Goal: Task Accomplishment & Management: Use online tool/utility

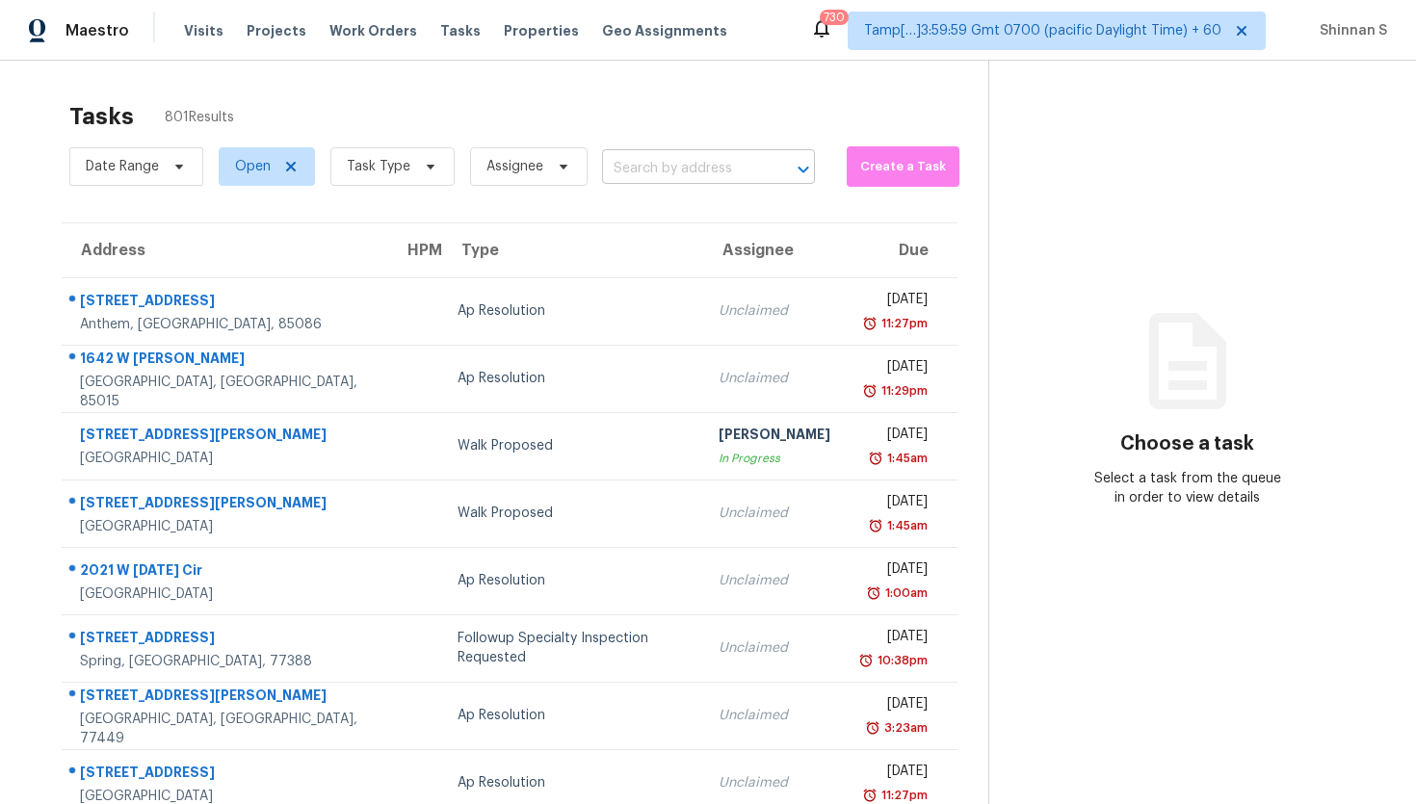
click at [696, 153] on div "Date Range Open Task Type Assignee ​" at bounding box center [441, 167] width 745 height 50
click at [654, 179] on input "text" at bounding box center [681, 169] width 159 height 30
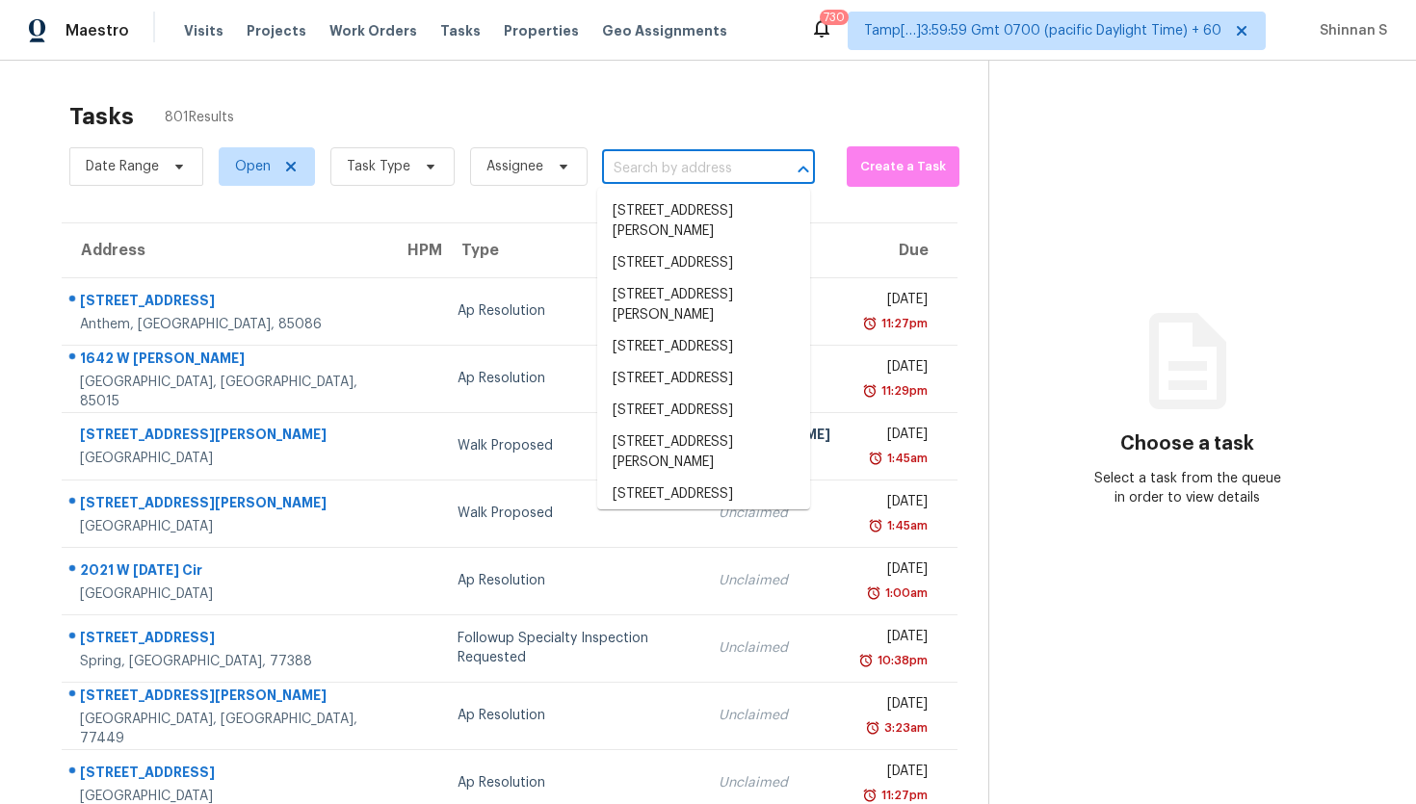
paste input "1940 Ives Way Choctaw, OK, 73020"
type input "1940 Ives Way Choctaw, OK, 73020"
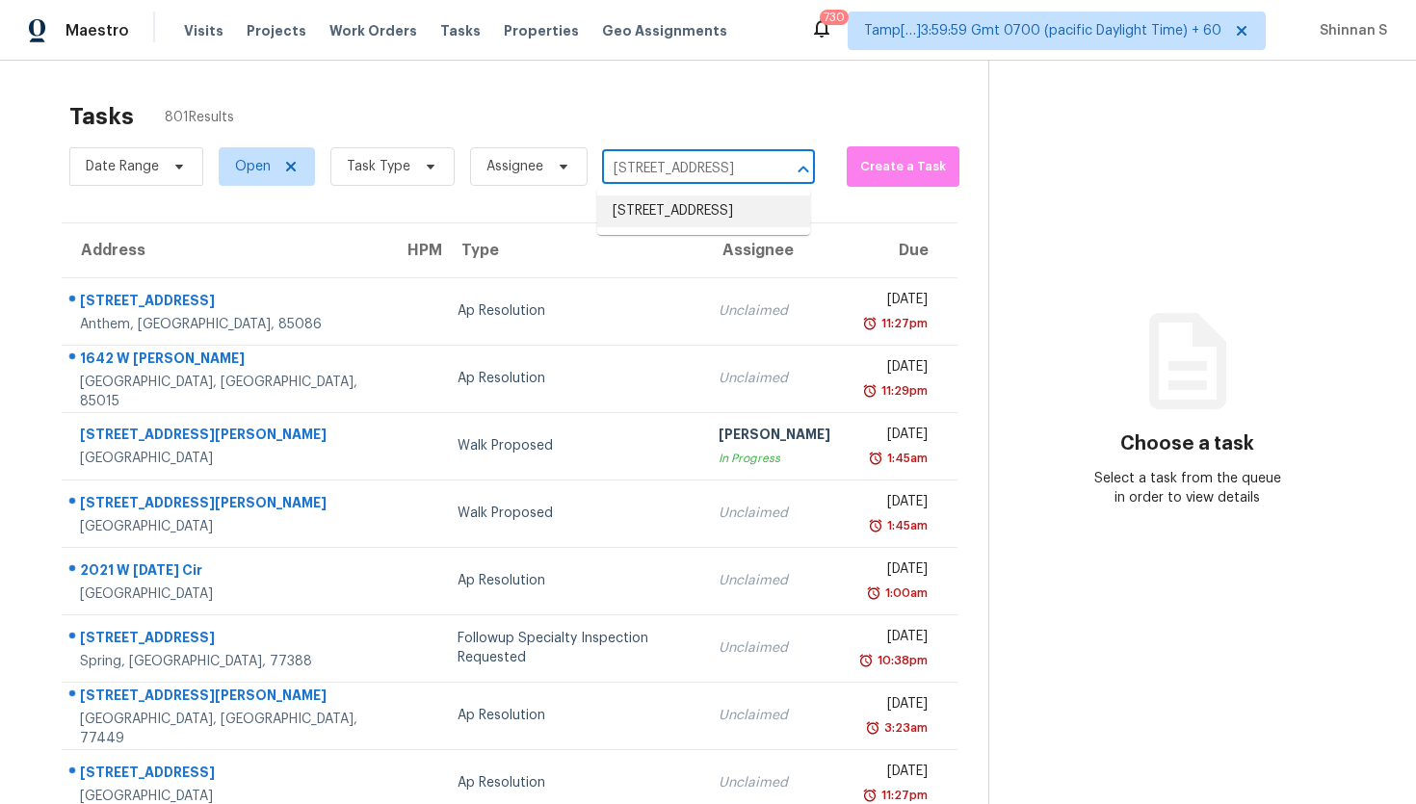
click at [662, 205] on li "1940 Ives Way, Choctaw, OK 73020" at bounding box center [703, 211] width 213 height 32
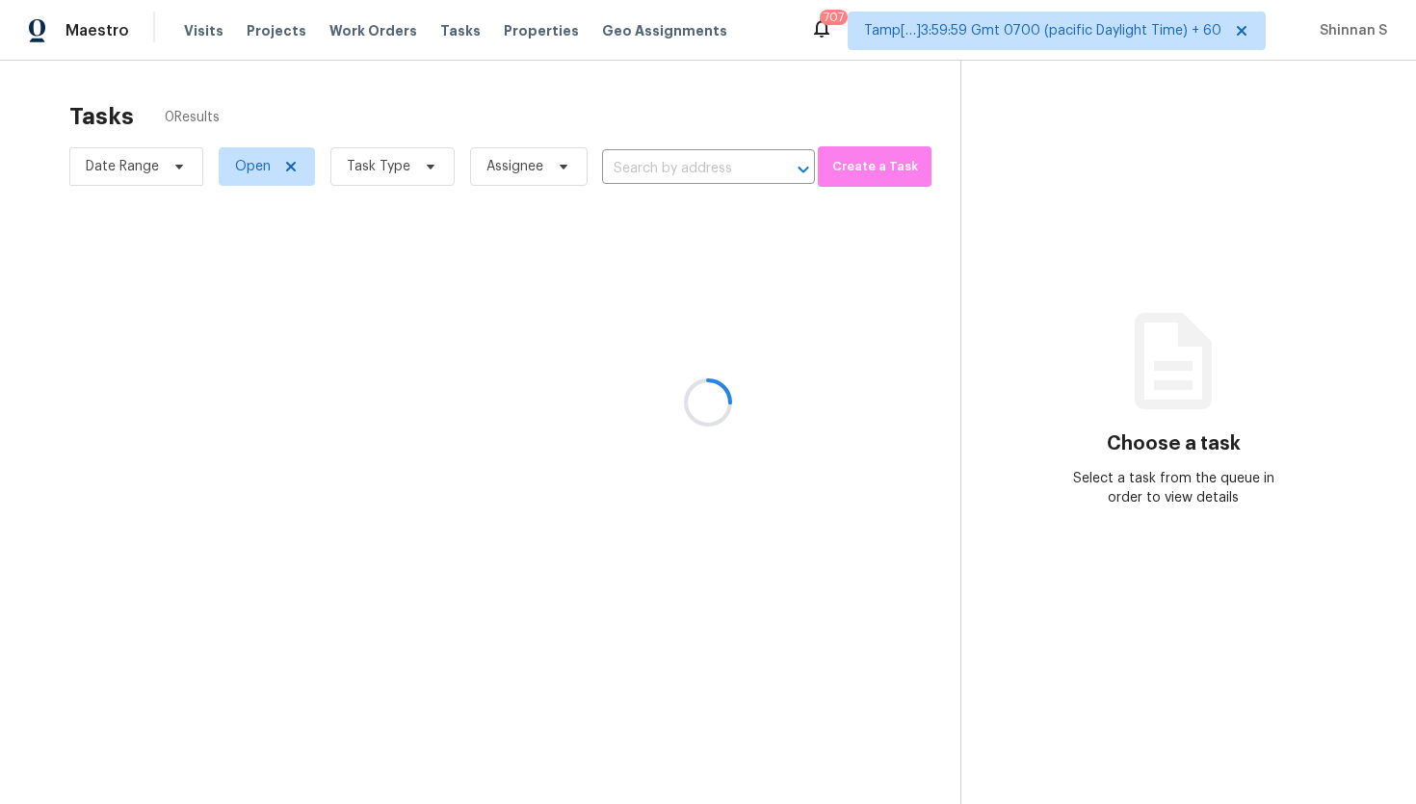
type input "1940 Ives Way, Choctaw, OK 73020"
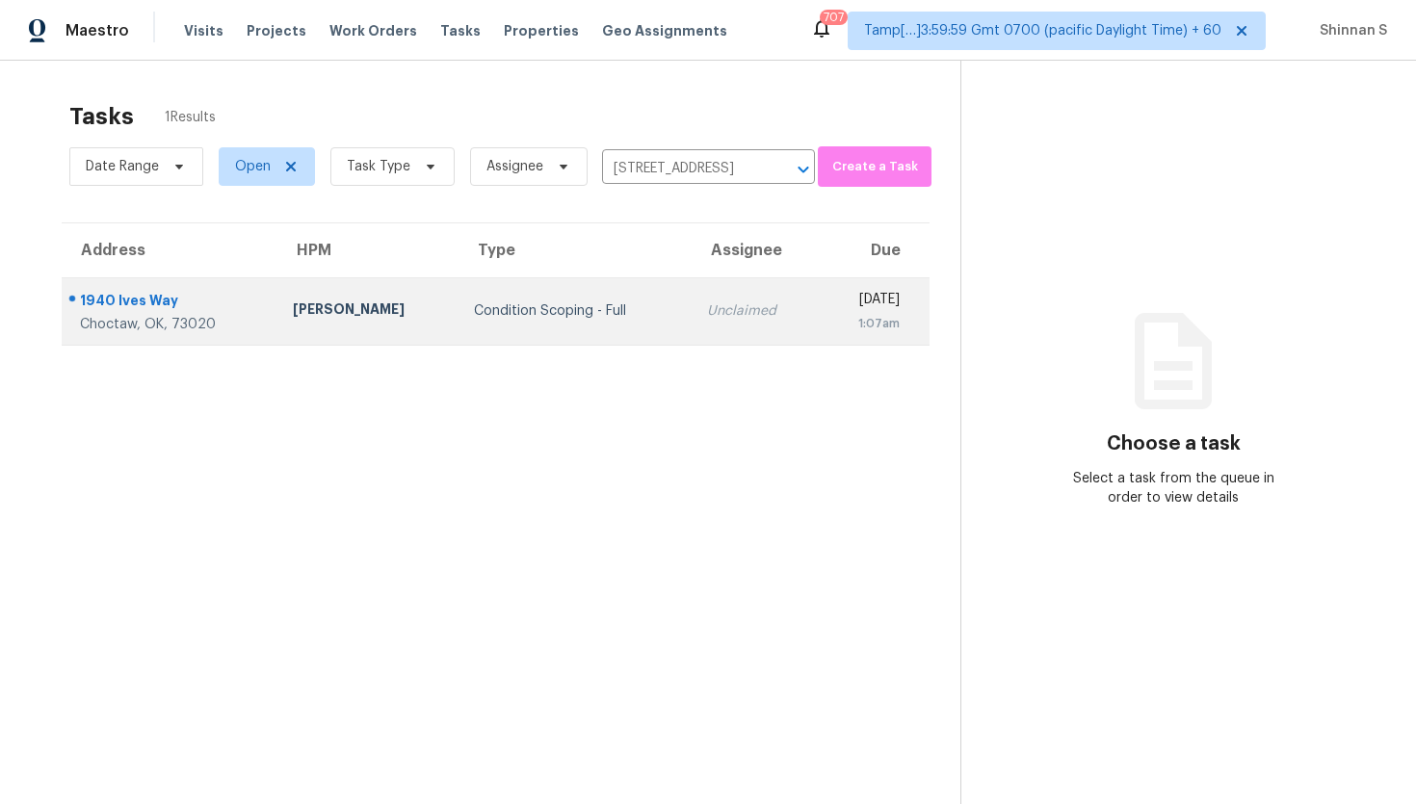
click at [539, 321] on td "Condition Scoping - Full" at bounding box center [574, 310] width 233 height 67
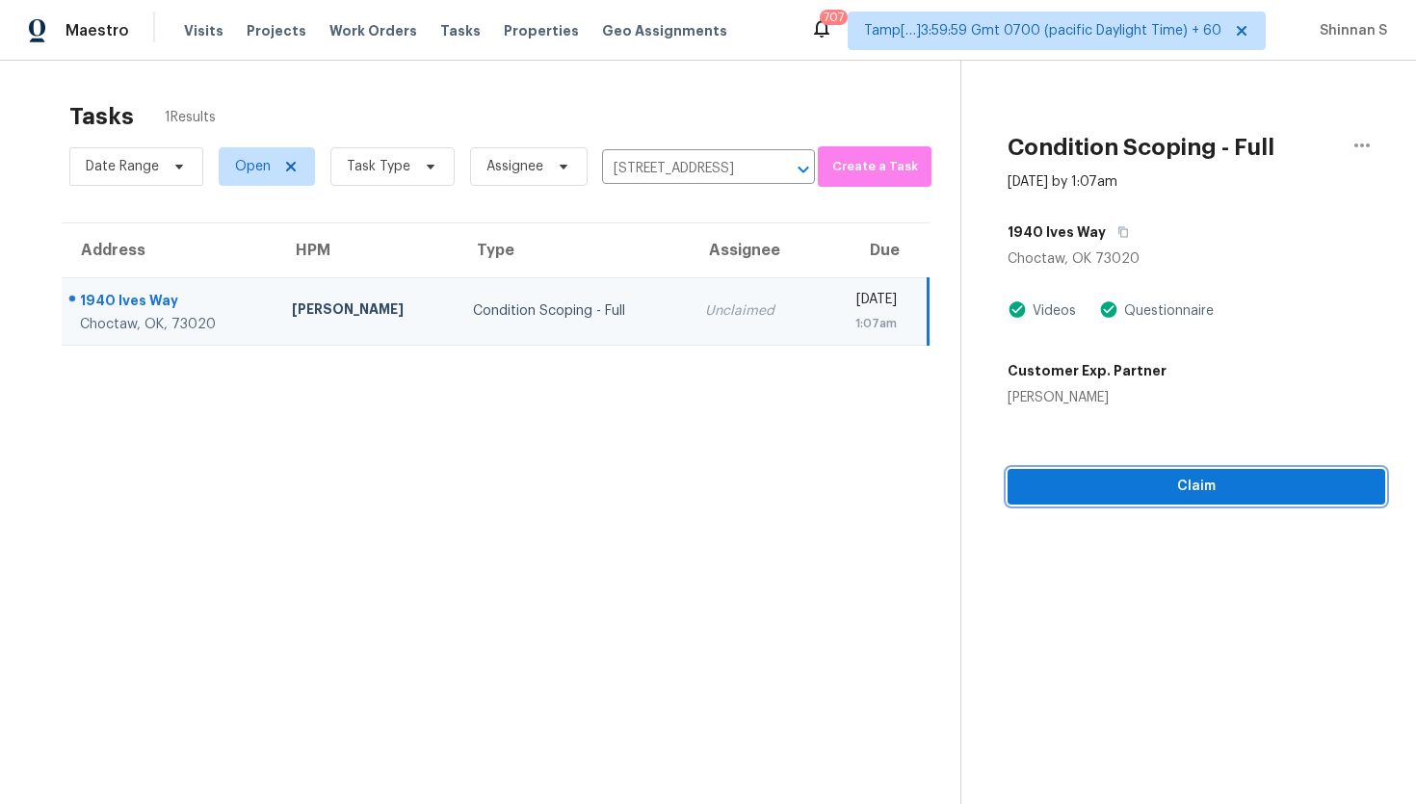
click at [1214, 489] on span "Claim" at bounding box center [1196, 487] width 347 height 24
click at [1253, 499] on button "Start Assessment" at bounding box center [1195, 487] width 377 height 36
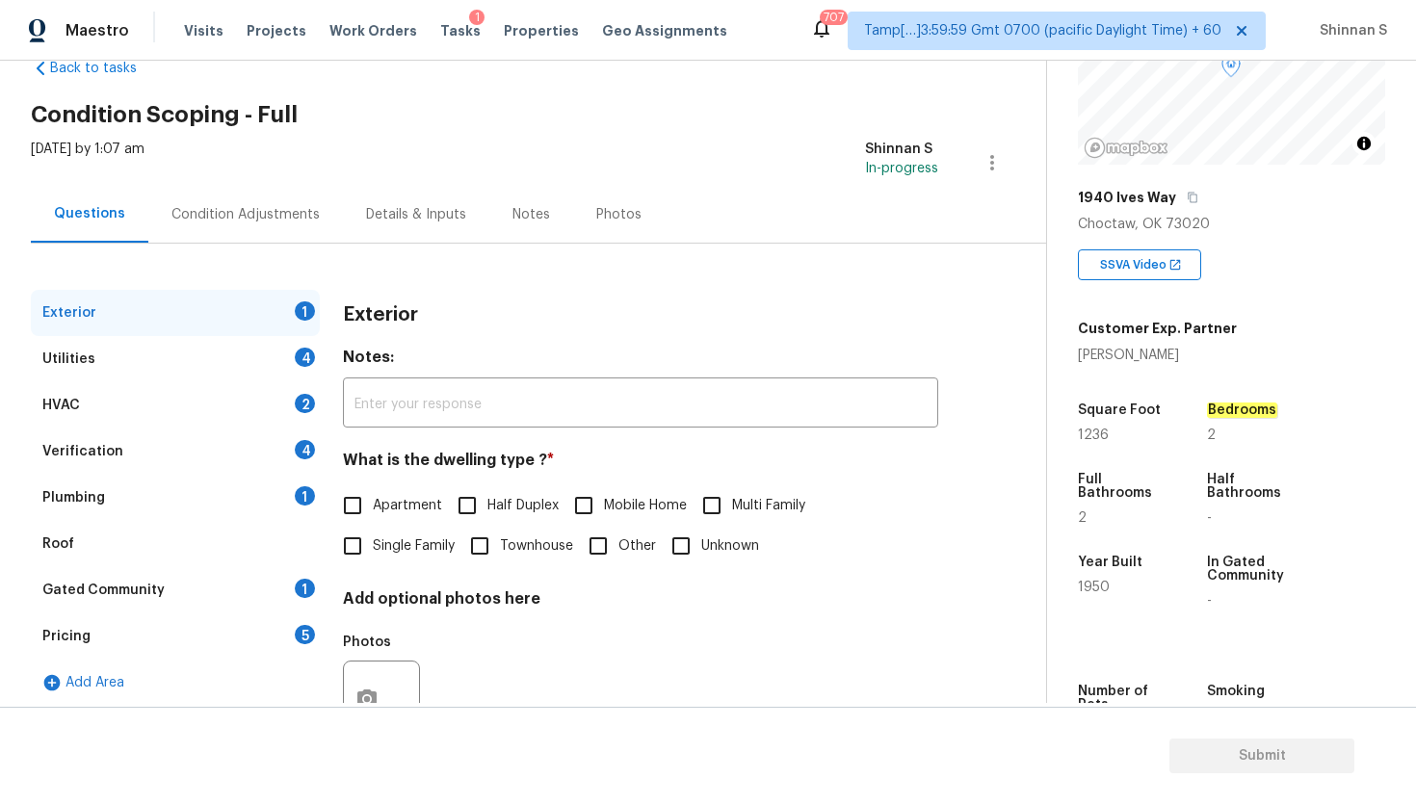
scroll to position [223, 0]
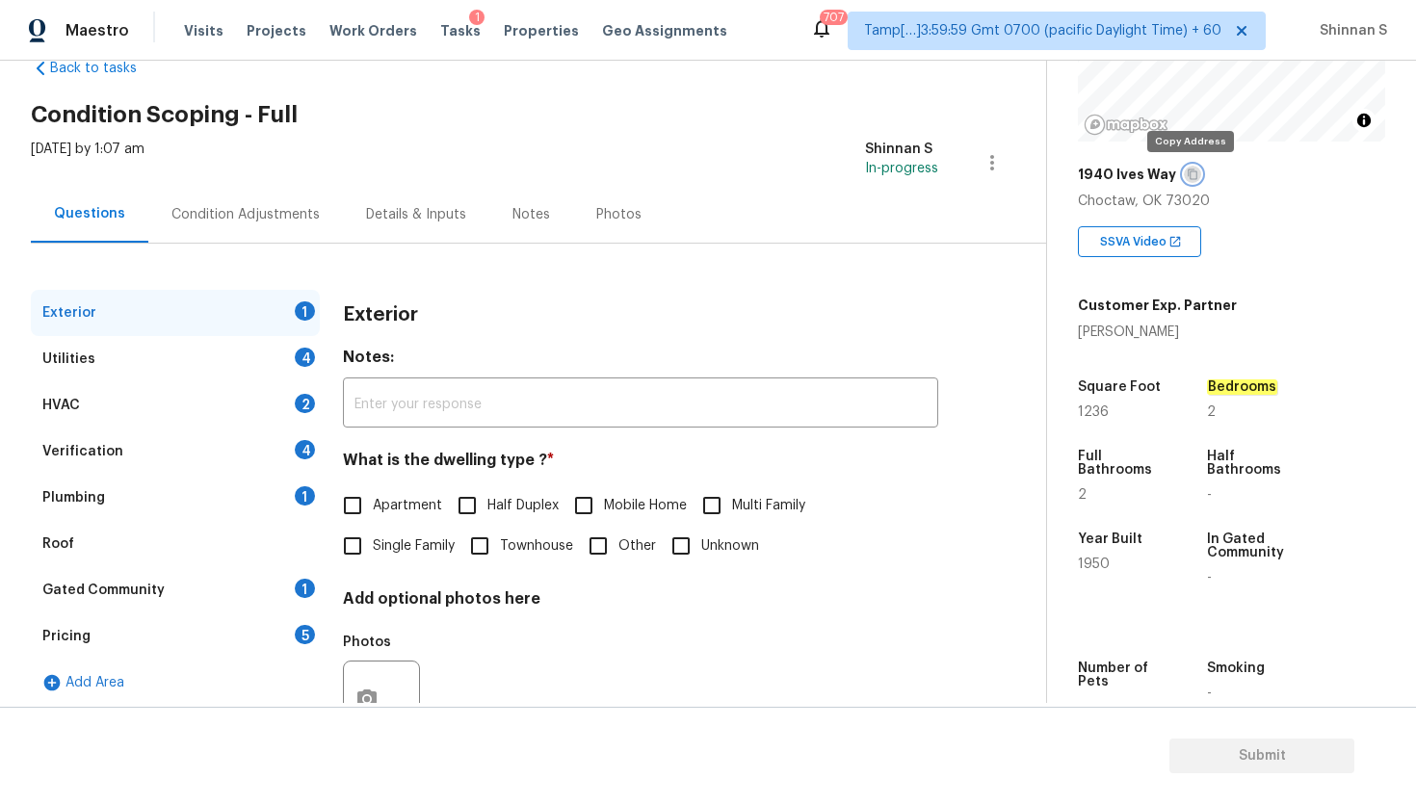
click at [1186, 174] on icon "button" at bounding box center [1192, 175] width 12 height 12
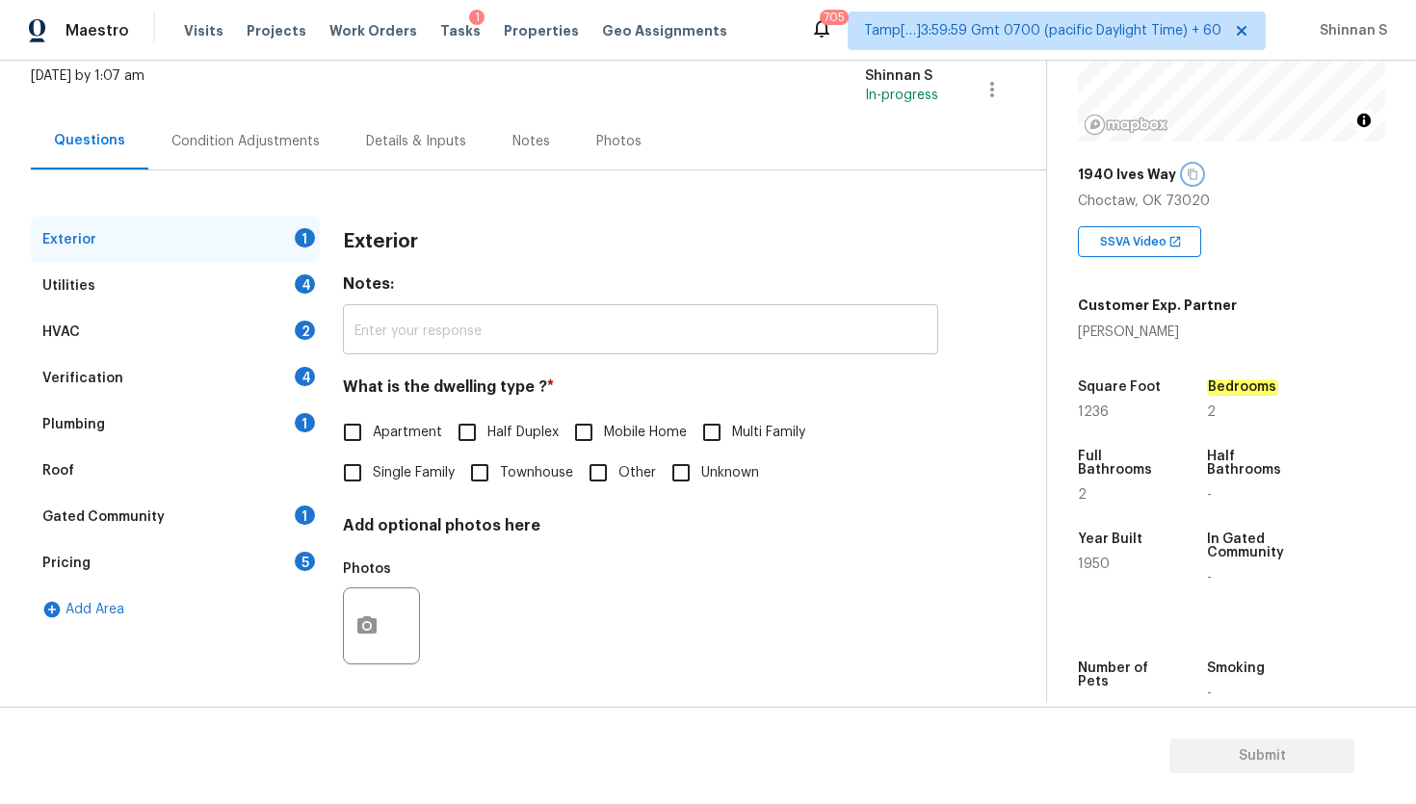
scroll to position [119, 0]
click at [369, 475] on input "Single Family" at bounding box center [352, 475] width 40 height 40
checkbox input "true"
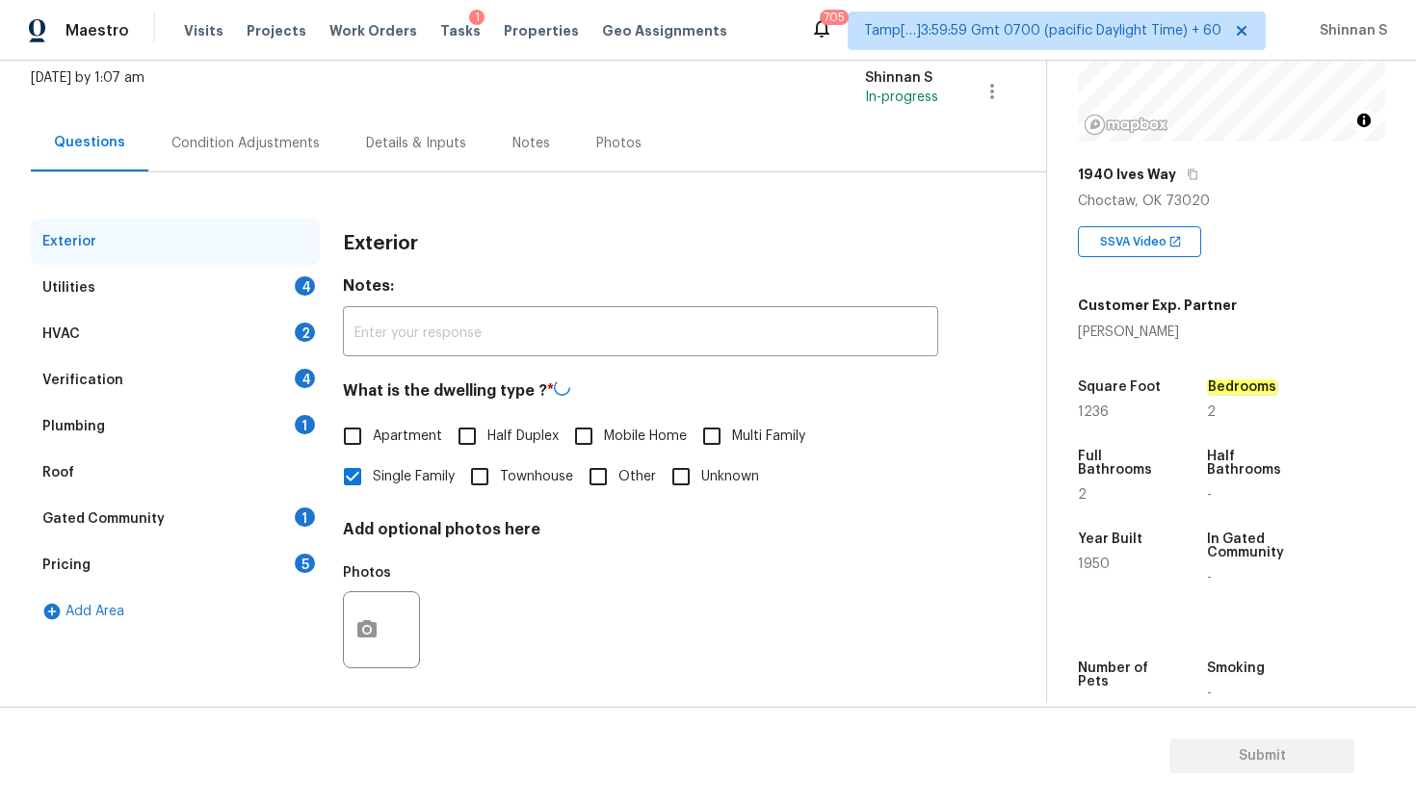
scroll to position [123, 0]
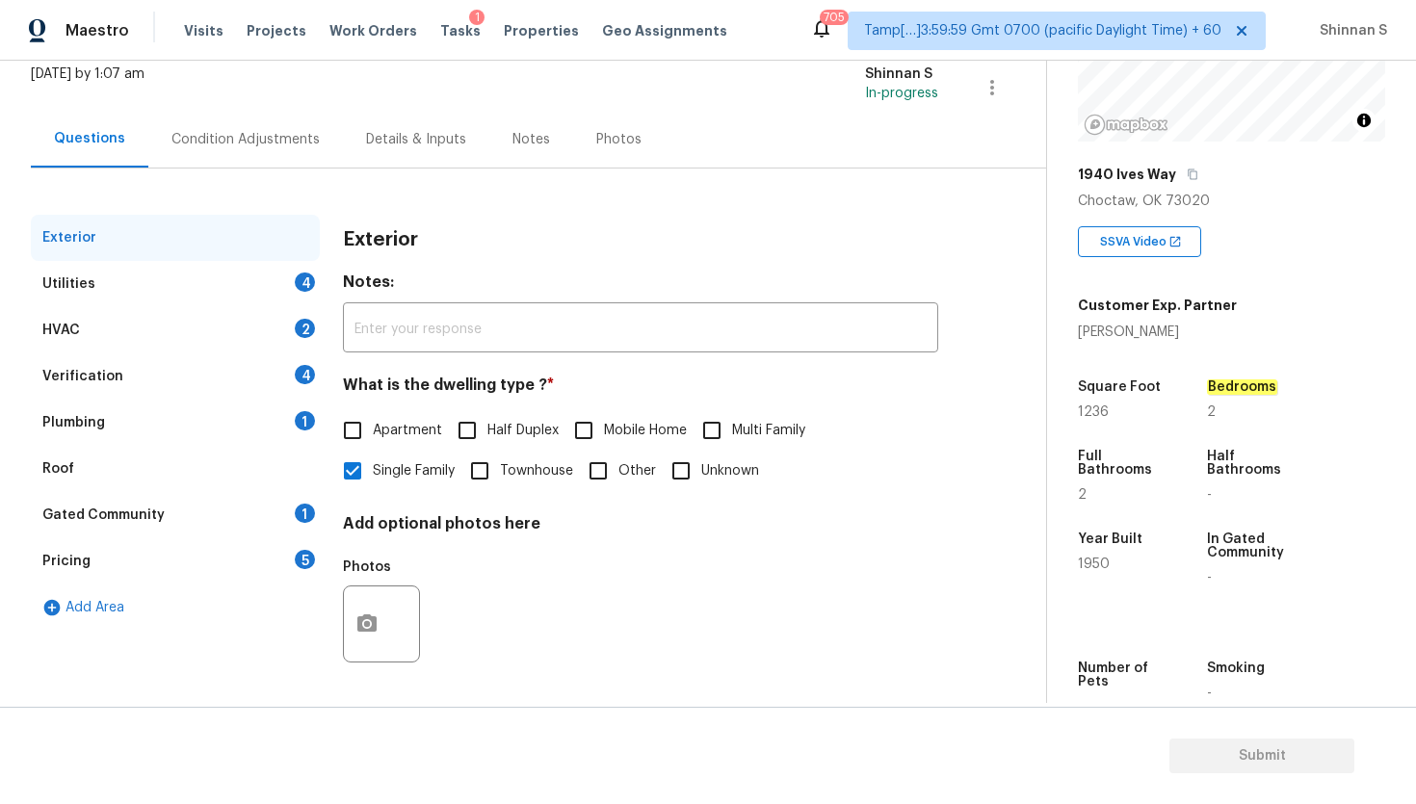
click at [84, 298] on div "Utilities 4" at bounding box center [175, 284] width 289 height 46
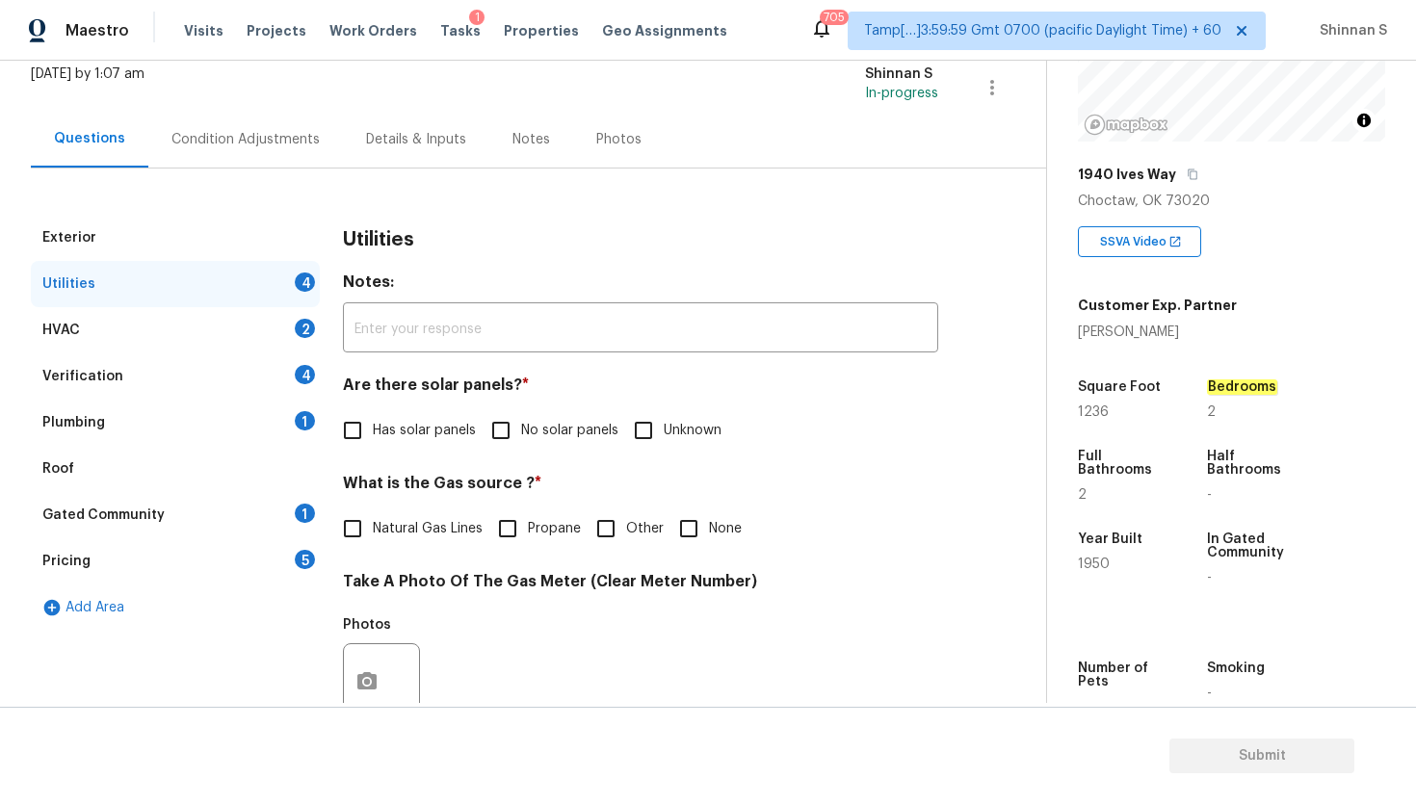
click at [499, 423] on input "No solar panels" at bounding box center [501, 430] width 40 height 40
checkbox input "true"
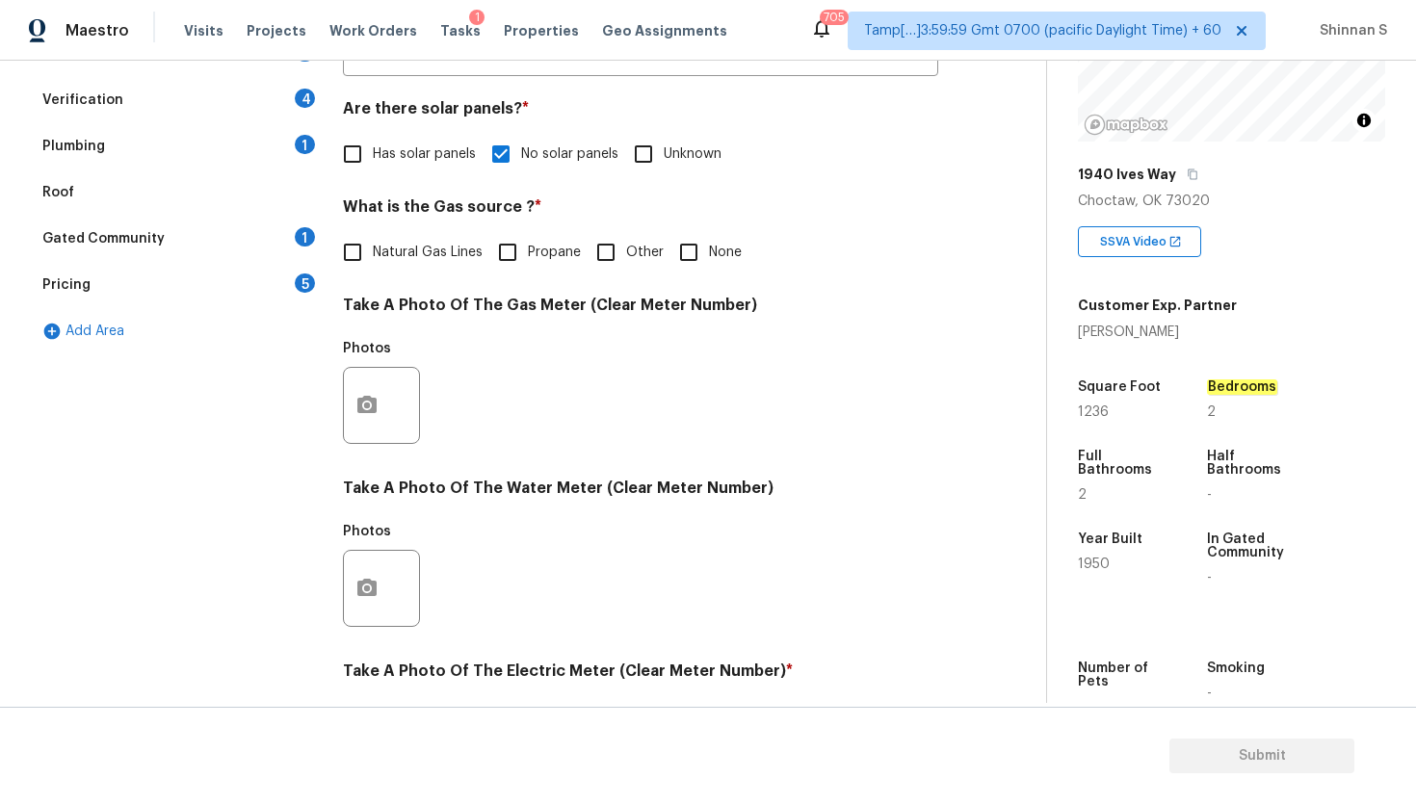
scroll to position [388, 0]
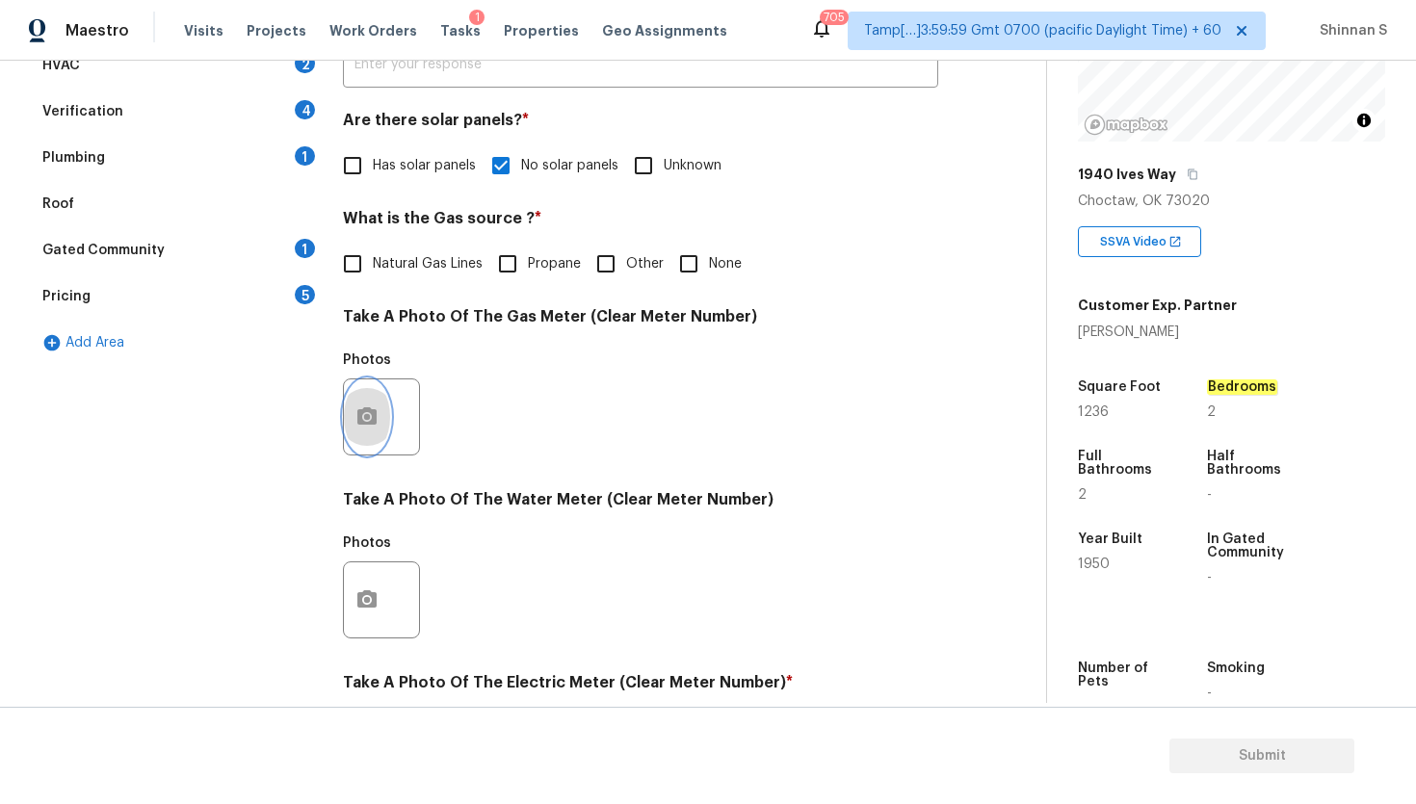
click at [373, 414] on icon "button" at bounding box center [366, 415] width 19 height 17
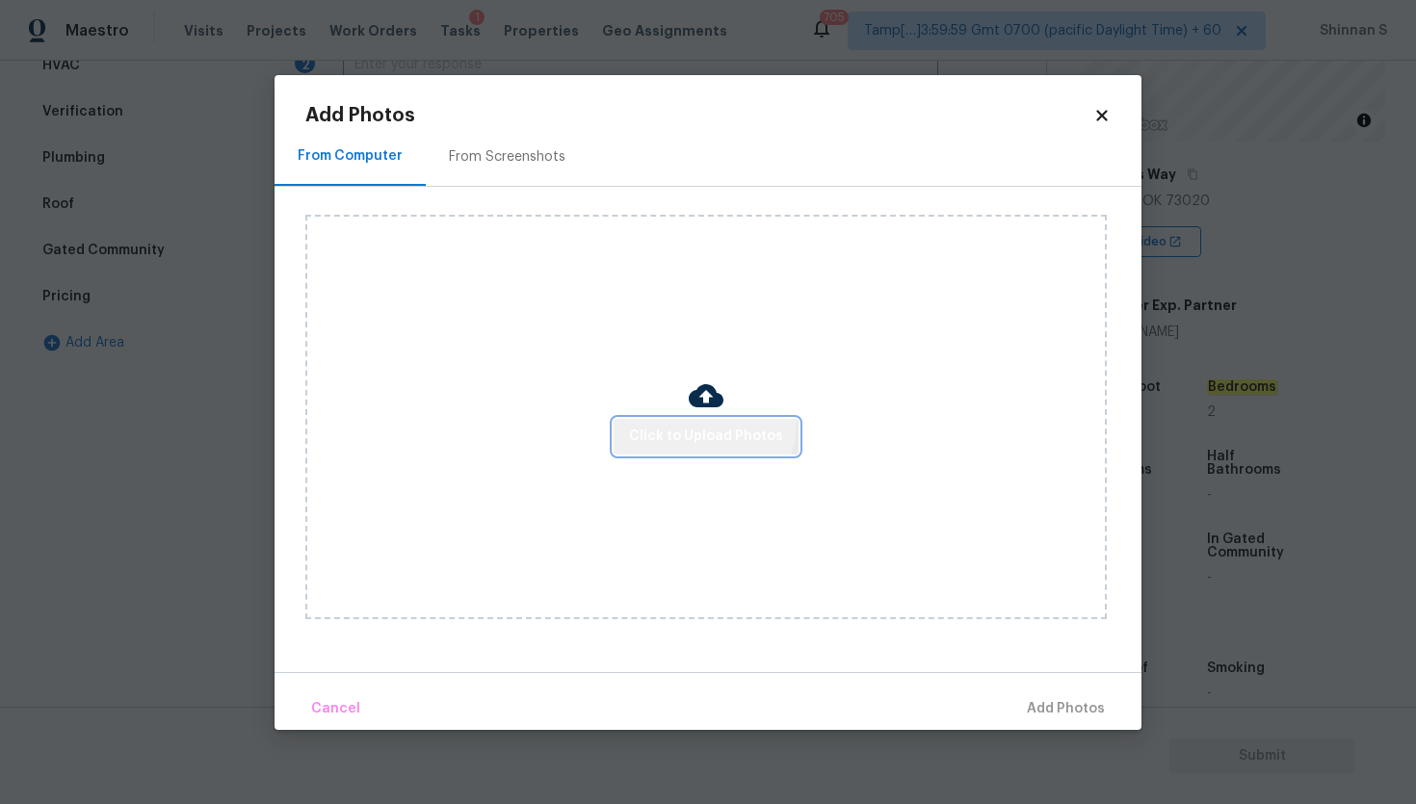
click at [696, 422] on button "Click to Upload Photos" at bounding box center [705, 437] width 185 height 36
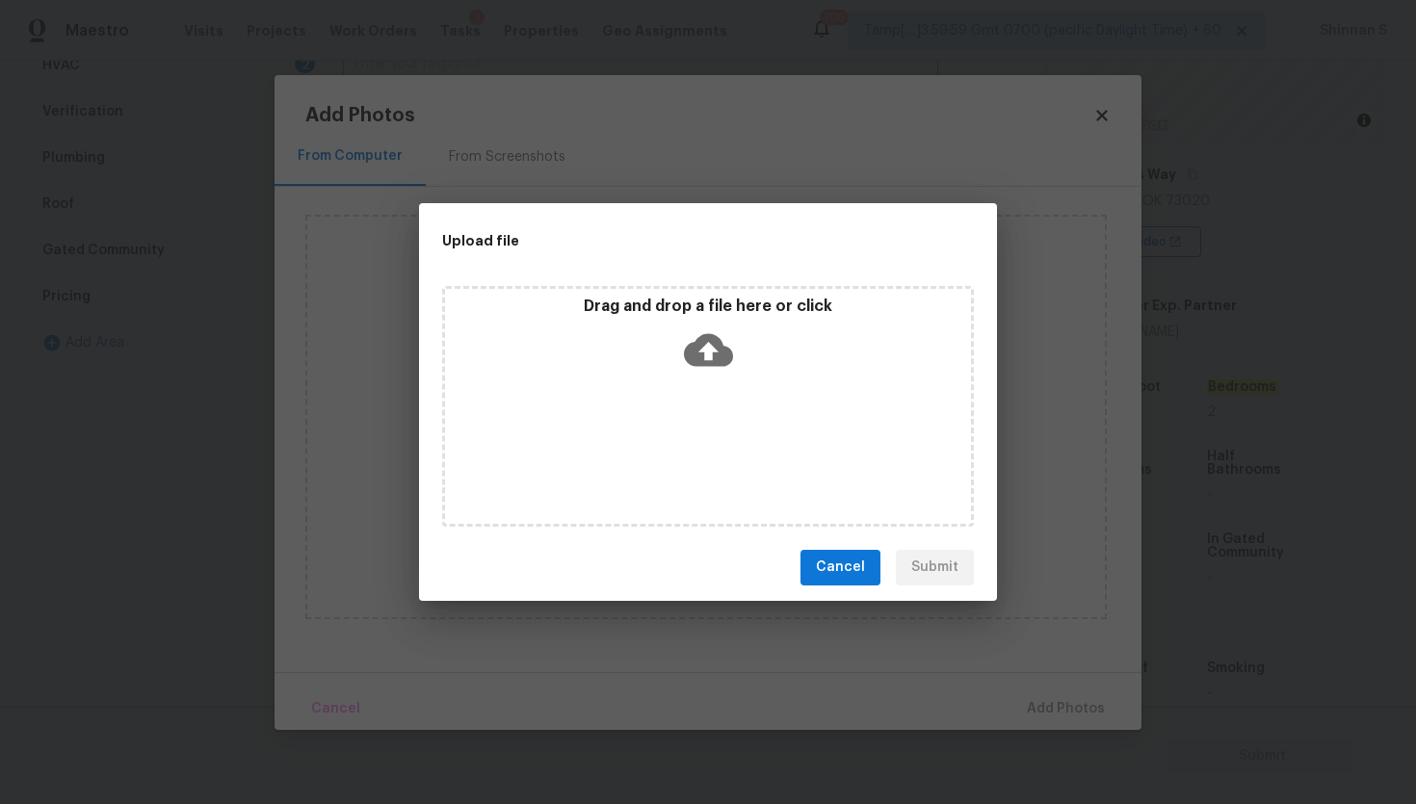
click at [701, 335] on icon at bounding box center [708, 349] width 49 height 33
click at [1065, 77] on div "Upload file Drag and drop a file here or click Cancel Submit" at bounding box center [708, 402] width 1416 height 804
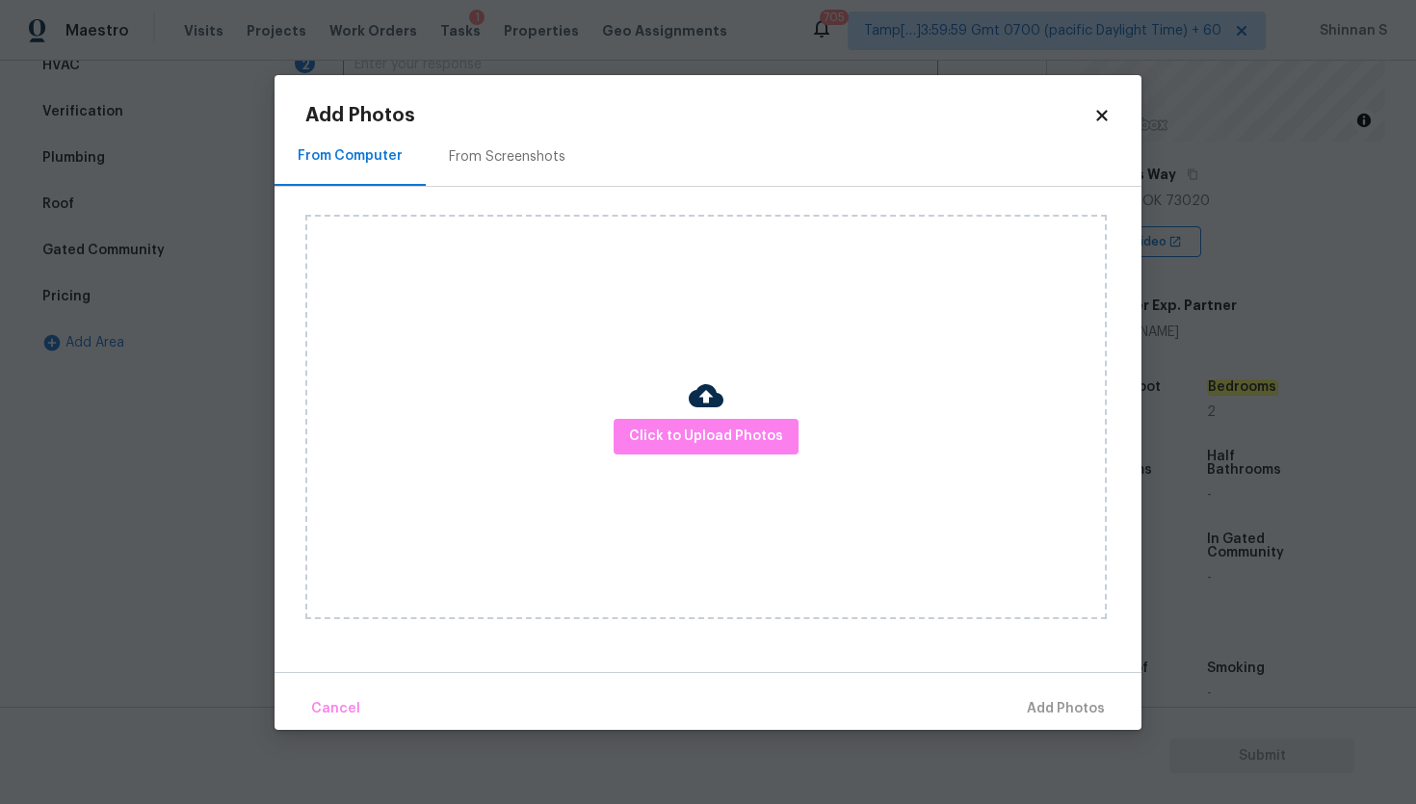
click at [1103, 129] on div "From Computer From Screenshots" at bounding box center [707, 158] width 867 height 58
click at [1103, 118] on icon at bounding box center [1101, 115] width 17 height 17
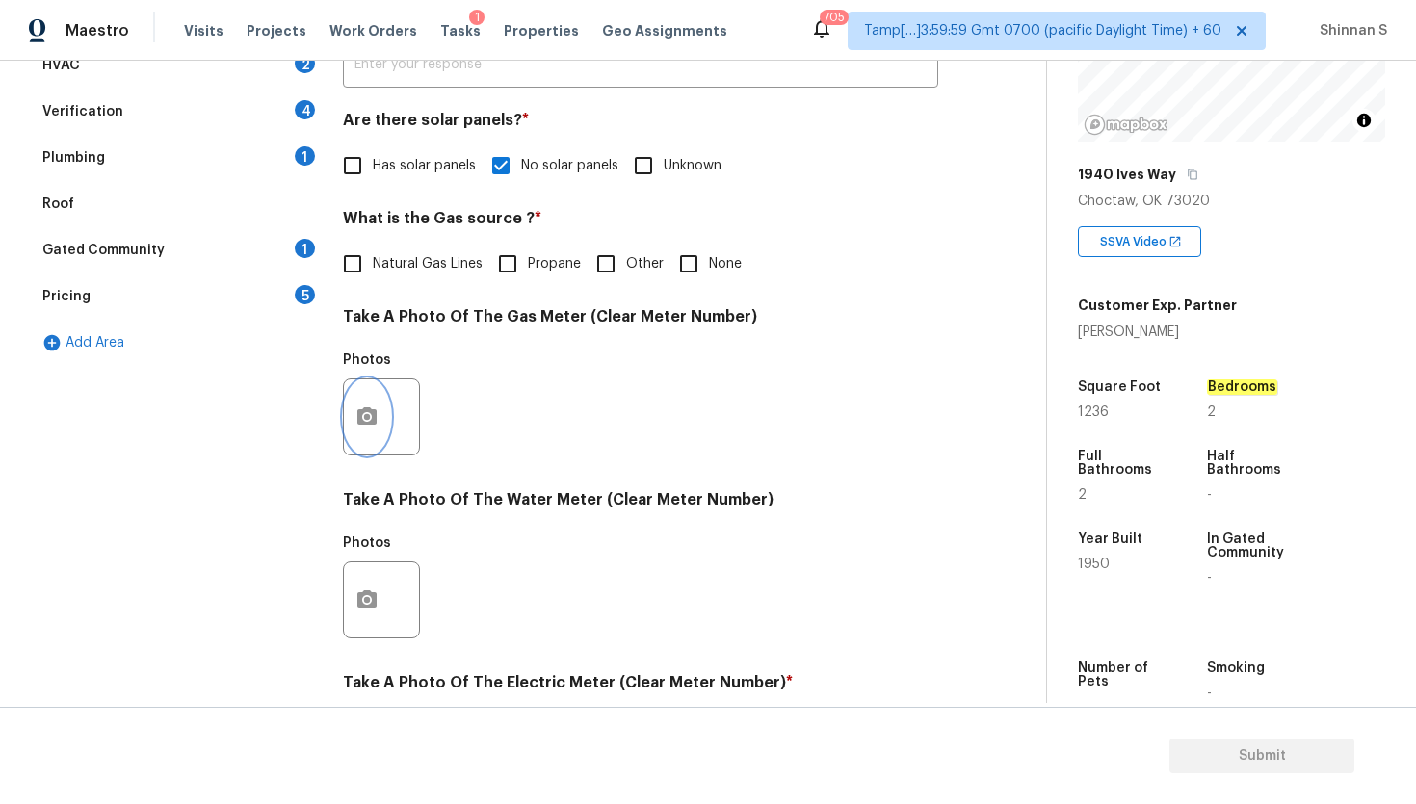
scroll to position [645, 0]
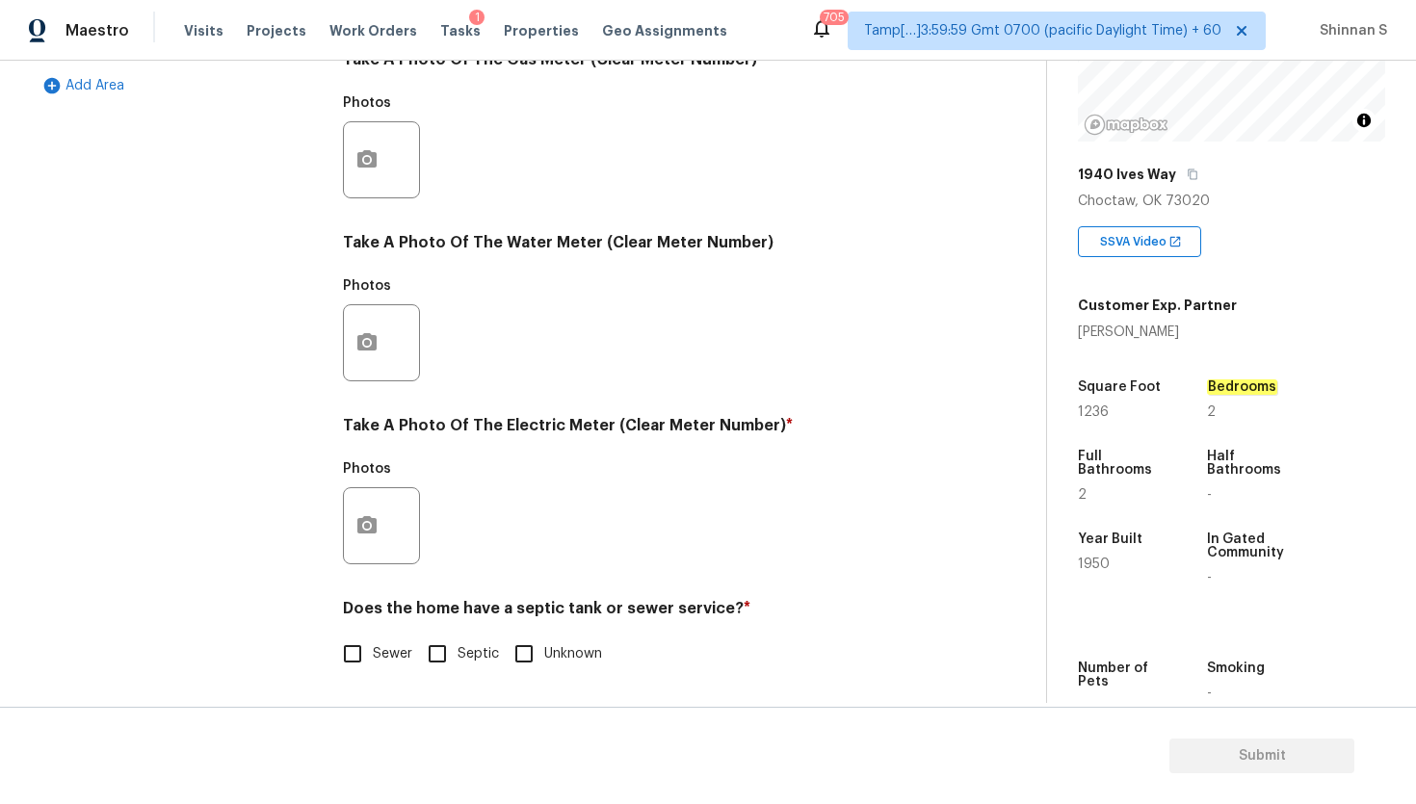
click at [365, 653] on input "Sewer" at bounding box center [352, 654] width 40 height 40
checkbox input "true"
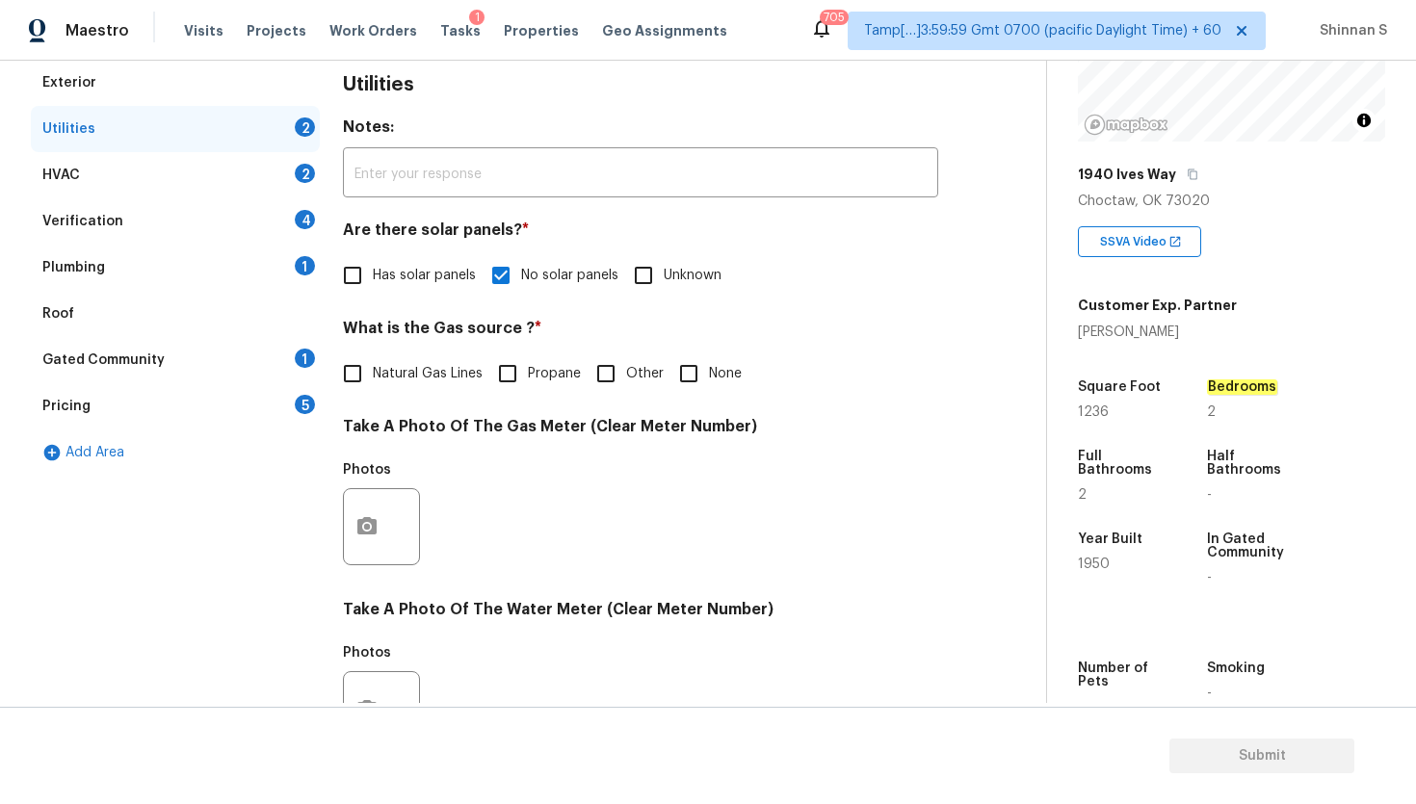
click at [90, 163] on div "HVAC 2" at bounding box center [175, 175] width 289 height 46
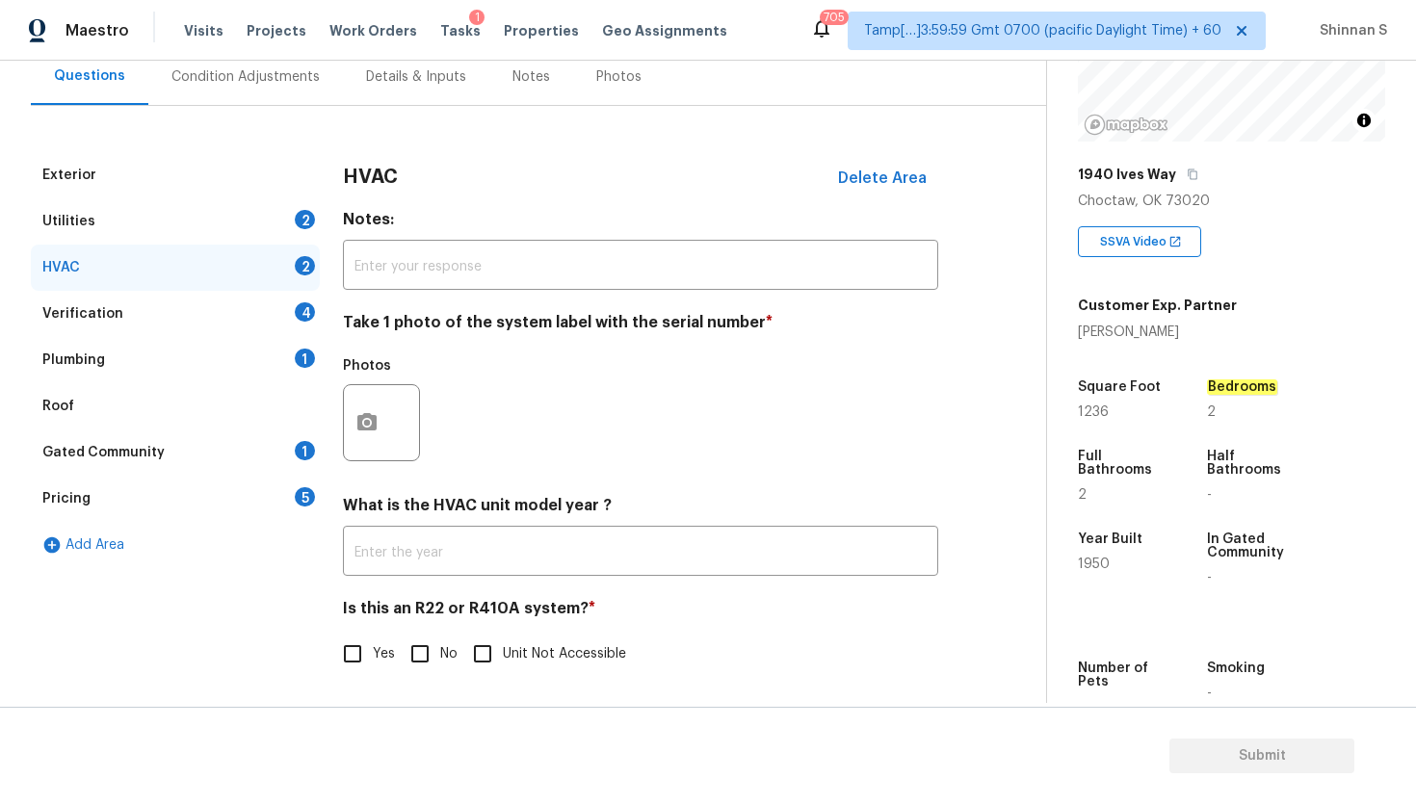
click at [74, 311] on div "Verification" at bounding box center [82, 313] width 81 height 19
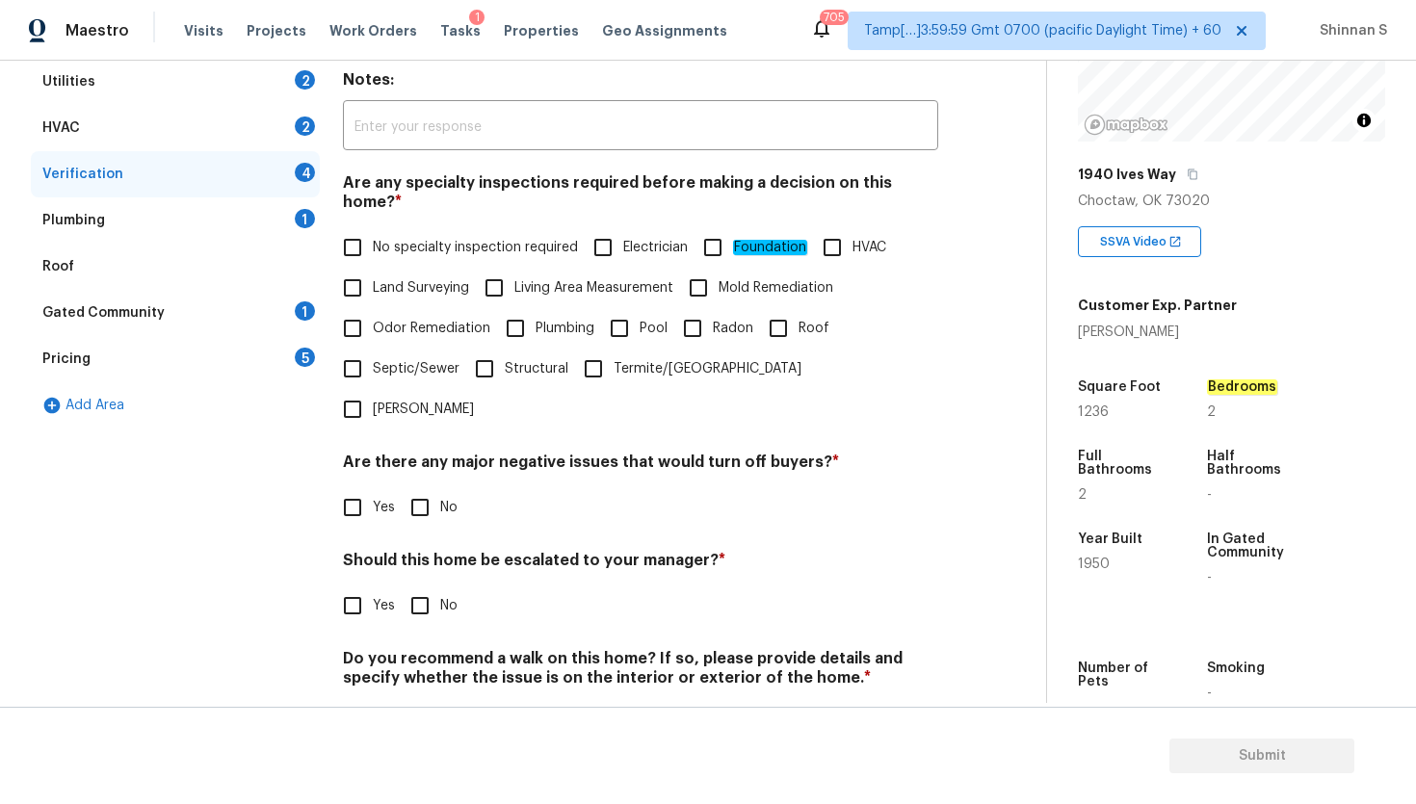
scroll to position [335, 0]
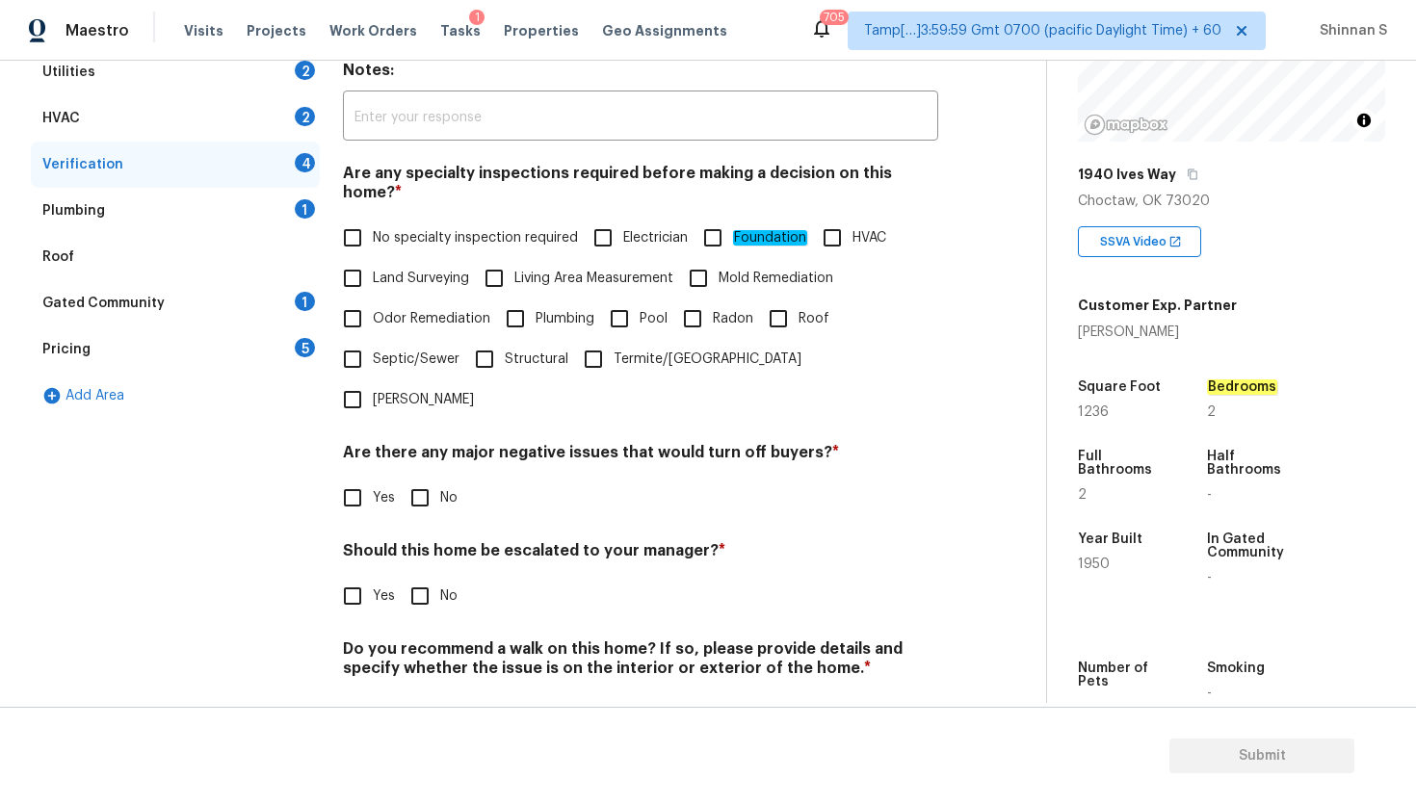
click at [135, 353] on div "Pricing 5" at bounding box center [175, 349] width 289 height 46
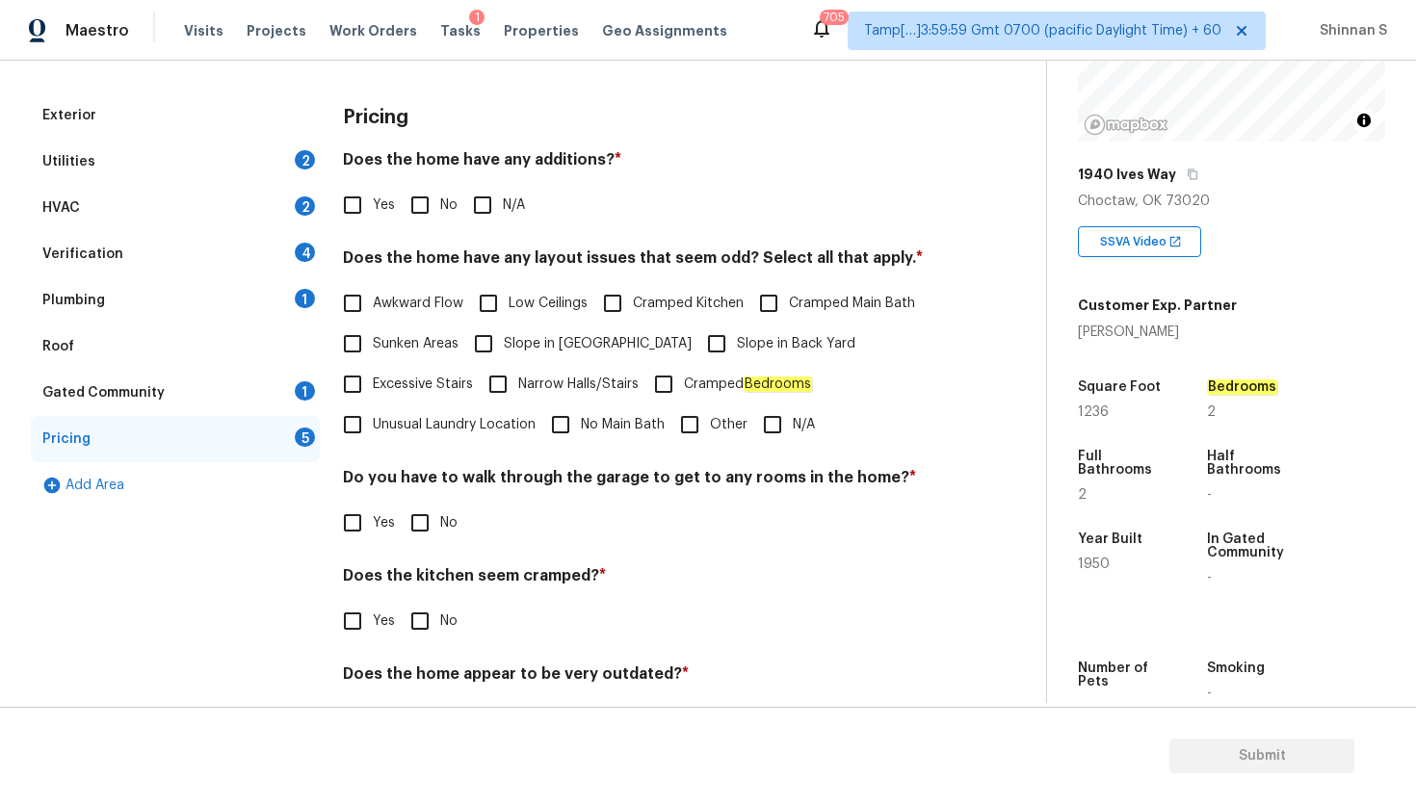
scroll to position [238, 0]
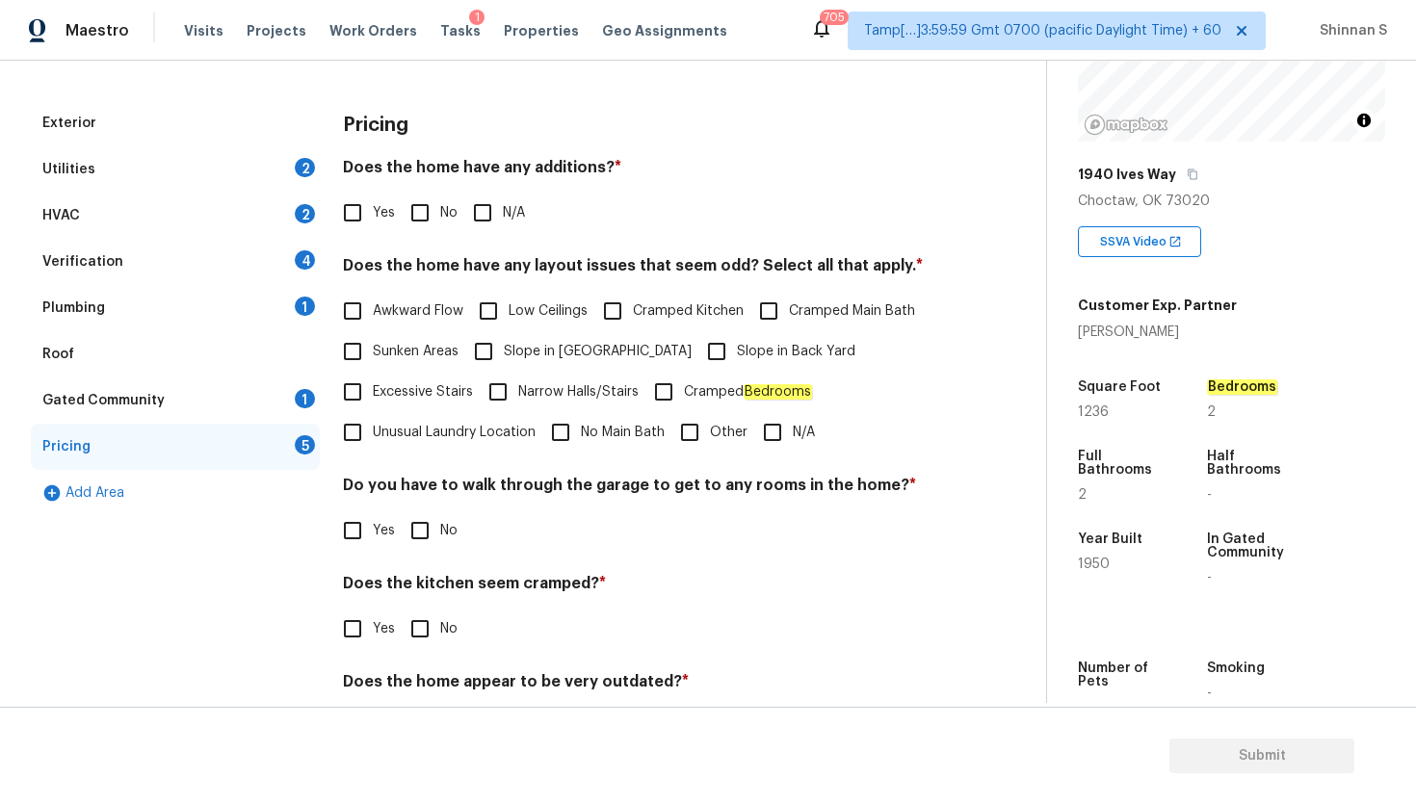
click at [412, 214] on input "No" at bounding box center [420, 213] width 40 height 40
checkbox input "true"
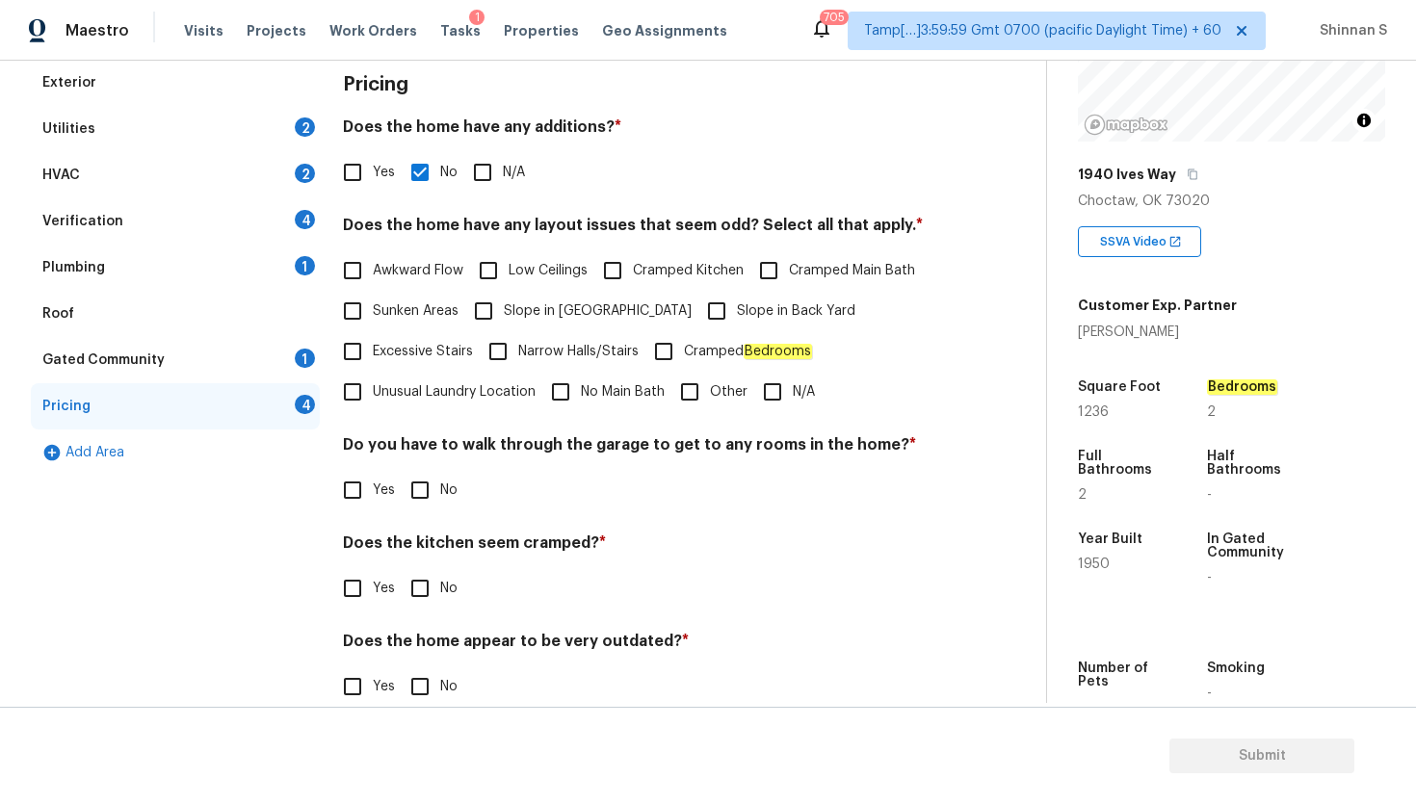
scroll to position [311, 0]
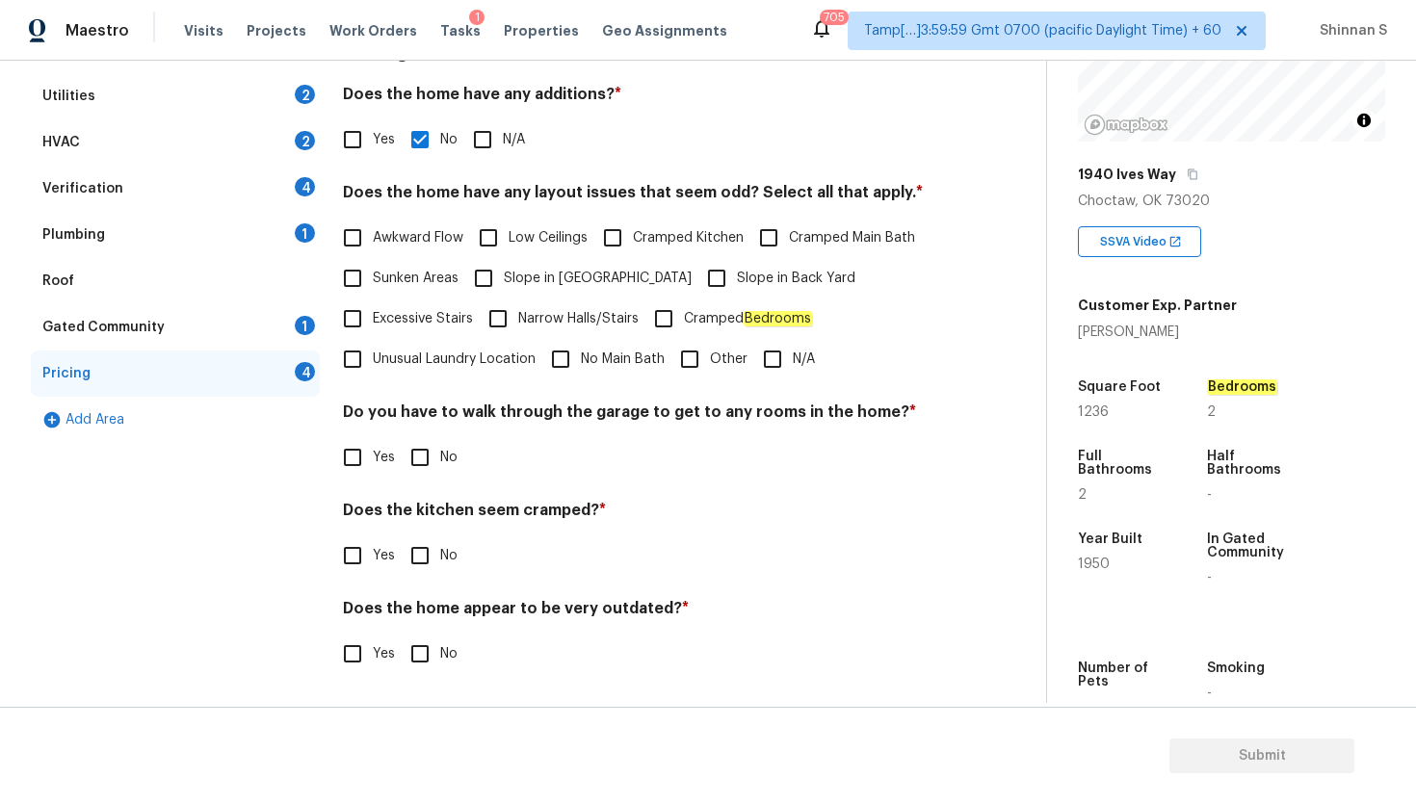
click at [143, 316] on div "Gated Community 1" at bounding box center [175, 327] width 289 height 46
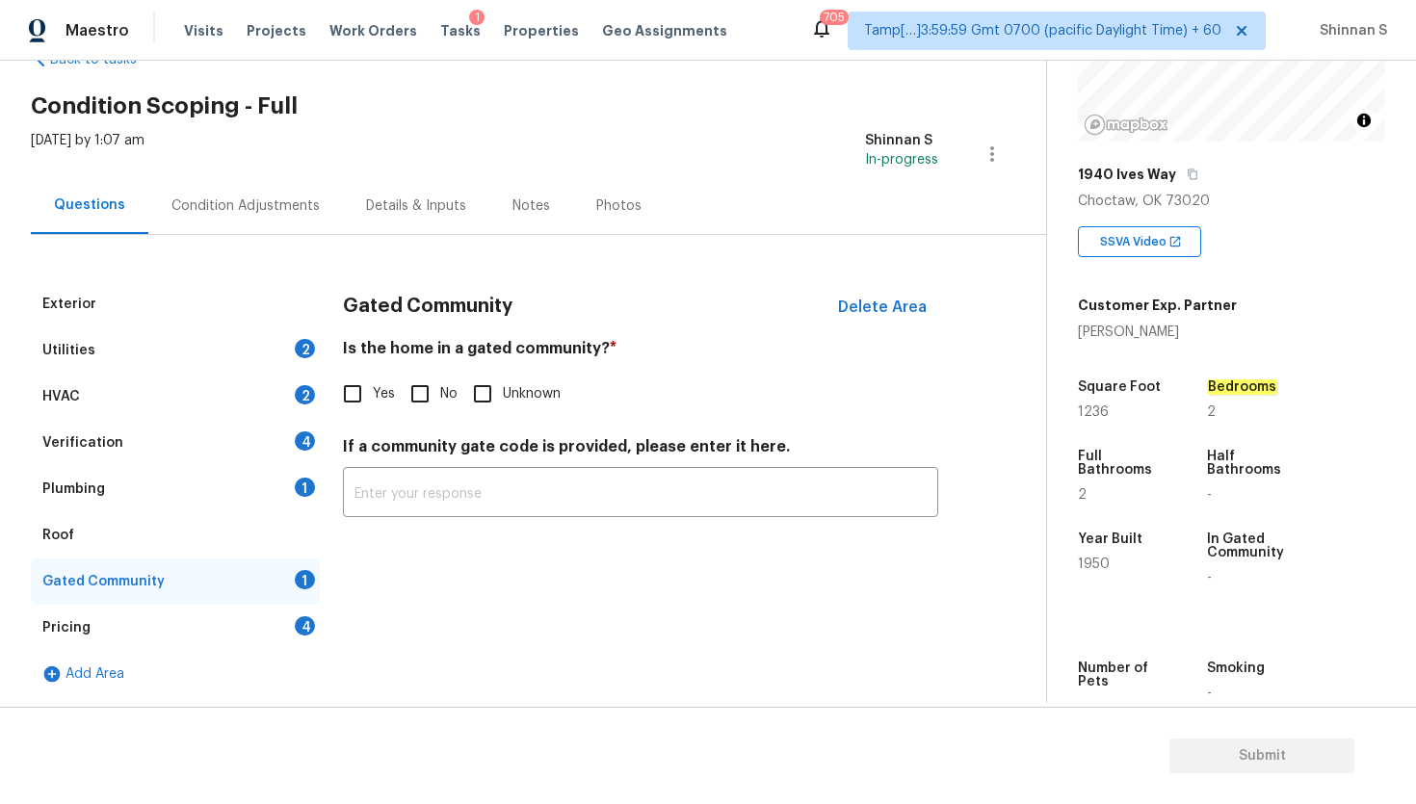
scroll to position [57, 0]
click at [417, 397] on input "No" at bounding box center [420, 394] width 40 height 40
checkbox input "true"
click at [108, 530] on div "Roof" at bounding box center [175, 535] width 289 height 46
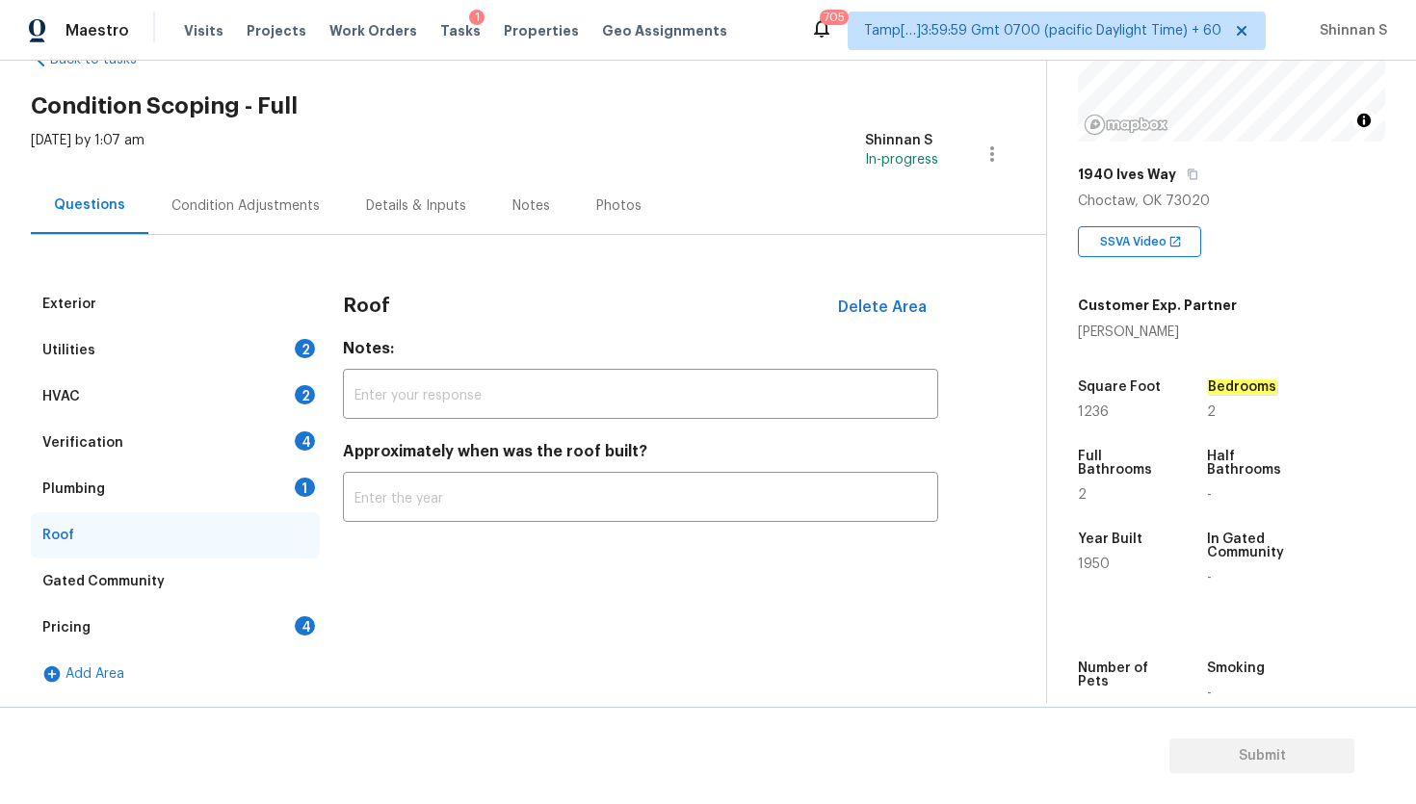
click at [172, 496] on div "Plumbing 1" at bounding box center [175, 489] width 289 height 46
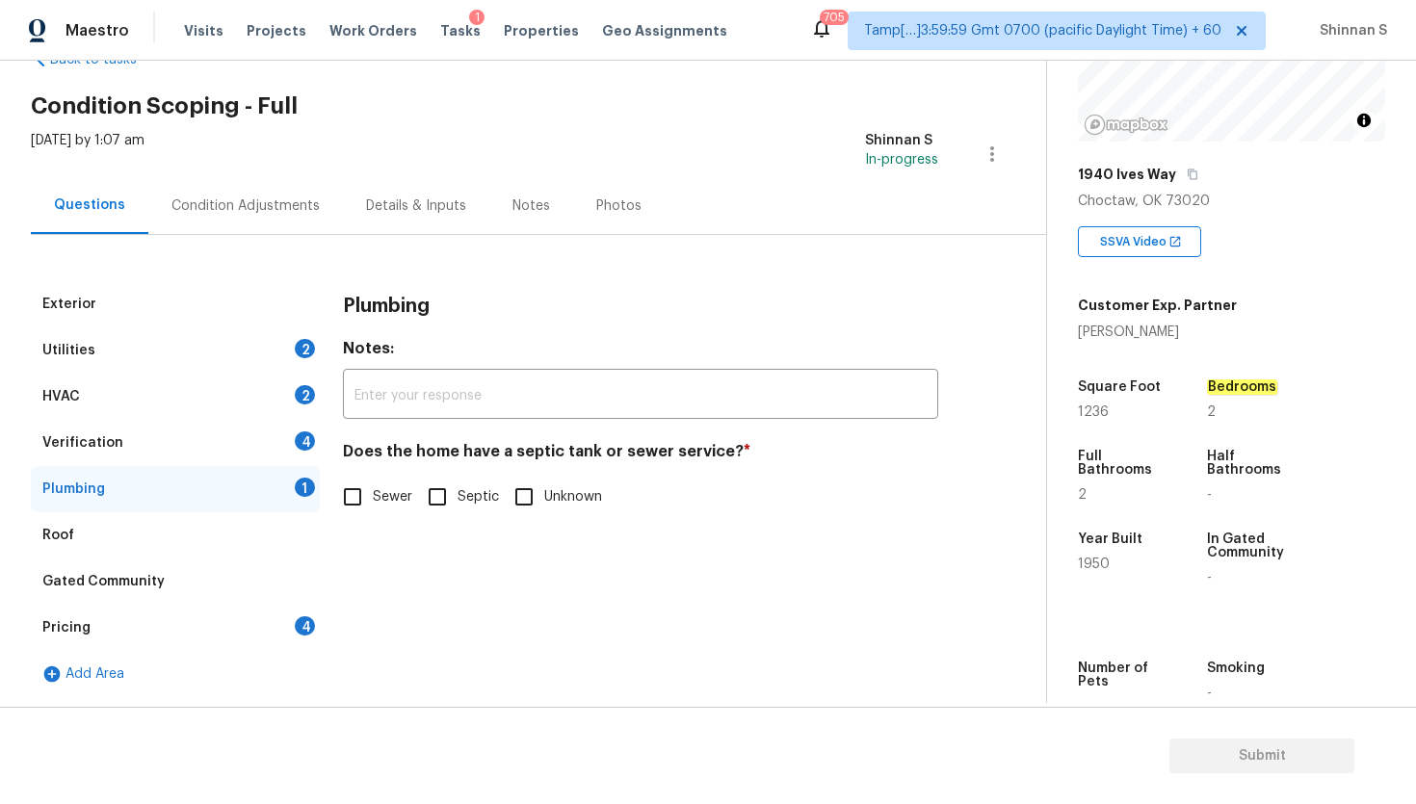
click at [354, 490] on input "Sewer" at bounding box center [352, 497] width 40 height 40
checkbox input "true"
click at [222, 437] on div "Verification 4" at bounding box center [175, 443] width 289 height 46
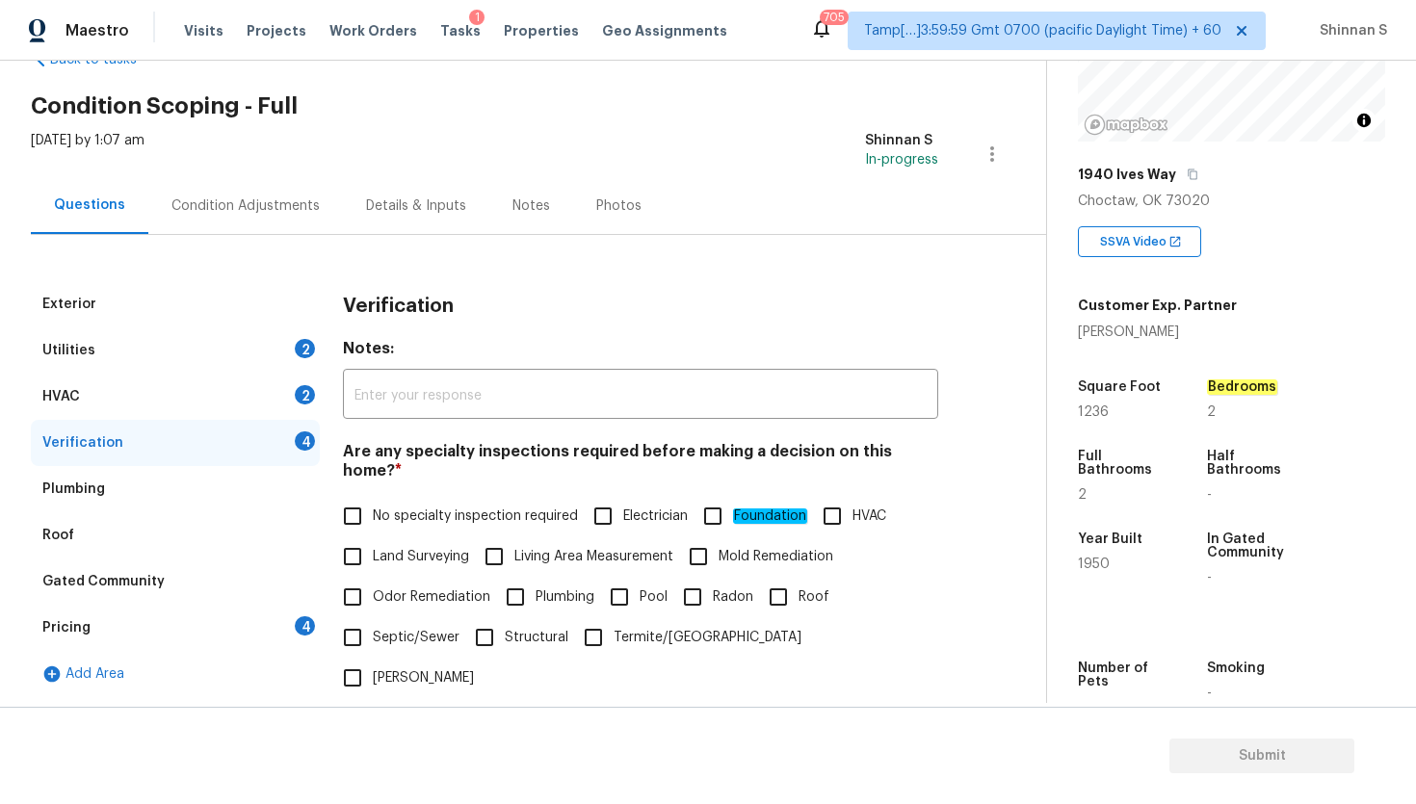
click at [193, 383] on div "HVAC 2" at bounding box center [175, 397] width 289 height 46
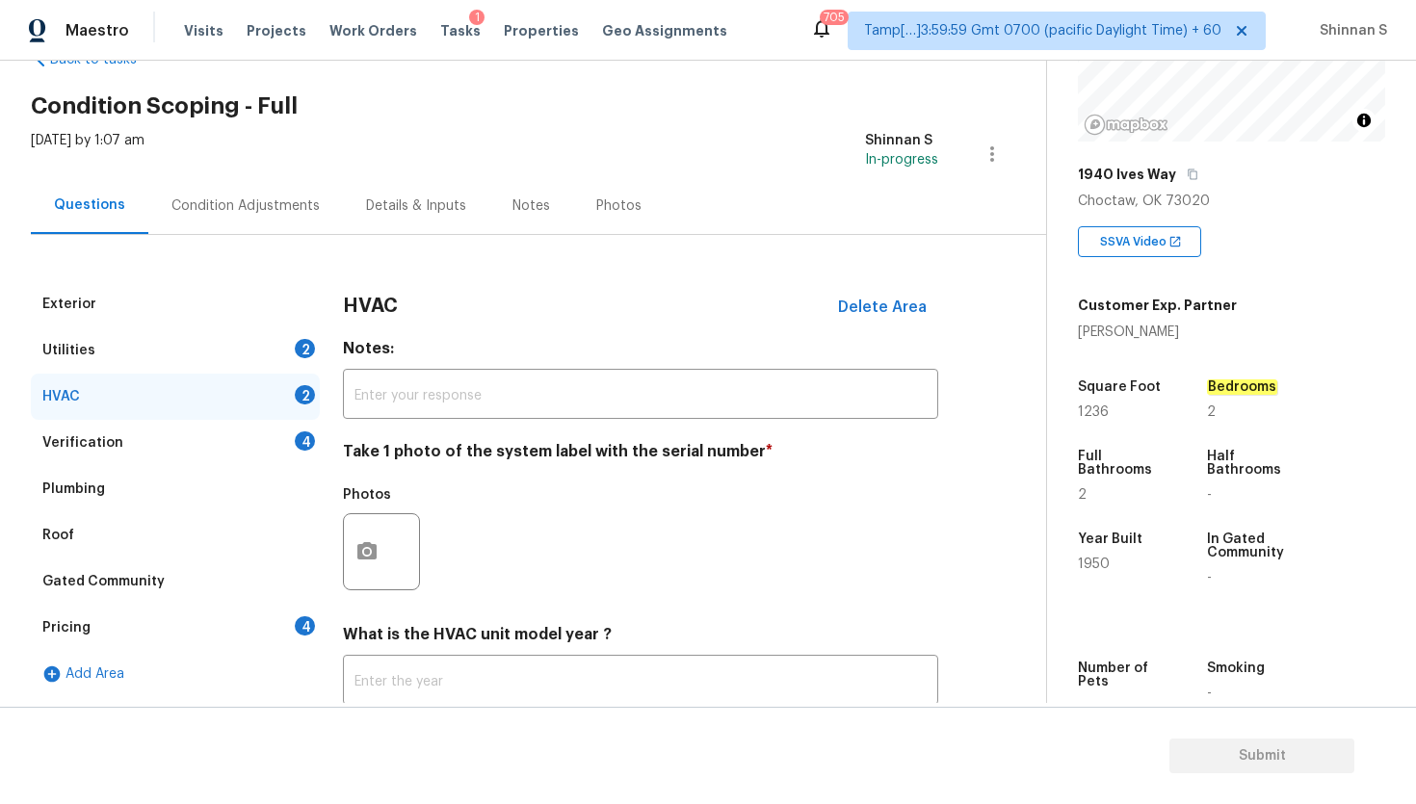
click at [184, 352] on div "Utilities 2" at bounding box center [175, 350] width 289 height 46
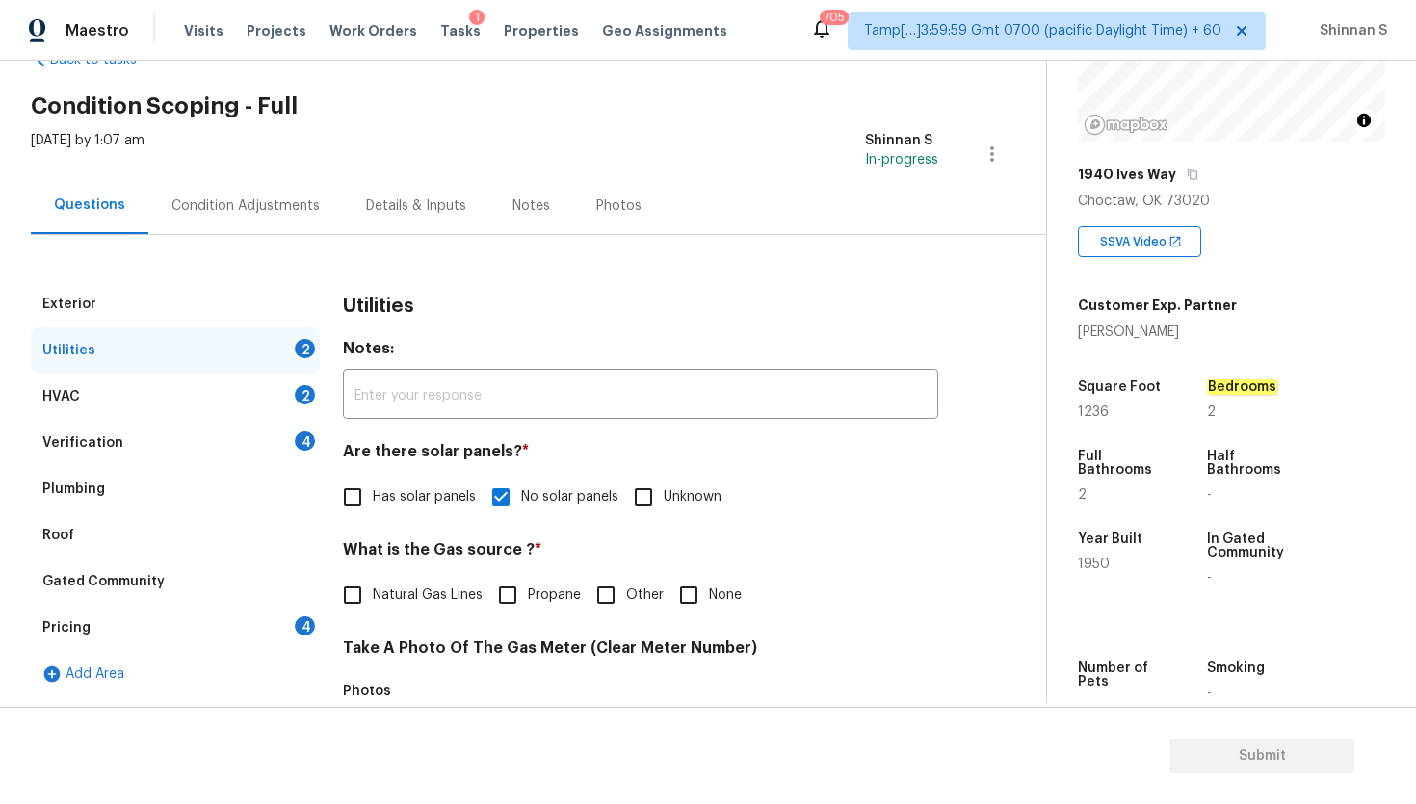
click at [188, 394] on div "HVAC 2" at bounding box center [175, 397] width 289 height 46
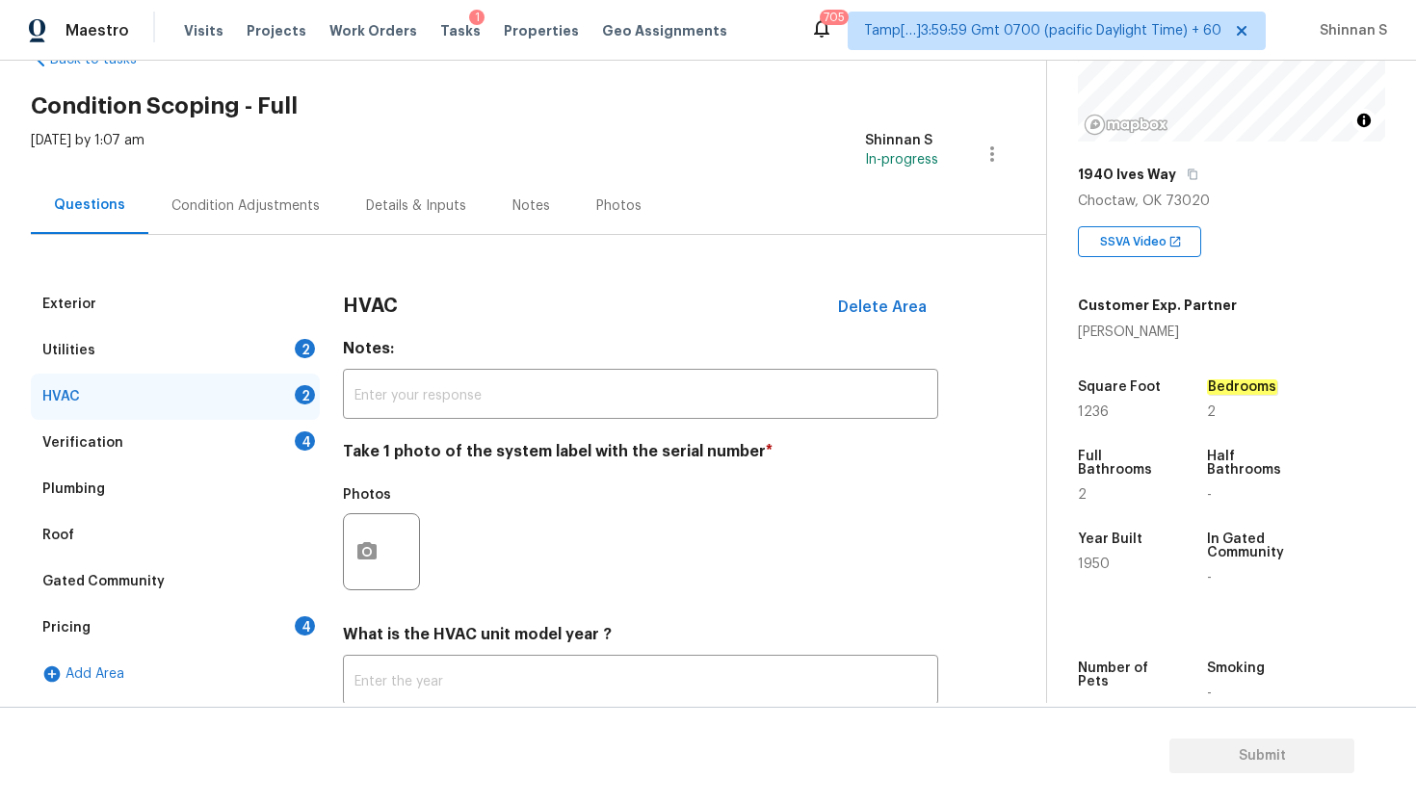
click at [184, 414] on div "HVAC 2" at bounding box center [175, 397] width 289 height 46
click at [186, 427] on div "Verification 4" at bounding box center [175, 443] width 289 height 46
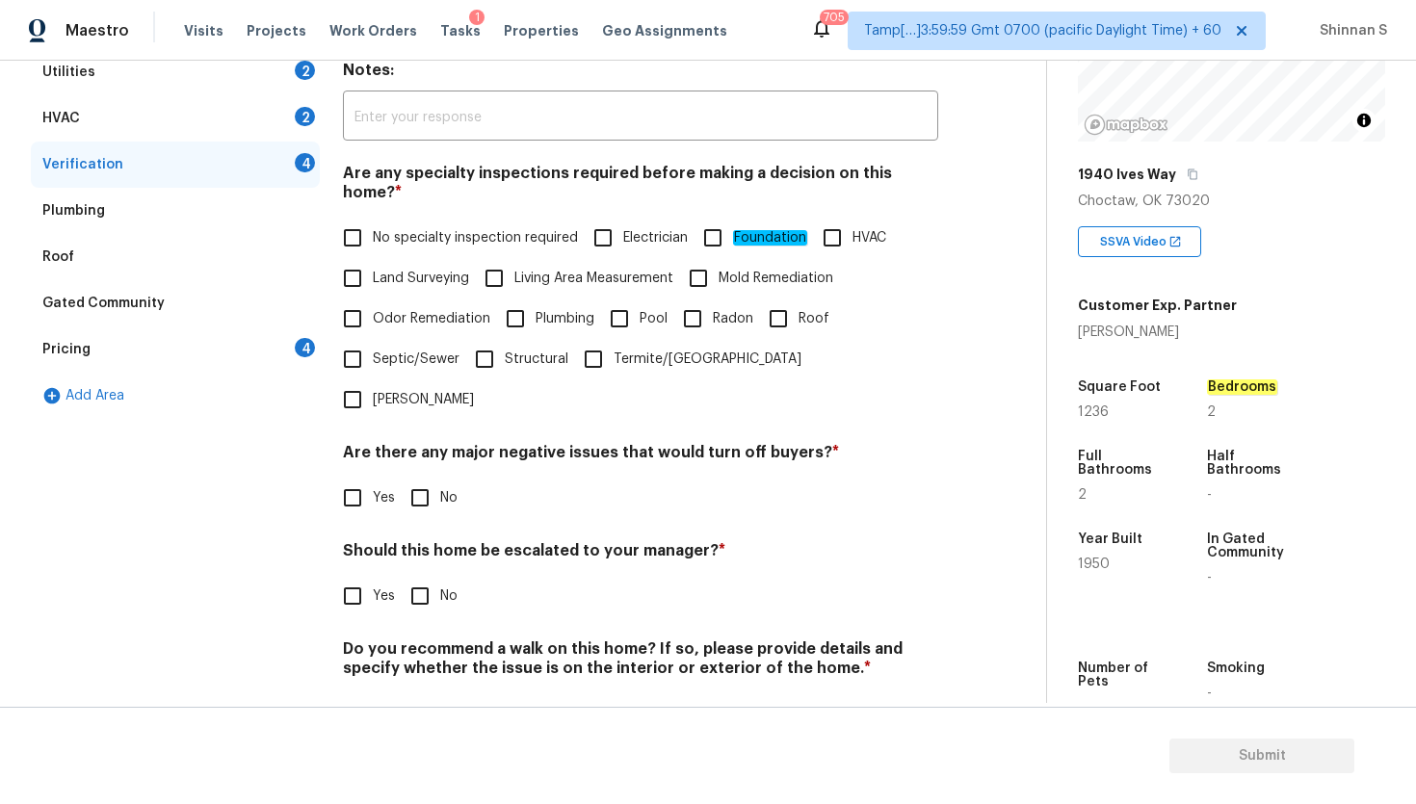
scroll to position [0, 0]
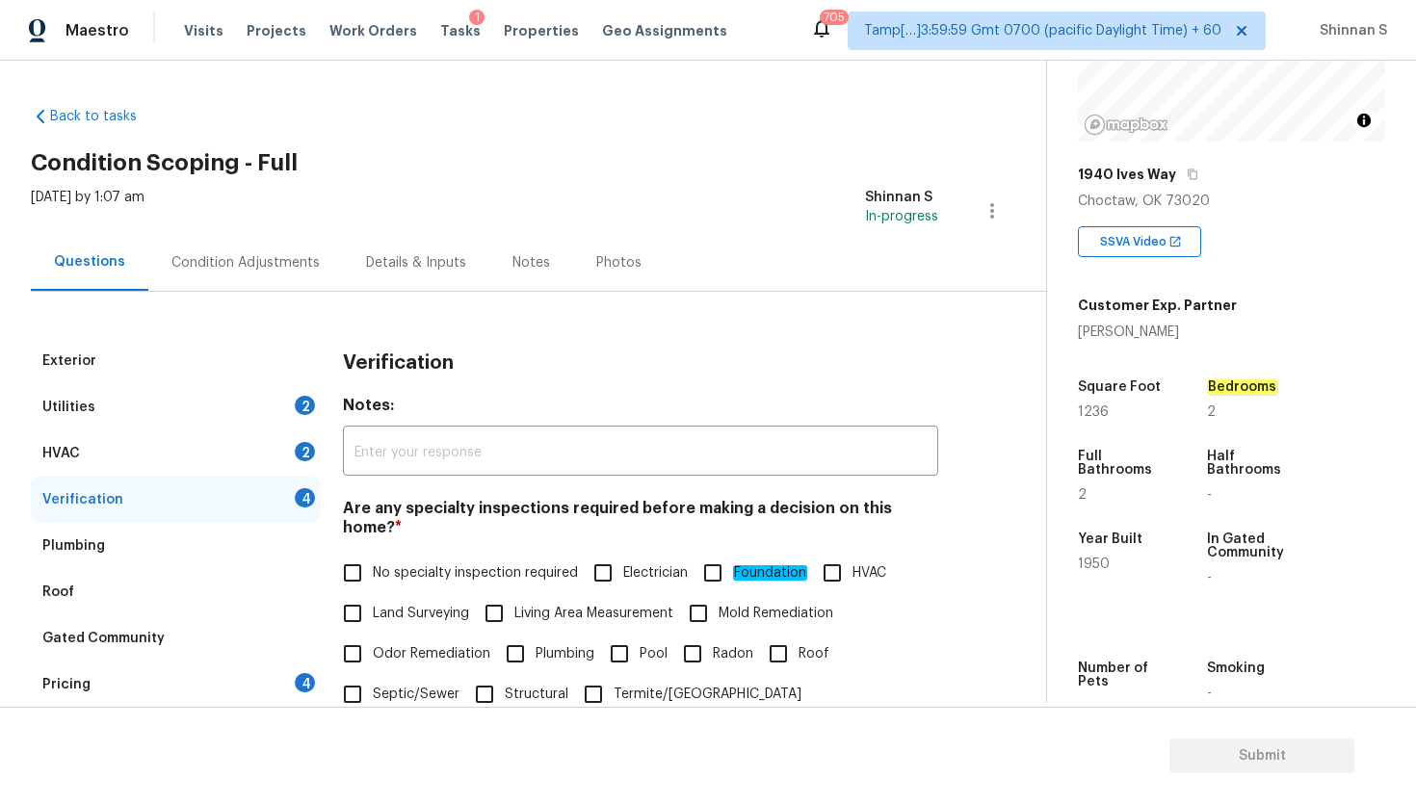
click at [227, 248] on div "Condition Adjustments" at bounding box center [245, 262] width 195 height 57
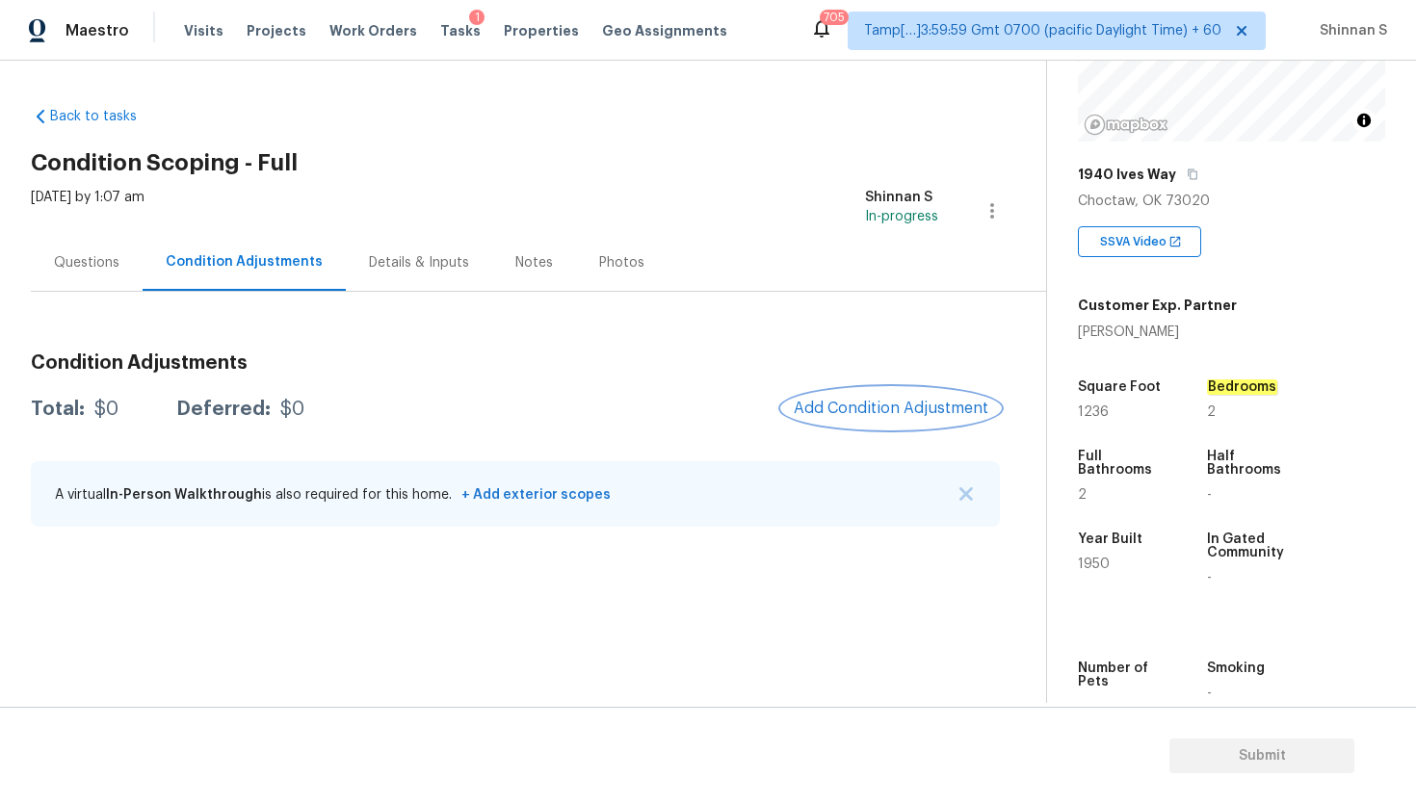
click at [858, 405] on span "Add Condition Adjustment" at bounding box center [890, 408] width 195 height 17
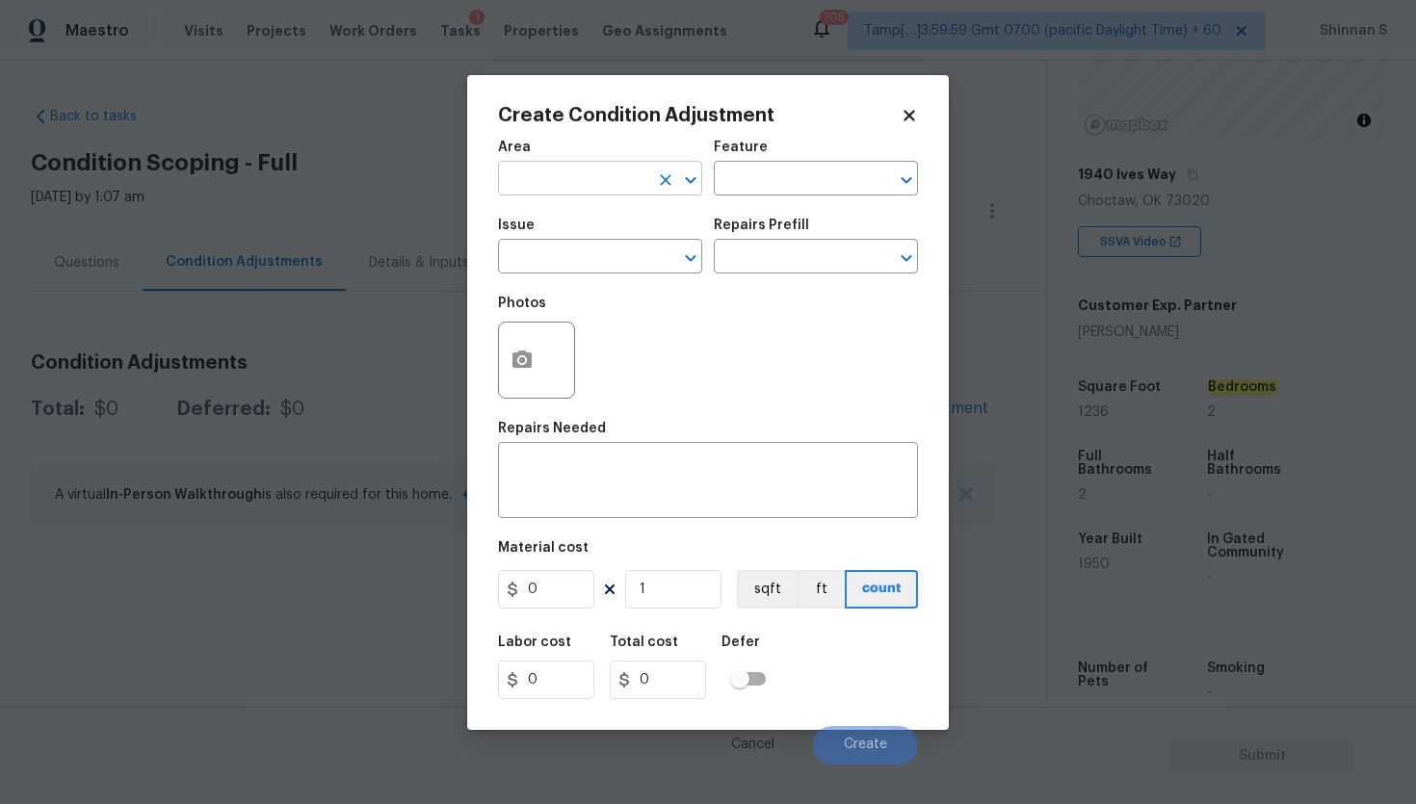
click at [627, 167] on input "text" at bounding box center [573, 181] width 150 height 30
type input "Exterior Overall"
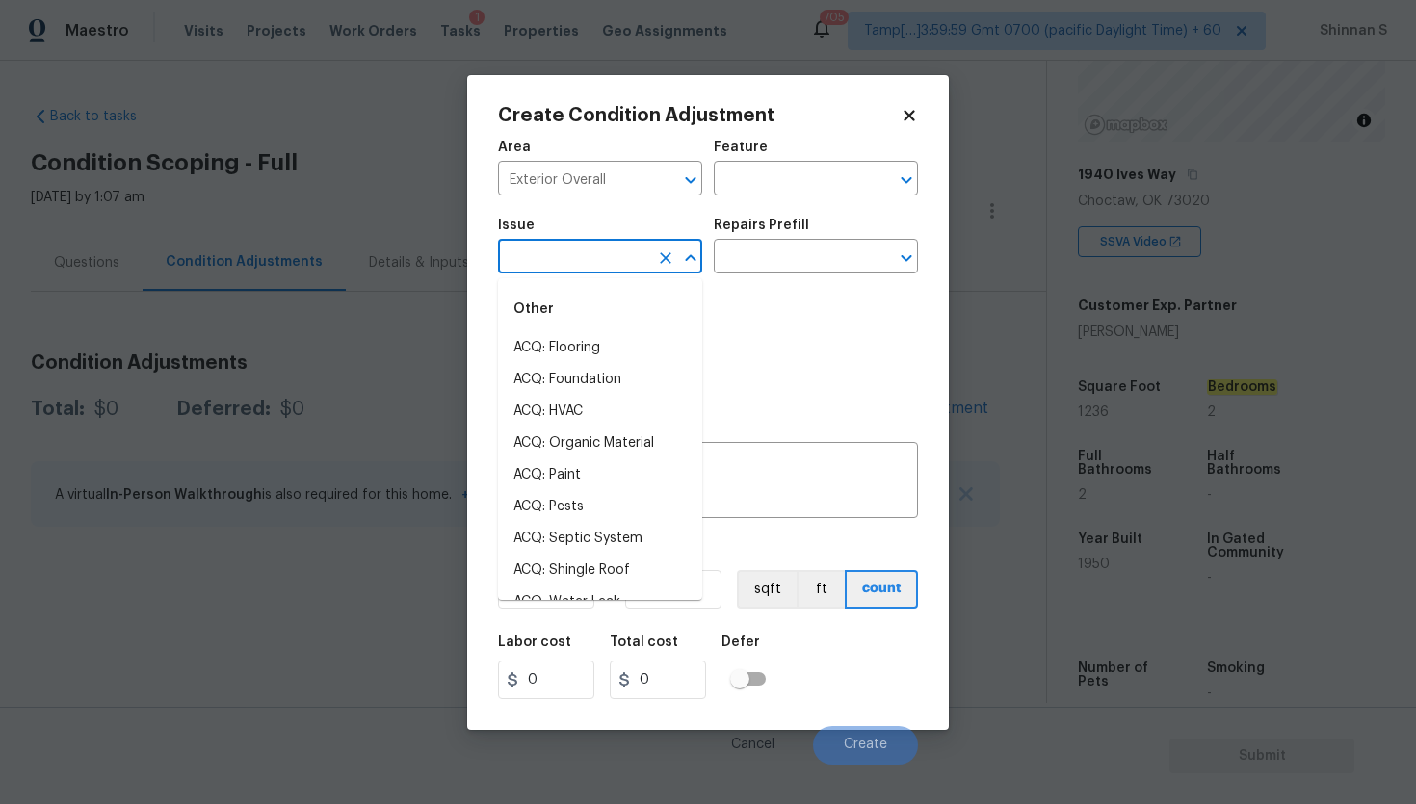
click at [602, 264] on input "text" at bounding box center [573, 259] width 150 height 30
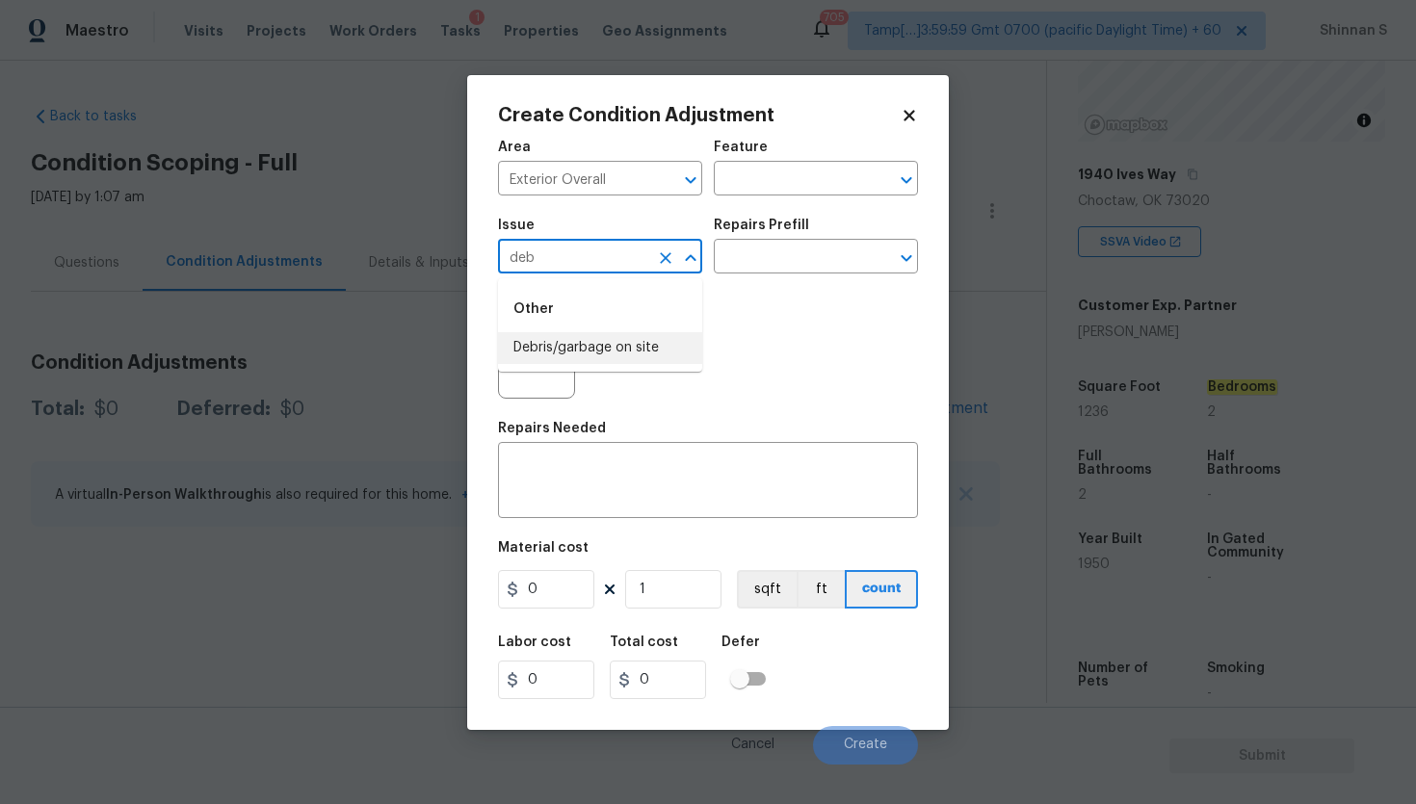
click at [607, 345] on li "Debris/garbage on site" at bounding box center [600, 348] width 204 height 32
type input "Debris/garbage on site"
click at [755, 249] on input "text" at bounding box center [789, 259] width 150 height 30
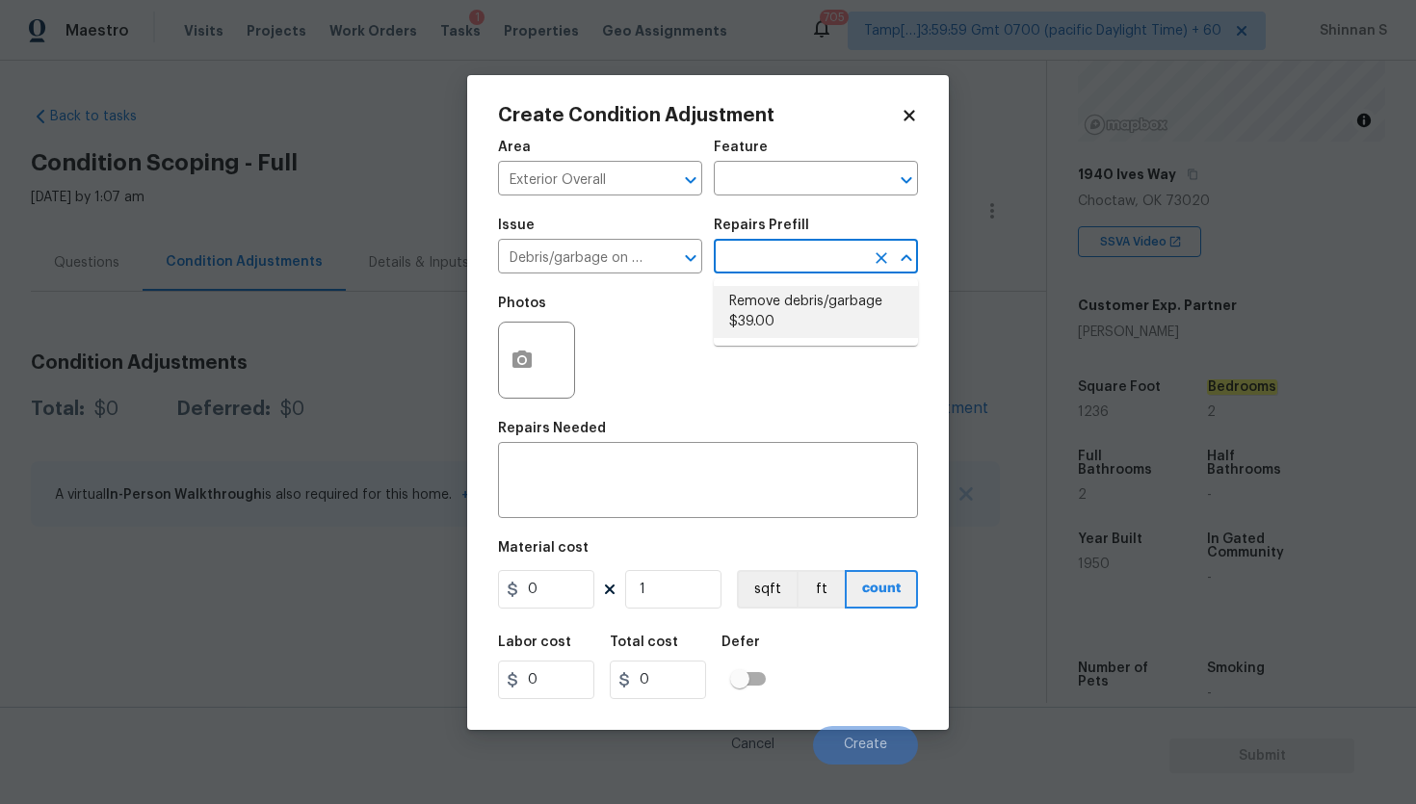
click at [762, 302] on li "Remove debris/garbage $39.00" at bounding box center [816, 312] width 204 height 52
type textarea "Remove, haul off, and properly dispose of any debris left by seller to offsite …"
type input "39"
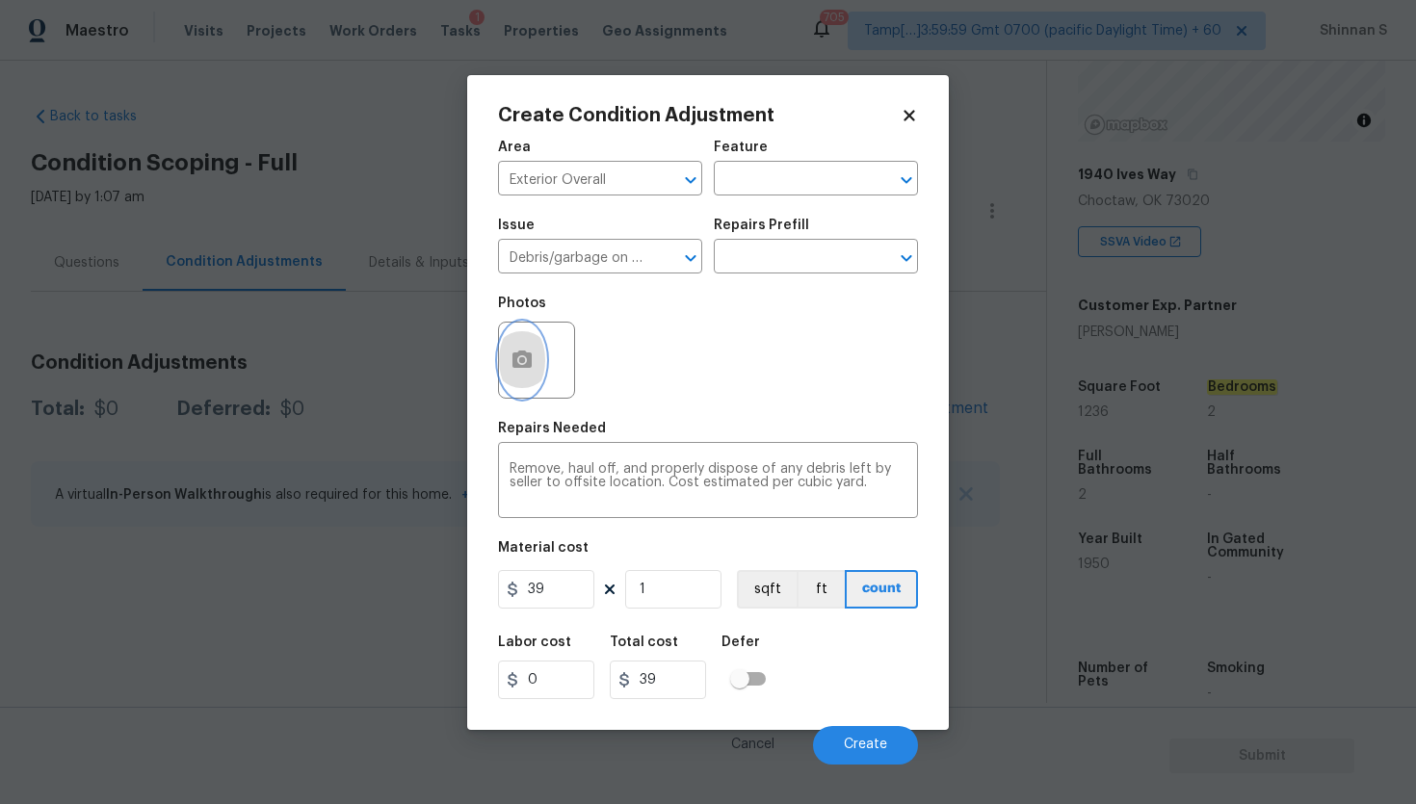
click at [525, 371] on icon "button" at bounding box center [521, 360] width 23 height 23
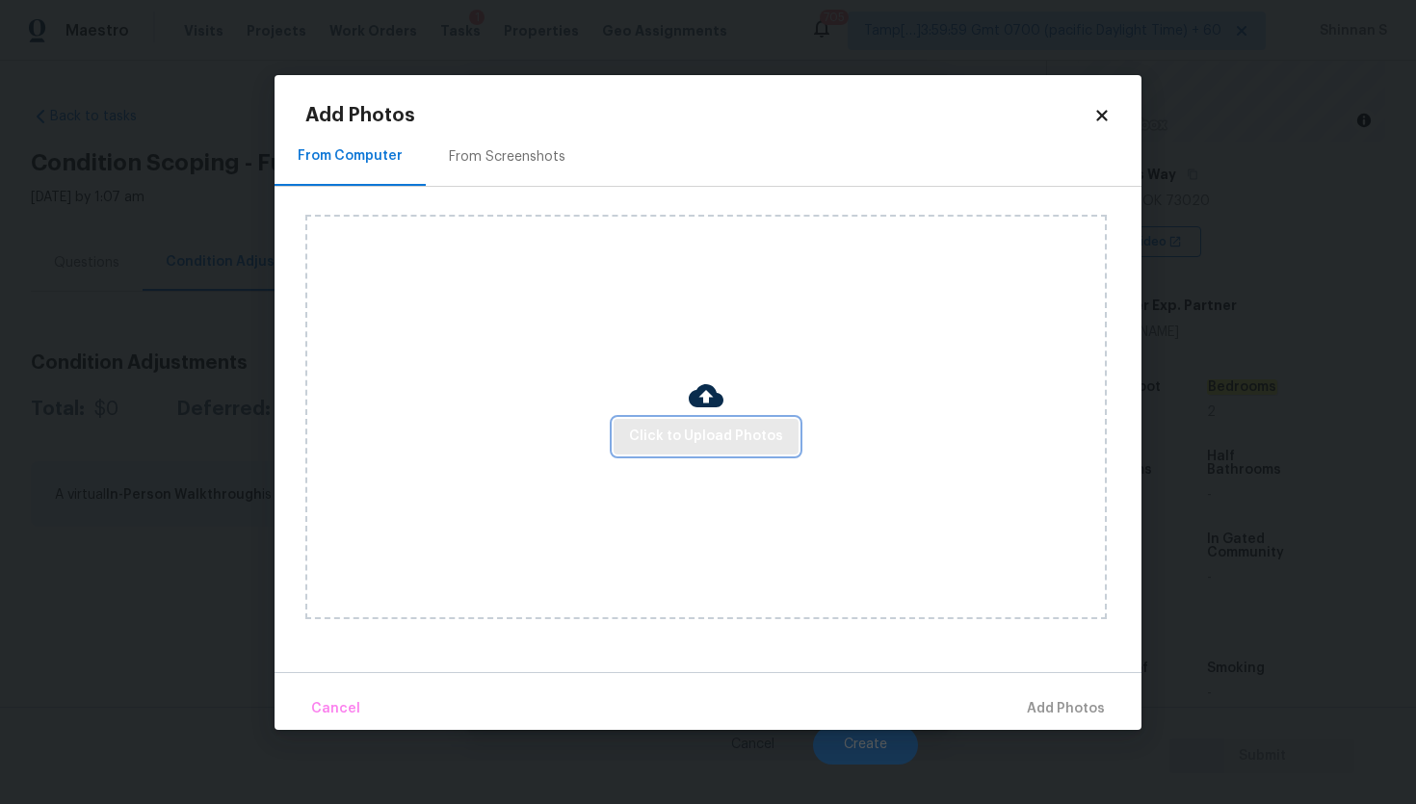
click at [717, 436] on span "Click to Upload Photos" at bounding box center [706, 437] width 154 height 24
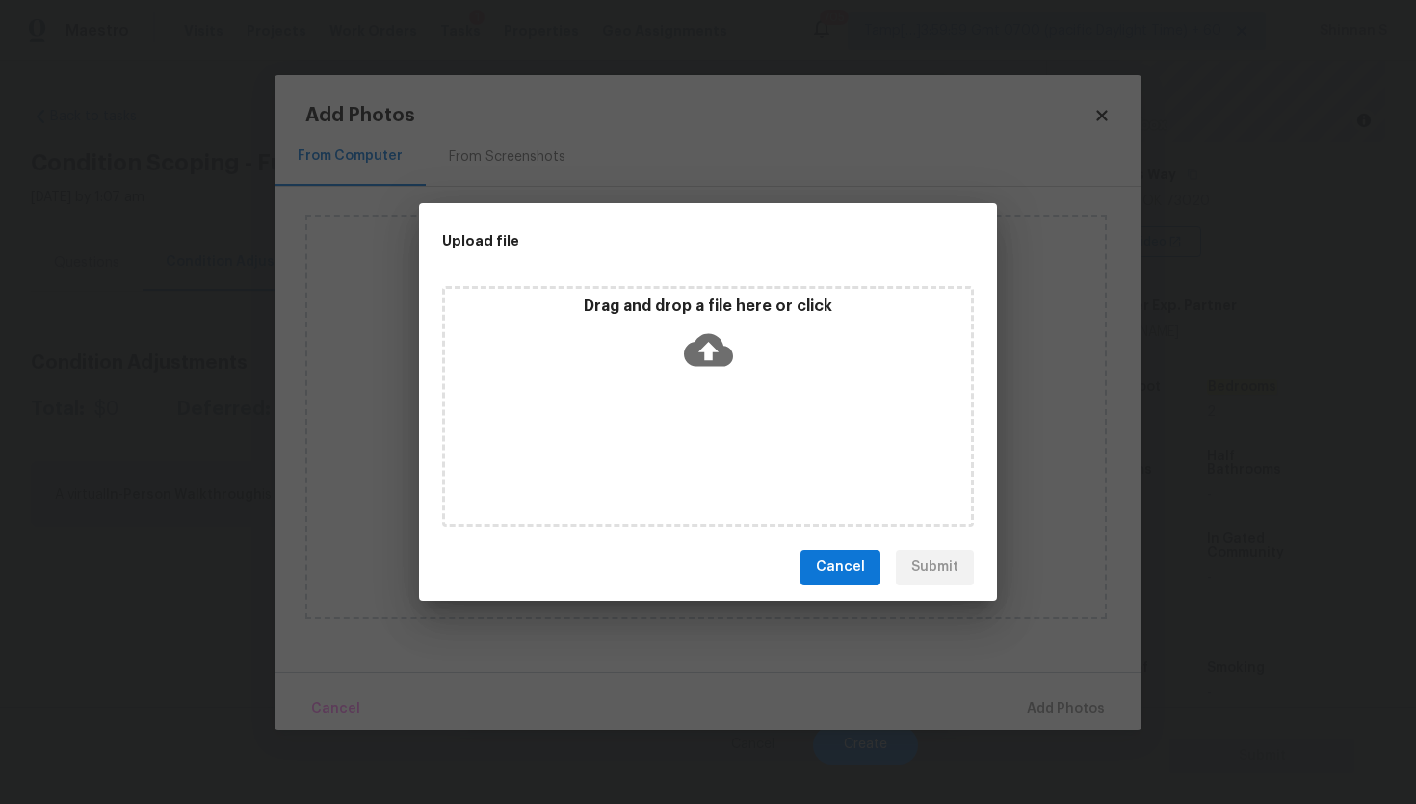
click at [706, 346] on icon at bounding box center [708, 349] width 49 height 49
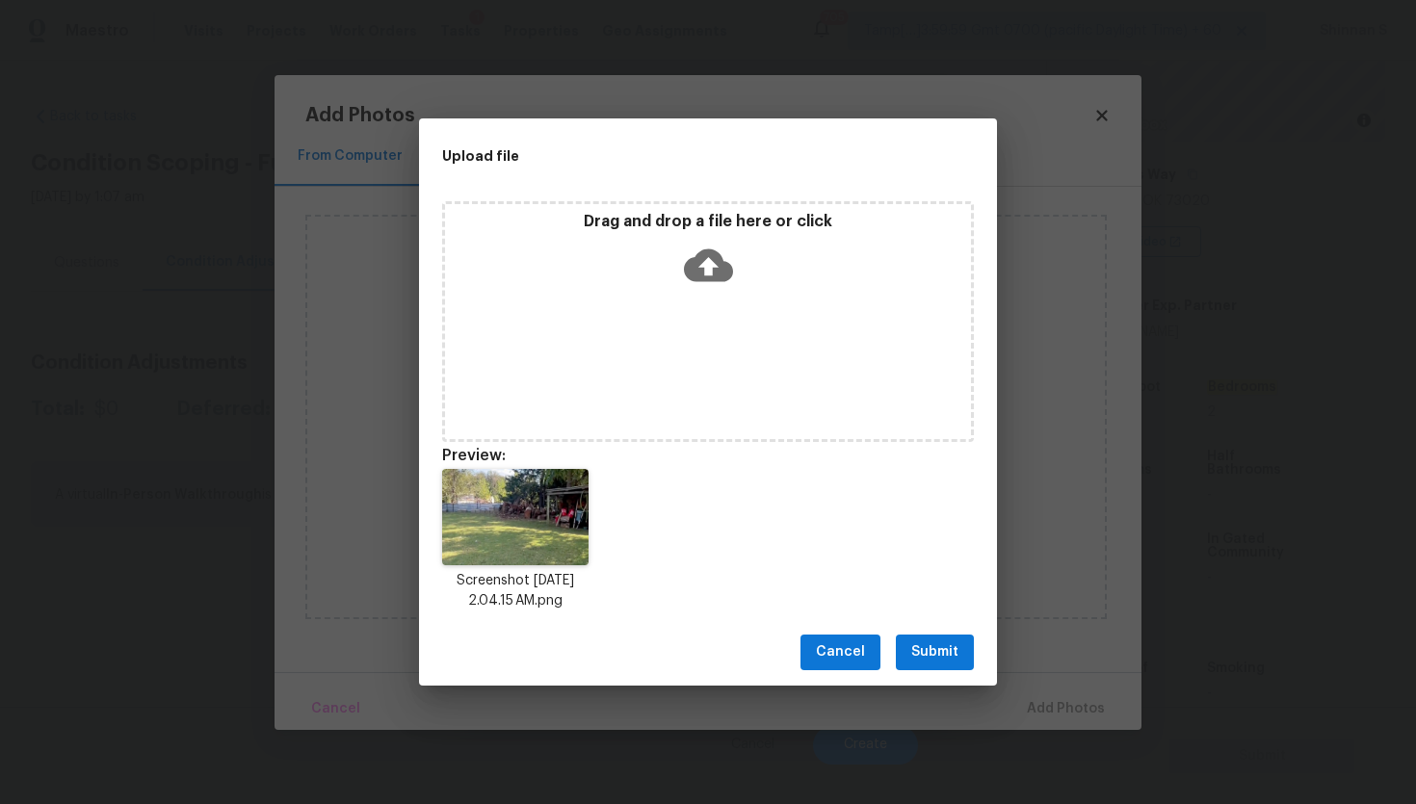
click at [939, 648] on span "Submit" at bounding box center [934, 652] width 47 height 24
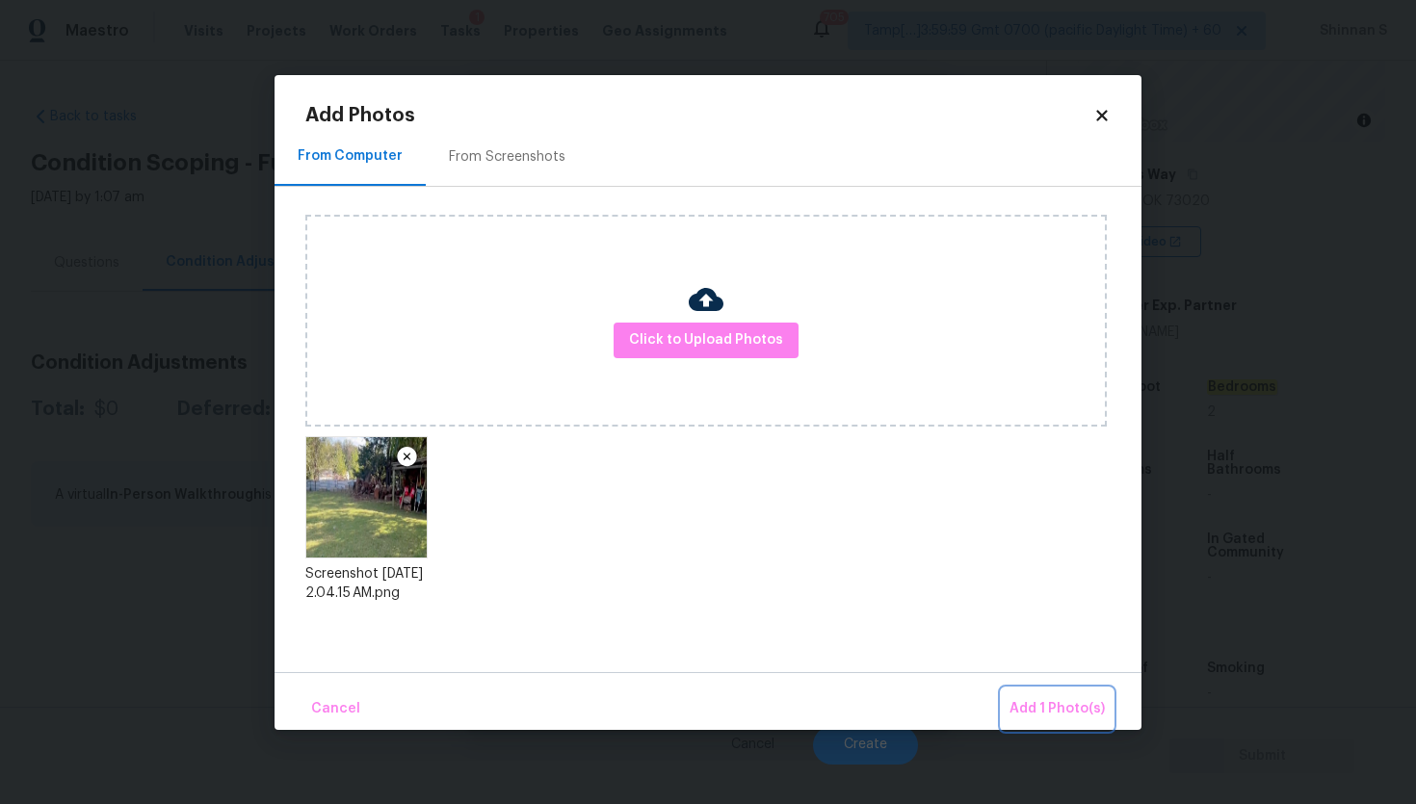
click at [1040, 700] on span "Add 1 Photo(s)" at bounding box center [1056, 709] width 95 height 24
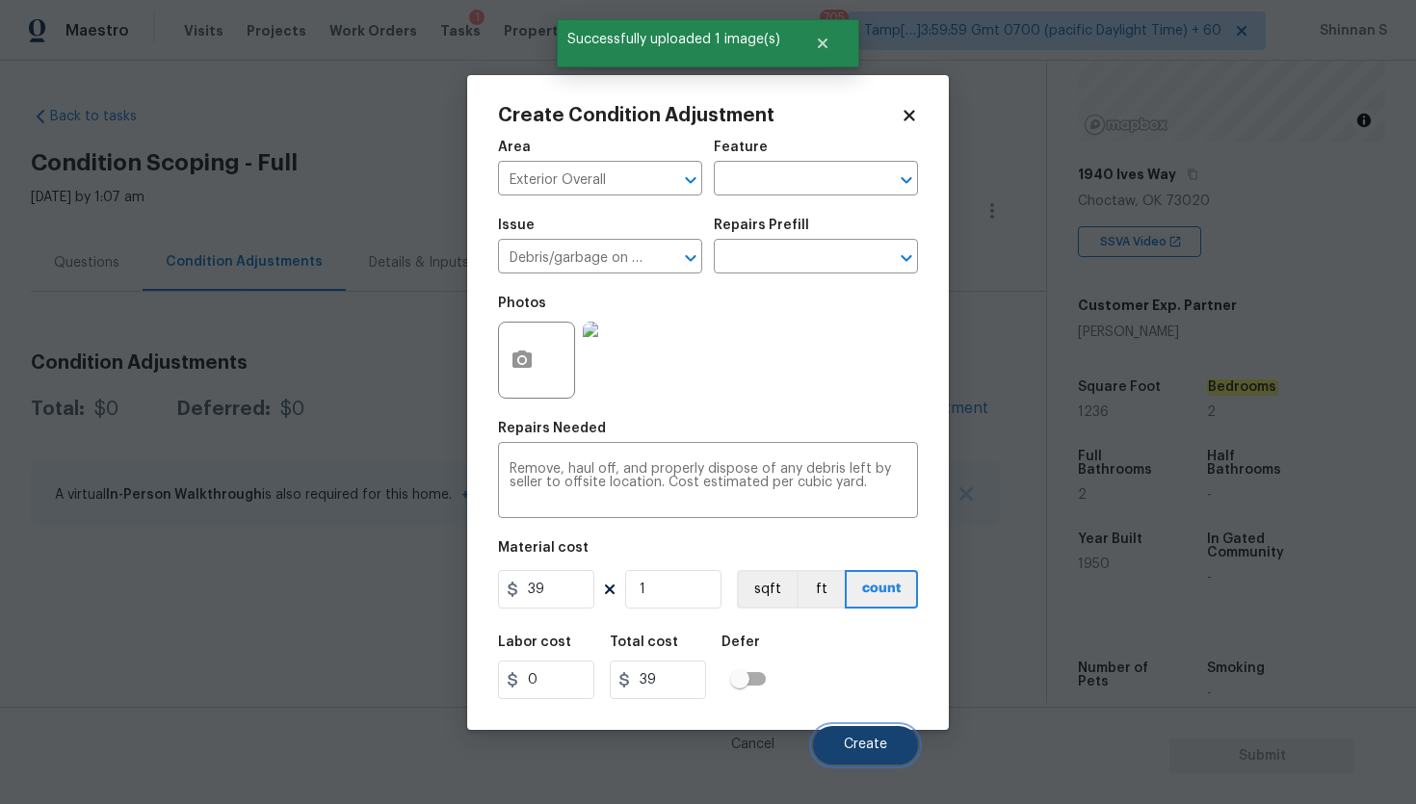
click at [864, 755] on button "Create" at bounding box center [865, 745] width 105 height 39
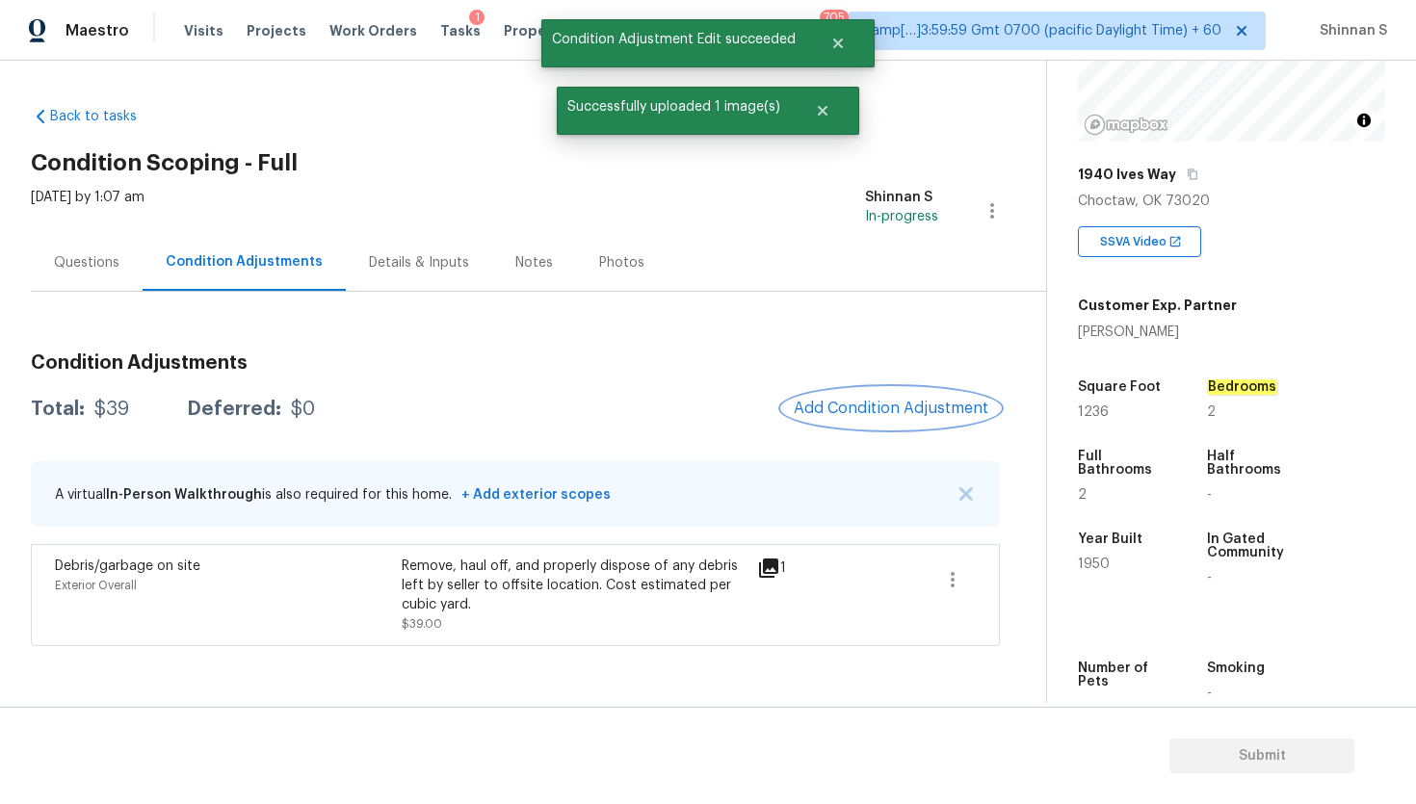
click at [884, 418] on button "Add Condition Adjustment" at bounding box center [891, 408] width 218 height 40
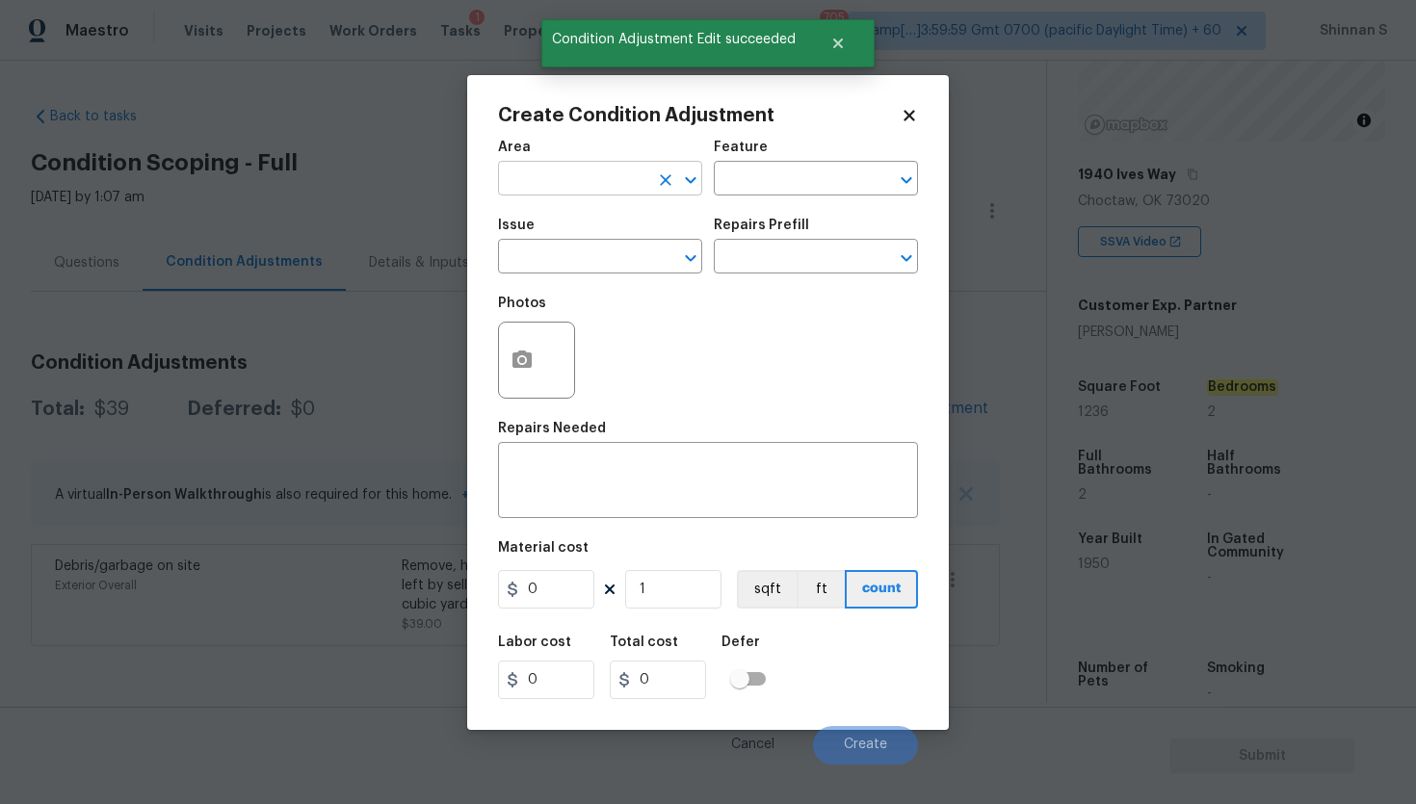
click at [564, 186] on input "text" at bounding box center [573, 181] width 150 height 30
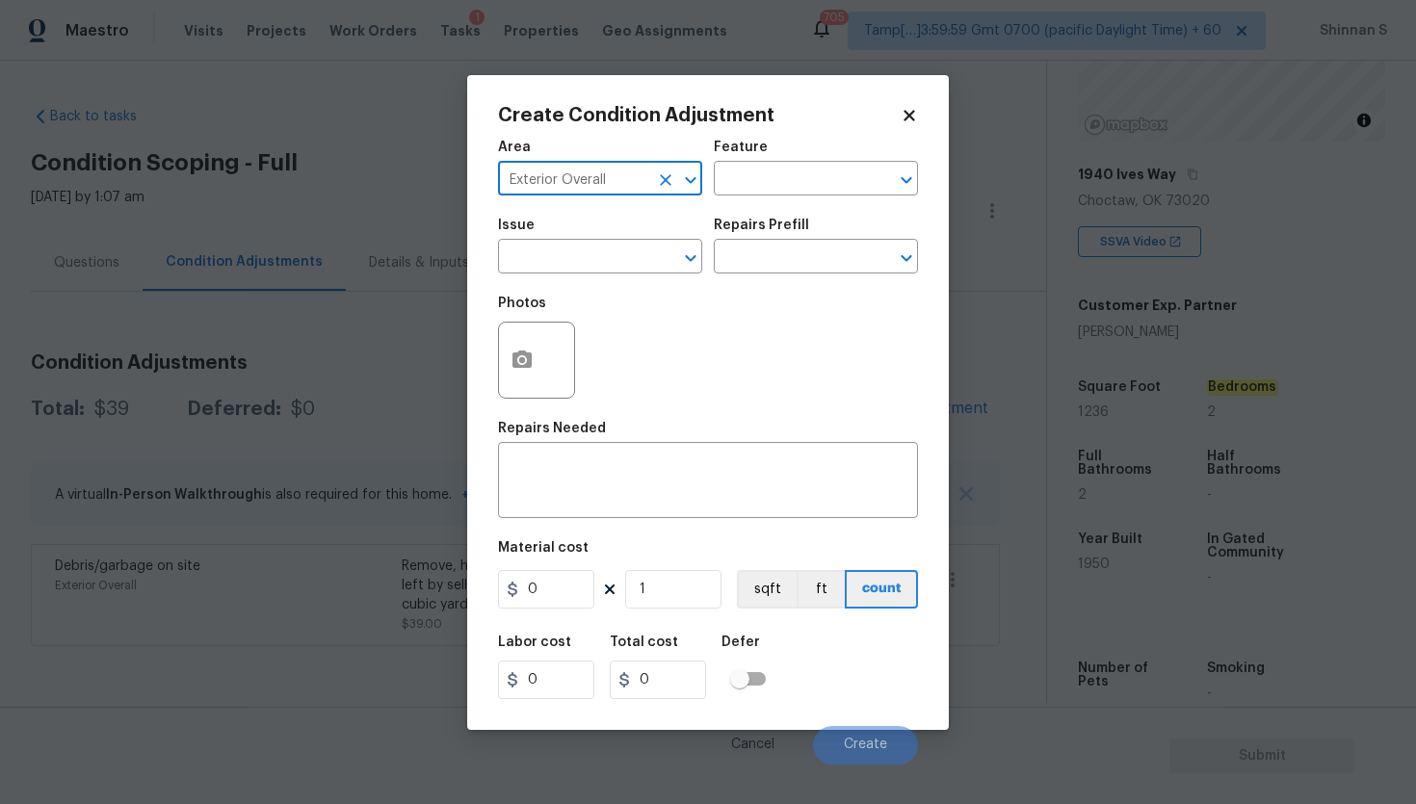
type input "Exterior Overall"
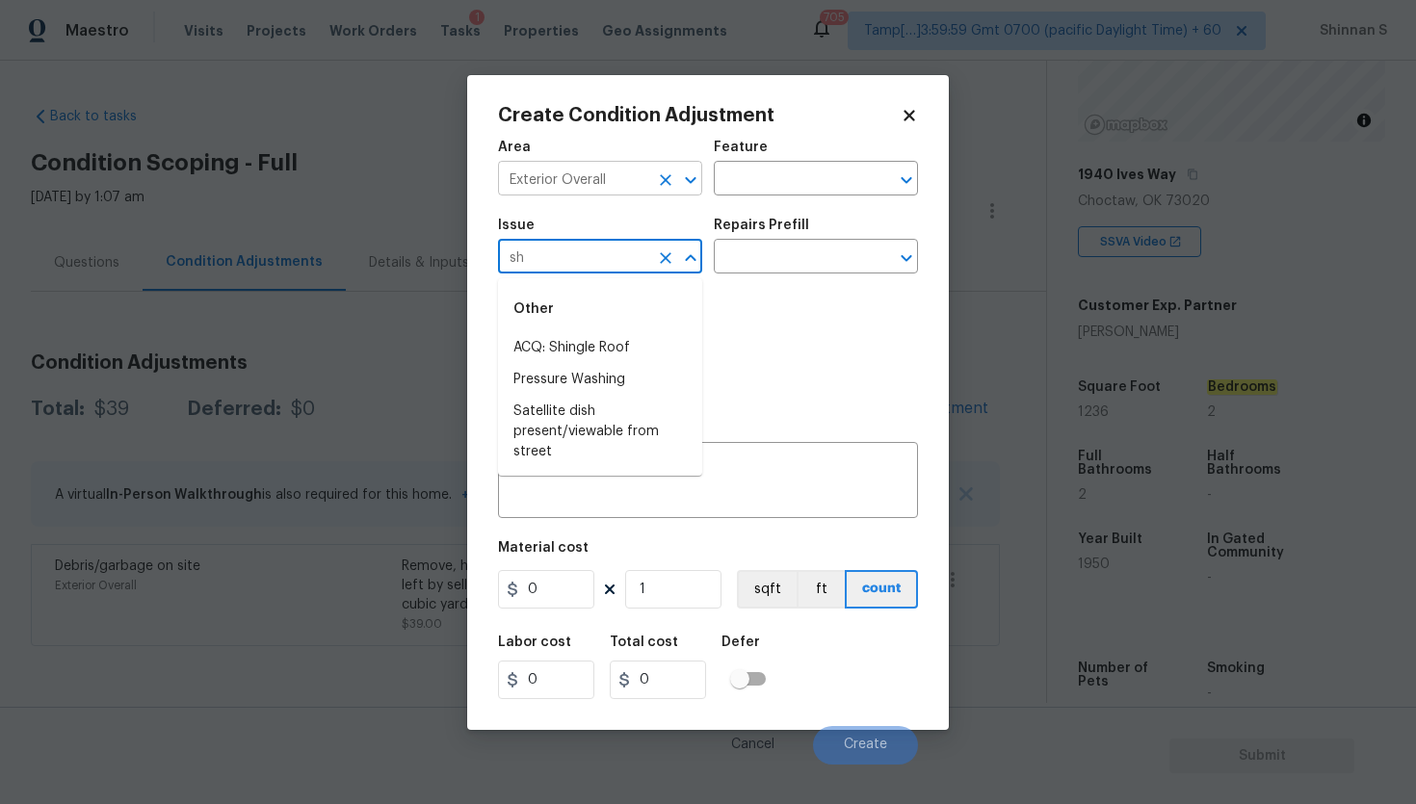
type input "s"
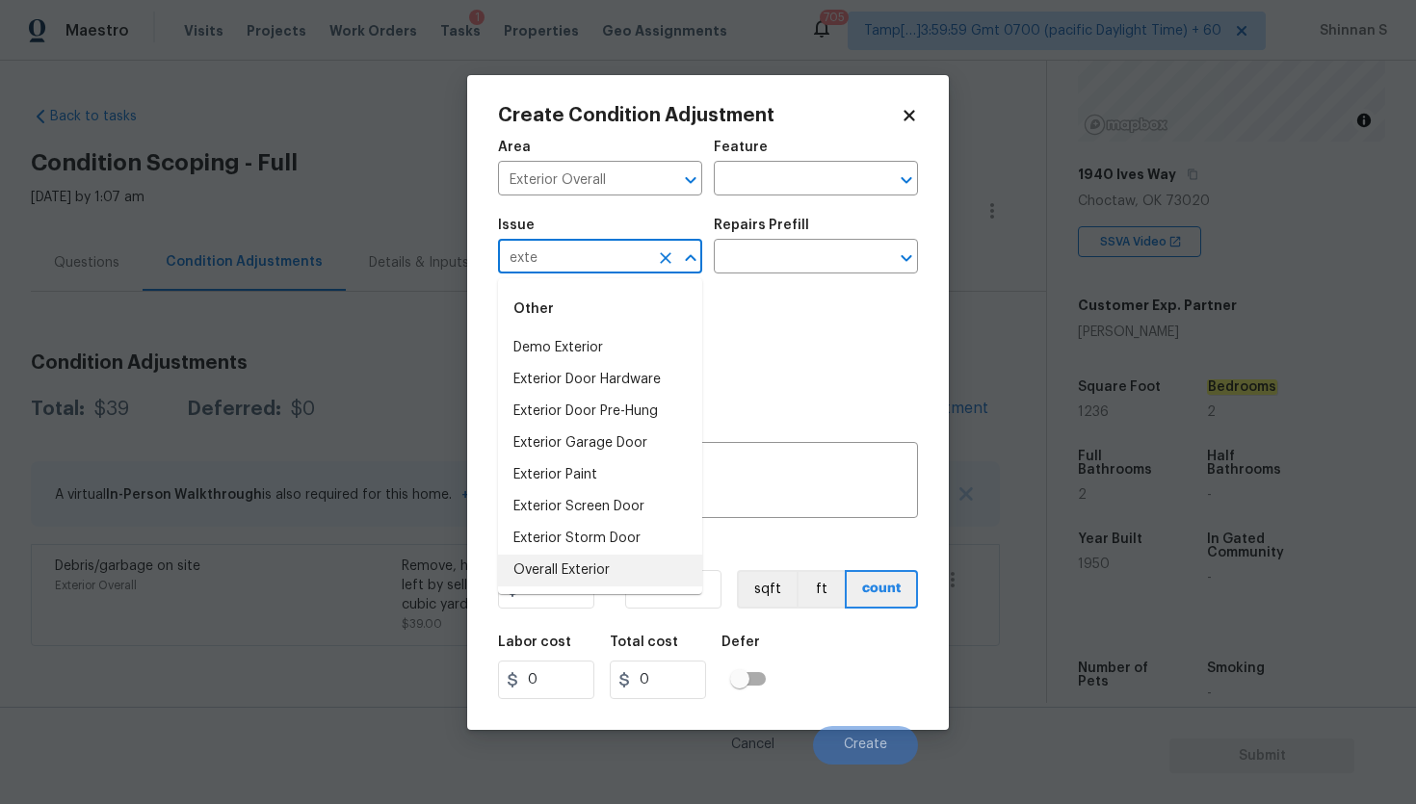
click at [564, 574] on li "Overall Exterior" at bounding box center [600, 571] width 204 height 32
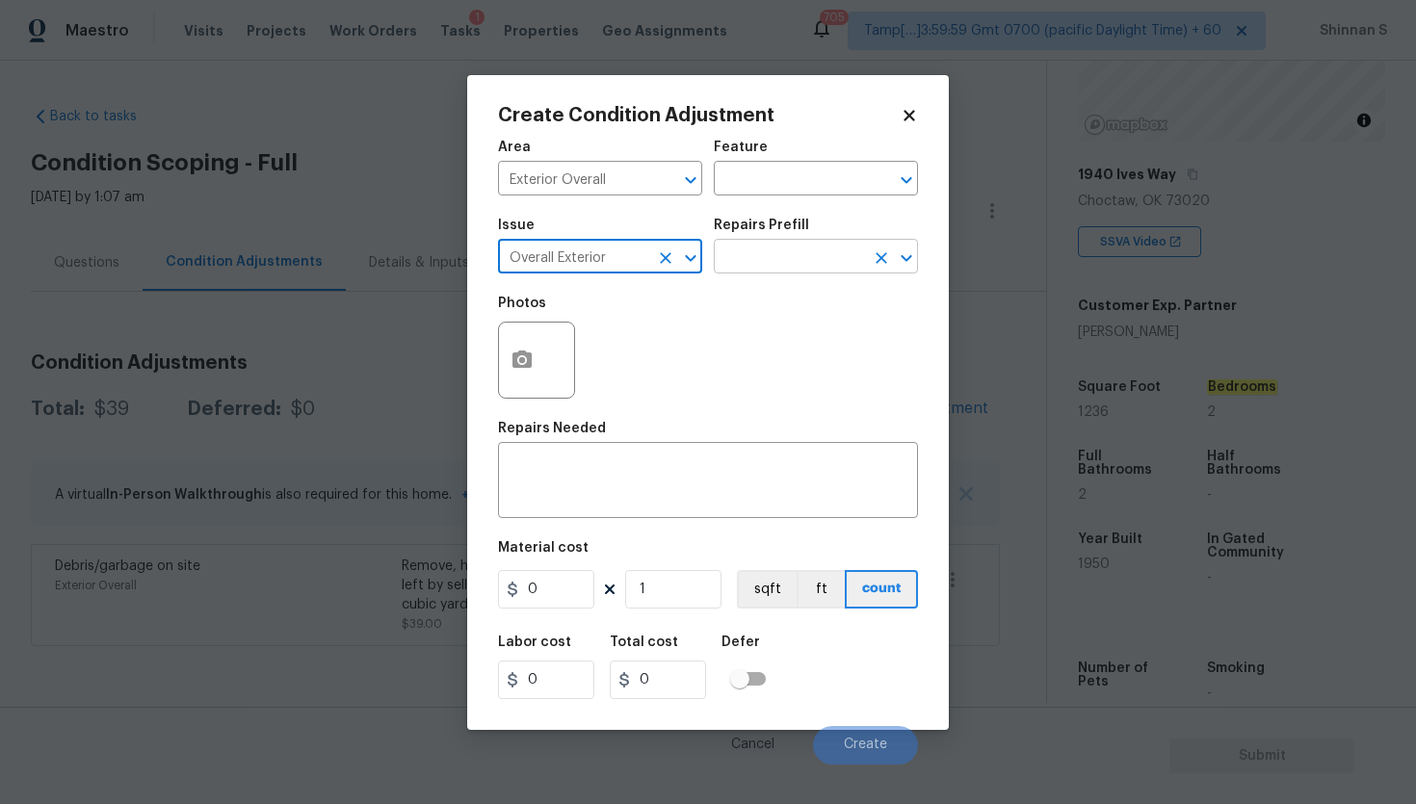
type input "Overall Exterior"
click at [789, 246] on input "text" at bounding box center [789, 259] width 150 height 30
type input "s"
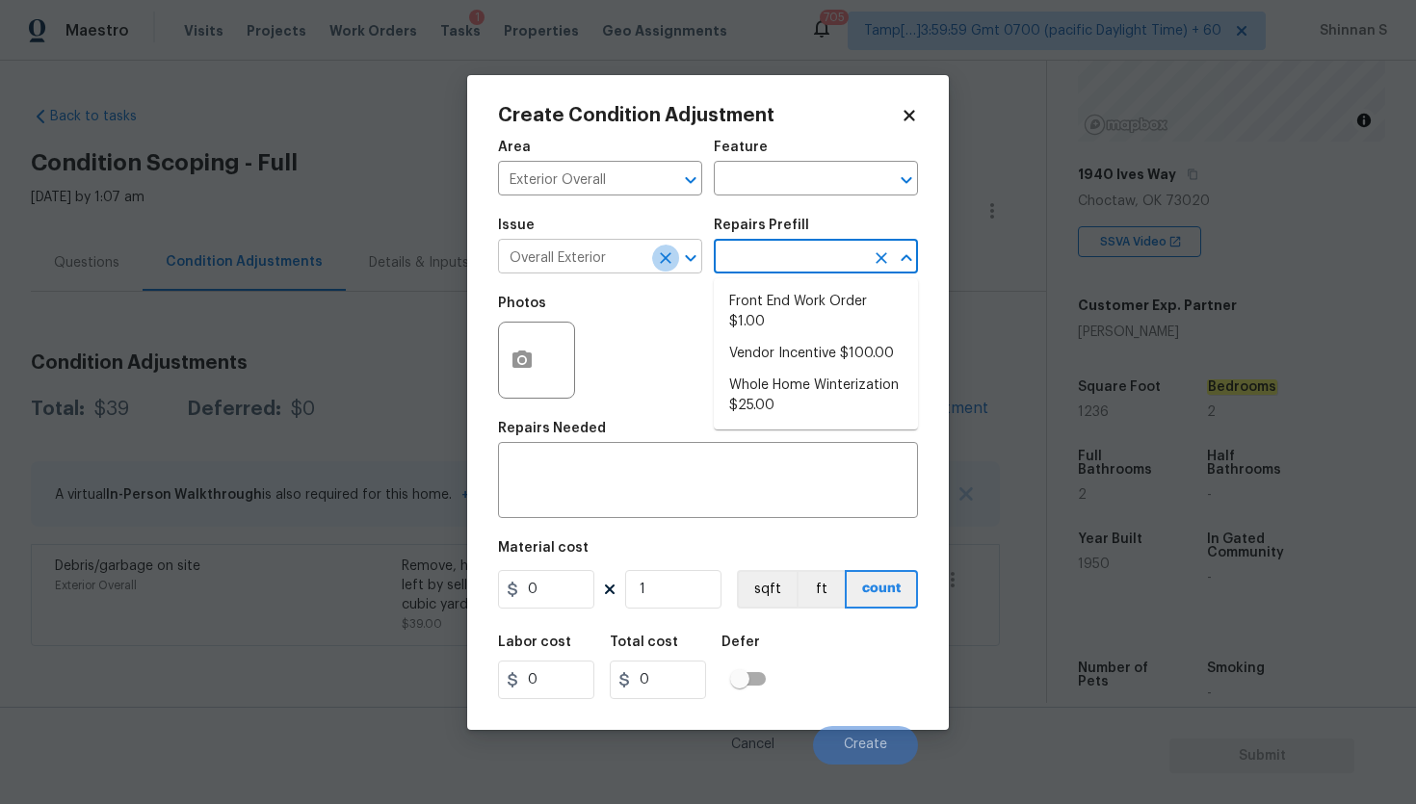
click at [667, 263] on icon "Clear" at bounding box center [665, 257] width 19 height 19
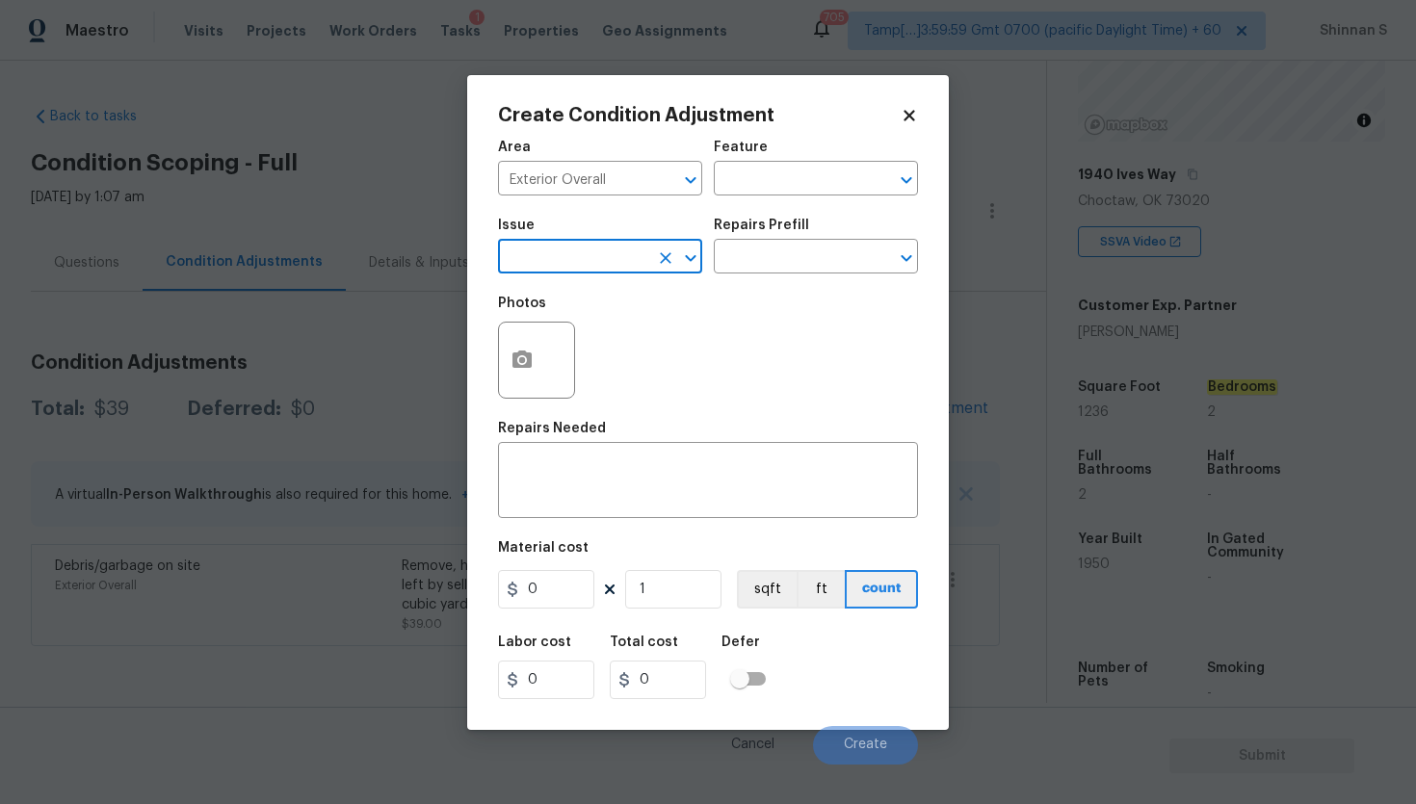
click at [610, 256] on input "text" at bounding box center [573, 259] width 150 height 30
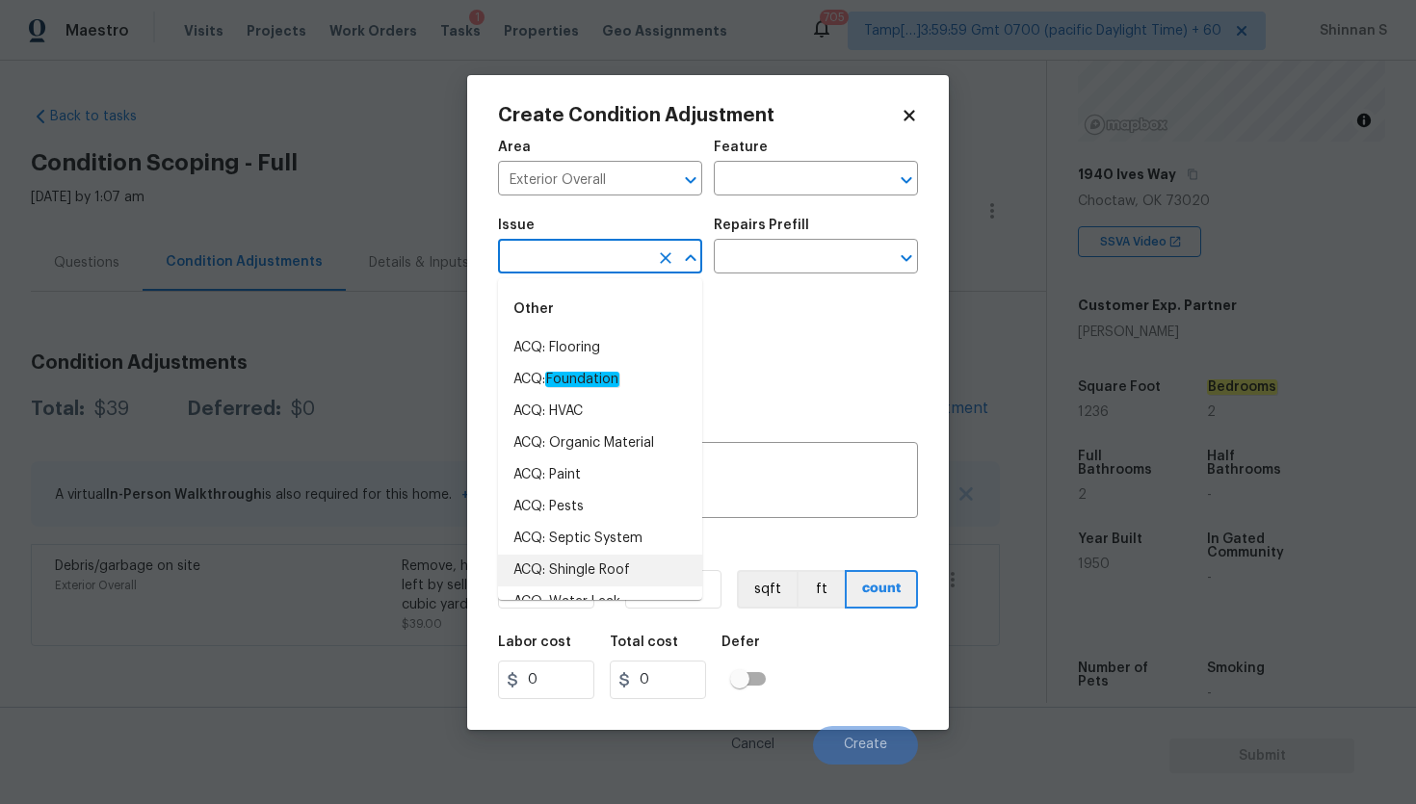
click at [780, 369] on div "Photos" at bounding box center [708, 347] width 420 height 125
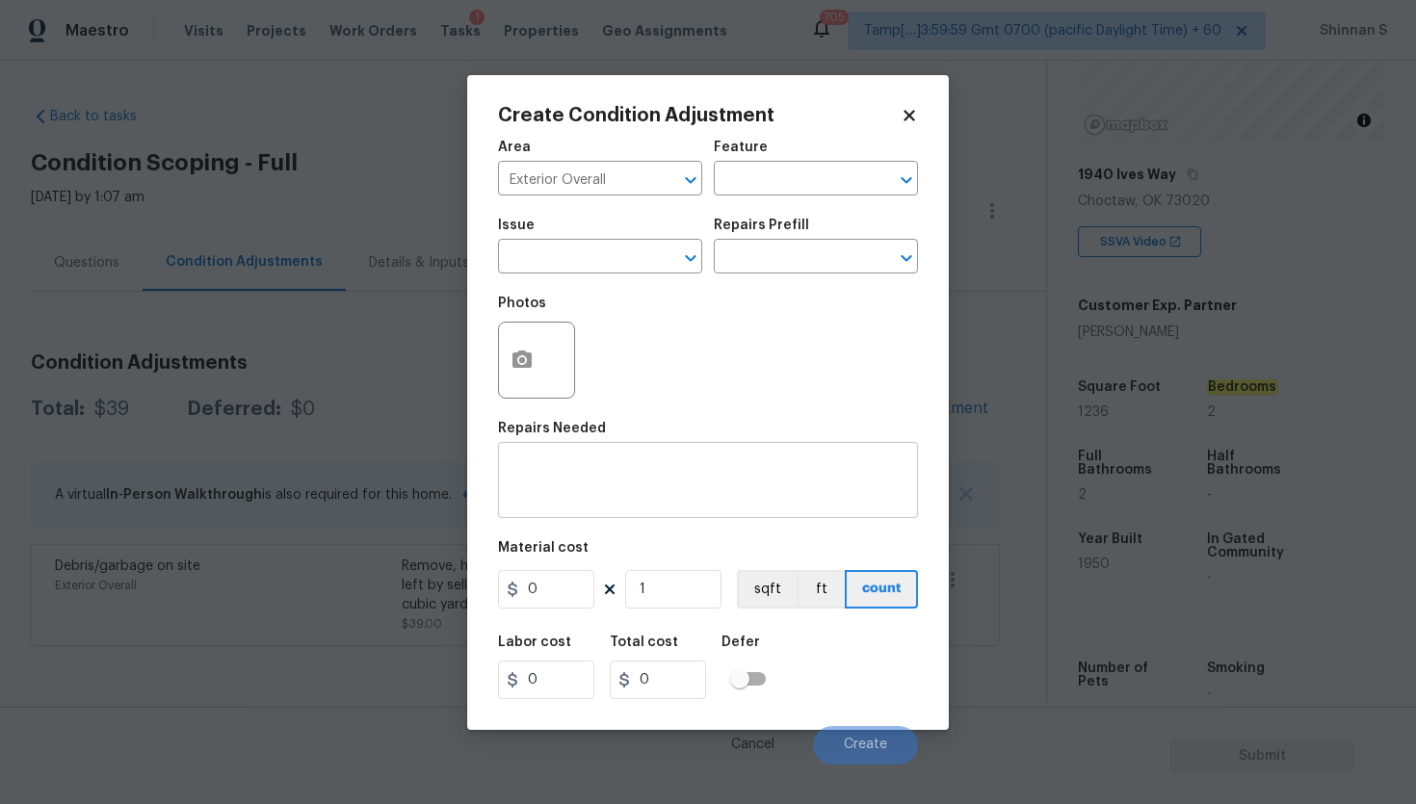
click at [613, 470] on textarea at bounding box center [707, 482] width 397 height 40
click at [652, 378] on div "Photos" at bounding box center [708, 347] width 420 height 125
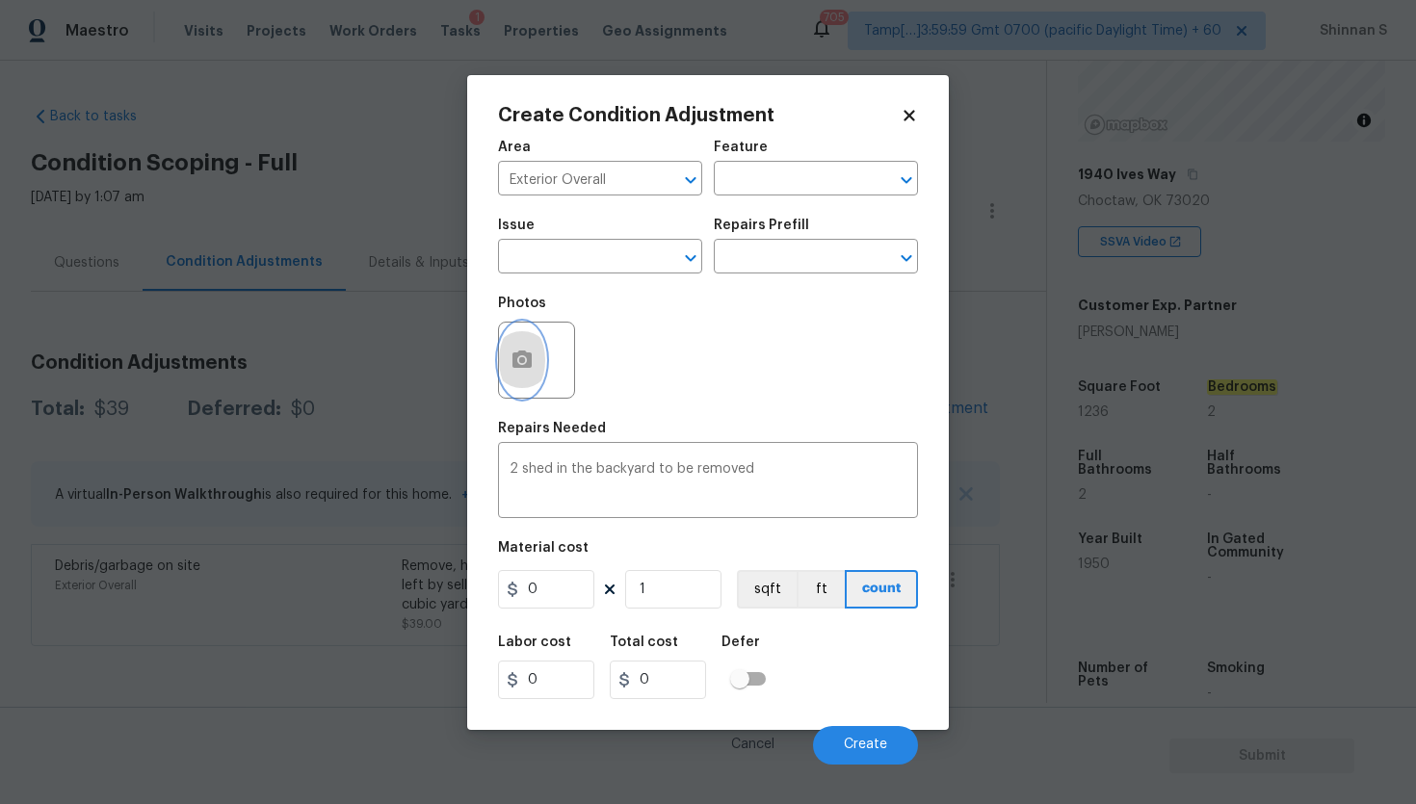
click at [518, 356] on icon "button" at bounding box center [521, 359] width 19 height 17
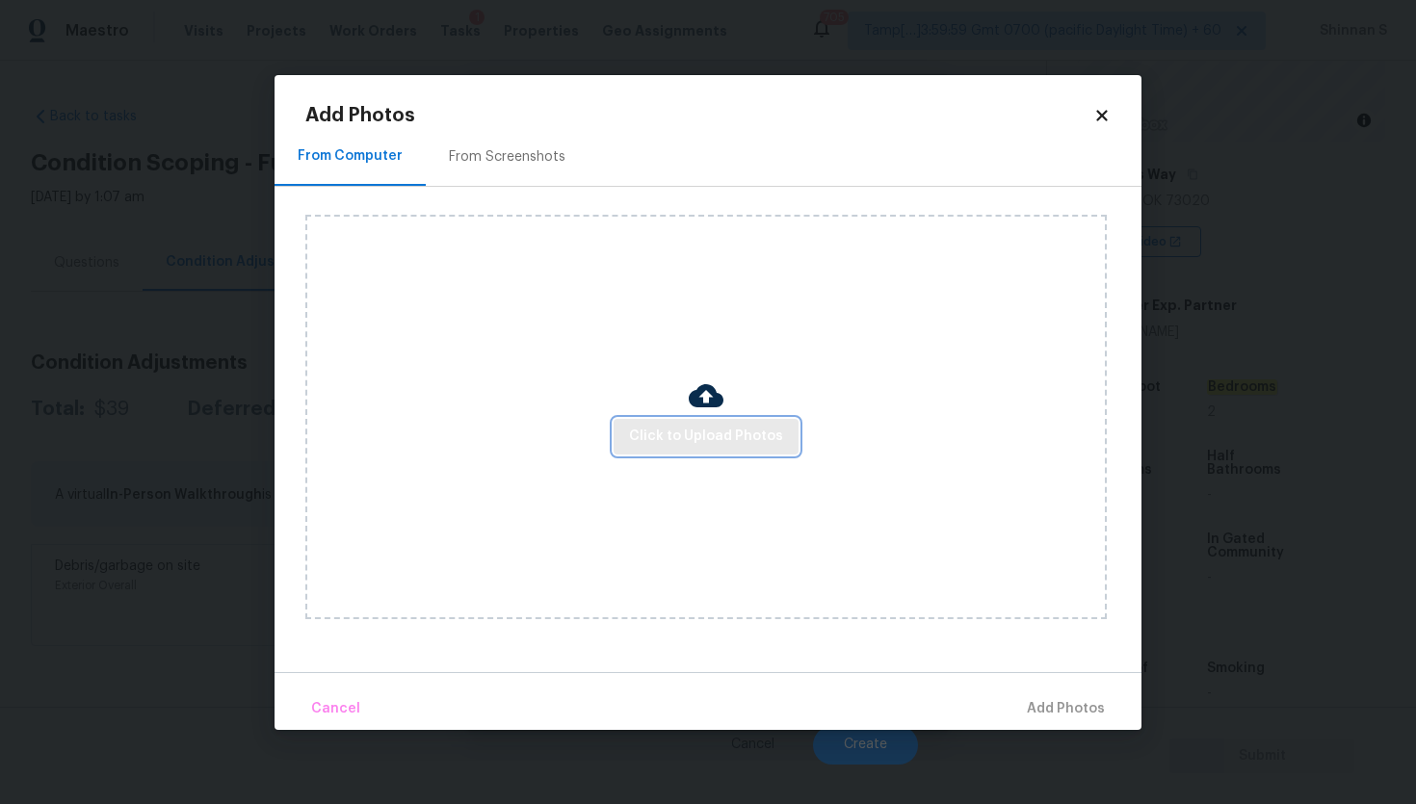
click at [698, 429] on span "Click to Upload Photos" at bounding box center [706, 437] width 154 height 24
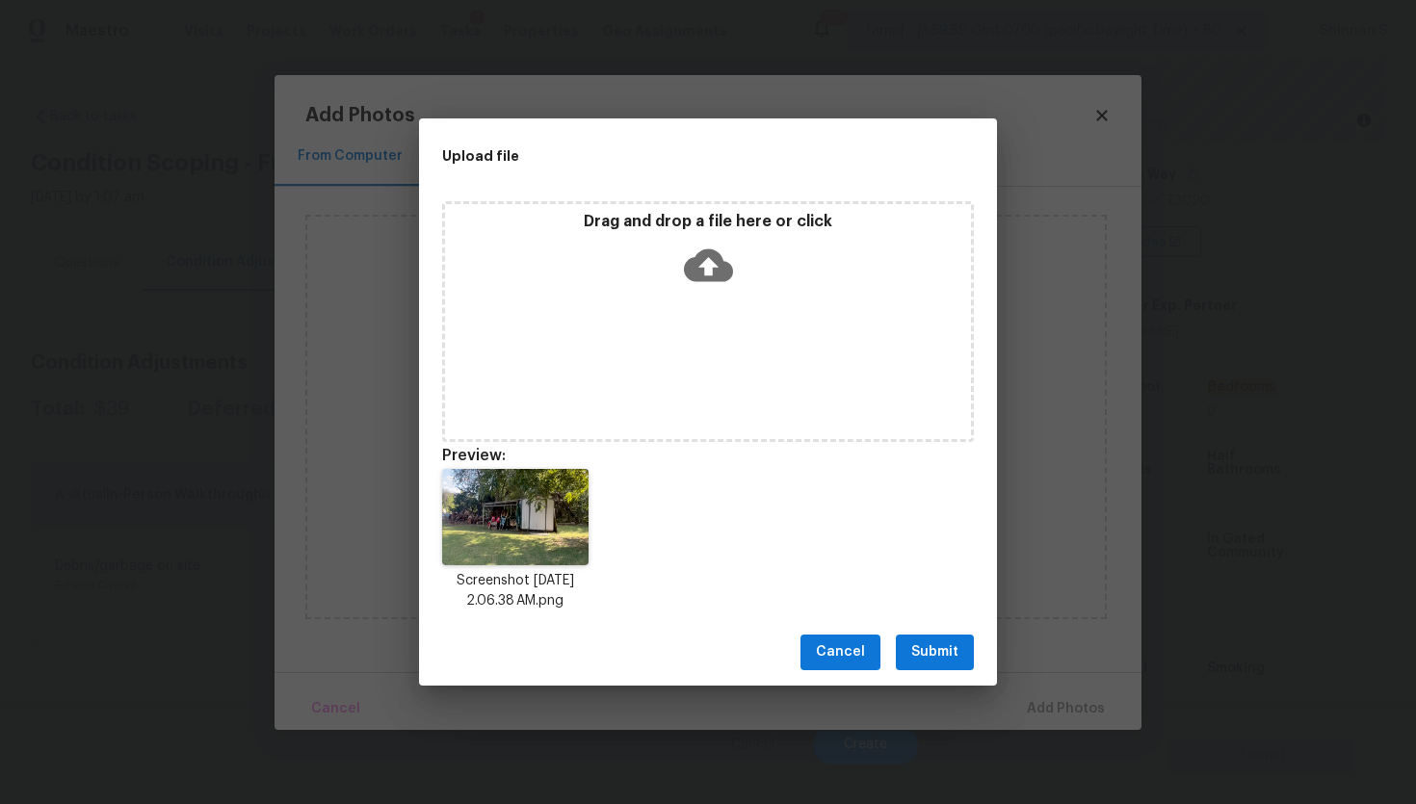
click at [722, 270] on icon at bounding box center [708, 264] width 49 height 33
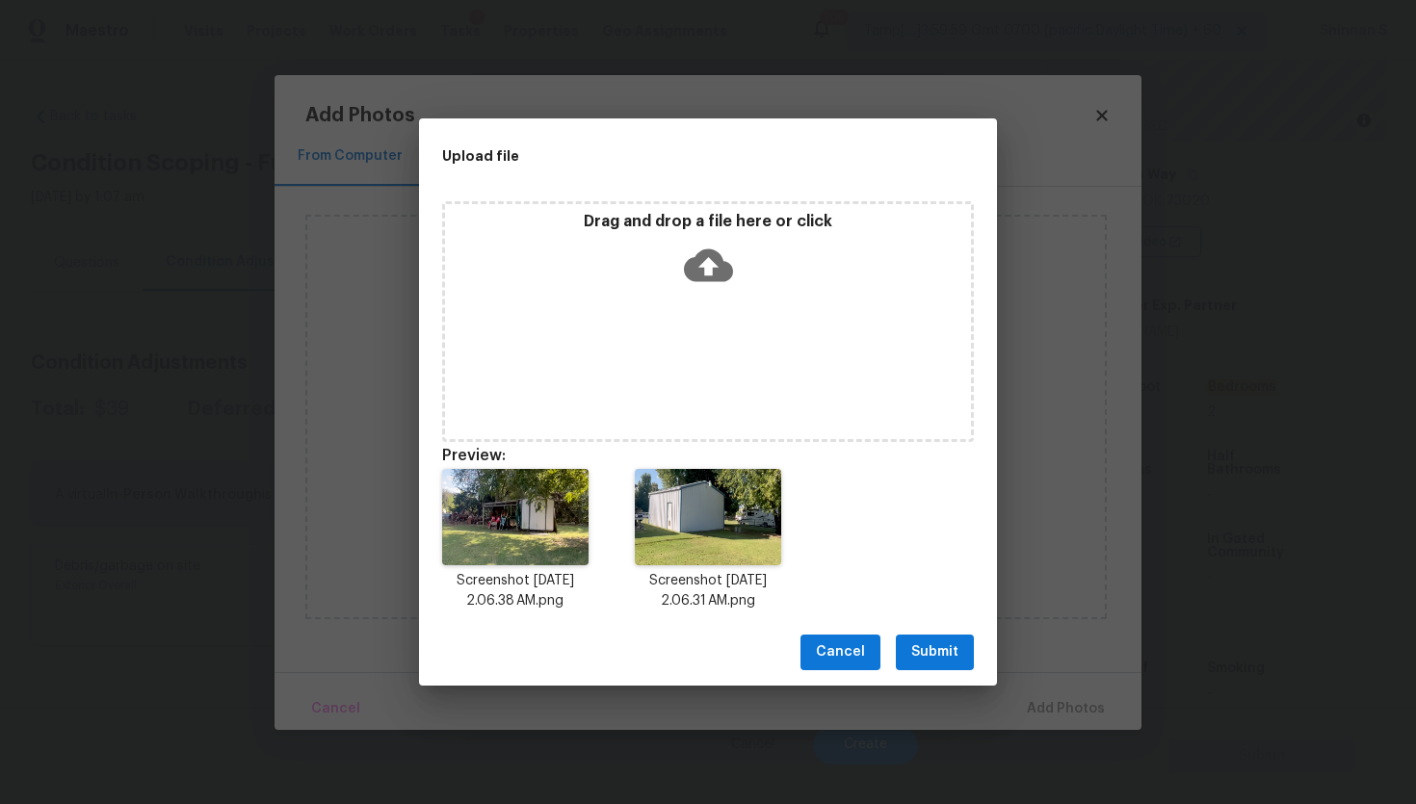
click at [909, 647] on button "Submit" at bounding box center [935, 653] width 78 height 36
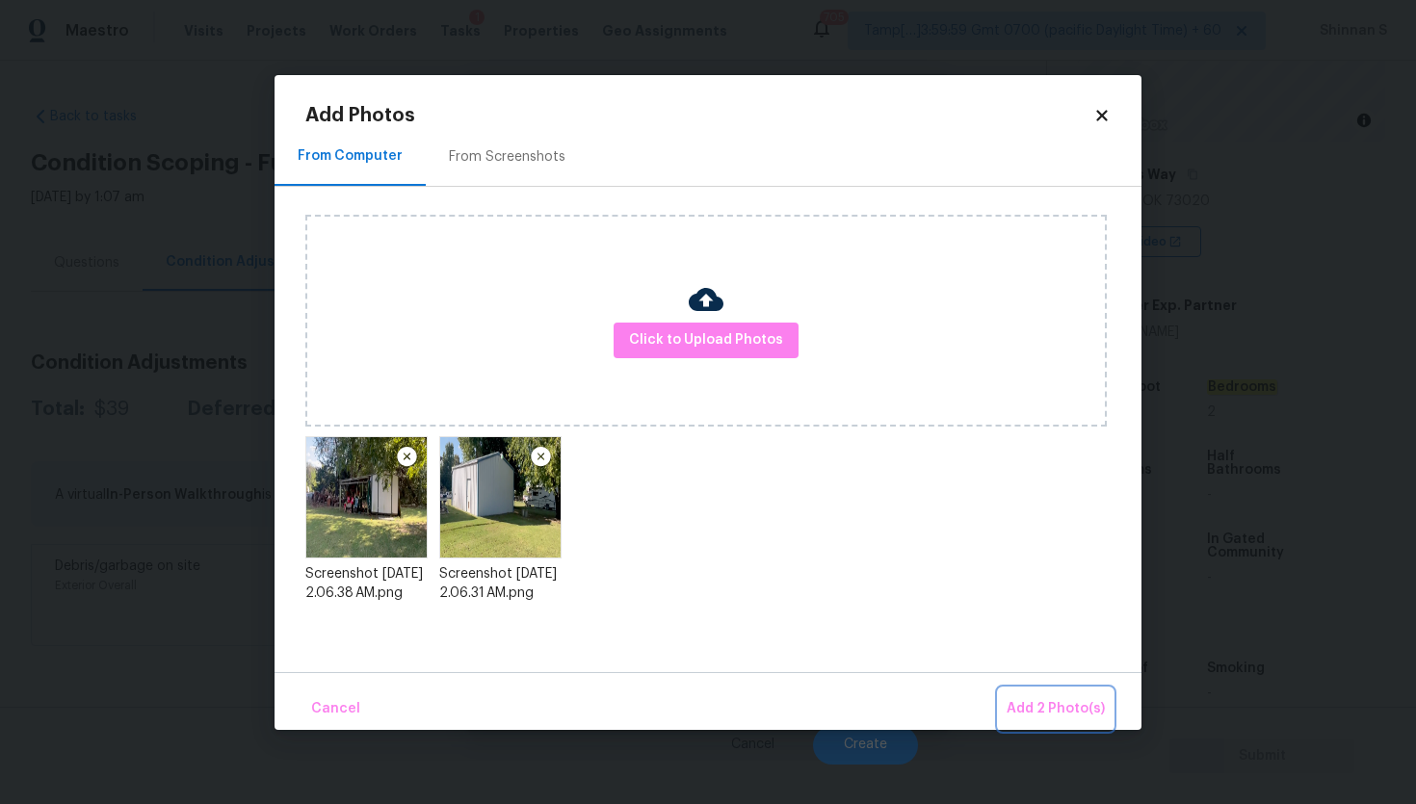
click at [1063, 708] on span "Add 2 Photo(s)" at bounding box center [1055, 709] width 98 height 24
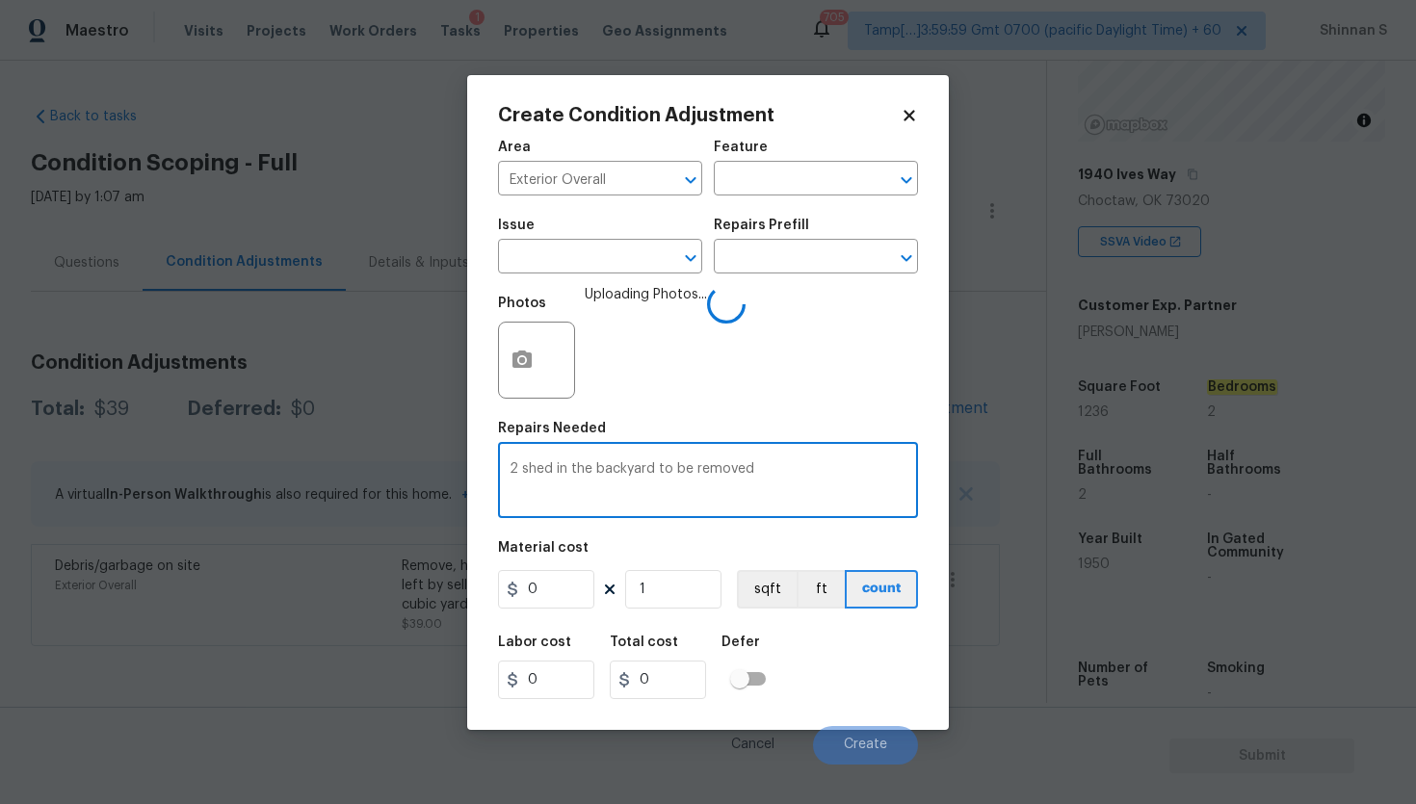
click at [797, 481] on textarea "2 shed in the backyard to be removed" at bounding box center [707, 482] width 397 height 40
type textarea "2 shed in the backyard to be removed, One normal & one large"
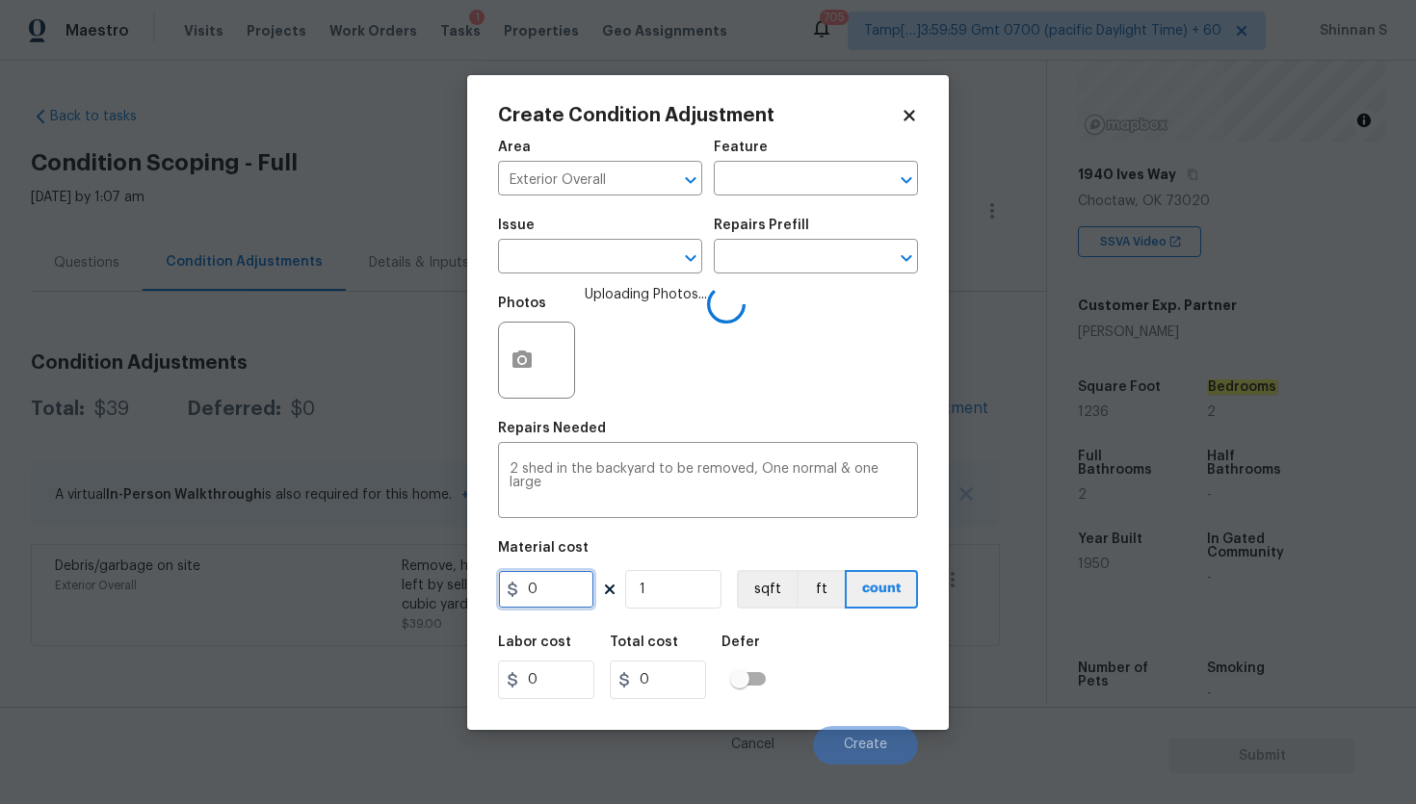
click at [545, 583] on input "0" at bounding box center [546, 589] width 96 height 39
type input "1000"
click at [681, 593] on input "1" at bounding box center [673, 589] width 96 height 39
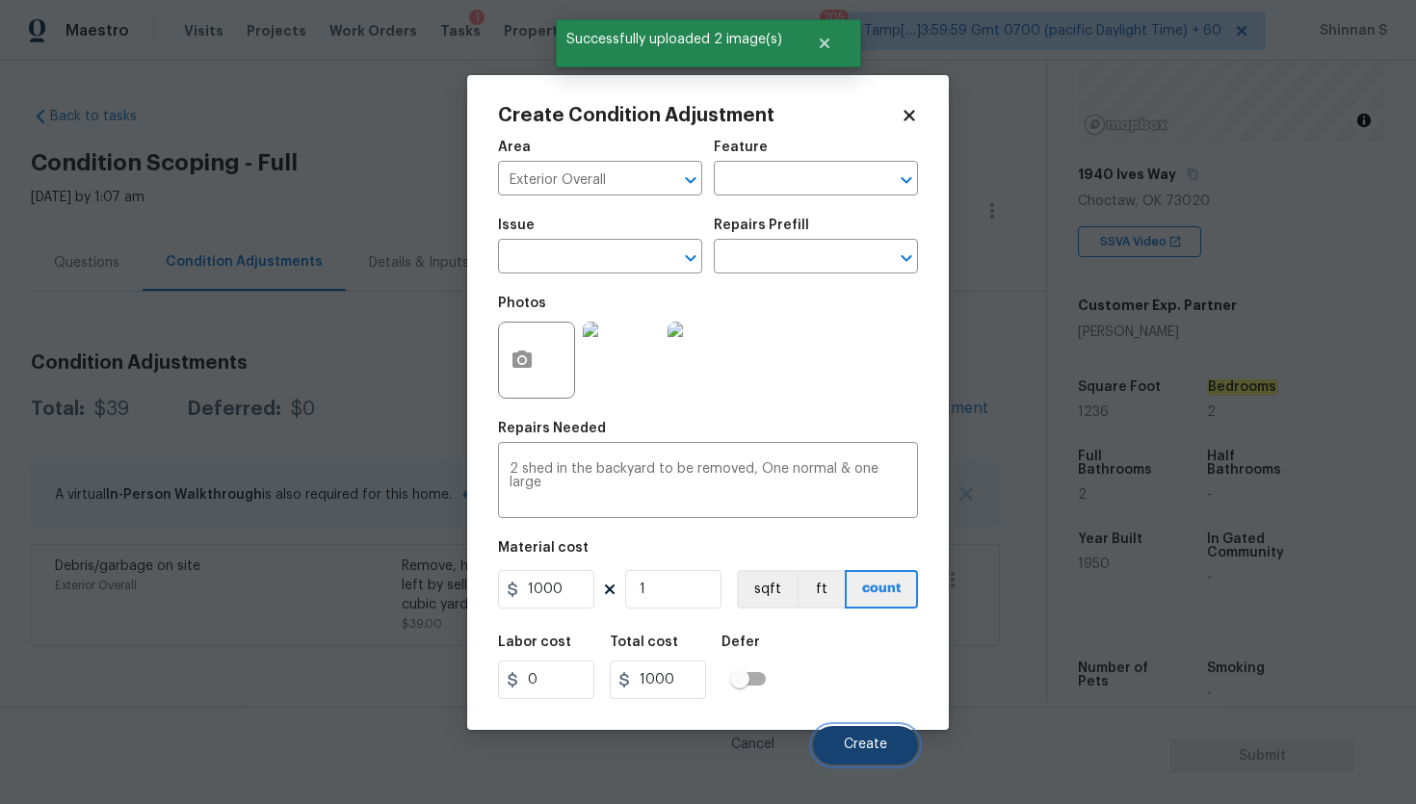
click at [879, 750] on span "Create" at bounding box center [865, 745] width 43 height 14
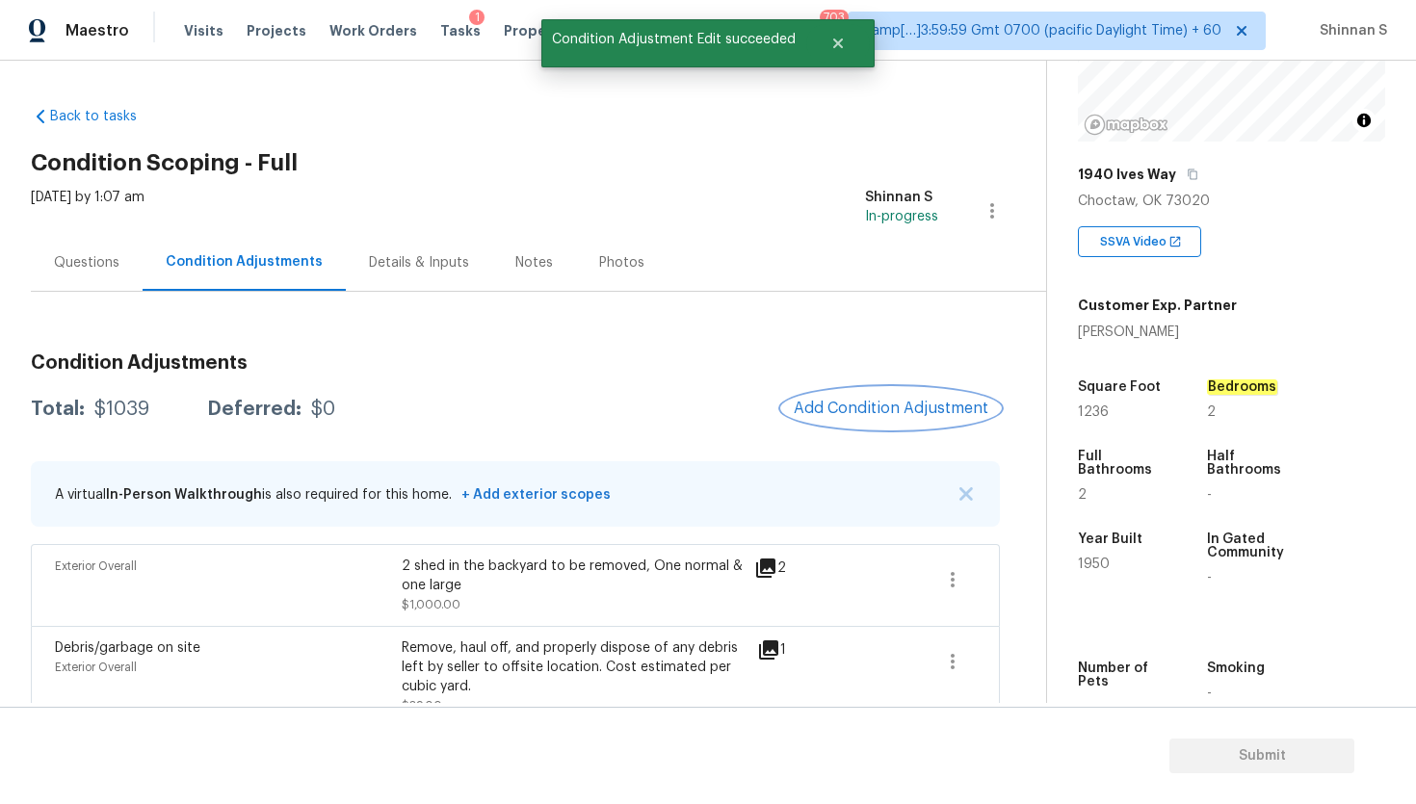
scroll to position [32, 0]
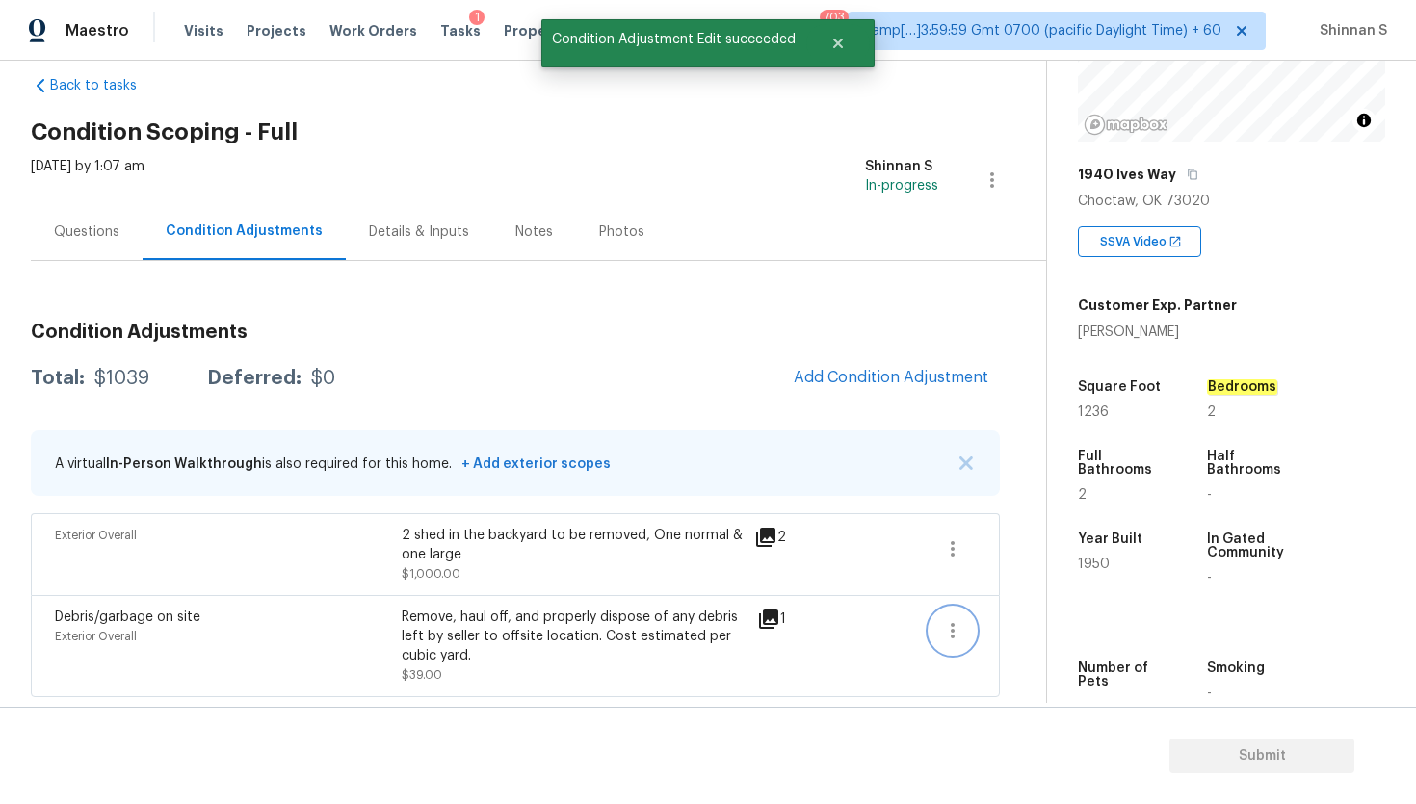
click at [955, 625] on icon "button" at bounding box center [952, 630] width 23 height 23
click at [1020, 632] on div "Edit" at bounding box center [1062, 626] width 150 height 19
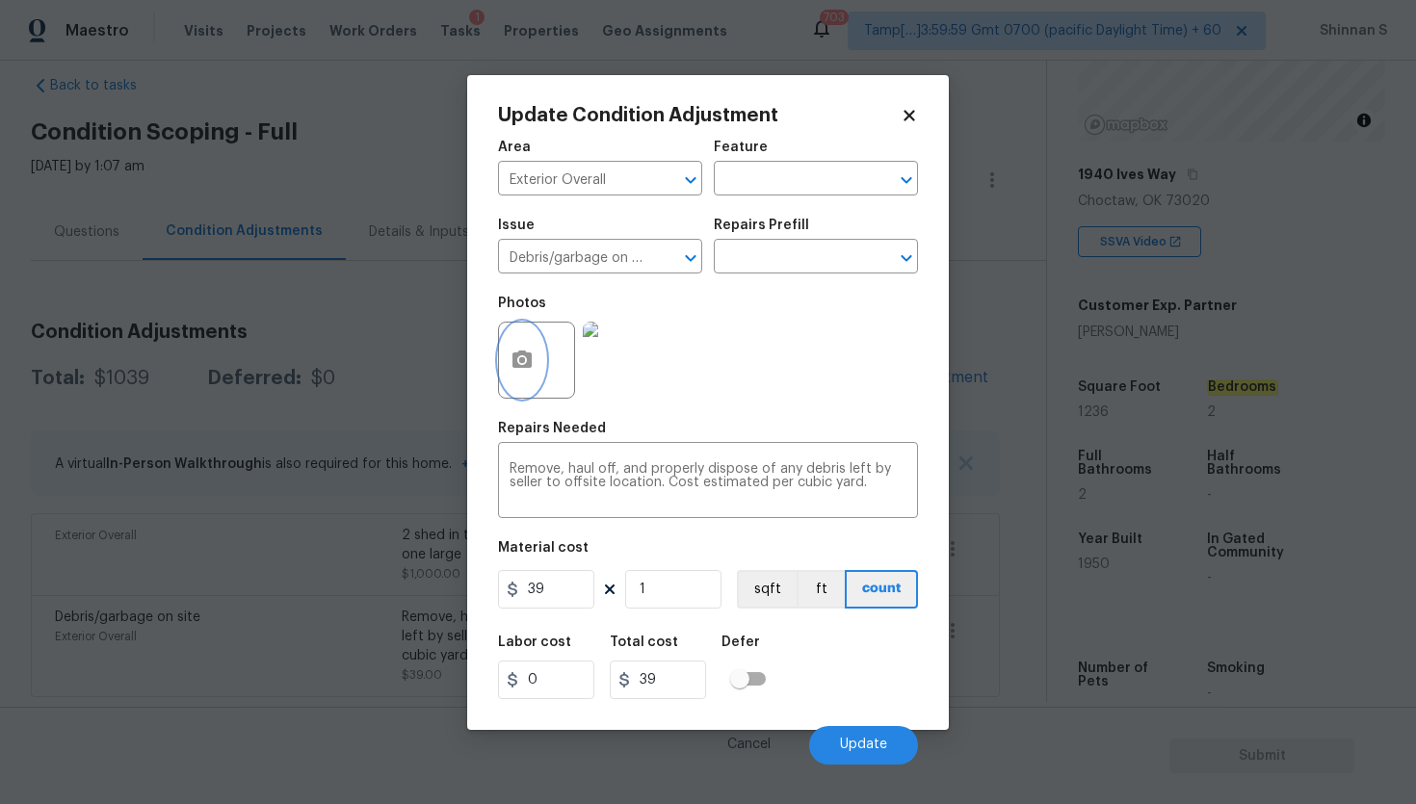
click at [536, 351] on button "button" at bounding box center [522, 360] width 46 height 75
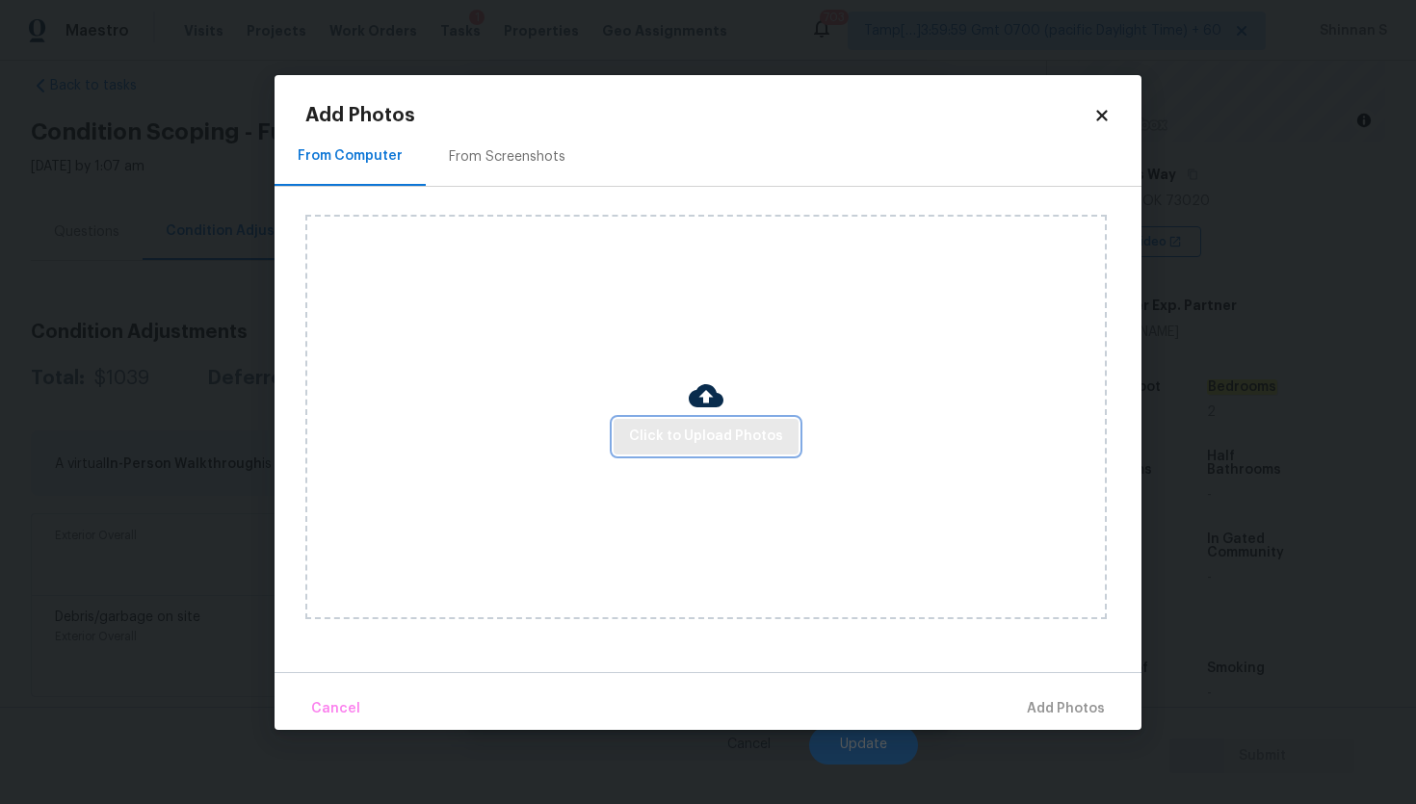
click at [691, 421] on button "Click to Upload Photos" at bounding box center [705, 437] width 185 height 36
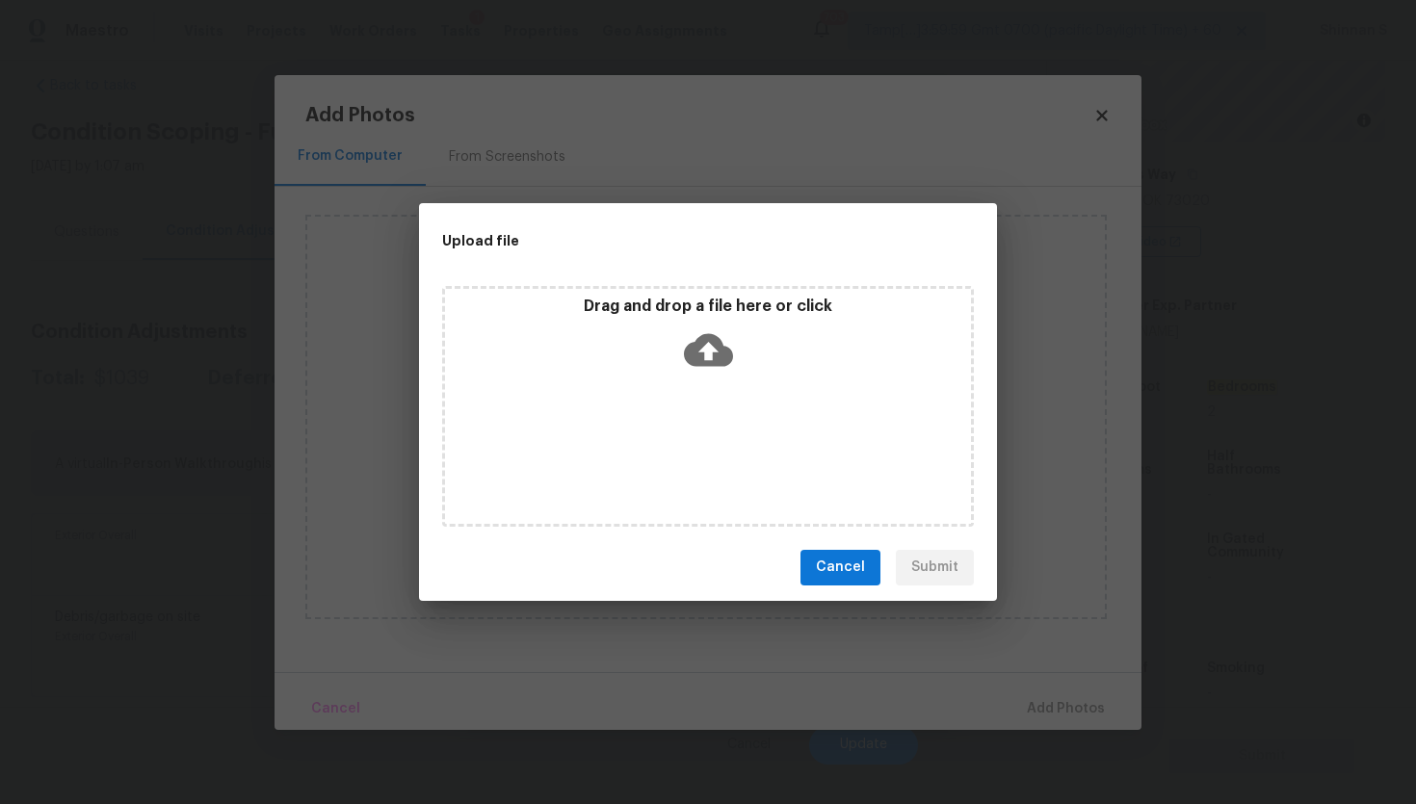
click at [707, 357] on icon at bounding box center [708, 349] width 49 height 49
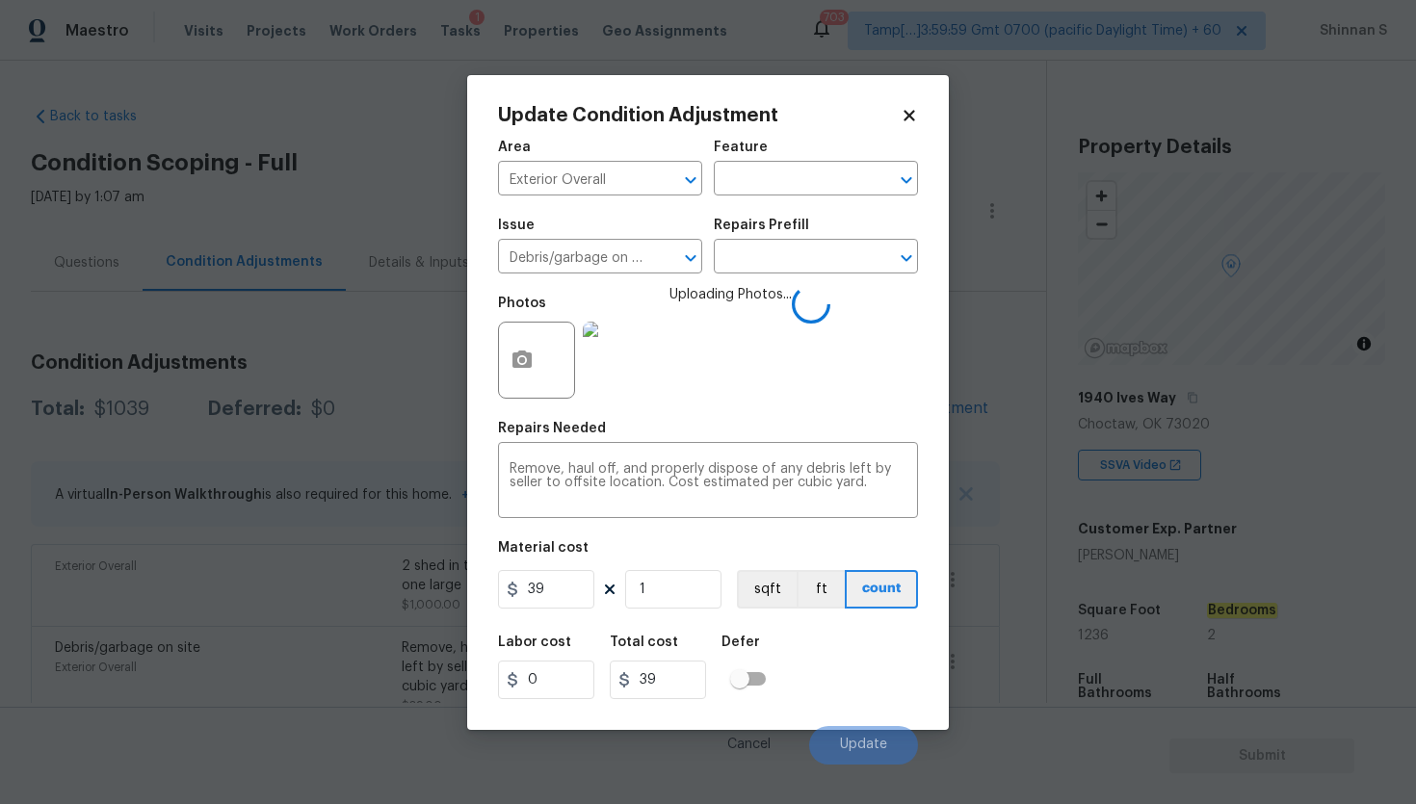
scroll to position [223, 0]
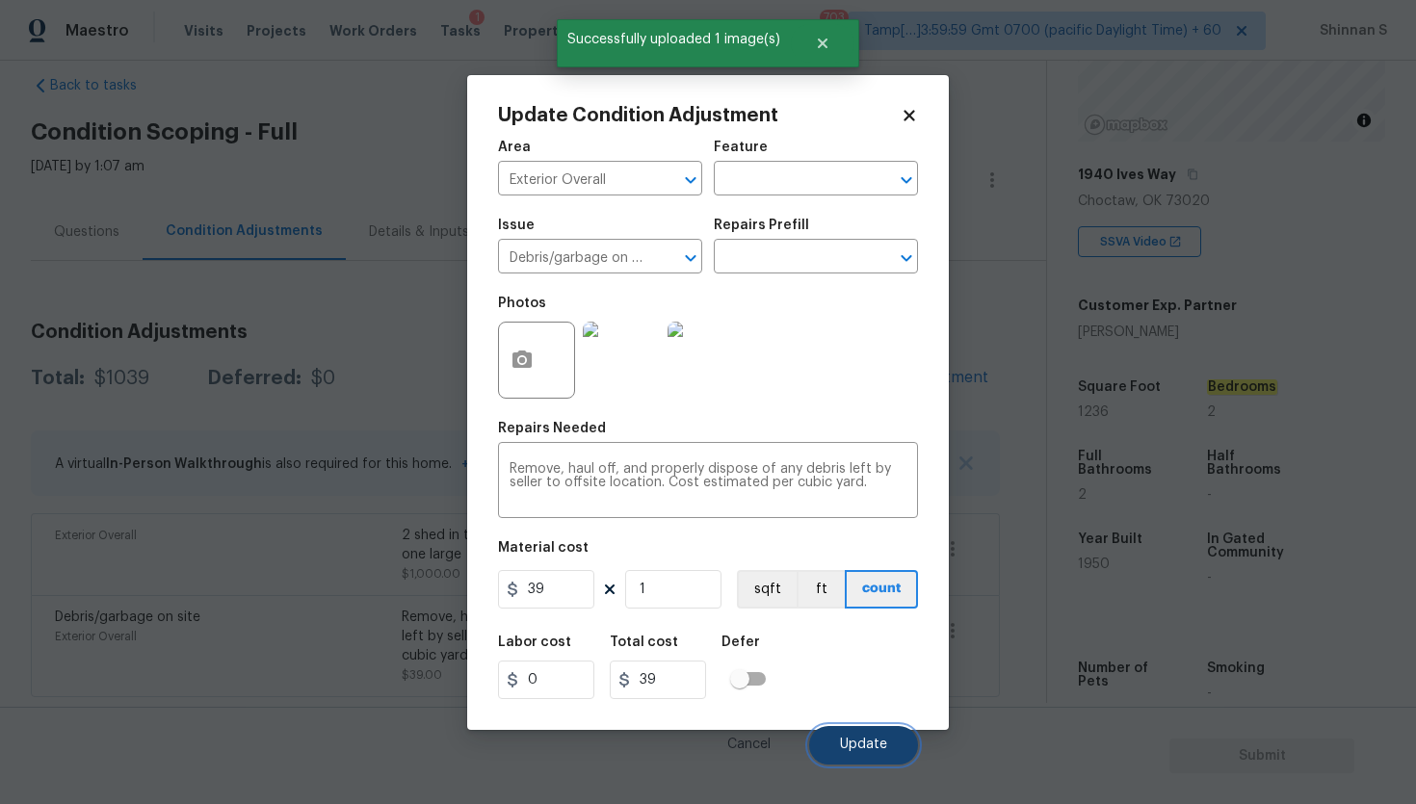
click at [860, 750] on span "Update" at bounding box center [863, 745] width 47 height 14
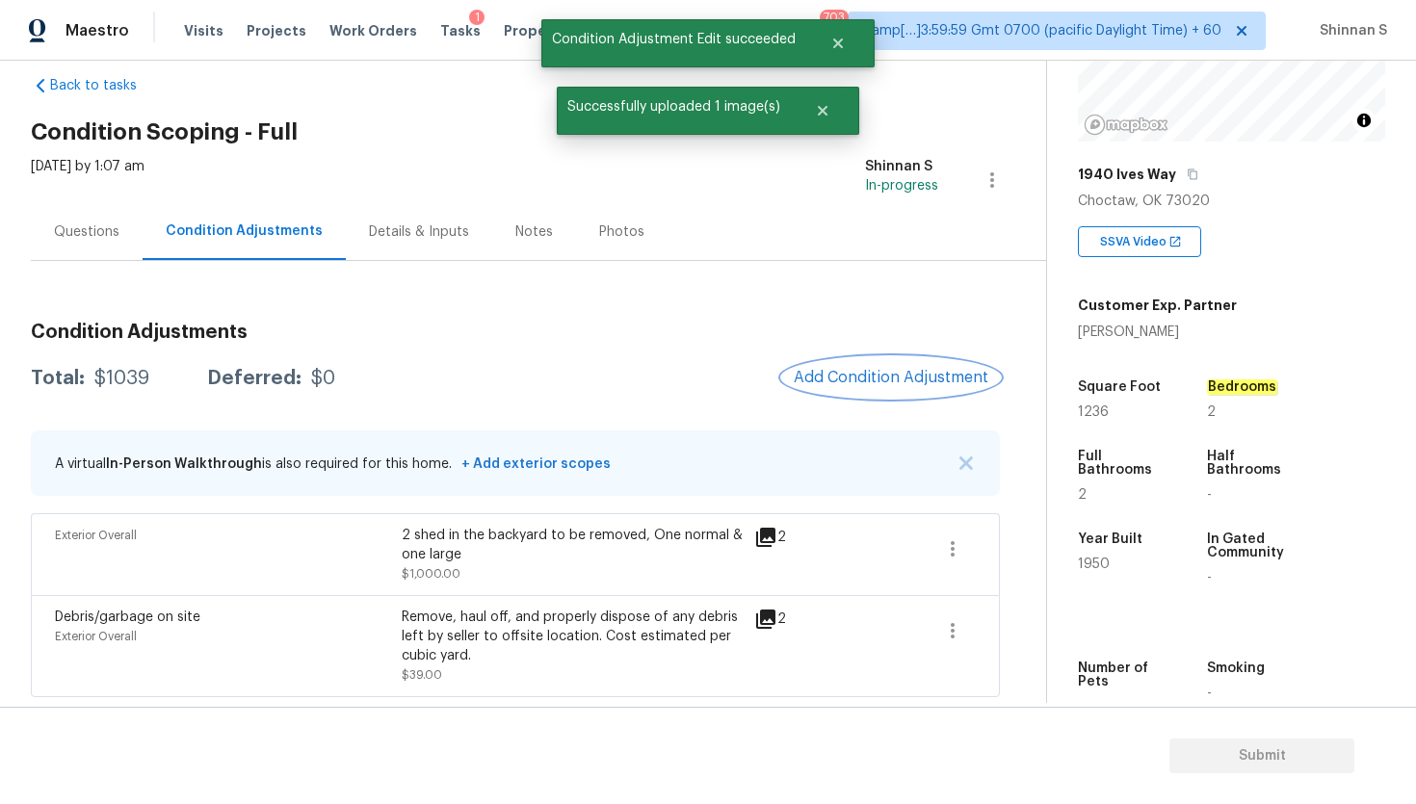
click at [846, 374] on span "Add Condition Adjustment" at bounding box center [890, 377] width 195 height 17
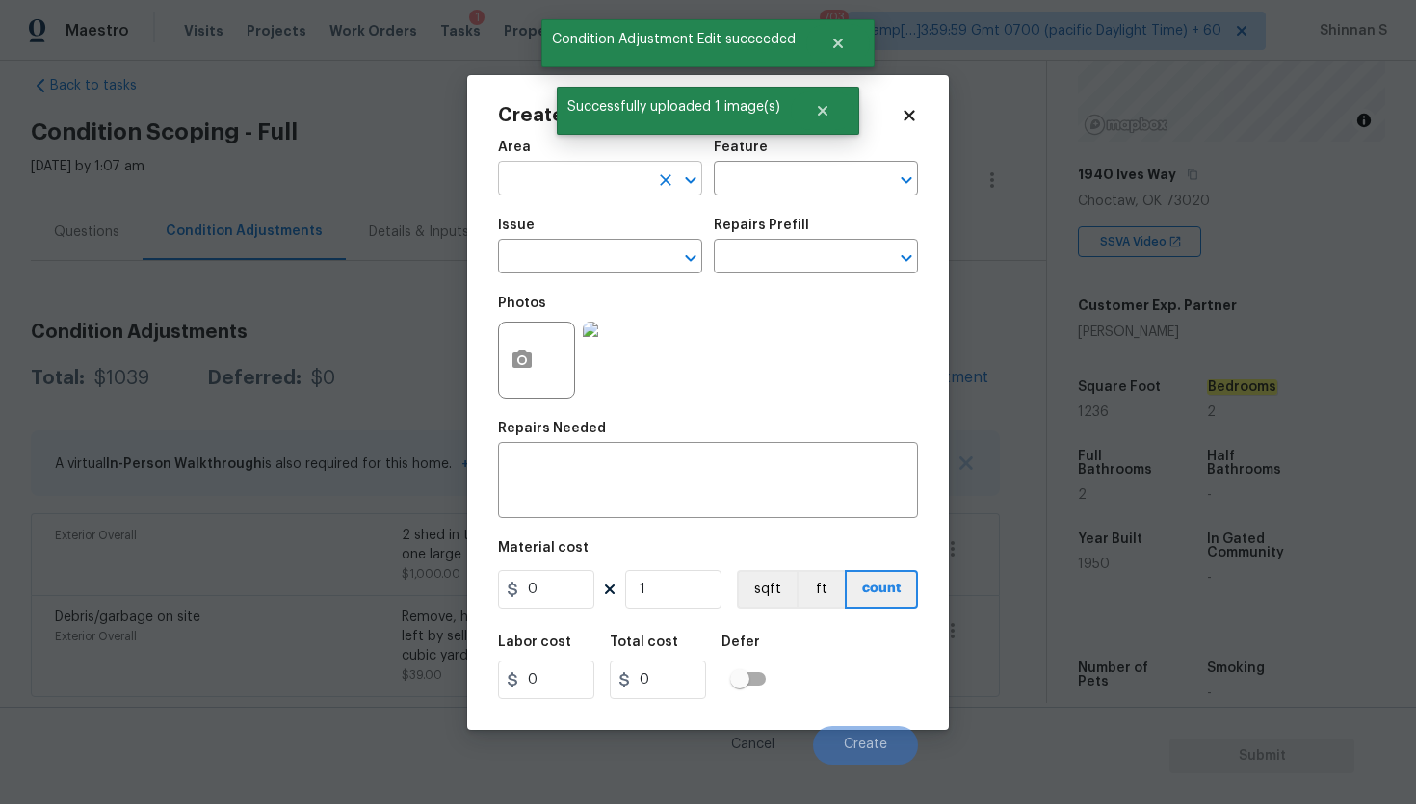
click at [556, 176] on input "text" at bounding box center [573, 181] width 150 height 30
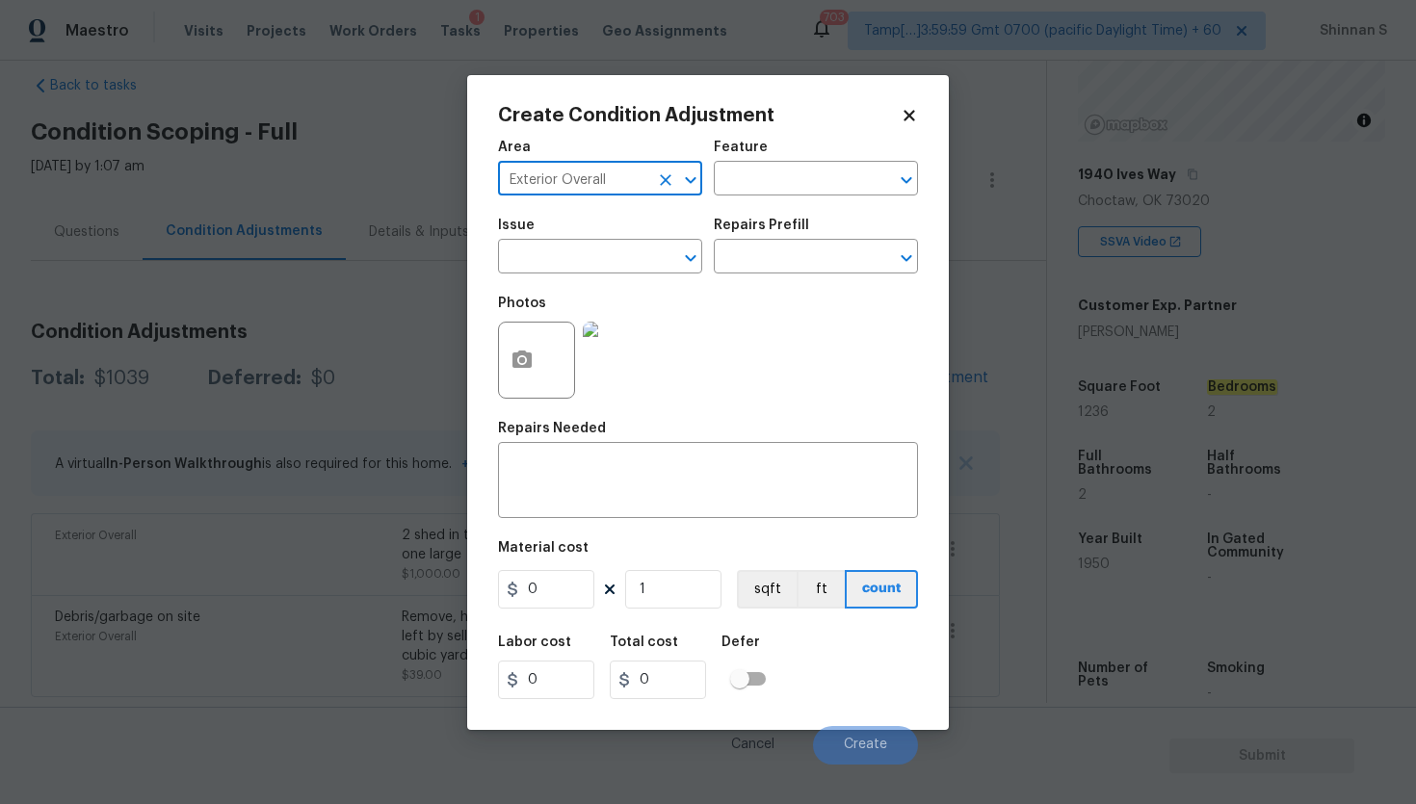
type input "Exterior Overall"
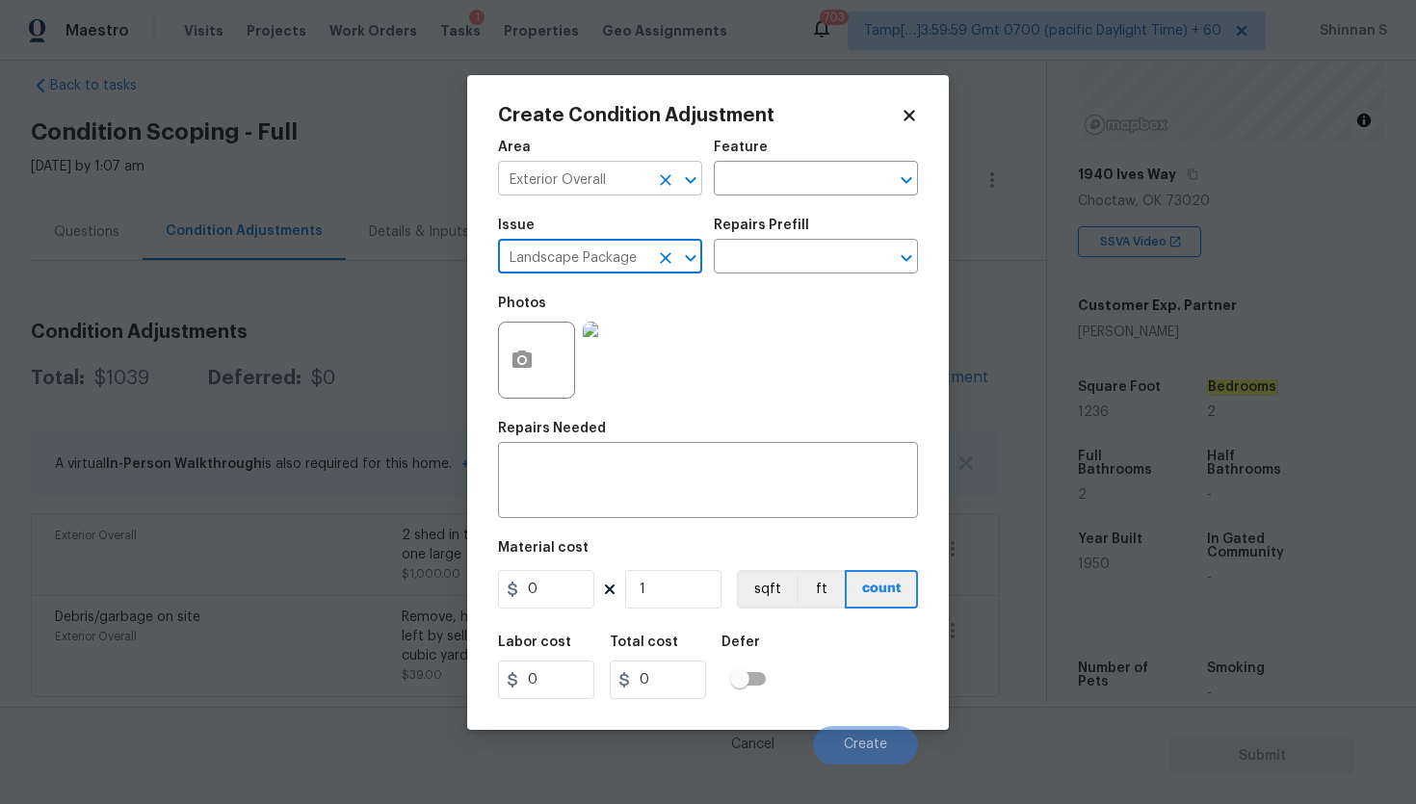
type input "Landscape Package"
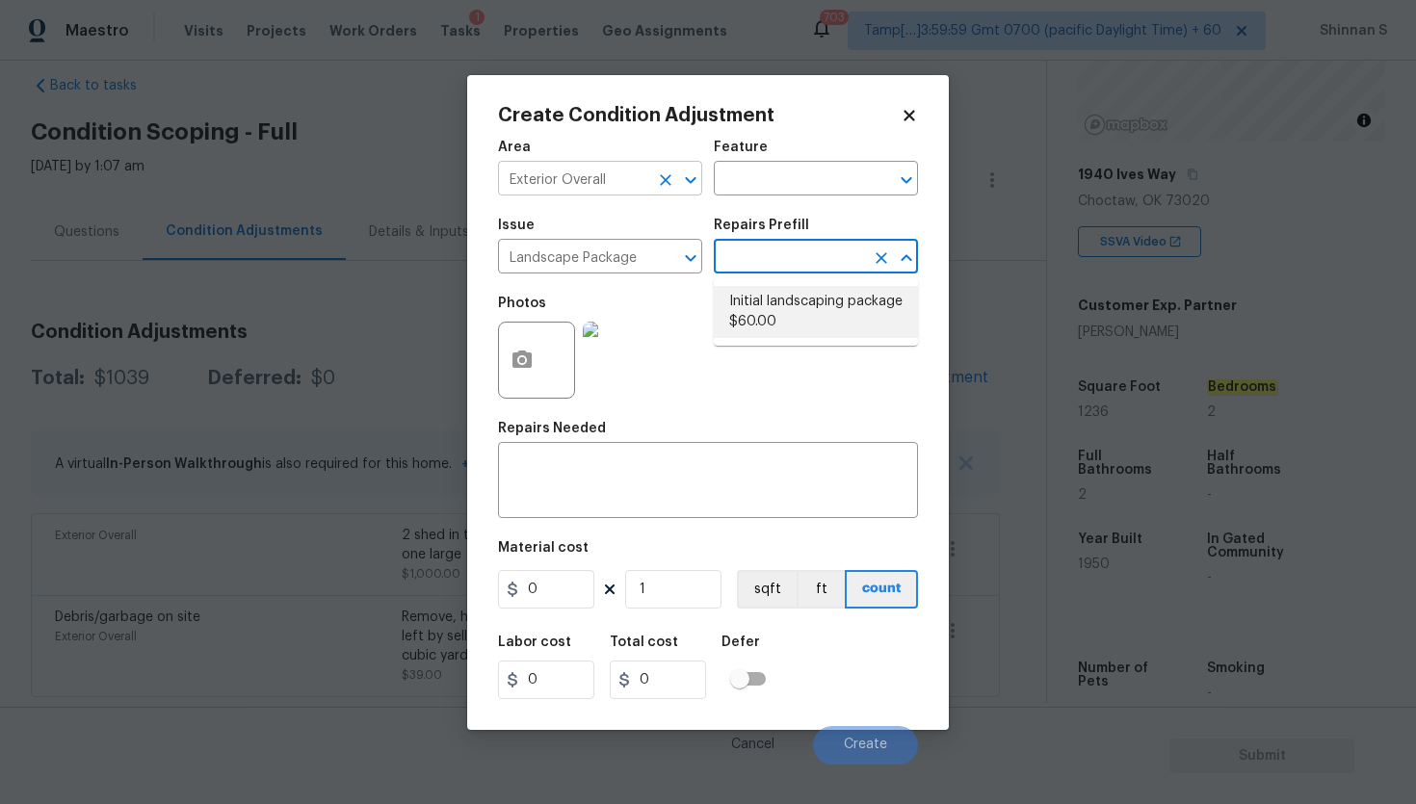
type input "Home Readiness Packages"
type textarea "Mowing of grass up to 6" in height. Mow, edge along driveways & sidewalks, trim…"
type input "60"
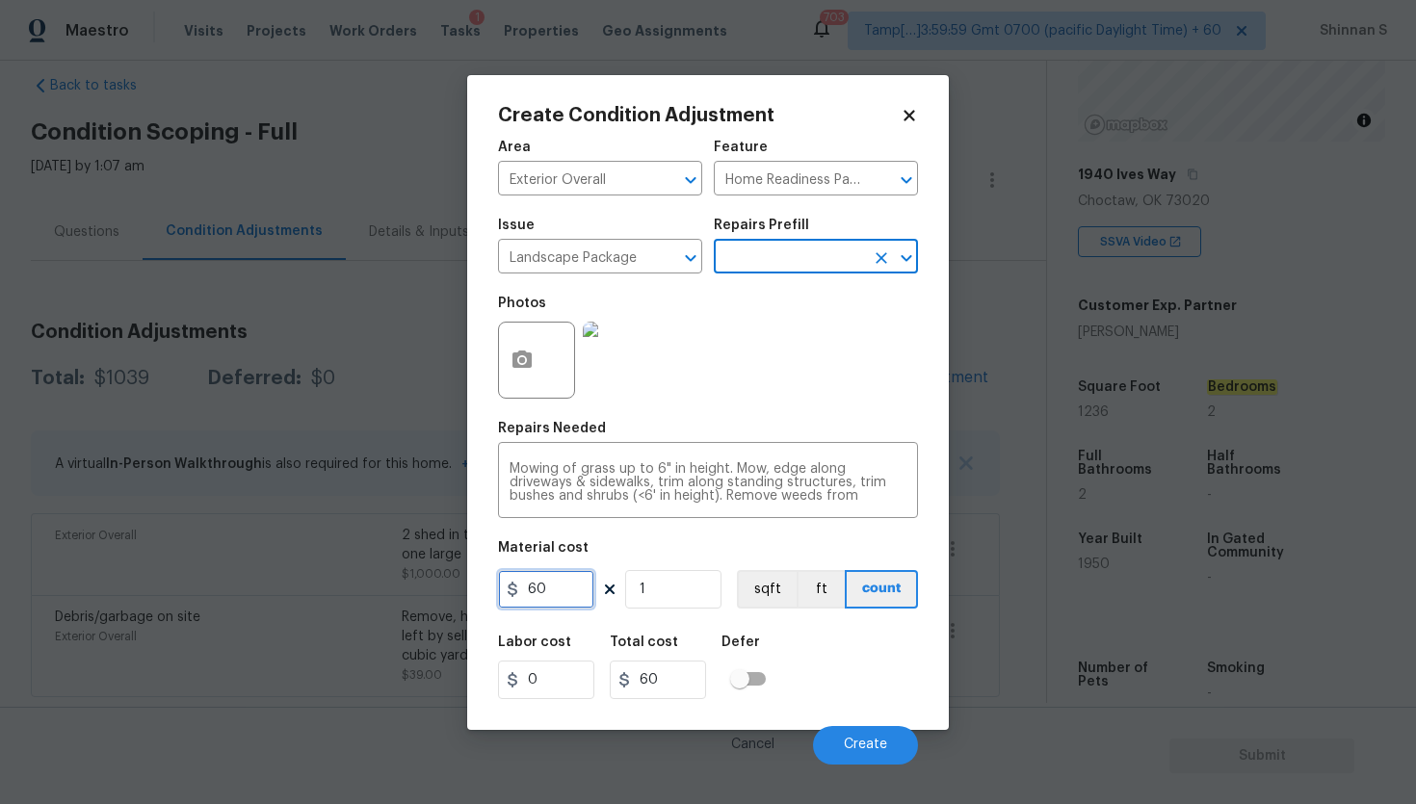
click at [554, 597] on input "60" at bounding box center [546, 589] width 96 height 39
type input "300"
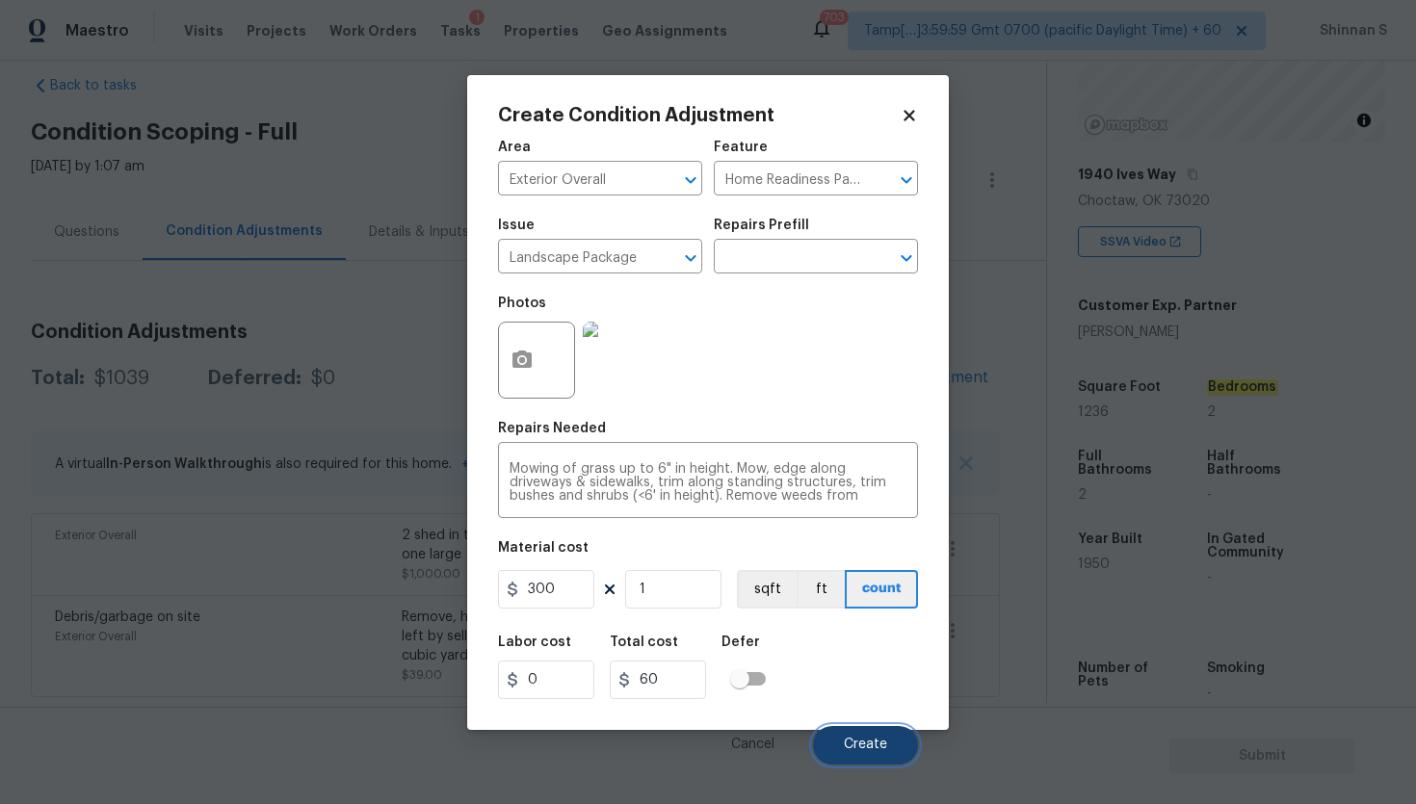
type input "300"
click at [867, 734] on button "Create" at bounding box center [865, 745] width 105 height 39
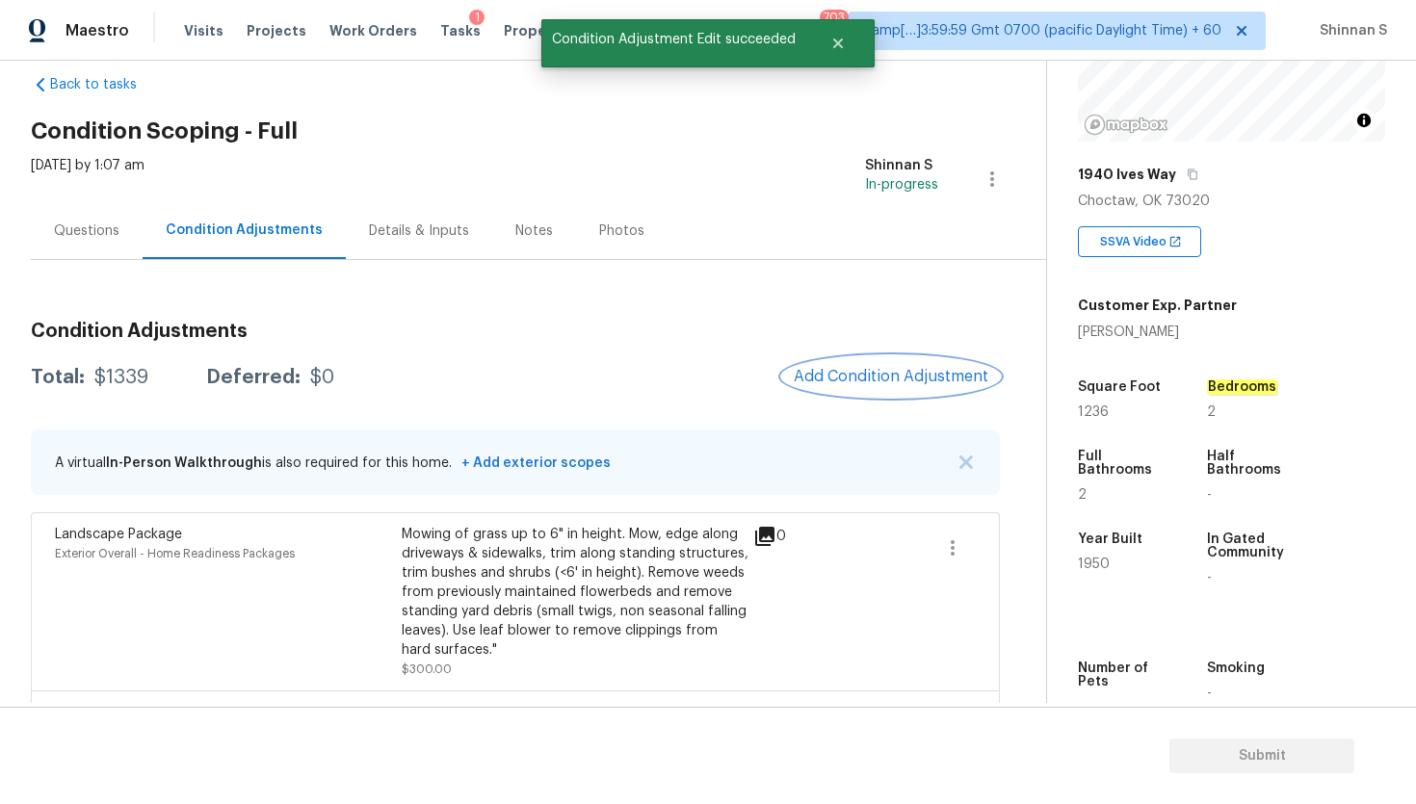
scroll to position [50, 0]
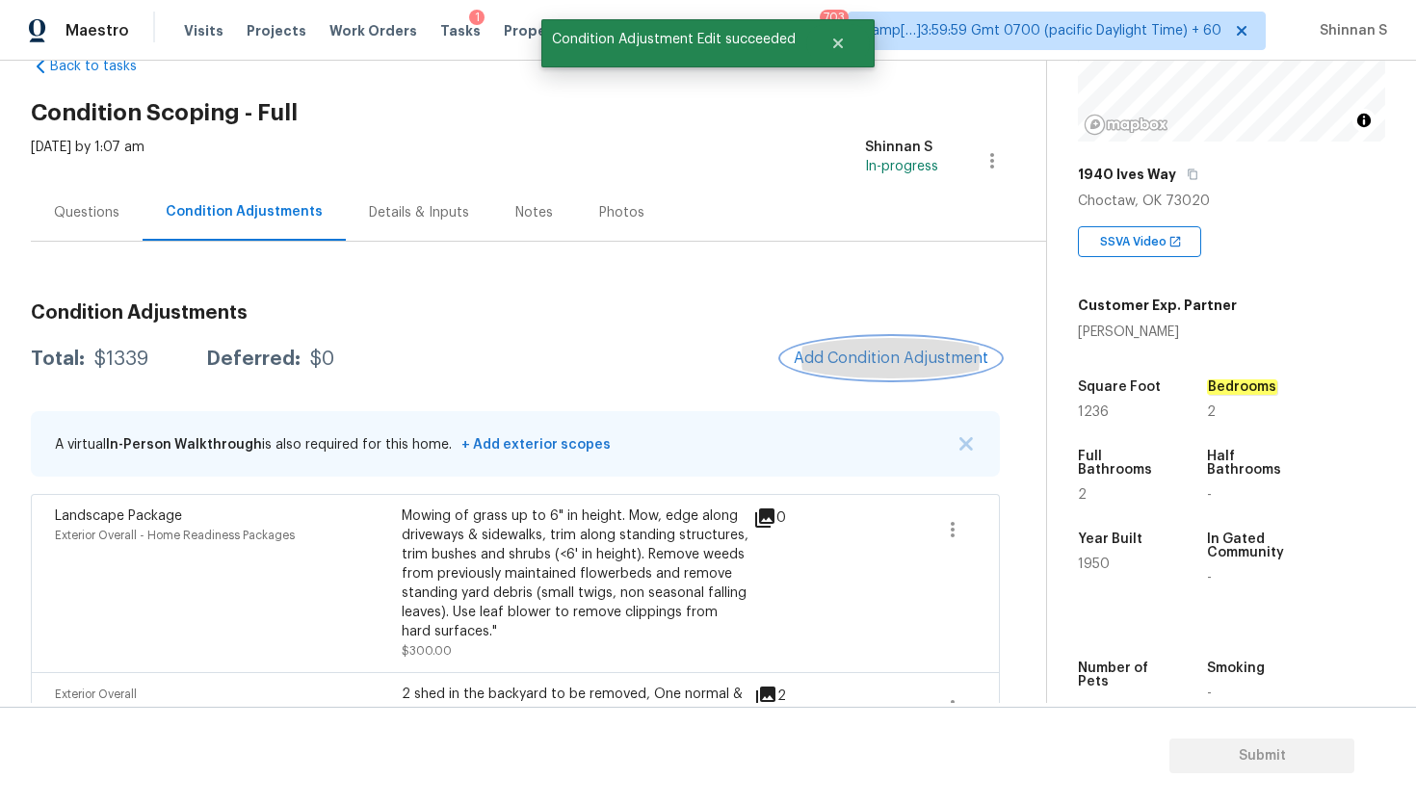
click at [870, 366] on span "Add Condition Adjustment" at bounding box center [890, 358] width 195 height 17
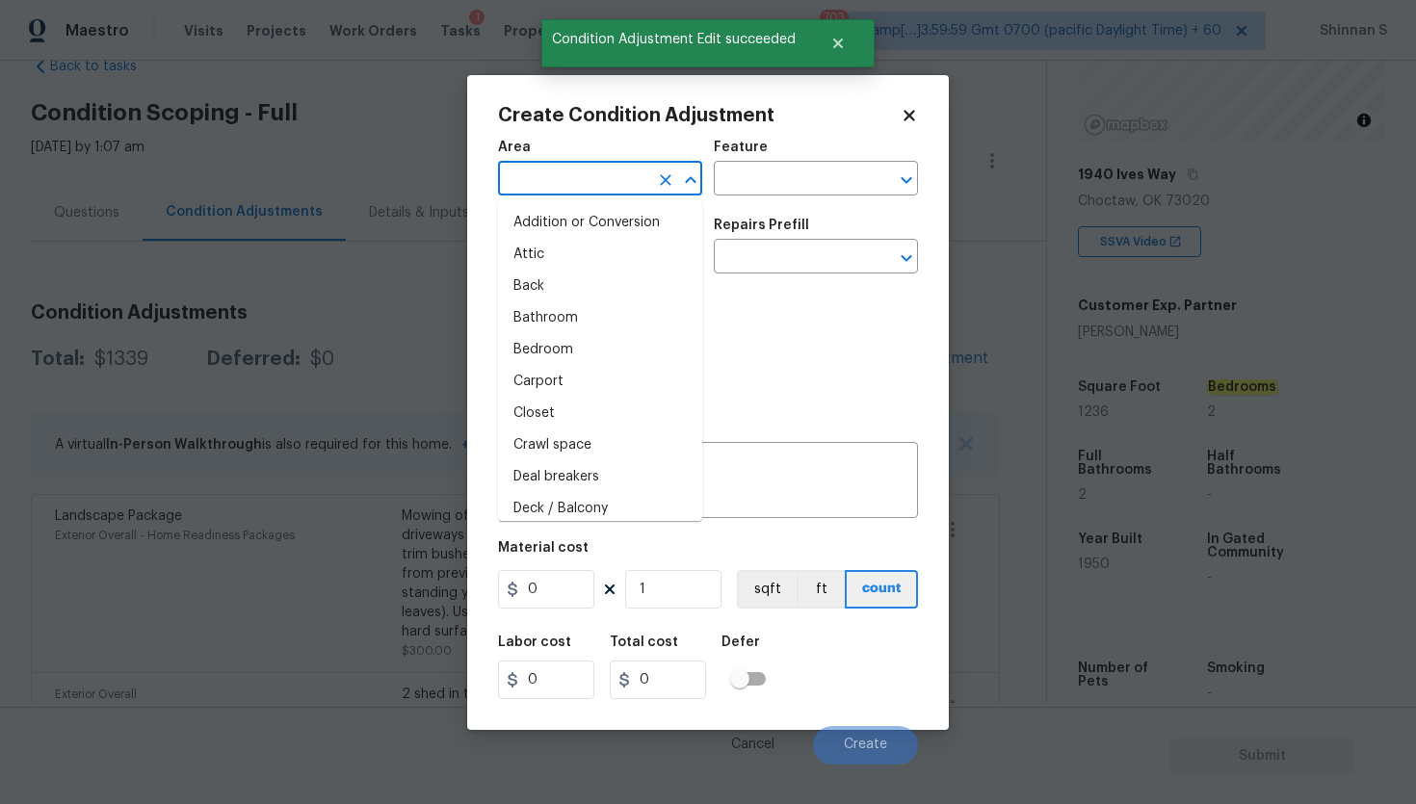
click at [573, 181] on input "text" at bounding box center [573, 181] width 150 height 30
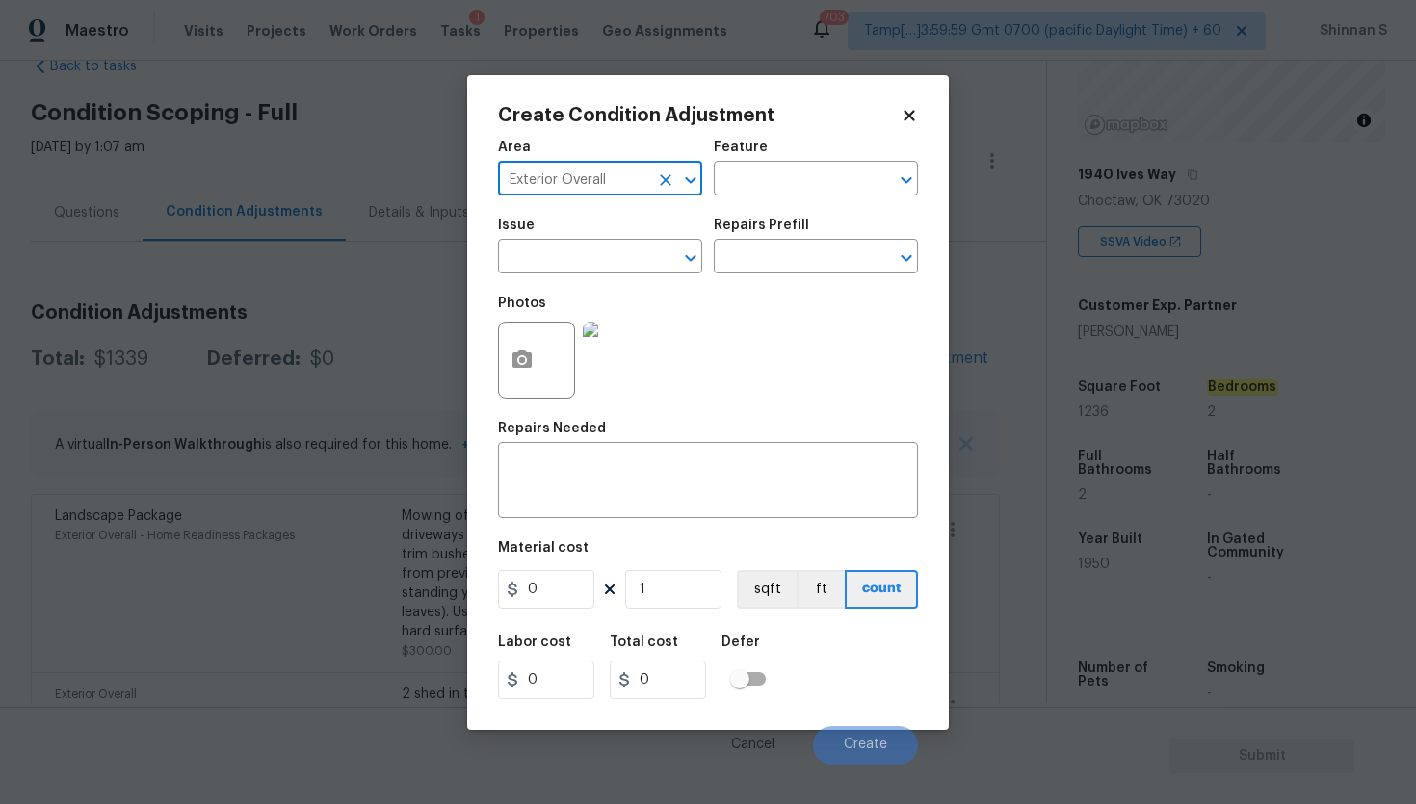
type input "Exterior Overall"
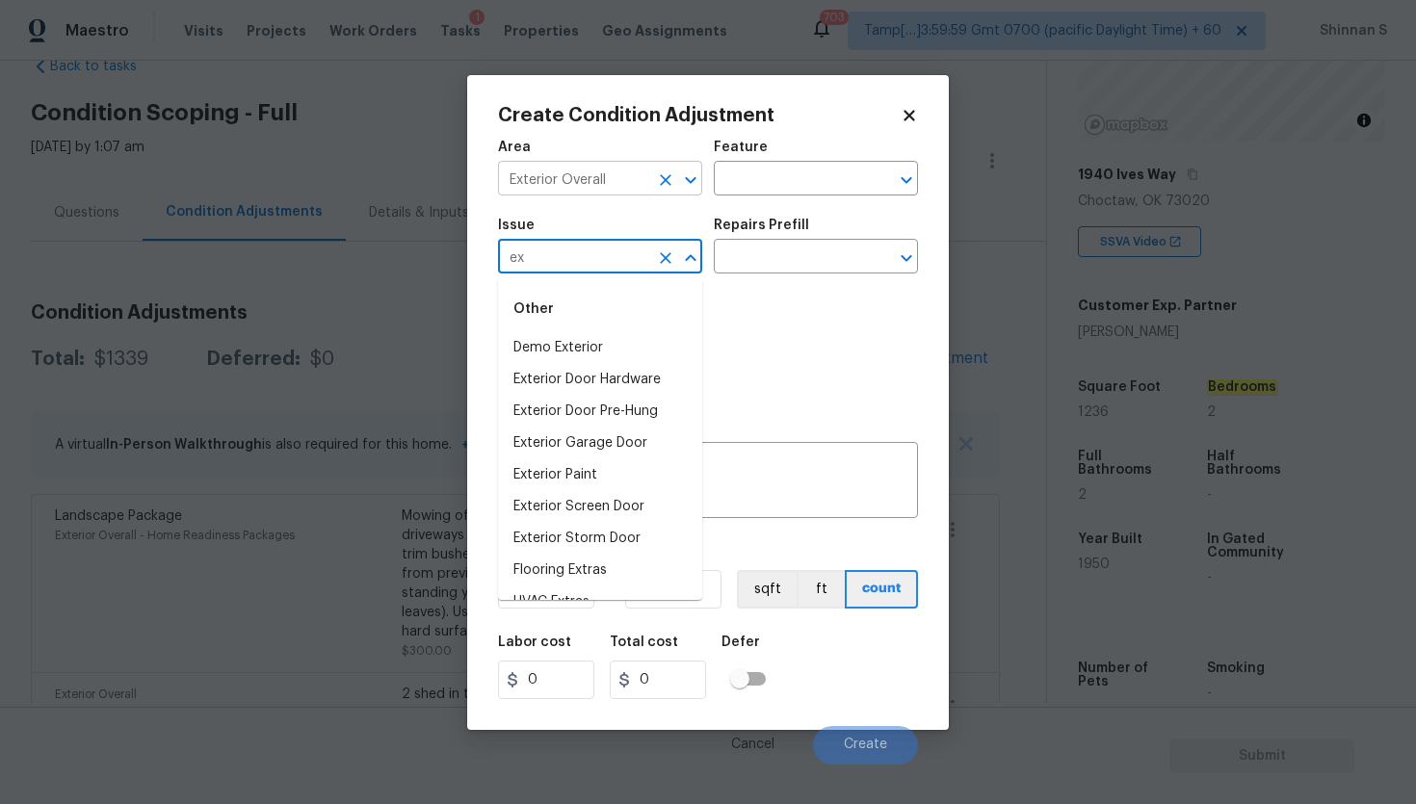
type input "e"
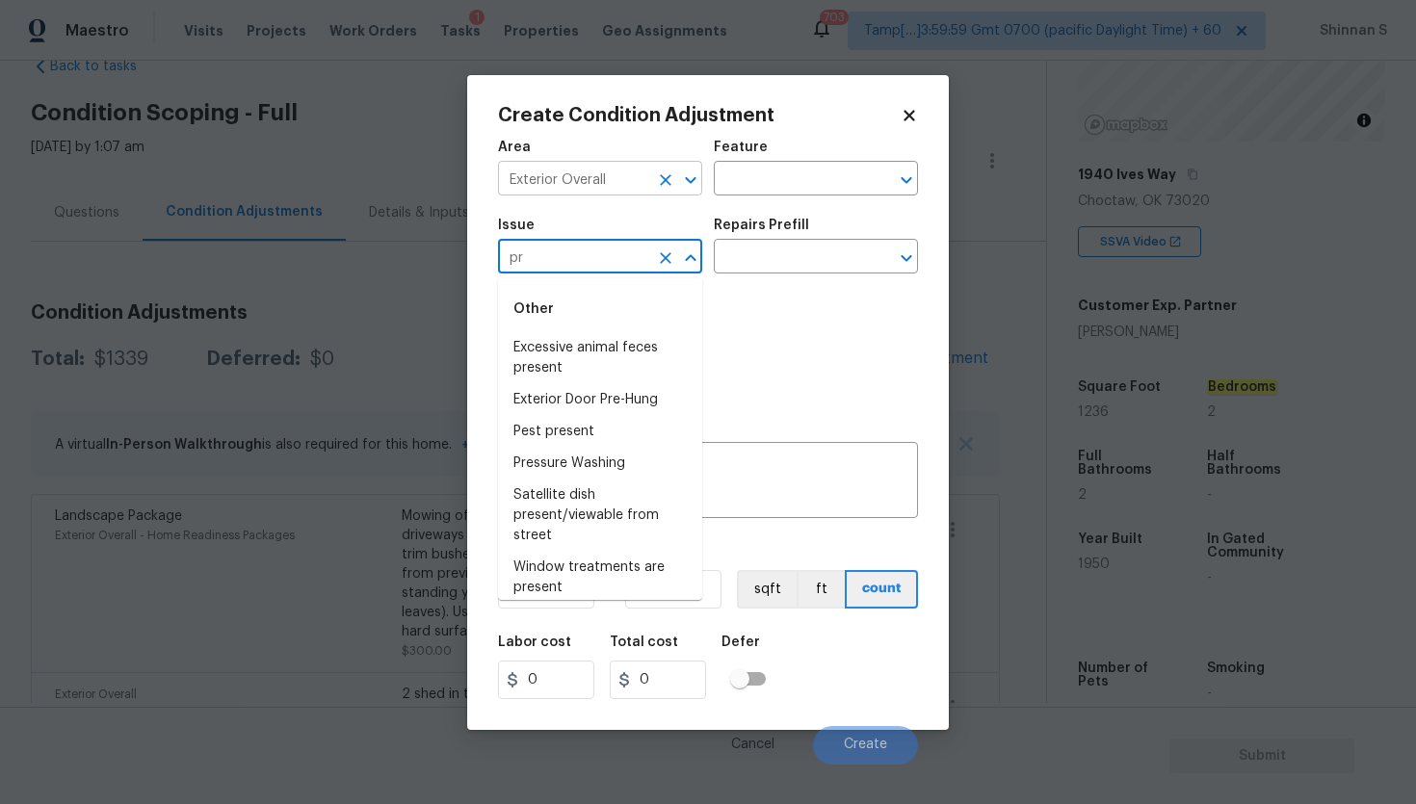
type input "p"
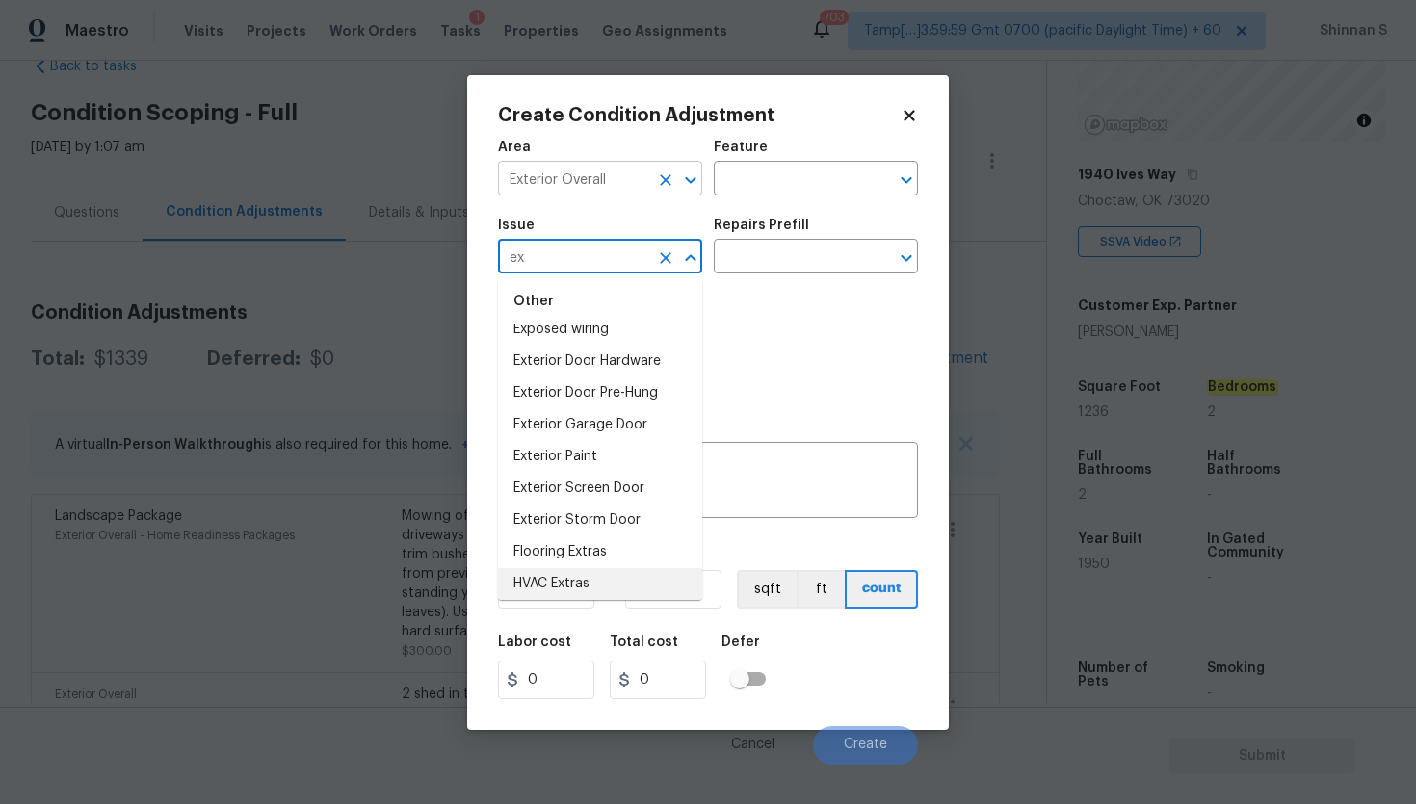
scroll to position [134, 0]
type input "e"
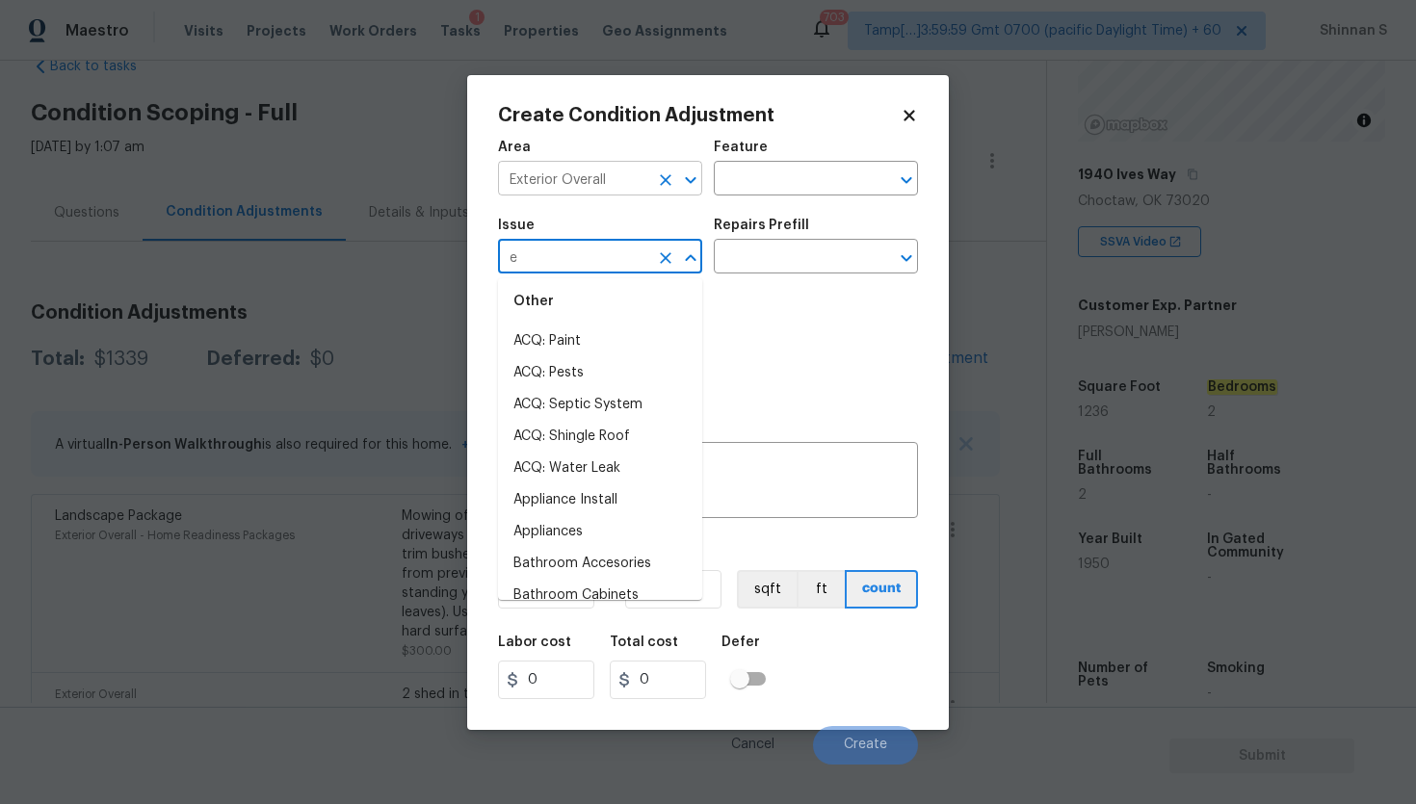
scroll to position [0, 0]
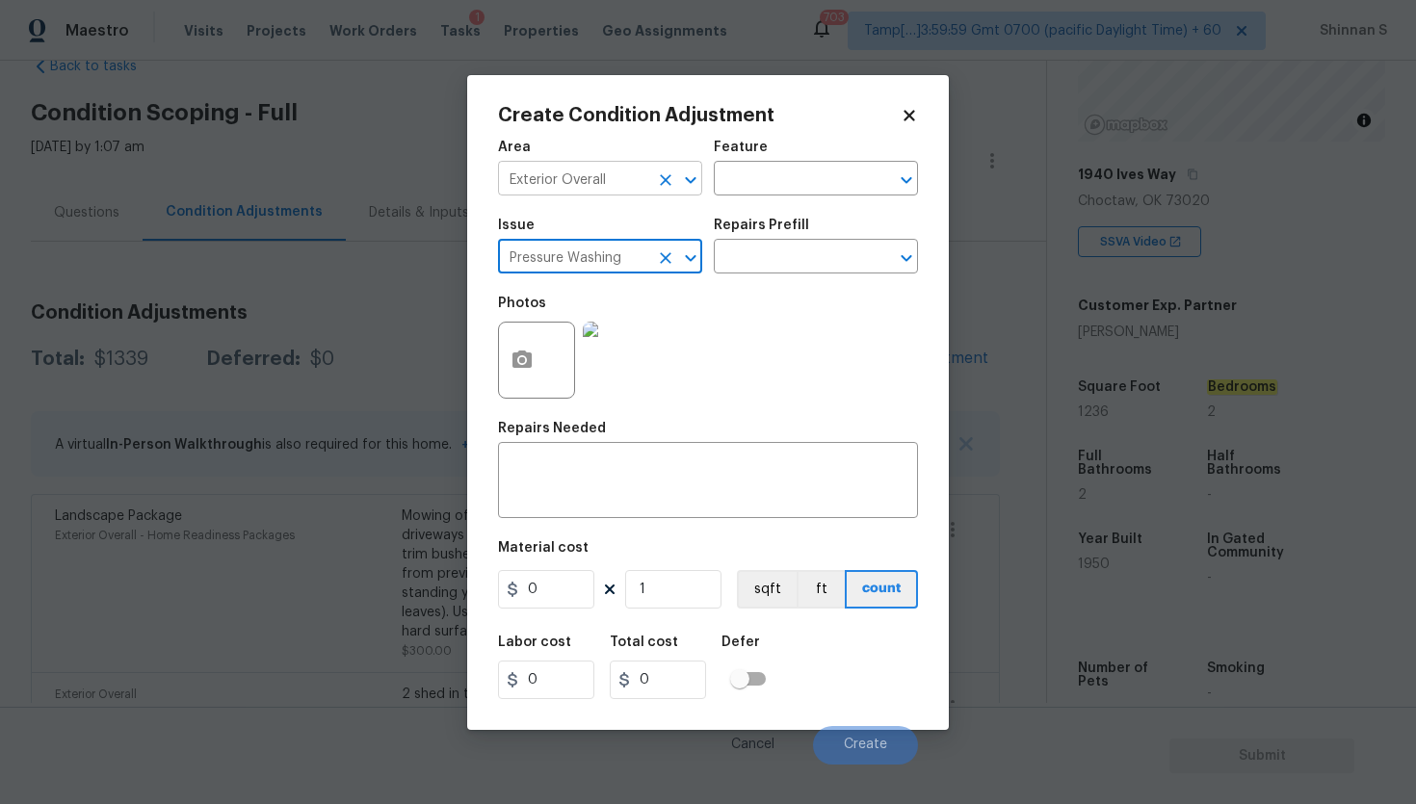
type input "Pressure Washing"
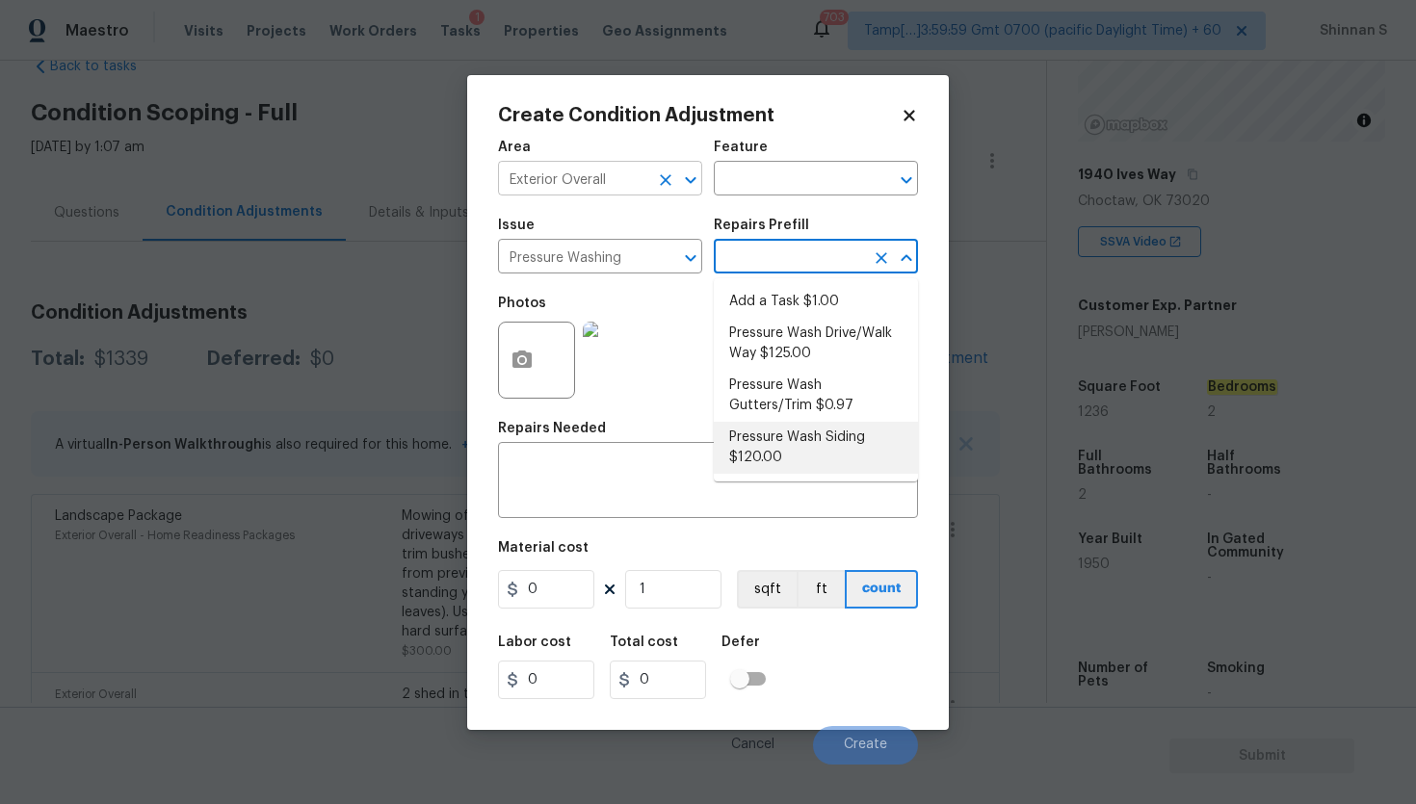
type input "Siding"
type textarea "Protect areas as needed for pressure washing. Pressure wash the siding on the h…"
type input "120"
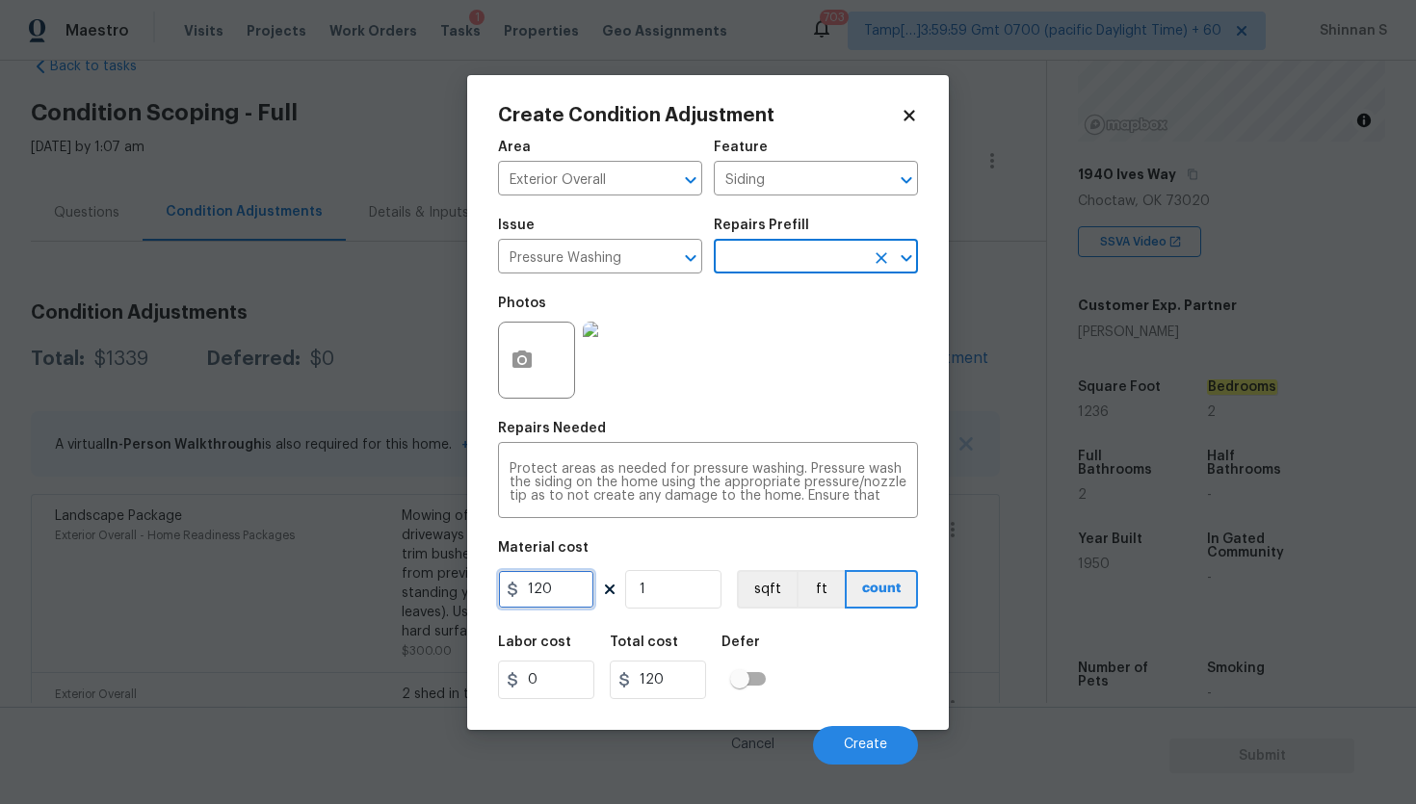
click at [549, 593] on input "120" at bounding box center [546, 589] width 96 height 39
type input "200"
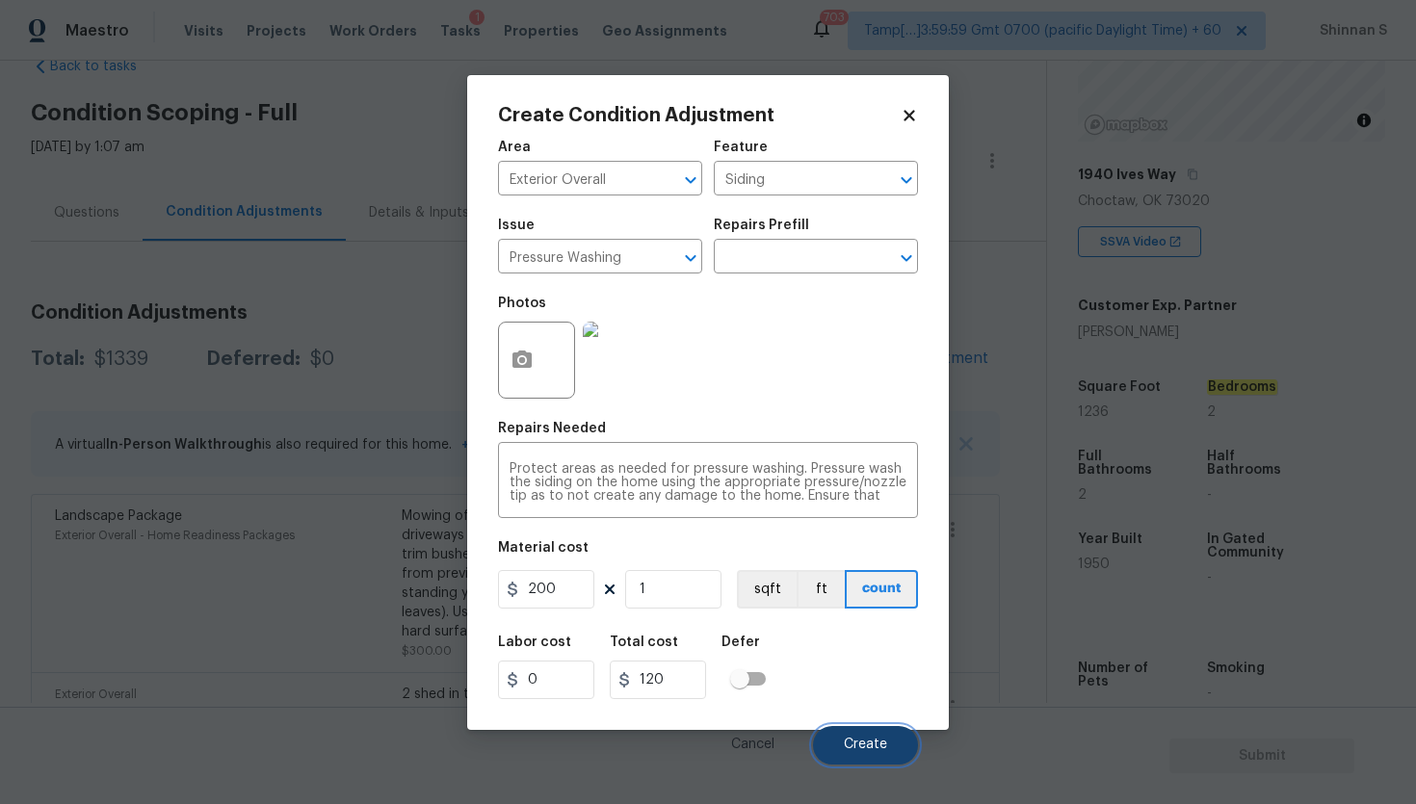
type input "200"
click at [850, 740] on span "Create" at bounding box center [865, 745] width 43 height 14
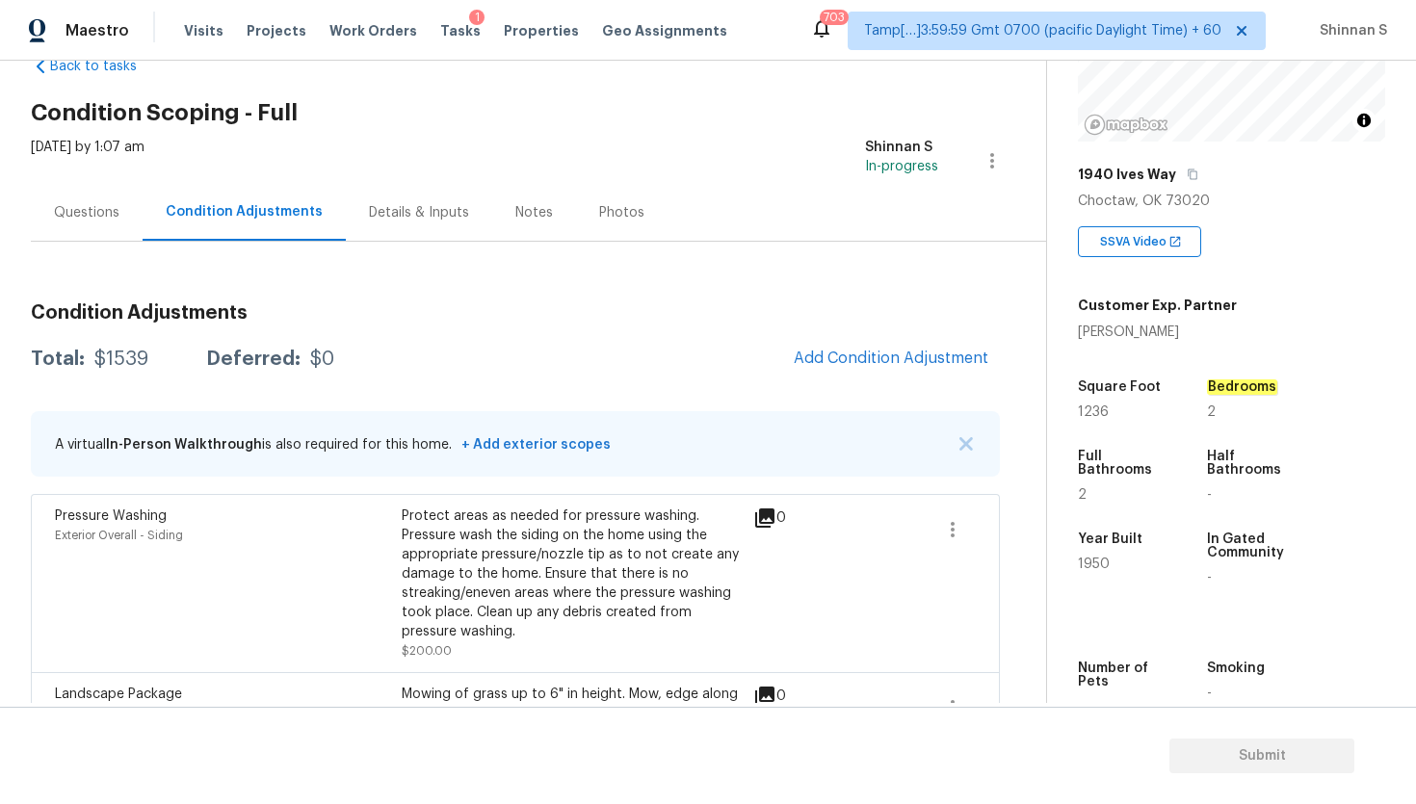
click at [699, 117] on h2 "Condition Scoping - Full" at bounding box center [538, 112] width 1015 height 19
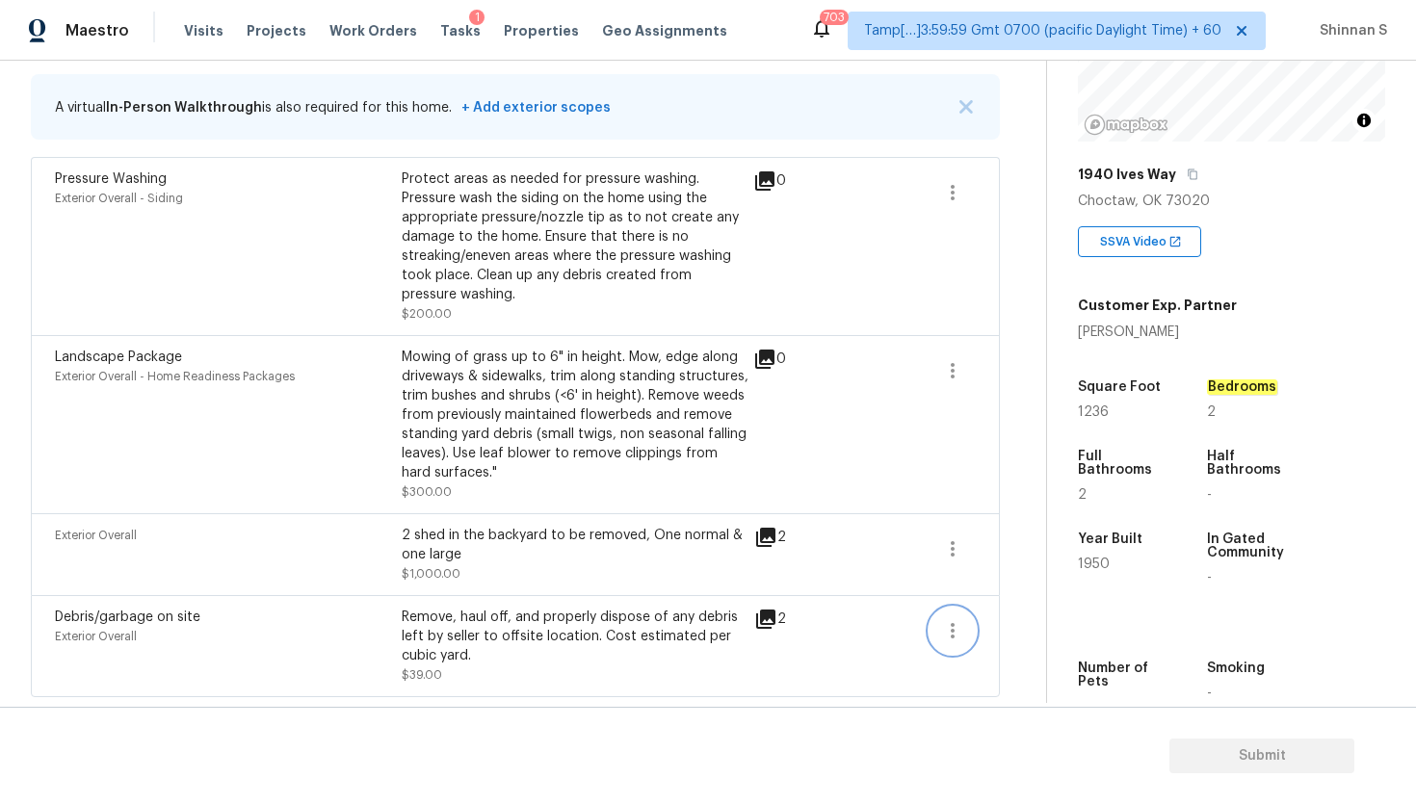
click at [948, 626] on icon "button" at bounding box center [952, 630] width 23 height 23
click at [1002, 628] on div "Edit" at bounding box center [1062, 626] width 150 height 19
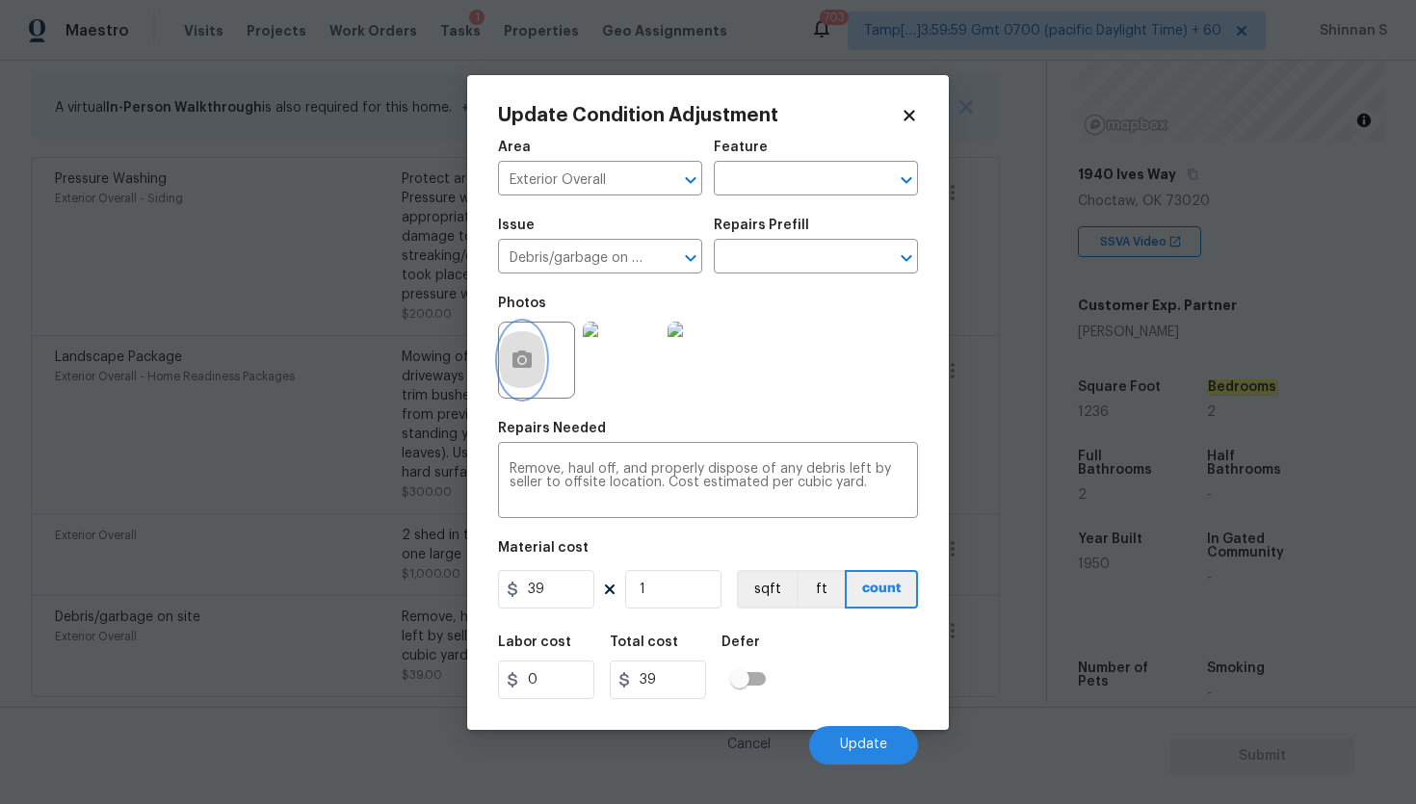
click at [523, 352] on icon "button" at bounding box center [521, 359] width 19 height 17
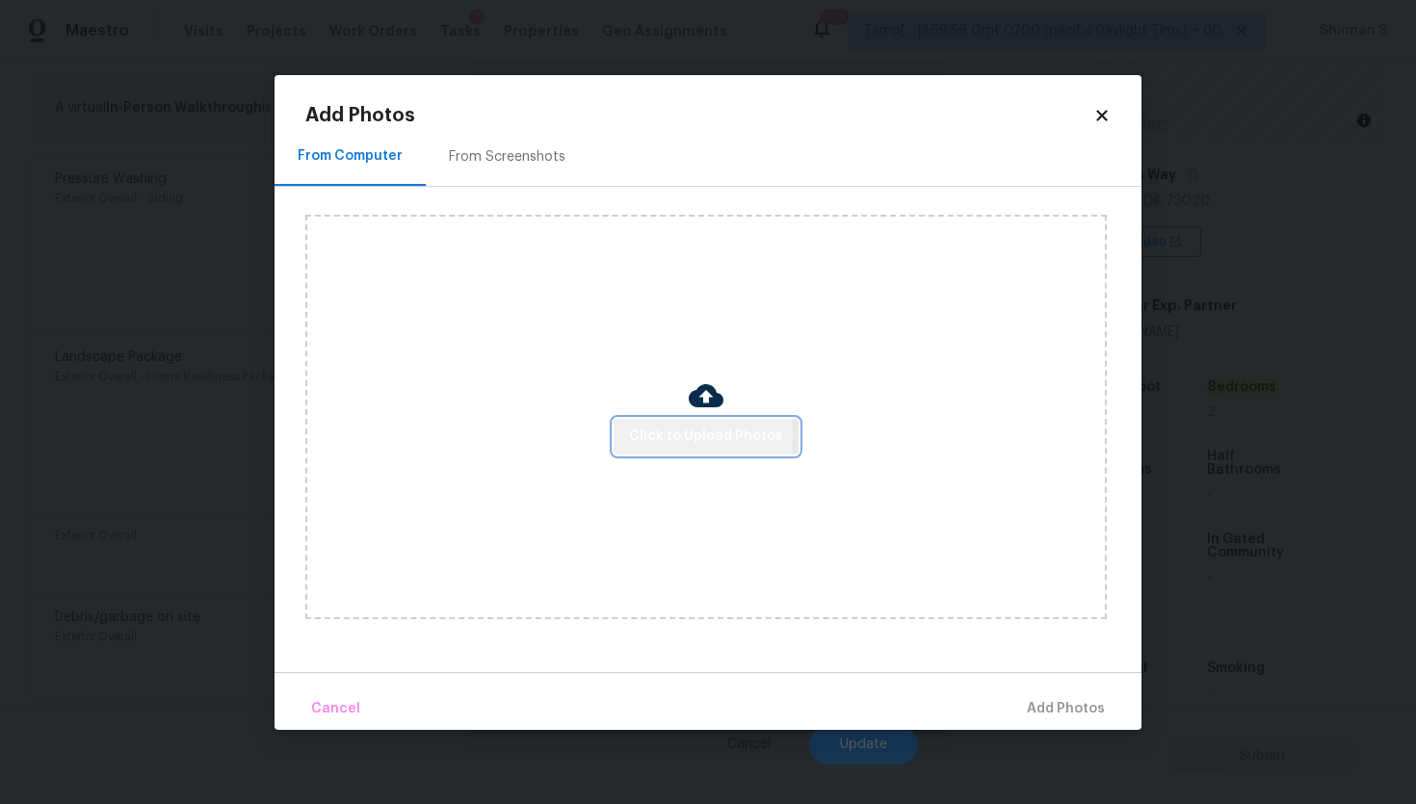
click at [682, 434] on span "Click to Upload Photos" at bounding box center [706, 437] width 154 height 24
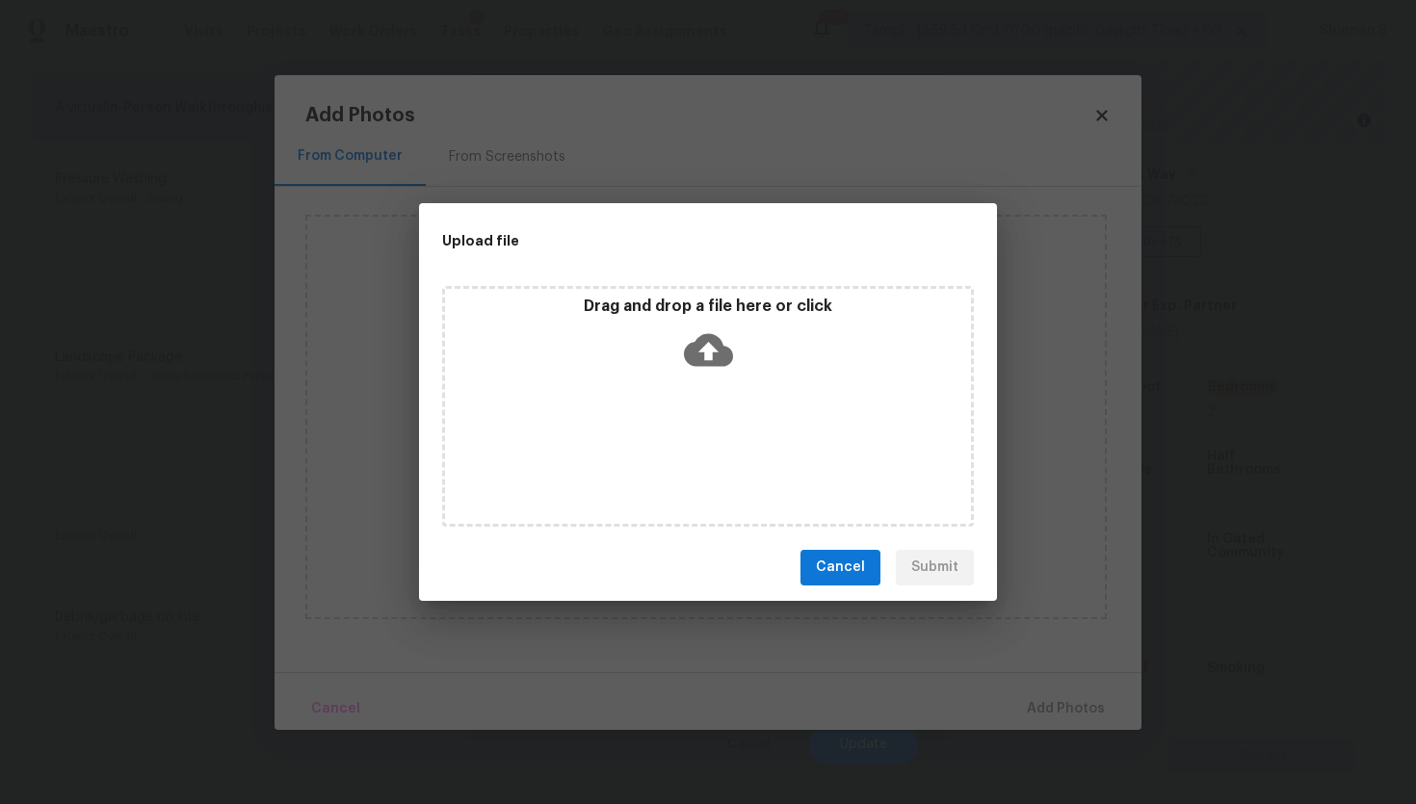
click at [698, 345] on icon at bounding box center [708, 349] width 49 height 33
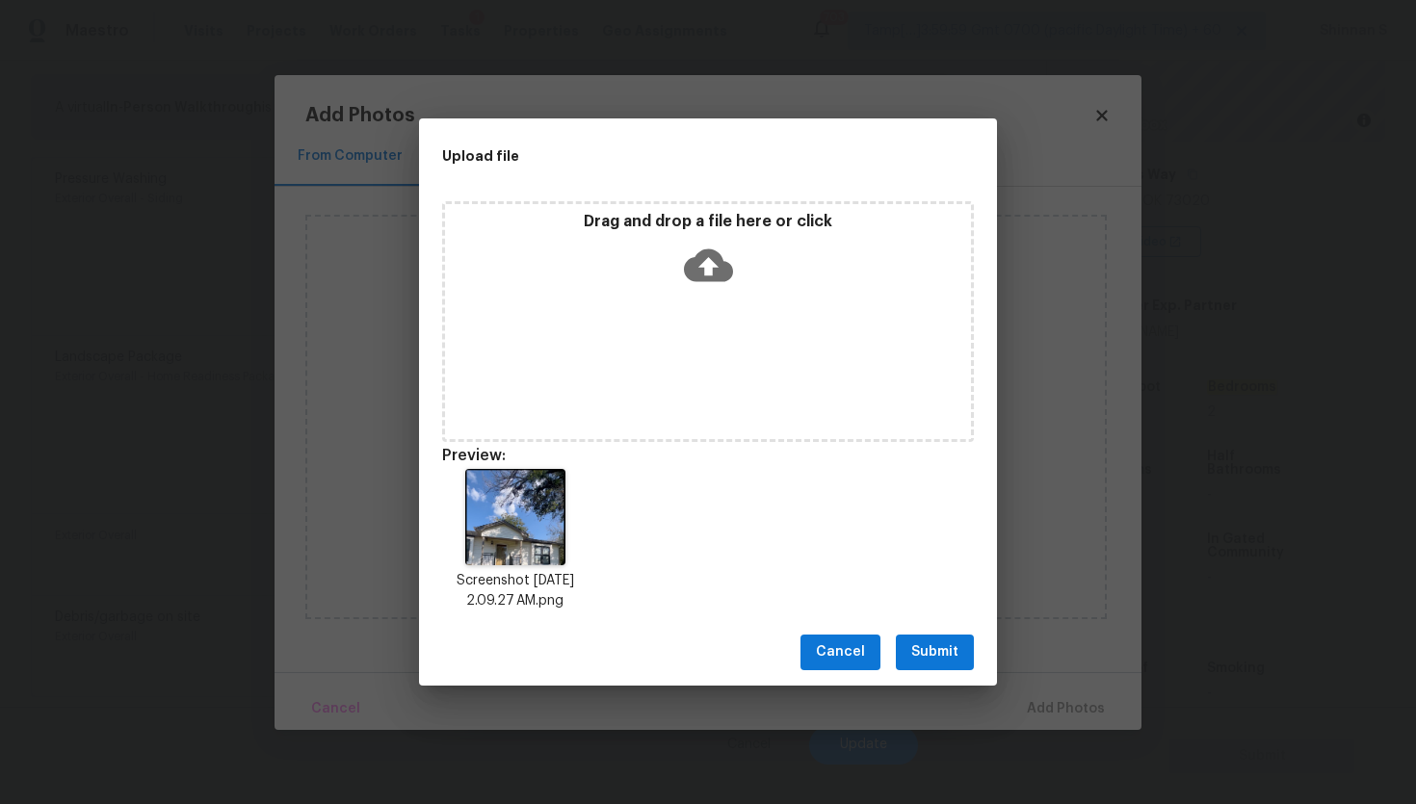
click at [934, 647] on span "Submit" at bounding box center [934, 652] width 47 height 24
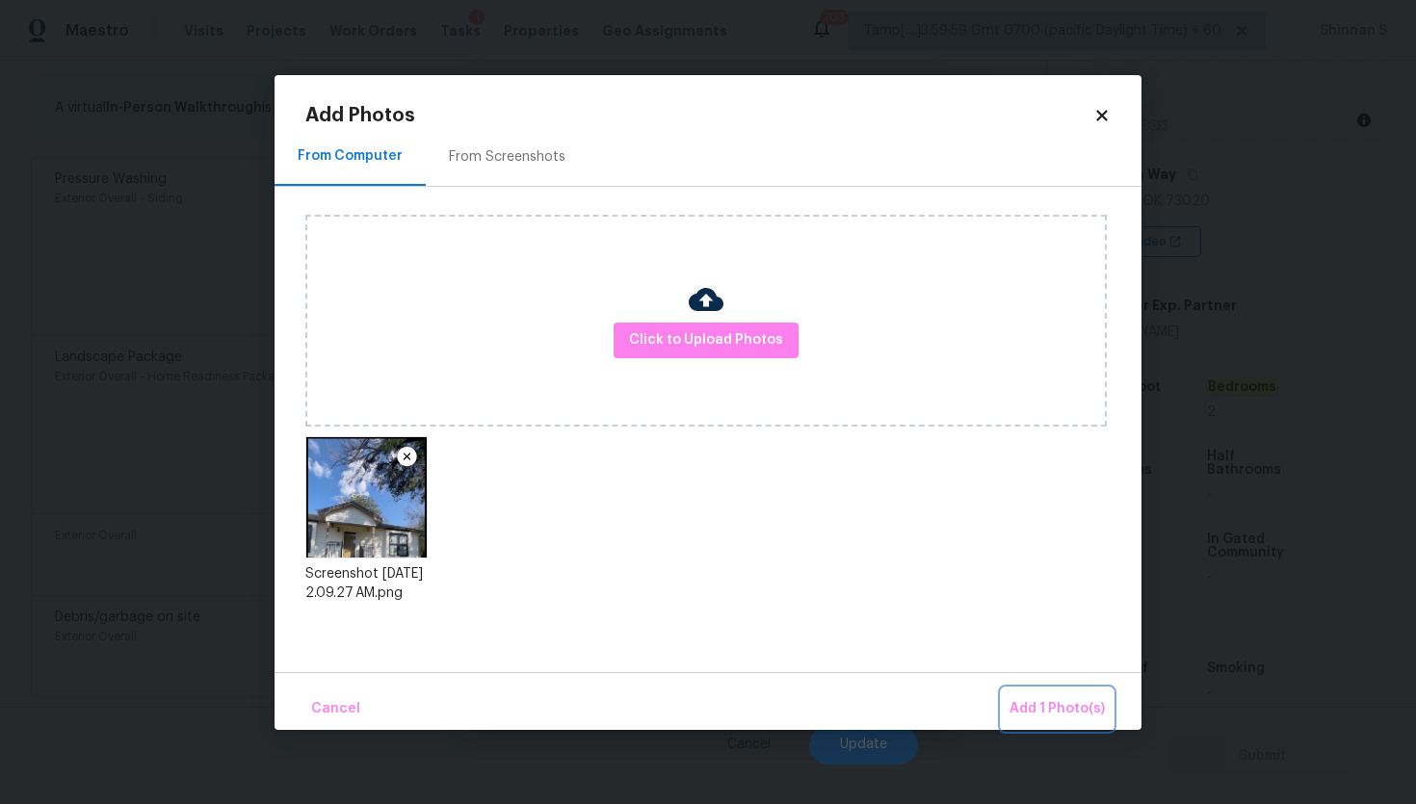
click at [1088, 710] on span "Add 1 Photo(s)" at bounding box center [1056, 709] width 95 height 24
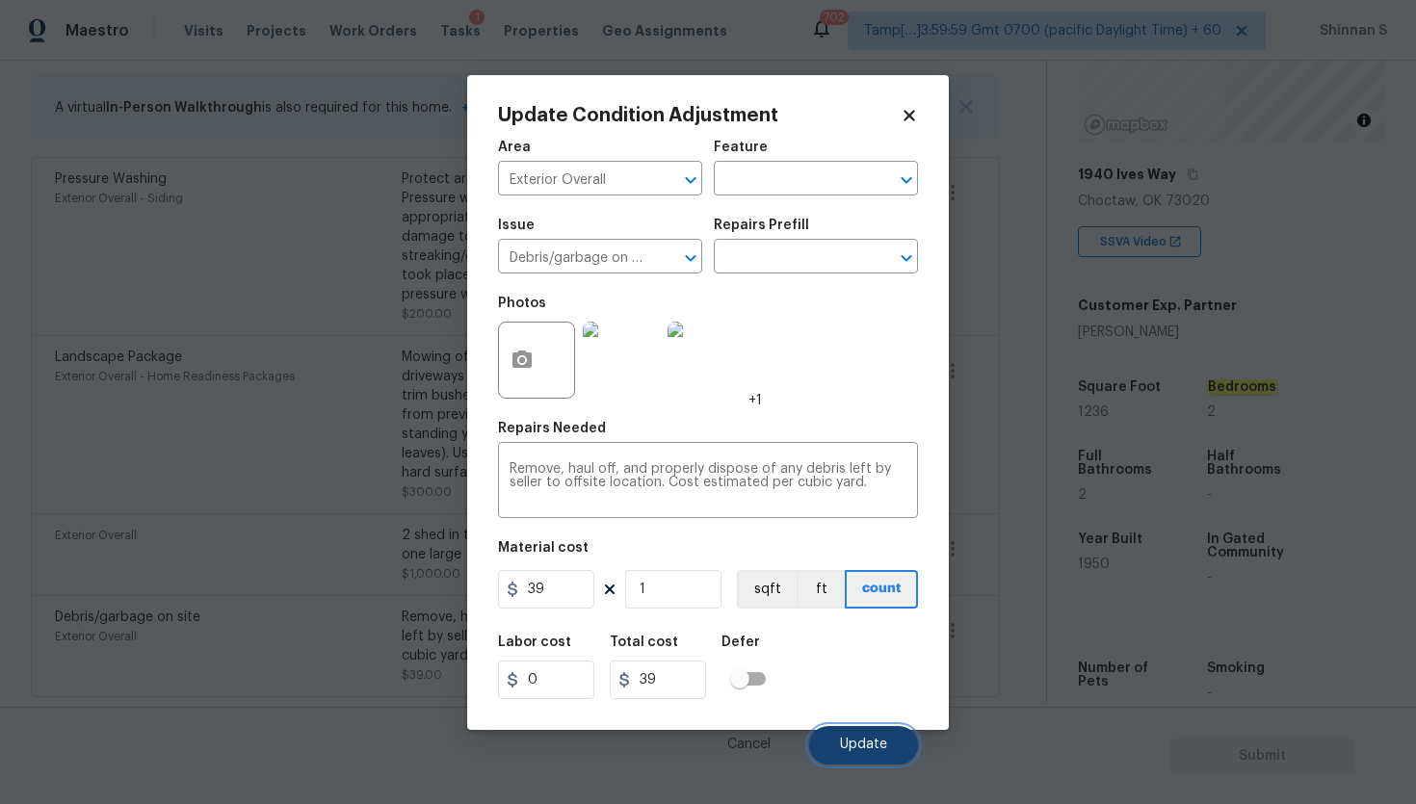
click at [882, 741] on span "Update" at bounding box center [863, 745] width 47 height 14
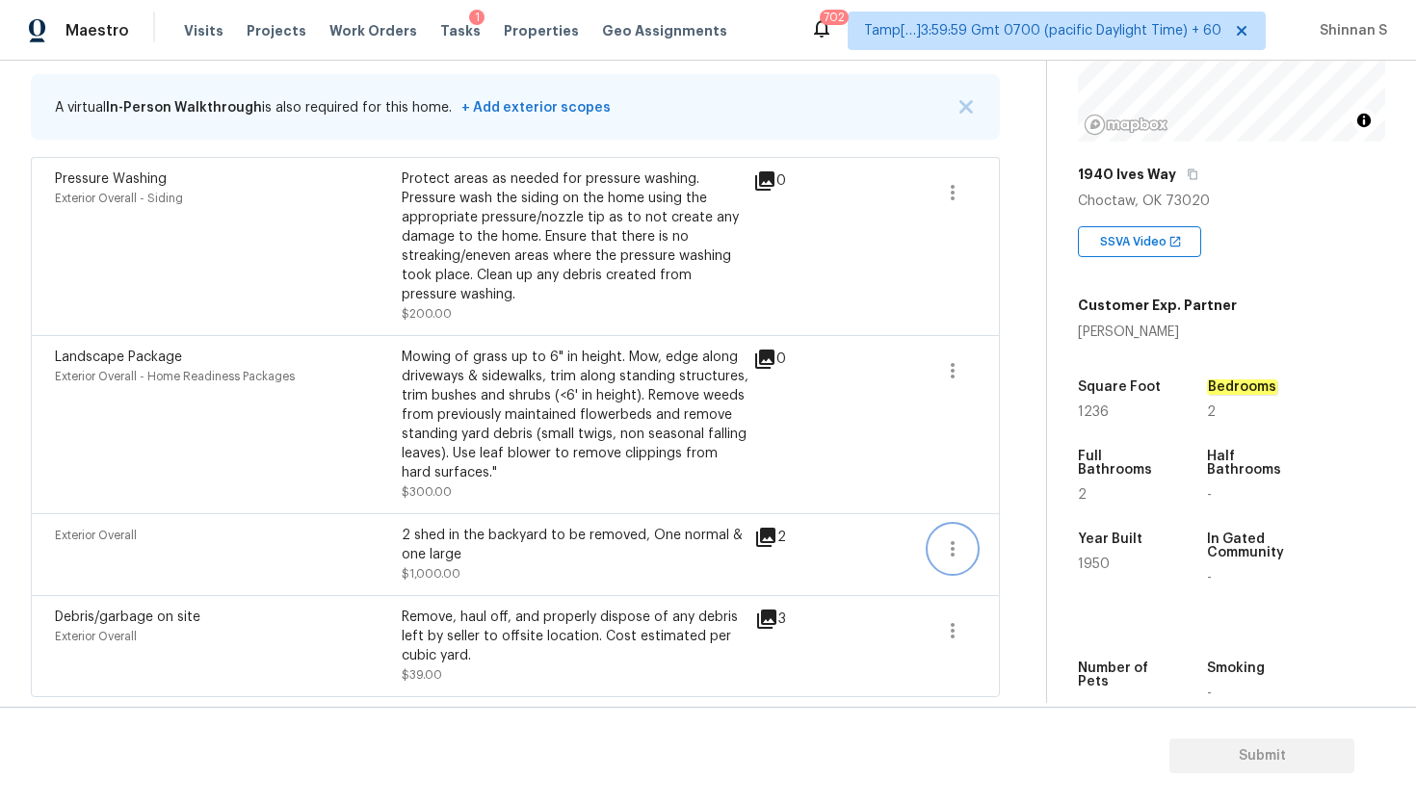
click at [962, 543] on icon "button" at bounding box center [952, 548] width 23 height 23
click at [1007, 539] on div "Edit" at bounding box center [1062, 543] width 150 height 19
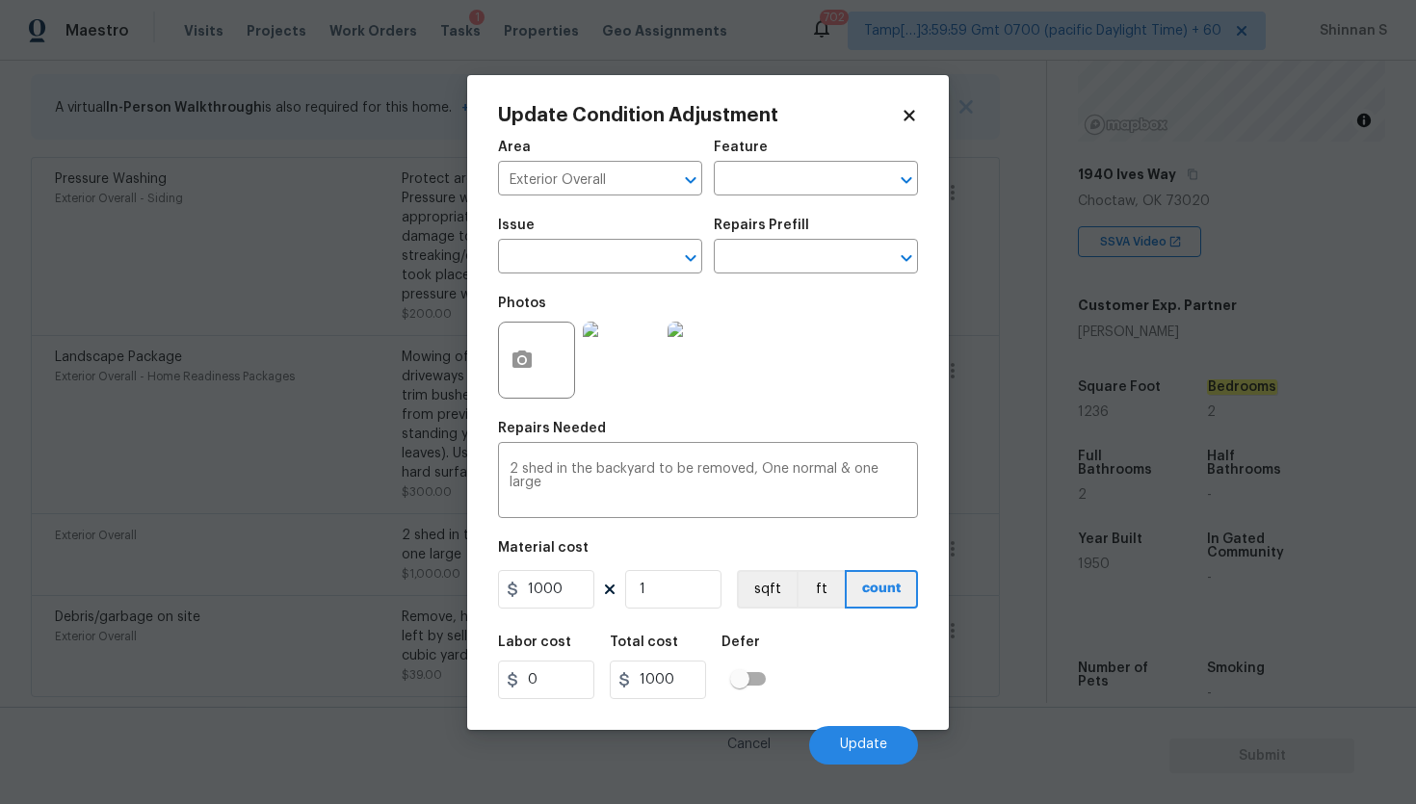
click at [903, 120] on icon at bounding box center [908, 115] width 17 height 17
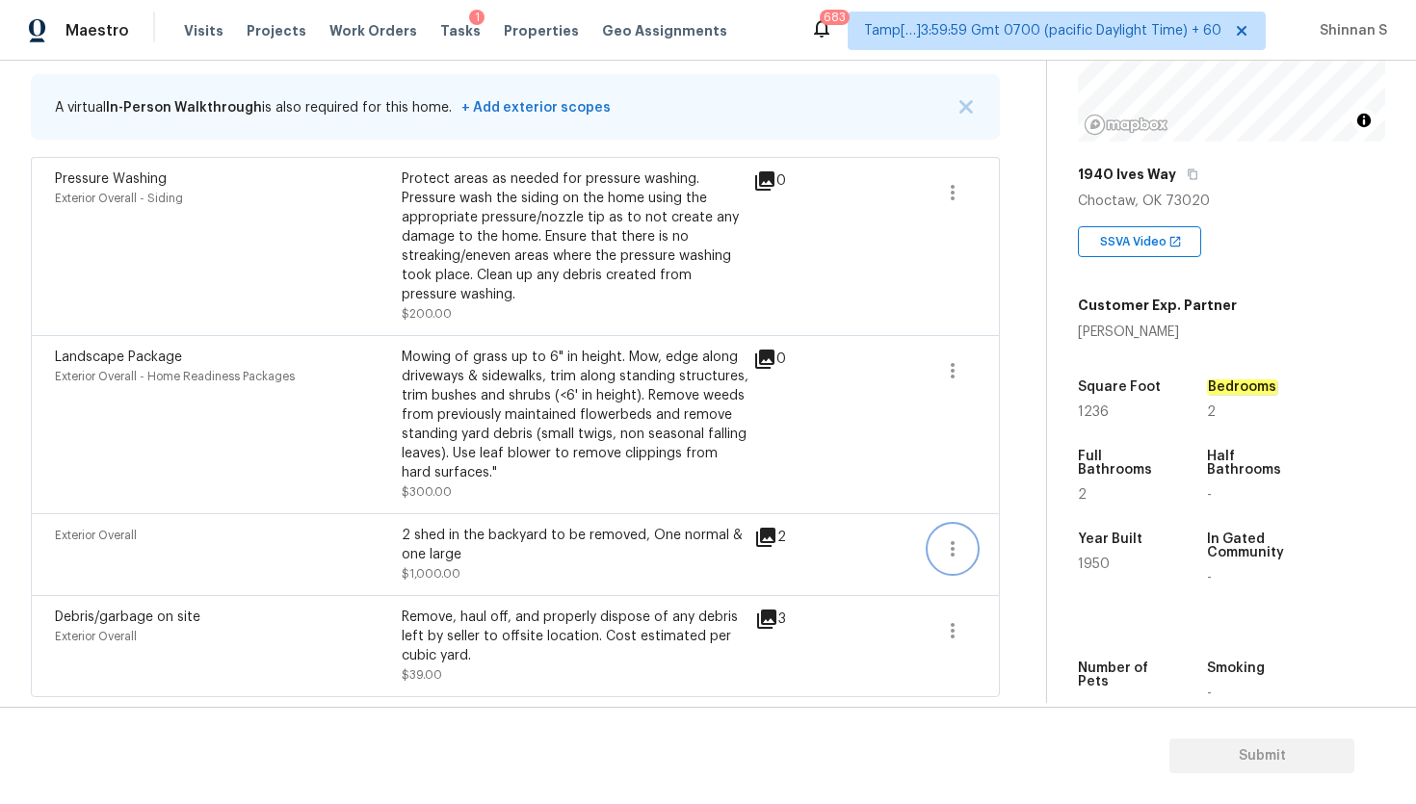
click at [958, 555] on icon "button" at bounding box center [952, 548] width 23 height 23
click at [1008, 525] on ul "Edit" at bounding box center [1061, 544] width 173 height 39
click at [1012, 538] on div "Edit" at bounding box center [1062, 543] width 150 height 19
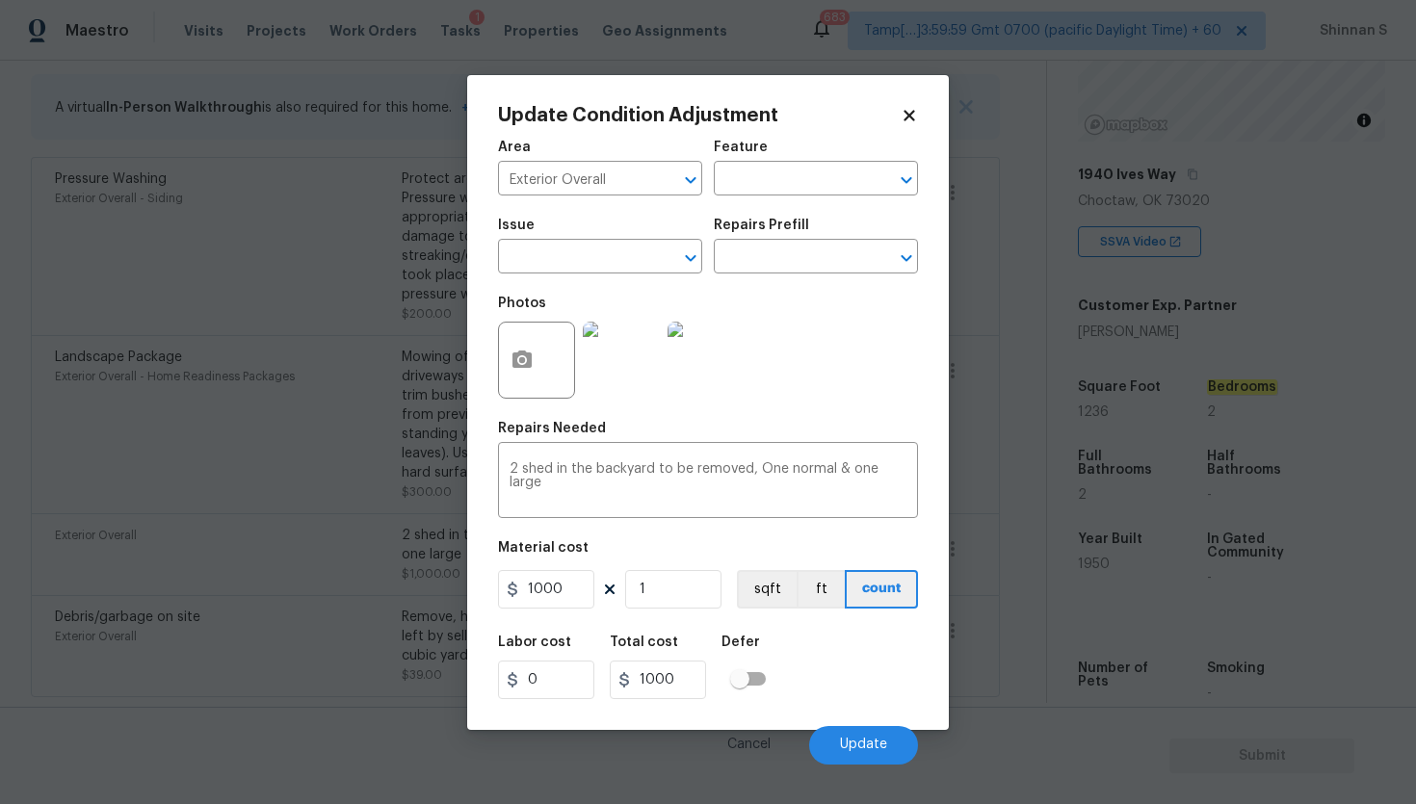
click at [616, 350] on img at bounding box center [621, 360] width 77 height 77
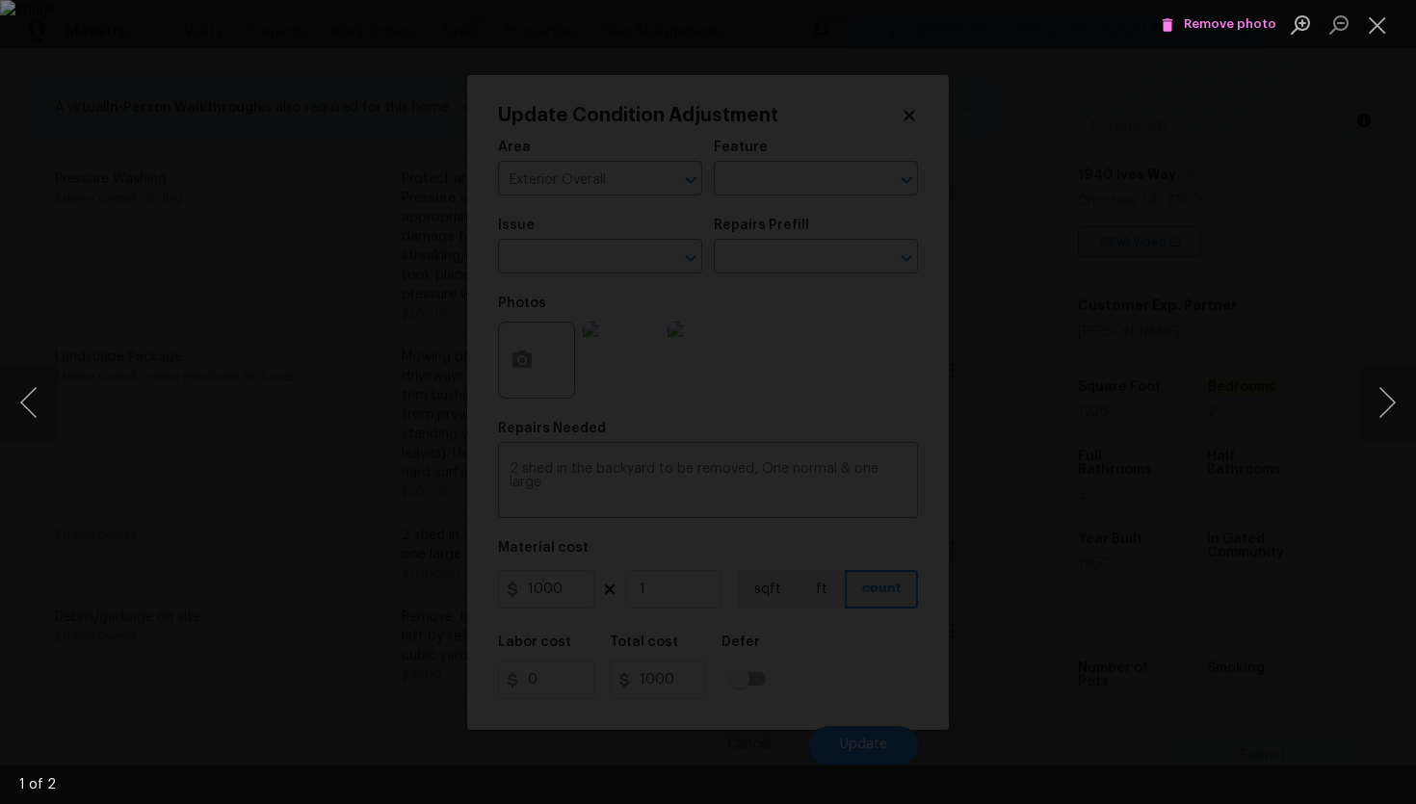
click at [1183, 28] on span "Remove photo" at bounding box center [1218, 24] width 116 height 22
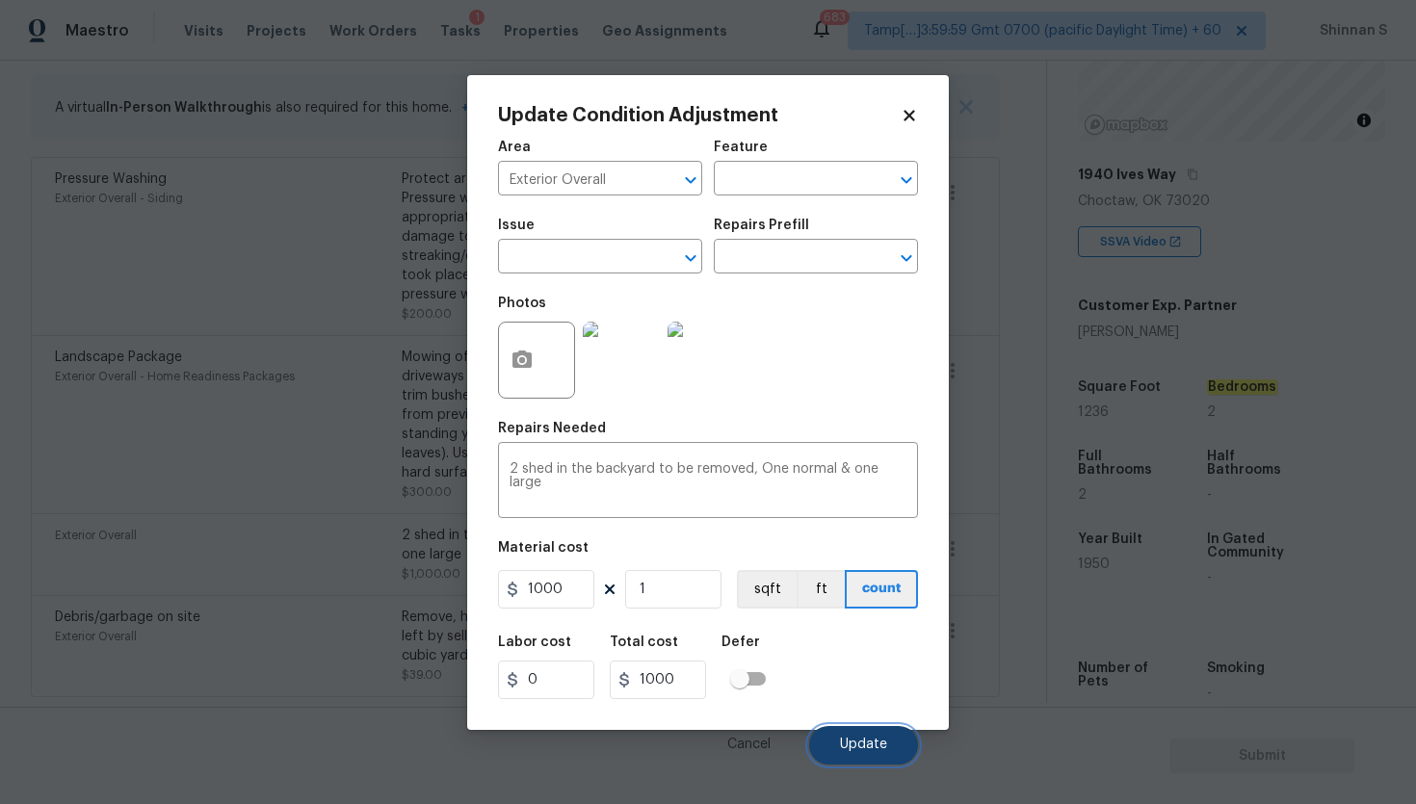
click at [848, 741] on span "Update" at bounding box center [863, 745] width 47 height 14
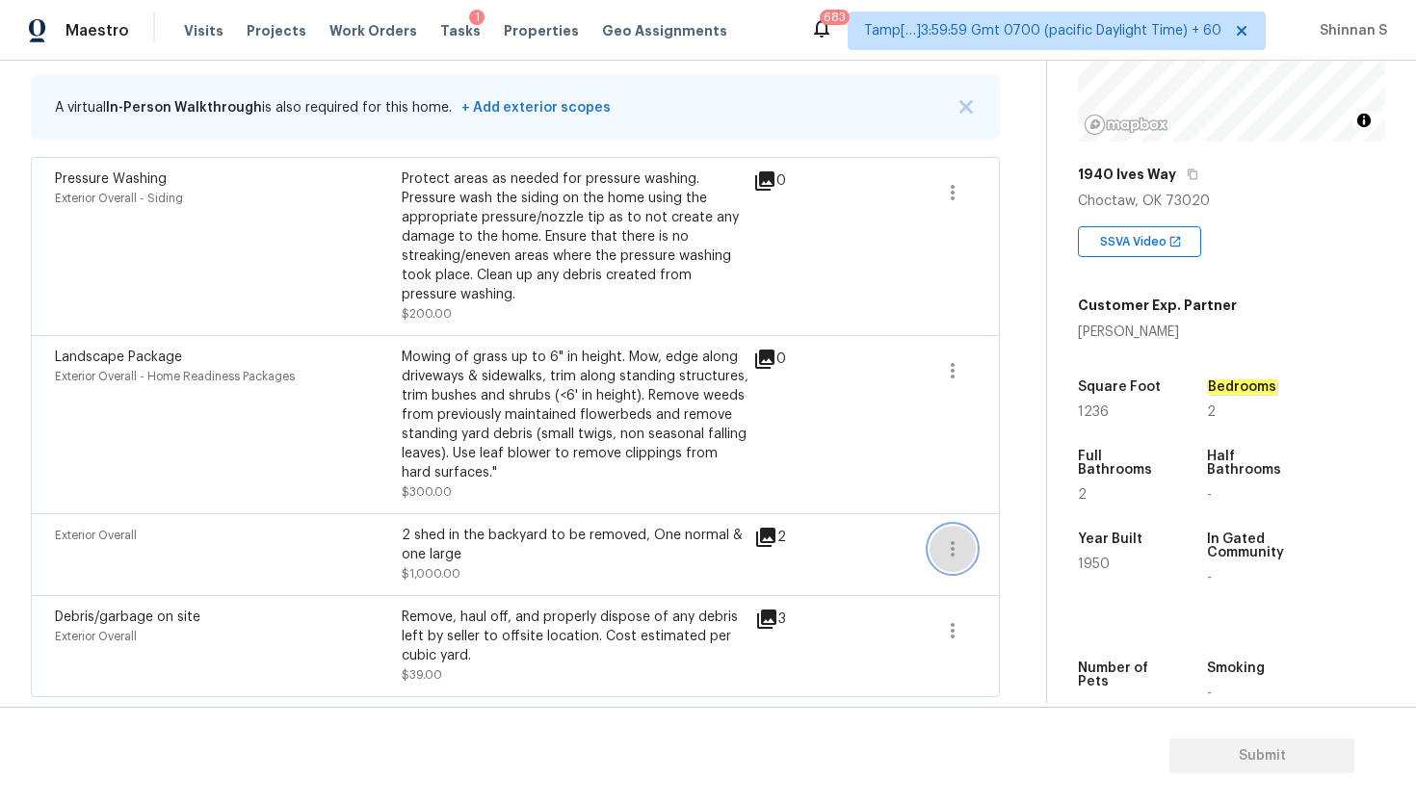
click at [959, 550] on icon "button" at bounding box center [952, 548] width 23 height 23
click at [1031, 546] on div "Edit" at bounding box center [1062, 543] width 150 height 19
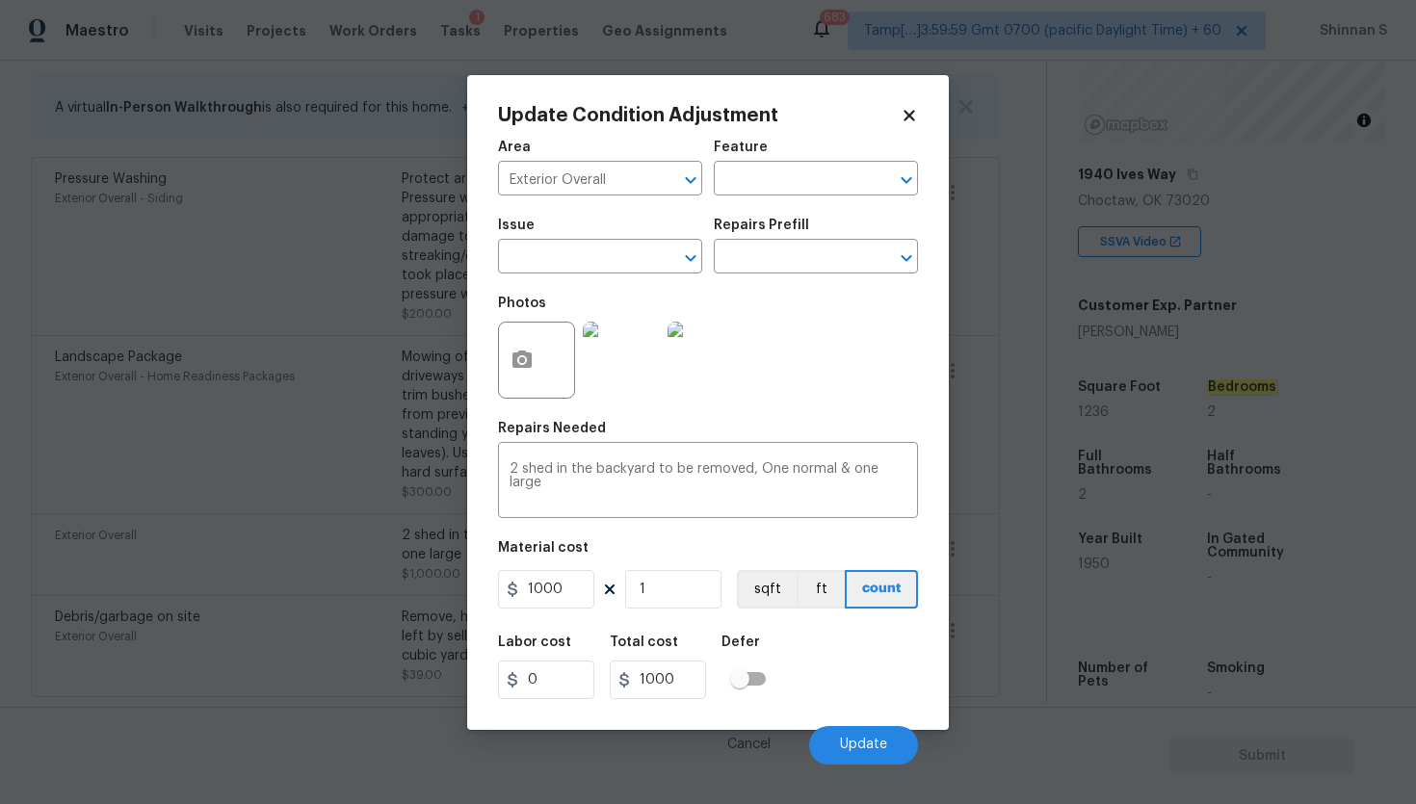
click at [625, 351] on img at bounding box center [621, 360] width 77 height 77
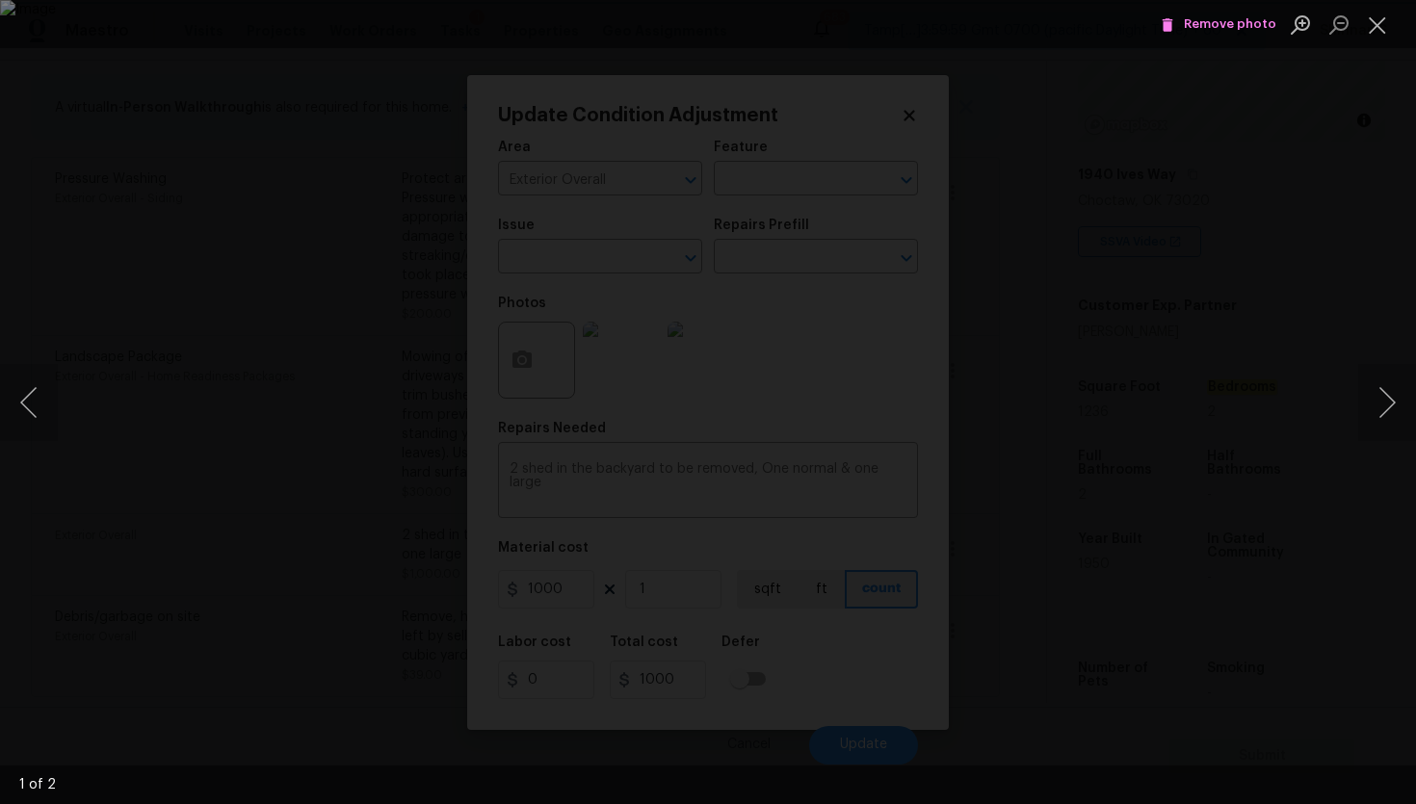
click at [1190, 29] on span "Remove photo" at bounding box center [1218, 24] width 116 height 22
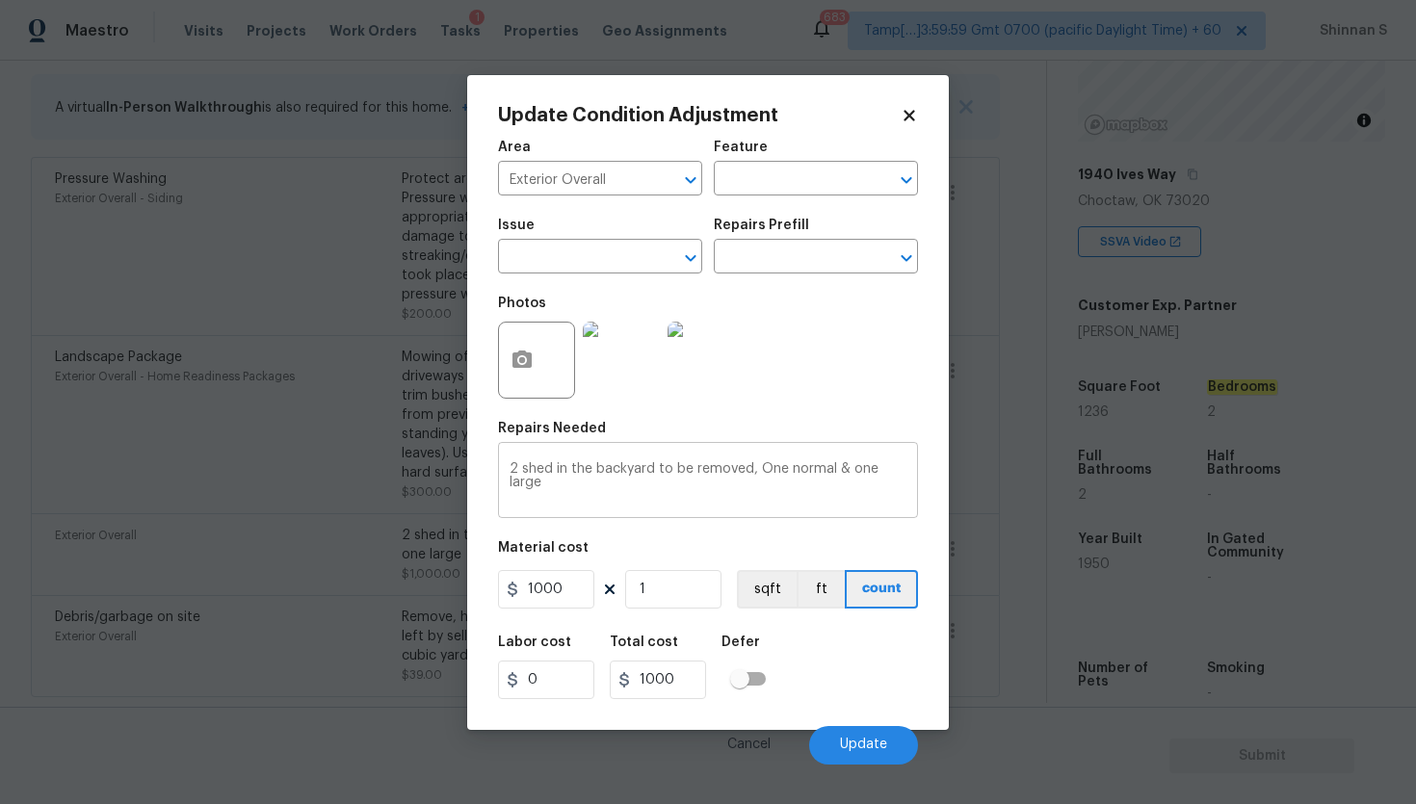
click at [517, 475] on textarea "2 shed in the backyard to be removed, One normal & one large" at bounding box center [707, 482] width 397 height 40
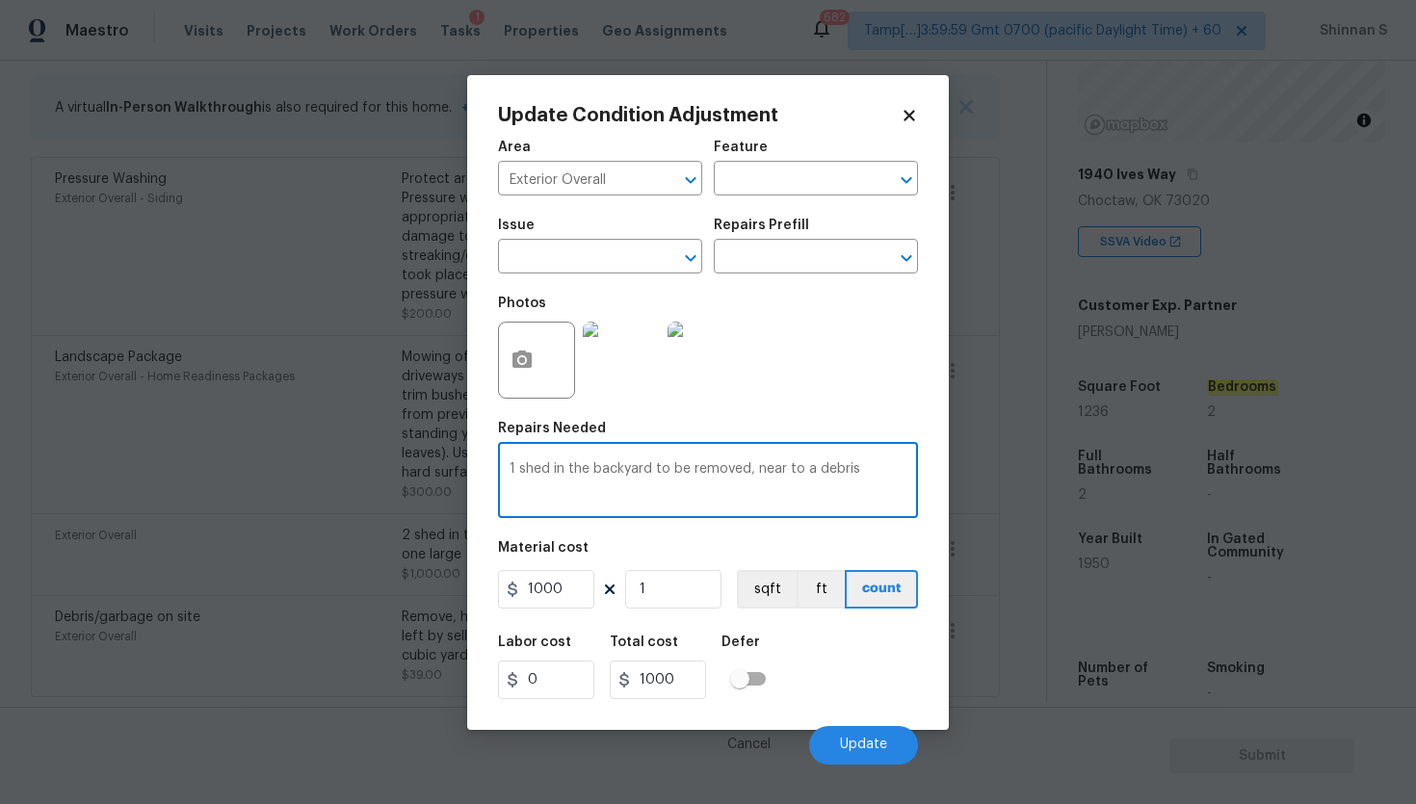
type textarea "1 shed in the backyard to be removed, near to a debris"
click at [632, 340] on img at bounding box center [621, 360] width 77 height 77
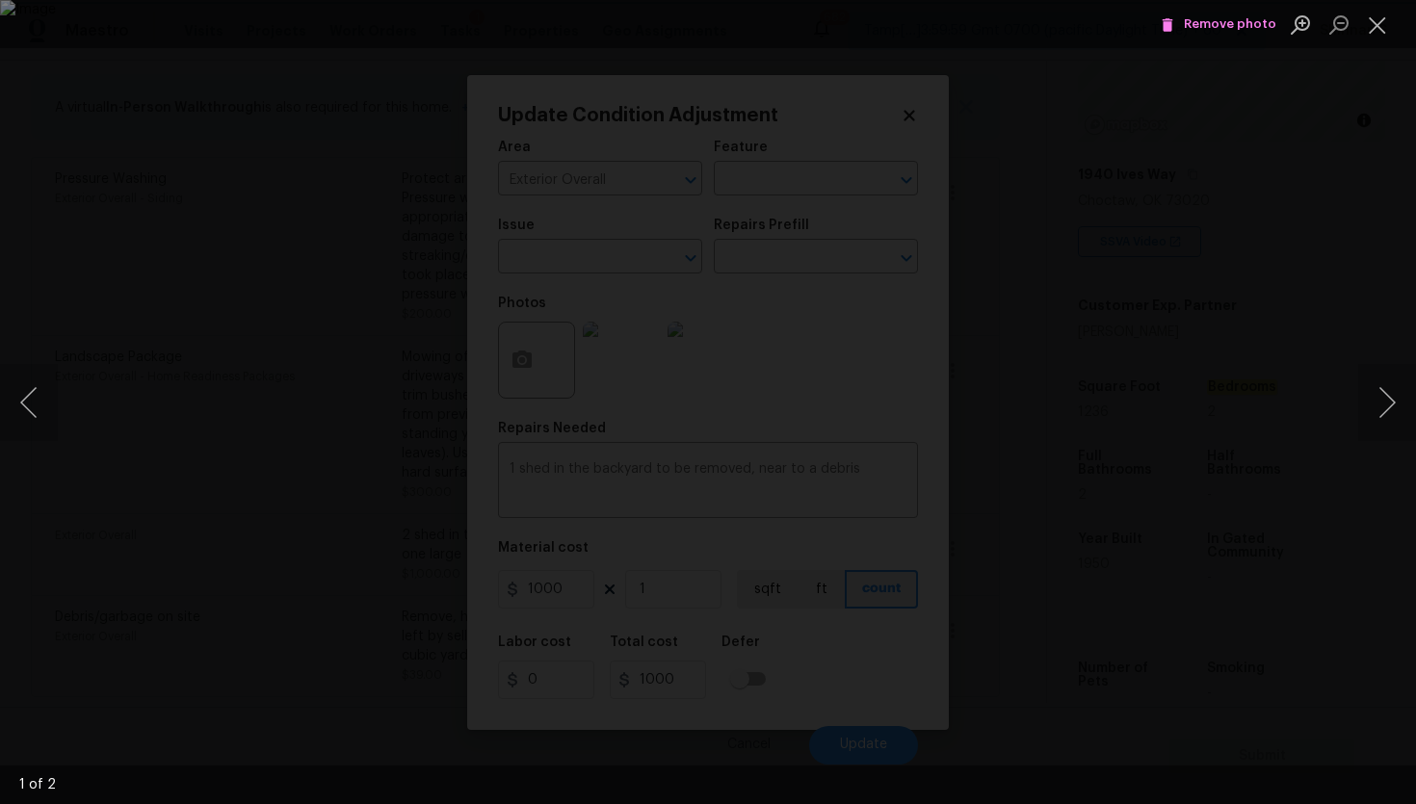
click at [1208, 18] on span "Remove photo" at bounding box center [1218, 24] width 116 height 22
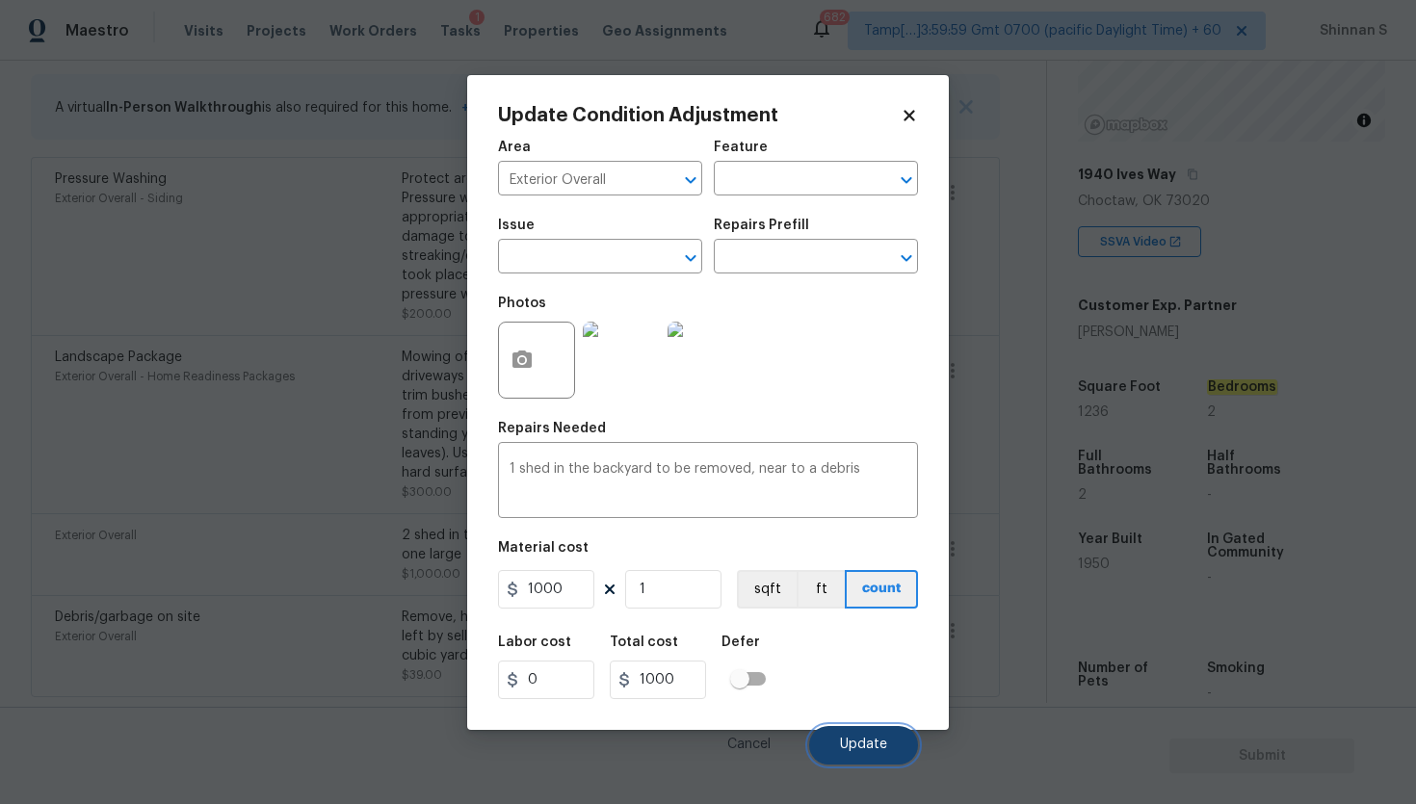
click at [865, 736] on button "Update" at bounding box center [863, 745] width 109 height 39
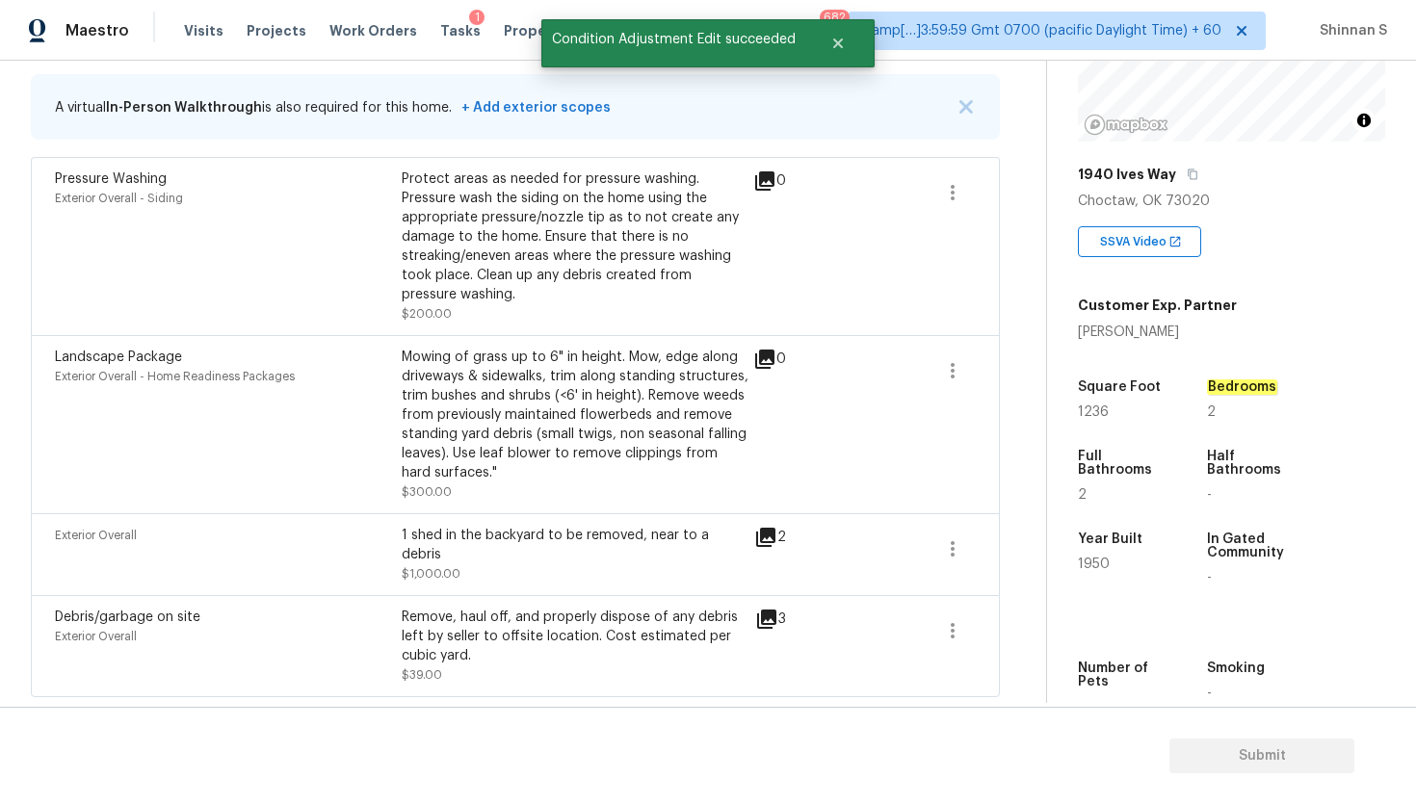
scroll to position [377, 0]
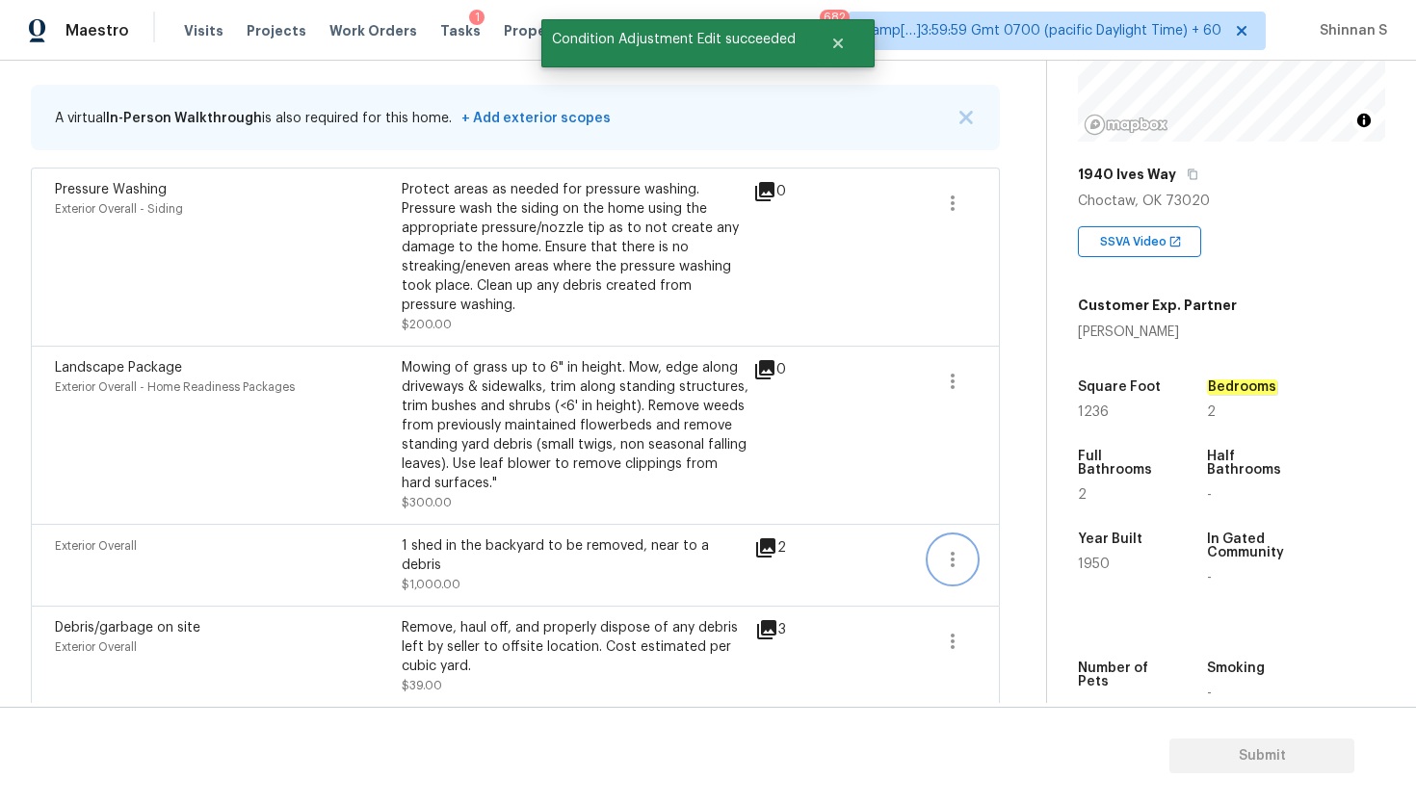
click at [953, 569] on icon "button" at bounding box center [952, 559] width 23 height 23
click at [1007, 561] on div "Edit" at bounding box center [1062, 556] width 150 height 19
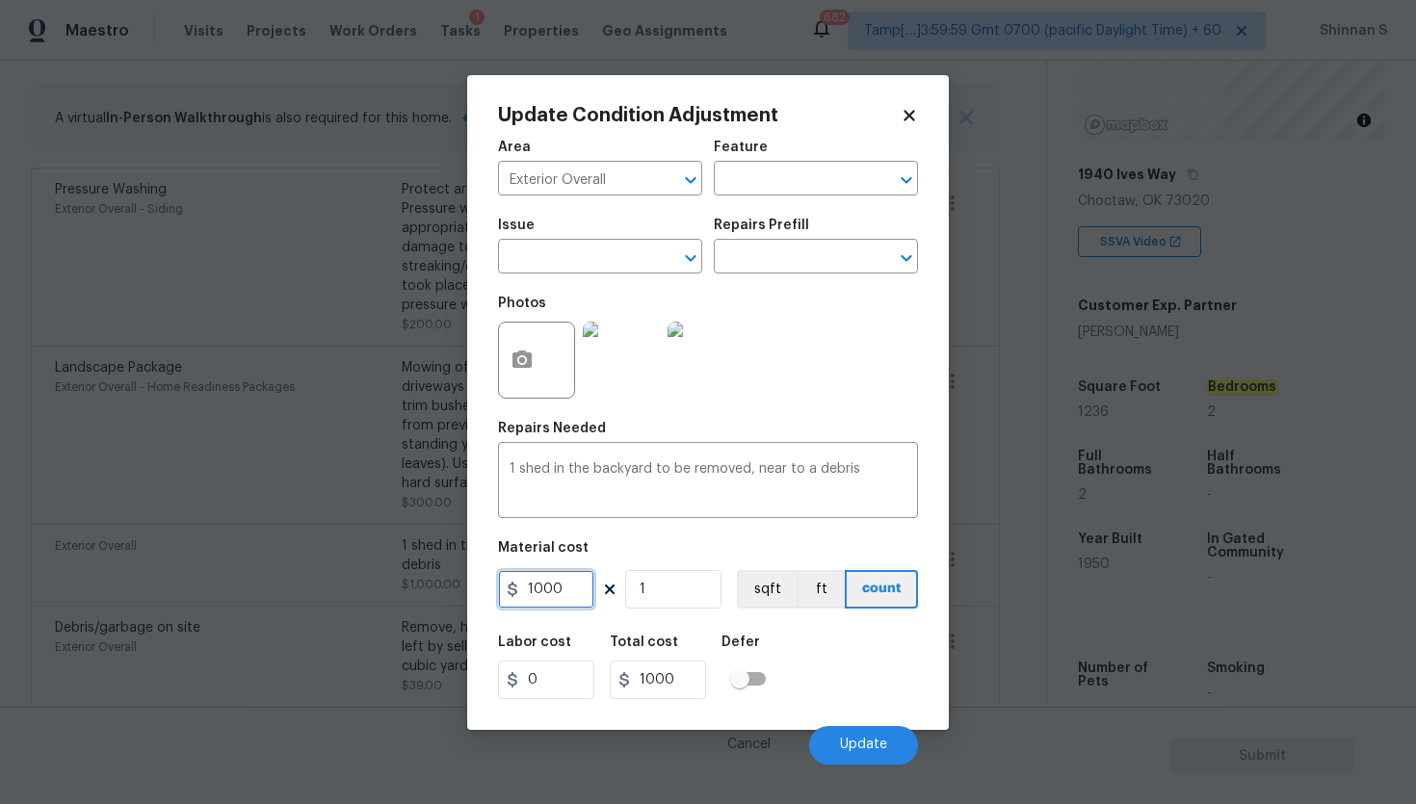
click at [569, 590] on input "1000" at bounding box center [546, 589] width 96 height 39
type input "500"
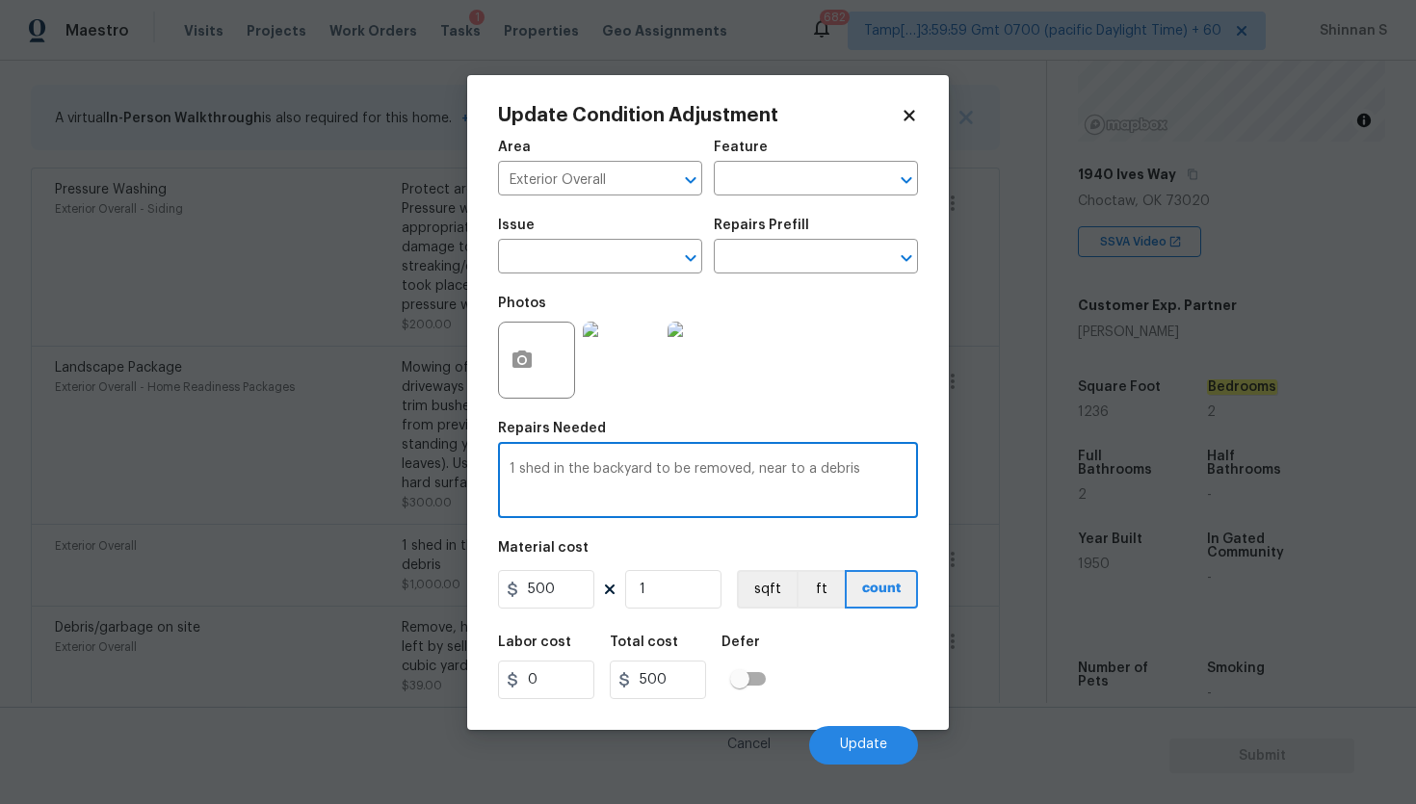
click at [518, 468] on textarea "1 shed in the backyard to be removed, near to a debris" at bounding box center [707, 482] width 397 height 40
type textarea "1 small shed in the backyard to be removed, near to a debris"
click at [629, 346] on img at bounding box center [621, 360] width 77 height 77
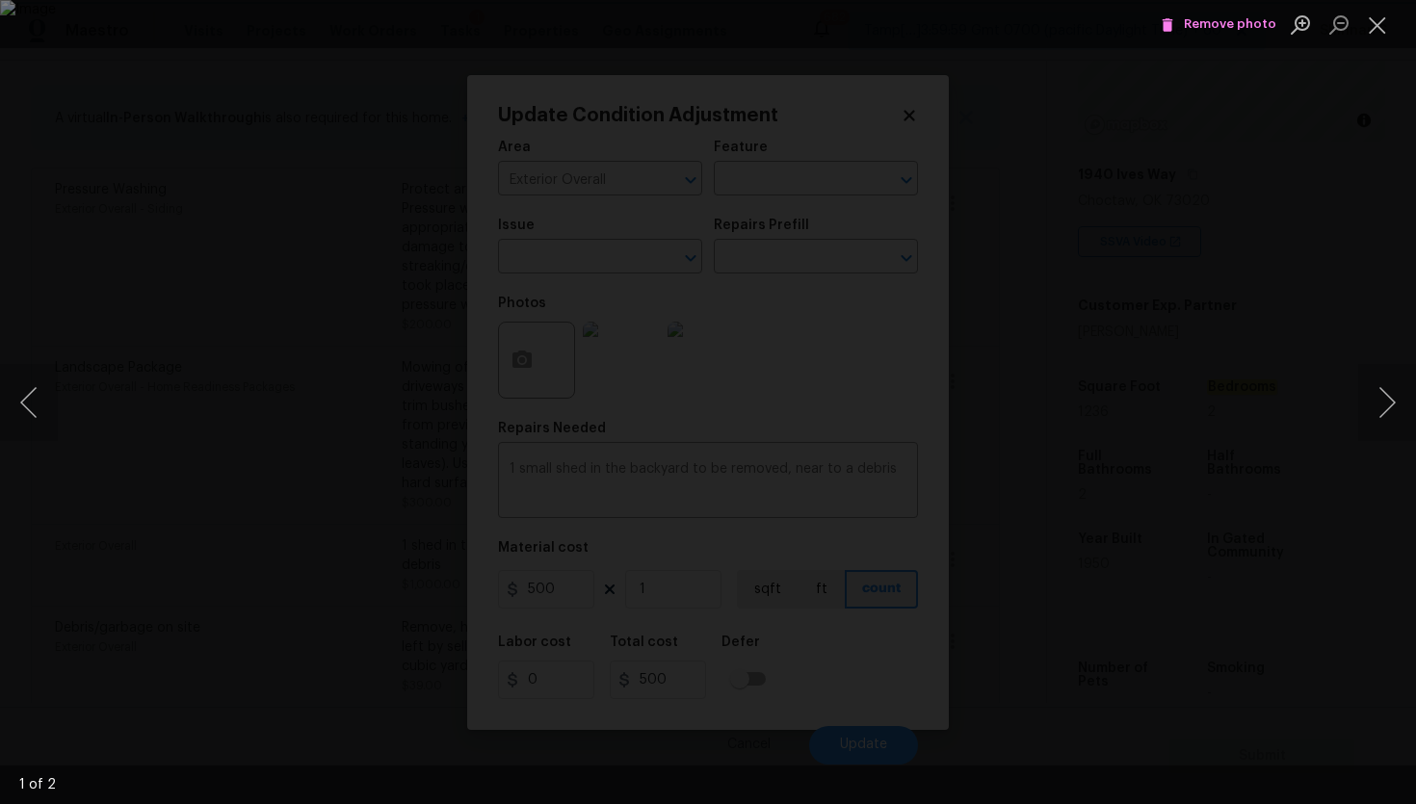
click at [1218, 23] on span "Remove photo" at bounding box center [1218, 24] width 116 height 22
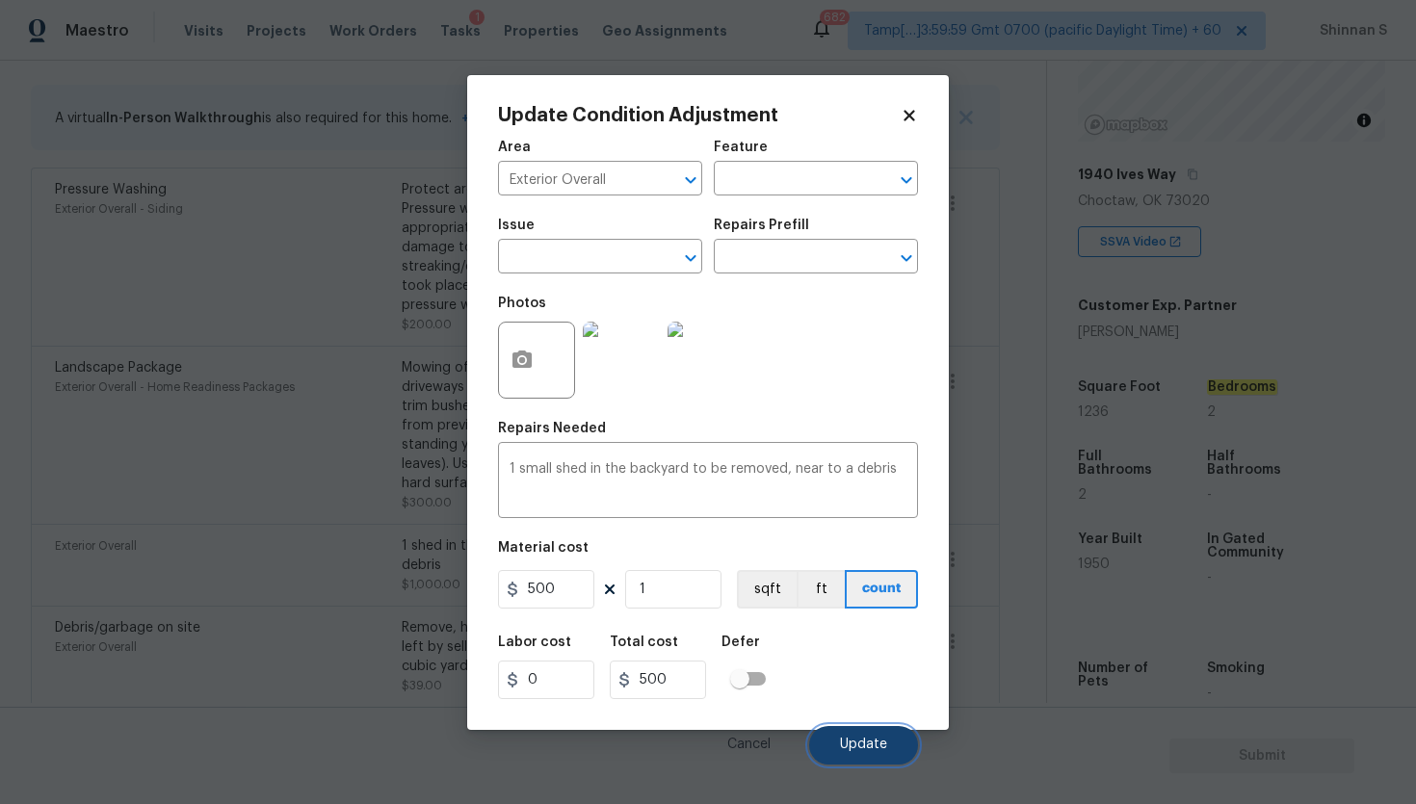
click at [870, 736] on button "Update" at bounding box center [863, 745] width 109 height 39
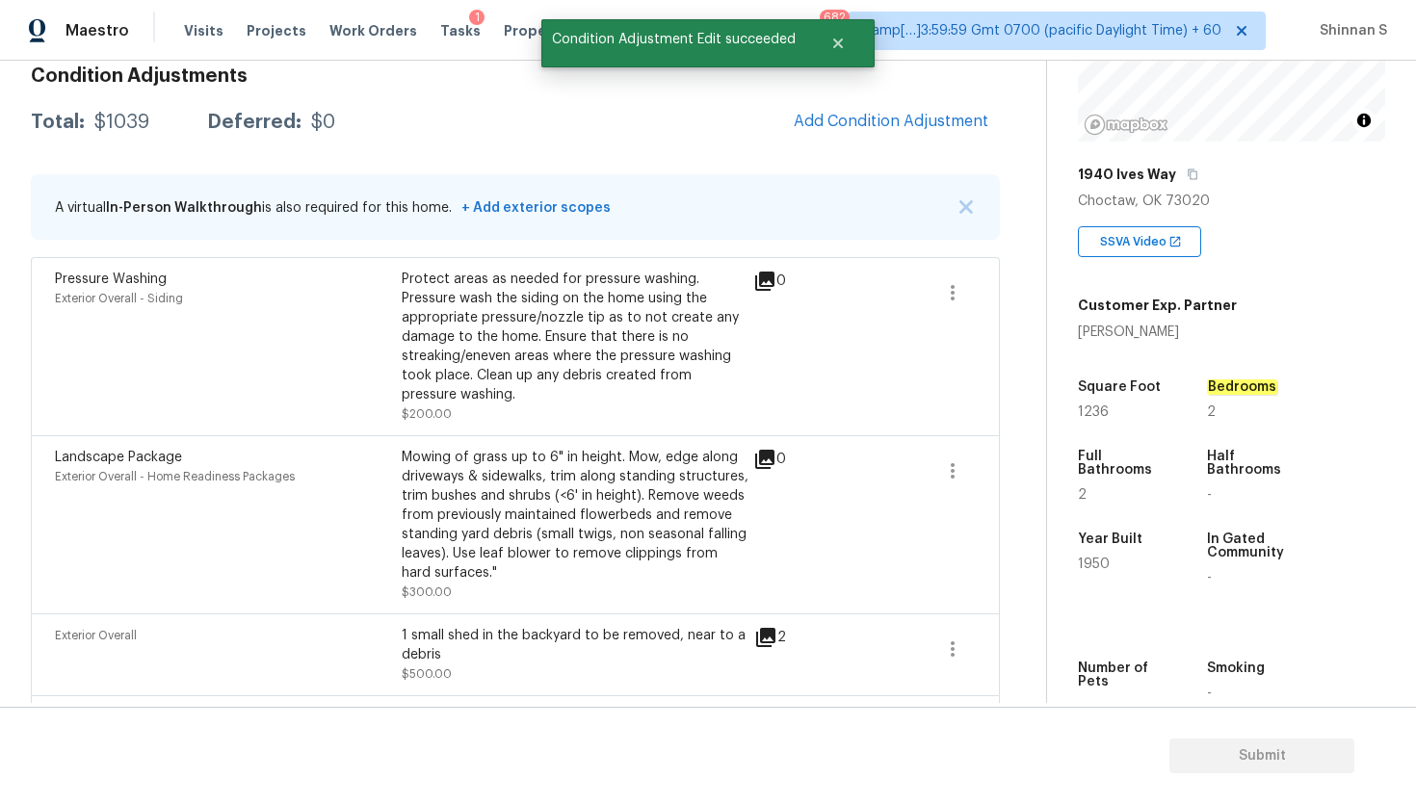
scroll to position [130, 0]
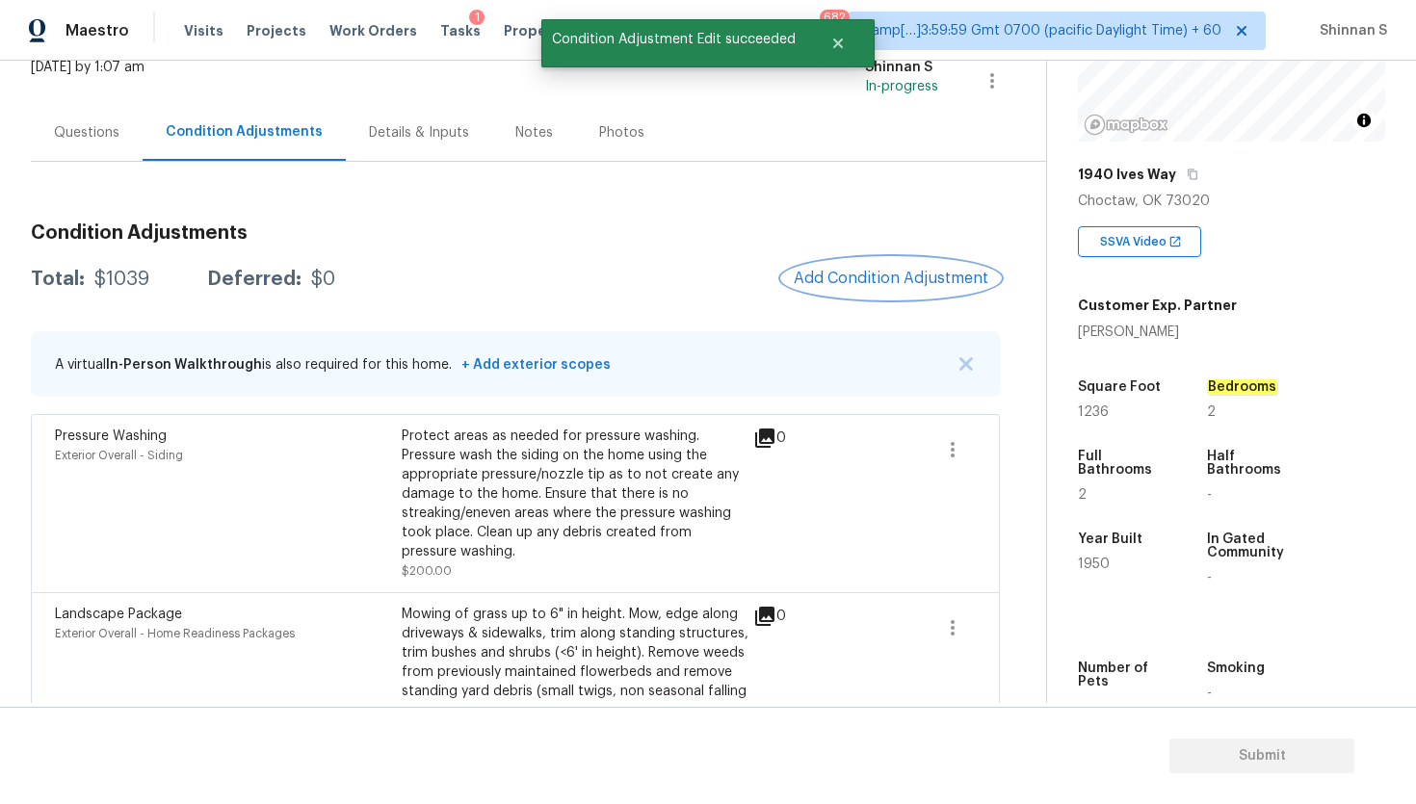
click at [823, 282] on span "Add Condition Adjustment" at bounding box center [890, 278] width 195 height 17
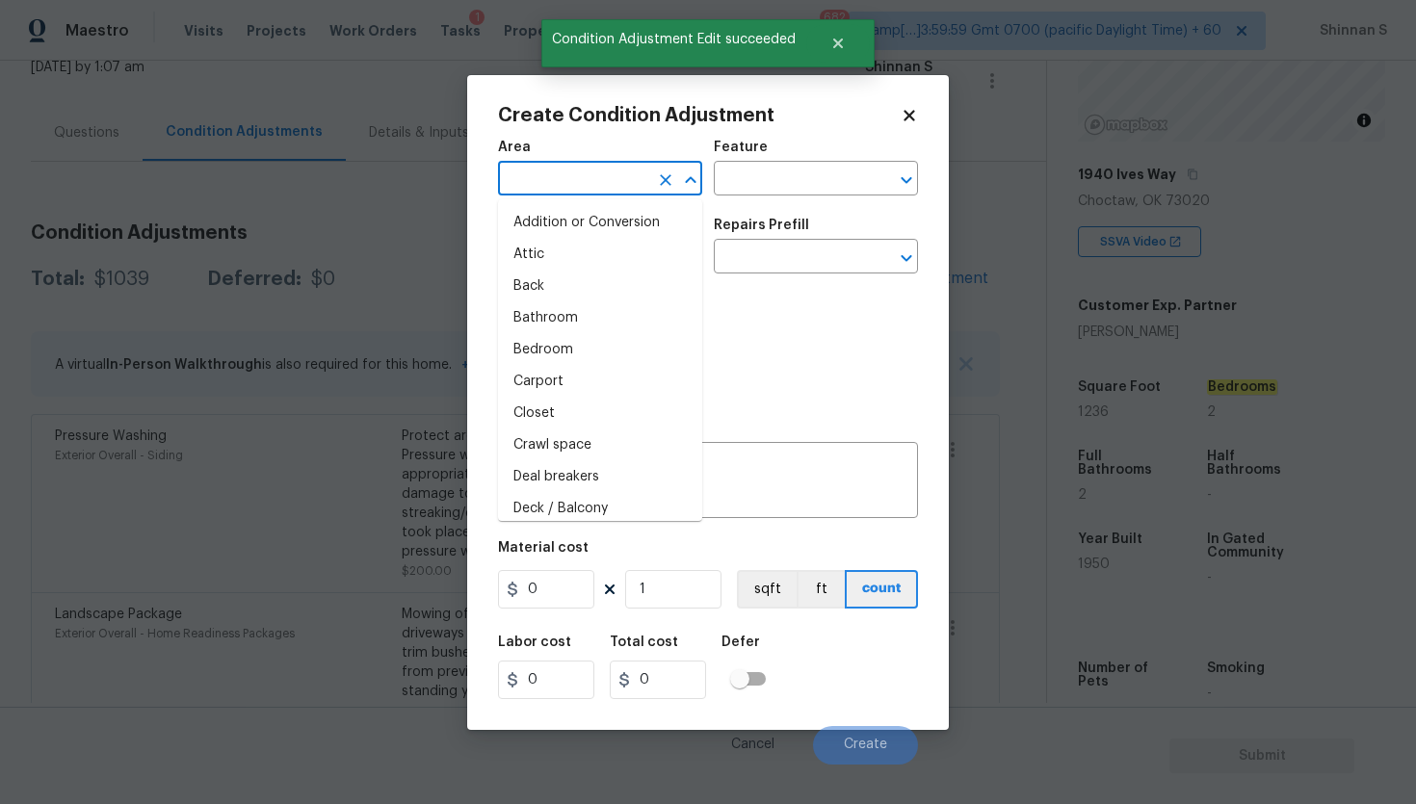
click at [594, 171] on input "text" at bounding box center [573, 181] width 150 height 30
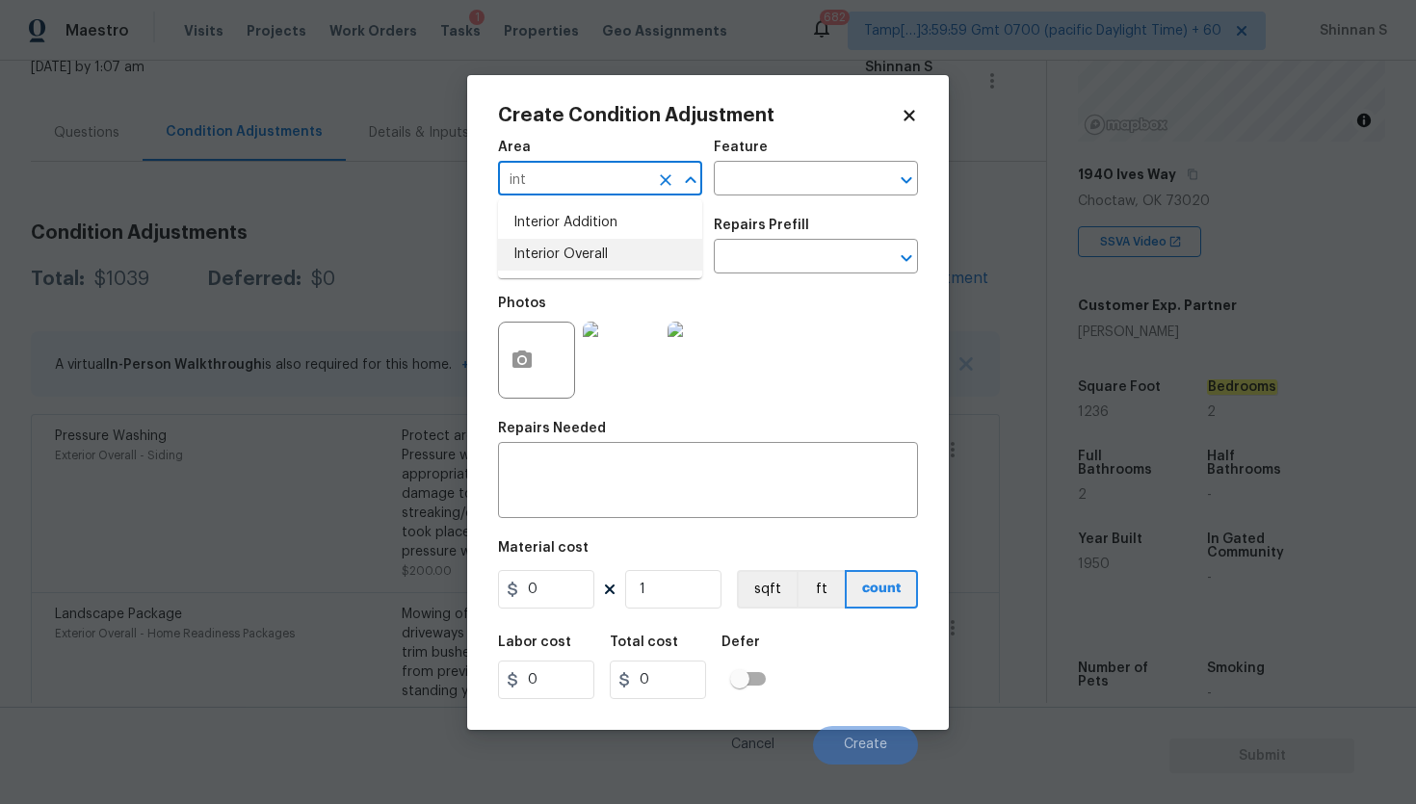
click at [590, 256] on li "Interior Overall" at bounding box center [600, 255] width 204 height 32
type input "Interior Overall"
click at [609, 258] on input "text" at bounding box center [573, 259] width 150 height 30
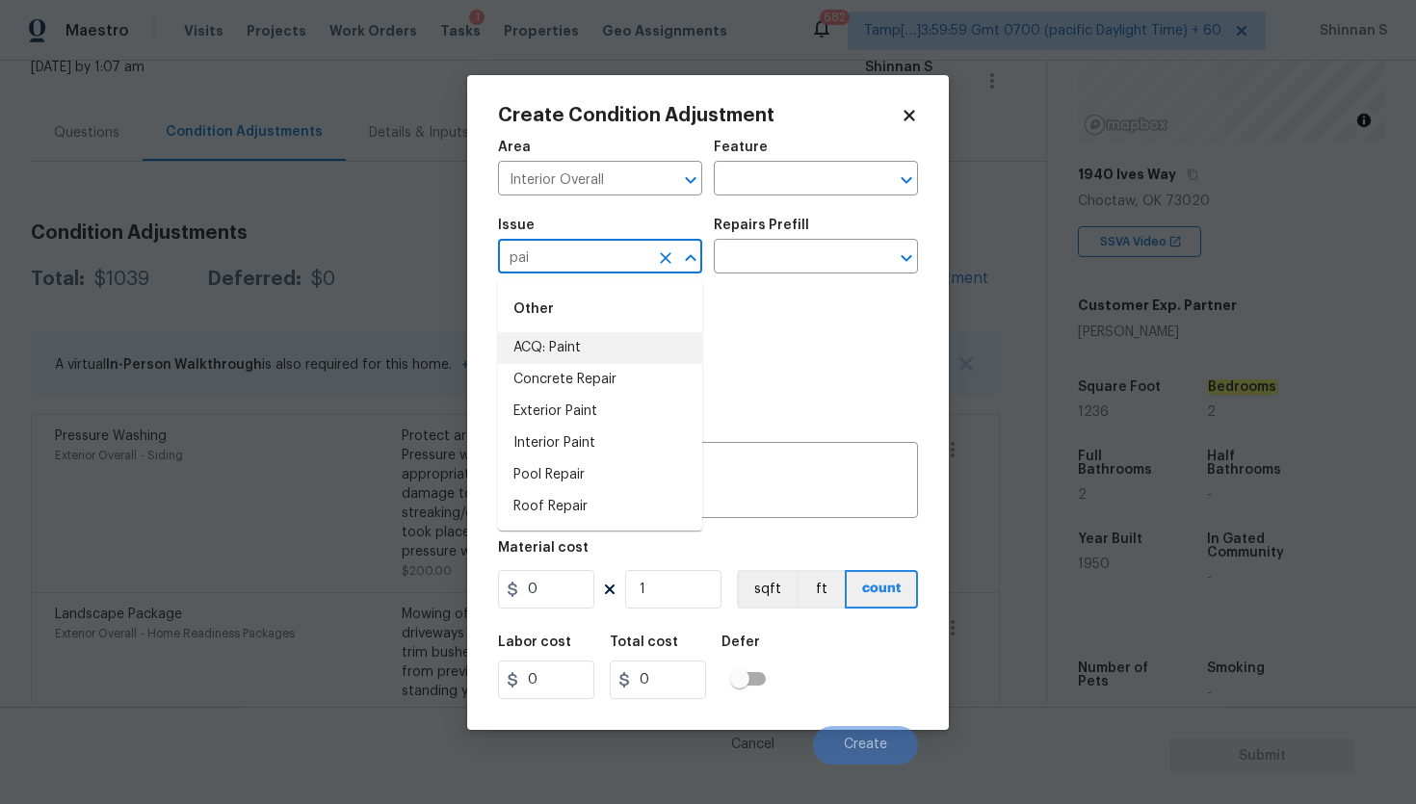
click at [567, 341] on li "ACQ: Paint" at bounding box center [600, 348] width 204 height 32
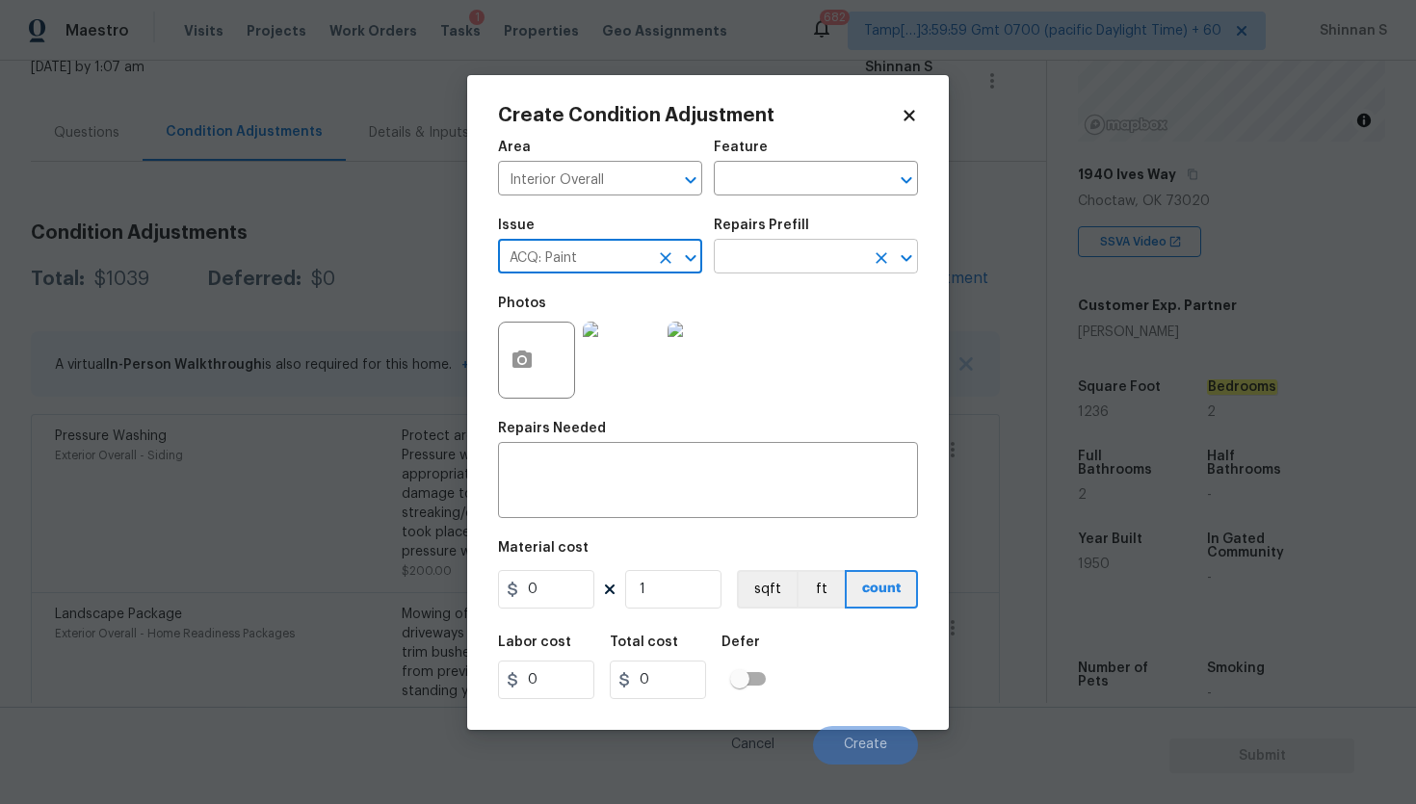
type input "ACQ: Paint"
click at [818, 248] on input "text" at bounding box center [789, 259] width 150 height 30
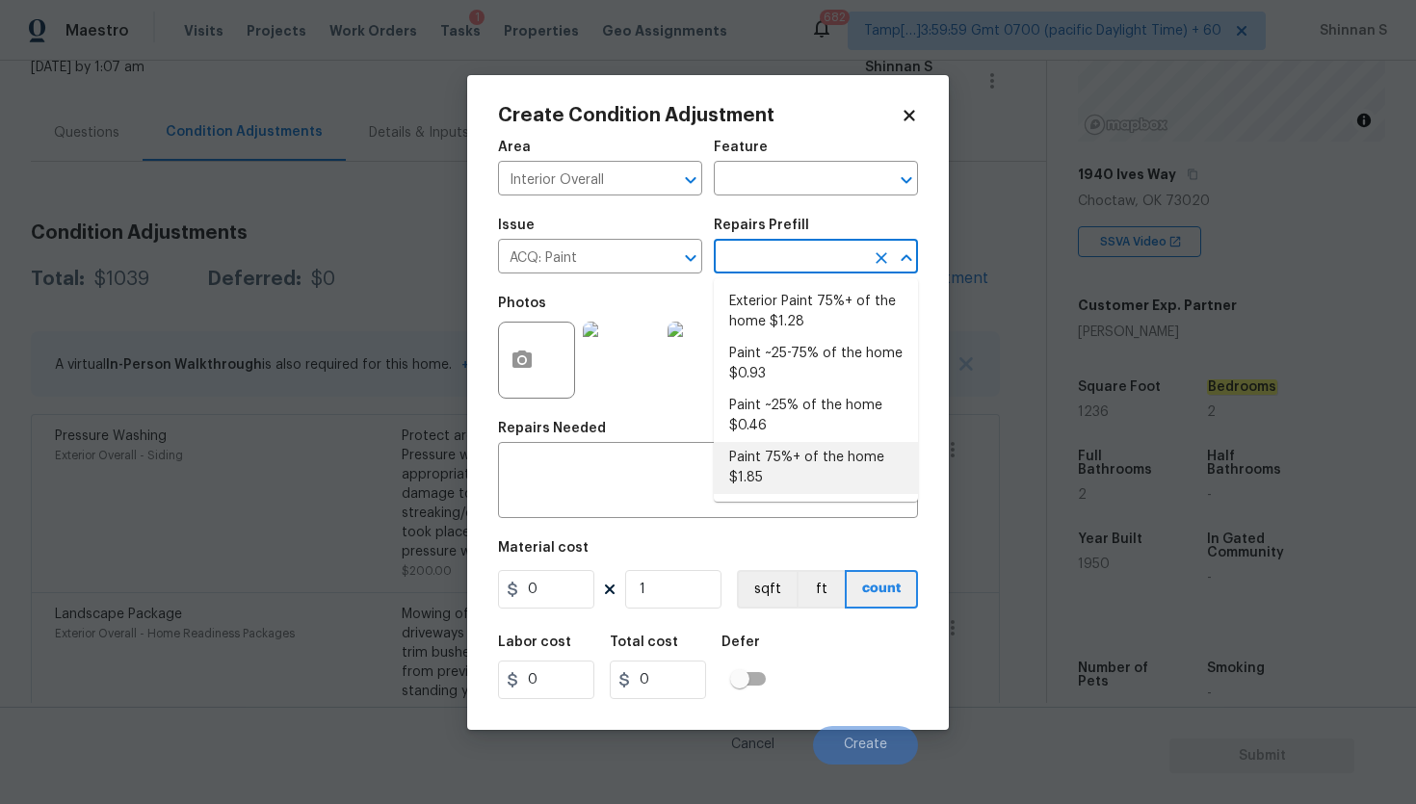
click at [809, 457] on li "Paint 75%+ of the home $1.85" at bounding box center [816, 468] width 204 height 52
type input "Acquisition"
type textarea "Acquisition Scope: 75%+ of the home will likely require interior paint"
type input "1.85"
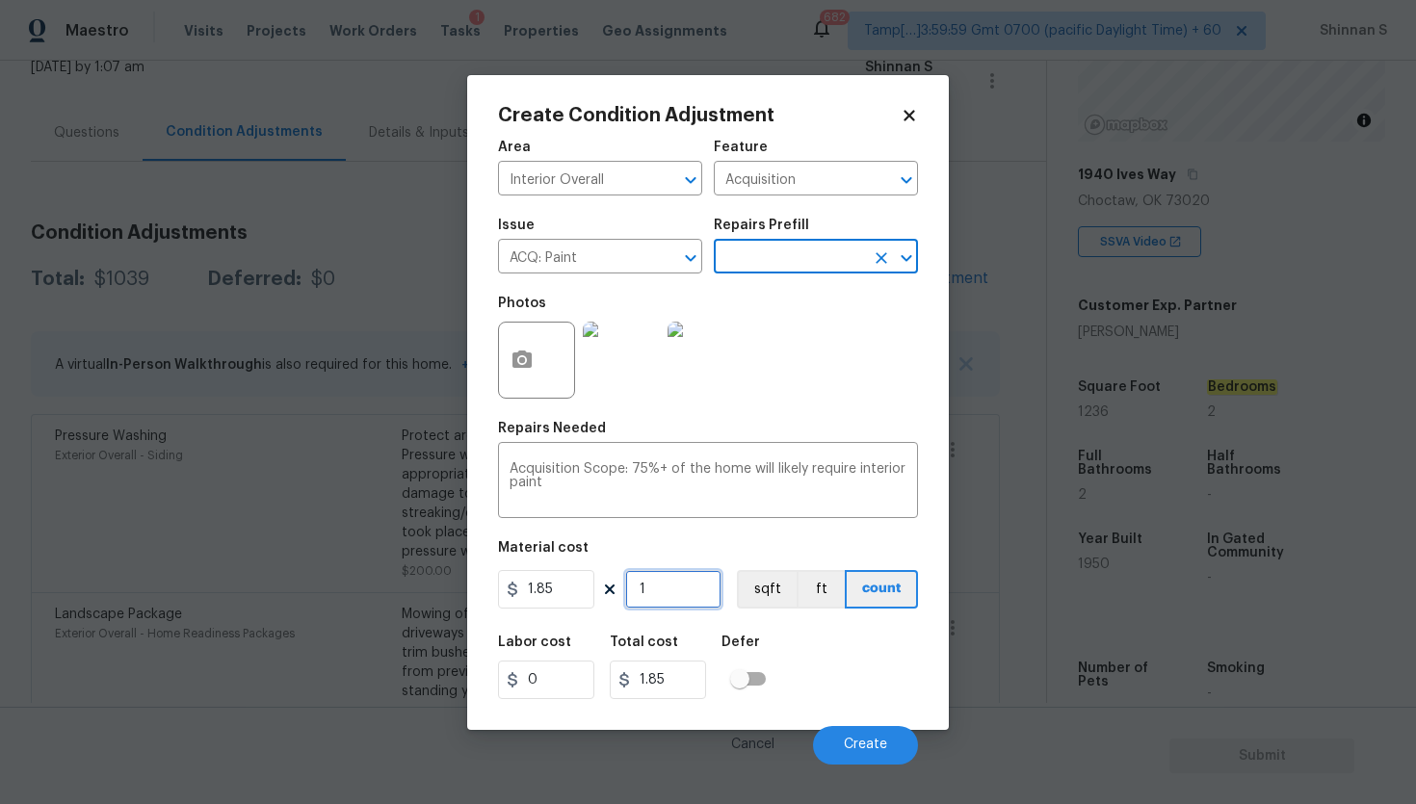
click at [678, 599] on input "1" at bounding box center [673, 589] width 96 height 39
type input "12"
type input "22.2"
type input "123"
type input "227.55"
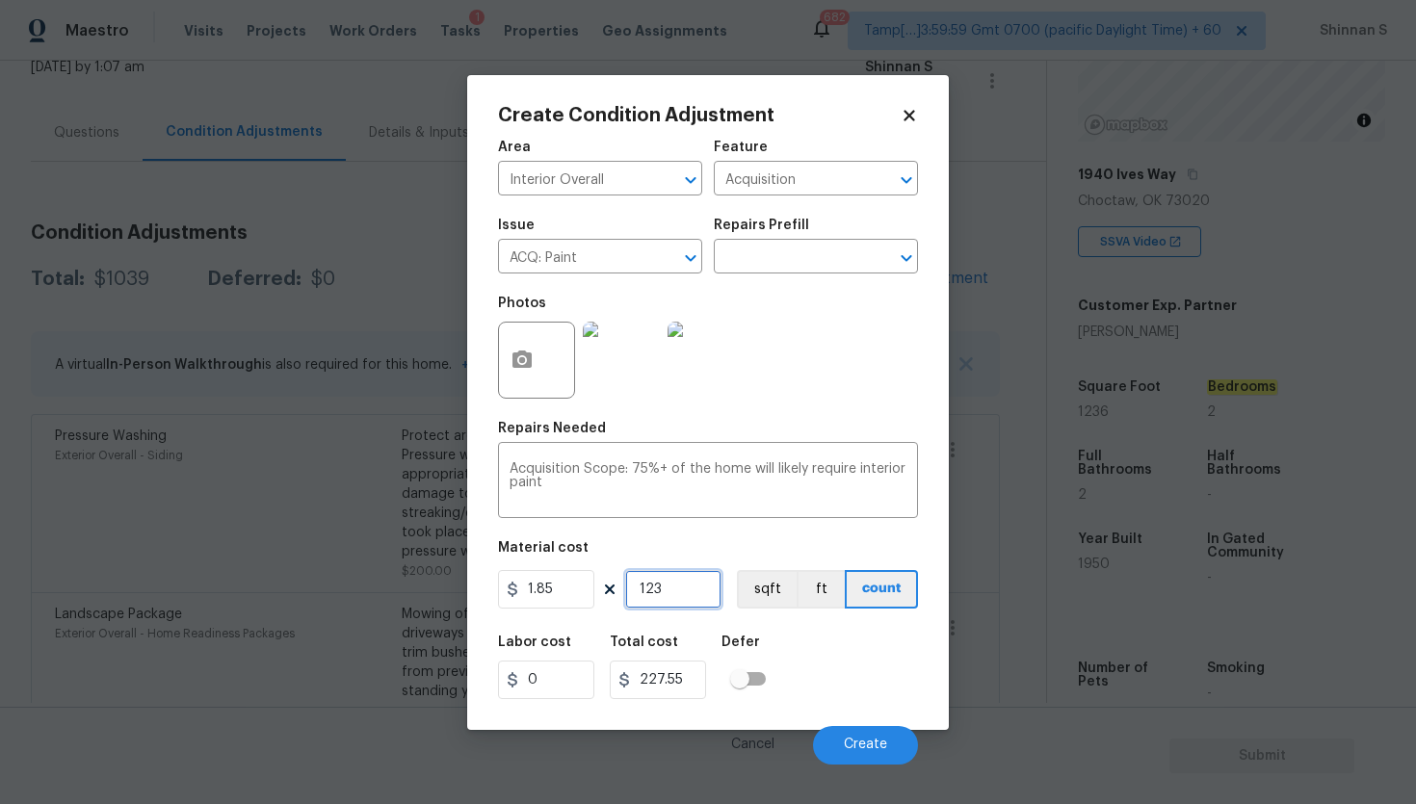
type input "1236"
type input "2286.6"
type input "1236"
click at [771, 585] on button "sqft" at bounding box center [767, 589] width 60 height 39
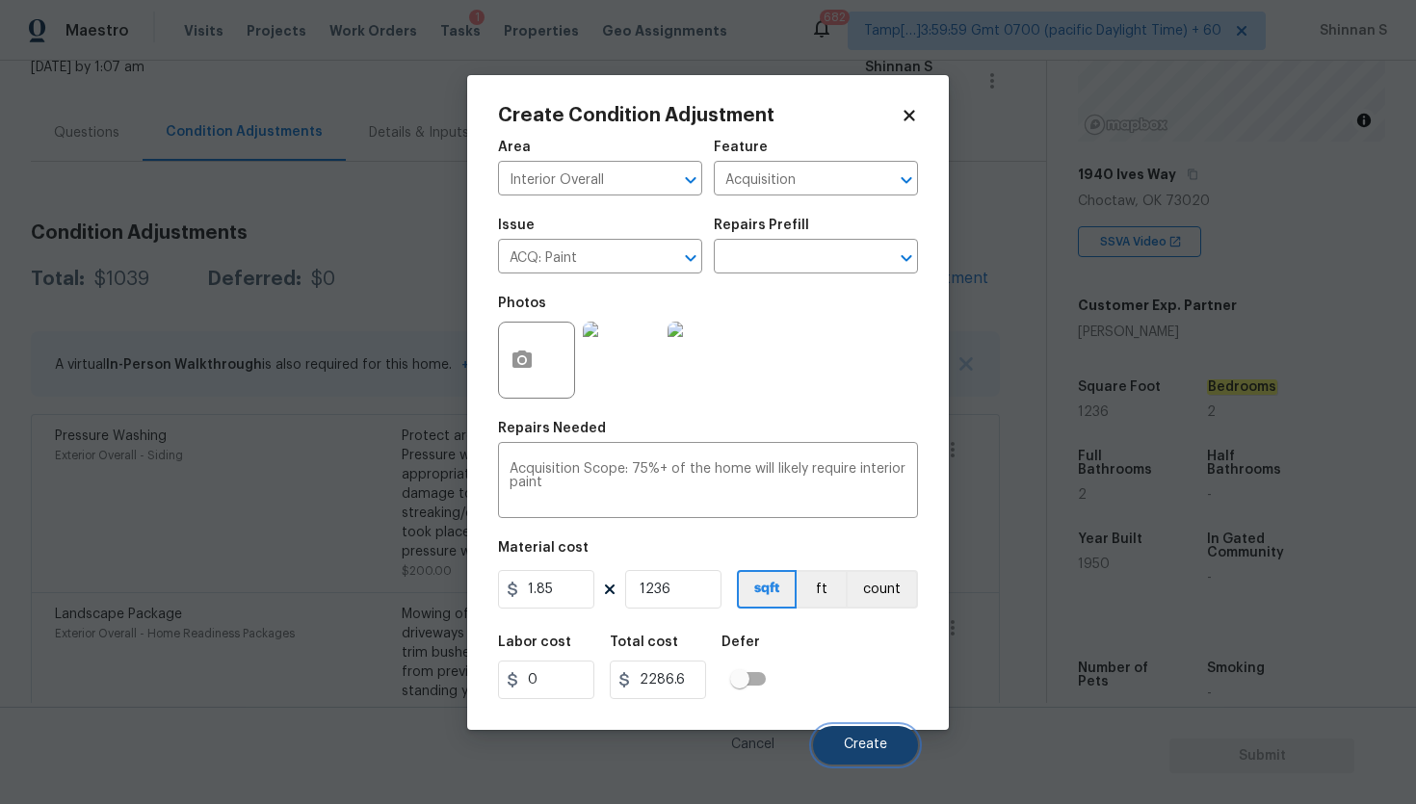
click at [876, 746] on span "Create" at bounding box center [865, 745] width 43 height 14
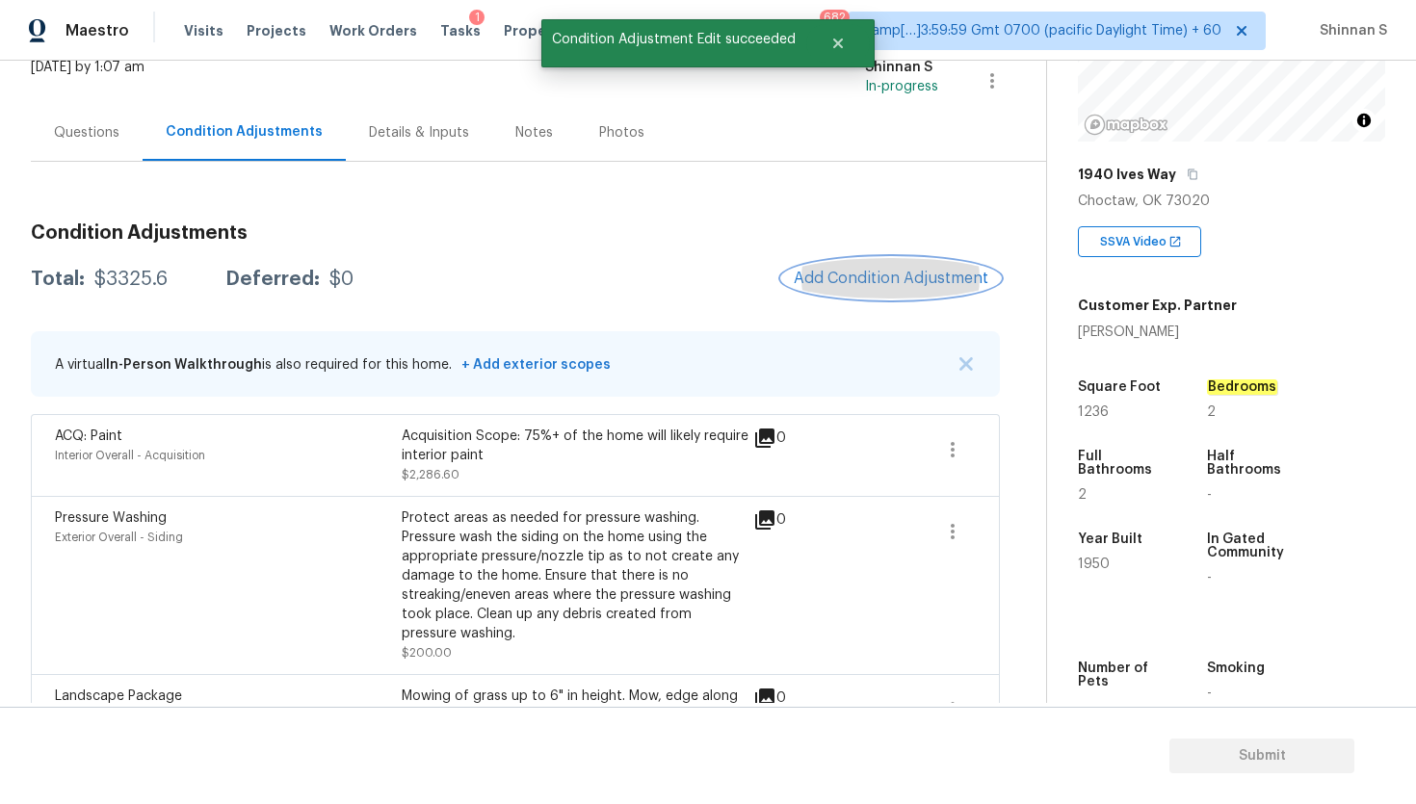
click at [867, 274] on span "Add Condition Adjustment" at bounding box center [890, 278] width 195 height 17
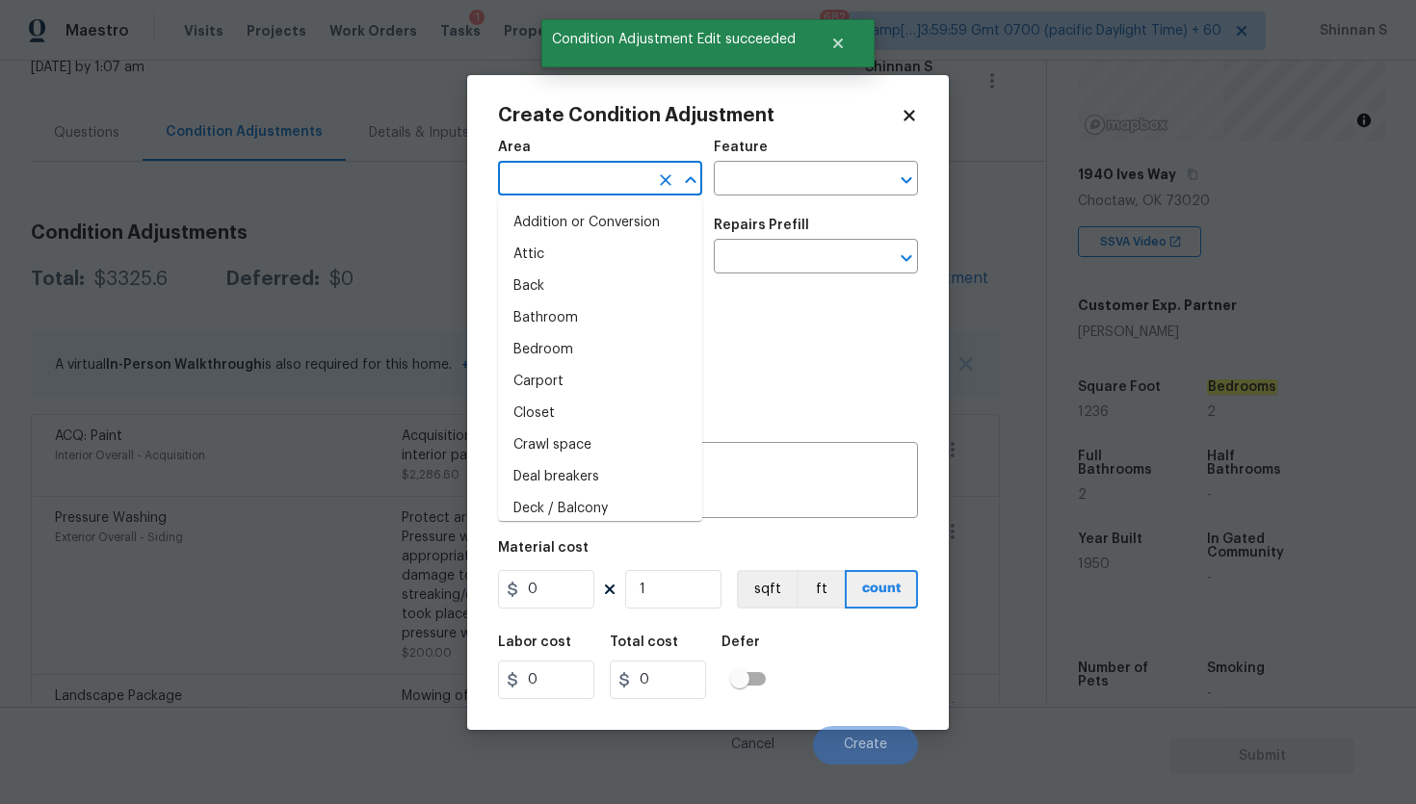
click at [606, 186] on input "text" at bounding box center [573, 181] width 150 height 30
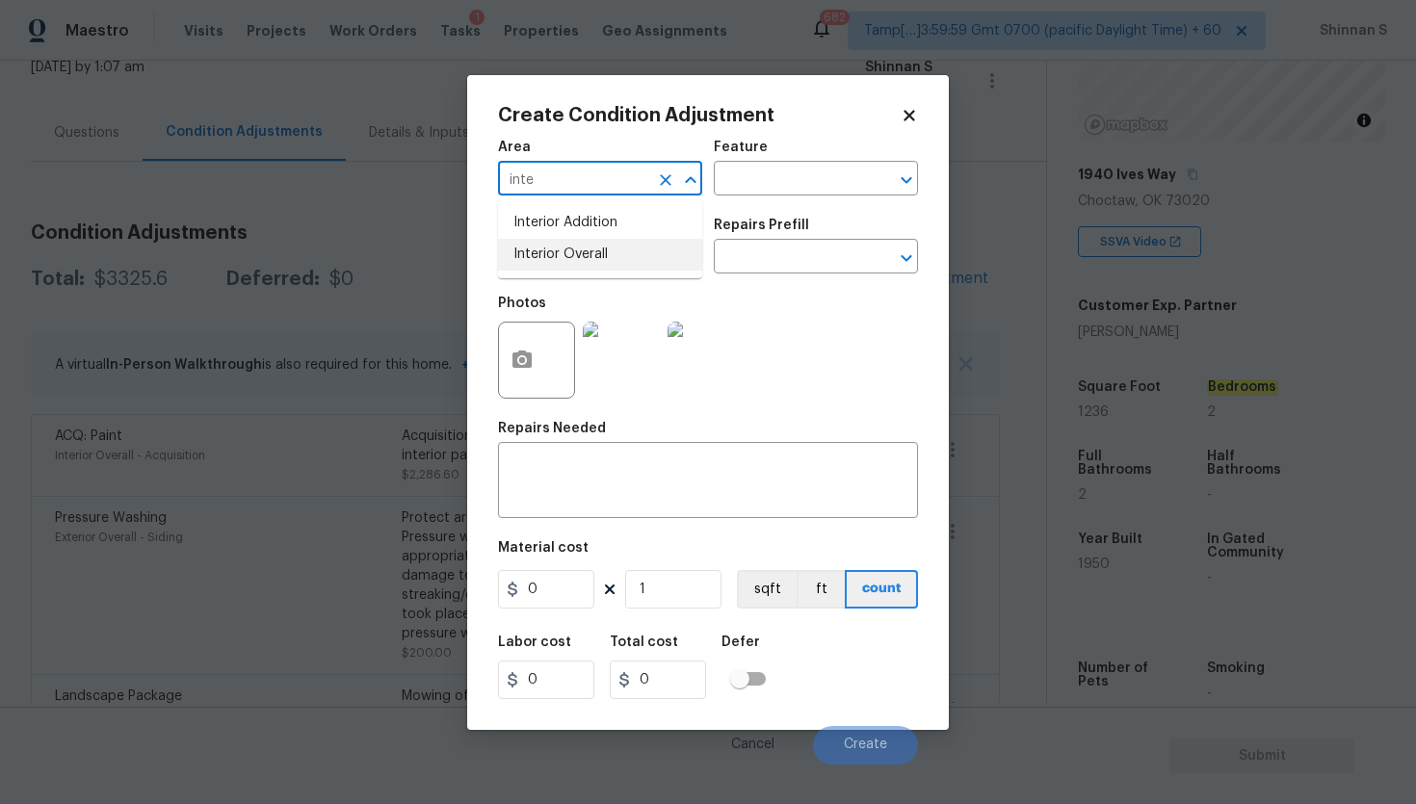
click at [586, 251] on li "Interior Overall" at bounding box center [600, 255] width 204 height 32
type input "Interior Overall"
click at [593, 248] on input "text" at bounding box center [573, 259] width 150 height 30
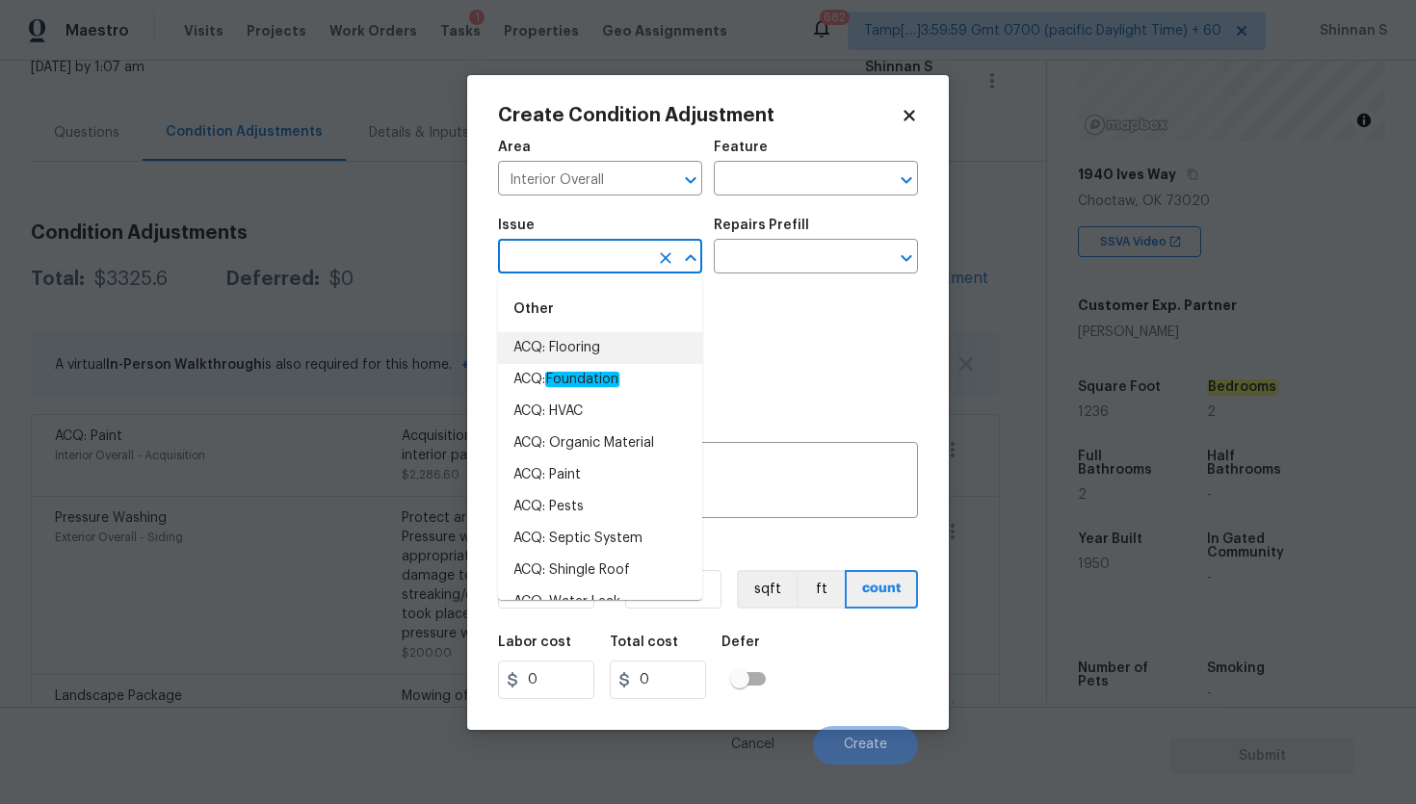
click at [605, 359] on li "ACQ: Flooring" at bounding box center [600, 348] width 204 height 32
type input "ACQ: Flooring"
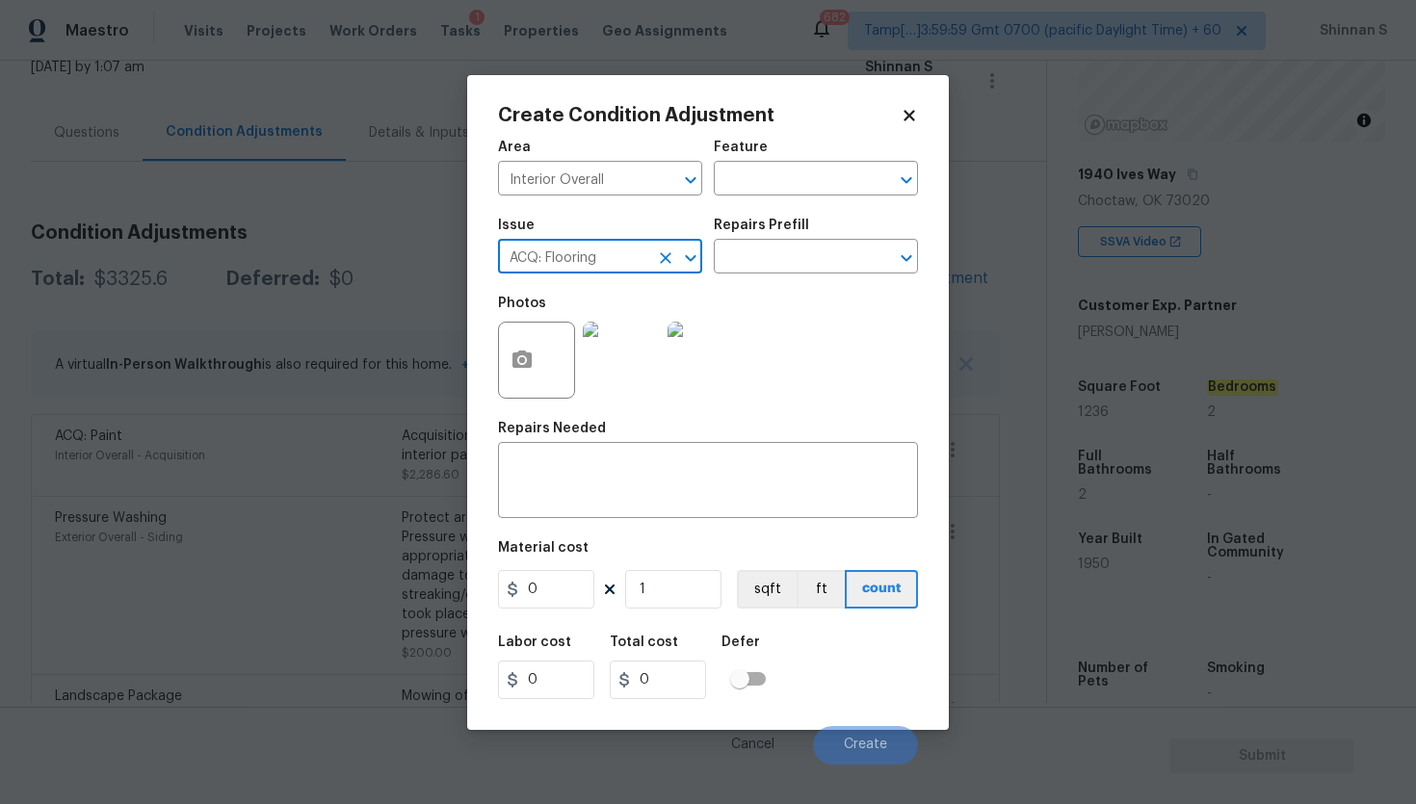
click at [817, 241] on div "Repairs Prefill" at bounding box center [816, 231] width 204 height 25
click at [801, 262] on input "text" at bounding box center [789, 259] width 150 height 30
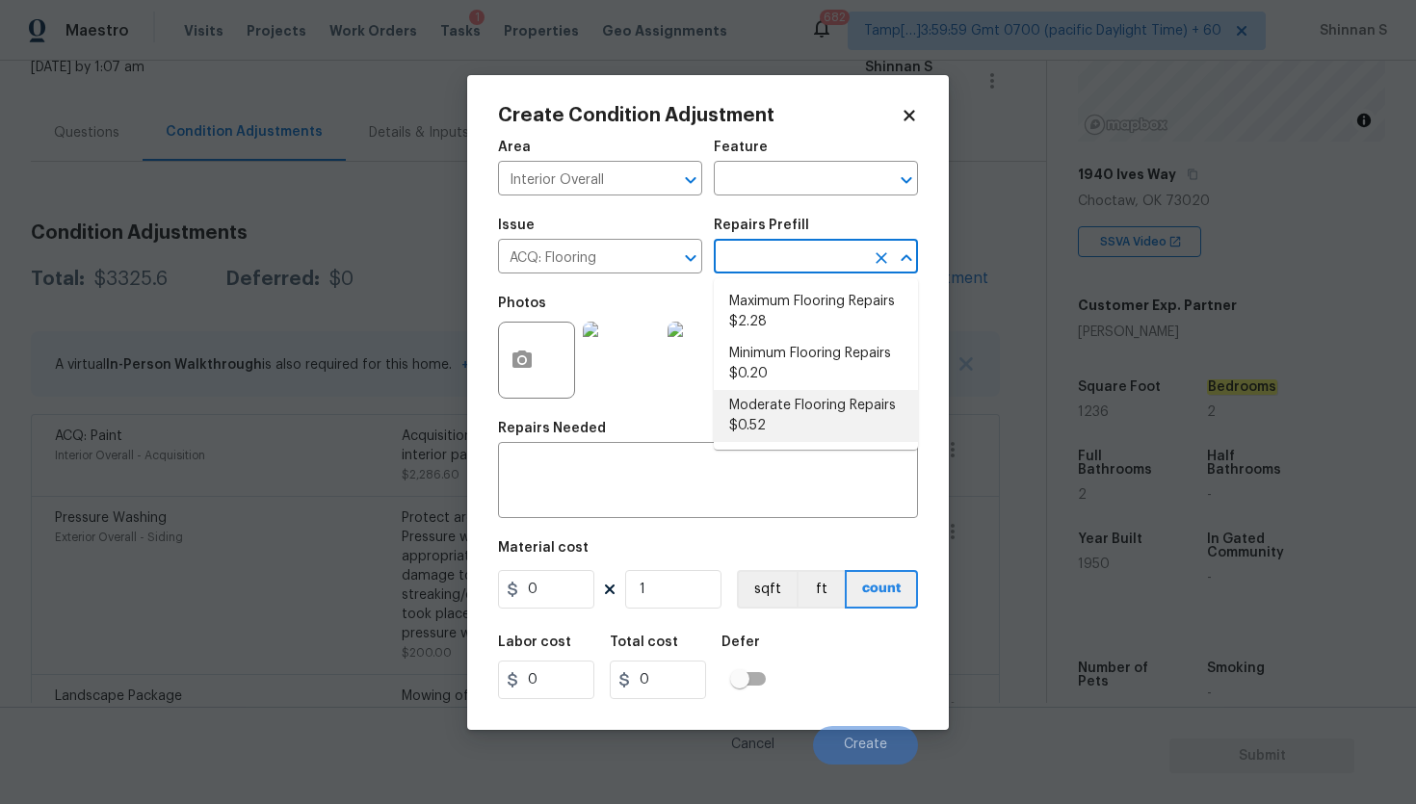
click at [788, 422] on li "Moderate Flooring Repairs $0.52" at bounding box center [816, 416] width 204 height 52
type input "Acquisition"
type textarea "Acquisition Scope: Moderate flooring repairs"
type input "0.52"
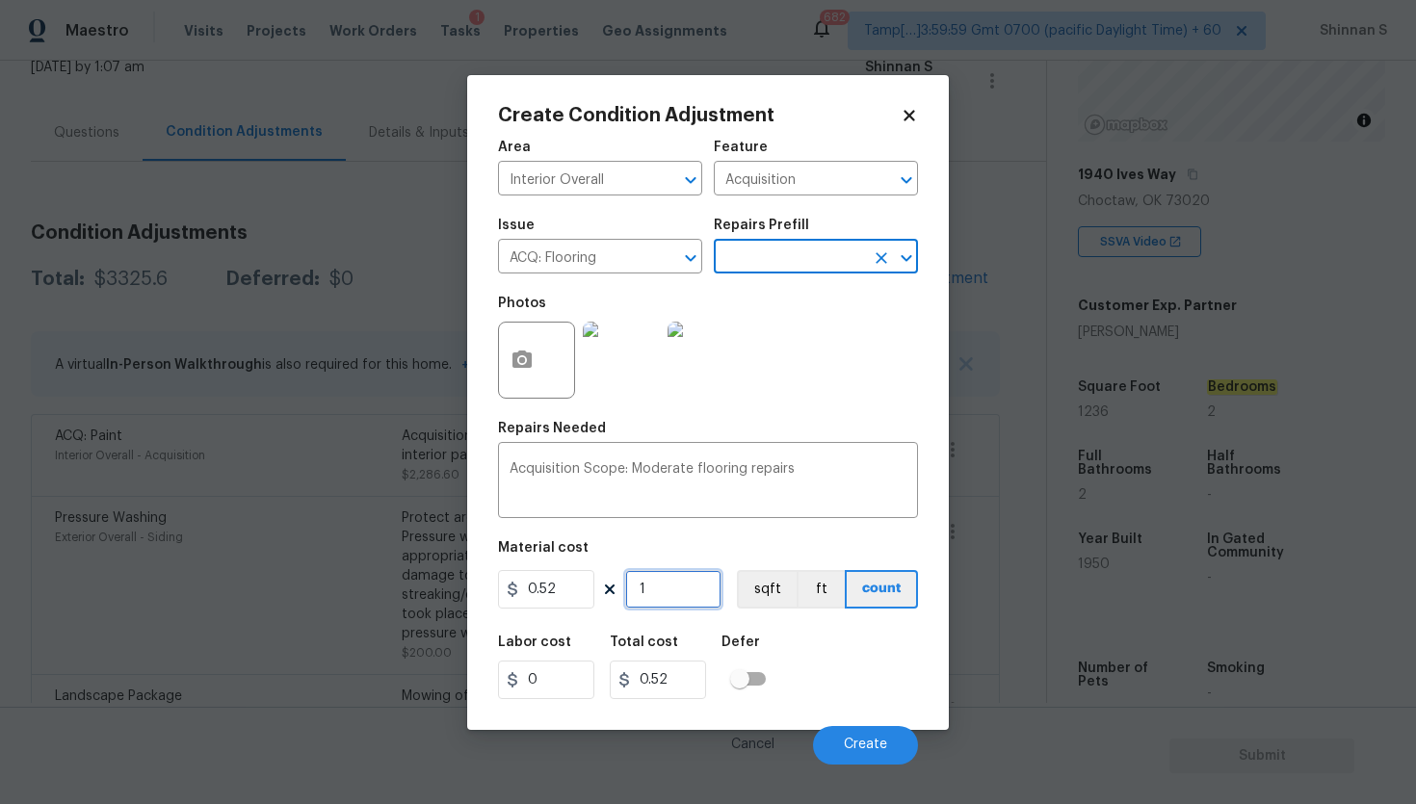
click at [694, 594] on input "1" at bounding box center [673, 589] width 96 height 39
type input "12"
type input "6.24"
type input "123"
type input "63.96"
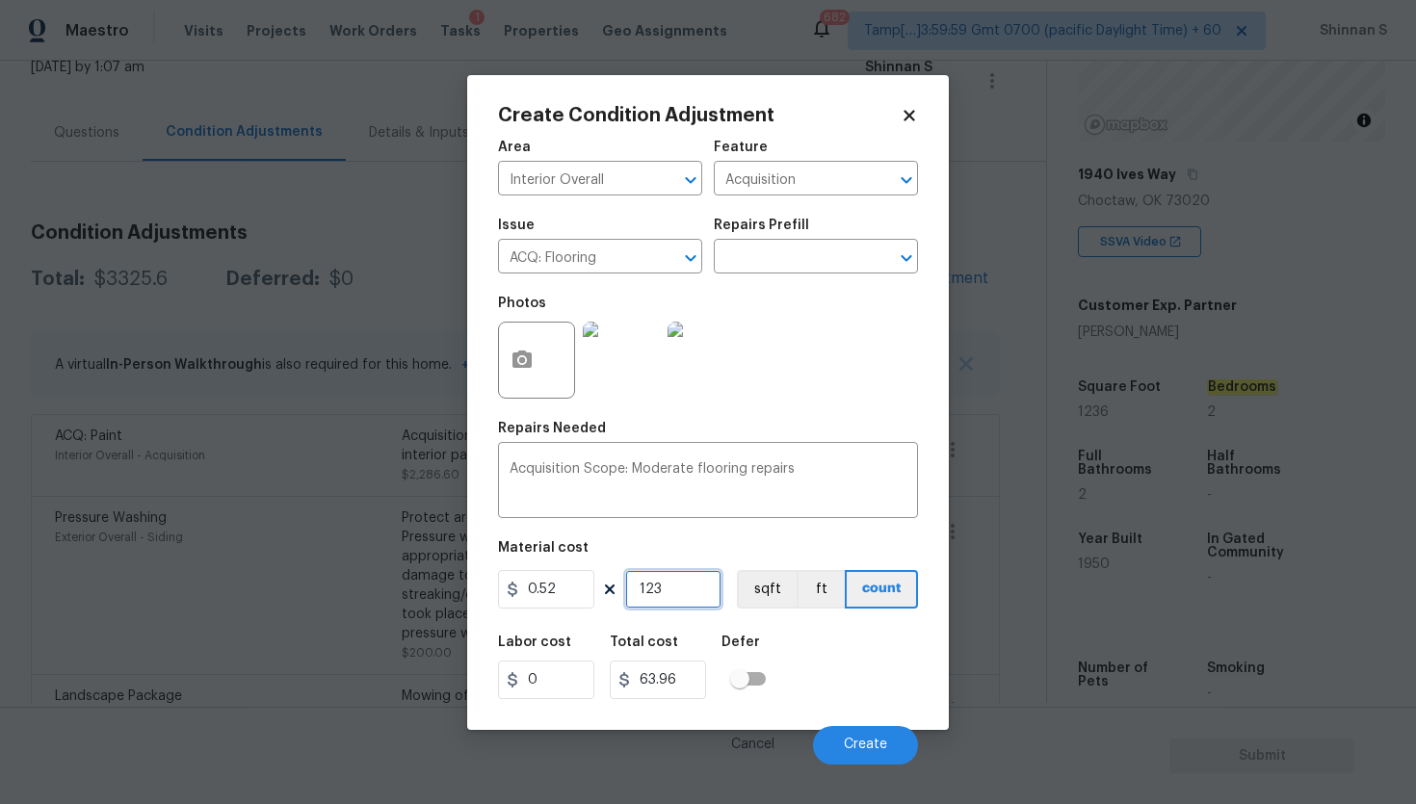
type input "1236"
type input "642.72"
type input "1236"
click at [864, 740] on span "Create" at bounding box center [865, 745] width 43 height 14
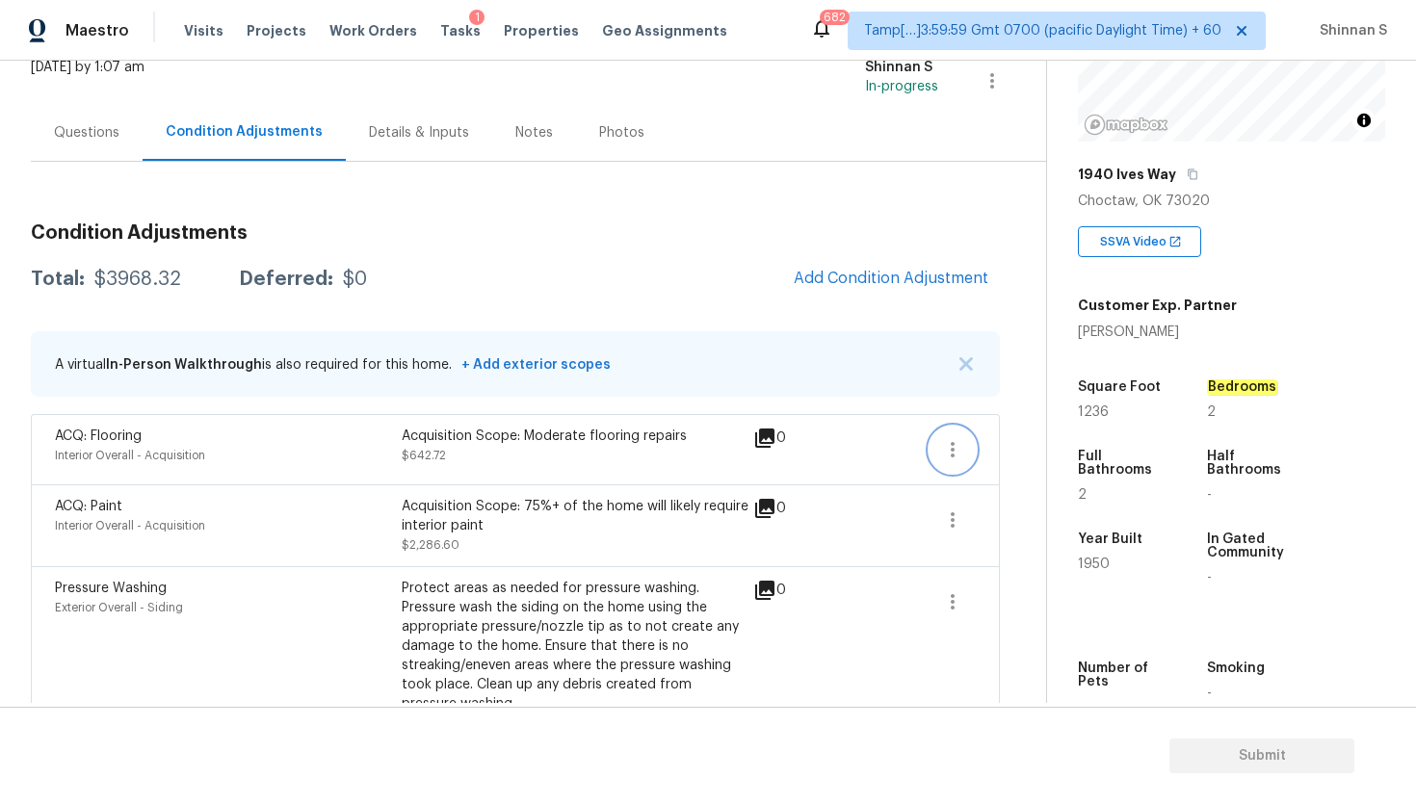
click at [957, 440] on div "ACQ: Flooring Interior Overall - Acquisition Acquisition Scope: Moderate floori…" at bounding box center [515, 760] width 969 height 692
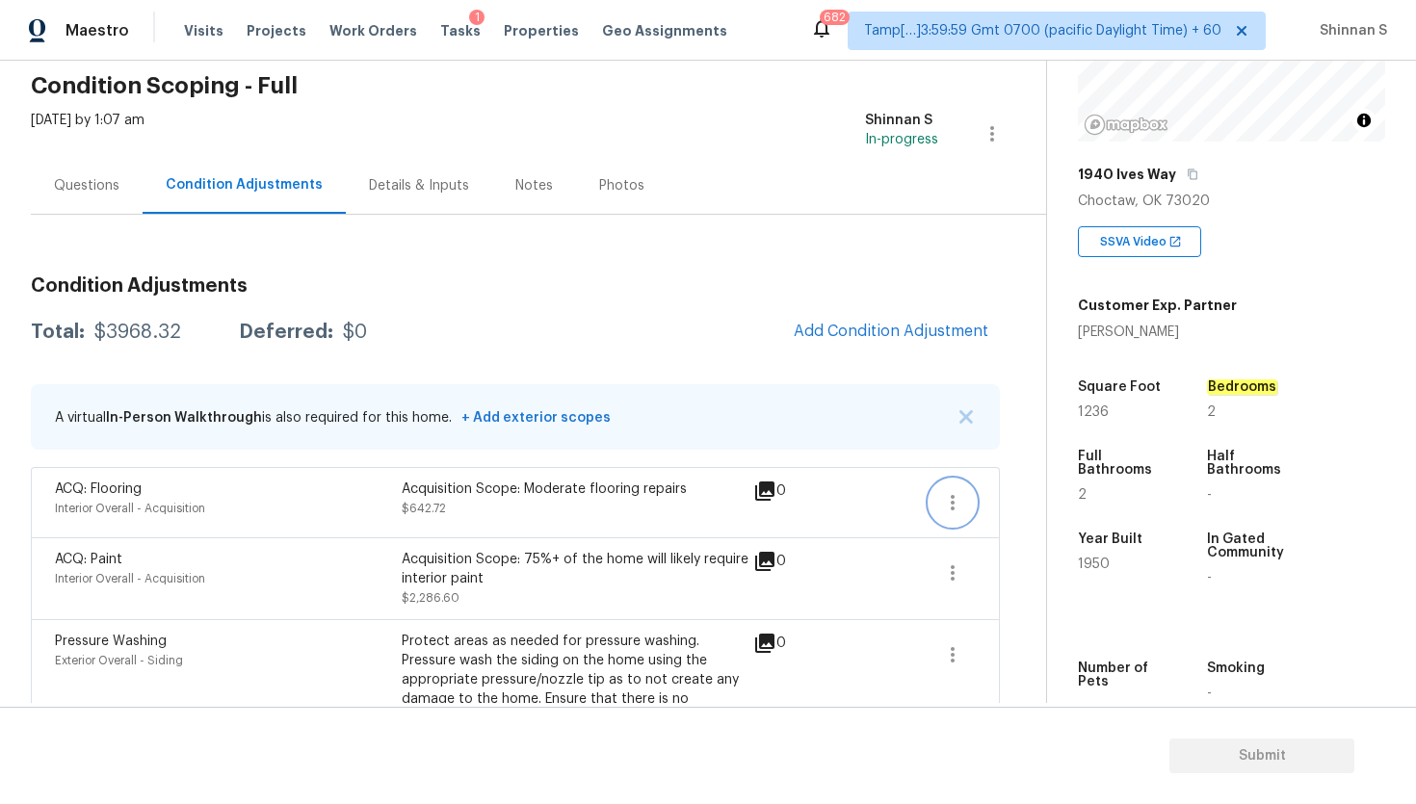
scroll to position [0, 0]
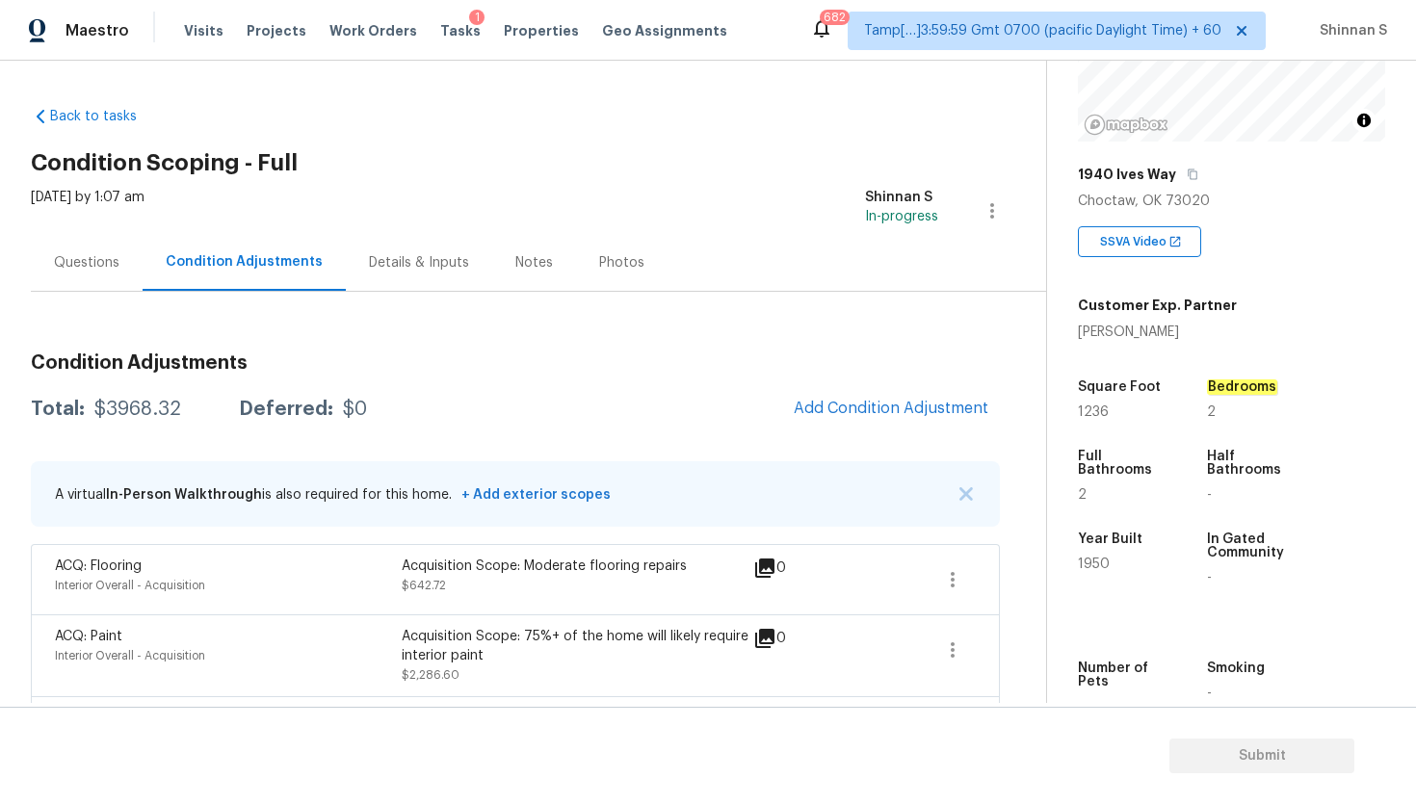
click at [953, 554] on div "ACQ: Flooring Interior Overall - Acquisition Acquisition Scope: Moderate floori…" at bounding box center [515, 579] width 969 height 70
click at [953, 579] on icon "button" at bounding box center [952, 579] width 4 height 15
click at [1023, 575] on div "Edit" at bounding box center [1062, 575] width 150 height 19
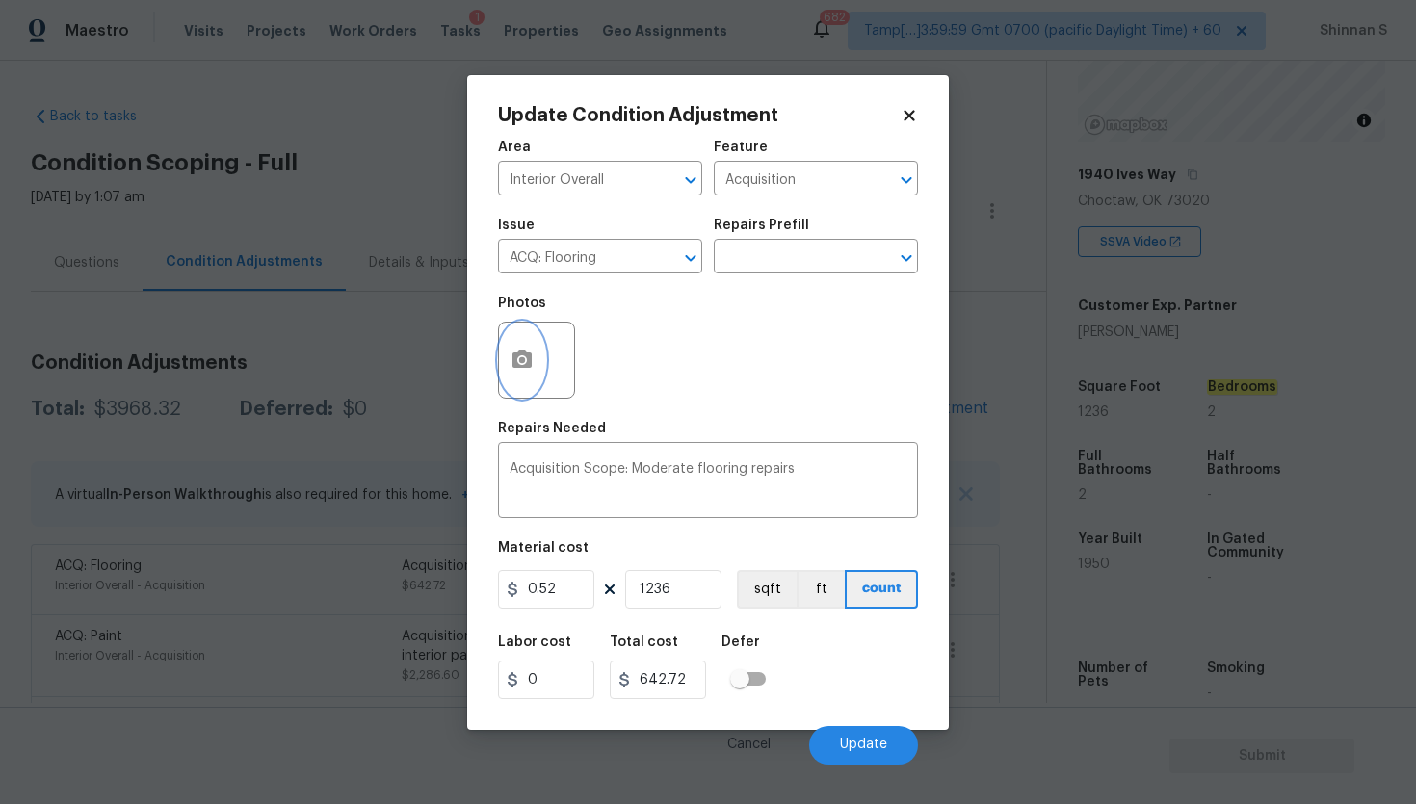
click at [529, 358] on icon "button" at bounding box center [521, 359] width 19 height 17
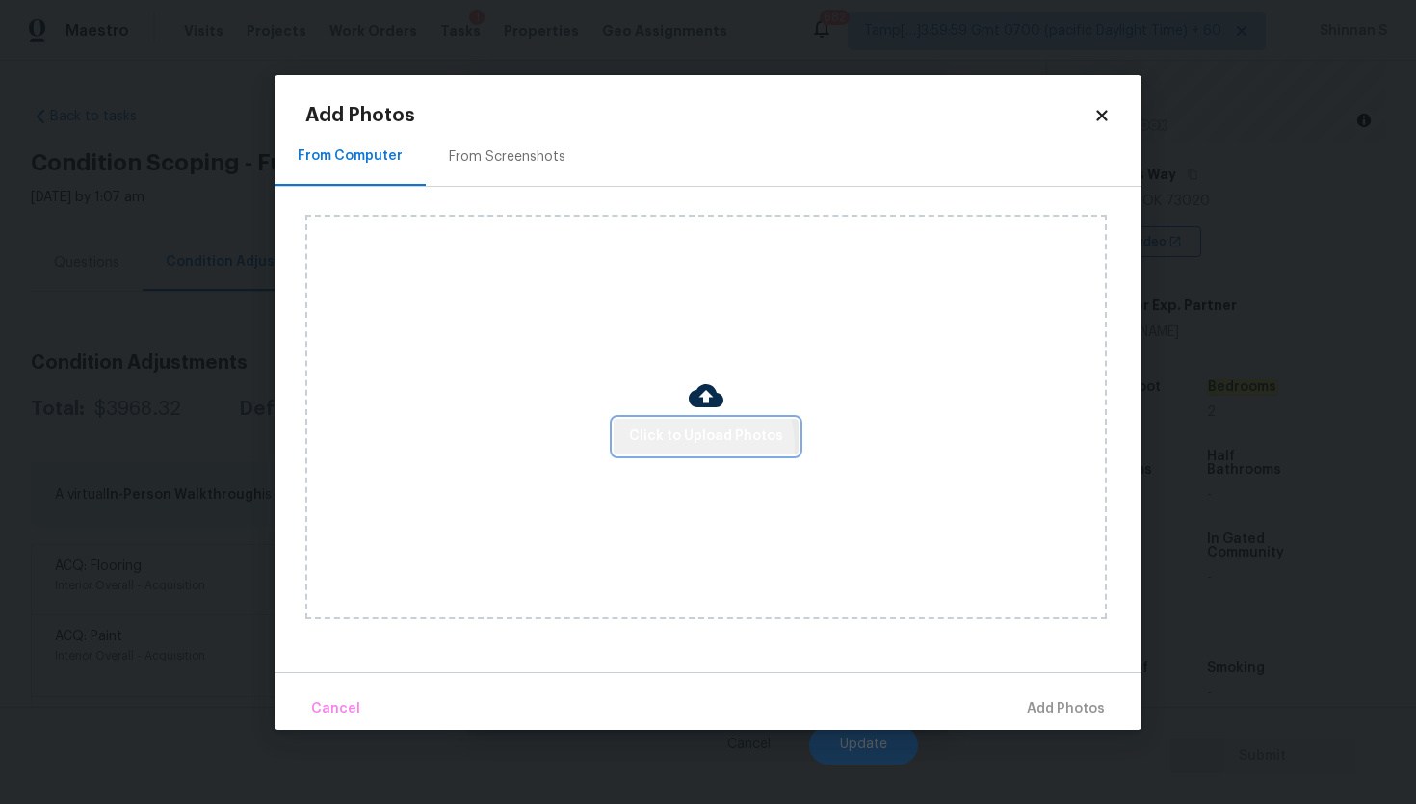
click at [682, 447] on span "Click to Upload Photos" at bounding box center [706, 437] width 154 height 24
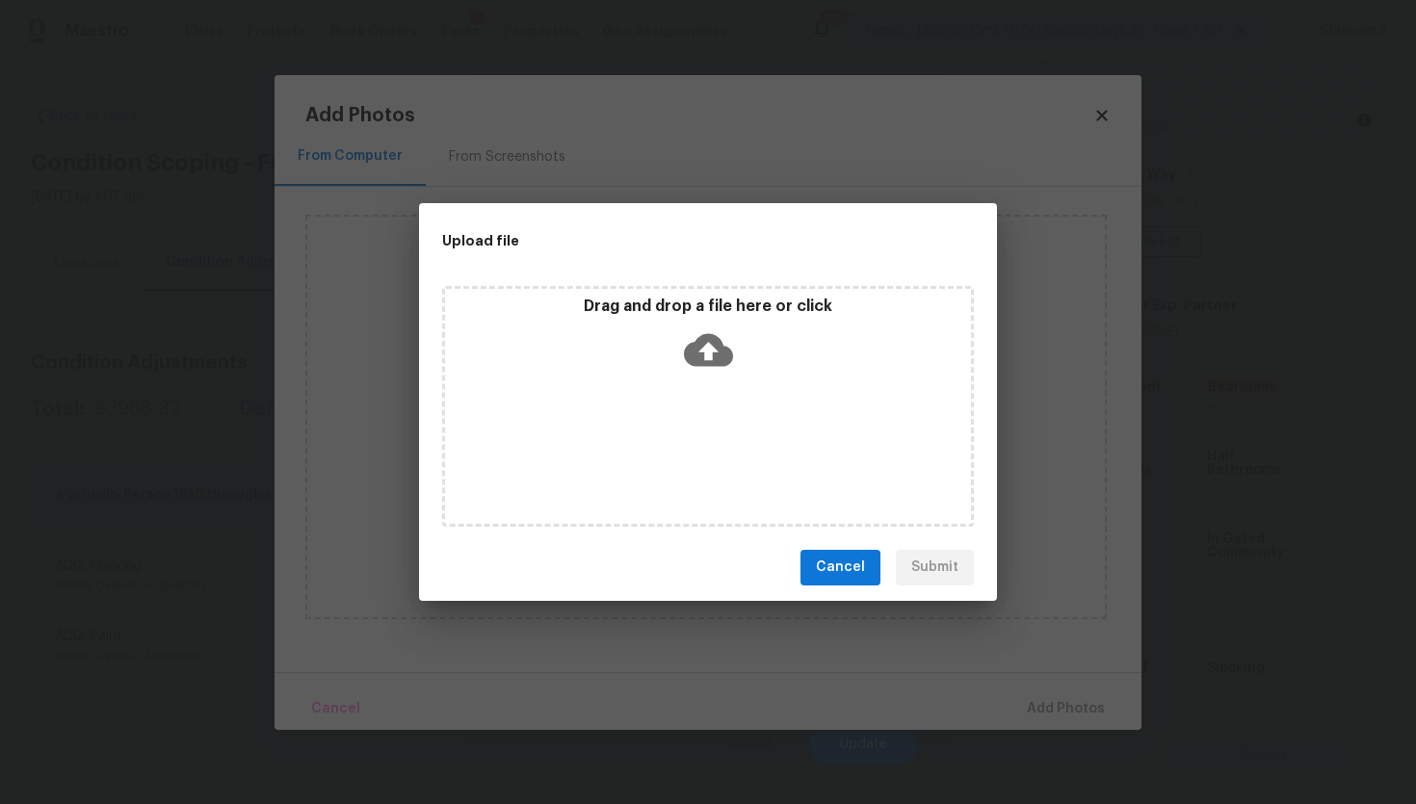
click at [700, 353] on icon at bounding box center [708, 349] width 49 height 33
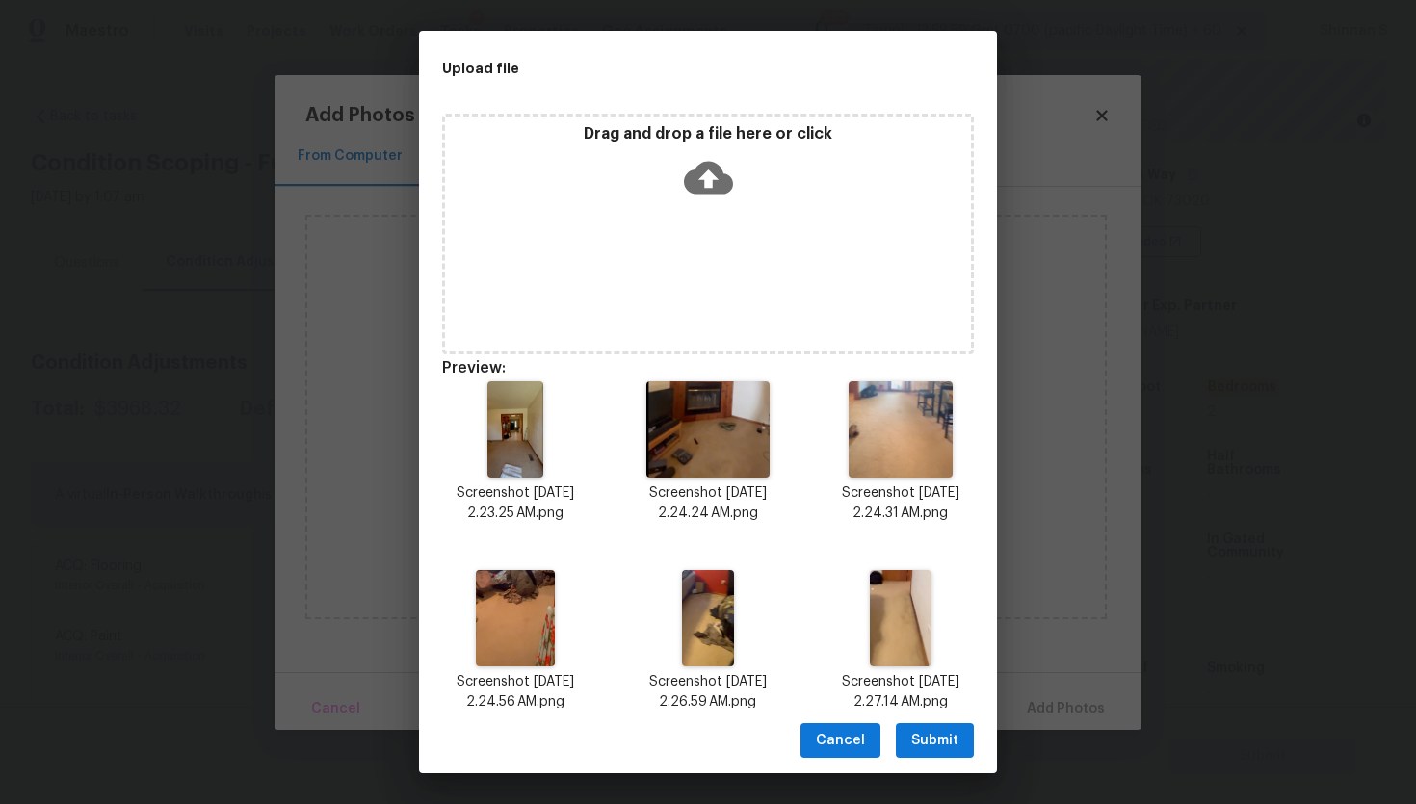
click at [944, 739] on span "Submit" at bounding box center [934, 741] width 47 height 24
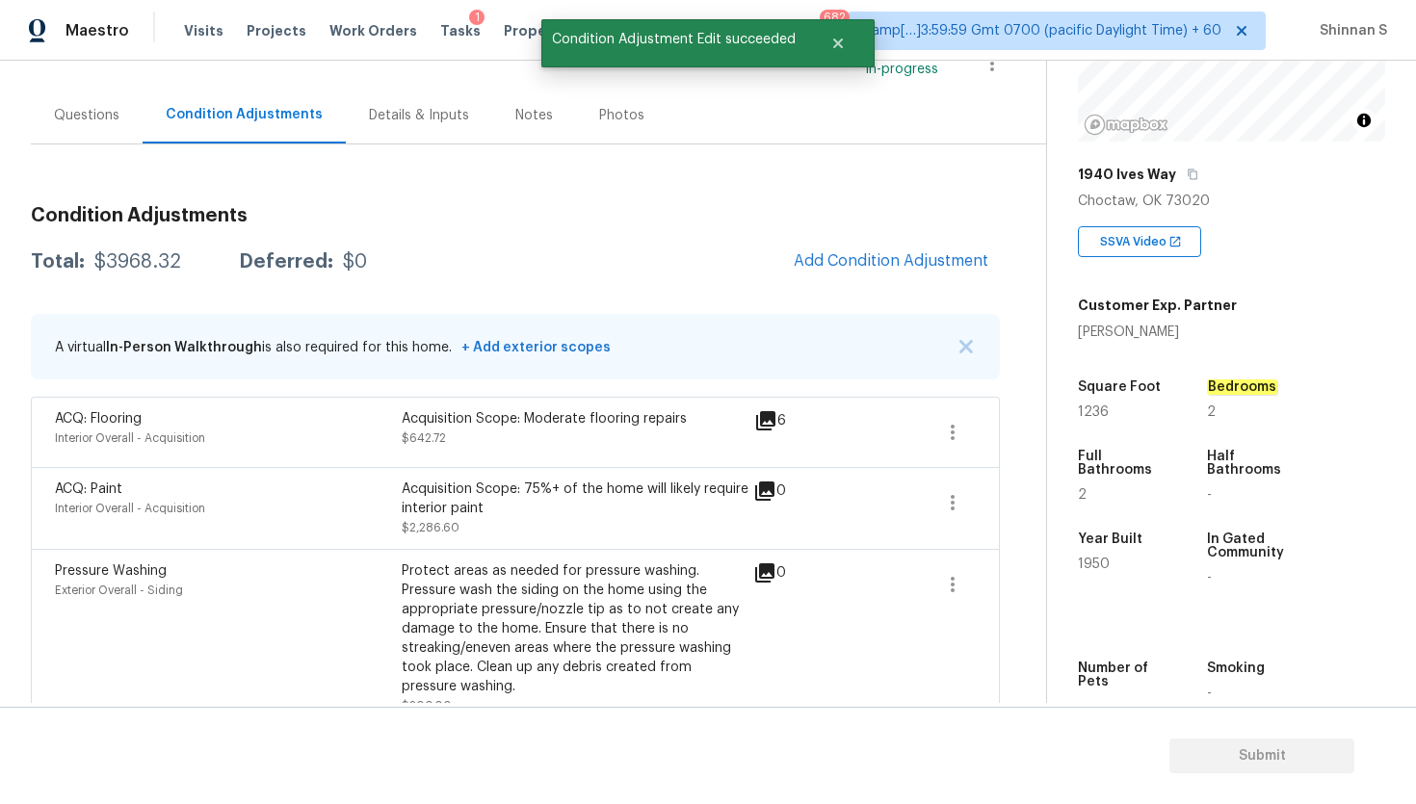
scroll to position [269, 0]
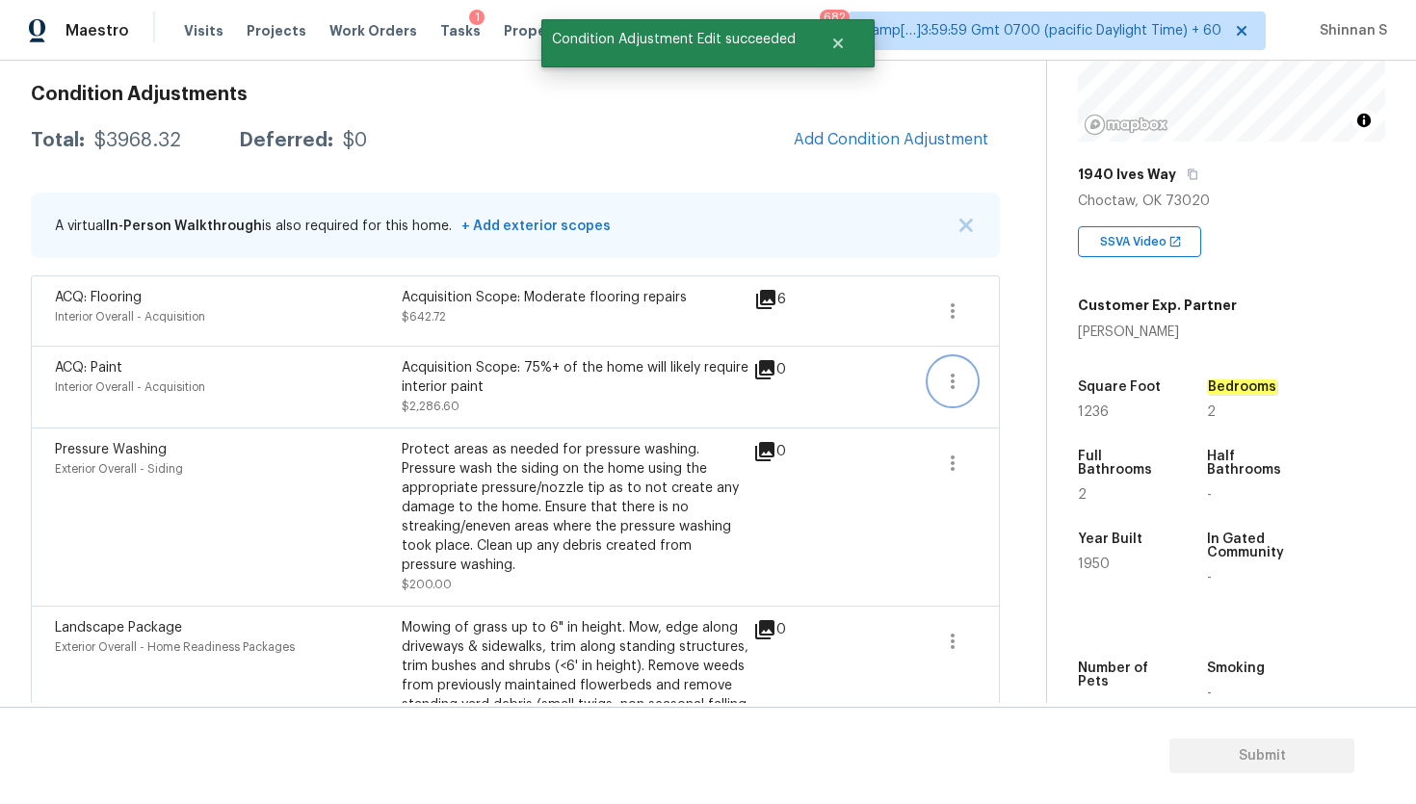
click at [955, 383] on icon "button" at bounding box center [952, 381] width 23 height 23
click at [1018, 374] on div "Edit" at bounding box center [1062, 377] width 150 height 19
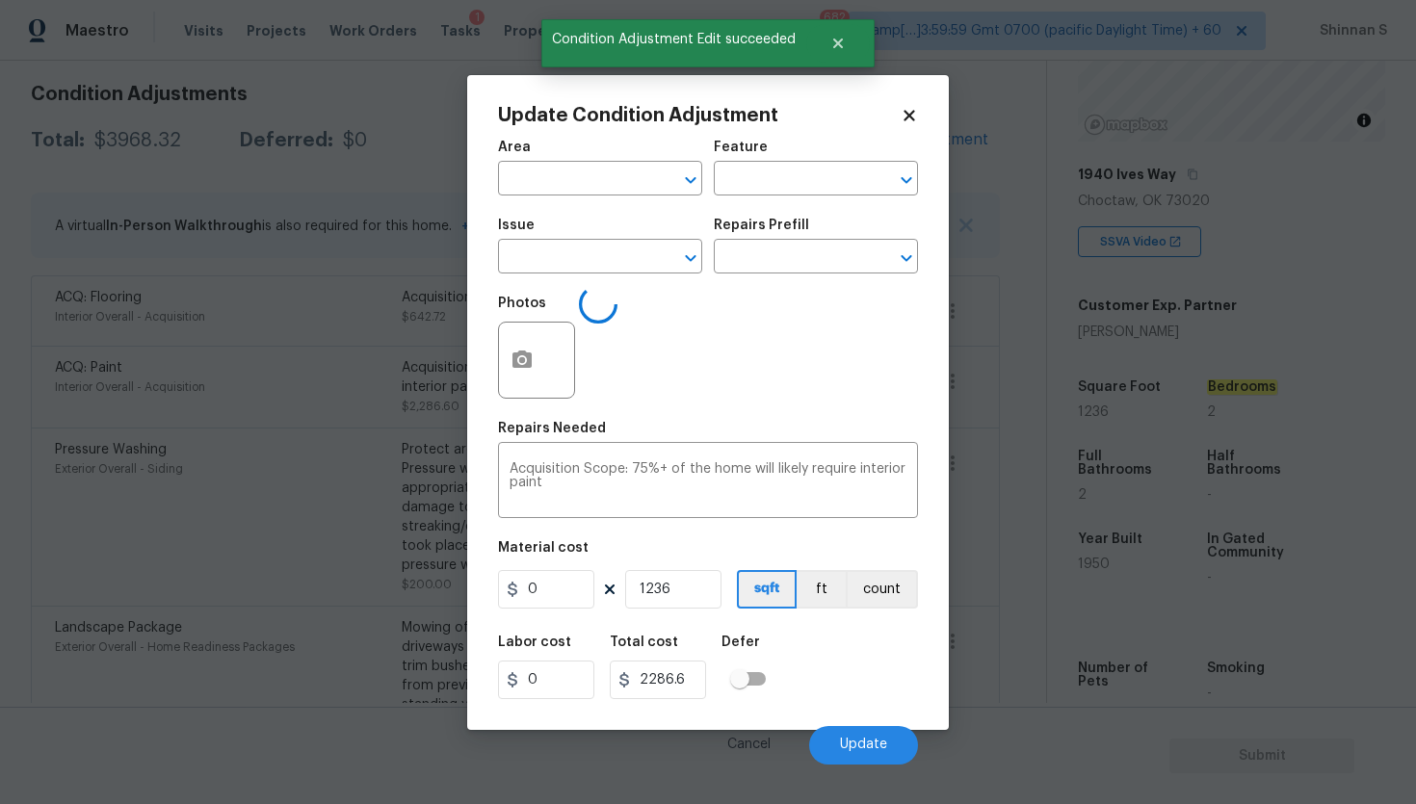
type input "Interior Overall"
type input "Acquisition"
type input "ACQ: Paint"
type input "1.85"
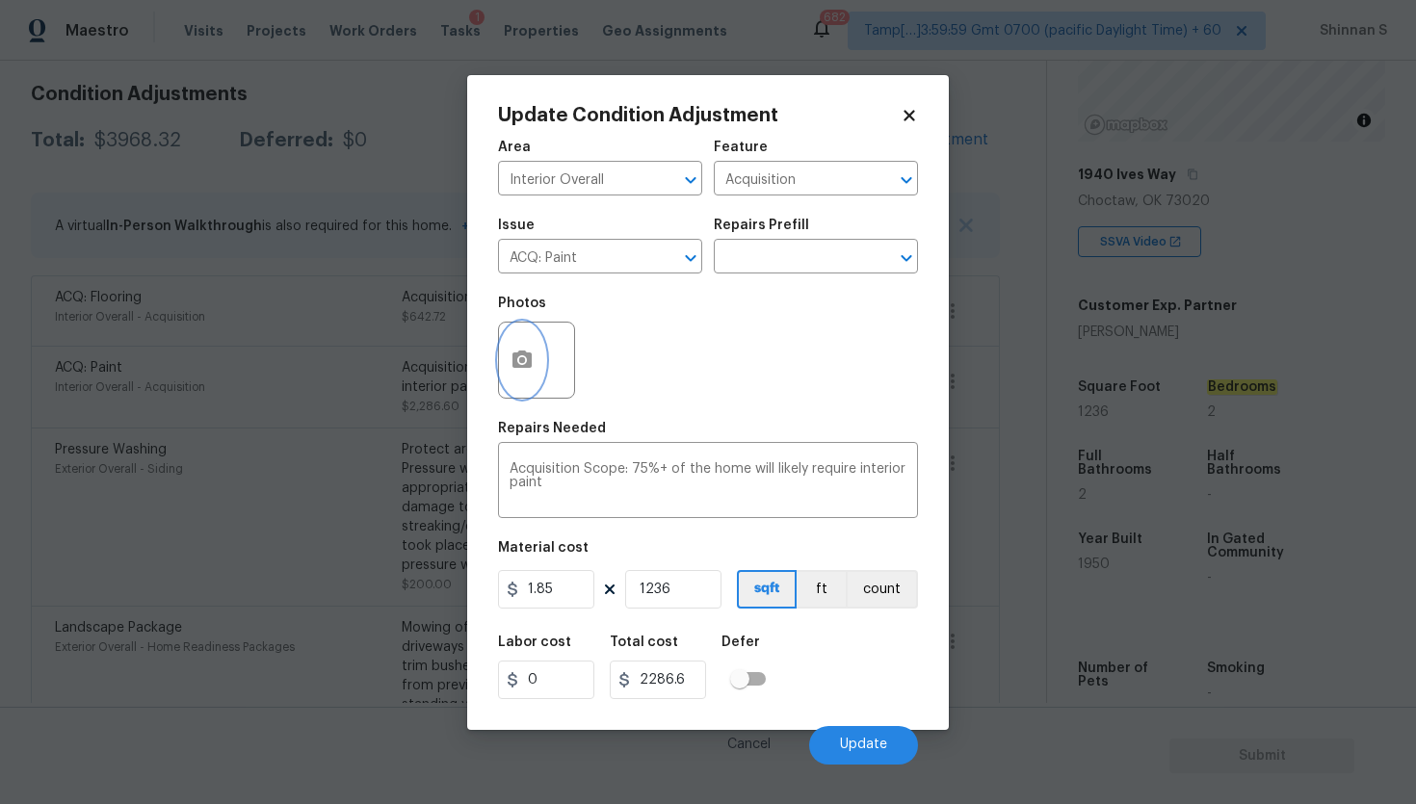
click at [530, 361] on icon "button" at bounding box center [521, 359] width 19 height 17
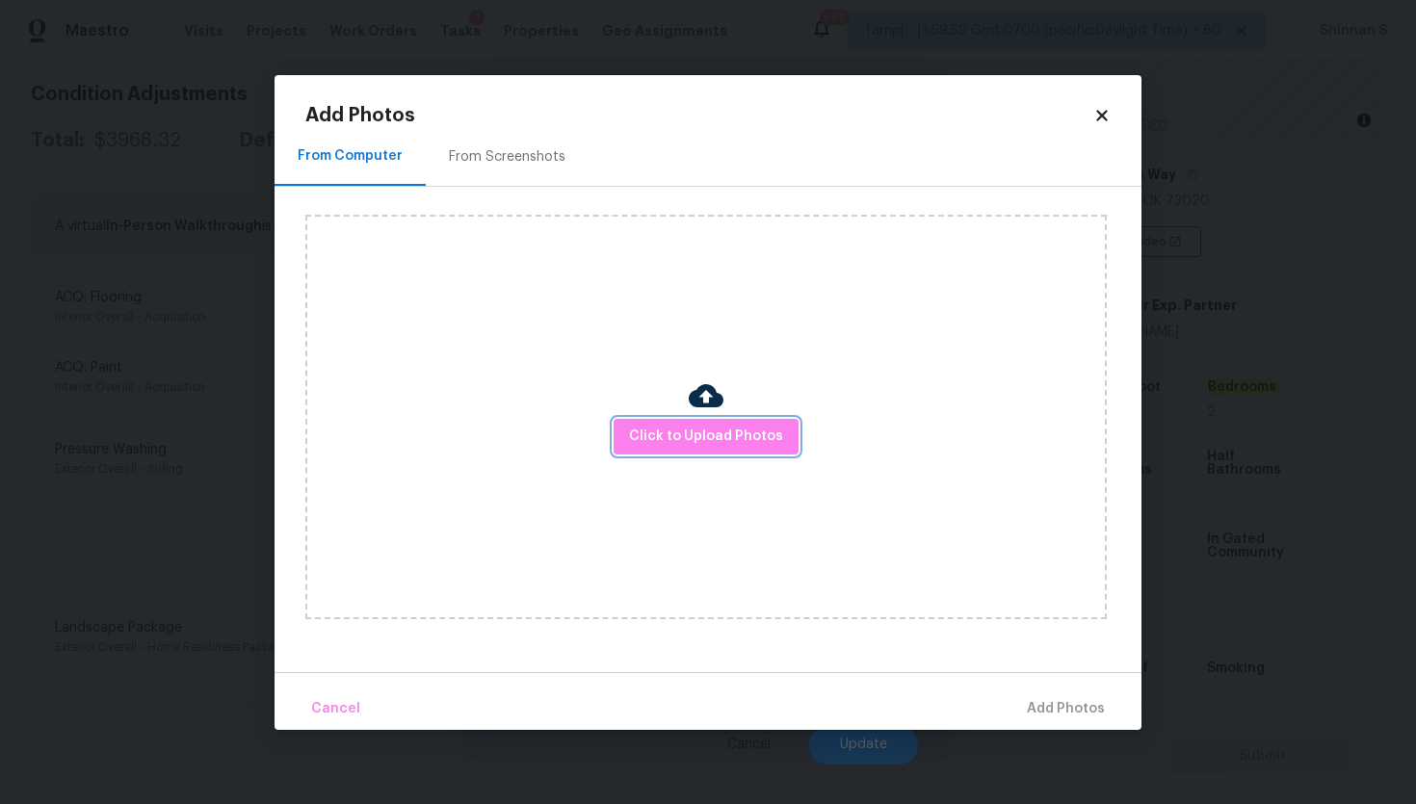
click at [685, 454] on div "Click to Upload Photos" at bounding box center [705, 417] width 801 height 404
click at [697, 440] on span "Click to Upload Photos" at bounding box center [706, 437] width 154 height 24
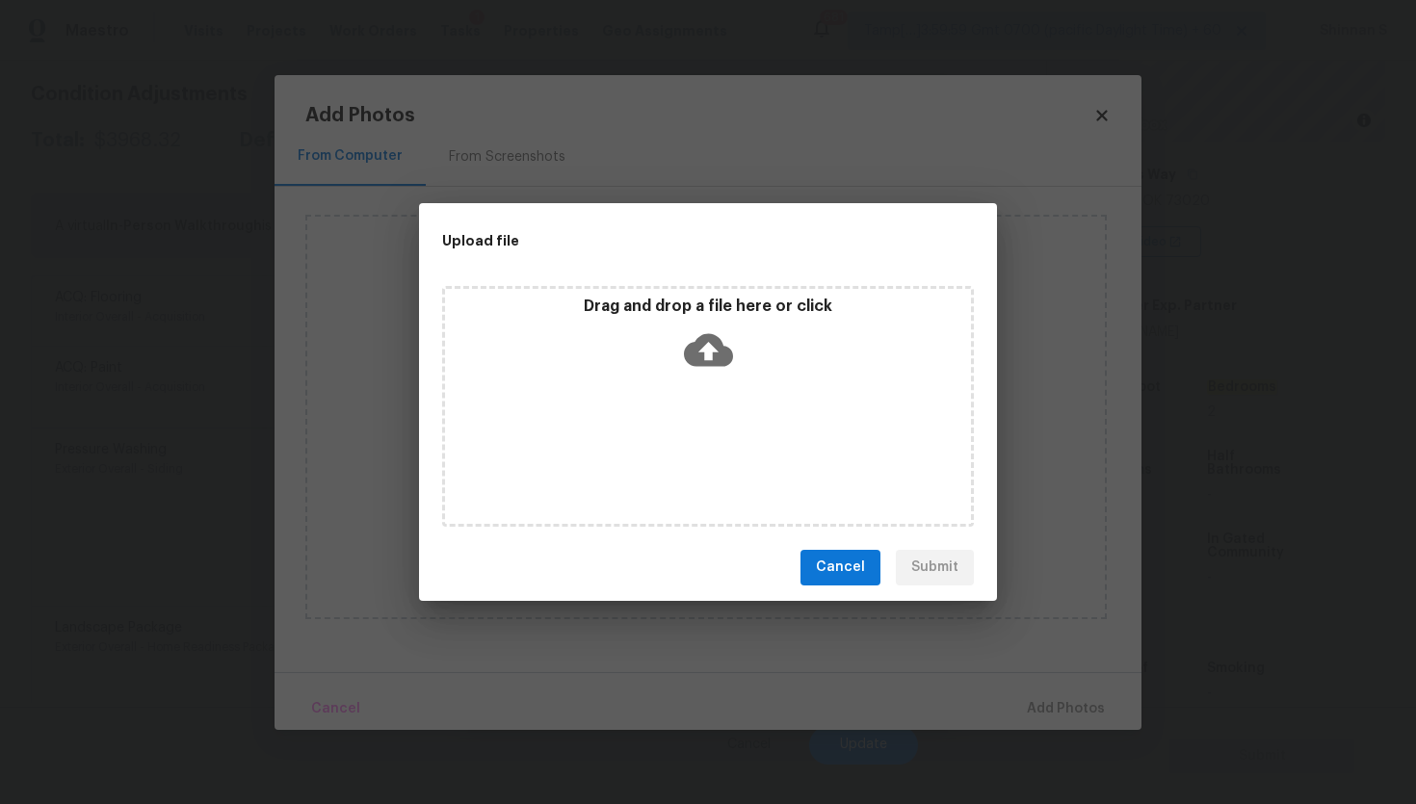
drag, startPoint x: 701, startPoint y: 358, endPoint x: 701, endPoint y: 372, distance: 13.5
click at [701, 358] on icon at bounding box center [708, 349] width 49 height 33
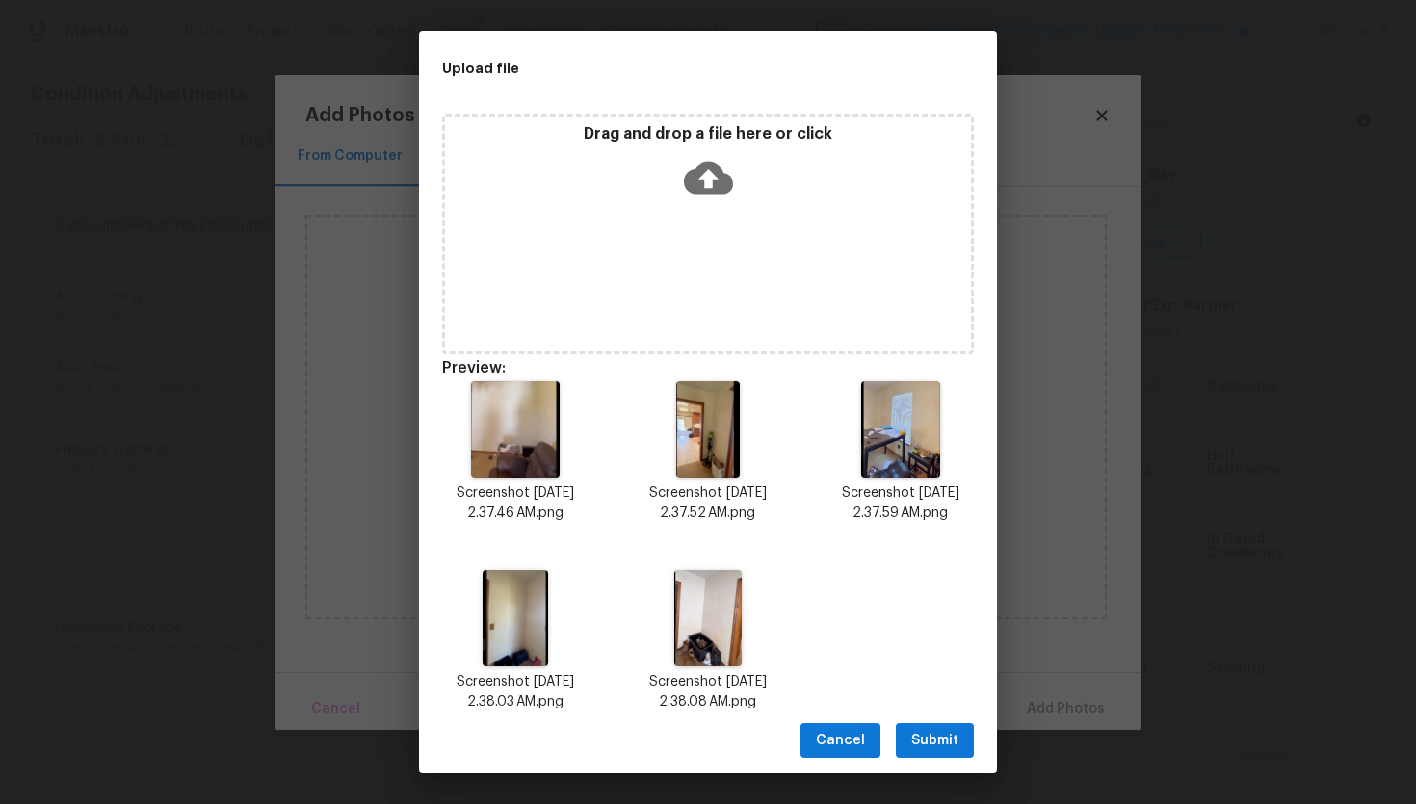
click at [937, 729] on span "Submit" at bounding box center [934, 741] width 47 height 24
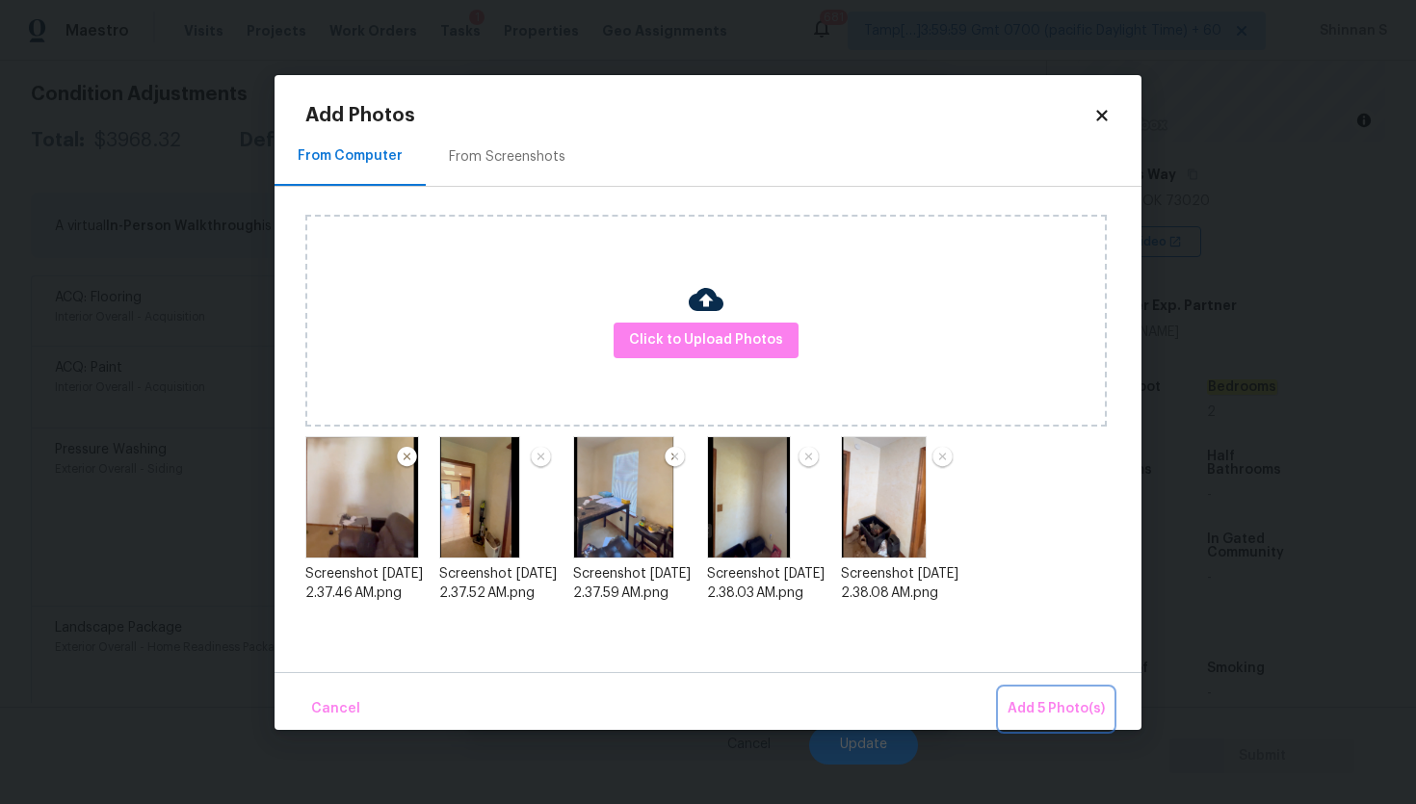
click at [1068, 707] on span "Add 5 Photo(s)" at bounding box center [1055, 709] width 97 height 24
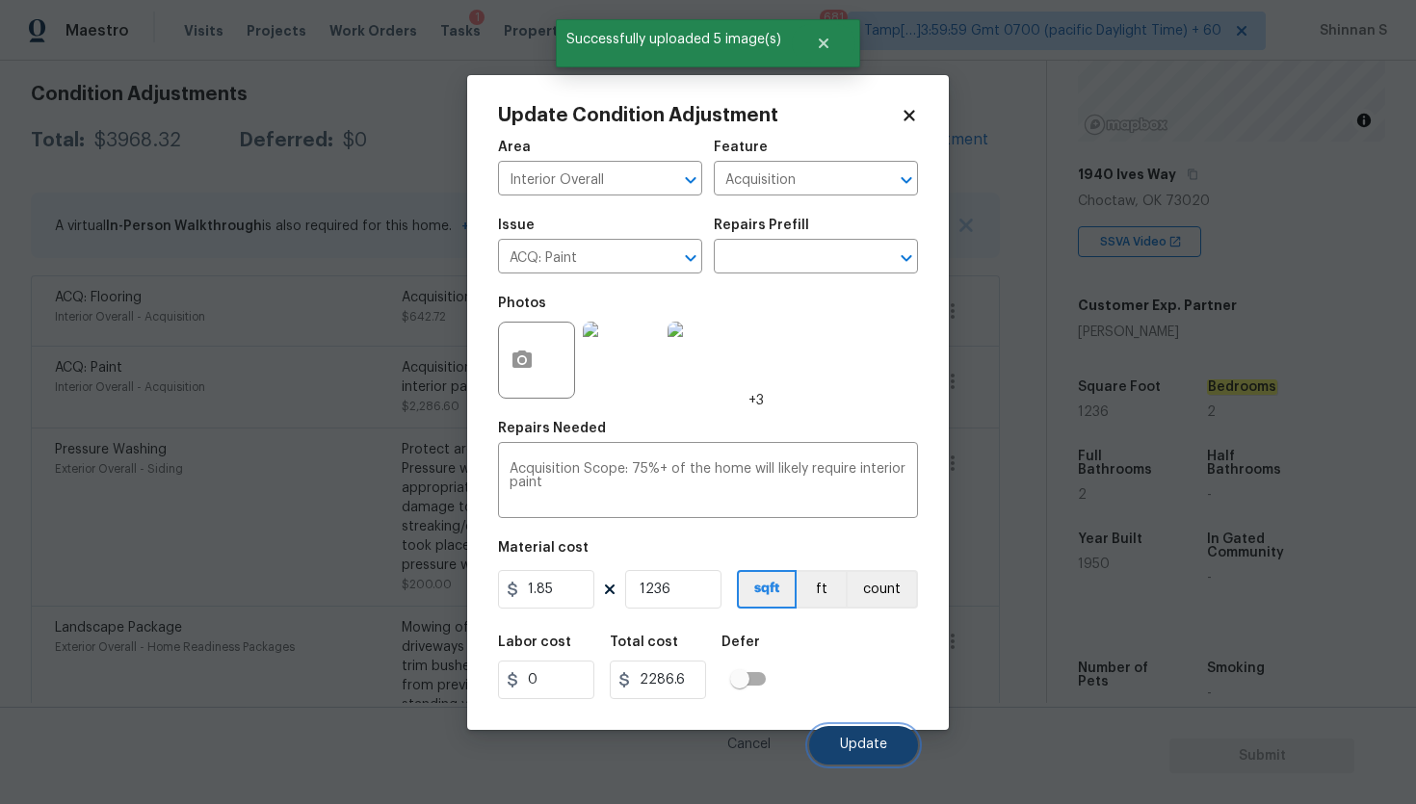
click at [849, 743] on span "Update" at bounding box center [863, 745] width 47 height 14
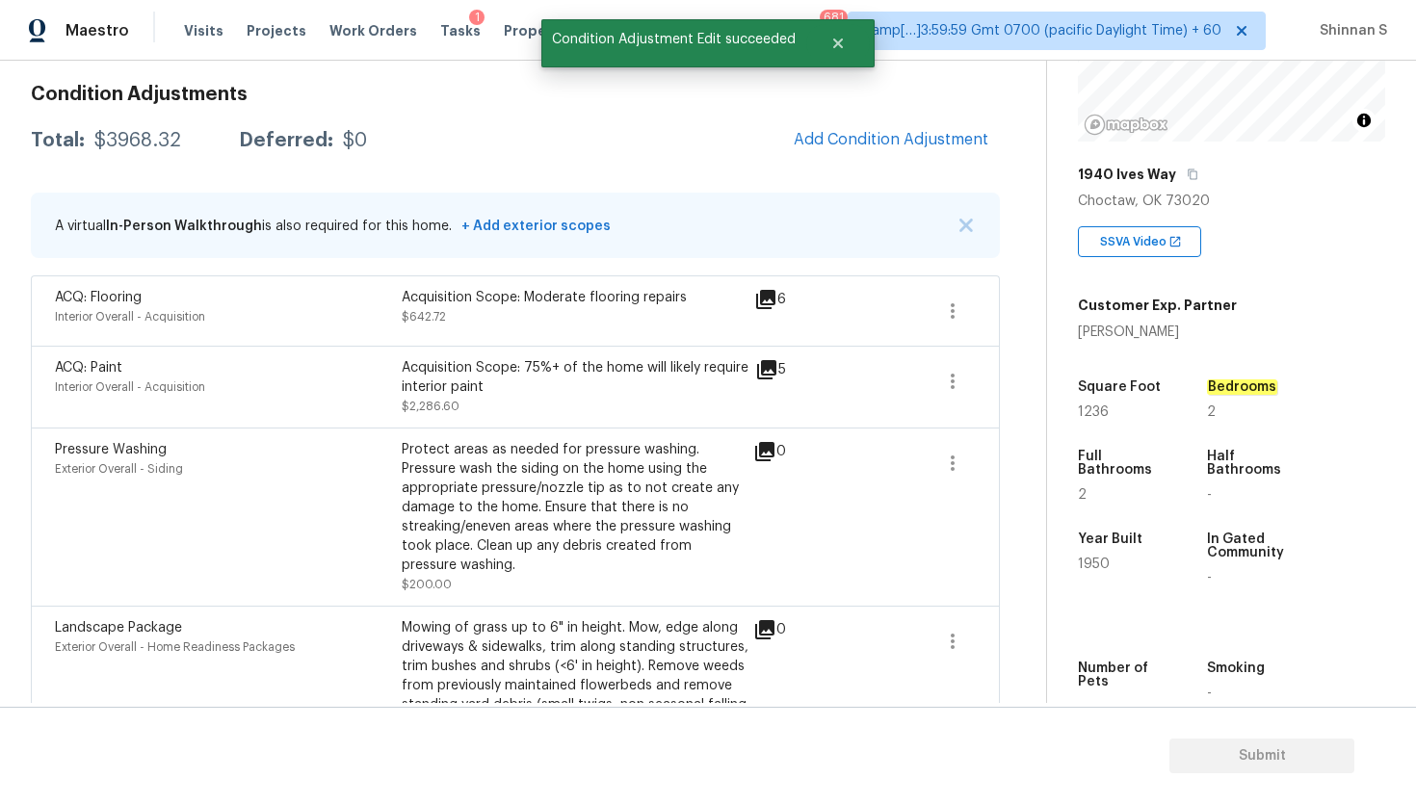
scroll to position [257, 0]
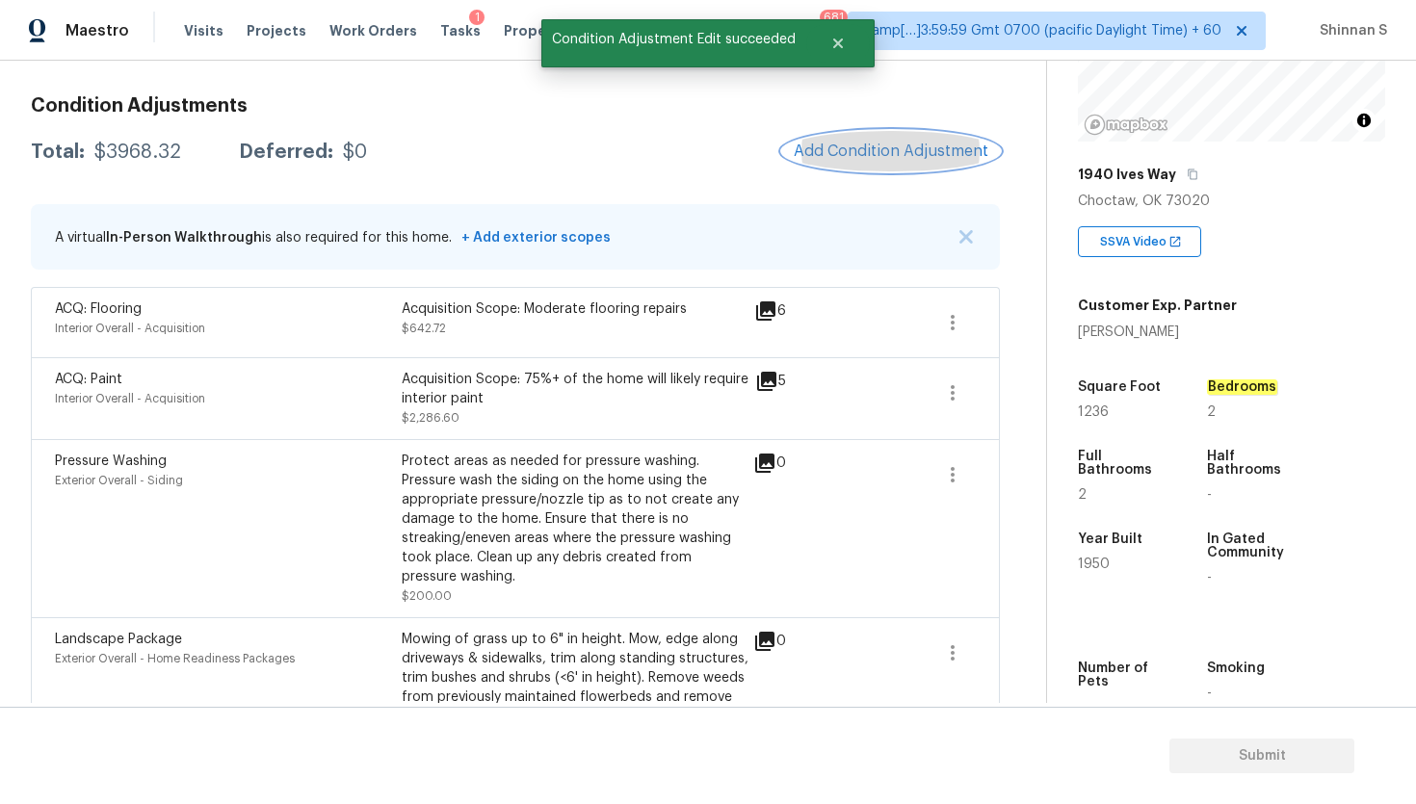
click at [858, 139] on button "Add Condition Adjustment" at bounding box center [891, 151] width 218 height 40
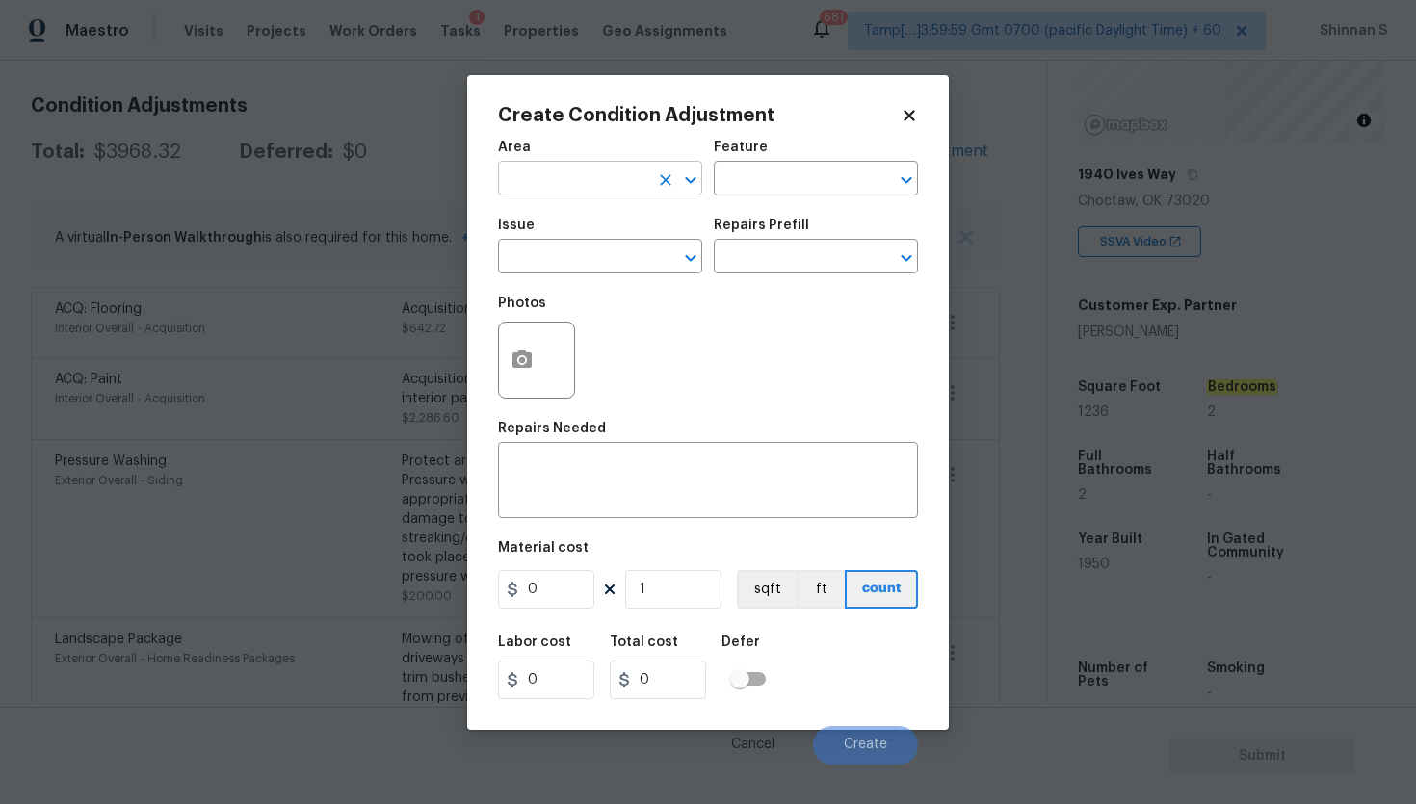
click at [579, 179] on input "text" at bounding box center [573, 181] width 150 height 30
type input "Interior Overall"
click at [555, 273] on input "text" at bounding box center [573, 259] width 150 height 30
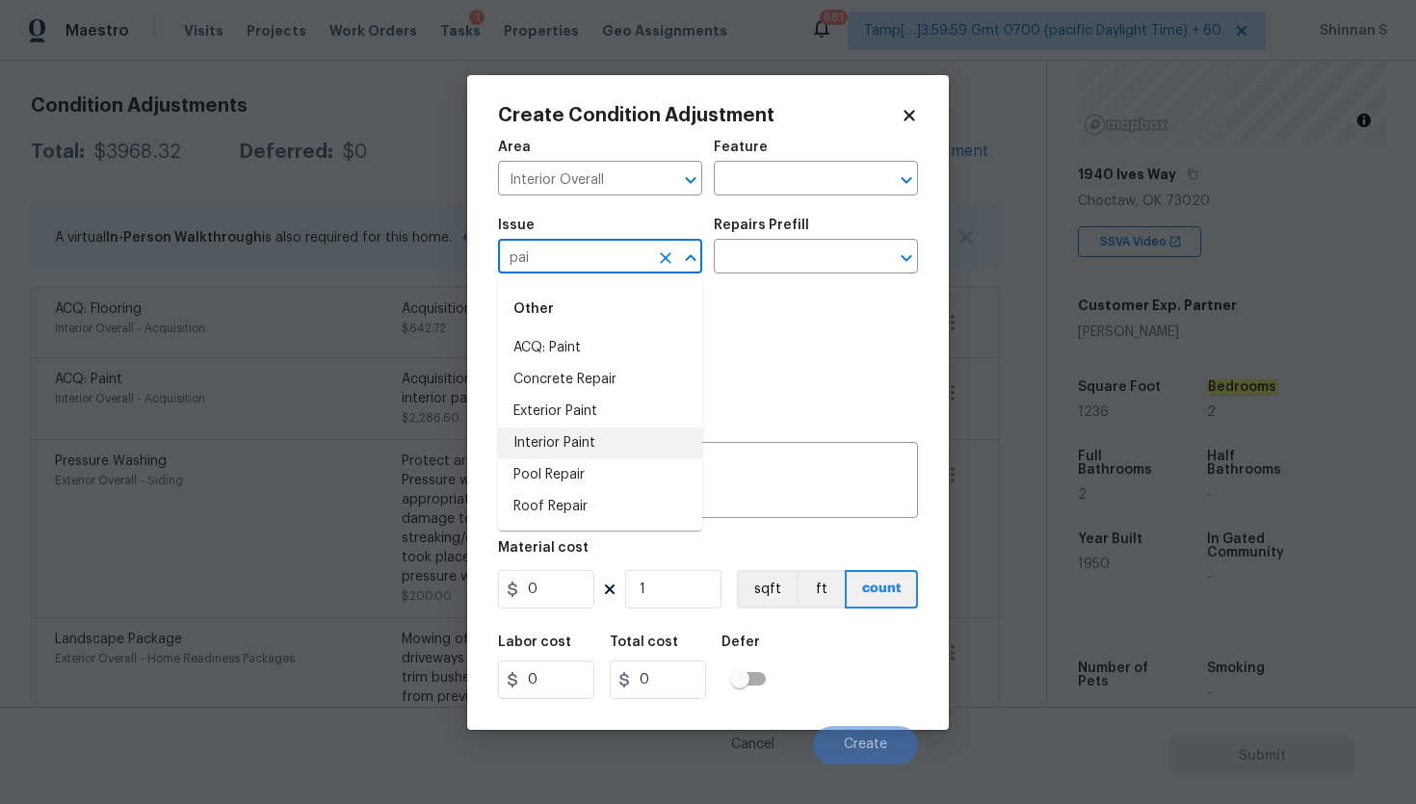
click at [550, 442] on li "Interior Paint" at bounding box center [600, 444] width 204 height 32
type input "Interior Paint"
click at [774, 242] on div "Repairs Prefill" at bounding box center [816, 231] width 204 height 25
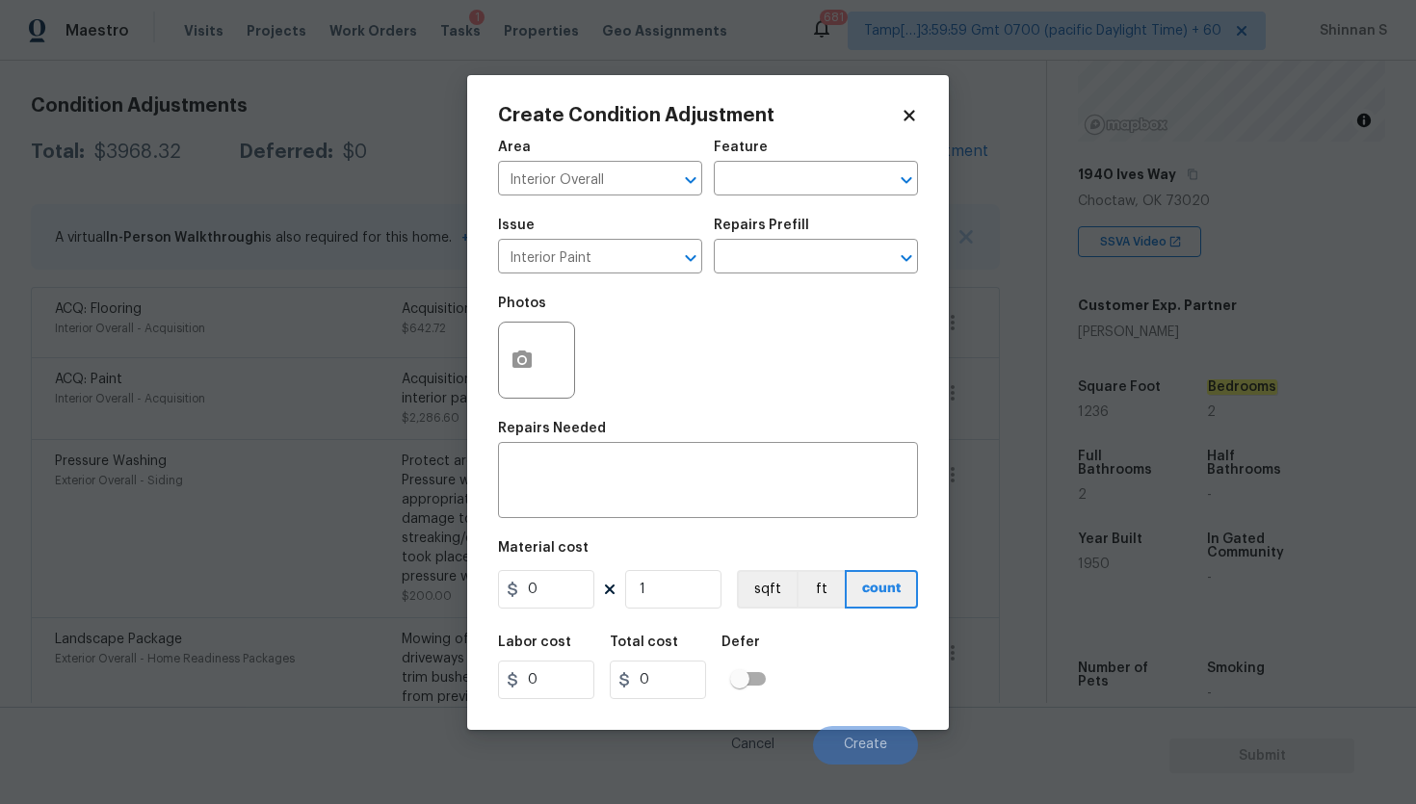
click at [774, 243] on div "Repairs Prefill" at bounding box center [816, 231] width 204 height 25
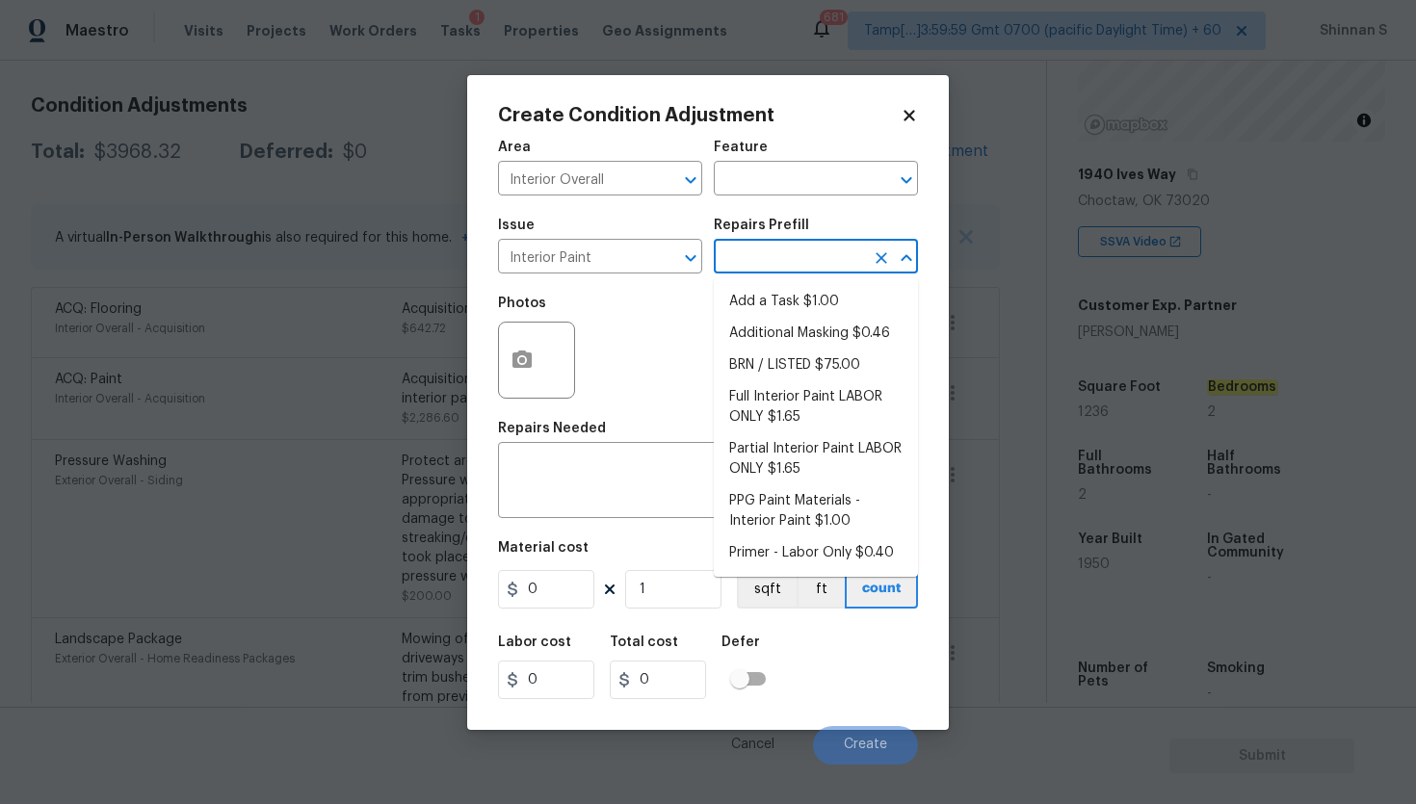
click at [755, 249] on input "text" at bounding box center [789, 259] width 150 height 30
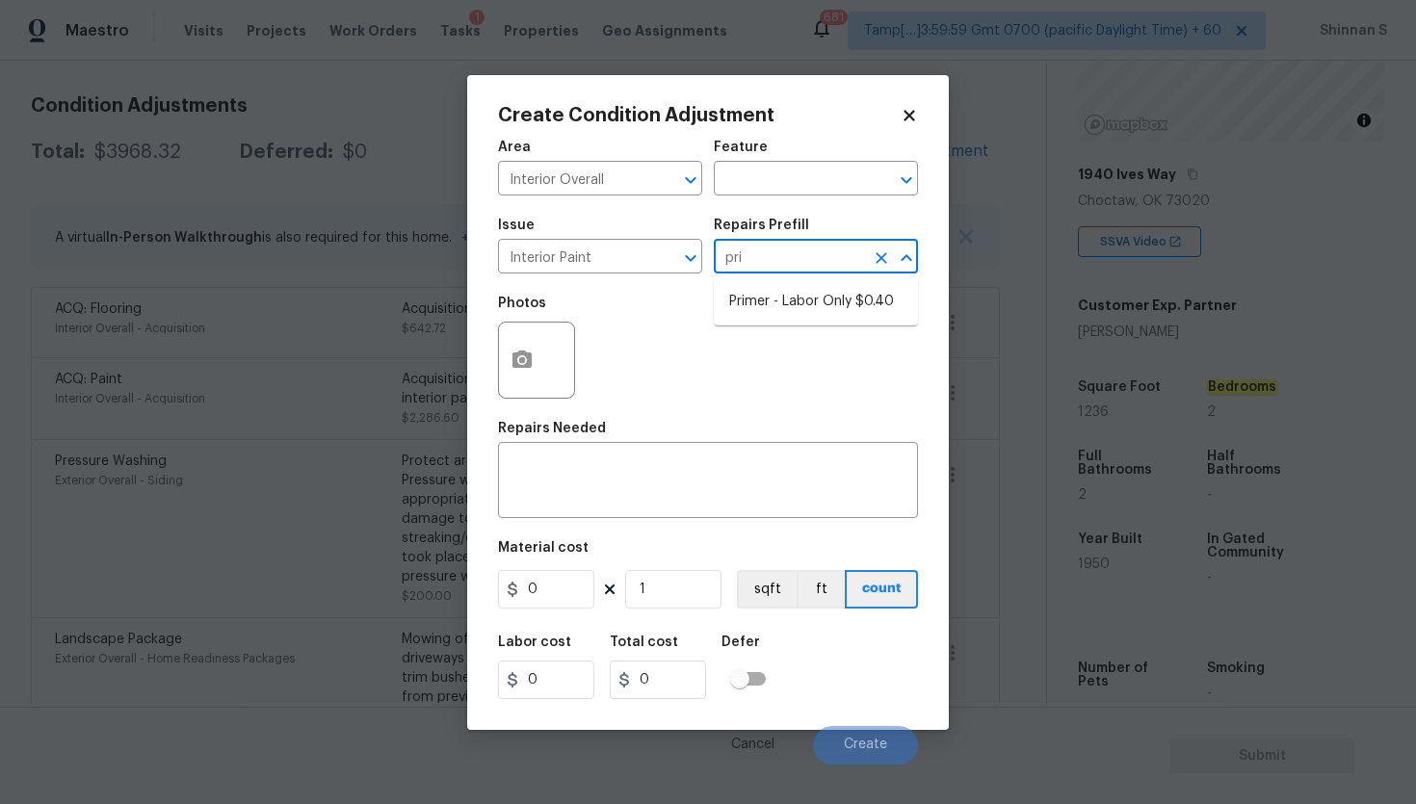
type input "prim"
click at [779, 302] on li "Primer - Labor Only $0.40" at bounding box center [816, 302] width 204 height 32
type input "Overall Paint"
type textarea "Interior primer - PRIMER PROVIDED BY OPENDOOR - All nails, screws, drywall anch…"
type input "0.4"
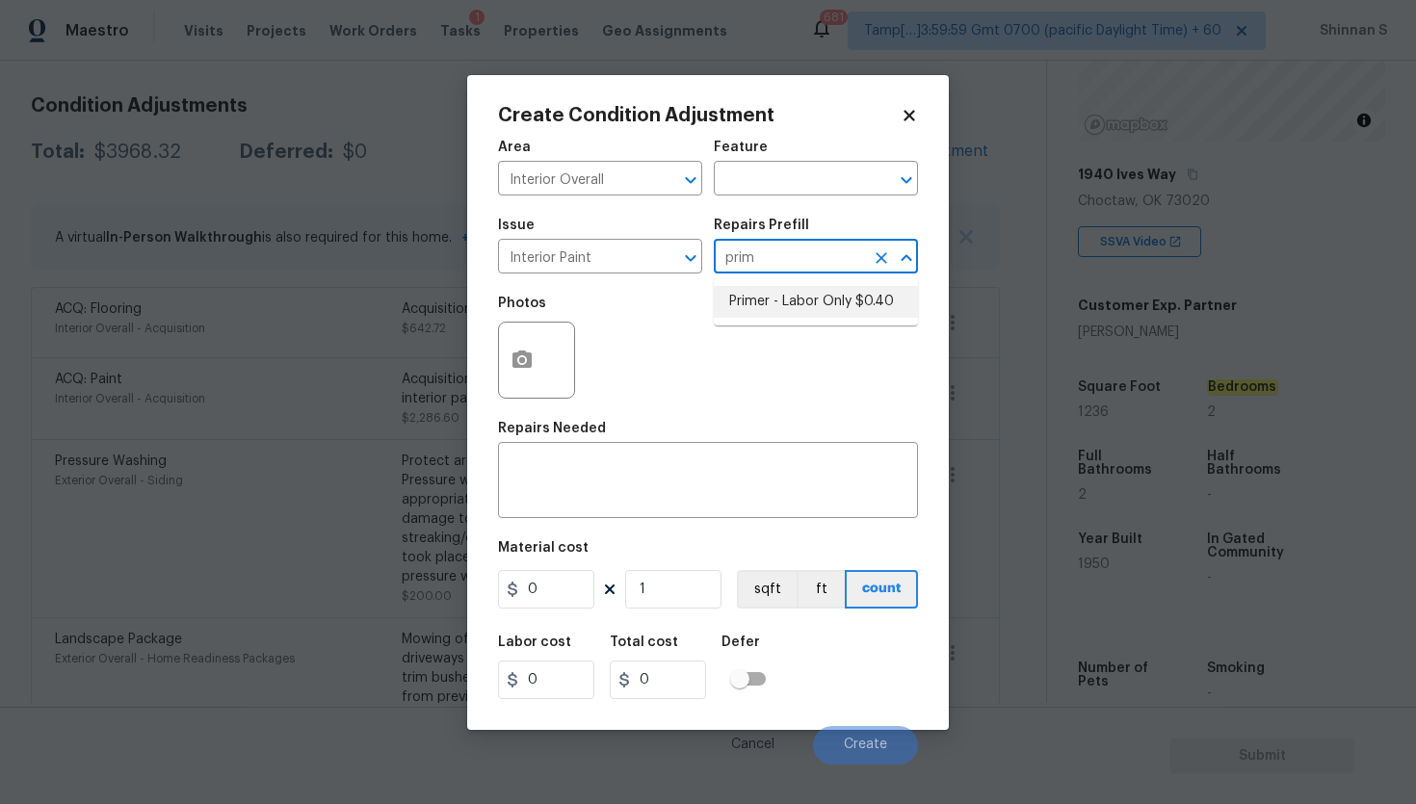
type input "0.4"
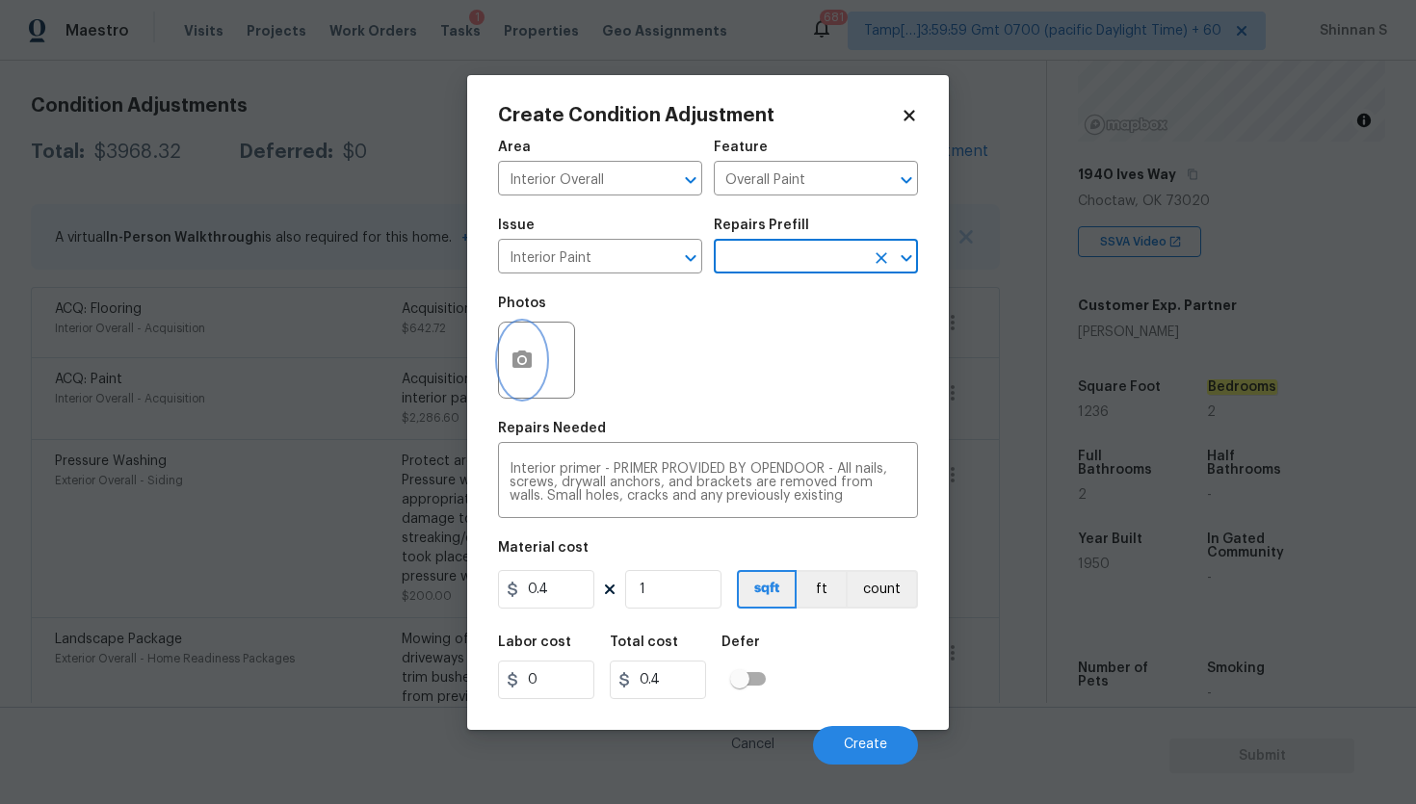
click at [515, 355] on icon "button" at bounding box center [521, 359] width 19 height 17
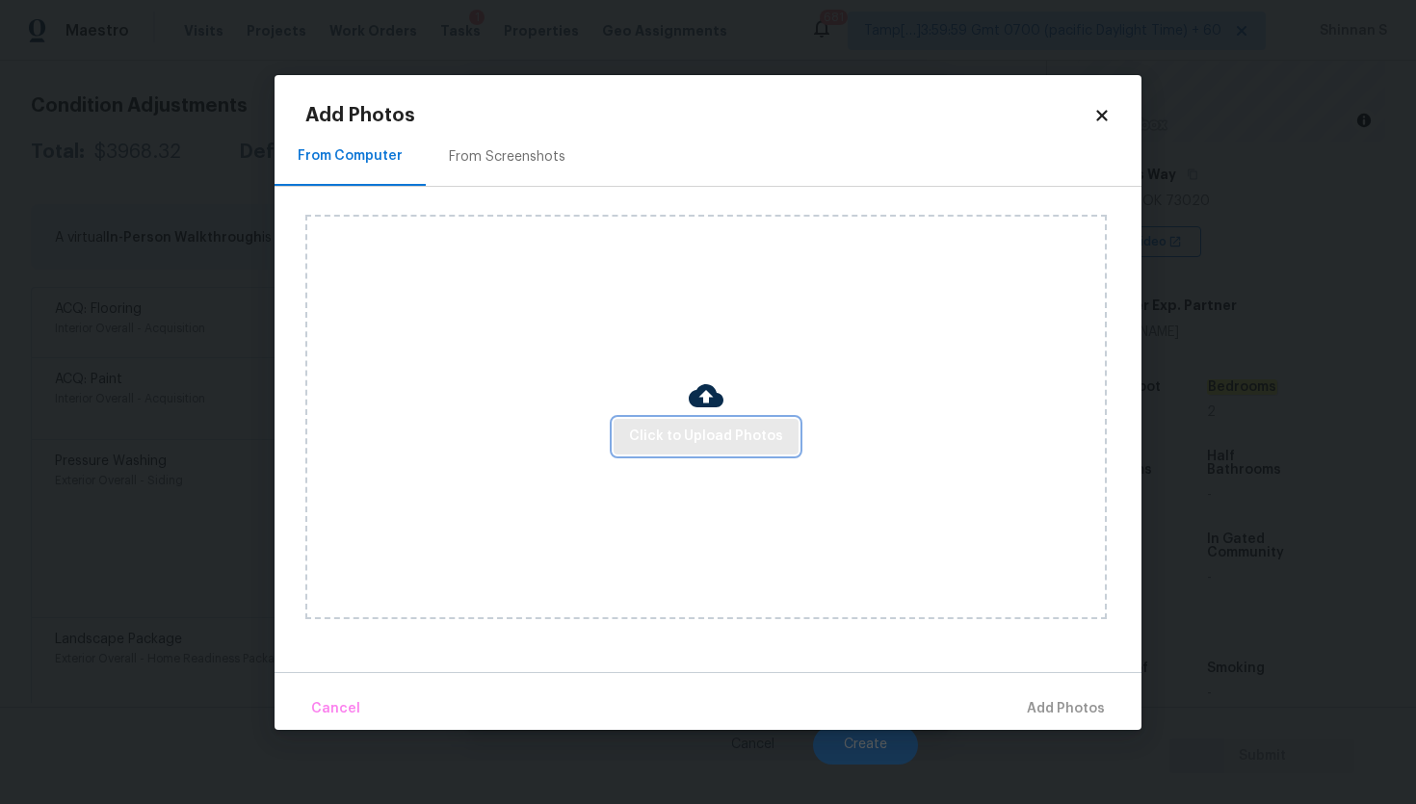
click at [703, 426] on span "Click to Upload Photos" at bounding box center [706, 437] width 154 height 24
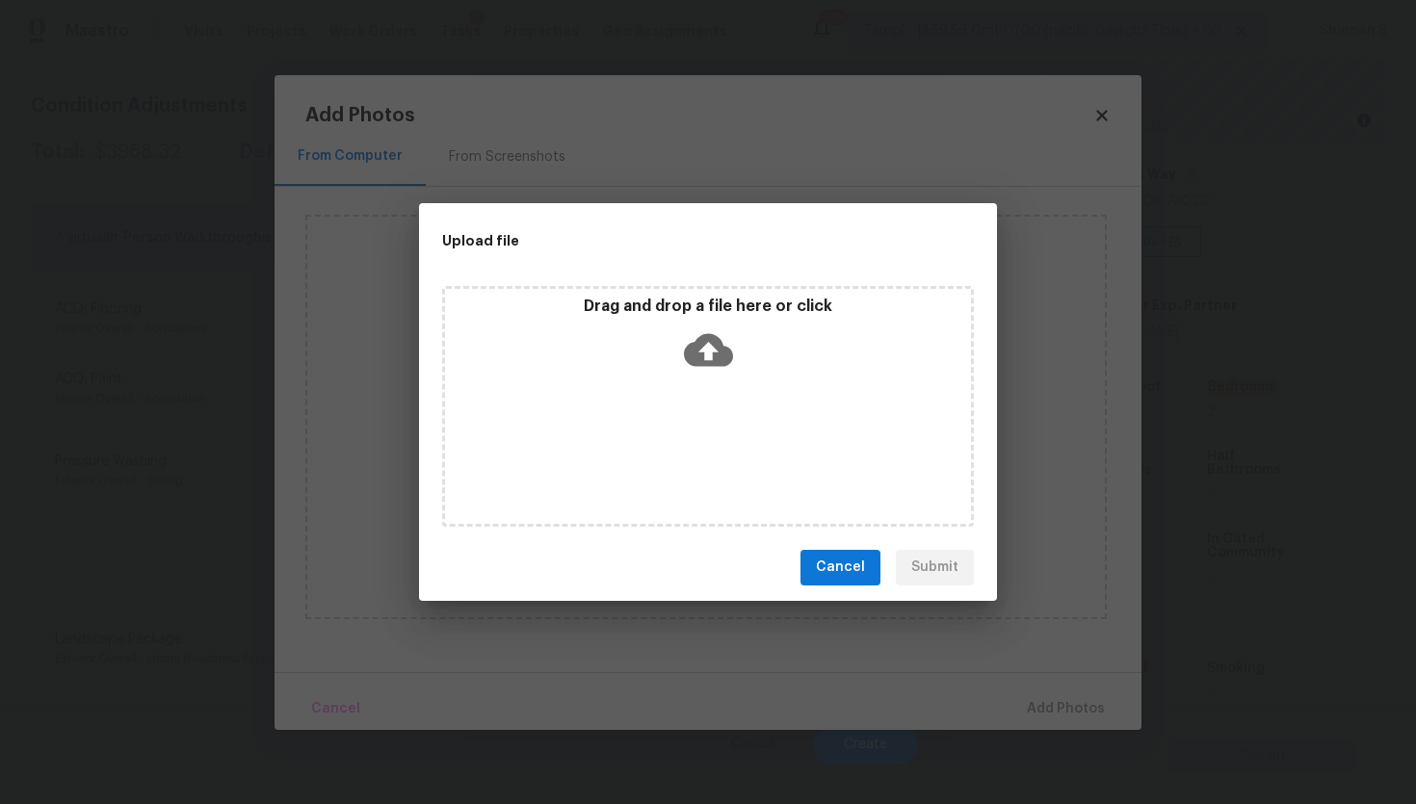
click at [700, 345] on icon at bounding box center [708, 349] width 49 height 33
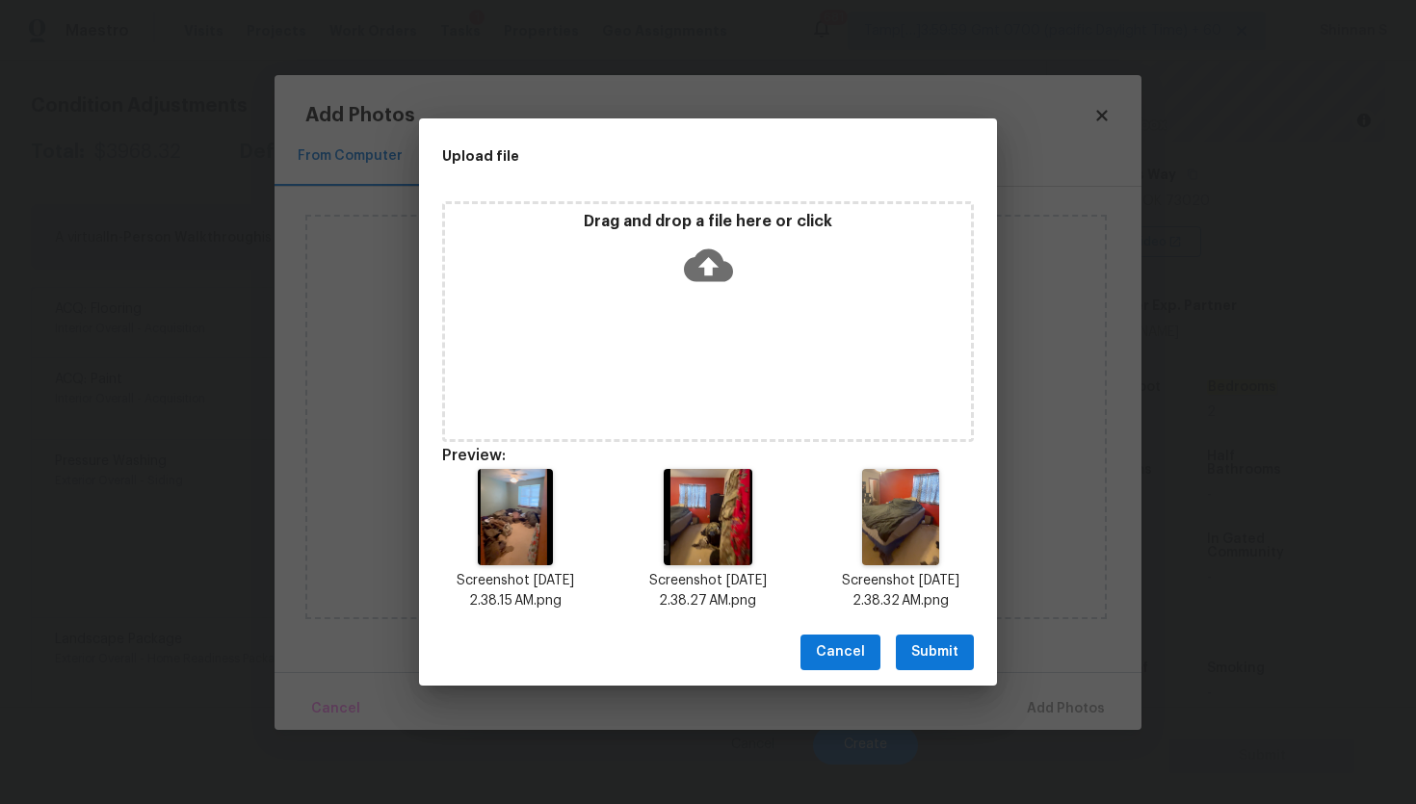
click at [927, 650] on span "Submit" at bounding box center [934, 652] width 47 height 24
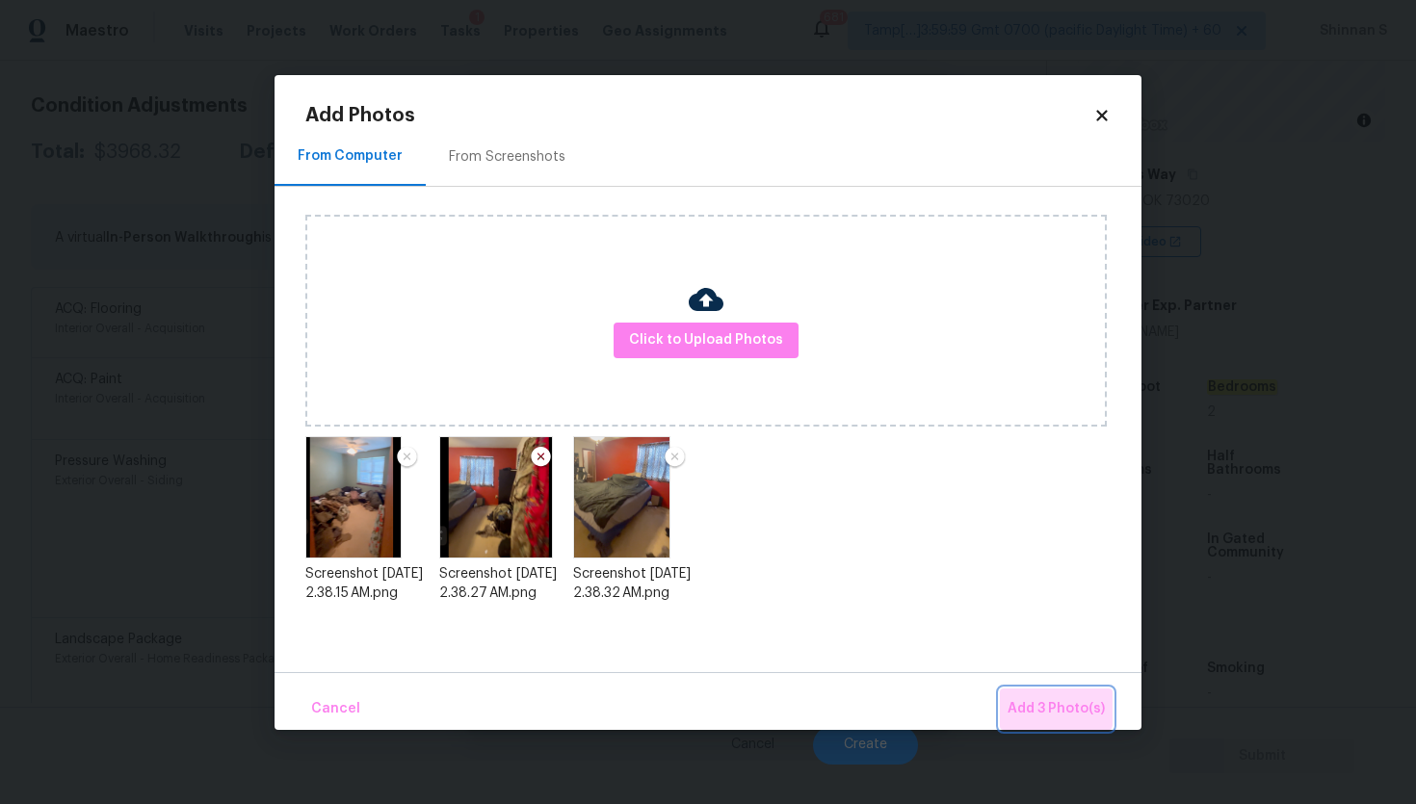
click at [1056, 707] on span "Add 3 Photo(s)" at bounding box center [1055, 709] width 97 height 24
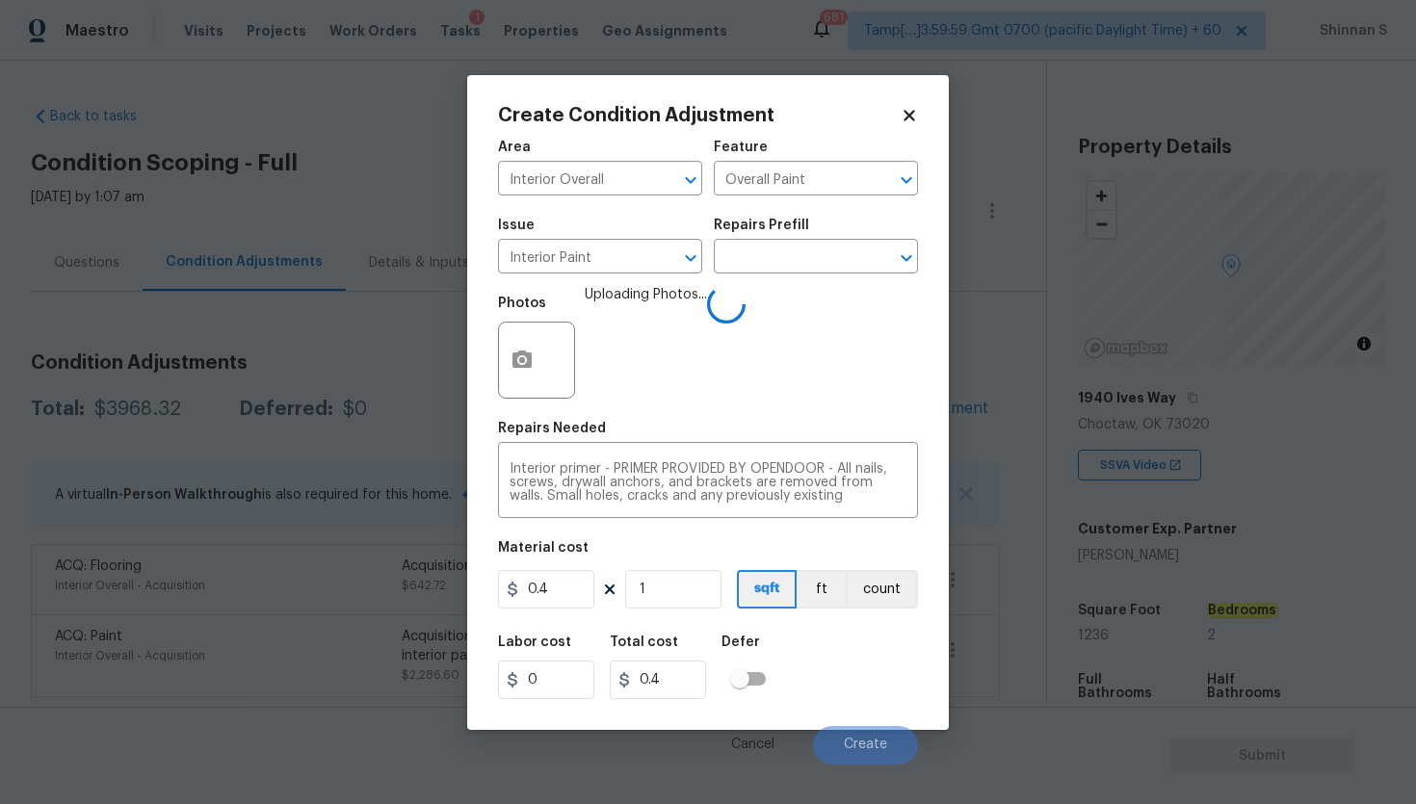
scroll to position [223, 0]
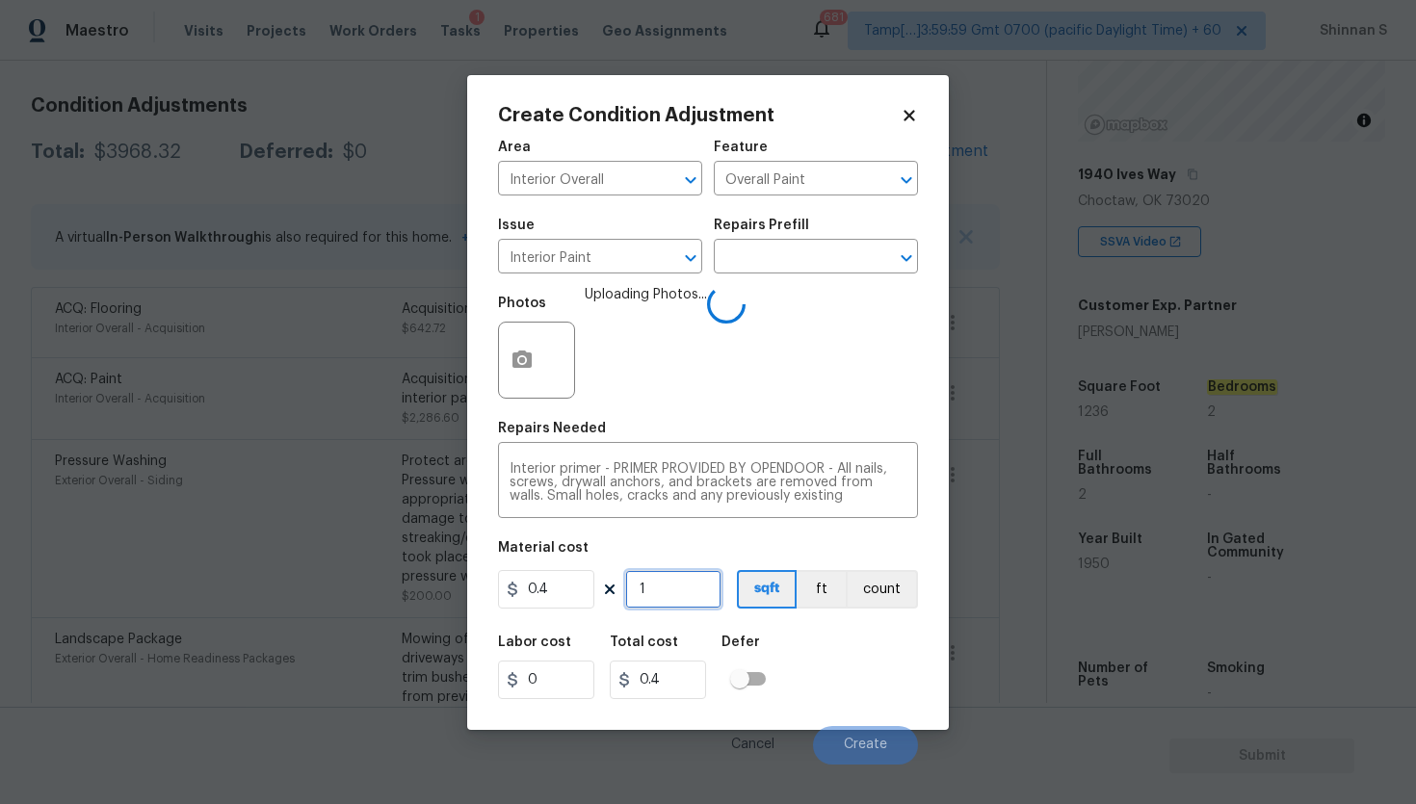
click at [673, 596] on input "1" at bounding box center [673, 589] width 96 height 39
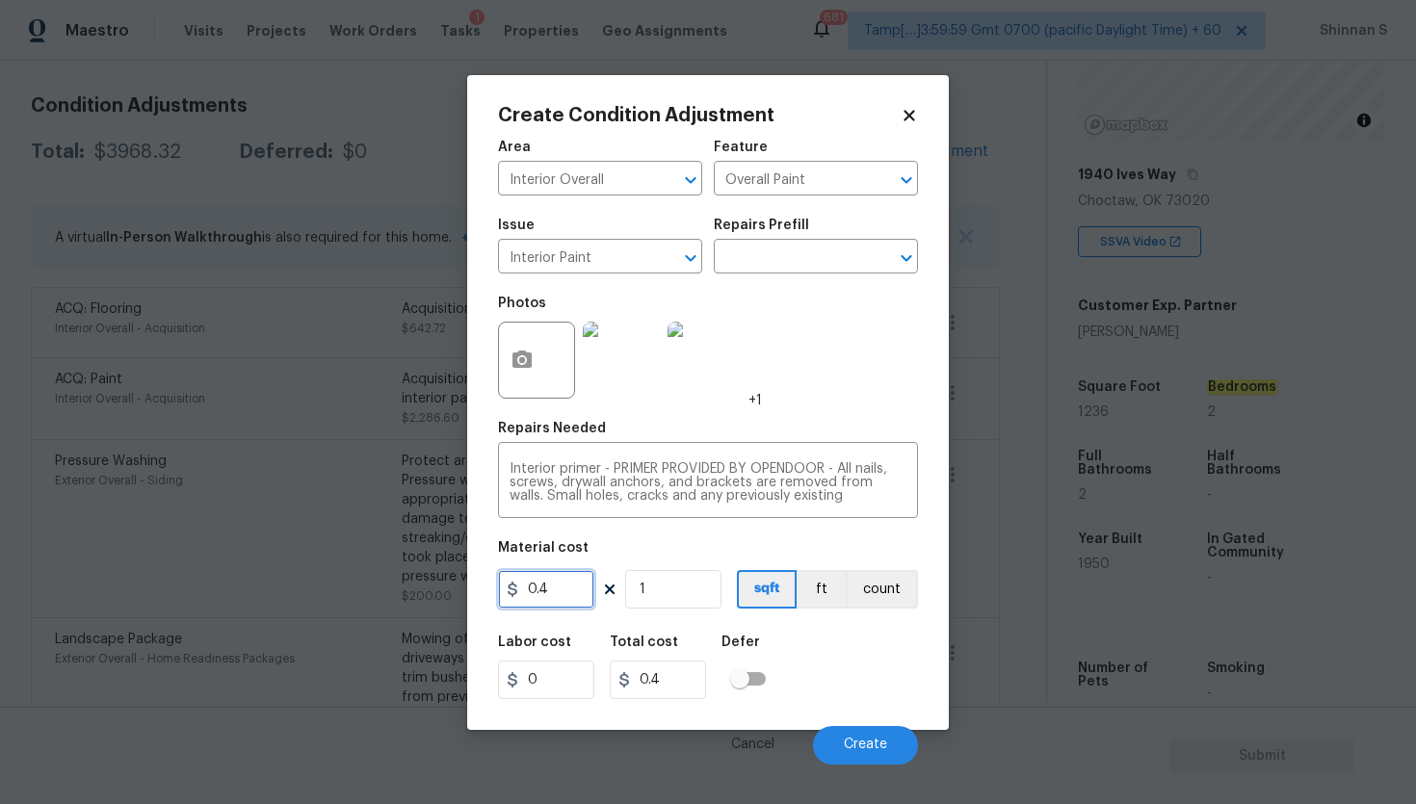
click at [555, 593] on input "0.4" at bounding box center [546, 589] width 96 height 39
type input "200"
click at [685, 592] on input "1" at bounding box center [673, 589] width 96 height 39
click at [876, 733] on button "Create" at bounding box center [865, 745] width 105 height 39
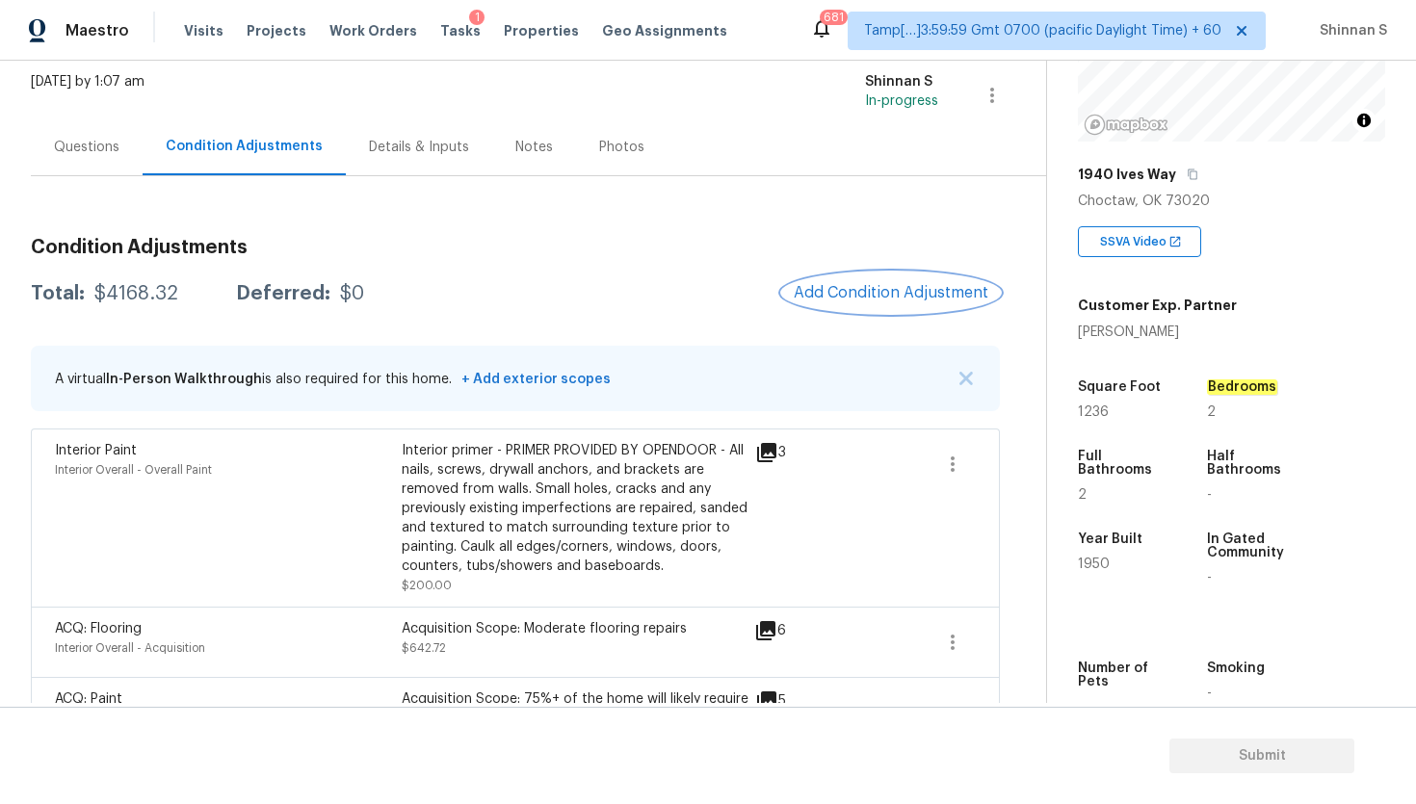
scroll to position [0, 0]
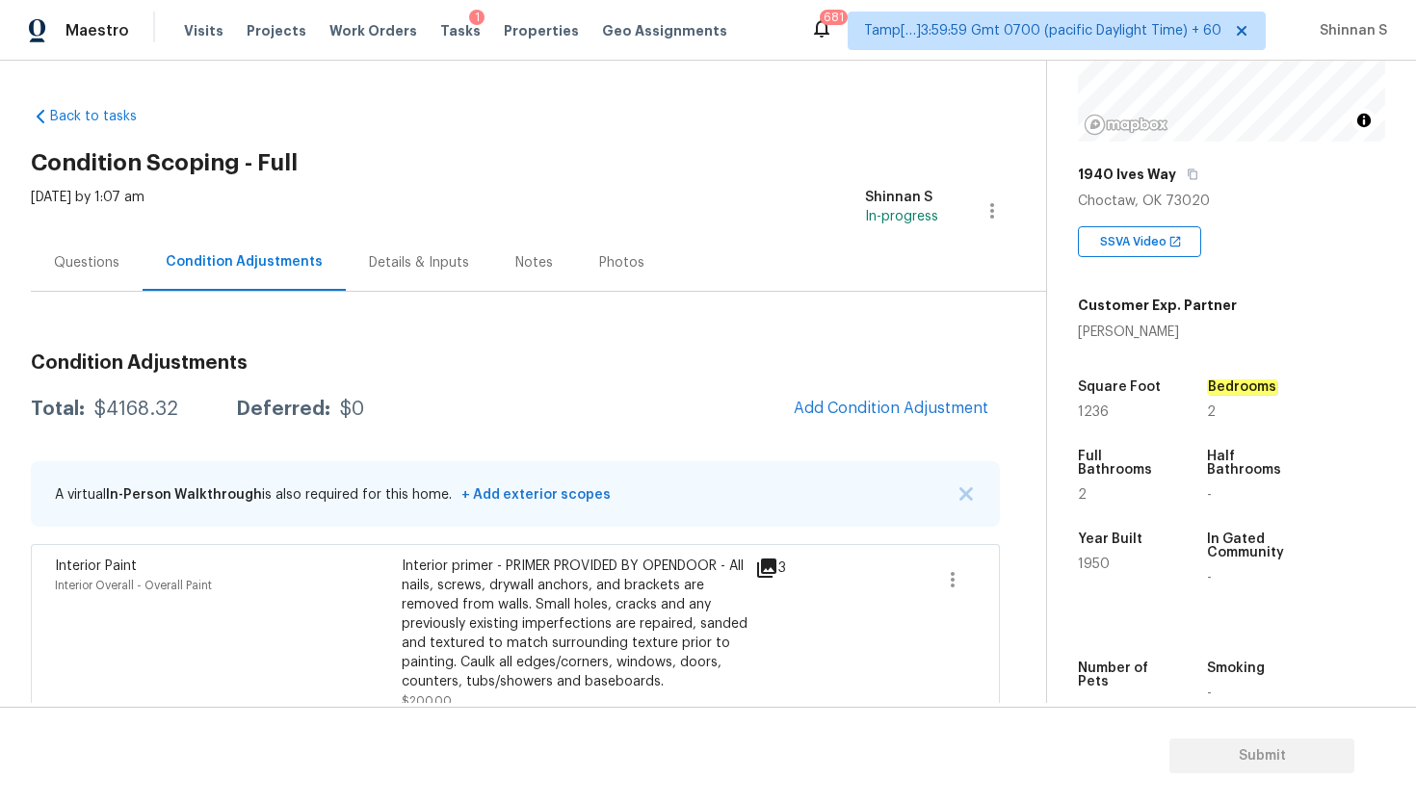
click at [69, 275] on div "Questions" at bounding box center [87, 262] width 112 height 57
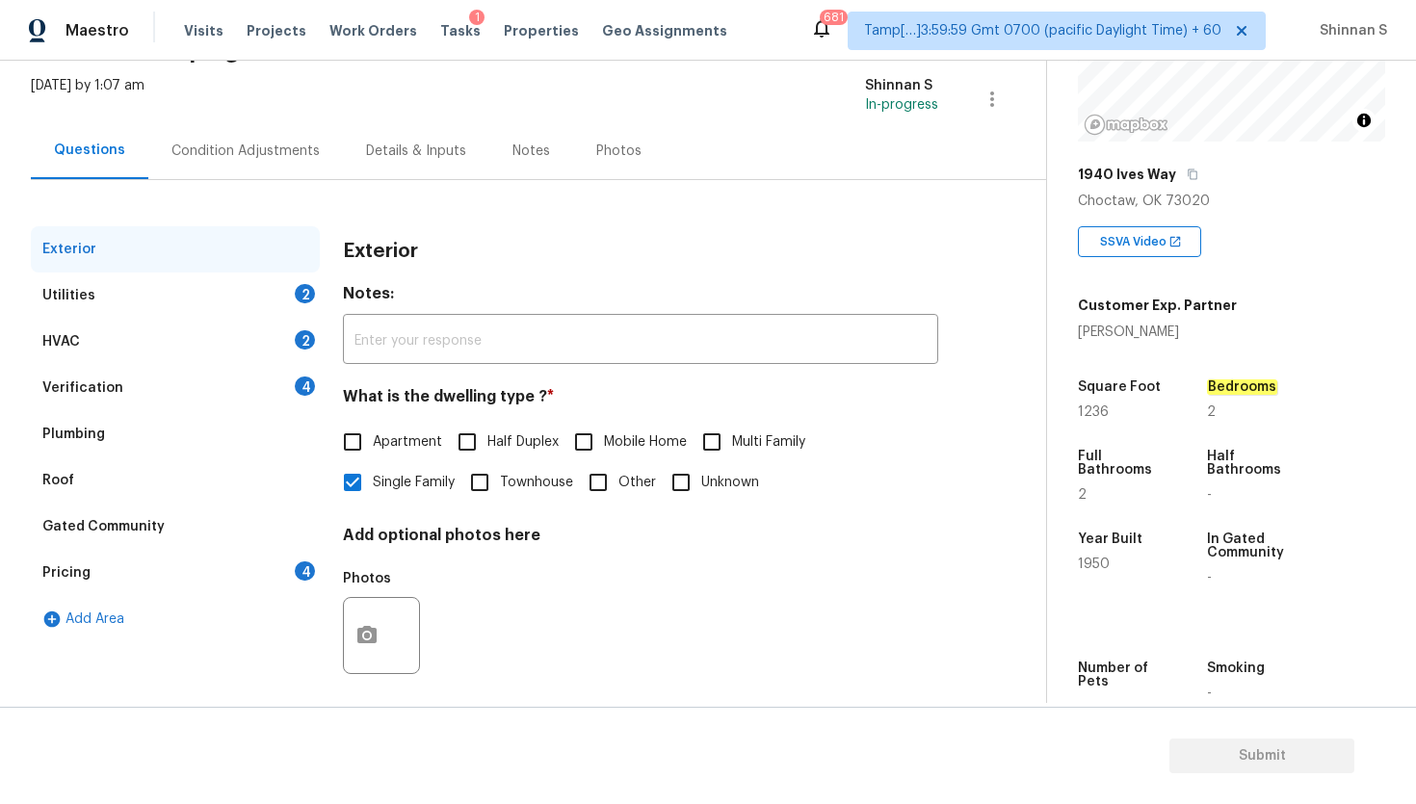
scroll to position [123, 0]
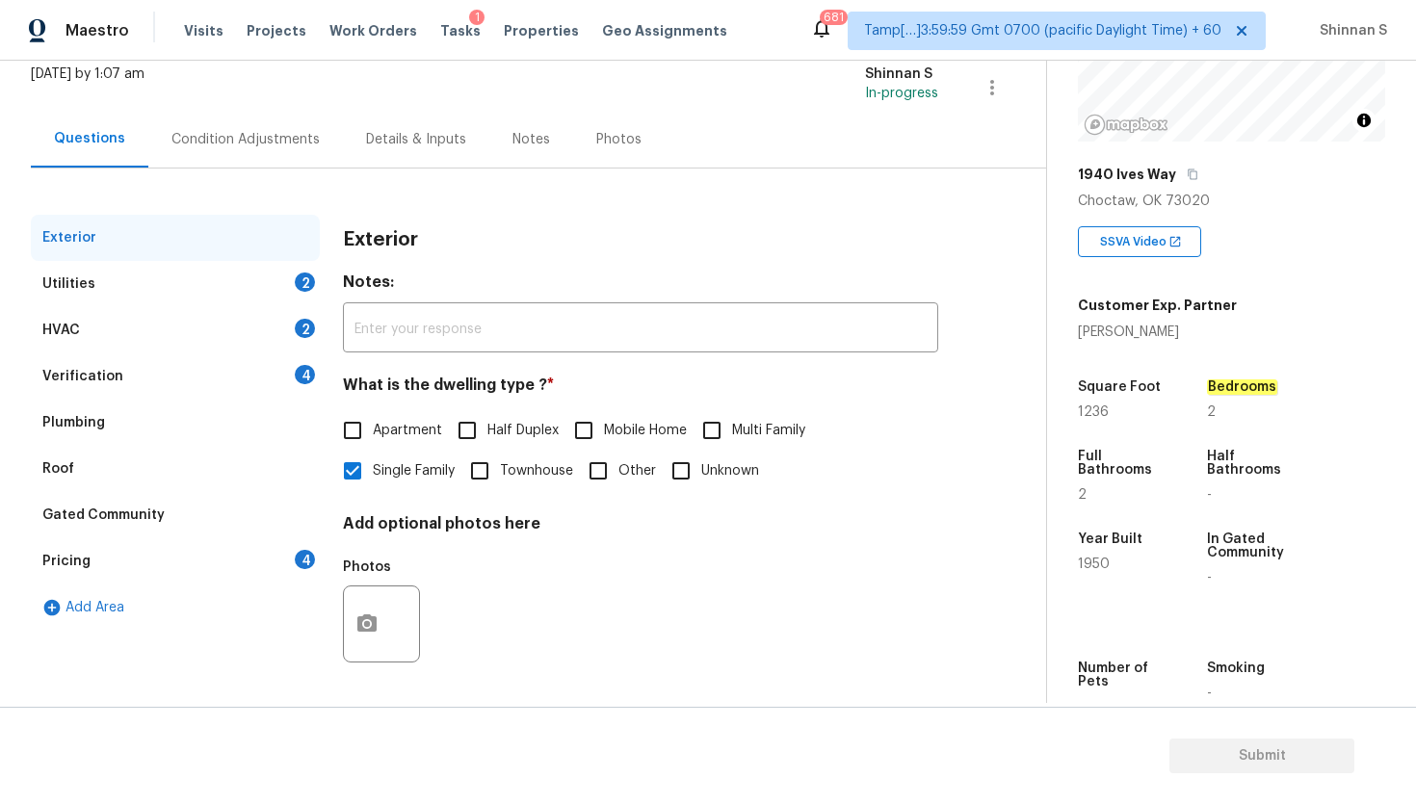
click at [87, 300] on div "Utilities 2" at bounding box center [175, 284] width 289 height 46
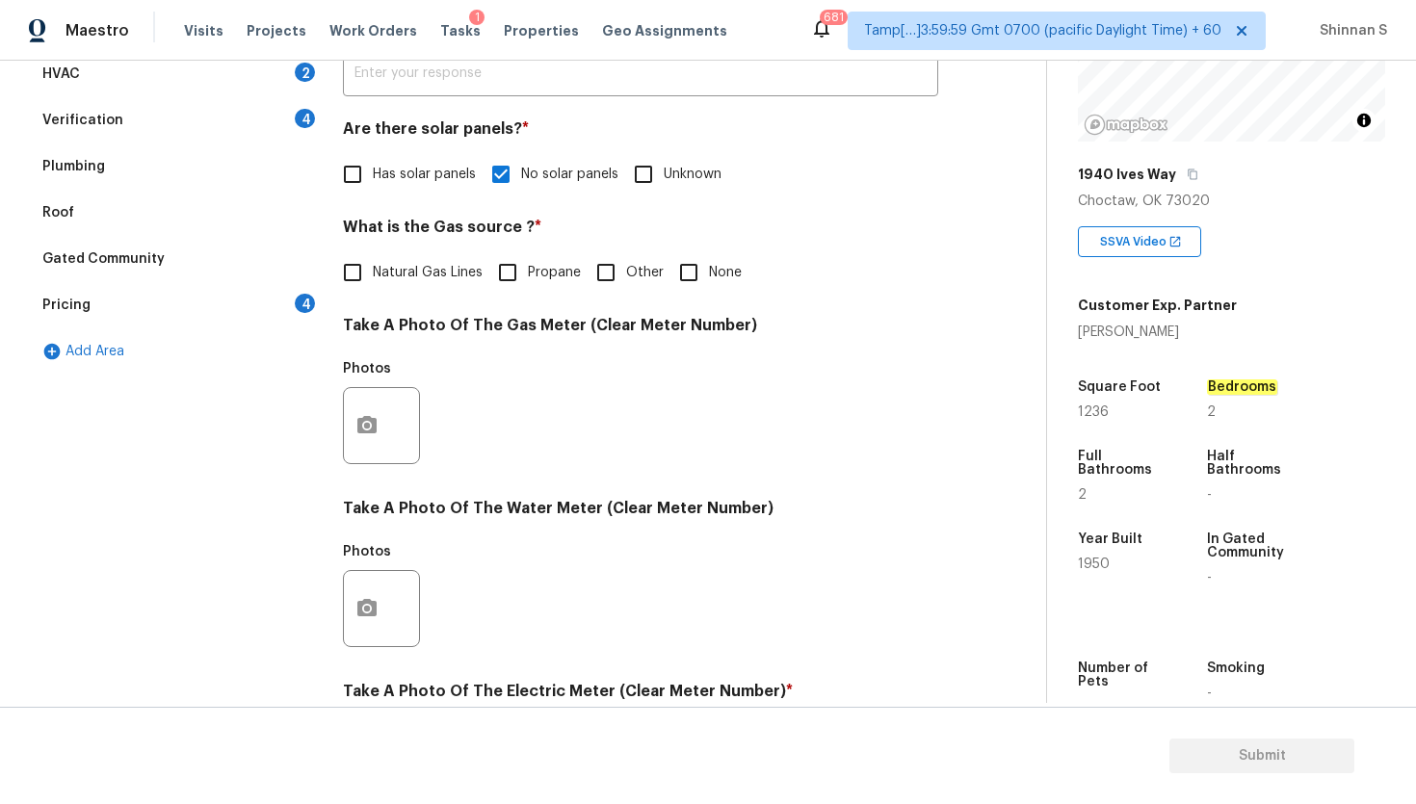
scroll to position [316, 0]
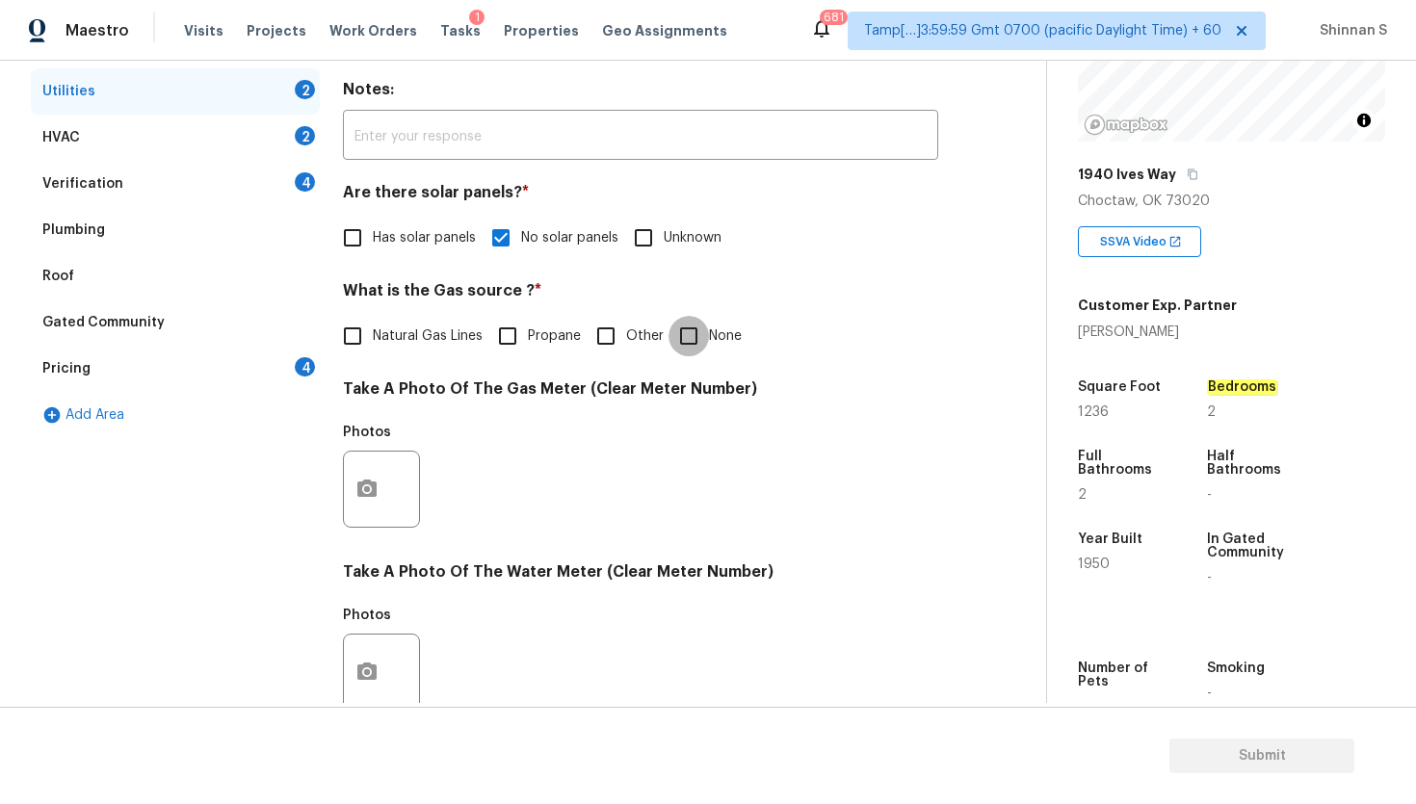
click at [701, 333] on input "None" at bounding box center [688, 336] width 40 height 40
checkbox input "true"
click at [368, 481] on icon "button" at bounding box center [366, 488] width 19 height 17
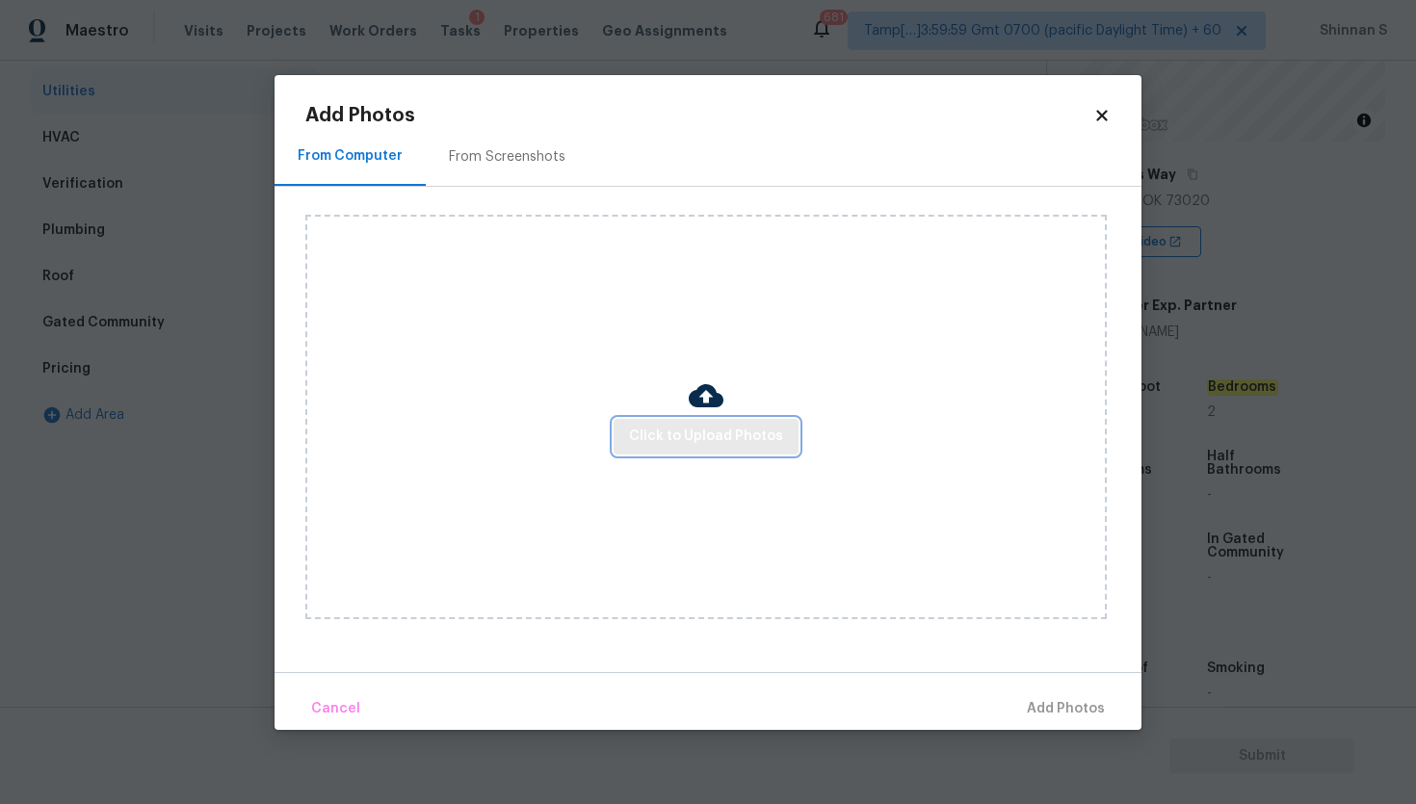
click at [683, 437] on span "Click to Upload Photos" at bounding box center [706, 437] width 154 height 24
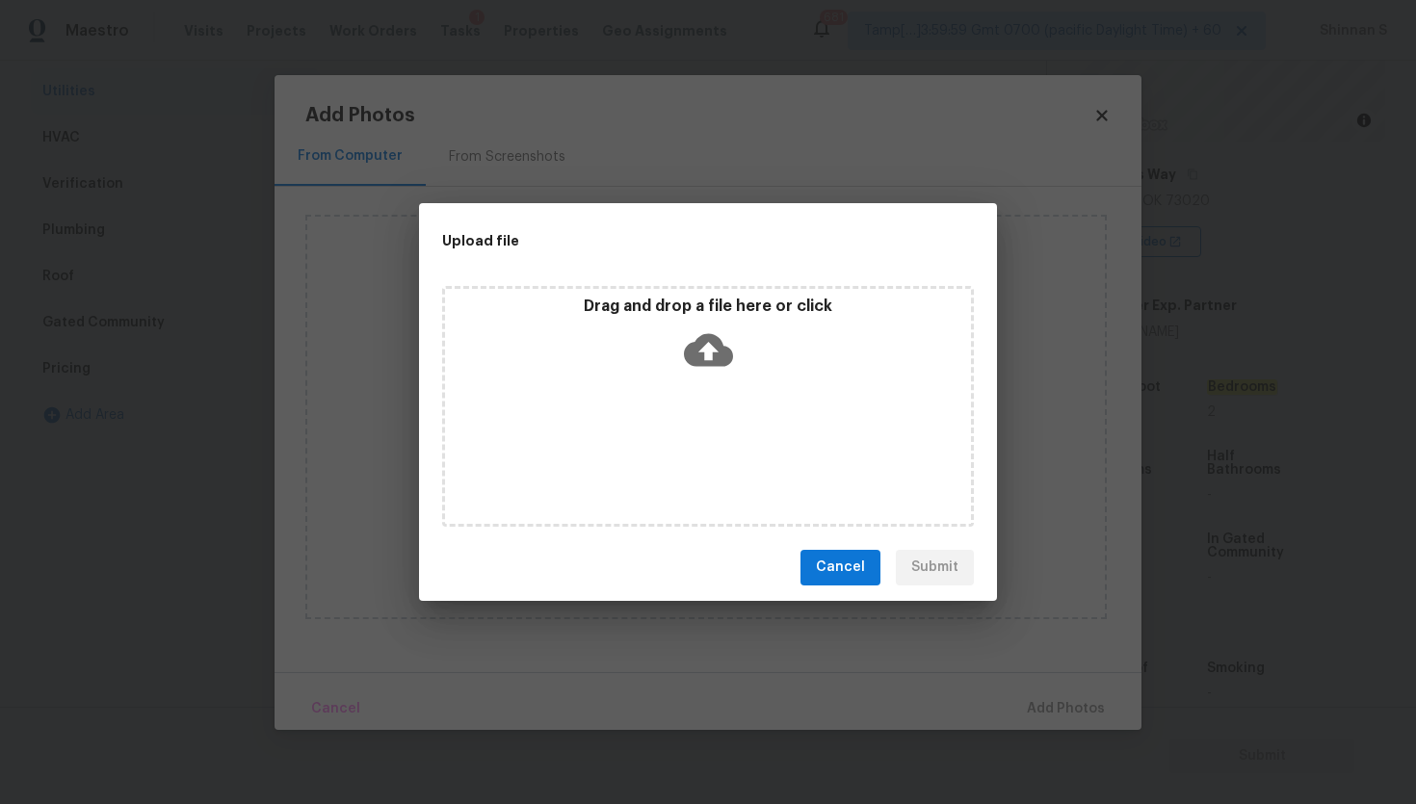
click at [699, 333] on icon at bounding box center [708, 349] width 49 height 49
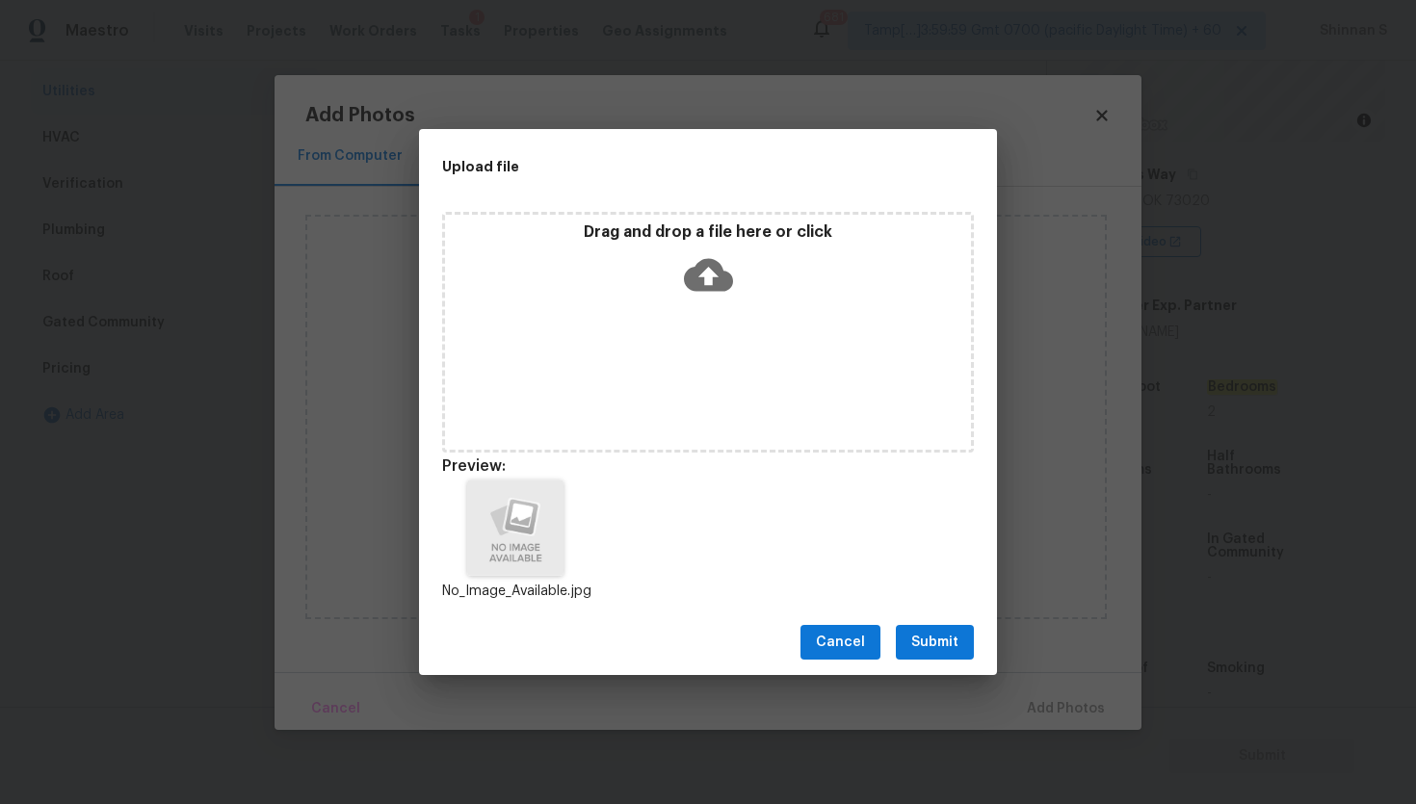
click at [913, 634] on span "Submit" at bounding box center [934, 643] width 47 height 24
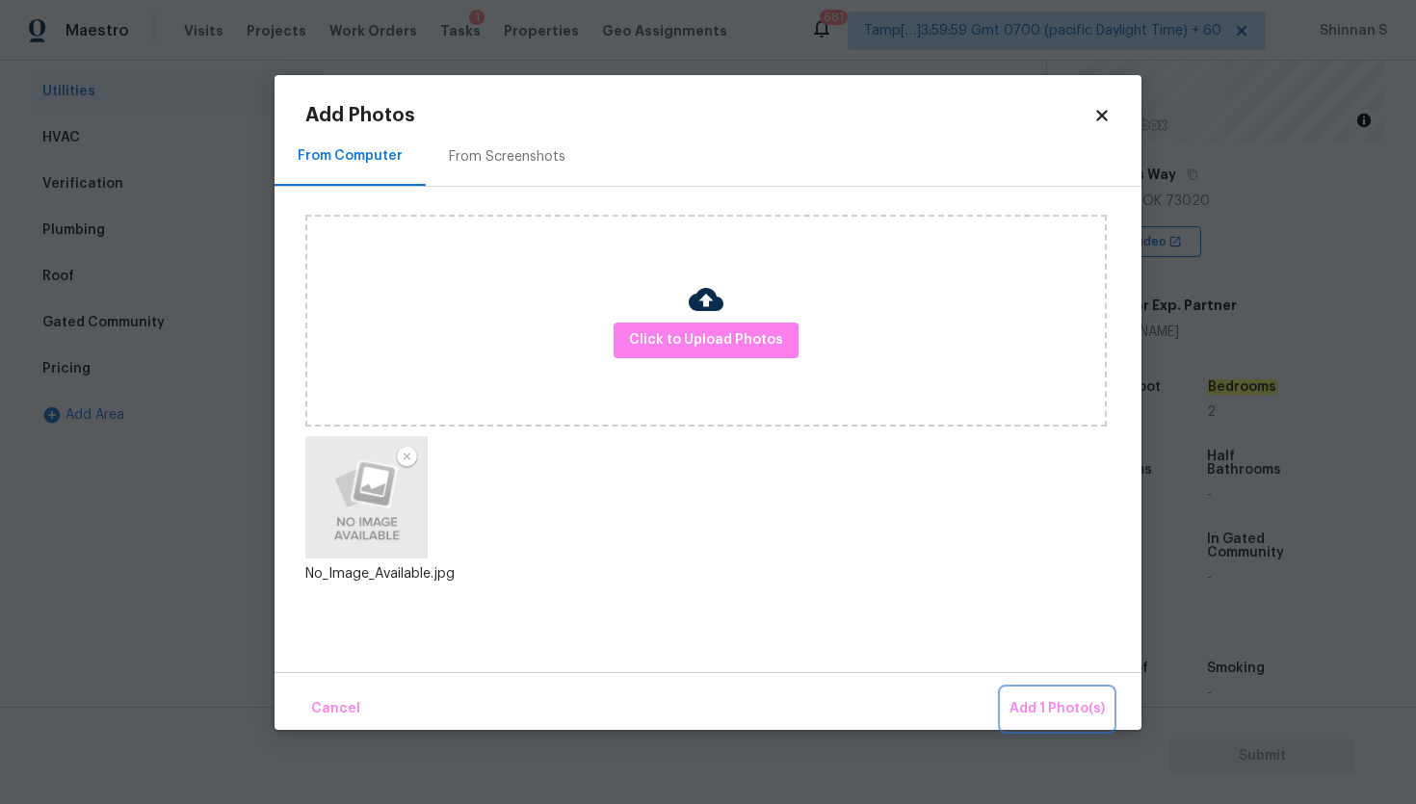
click at [1087, 701] on span "Add 1 Photo(s)" at bounding box center [1056, 709] width 95 height 24
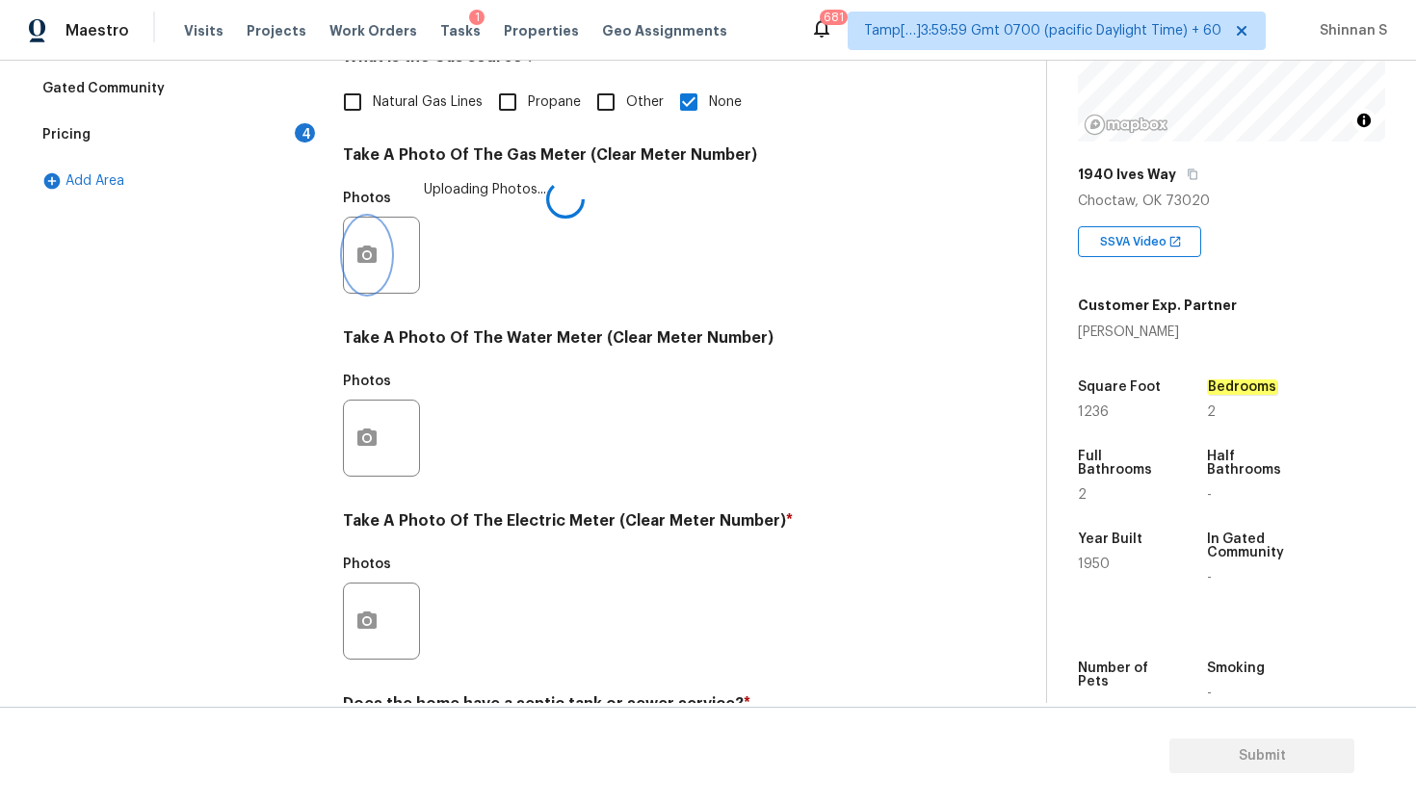
scroll to position [616, 0]
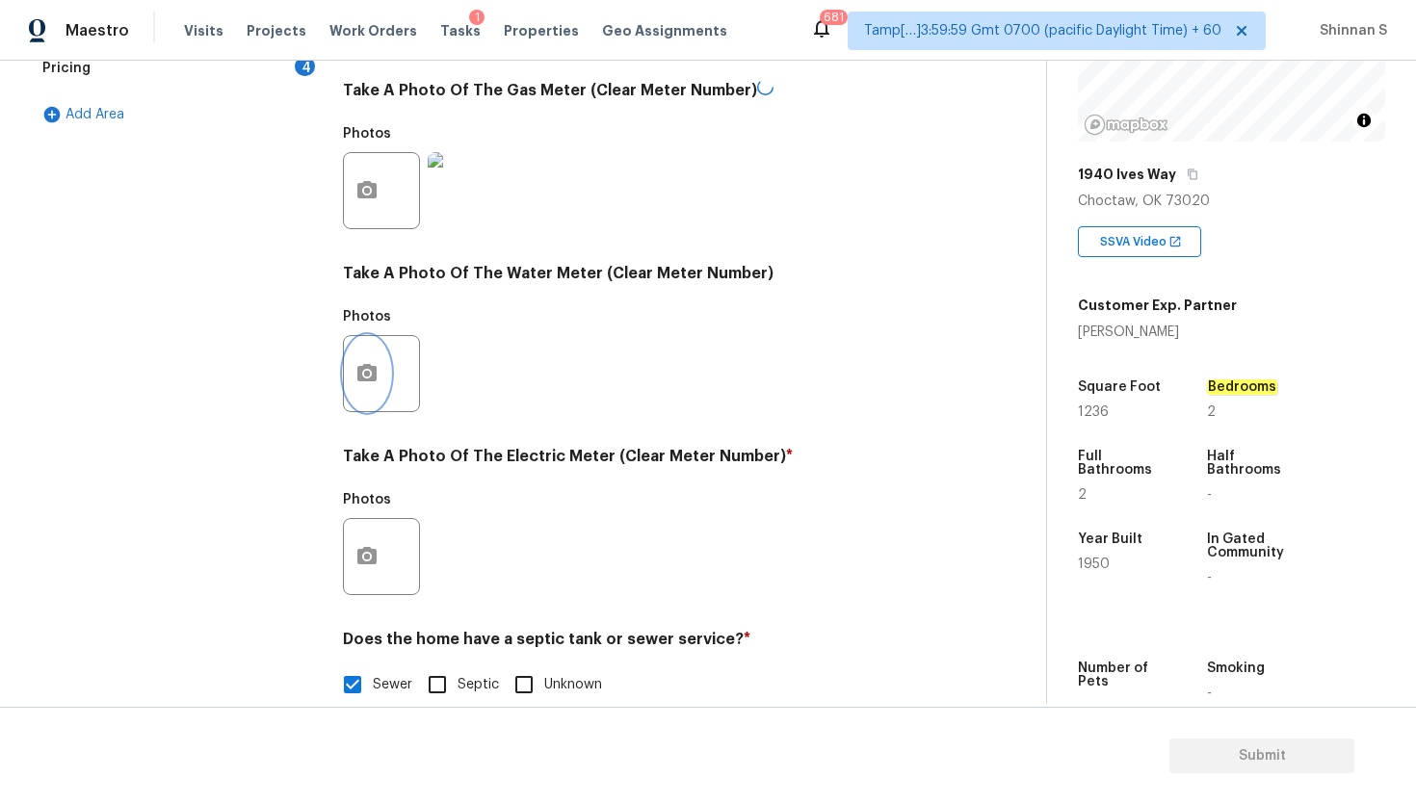
click at [365, 370] on icon "button" at bounding box center [366, 373] width 23 height 23
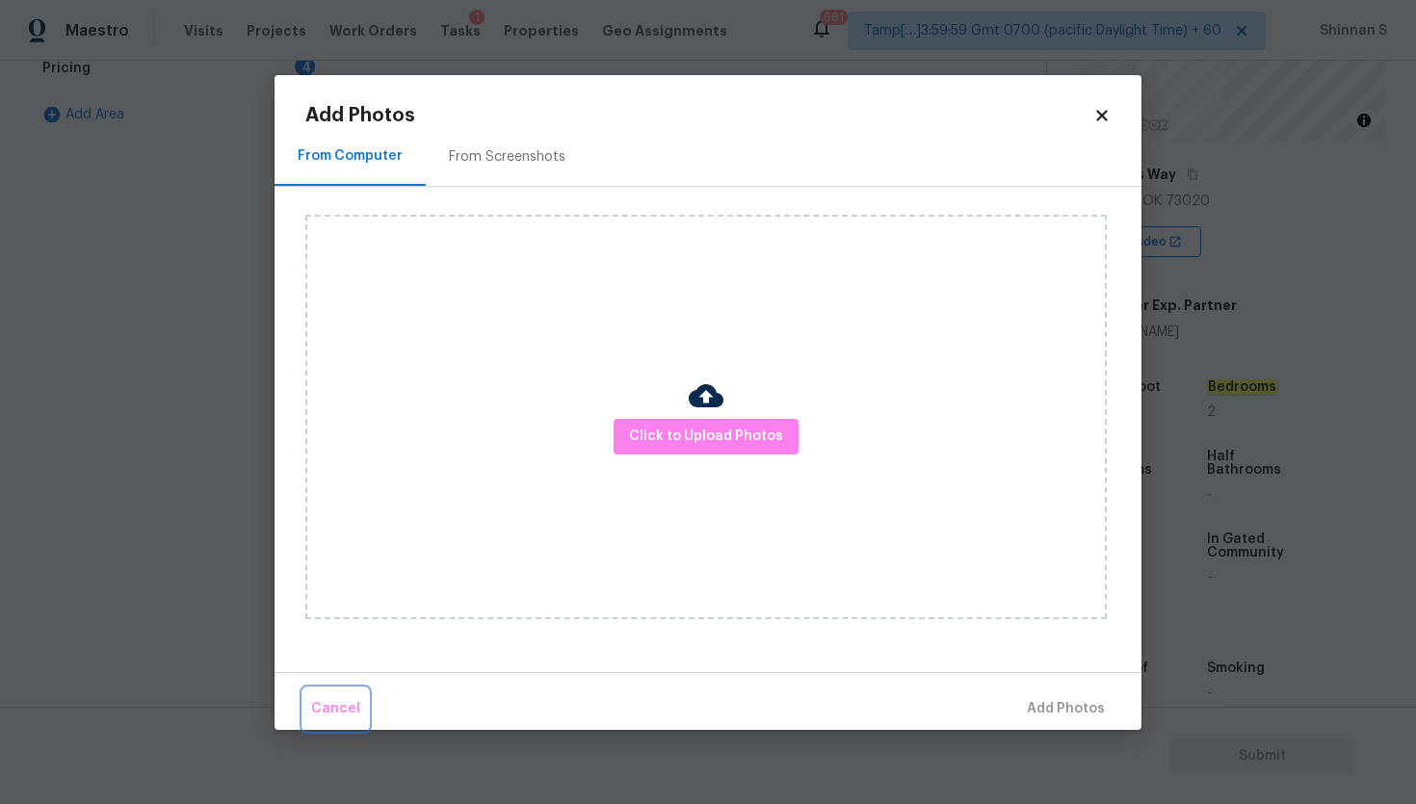
click at [343, 705] on span "Cancel" at bounding box center [335, 709] width 49 height 24
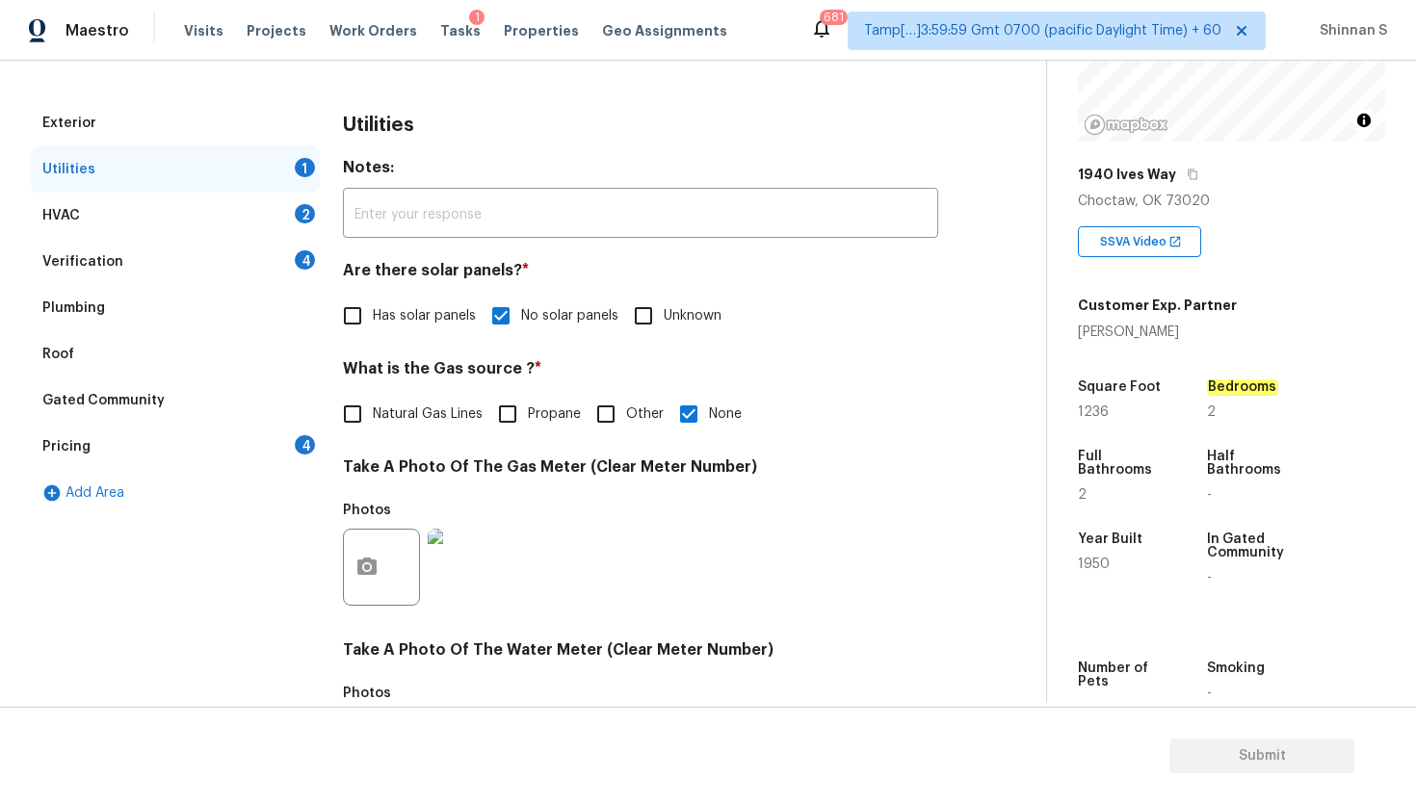
scroll to position [119, 0]
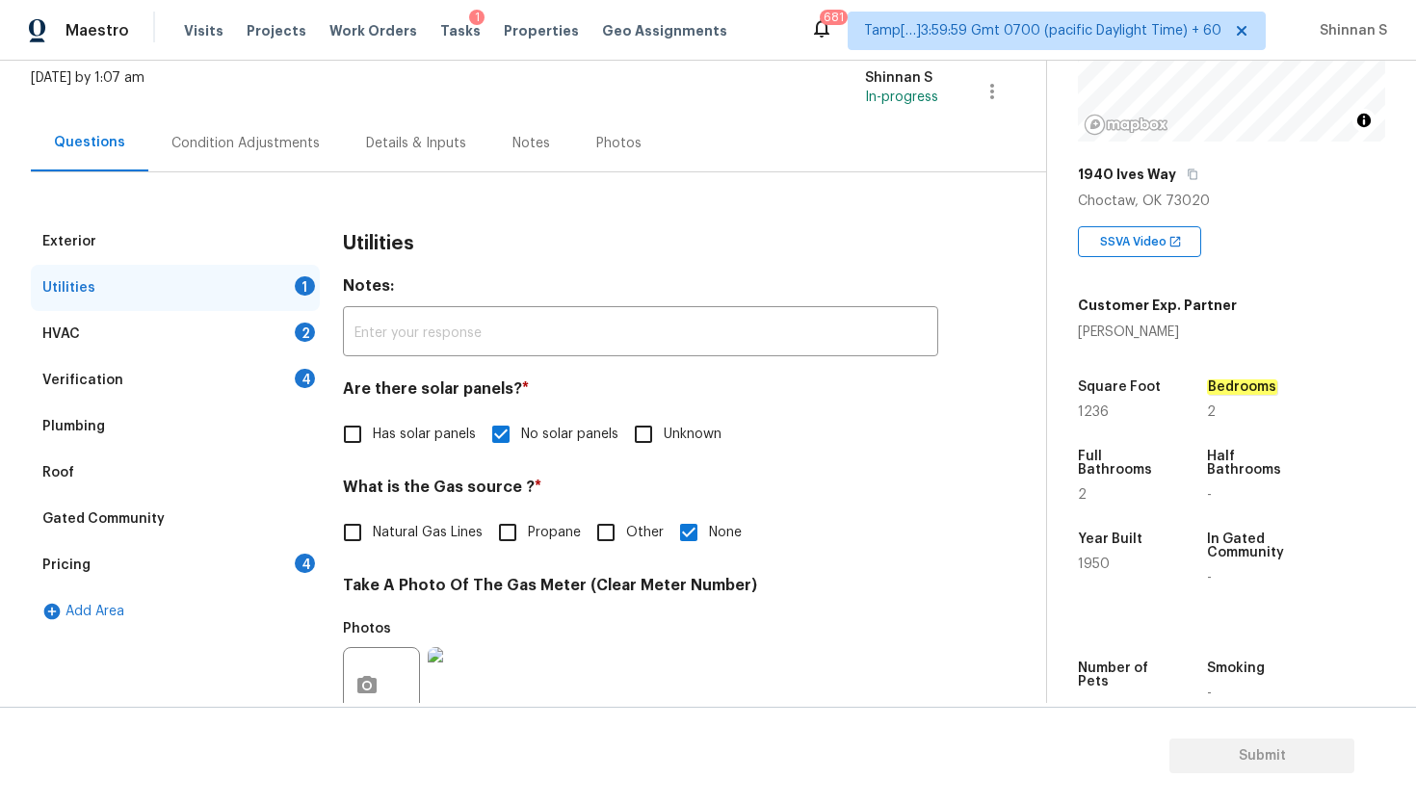
click at [208, 312] on div "HVAC 2" at bounding box center [175, 334] width 289 height 46
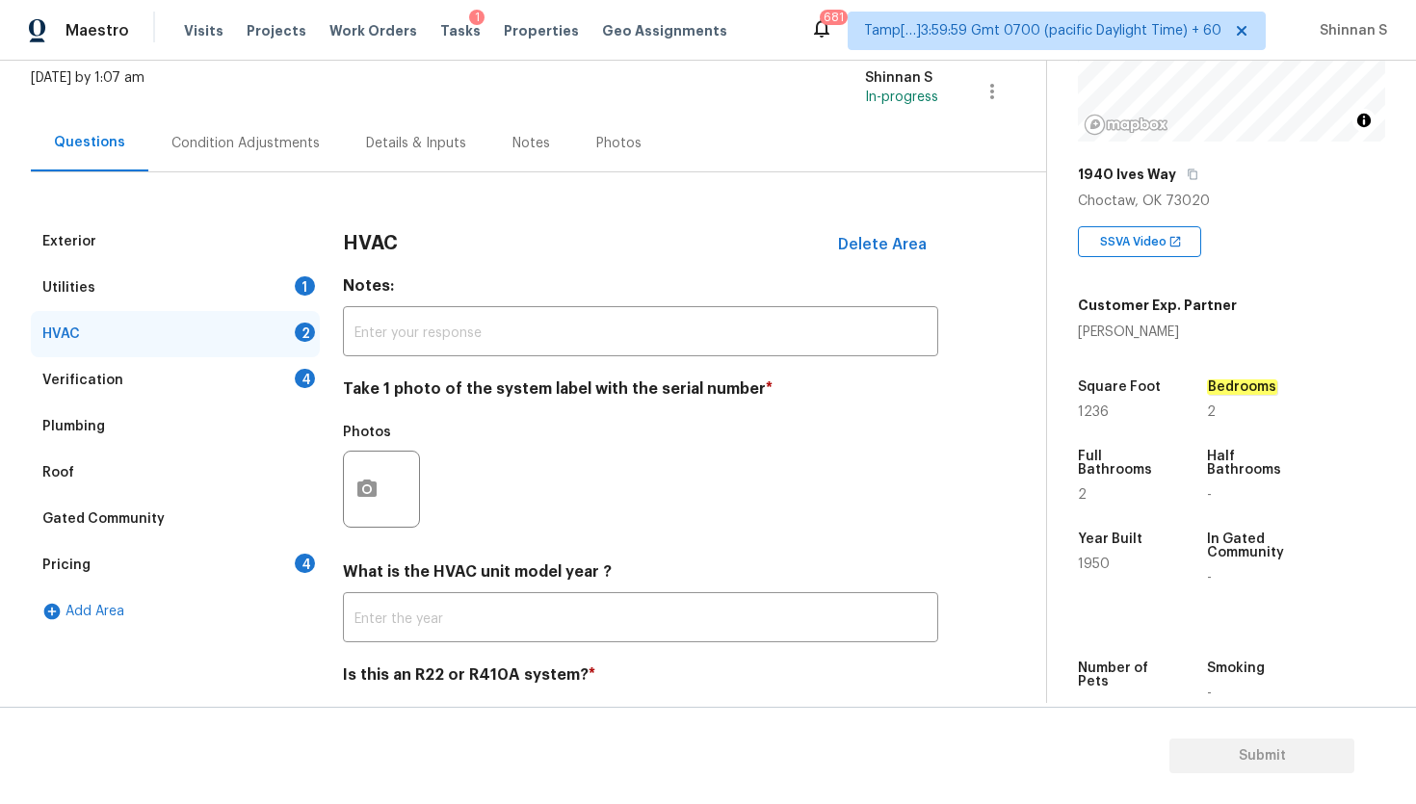
click at [235, 285] on div "Utilities 1" at bounding box center [175, 288] width 289 height 46
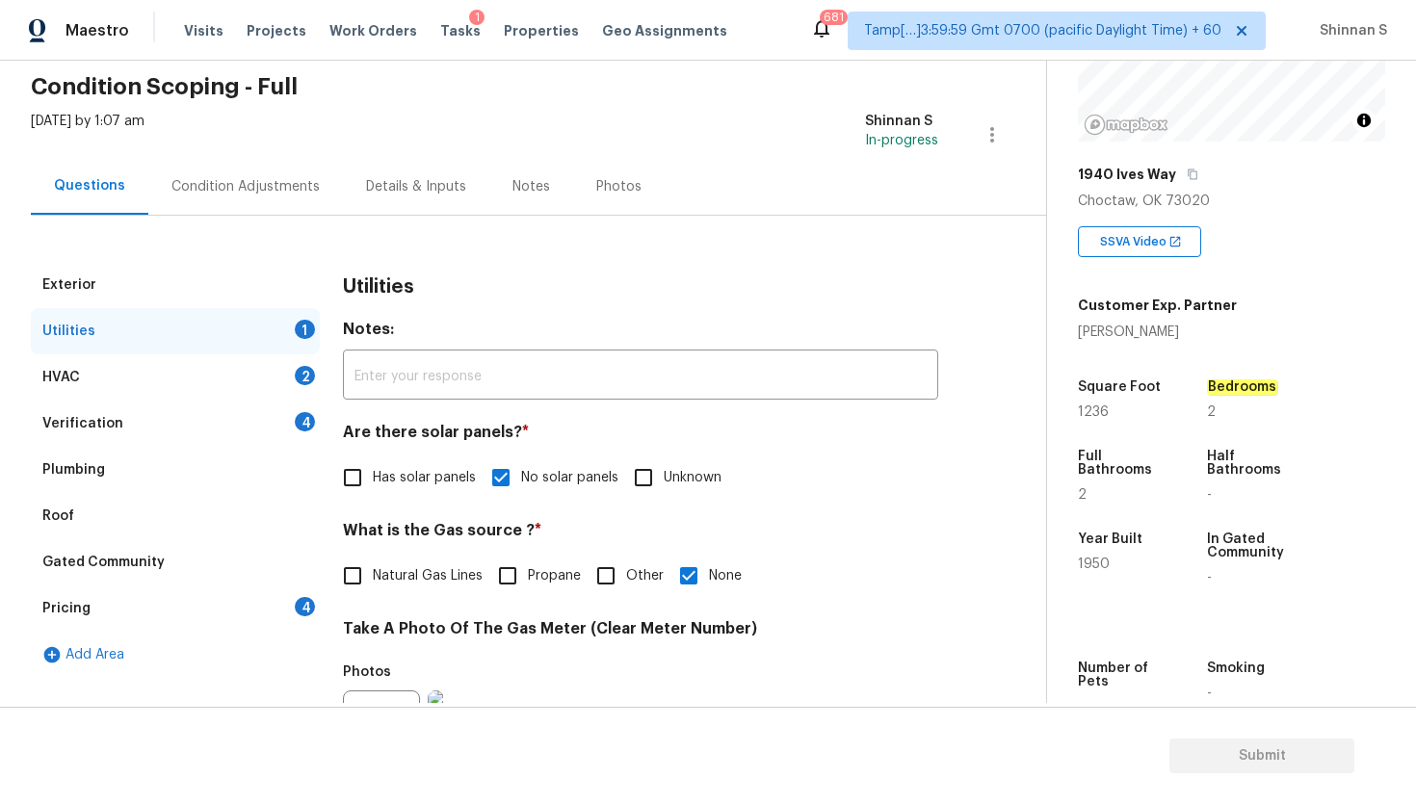
scroll to position [194, 0]
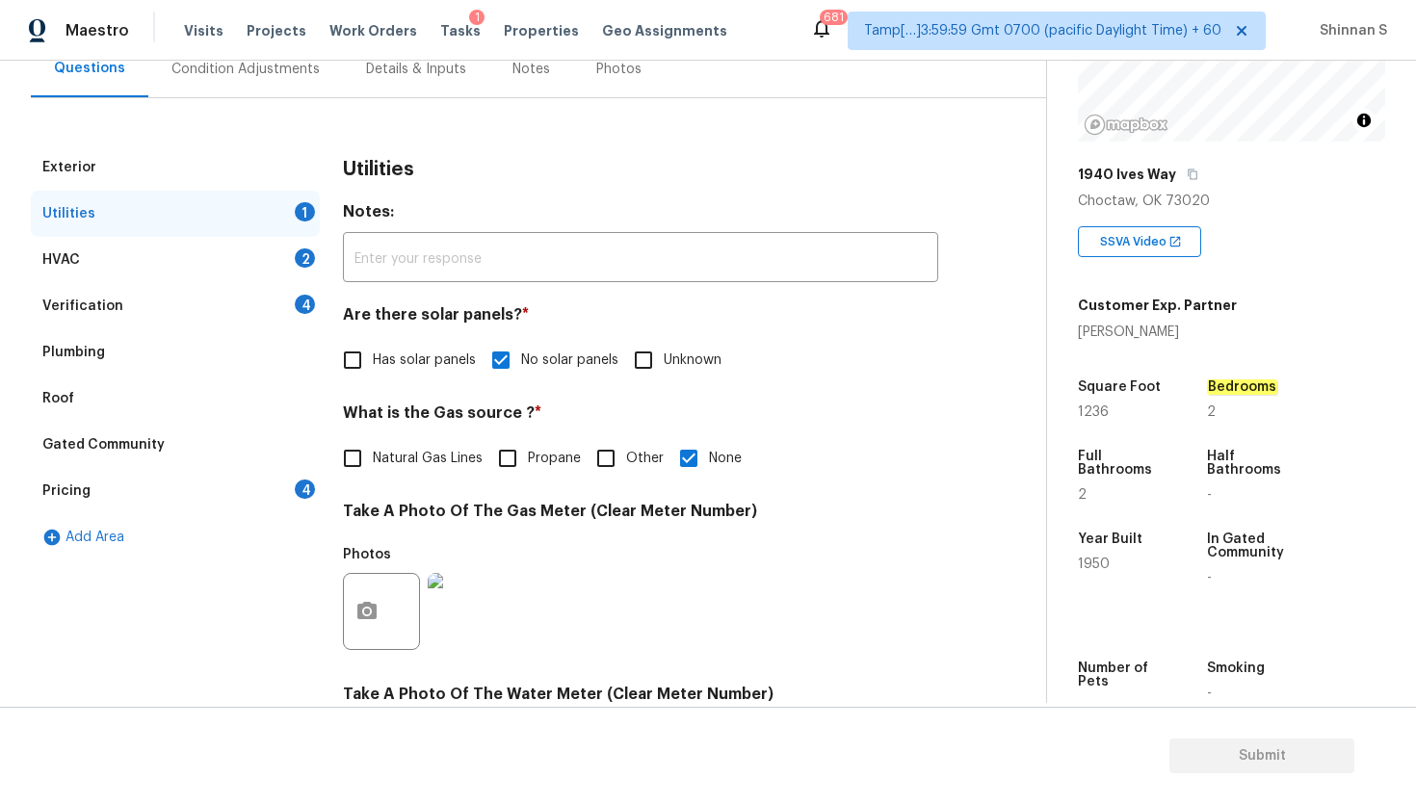
click at [135, 251] on div "HVAC 2" at bounding box center [175, 260] width 289 height 46
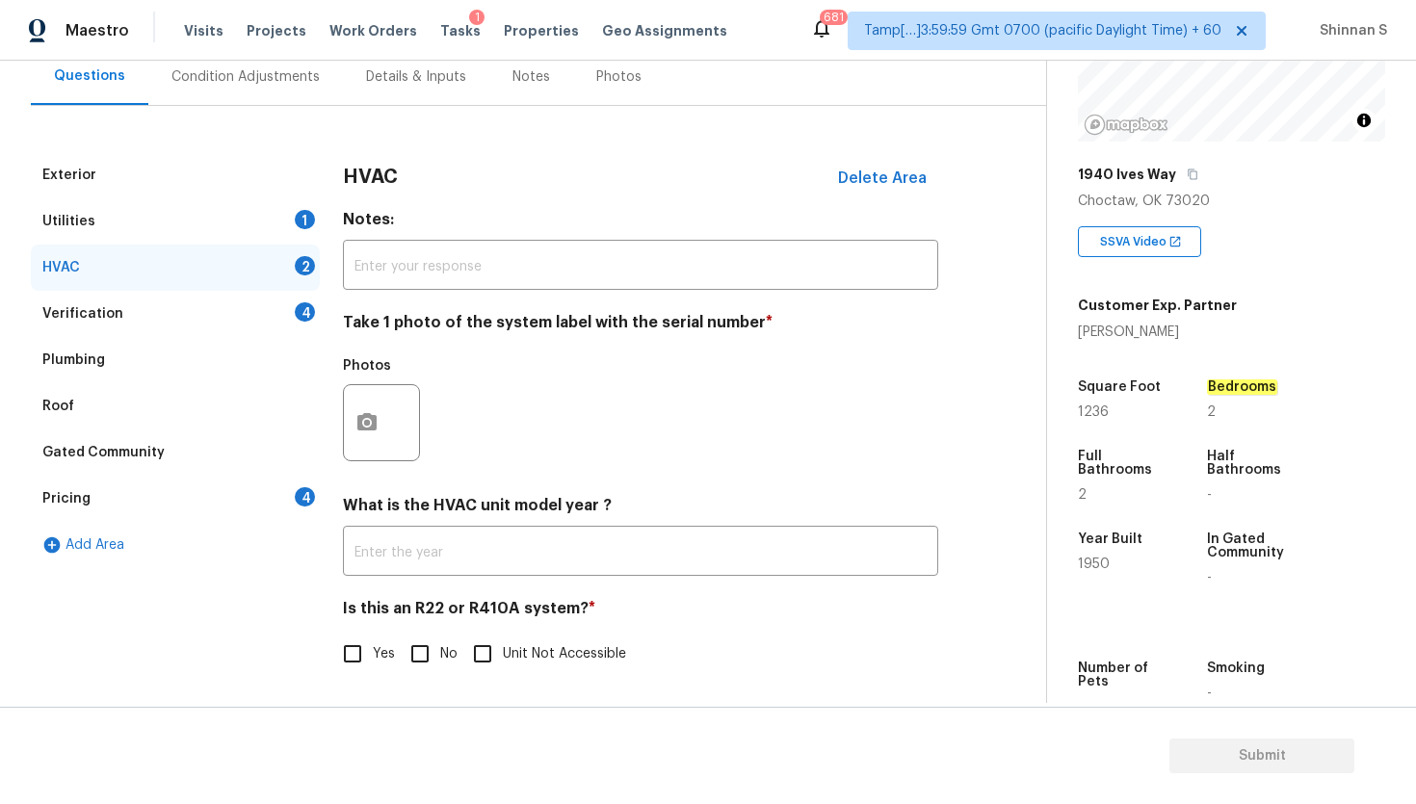
click at [488, 653] on input "Unit Not Accessible" at bounding box center [482, 654] width 40 height 40
checkbox input "true"
click at [431, 542] on input "text" at bounding box center [640, 553] width 595 height 45
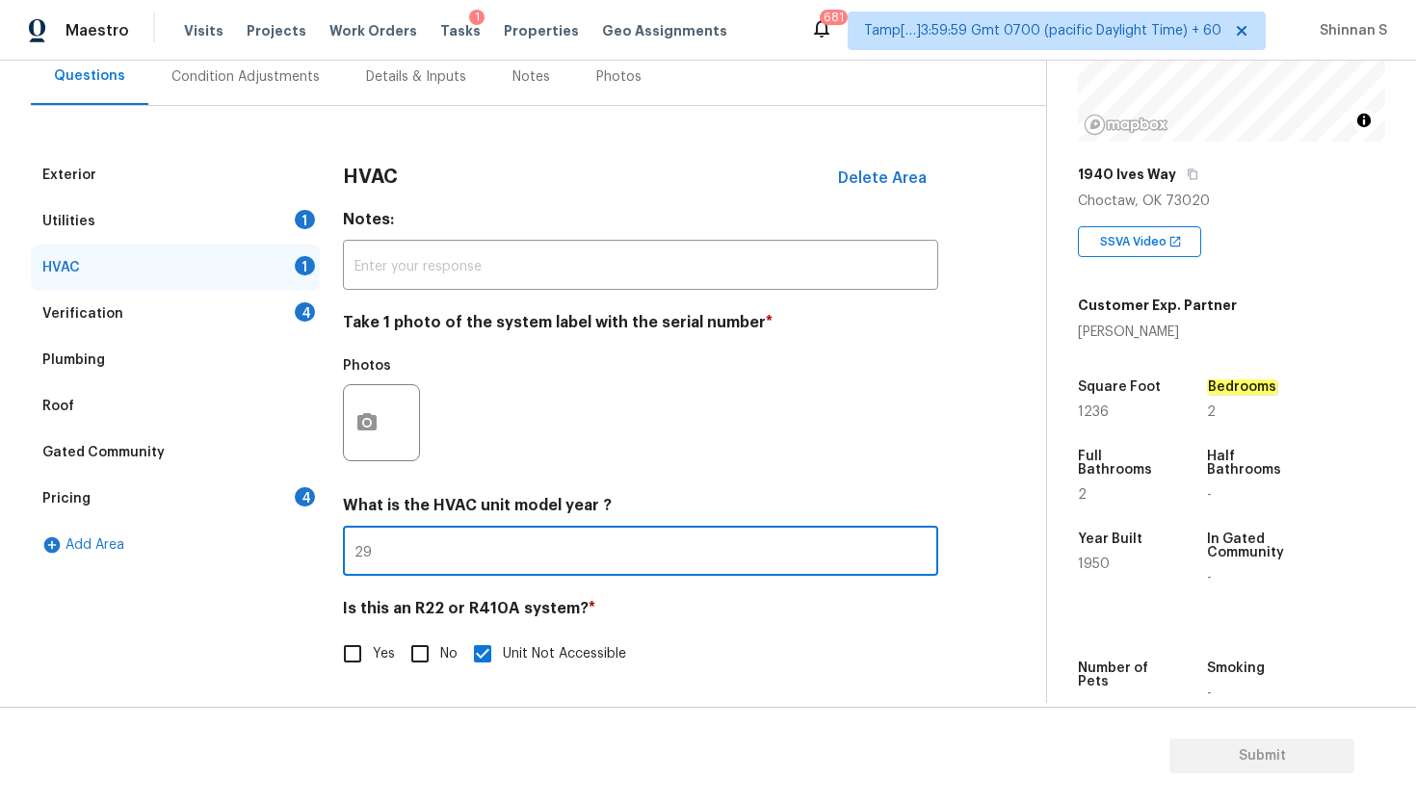
type input "2"
click at [571, 404] on div "Photos" at bounding box center [640, 410] width 595 height 125
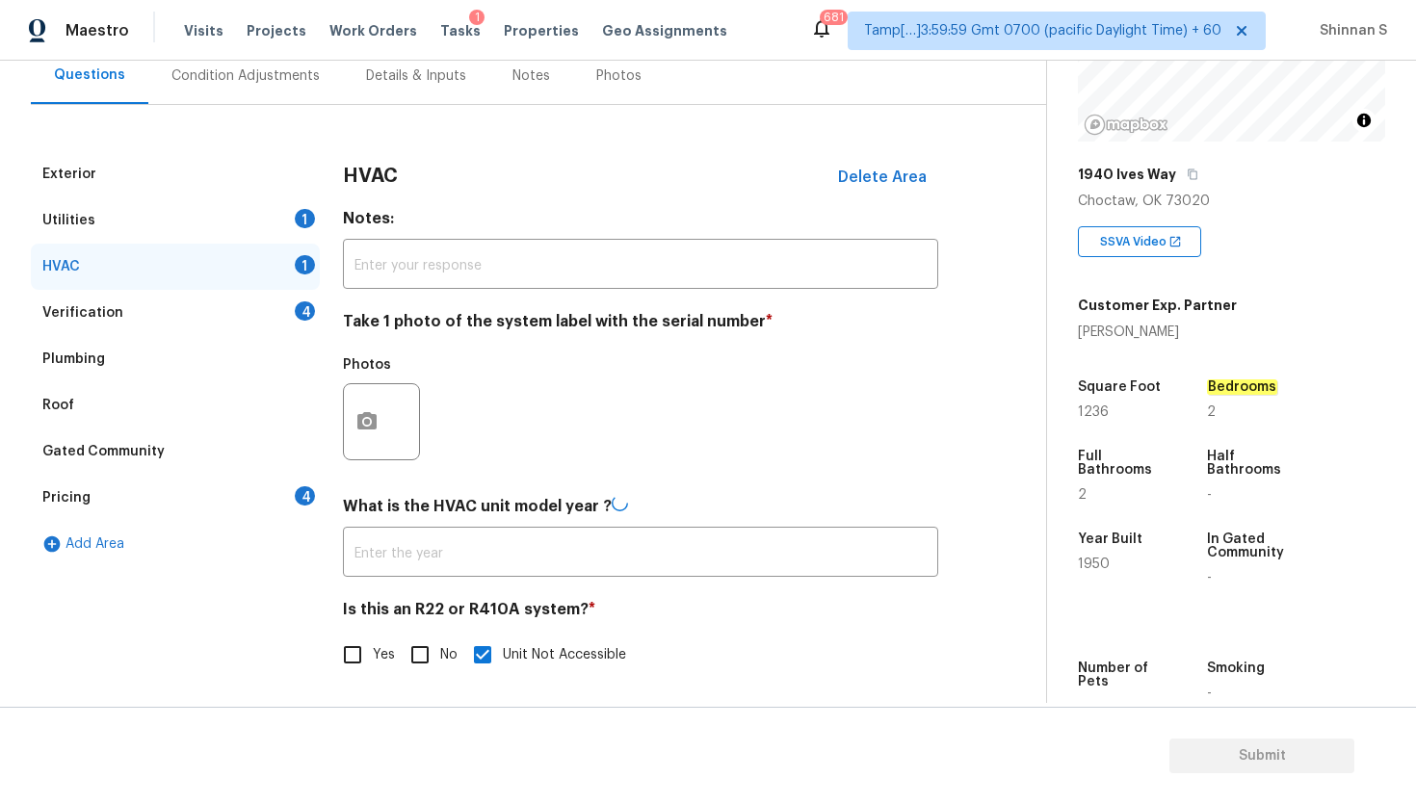
scroll to position [189, 0]
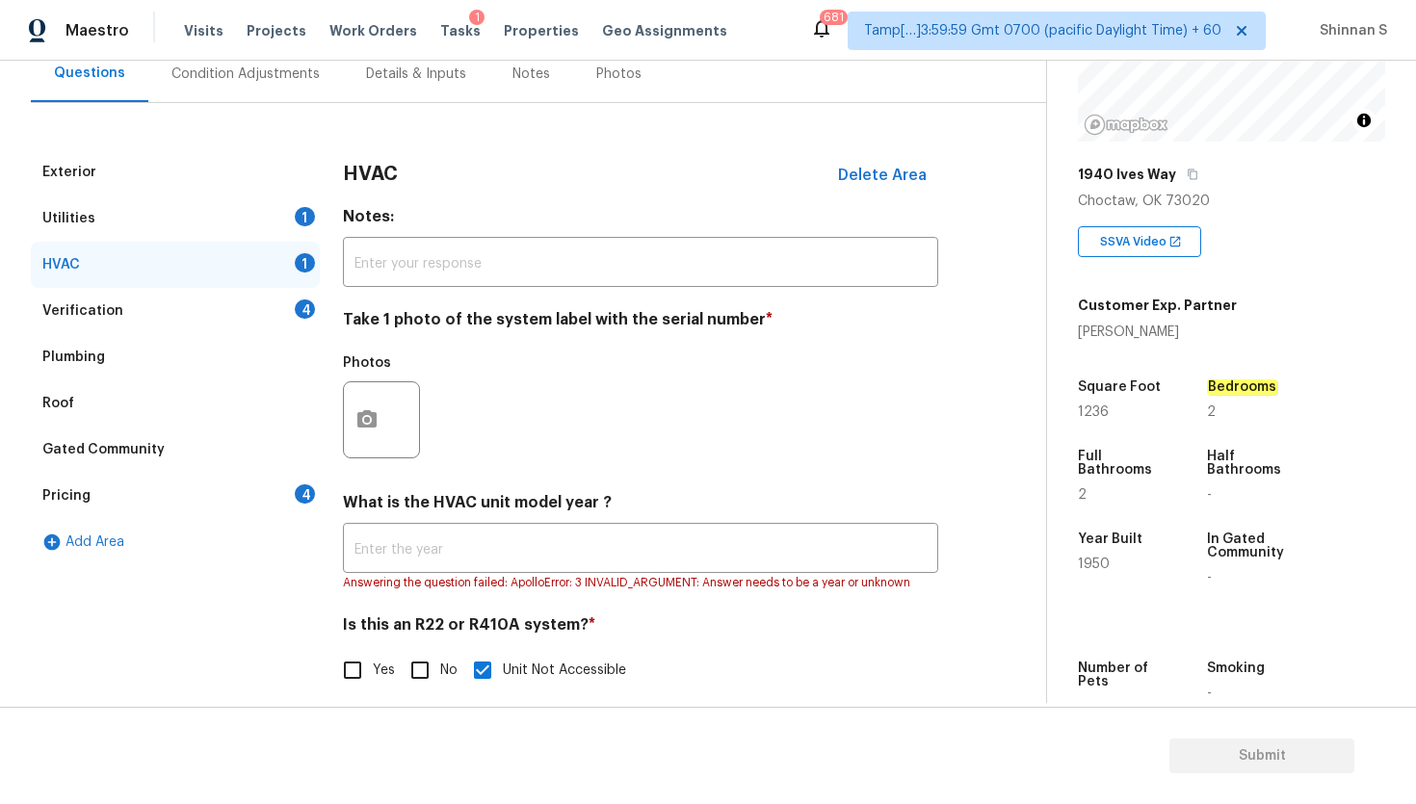
click at [400, 414] on div at bounding box center [381, 419] width 77 height 77
click at [359, 411] on icon "button" at bounding box center [366, 419] width 23 height 23
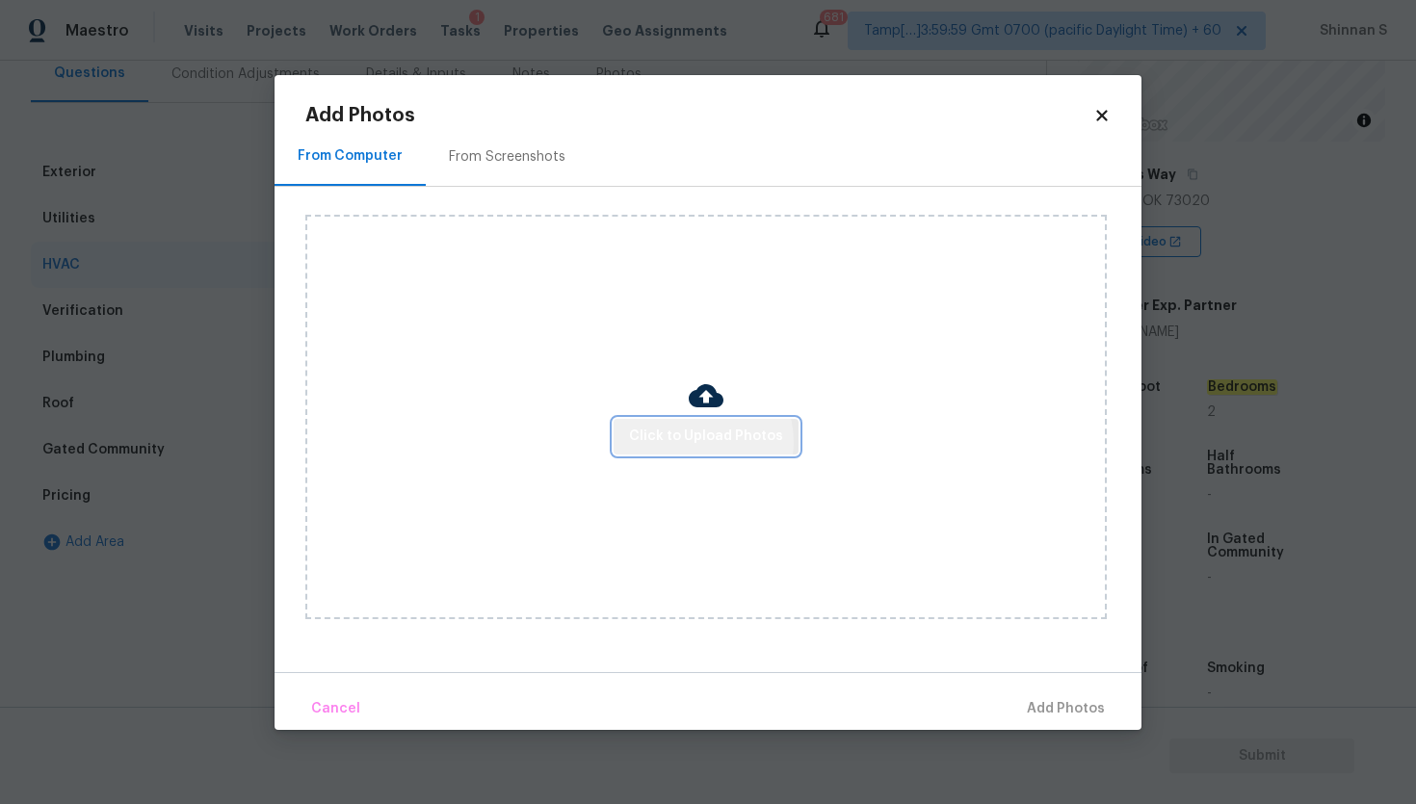
click at [693, 442] on span "Click to Upload Photos" at bounding box center [706, 437] width 154 height 24
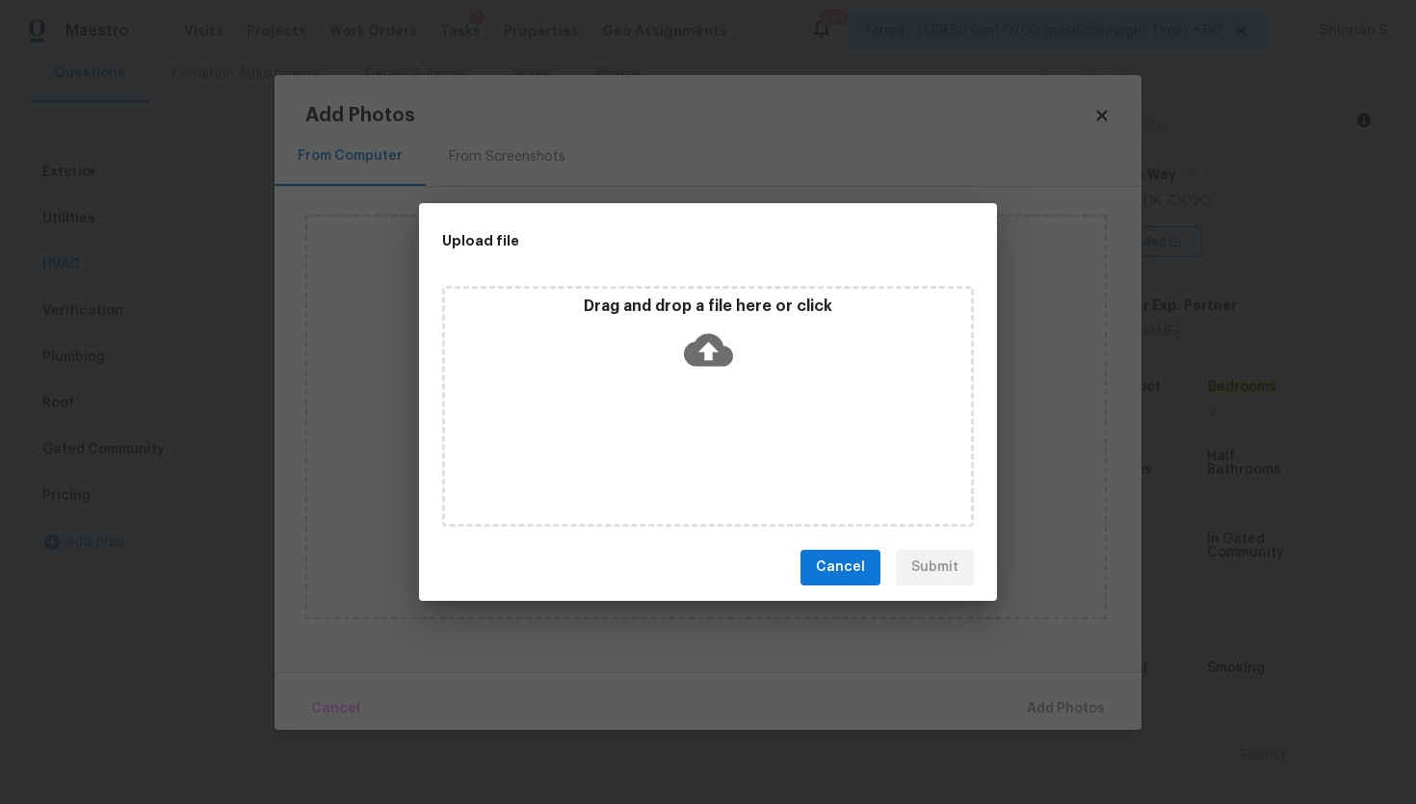
click at [717, 351] on icon at bounding box center [708, 349] width 49 height 33
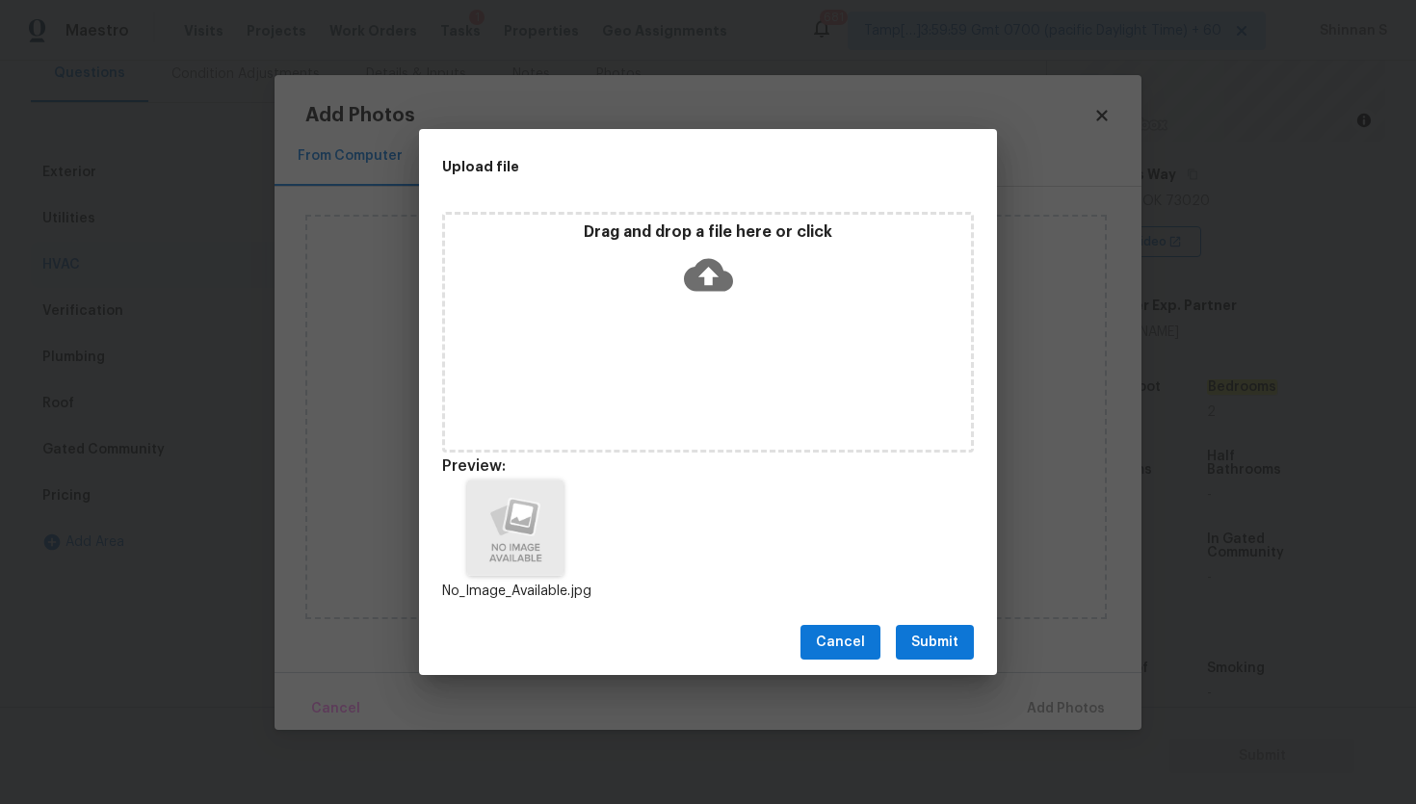
click at [944, 629] on button "Submit" at bounding box center [935, 643] width 78 height 36
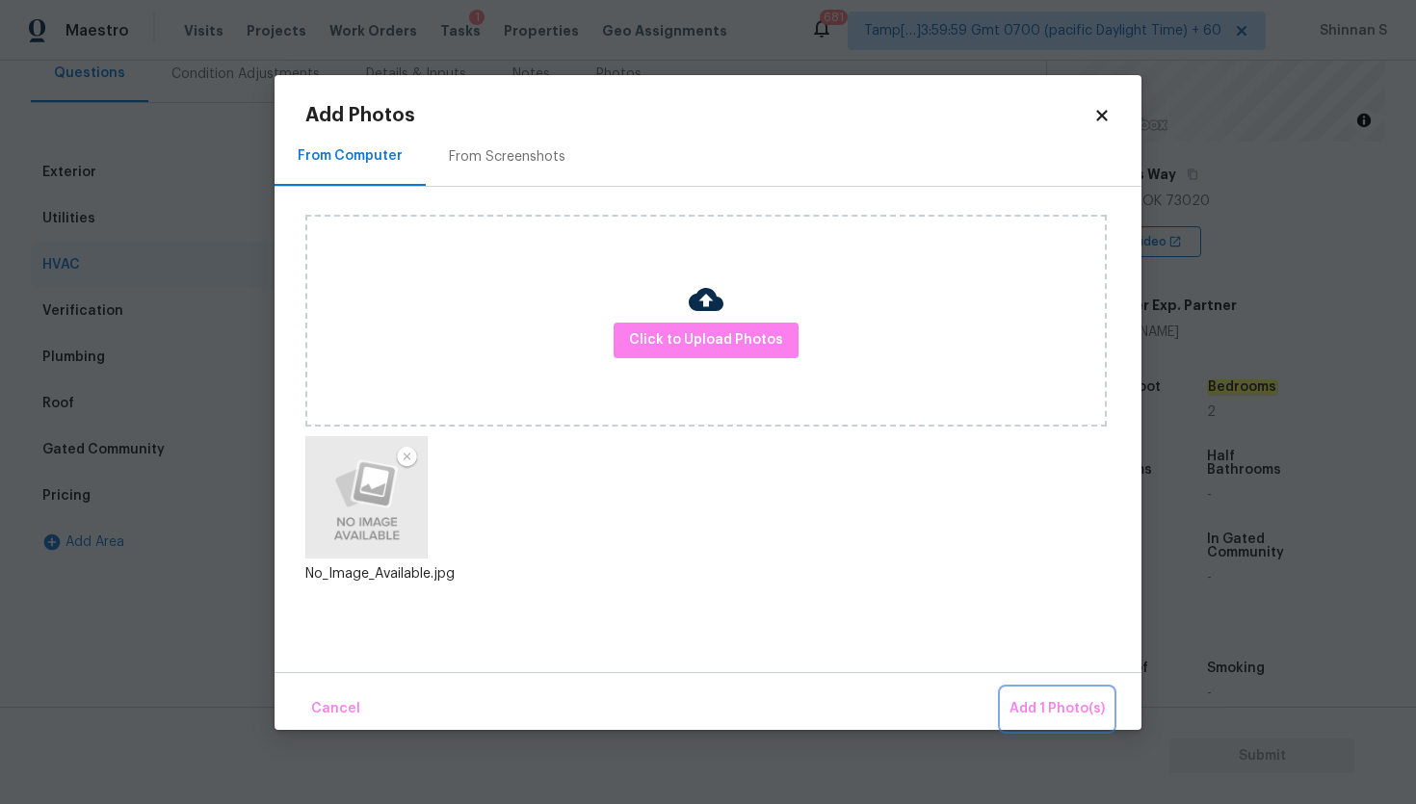
click at [1042, 699] on span "Add 1 Photo(s)" at bounding box center [1056, 709] width 95 height 24
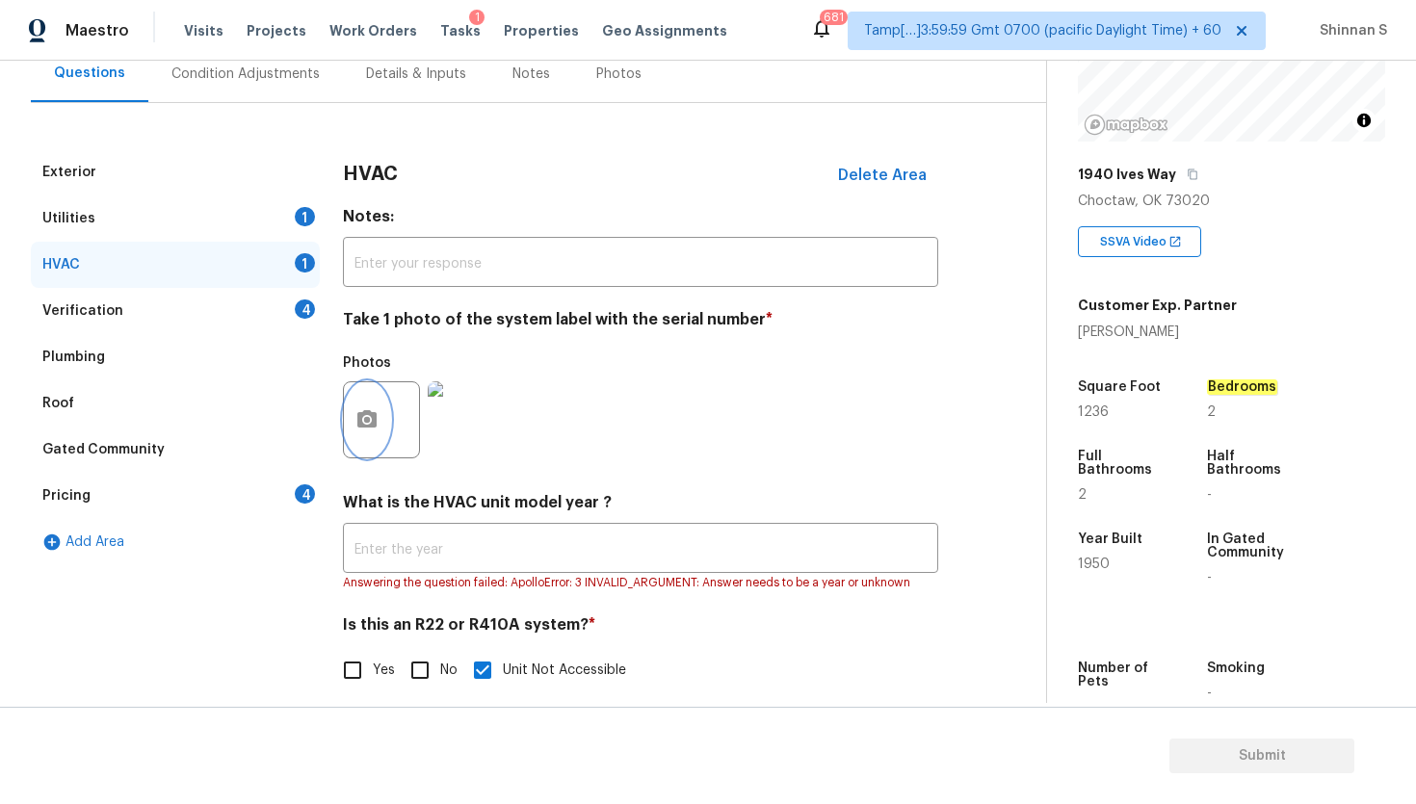
scroll to position [206, 0]
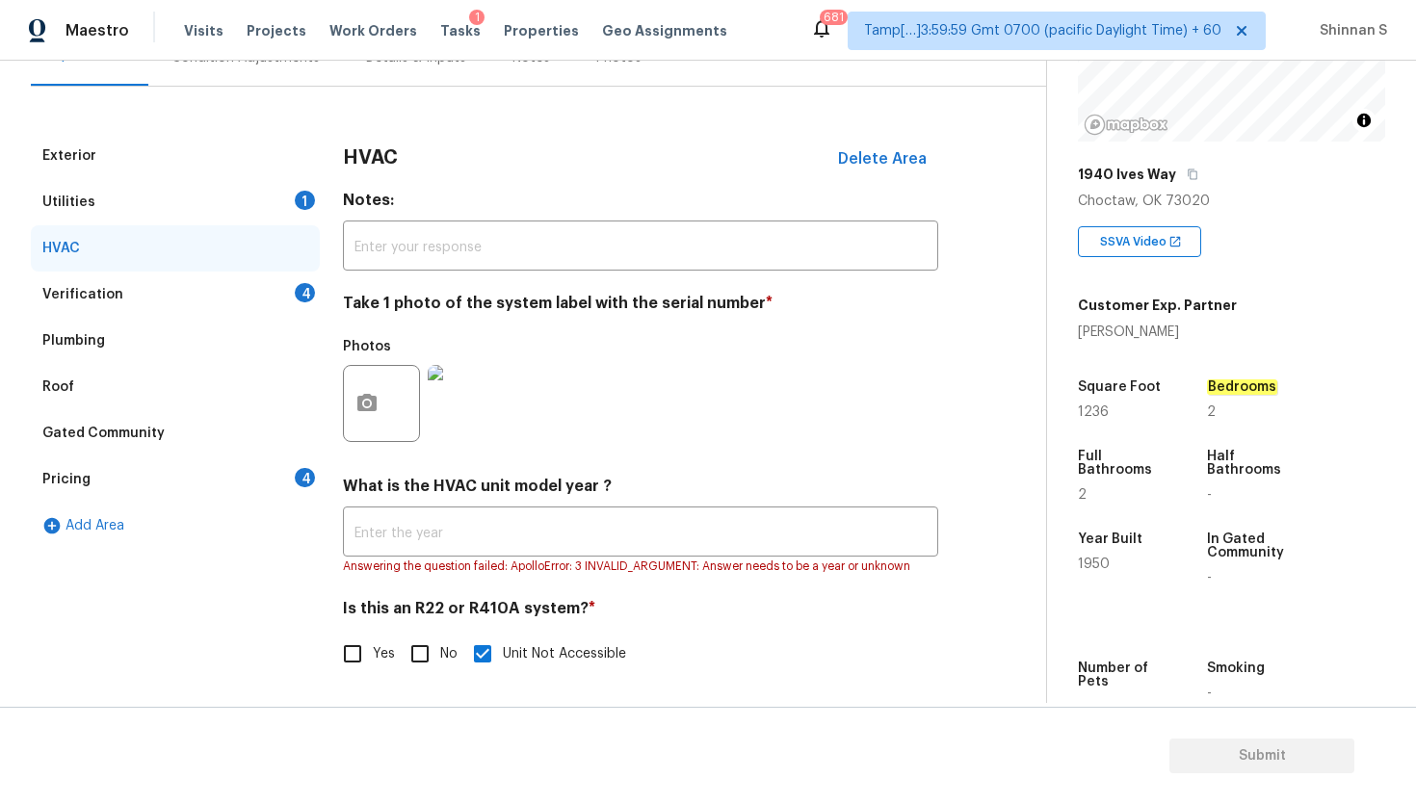
click at [120, 276] on div "Verification 4" at bounding box center [175, 295] width 289 height 46
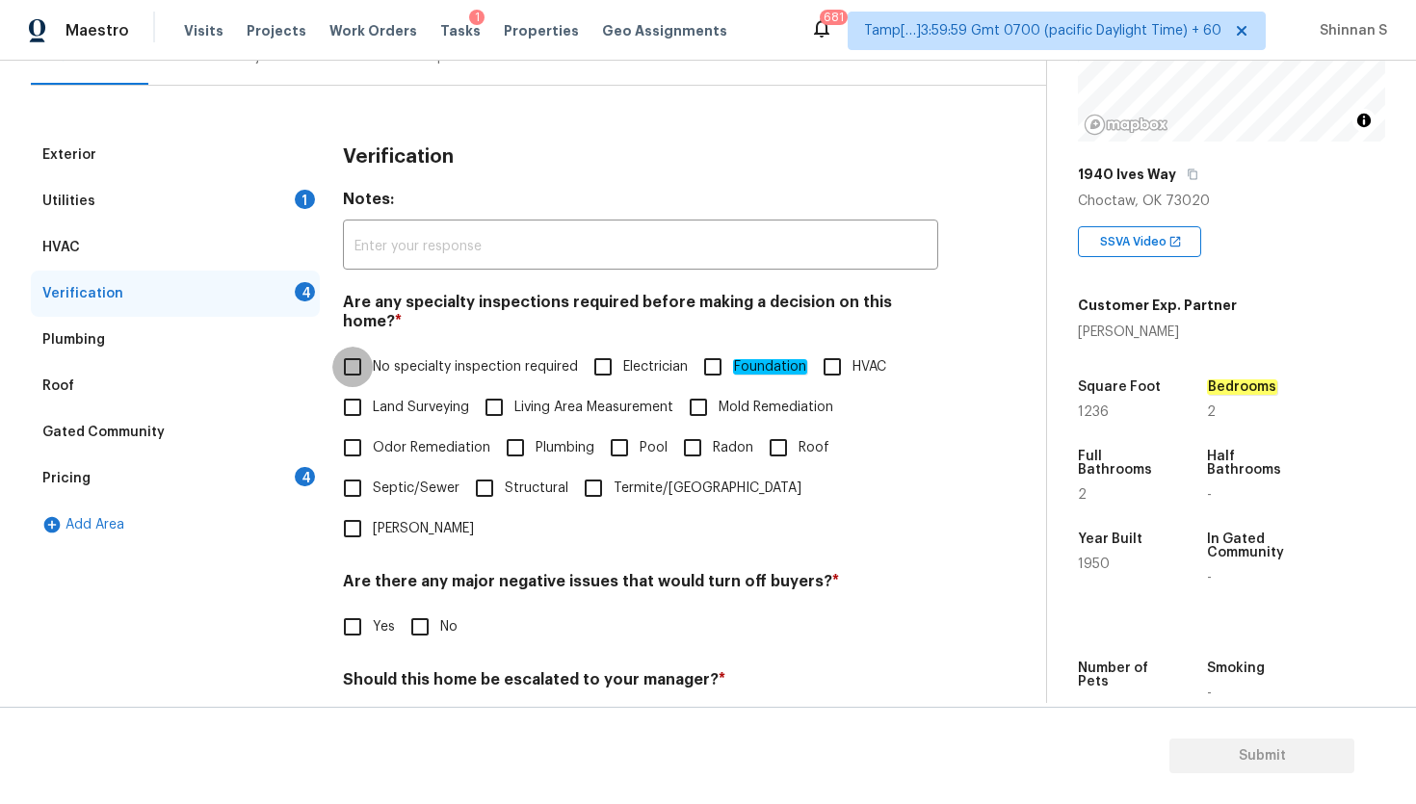
click at [355, 347] on input "No specialty inspection required" at bounding box center [352, 367] width 40 height 40
checkbox input "true"
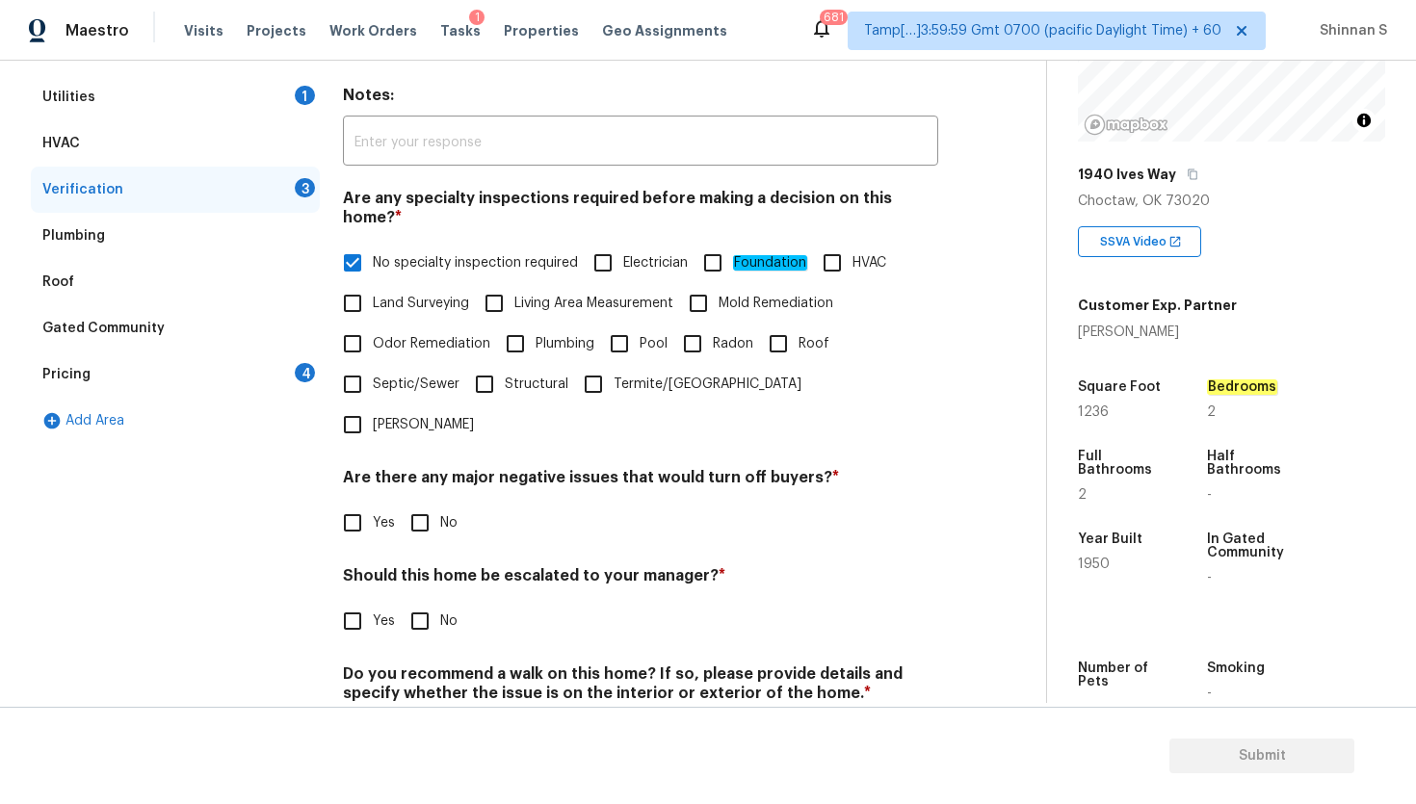
scroll to position [315, 0]
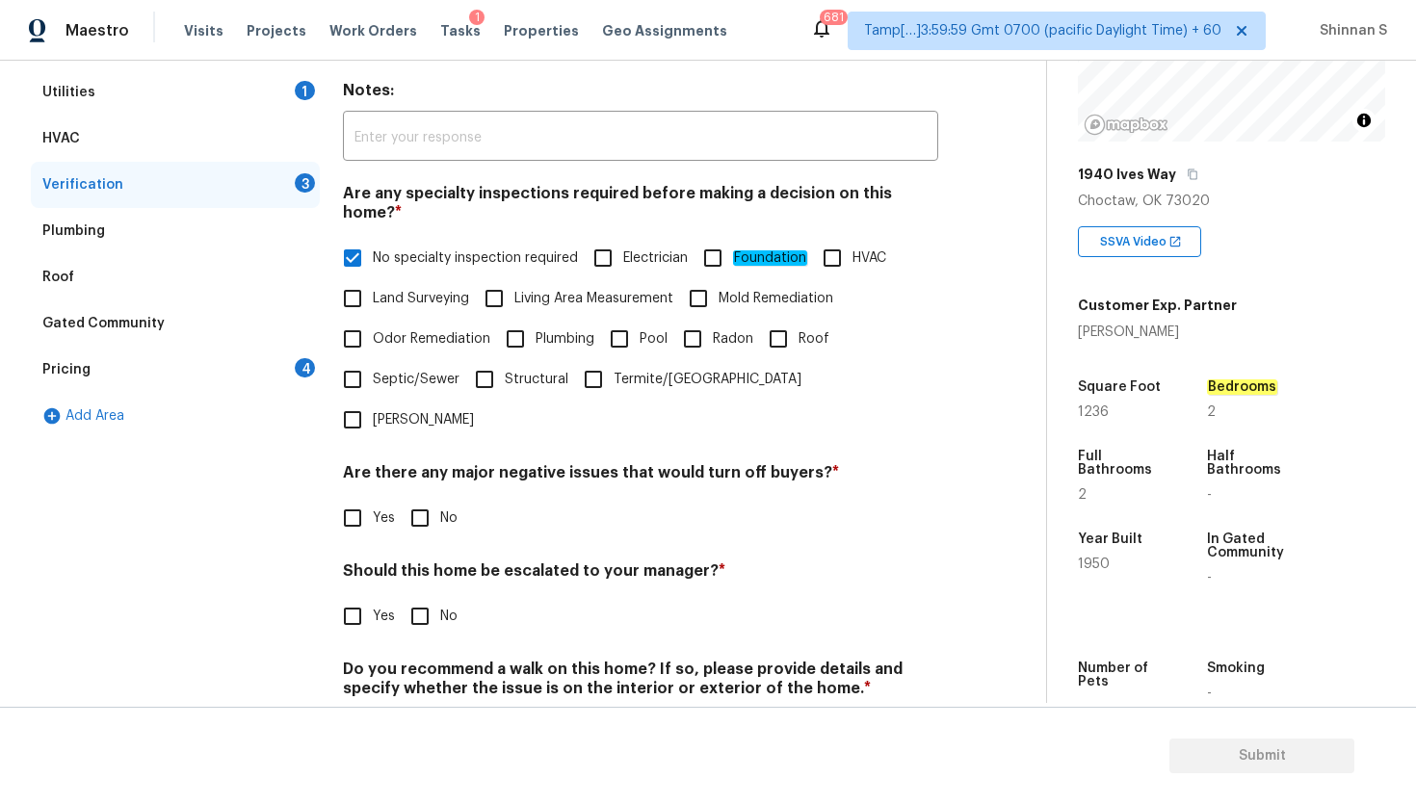
click at [426, 498] on input "No" at bounding box center [420, 518] width 40 height 40
checkbox input "true"
click at [426, 596] on input "No" at bounding box center [420, 616] width 40 height 40
checkbox input "true"
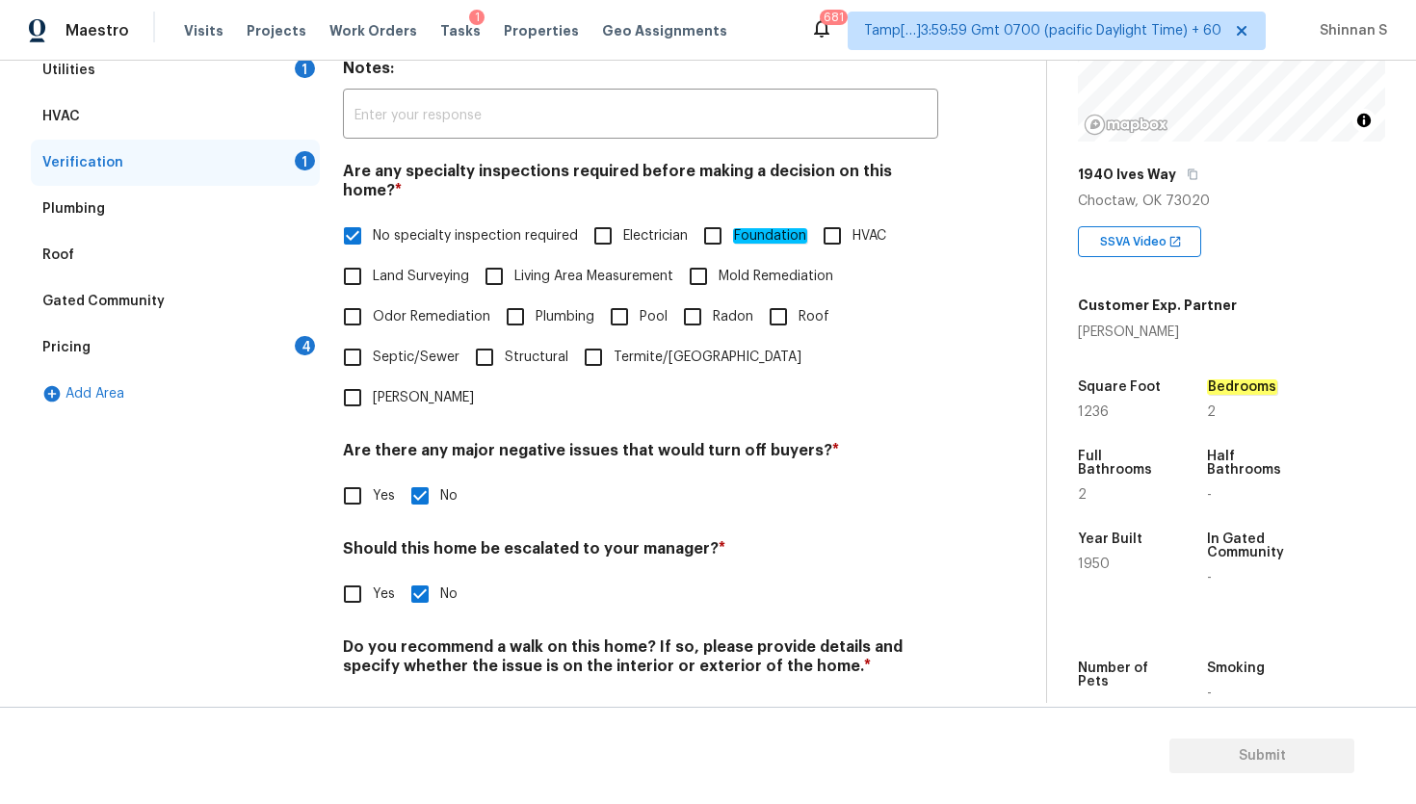
scroll to position [335, 0]
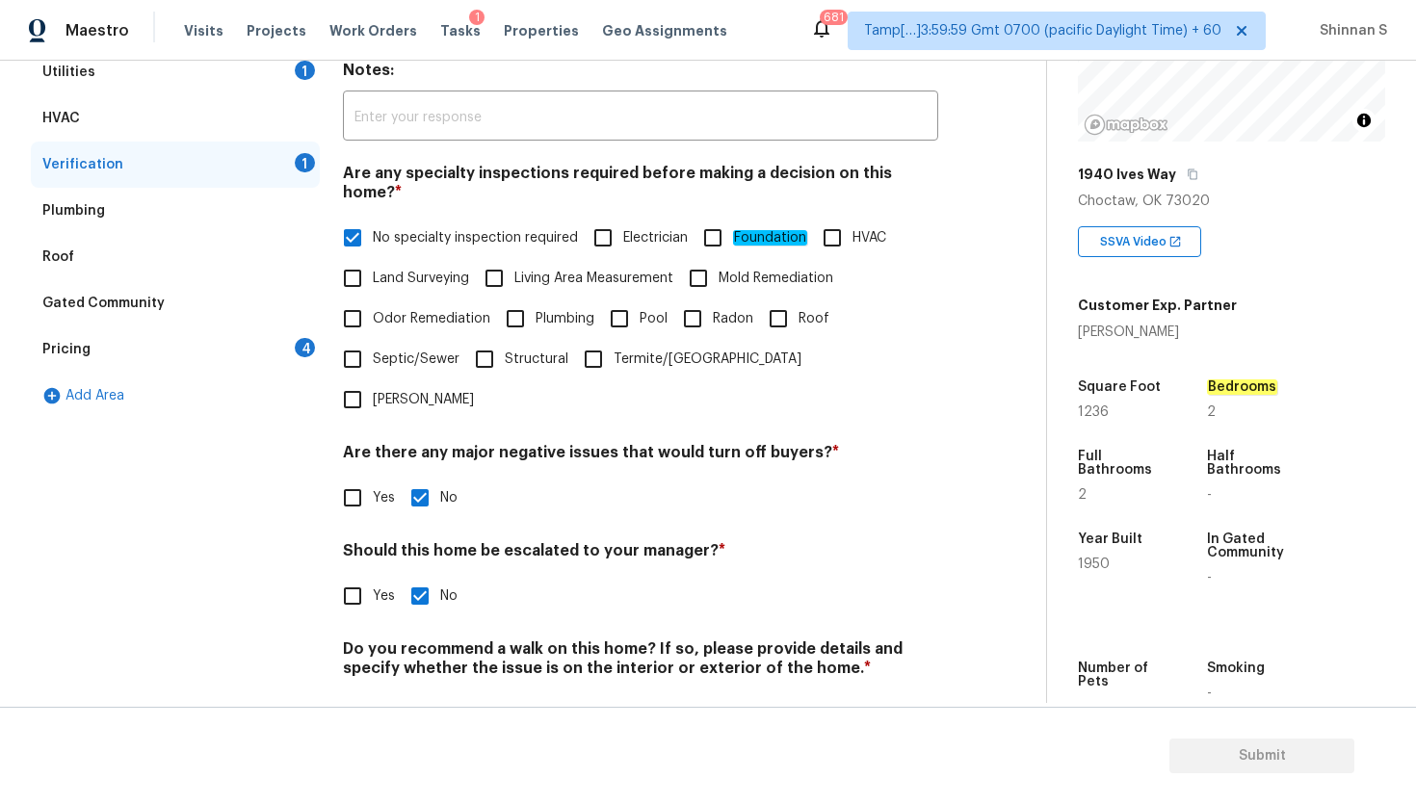
click at [423, 693] on input "No" at bounding box center [420, 713] width 40 height 40
checkbox input "true"
click at [94, 215] on div "Plumbing" at bounding box center [73, 210] width 63 height 19
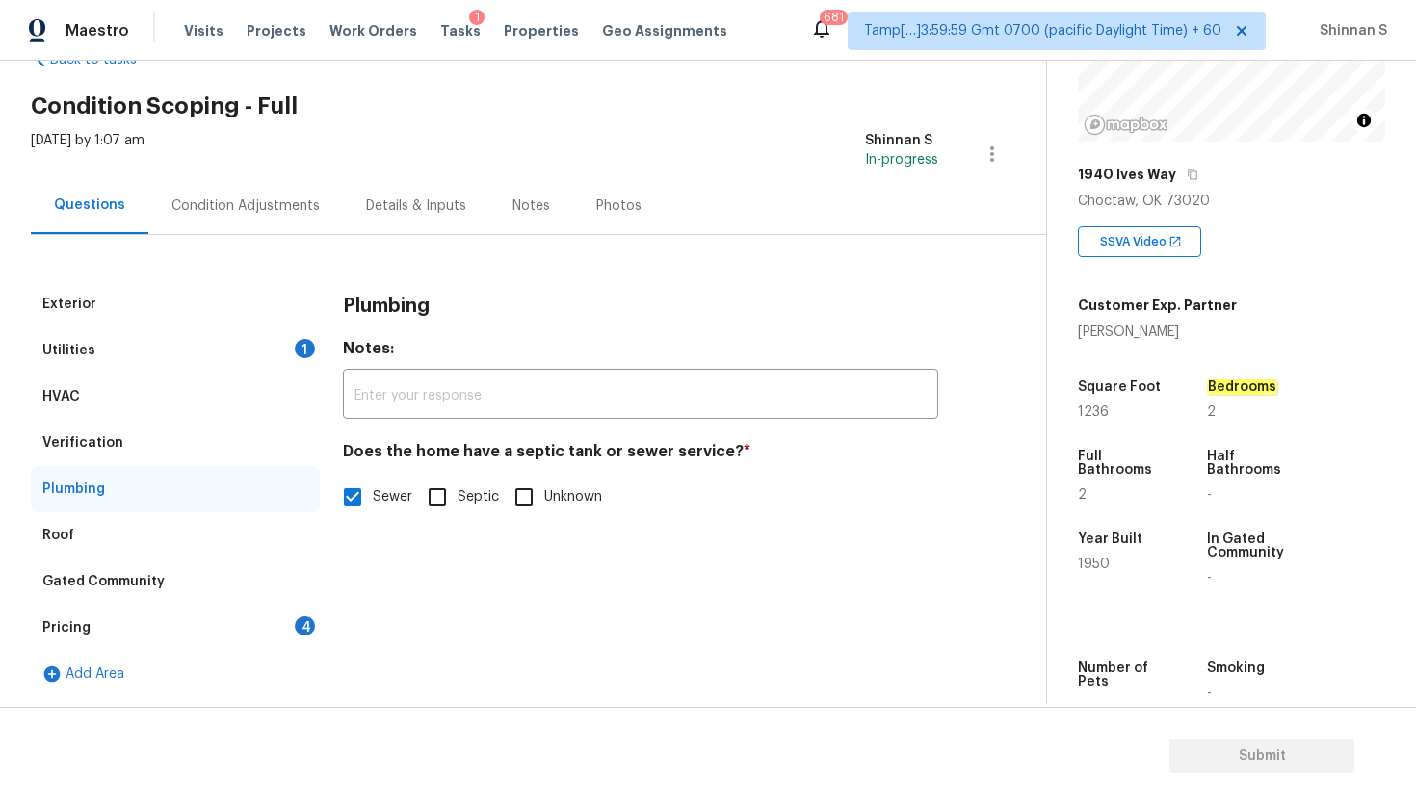
click at [126, 517] on div "Roof" at bounding box center [175, 535] width 289 height 46
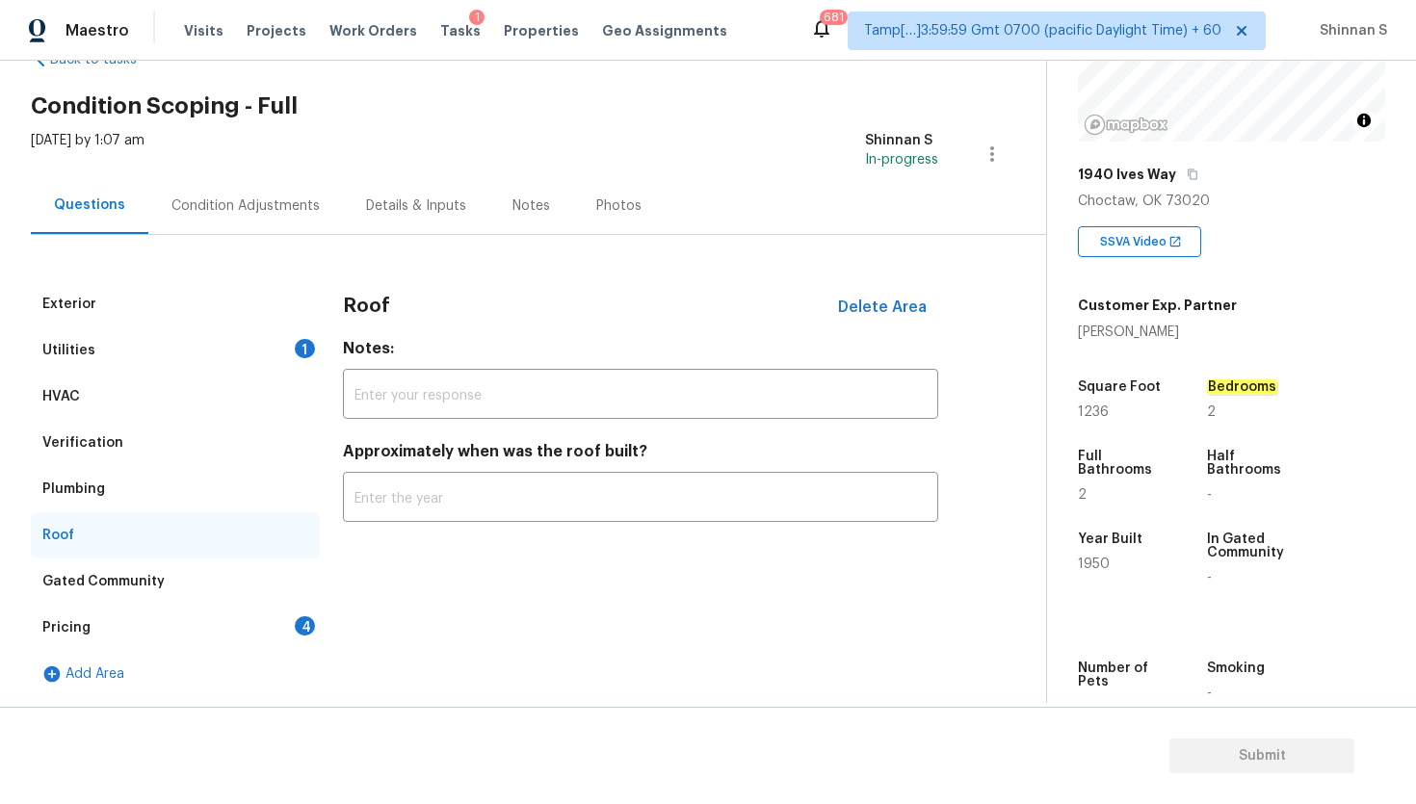
click at [136, 558] on div "Gated Community" at bounding box center [175, 581] width 289 height 46
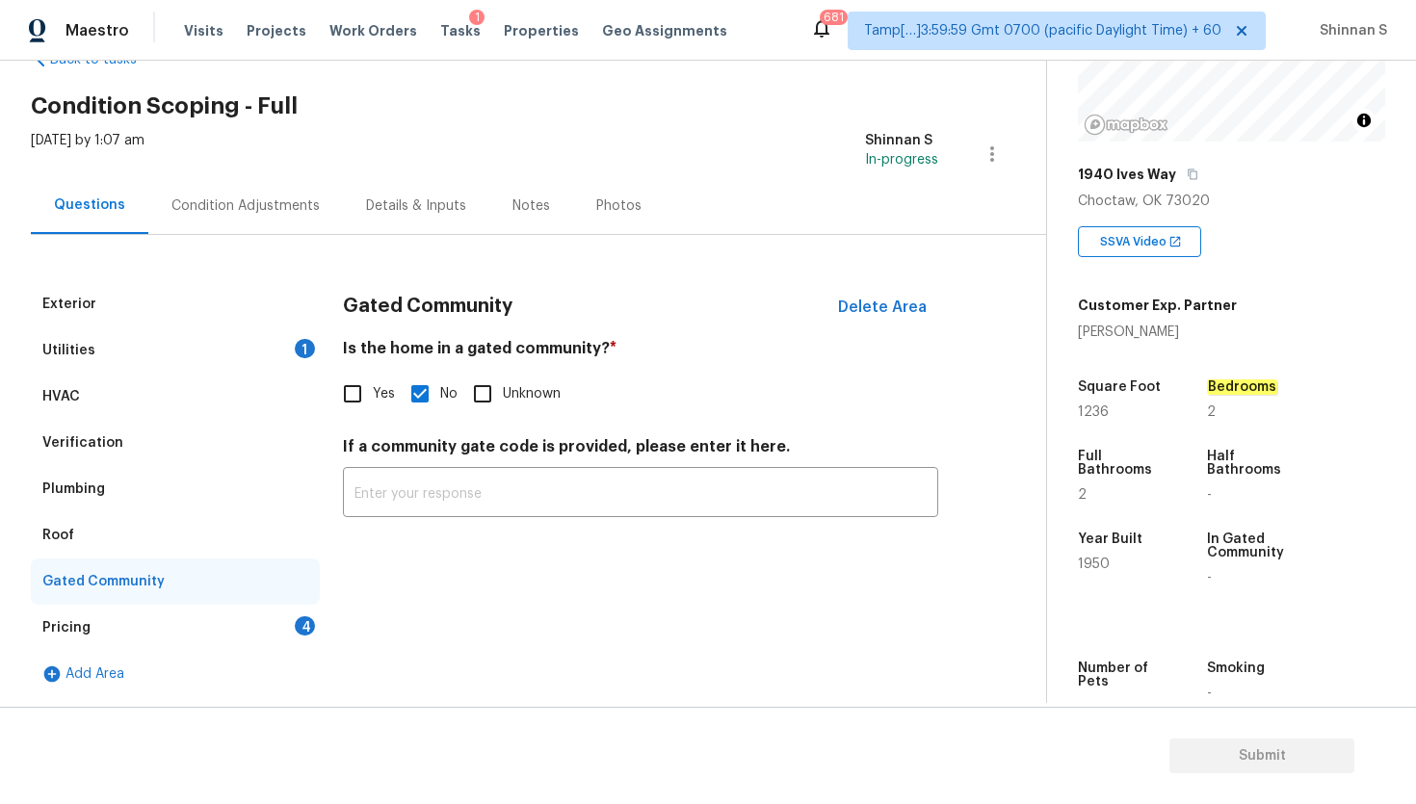
click at [141, 611] on div "Pricing 4" at bounding box center [175, 628] width 289 height 46
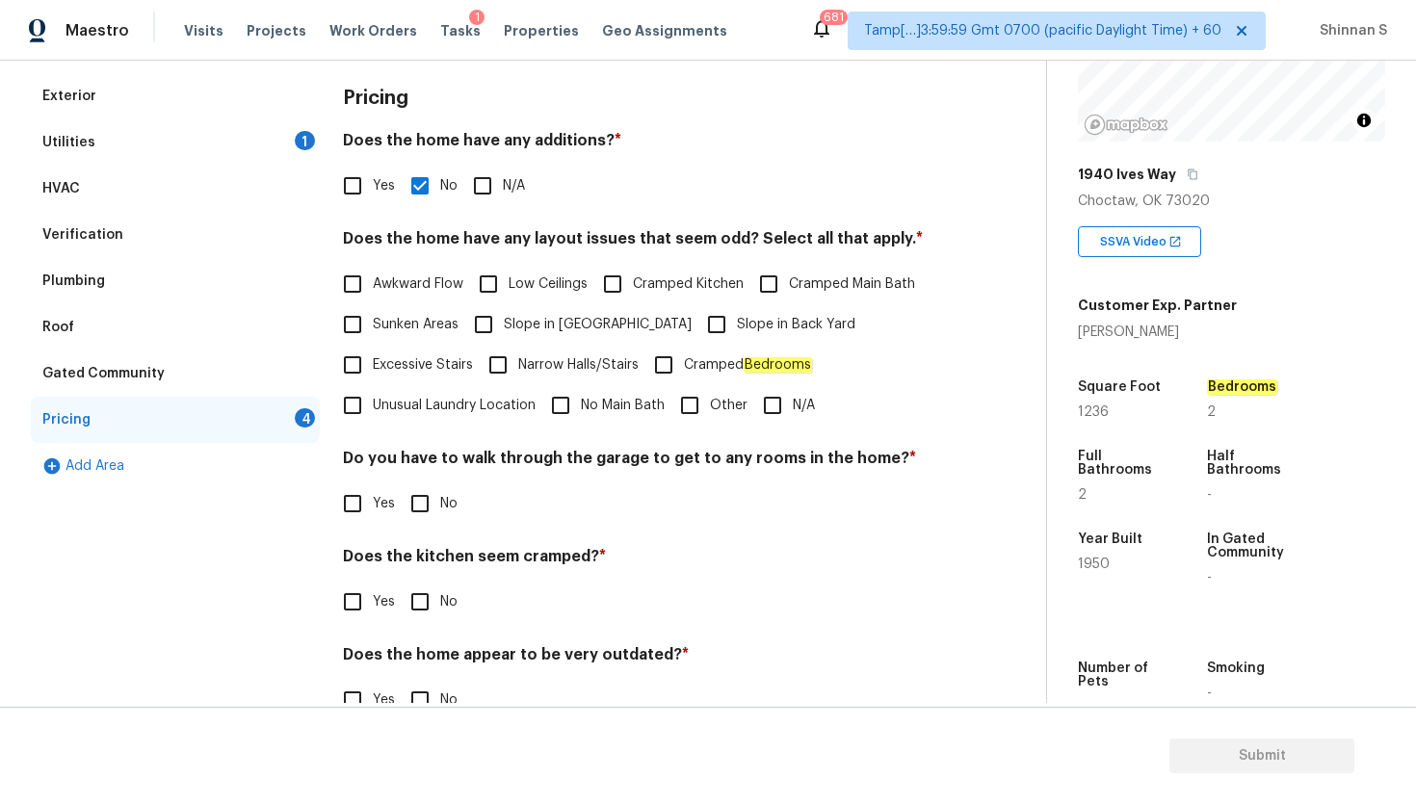
scroll to position [264, 0]
click at [771, 409] on input "N/A" at bounding box center [772, 406] width 40 height 40
checkbox input "true"
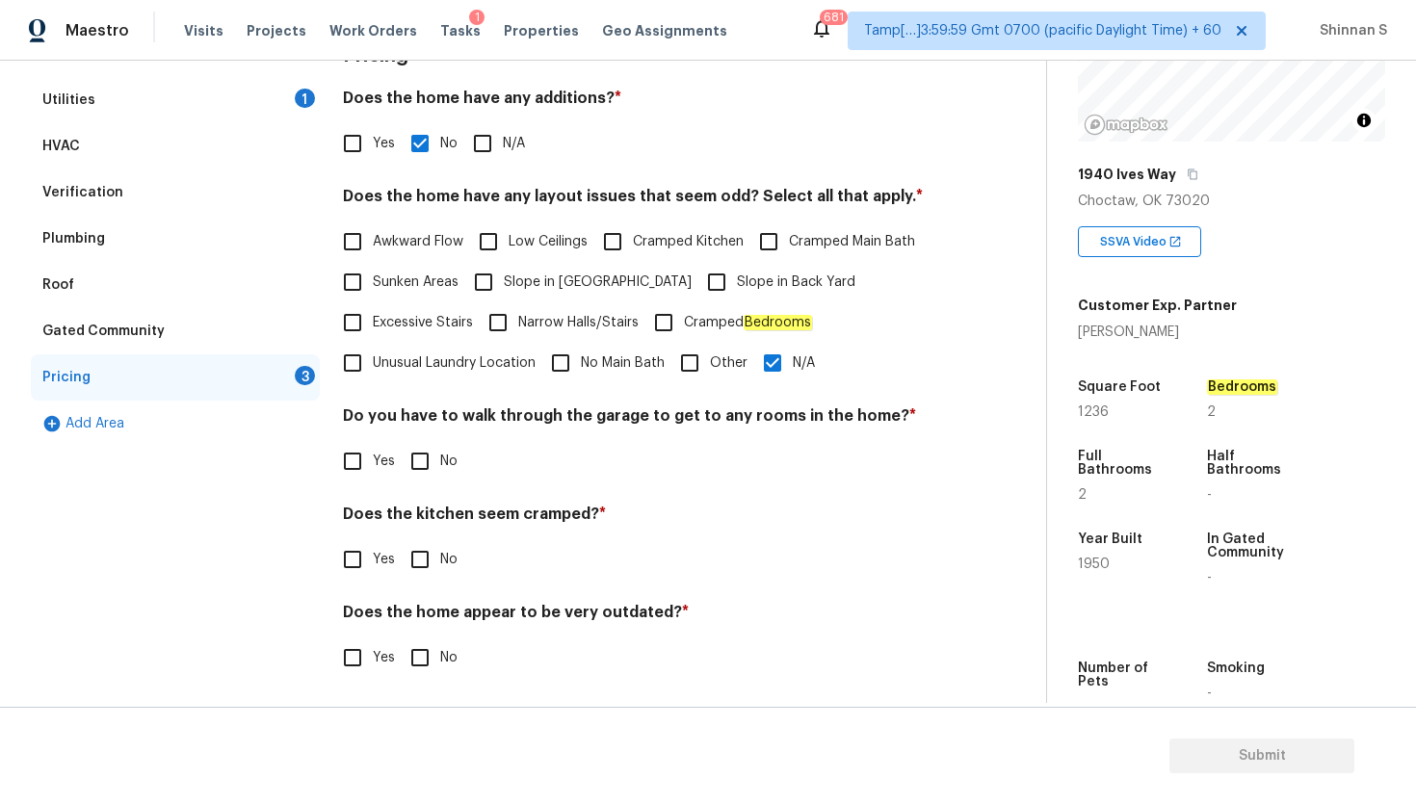
scroll to position [311, 0]
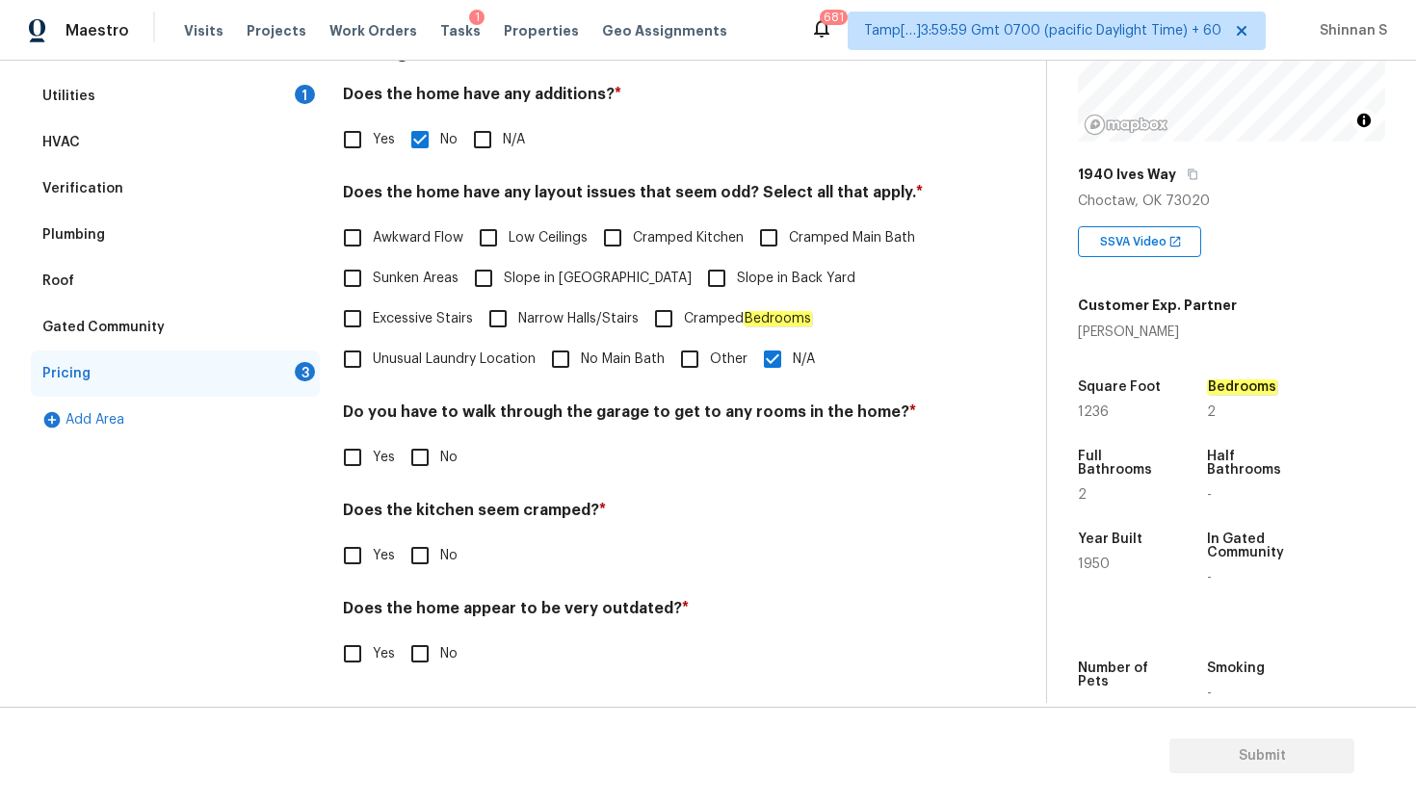
click at [423, 451] on input "No" at bounding box center [420, 457] width 40 height 40
checkbox input "true"
click at [422, 552] on input "No" at bounding box center [420, 555] width 40 height 40
checkbox input "true"
click at [424, 652] on input "No" at bounding box center [420, 654] width 40 height 40
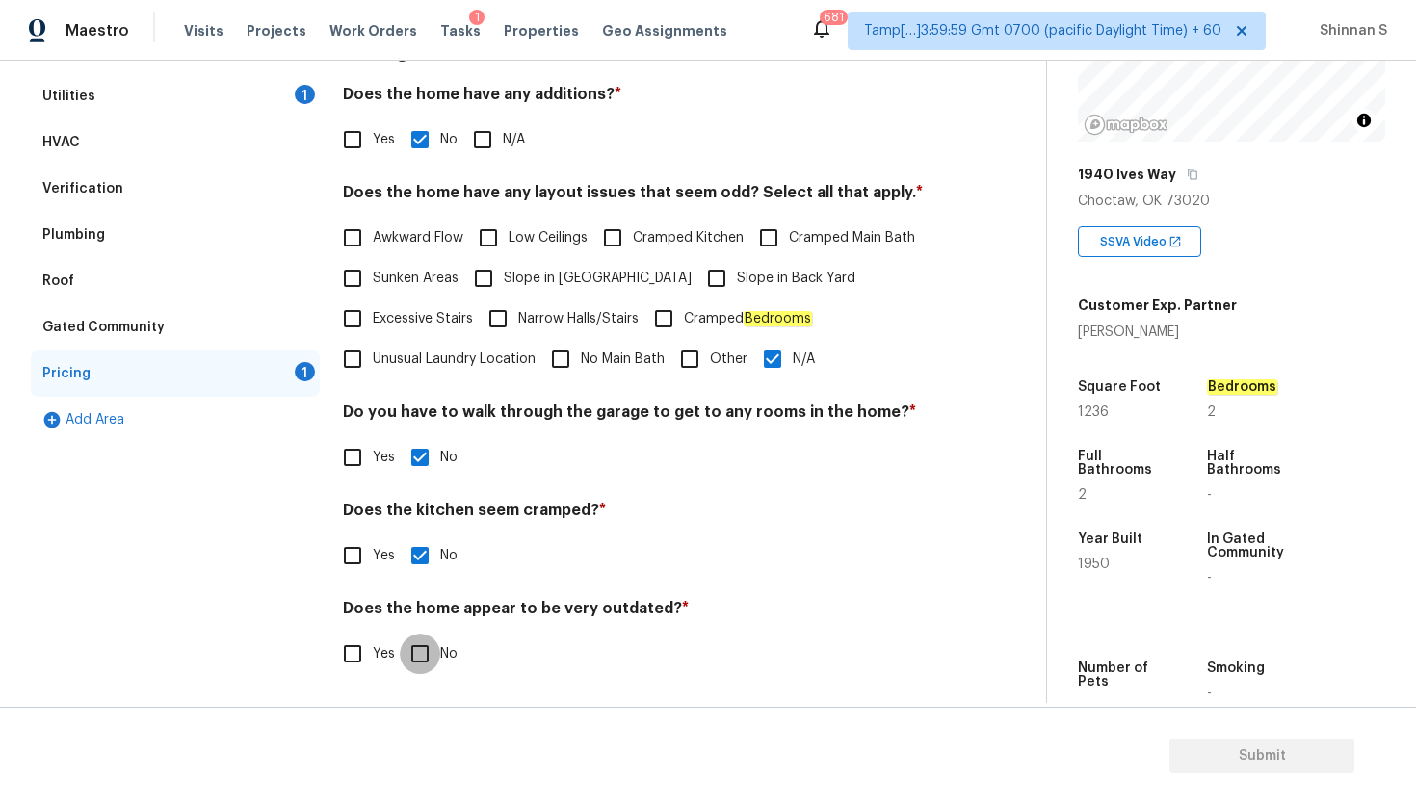
checkbox input "true"
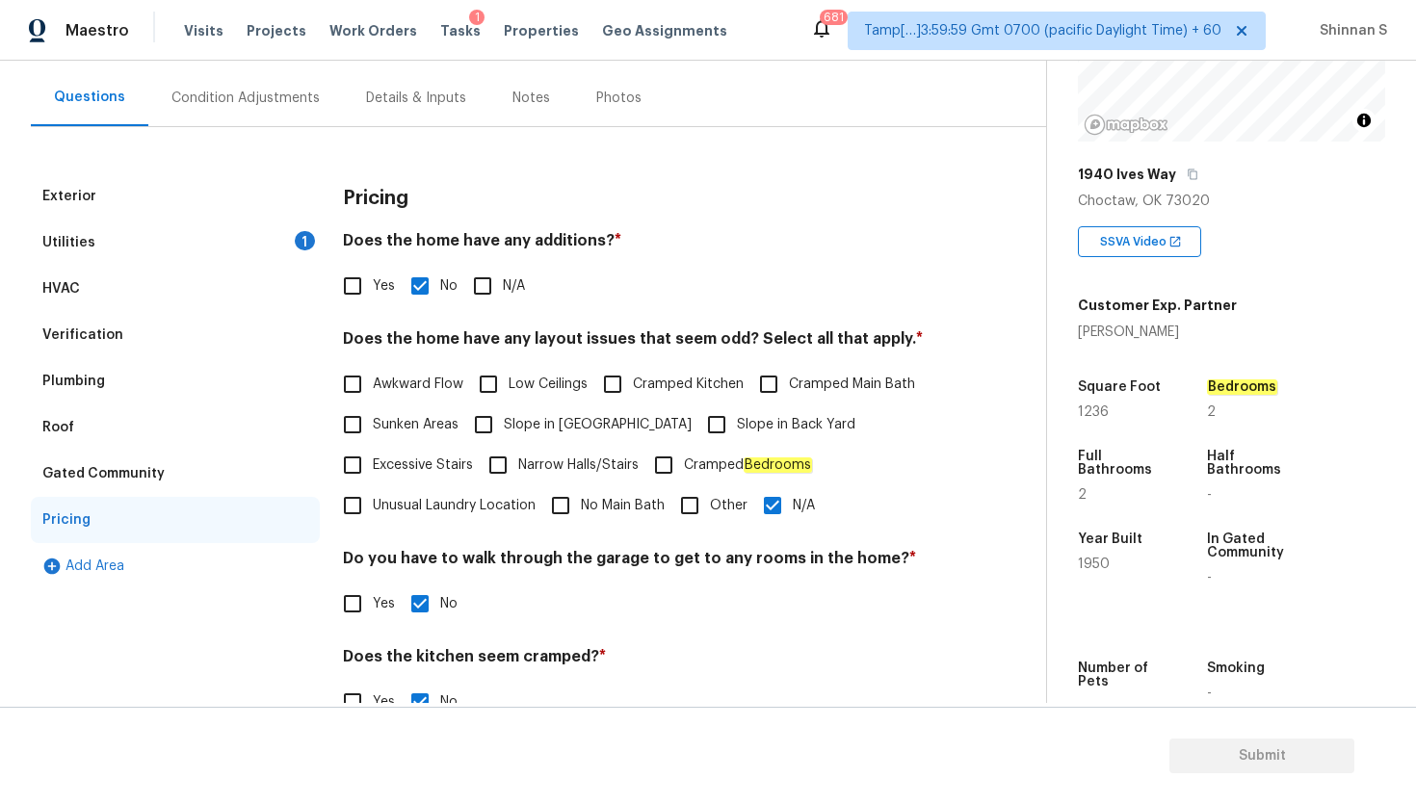
scroll to position [47, 0]
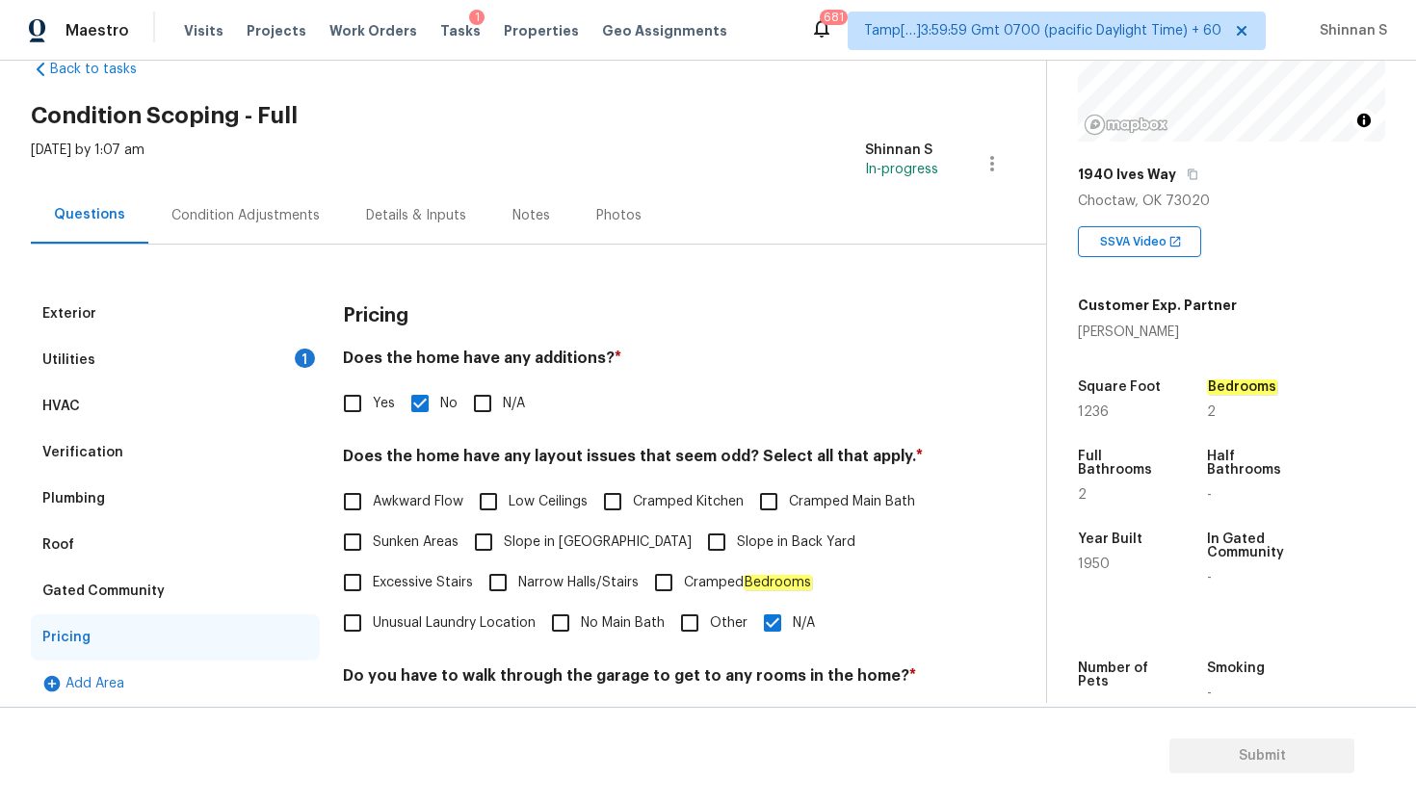
click at [121, 352] on div "Utilities 1" at bounding box center [175, 360] width 289 height 46
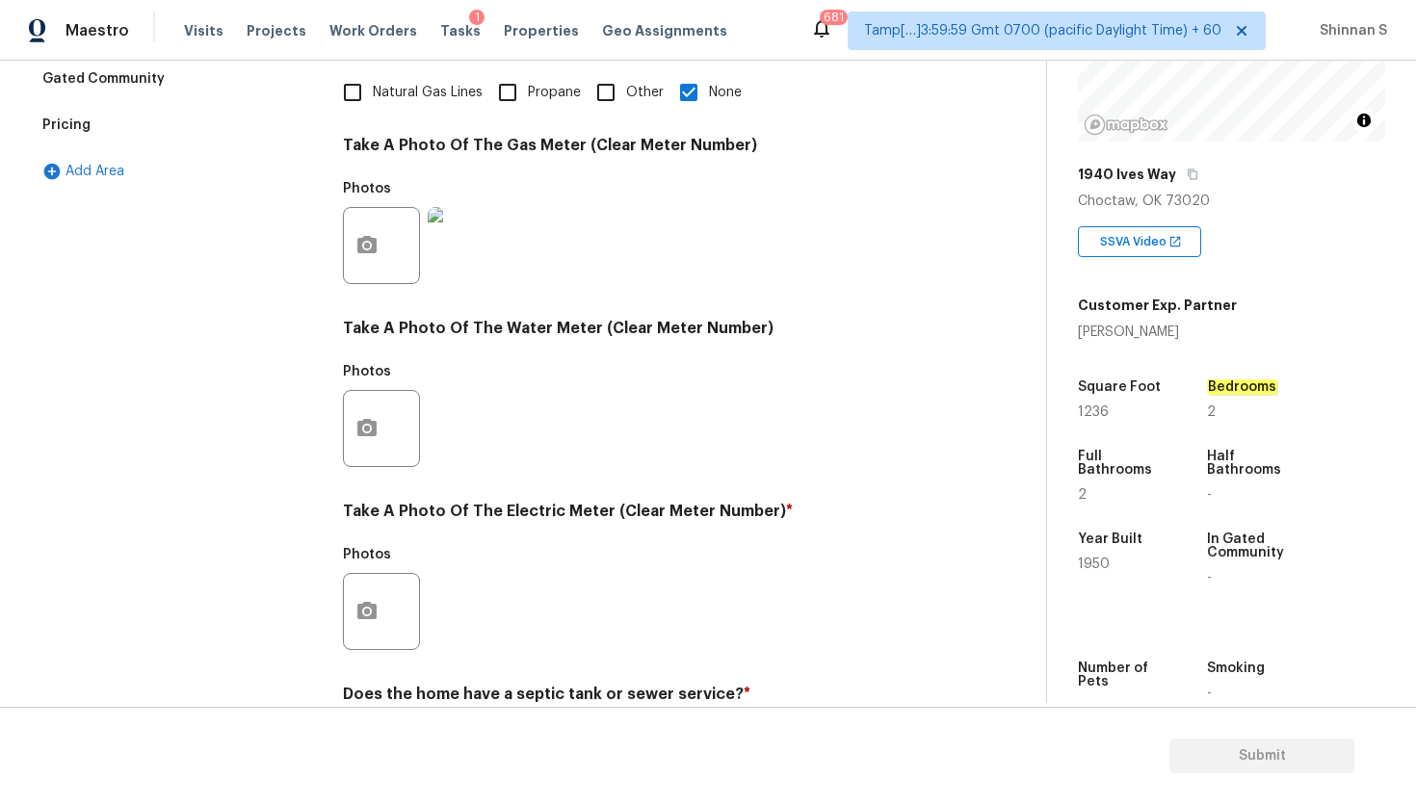
scroll to position [645, 0]
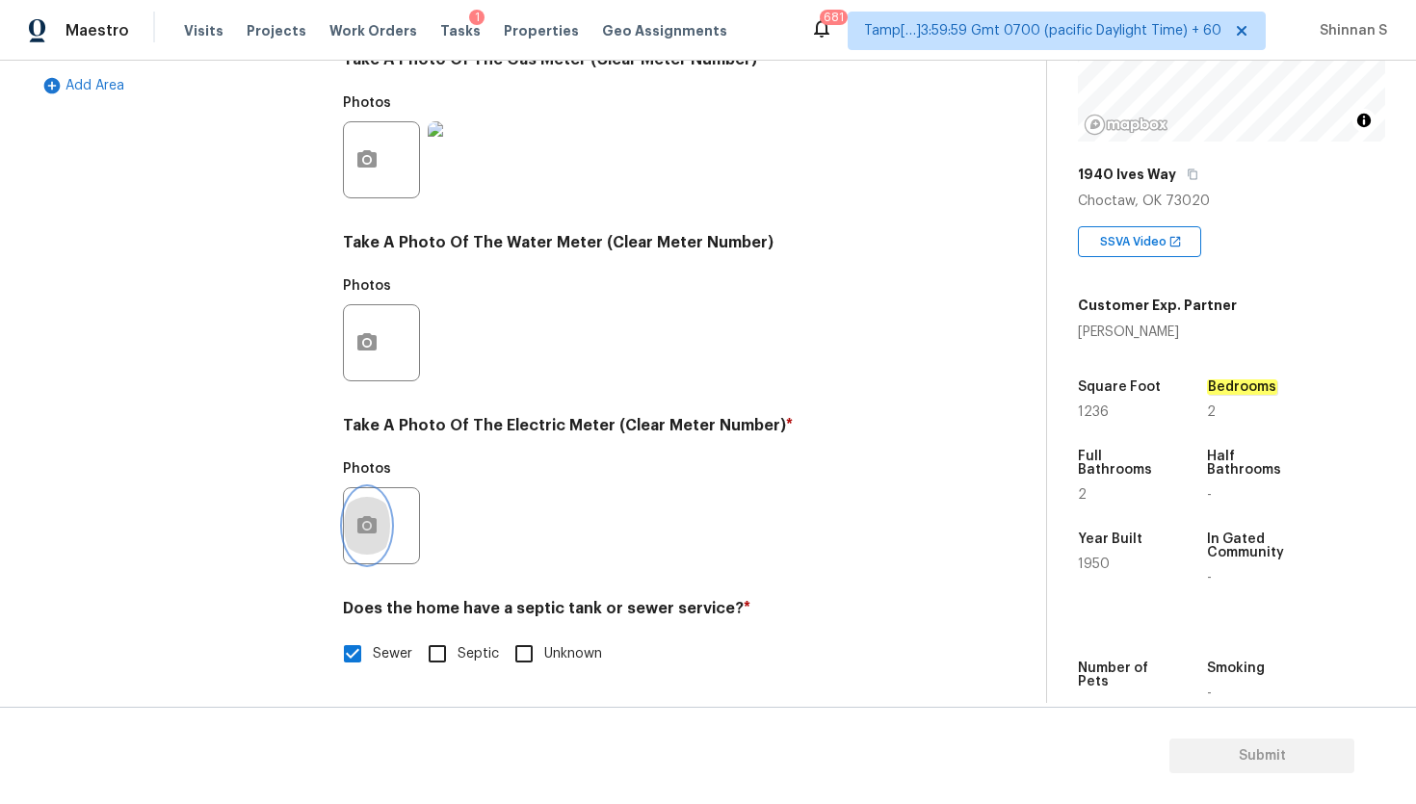
click at [372, 519] on icon "button" at bounding box center [366, 524] width 19 height 17
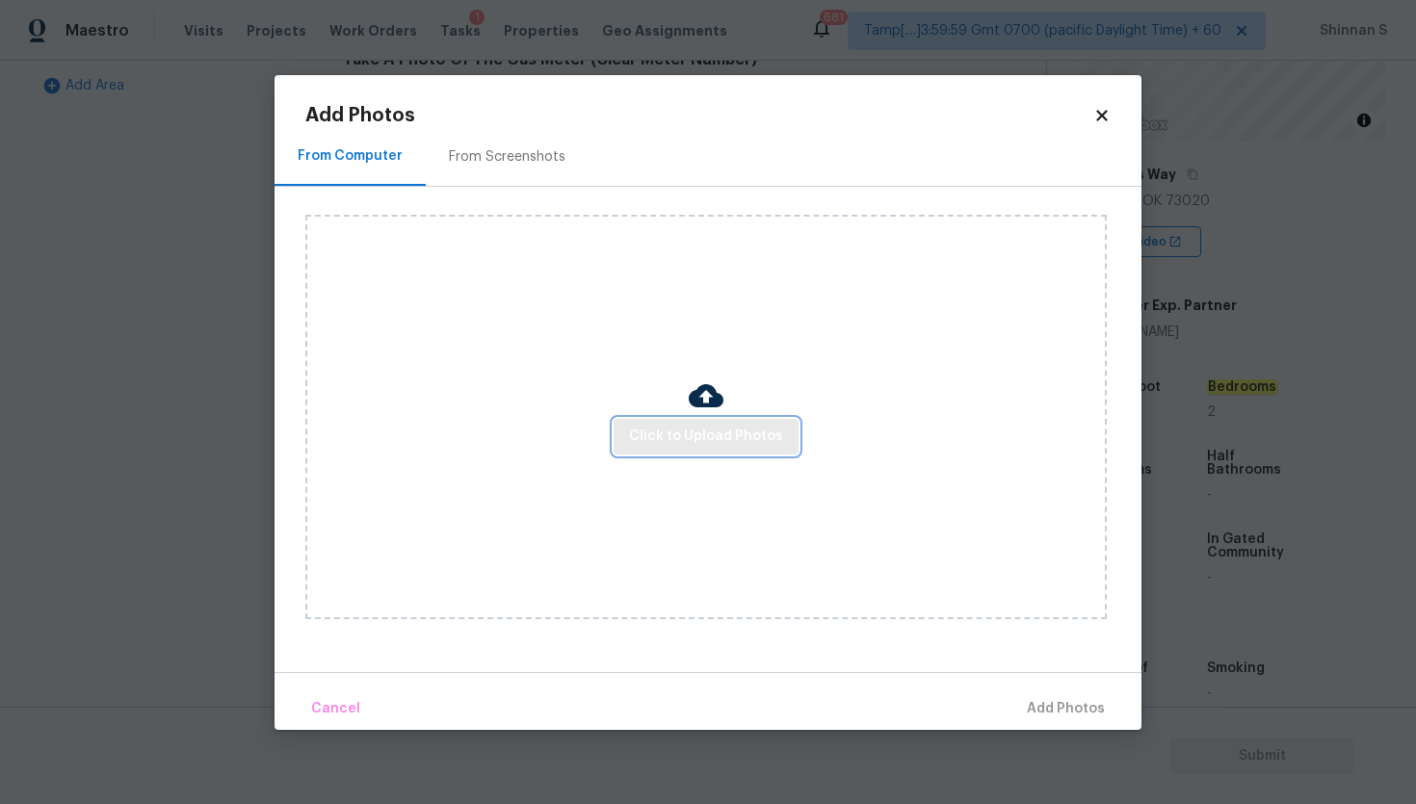
click at [675, 426] on span "Click to Upload Photos" at bounding box center [706, 437] width 154 height 24
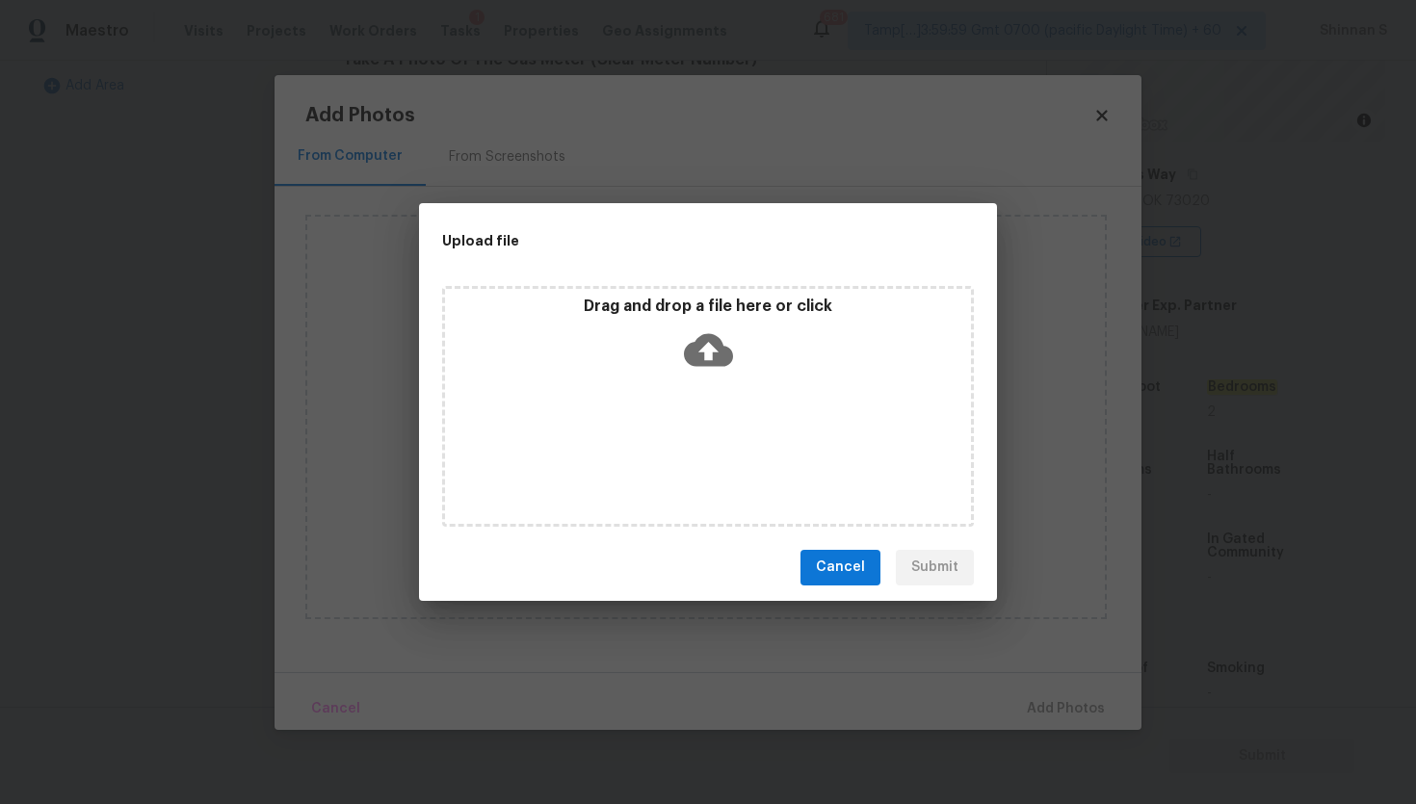
click at [716, 353] on icon at bounding box center [708, 349] width 49 height 33
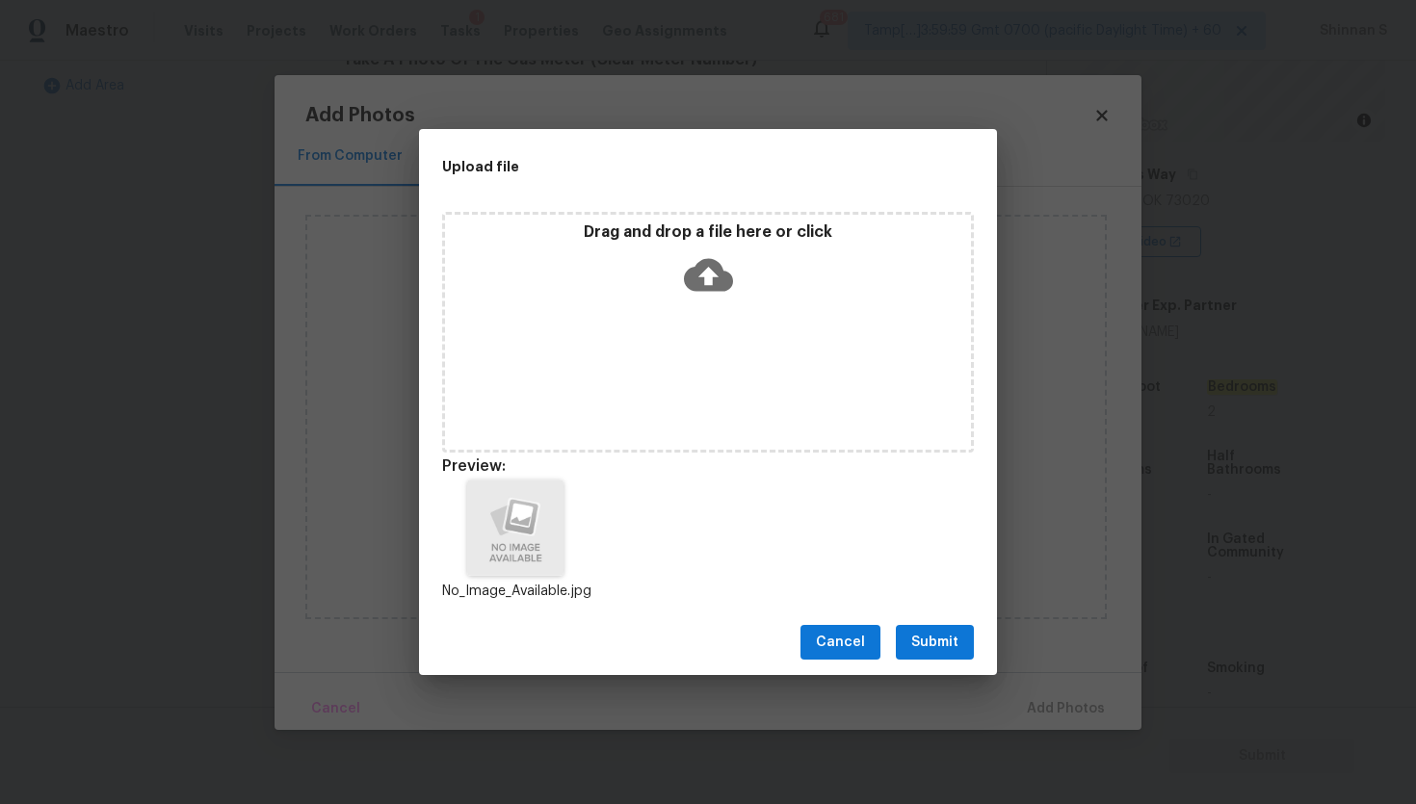
click at [929, 637] on span "Submit" at bounding box center [934, 643] width 47 height 24
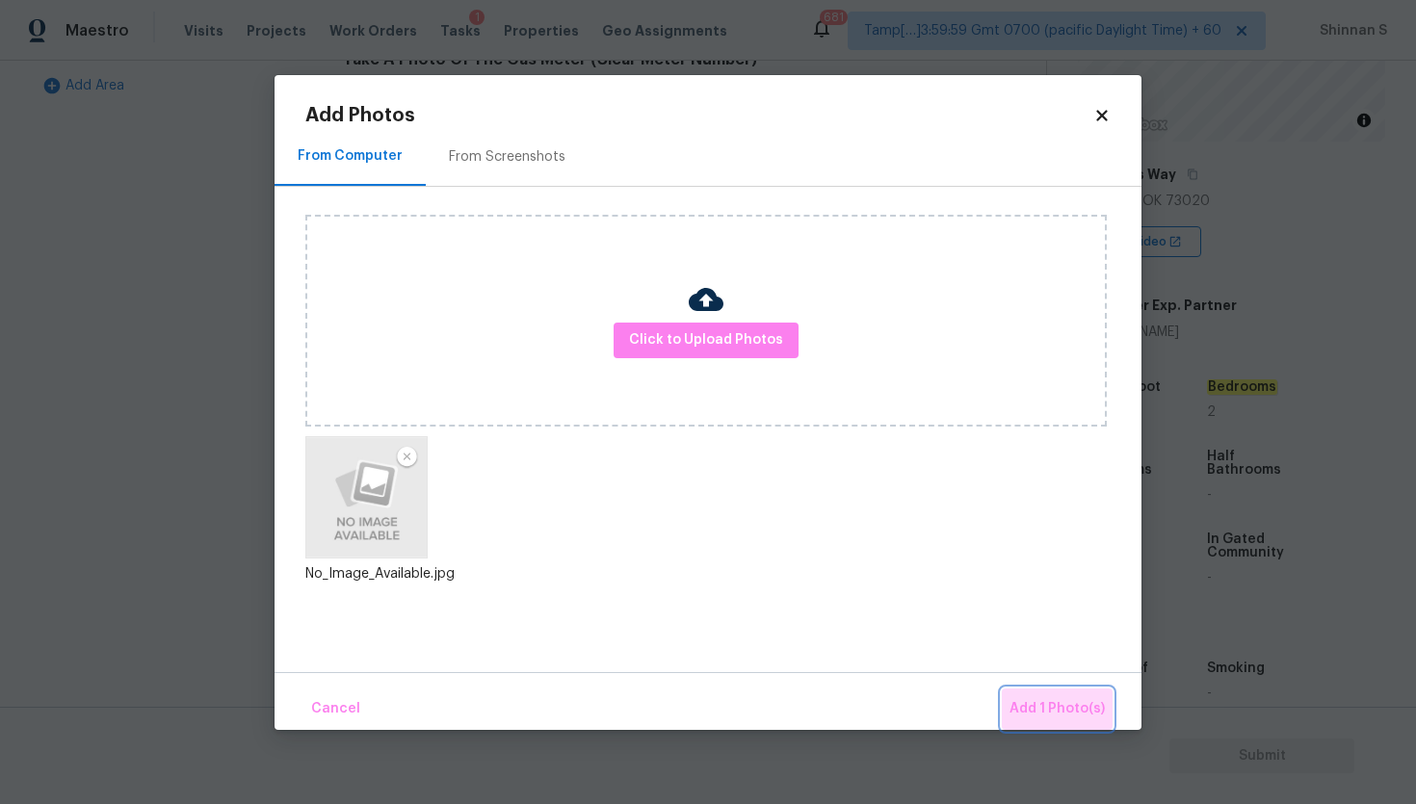
click at [1068, 707] on span "Add 1 Photo(s)" at bounding box center [1056, 709] width 95 height 24
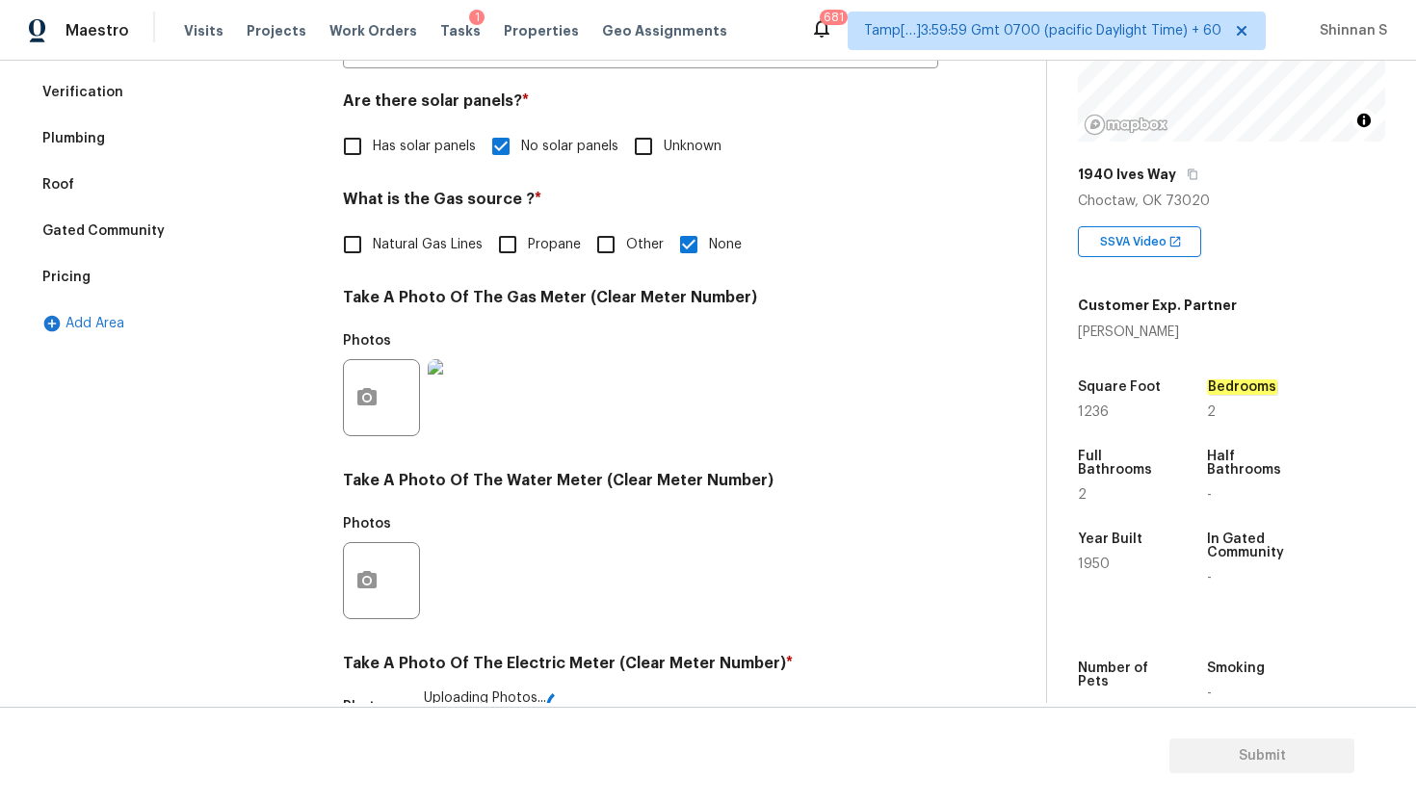
scroll to position [0, 0]
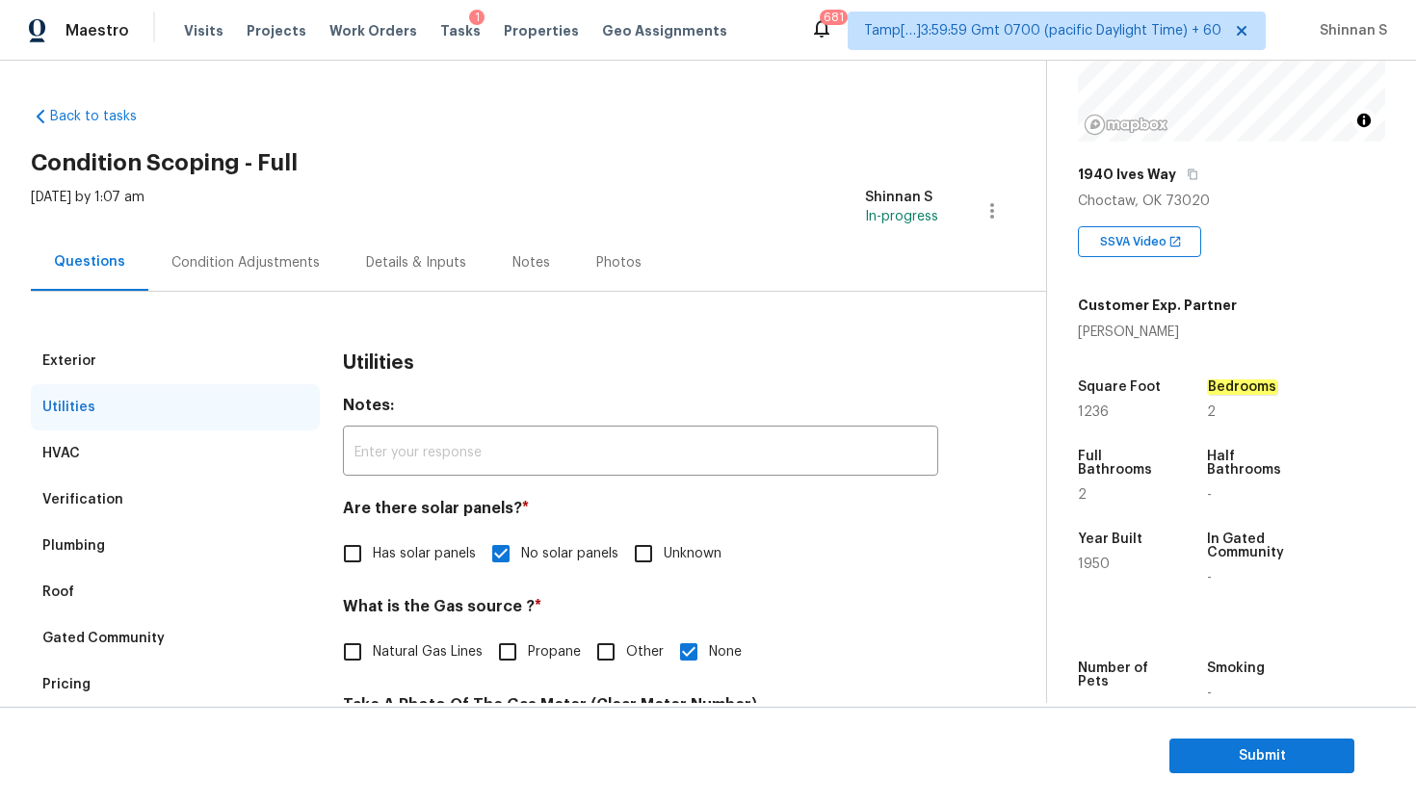
click at [176, 344] on div "Exterior" at bounding box center [175, 361] width 289 height 46
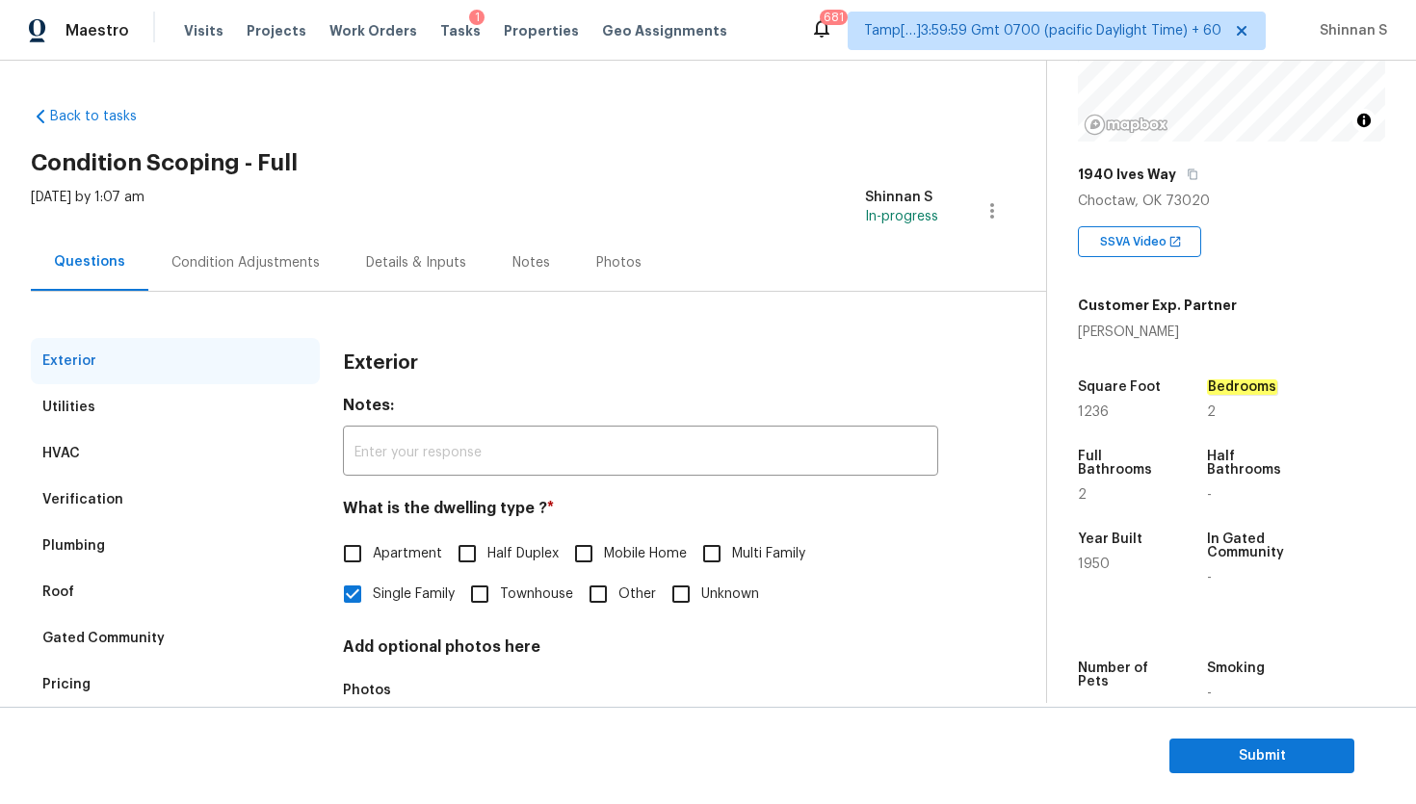
scroll to position [103, 0]
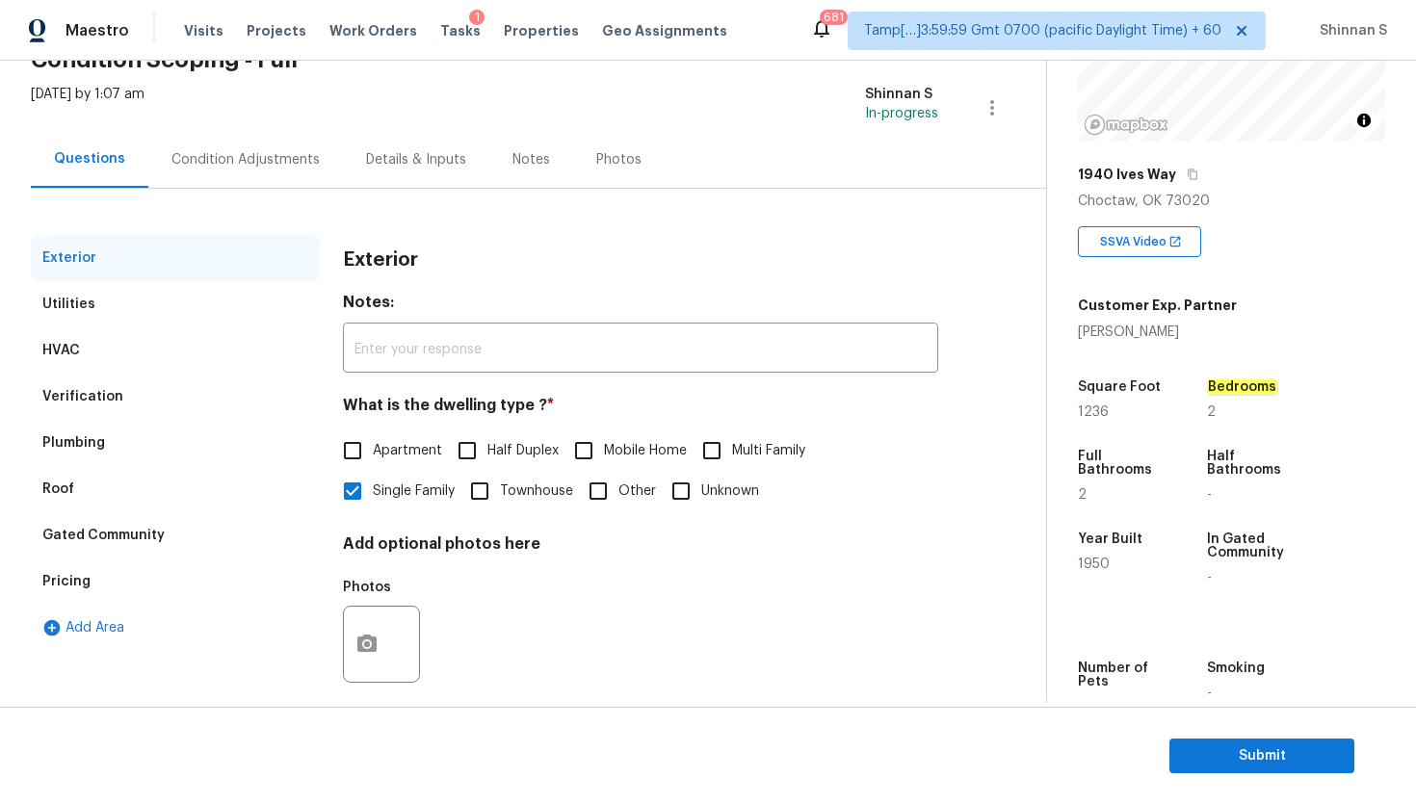
click at [228, 159] on div "Condition Adjustments" at bounding box center [245, 159] width 148 height 19
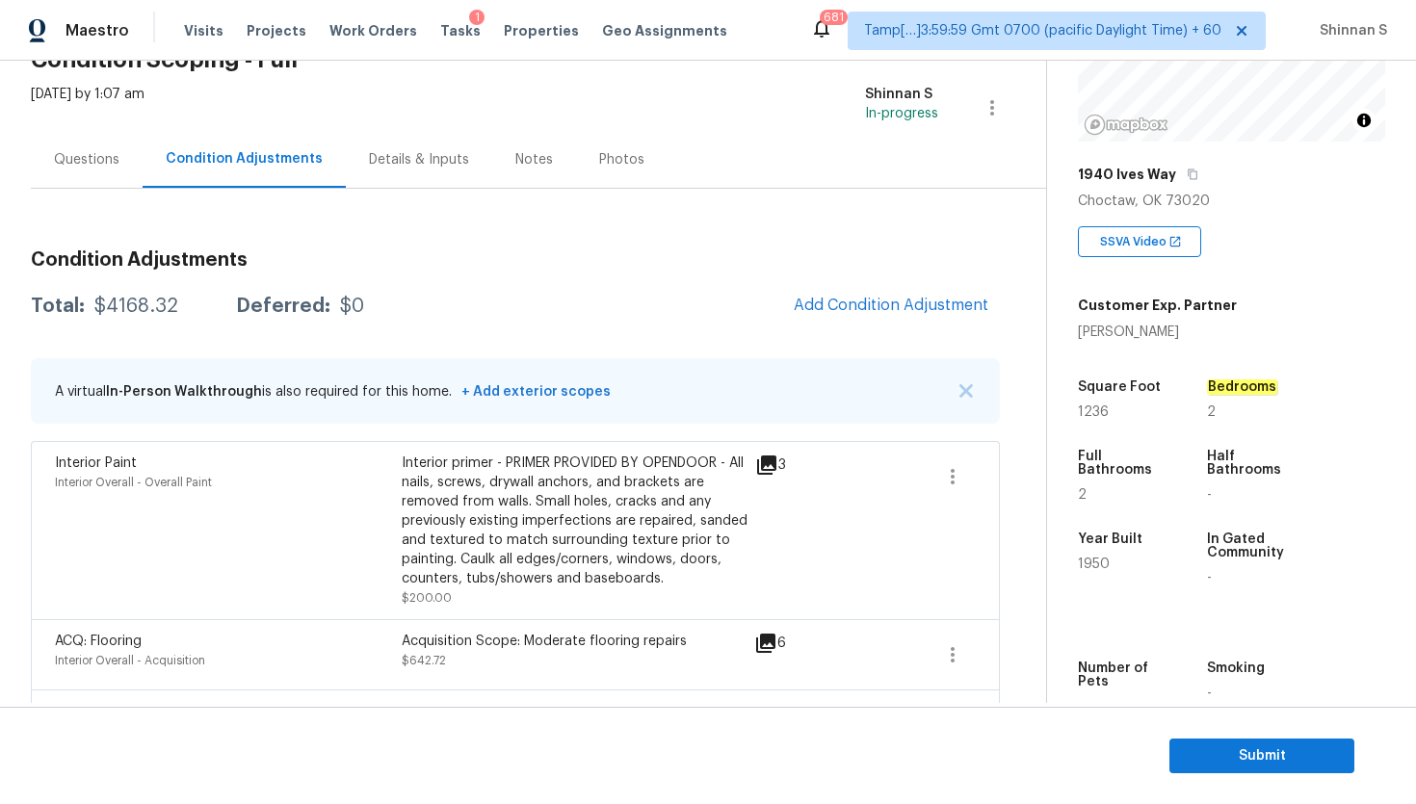
scroll to position [720, 0]
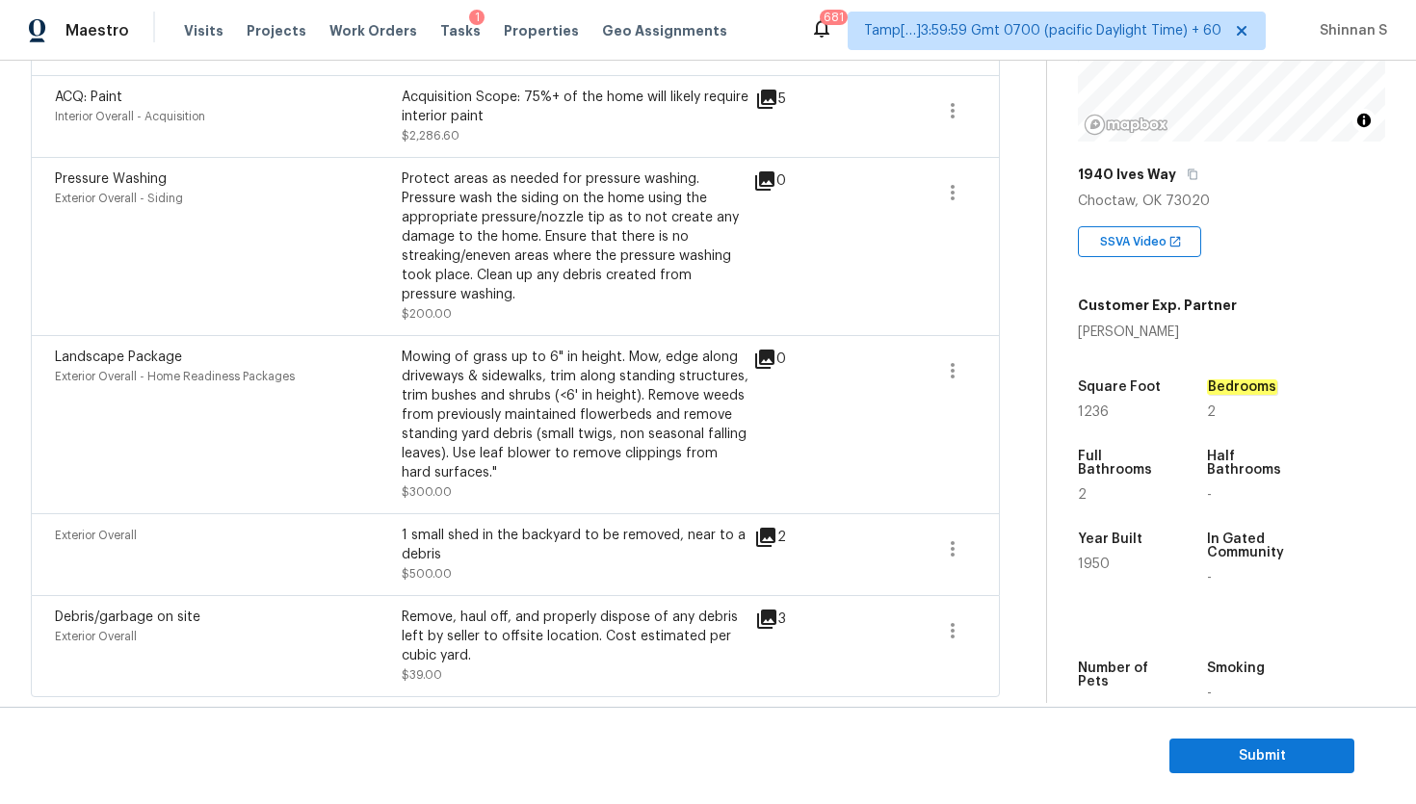
click at [769, 624] on icon at bounding box center [766, 619] width 23 height 23
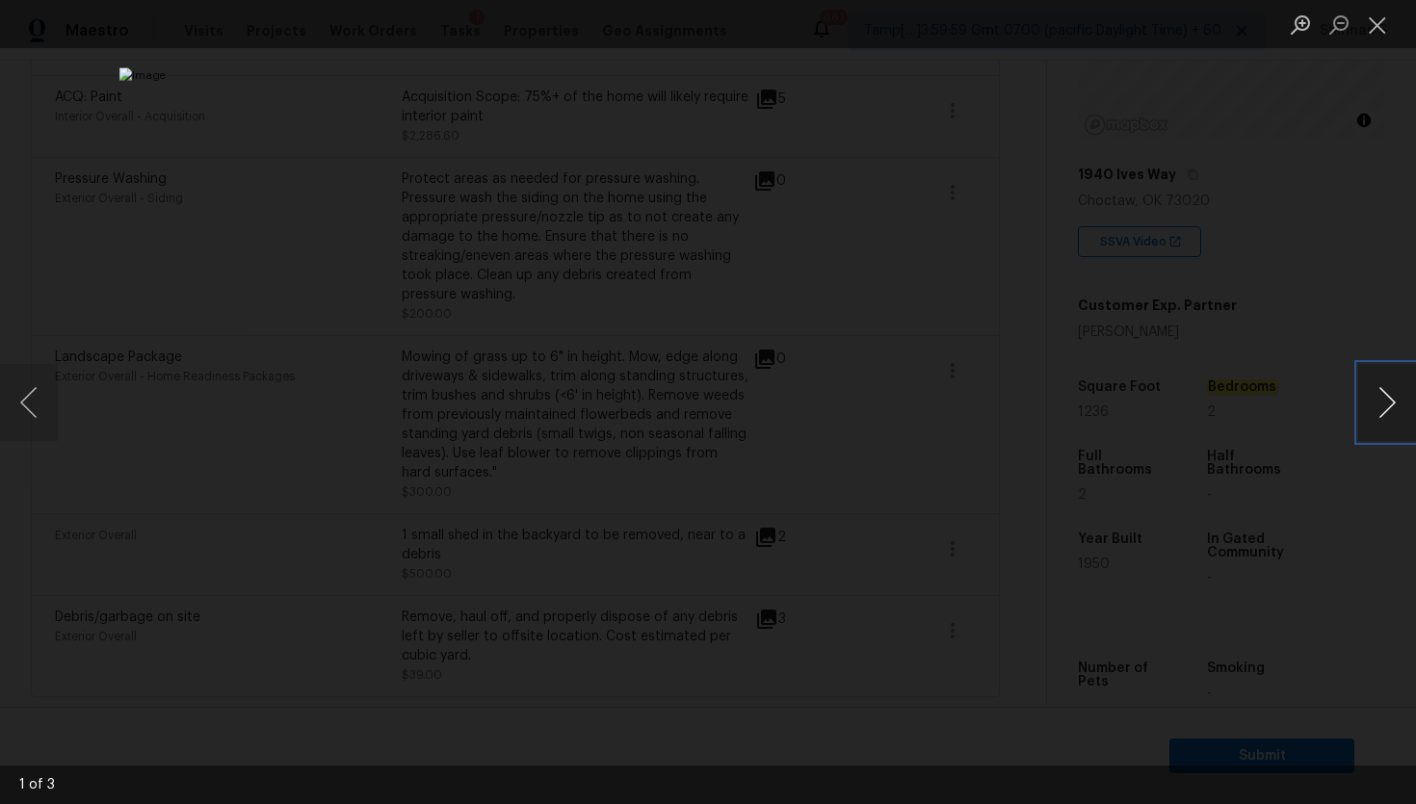
click at [1380, 403] on button "Next image" at bounding box center [1387, 402] width 58 height 77
click at [1377, 26] on button "Close lightbox" at bounding box center [1377, 25] width 39 height 34
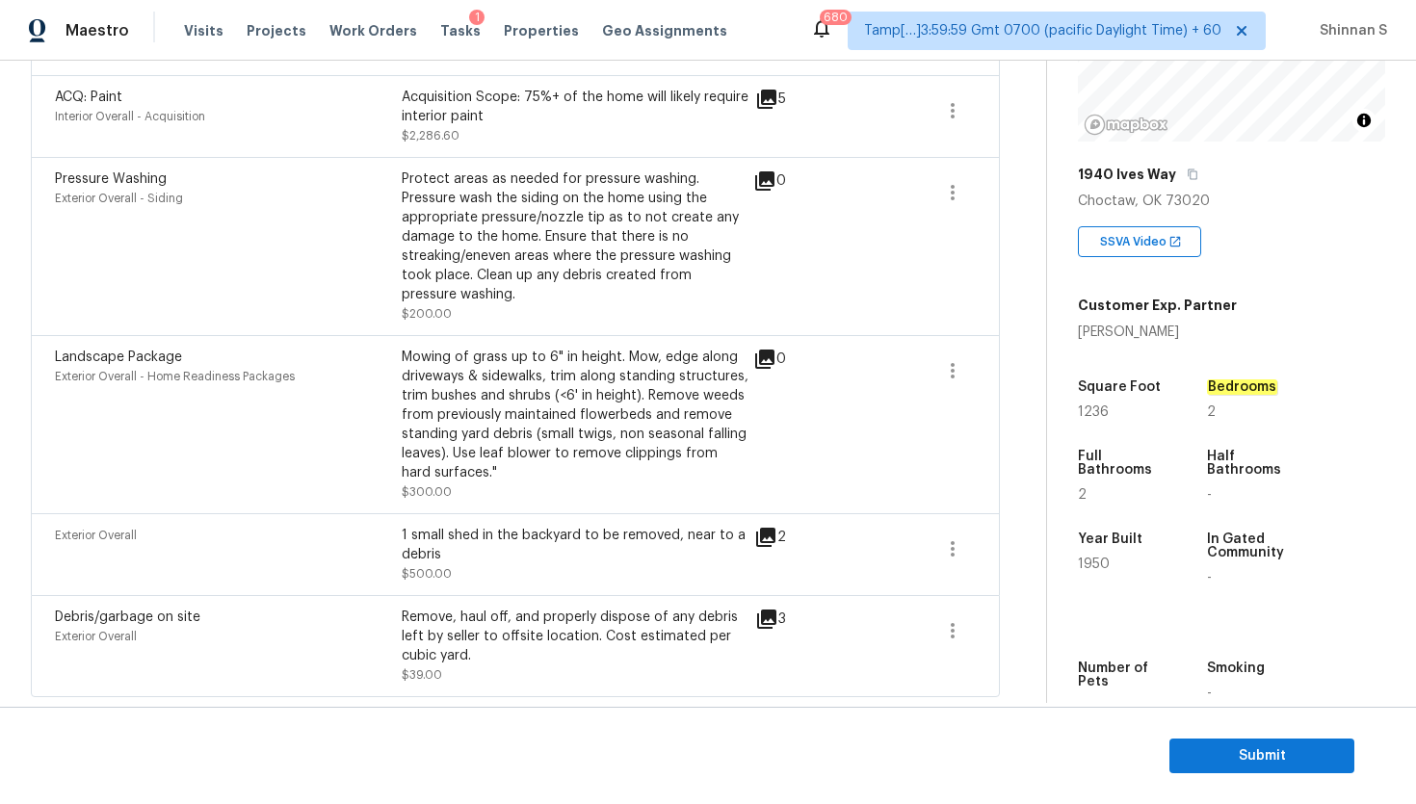
click at [766, 536] on icon at bounding box center [765, 537] width 19 height 19
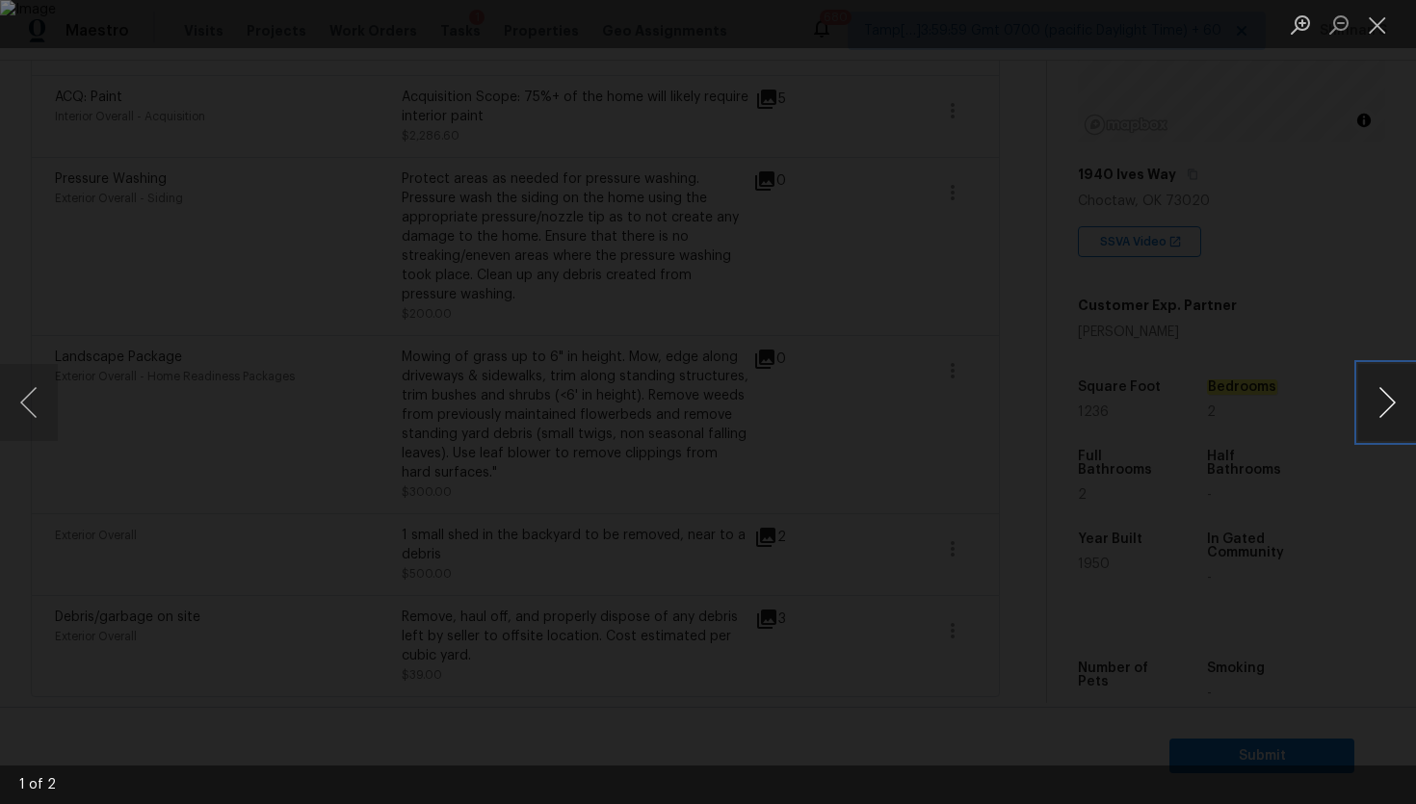
click at [1394, 409] on button "Next image" at bounding box center [1387, 402] width 58 height 77
click at [1381, 26] on button "Close lightbox" at bounding box center [1377, 25] width 39 height 34
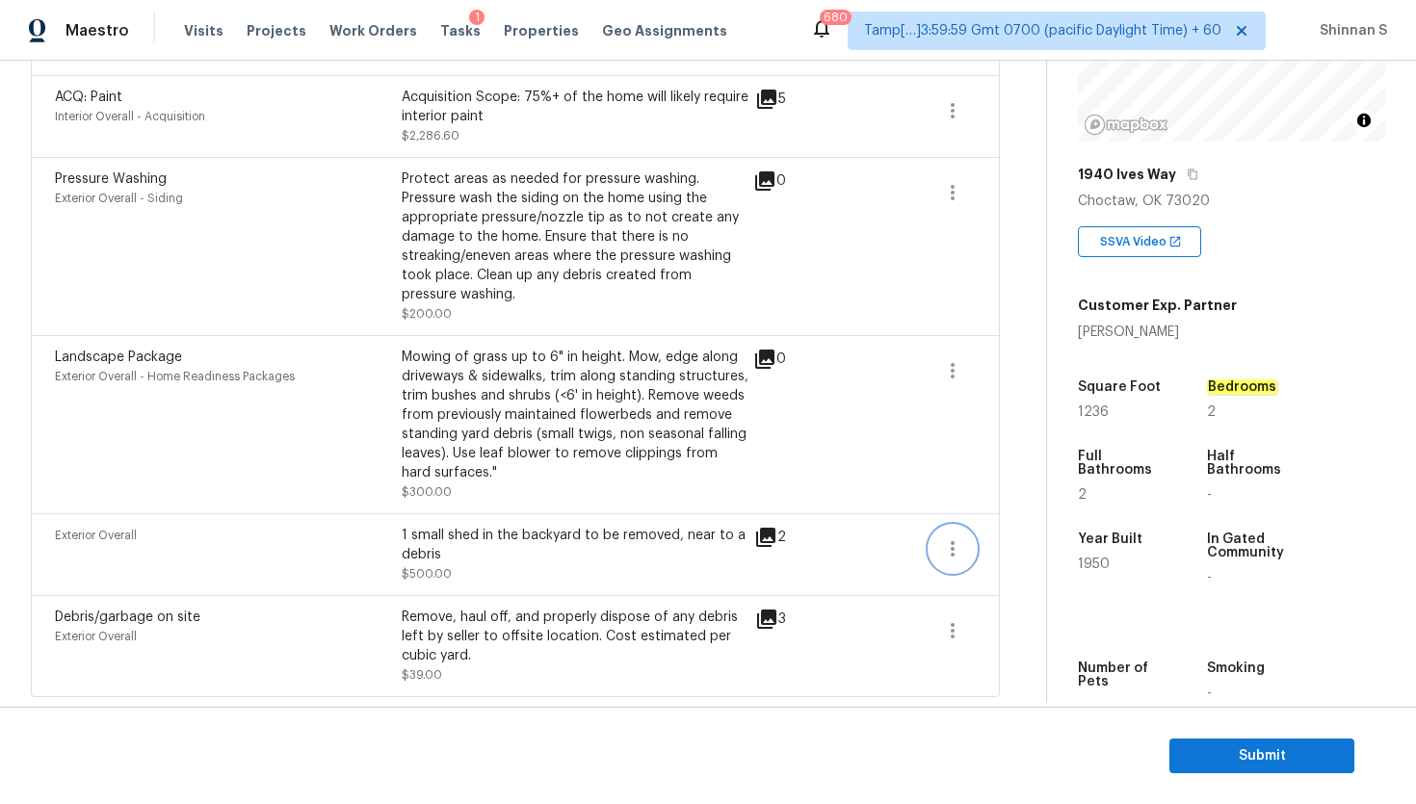
click at [954, 551] on icon "button" at bounding box center [952, 548] width 23 height 23
click at [1030, 541] on div "Edit" at bounding box center [1062, 543] width 150 height 19
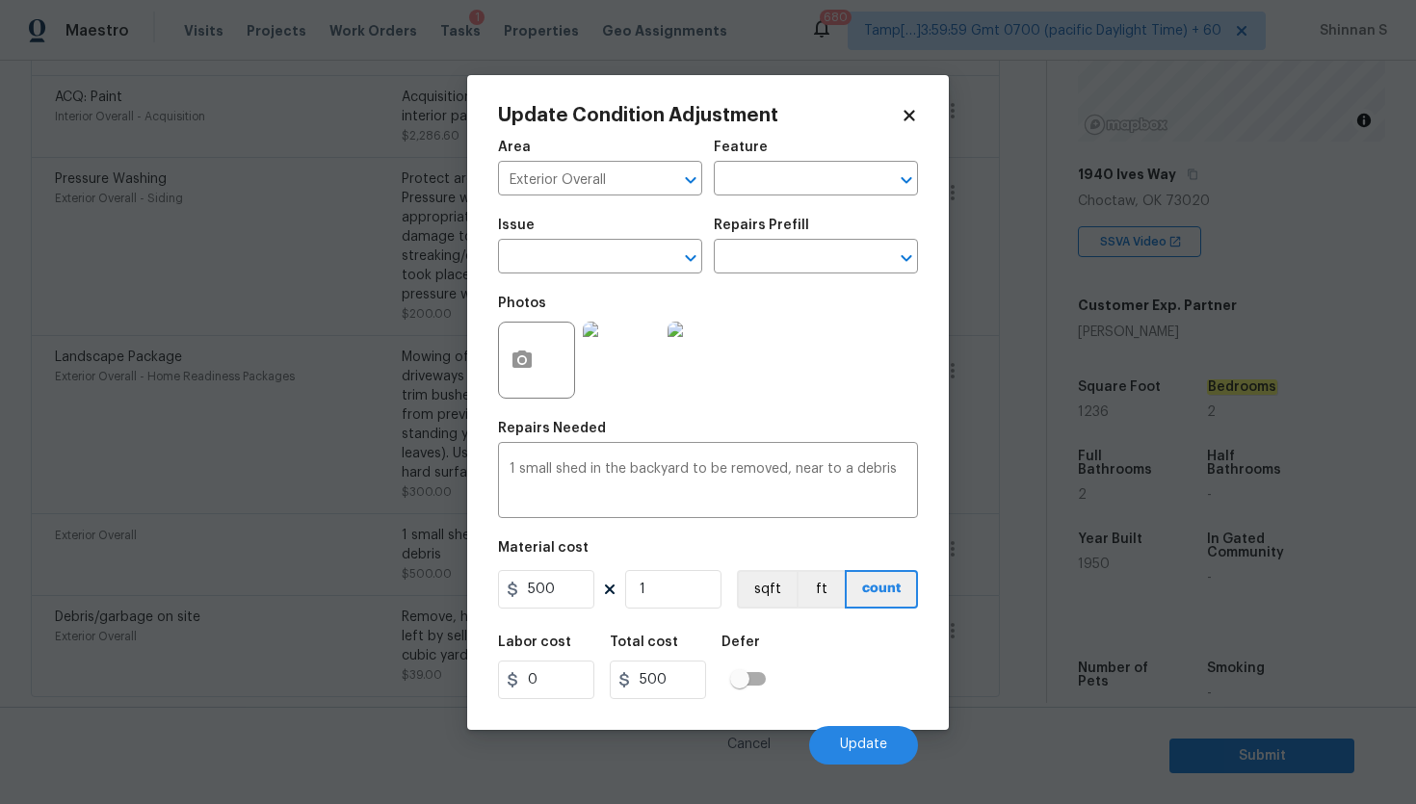
click at [622, 357] on img at bounding box center [621, 360] width 77 height 77
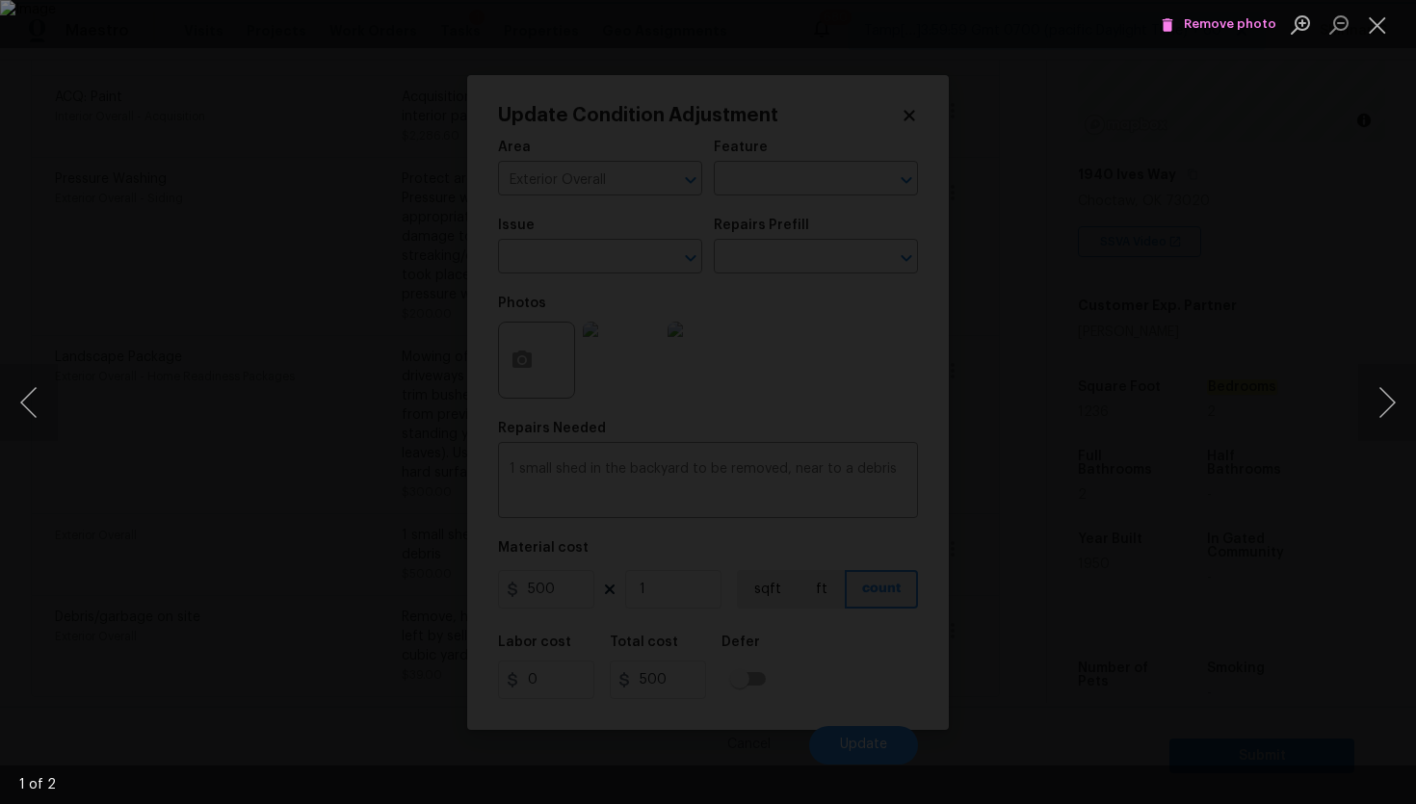
click at [1238, 20] on span "Remove photo" at bounding box center [1218, 24] width 116 height 22
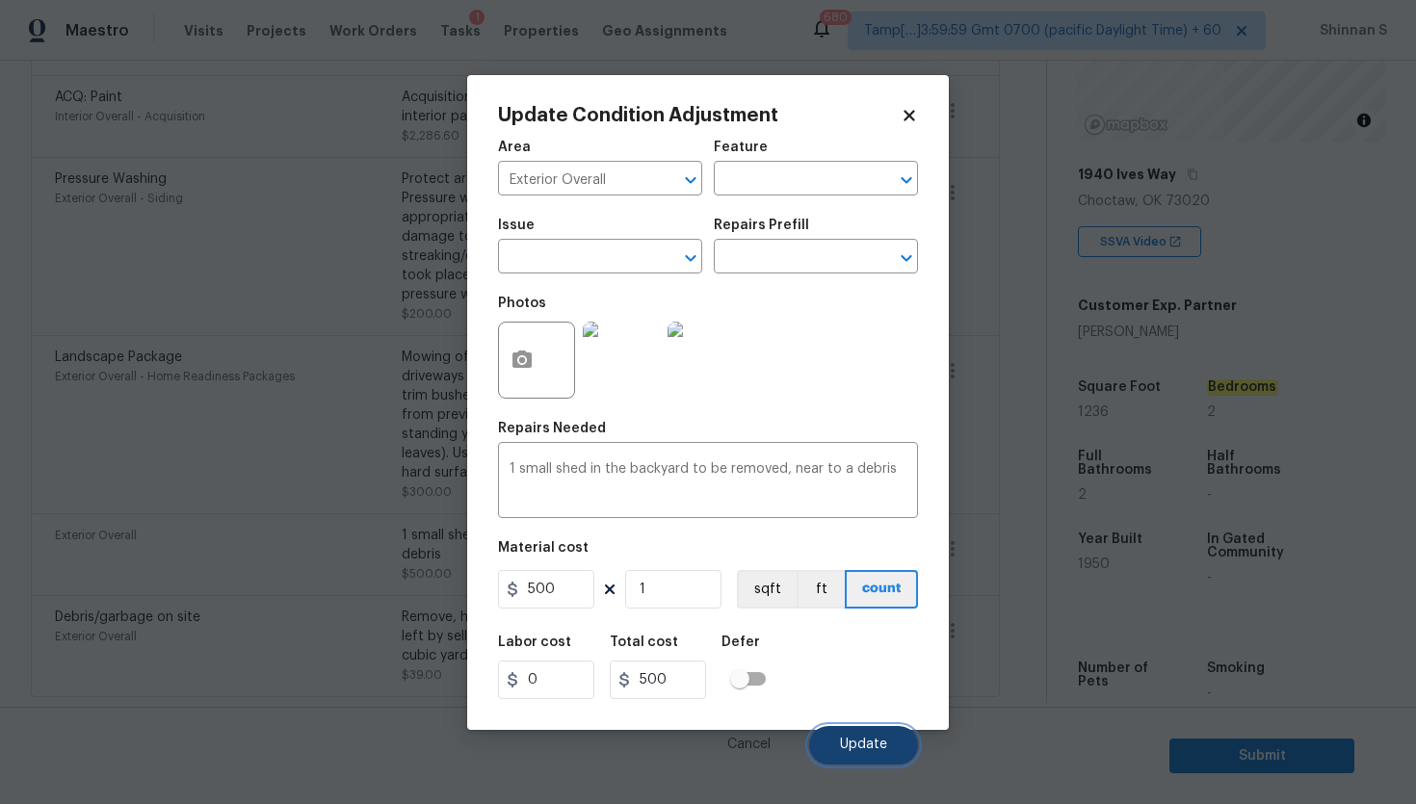
click at [856, 742] on span "Update" at bounding box center [863, 745] width 47 height 14
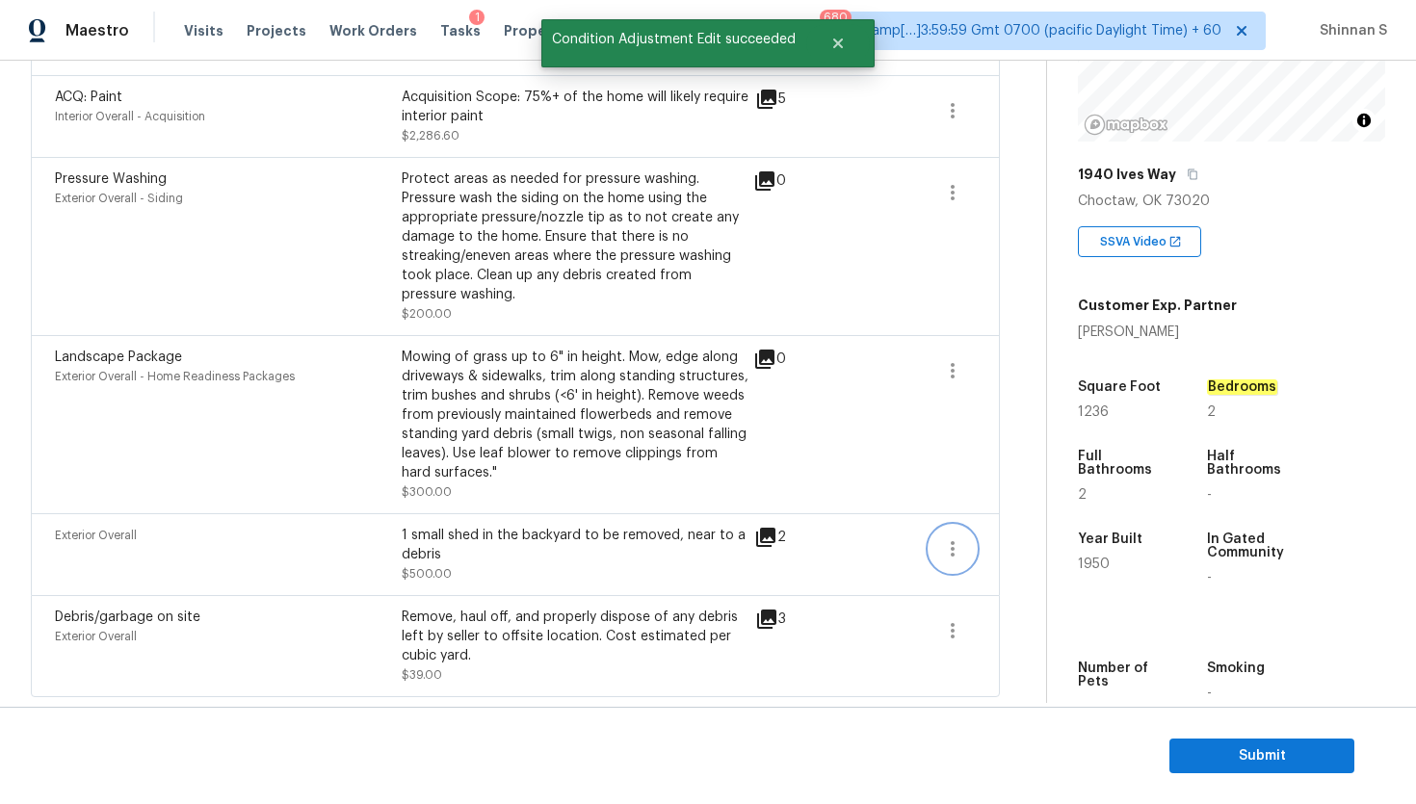
click at [960, 539] on icon "button" at bounding box center [952, 548] width 23 height 23
click at [1003, 543] on div "Edit" at bounding box center [1062, 543] width 150 height 19
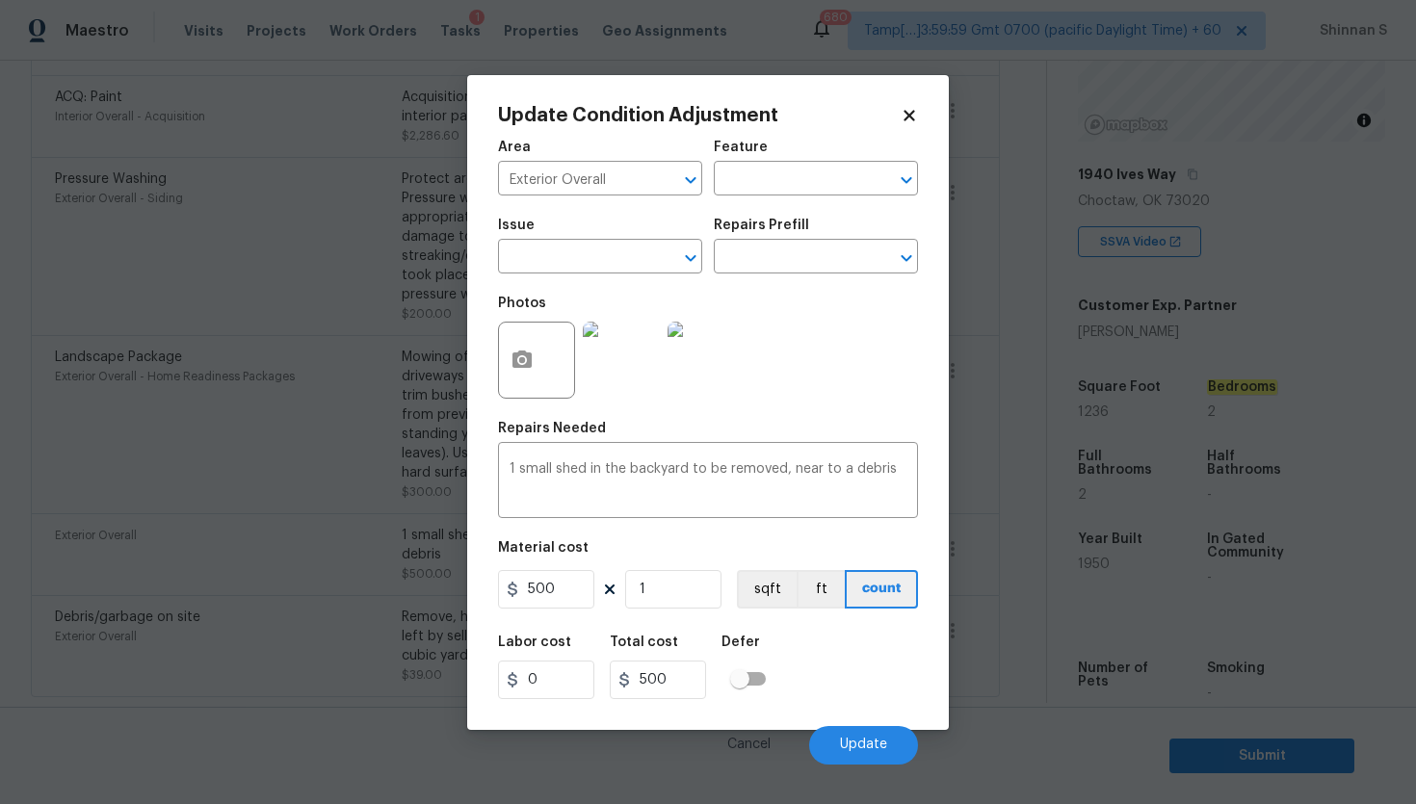
click at [584, 355] on img at bounding box center [621, 360] width 77 height 77
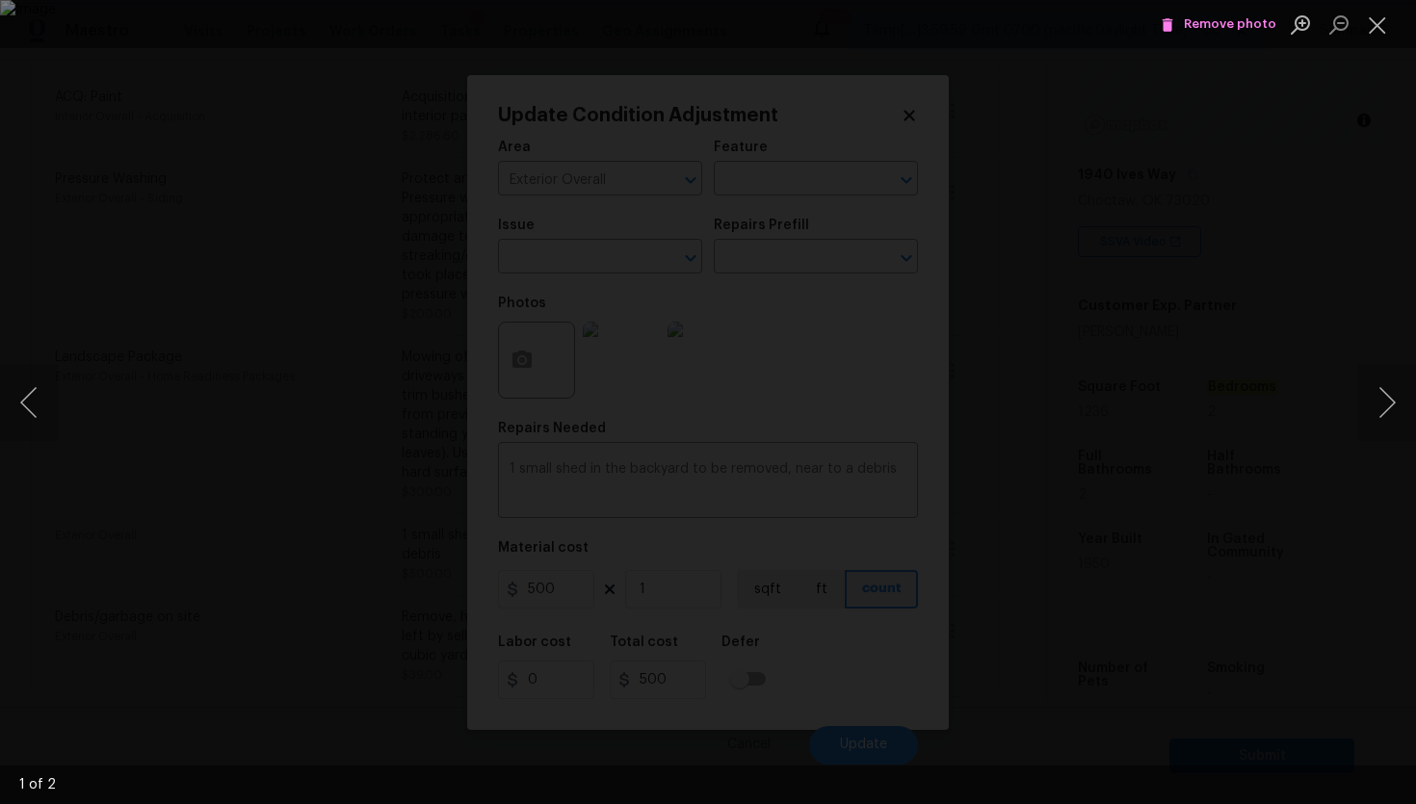
click at [1225, 24] on span "Remove photo" at bounding box center [1218, 24] width 116 height 22
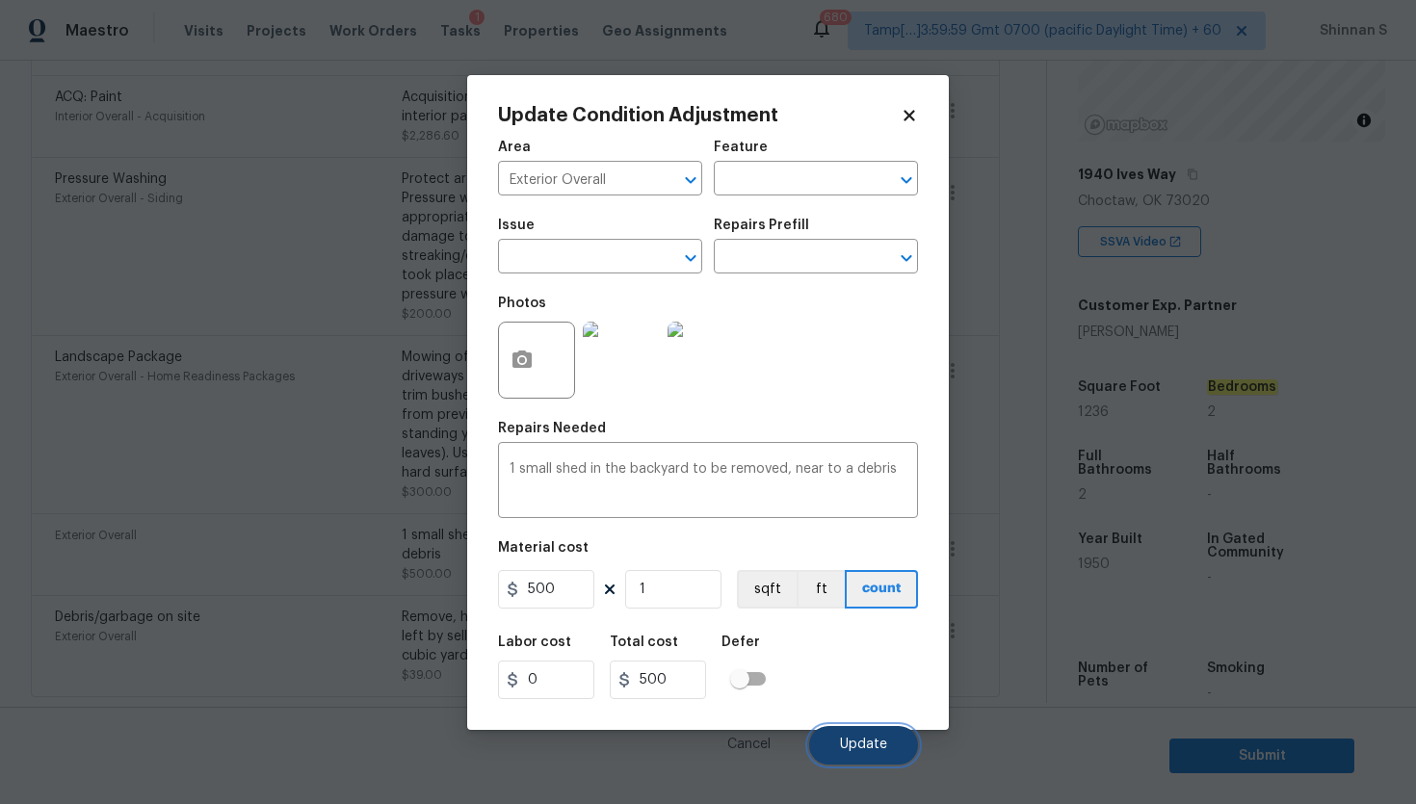
click at [867, 742] on span "Update" at bounding box center [863, 745] width 47 height 14
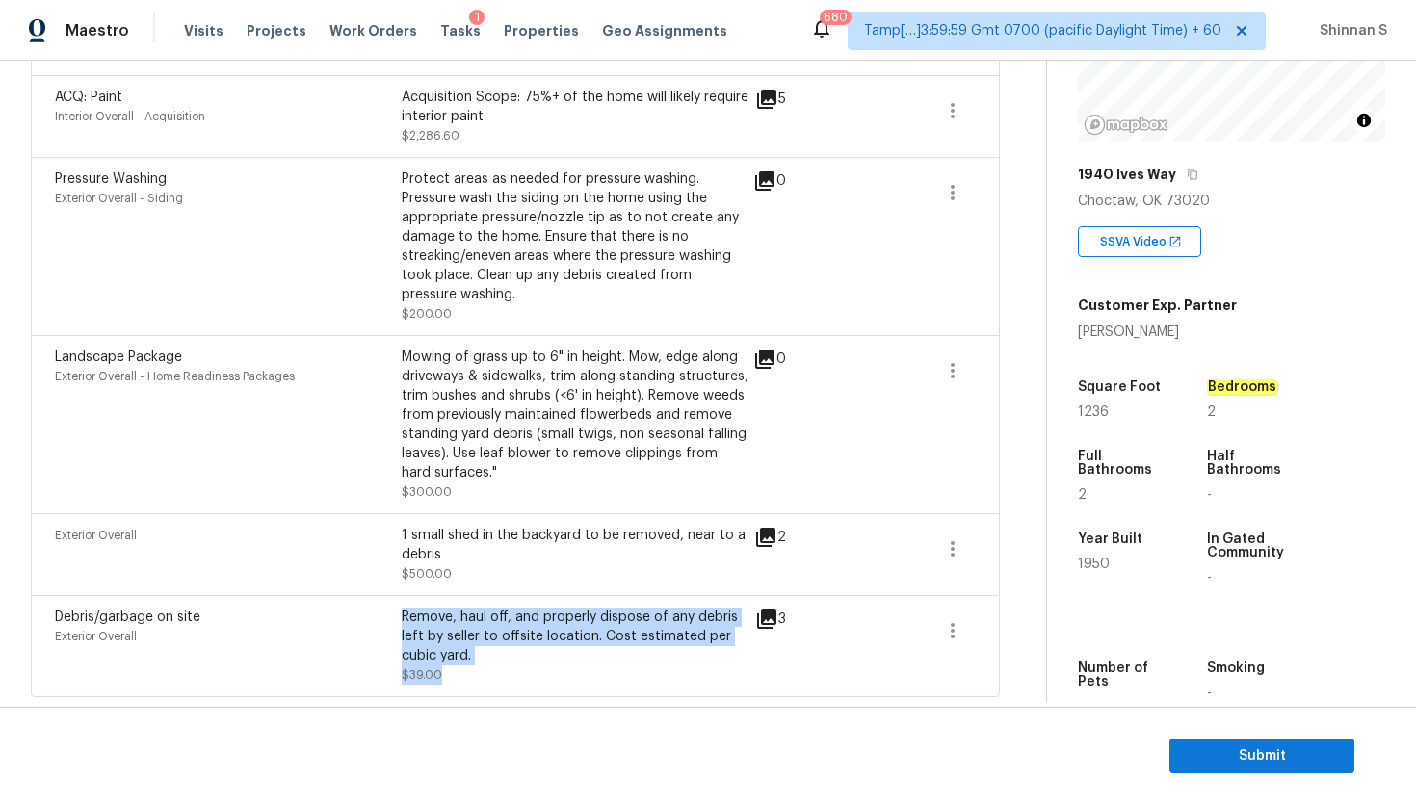
drag, startPoint x: 404, startPoint y: 613, endPoint x: 444, endPoint y: 676, distance: 74.0
click at [444, 676] on div "Remove, haul off, and properly dispose of any debris left by seller to offsite …" at bounding box center [575, 646] width 347 height 77
click at [481, 688] on div "Debris/garbage on site Exterior Overall Remove, haul off, and properly dispose …" at bounding box center [515, 646] width 969 height 102
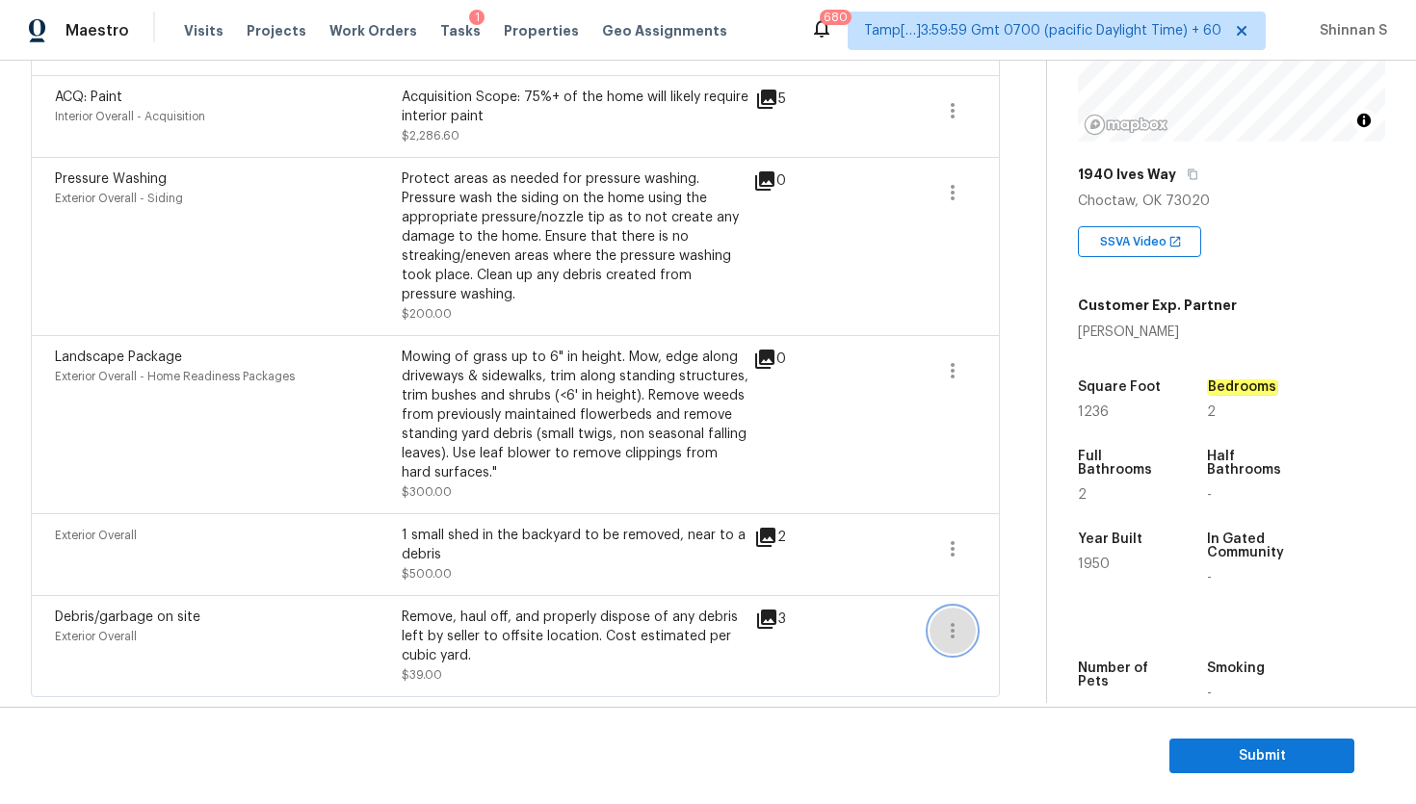
click at [956, 627] on icon "button" at bounding box center [952, 630] width 23 height 23
click at [1001, 627] on div "Edit" at bounding box center [1062, 626] width 150 height 19
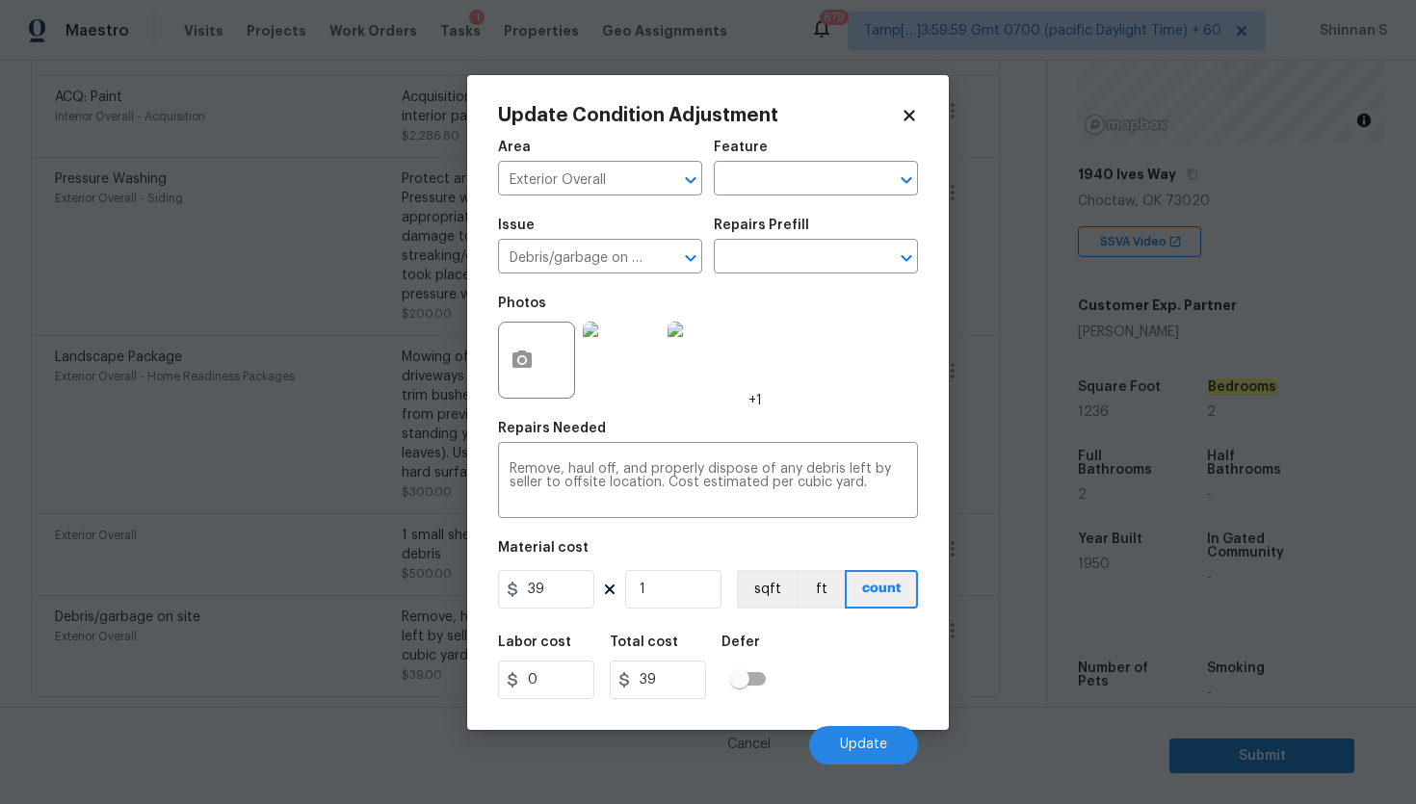
click at [714, 370] on img at bounding box center [705, 360] width 77 height 77
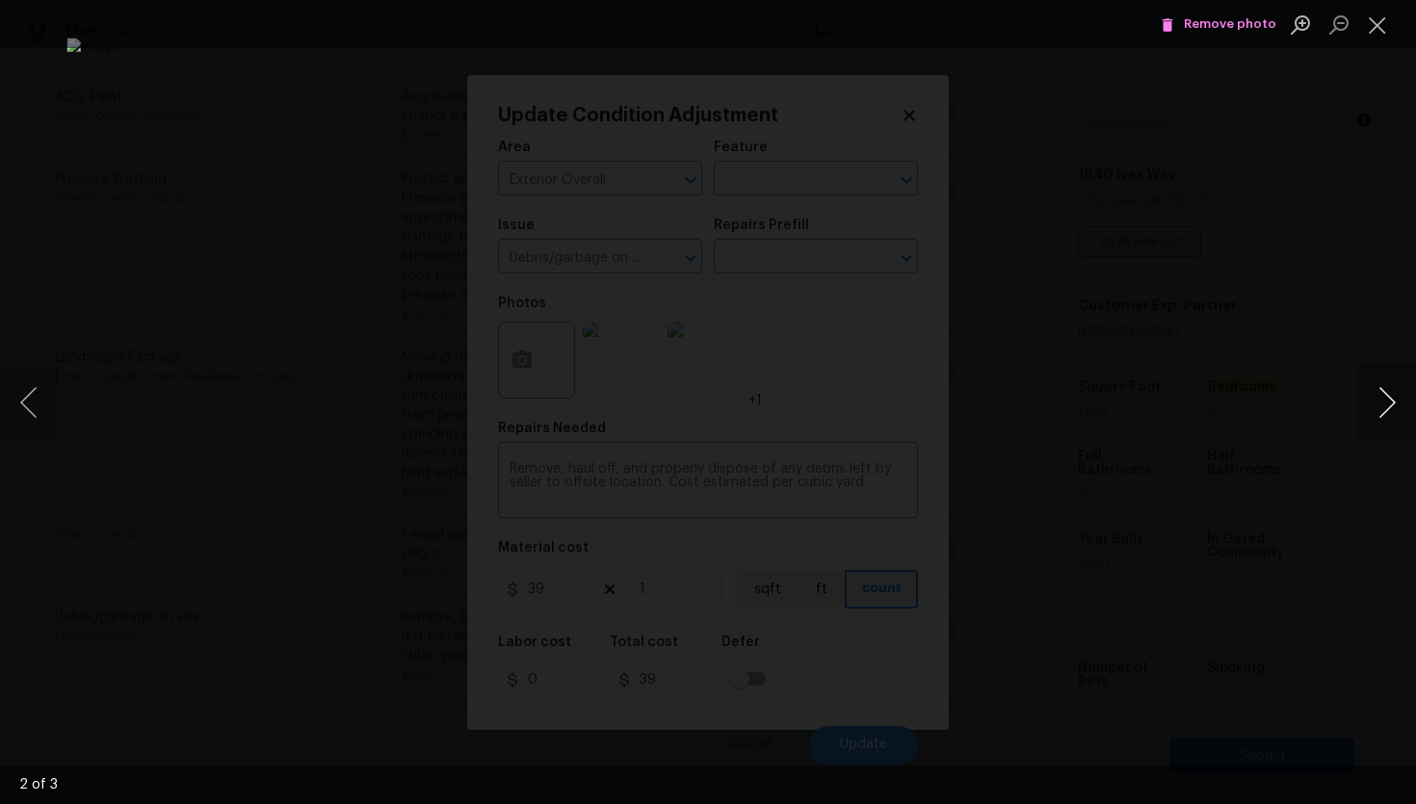
click at [1374, 400] on button "Next image" at bounding box center [1387, 402] width 58 height 77
click at [1377, 29] on button "Close lightbox" at bounding box center [1377, 25] width 39 height 34
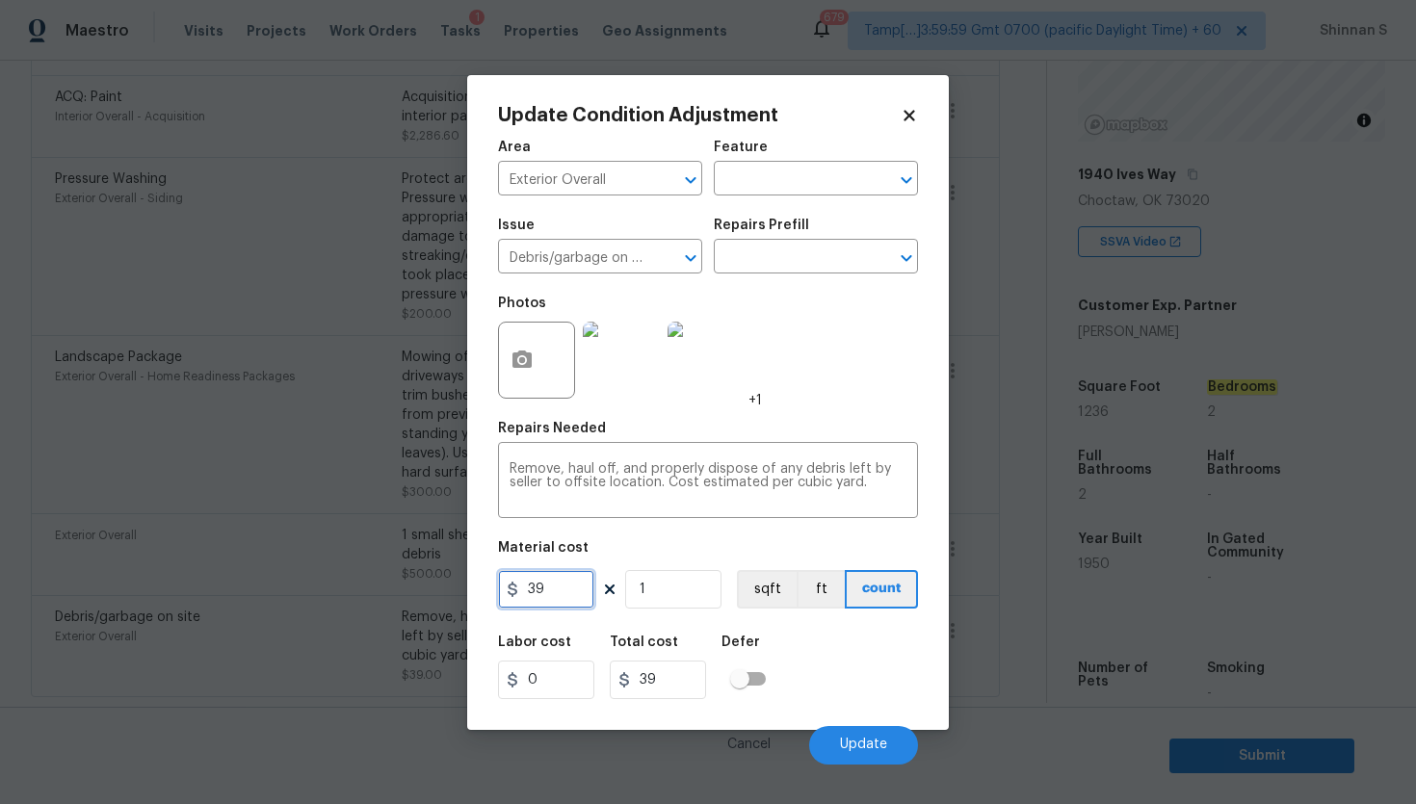
click at [538, 586] on input "39" at bounding box center [546, 589] width 96 height 39
click at [693, 354] on img at bounding box center [705, 360] width 77 height 77
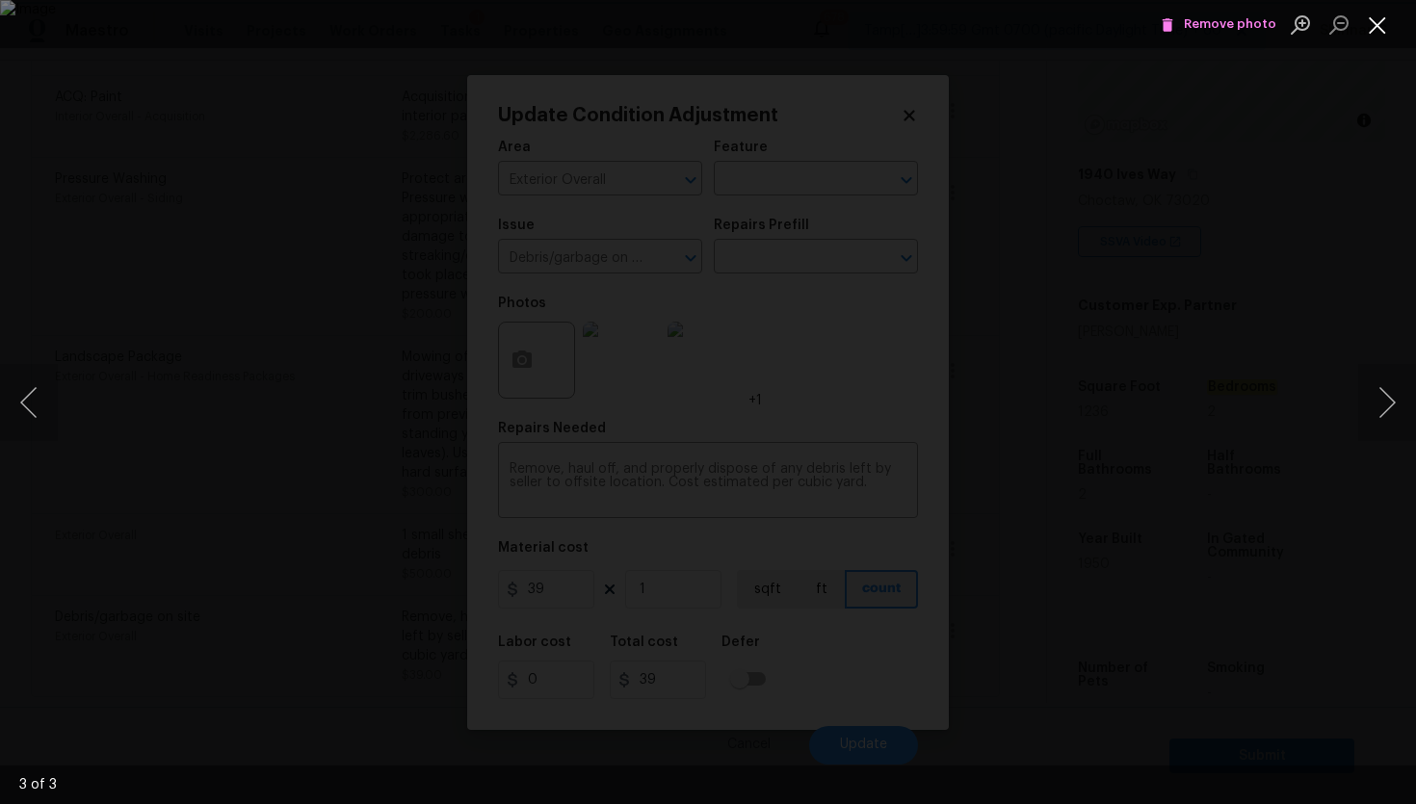
click at [1374, 16] on button "Close lightbox" at bounding box center [1377, 25] width 39 height 34
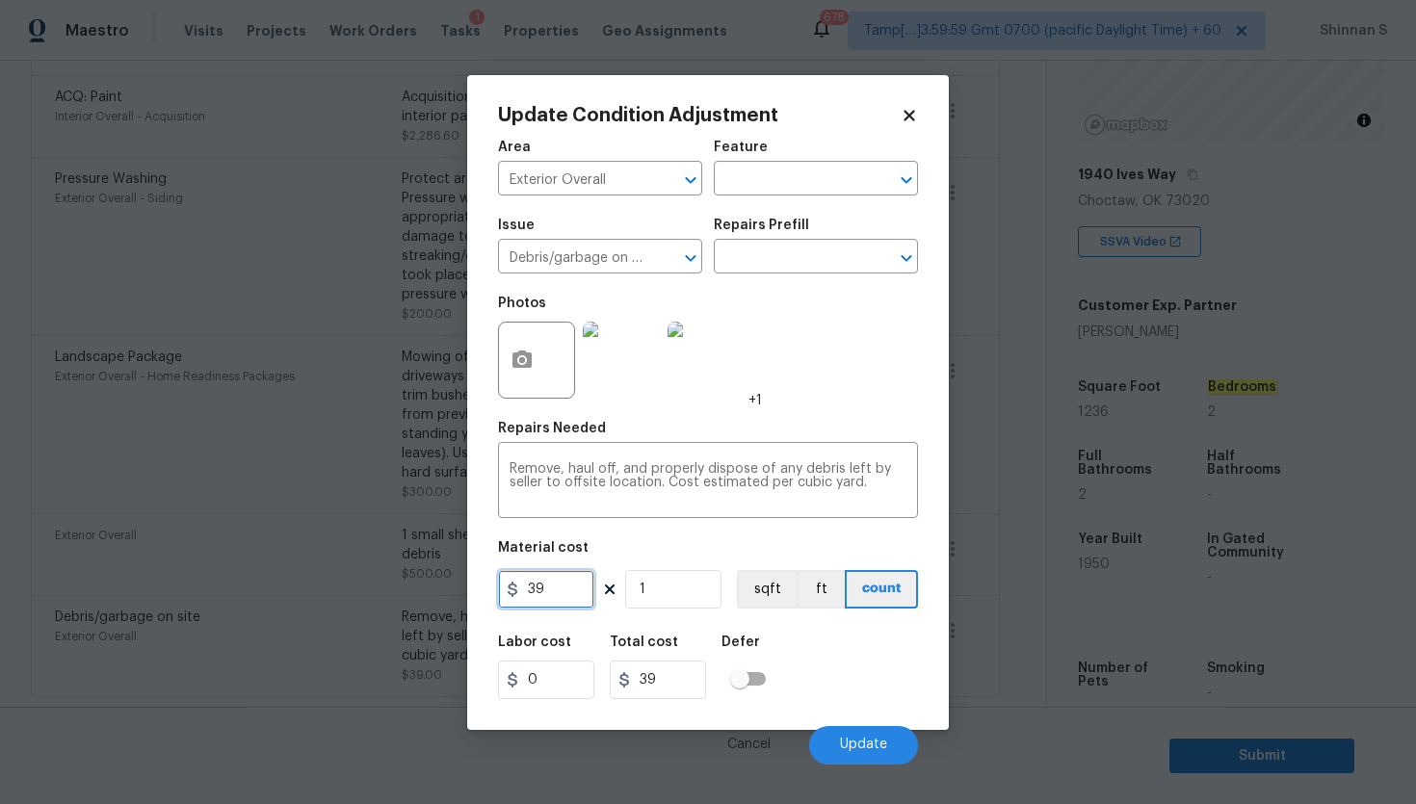
click at [534, 590] on input "39" at bounding box center [546, 589] width 96 height 39
type input "75"
click at [878, 683] on div "Labor cost 0 Total cost 75 Defer" at bounding box center [708, 667] width 420 height 87
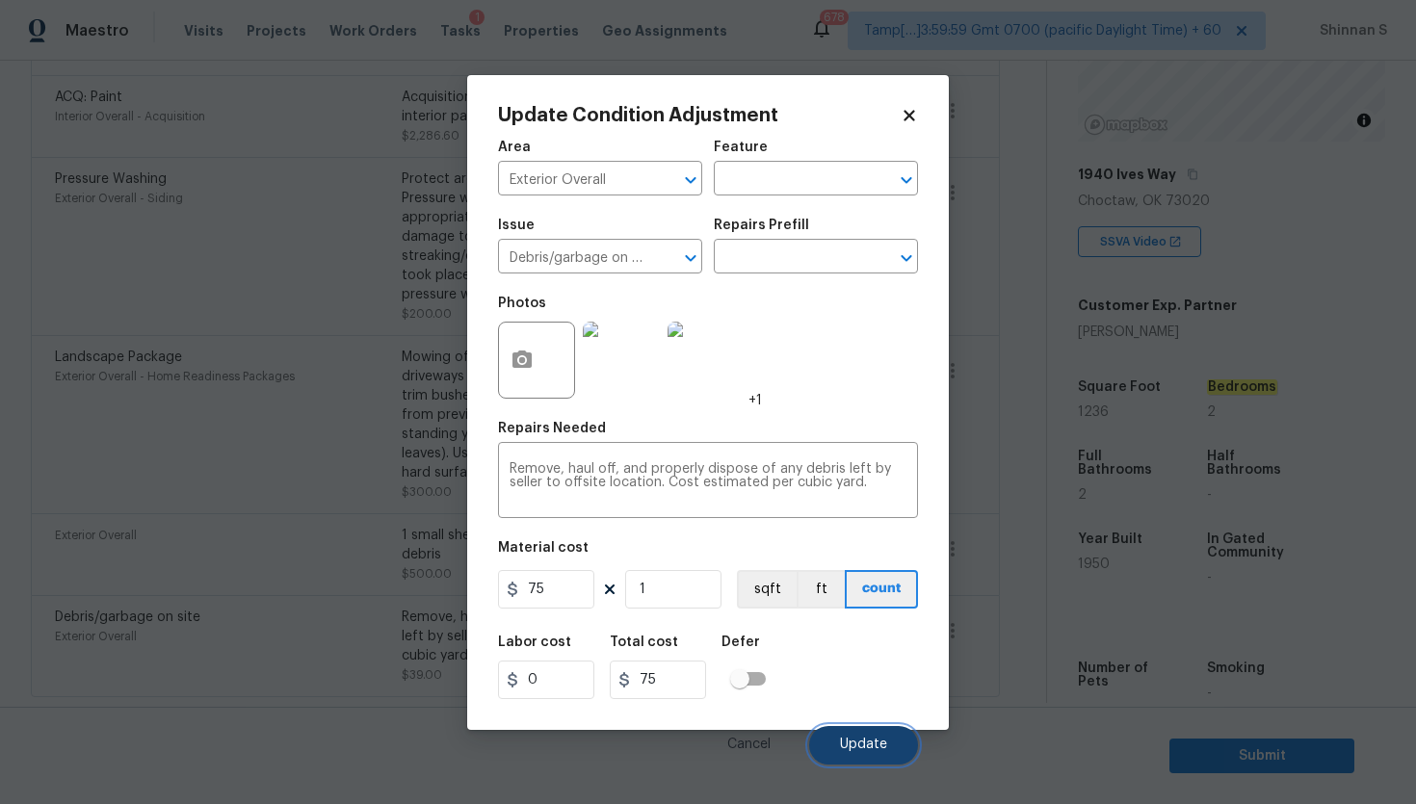
click at [862, 739] on span "Update" at bounding box center [863, 745] width 47 height 14
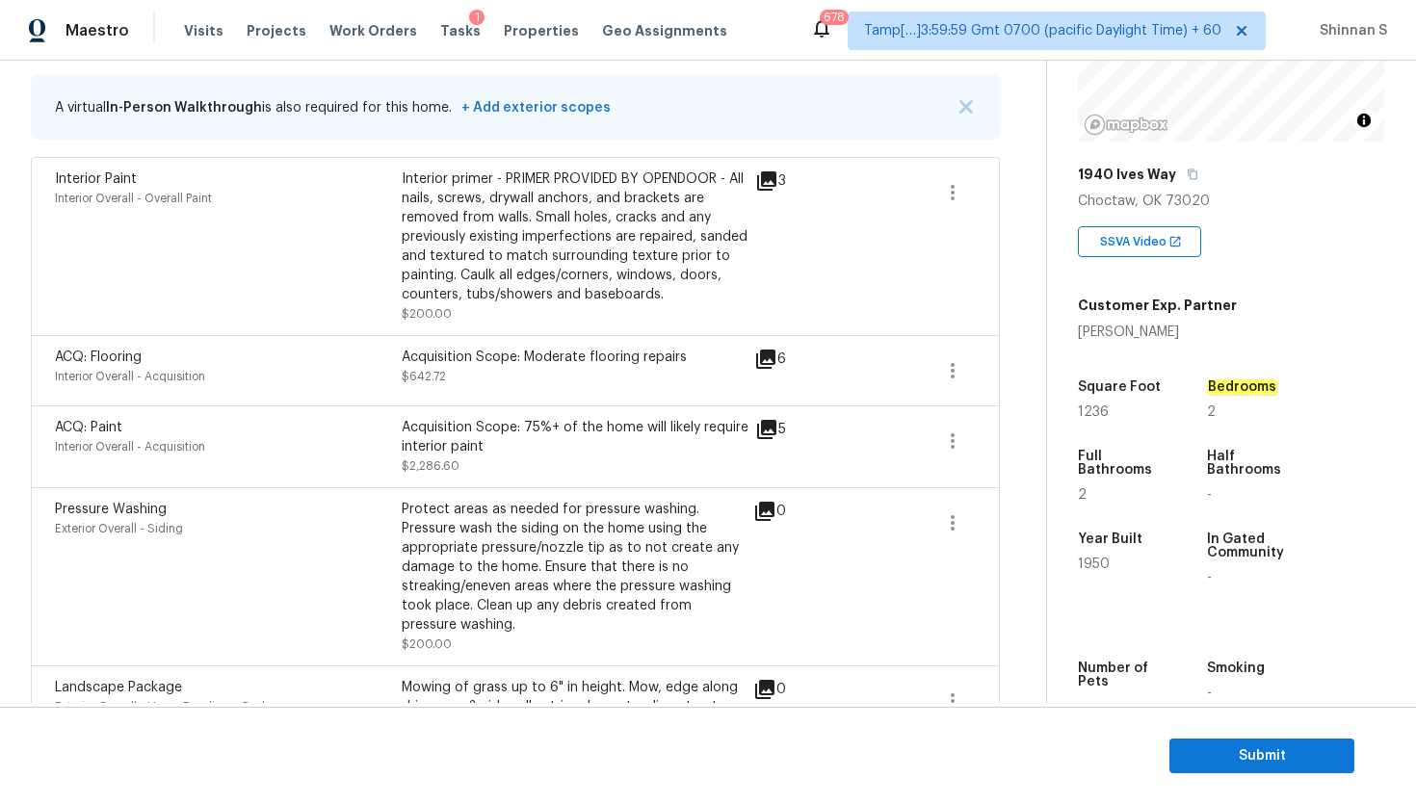
scroll to position [386, 0]
click at [1096, 561] on span "1950" at bounding box center [1094, 564] width 32 height 13
copy span "1950"
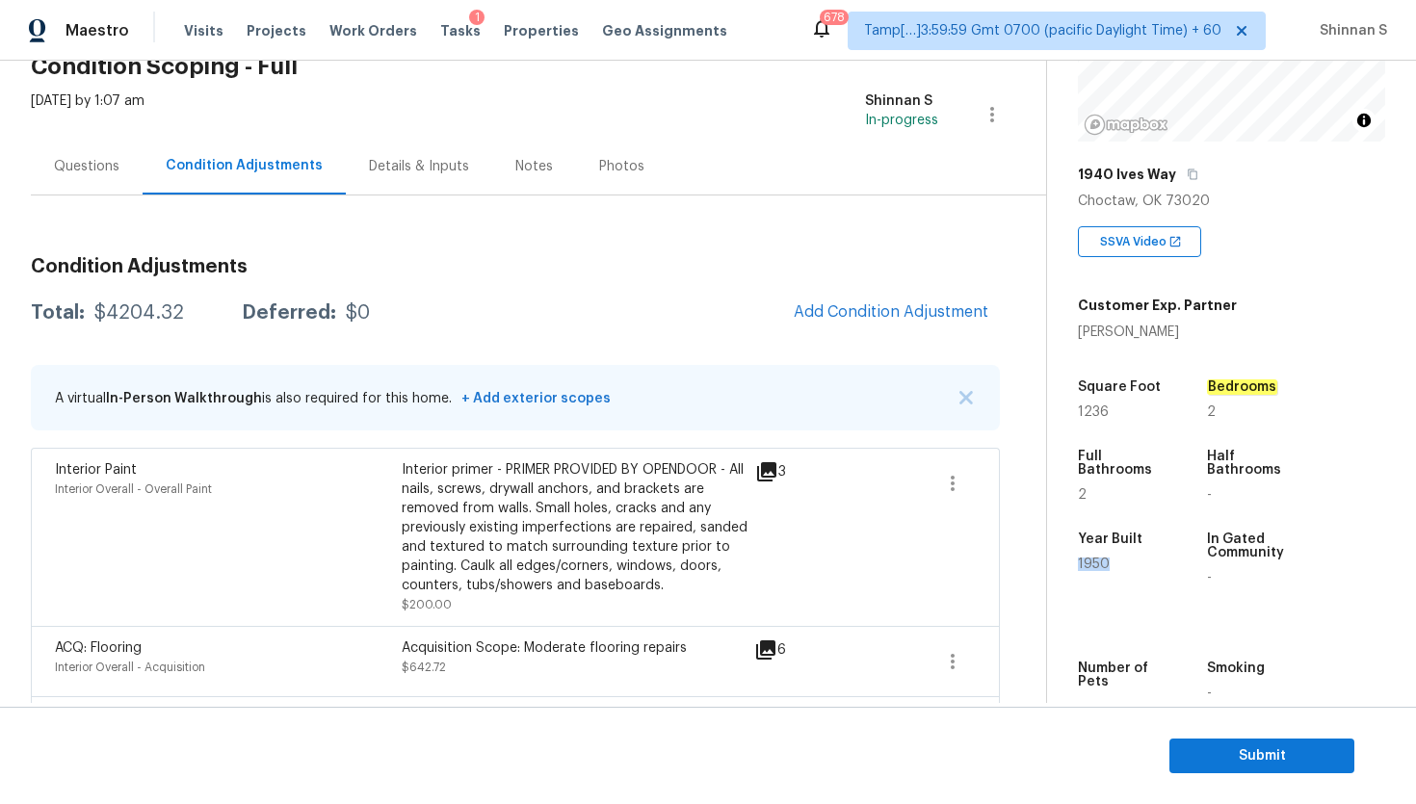
scroll to position [92, 0]
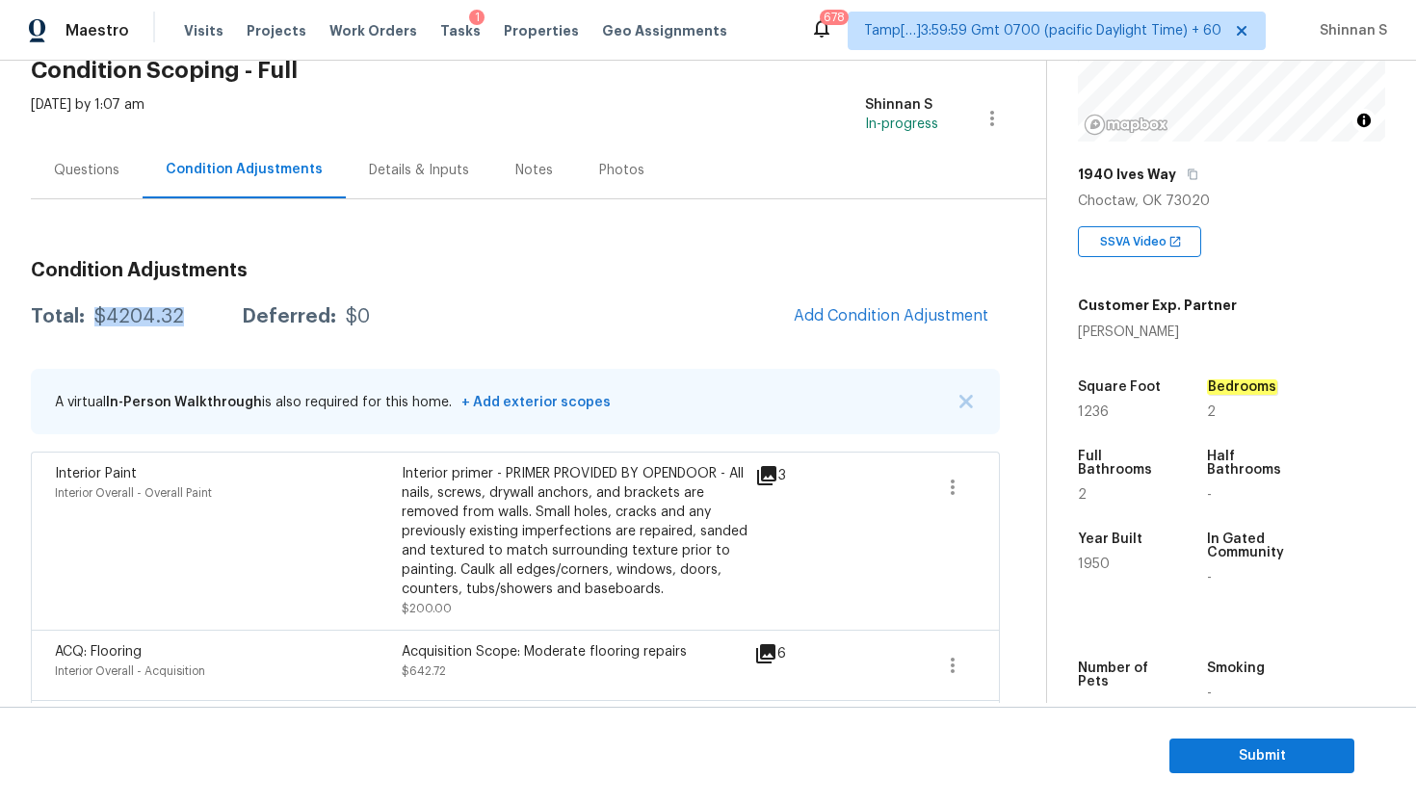
drag, startPoint x: 93, startPoint y: 313, endPoint x: 183, endPoint y: 314, distance: 89.6
click at [183, 314] on div "Total: $4204.32 Deferred: $0" at bounding box center [200, 316] width 339 height 19
copy div "$4204.32"
click at [1229, 750] on span "Submit" at bounding box center [1261, 756] width 154 height 24
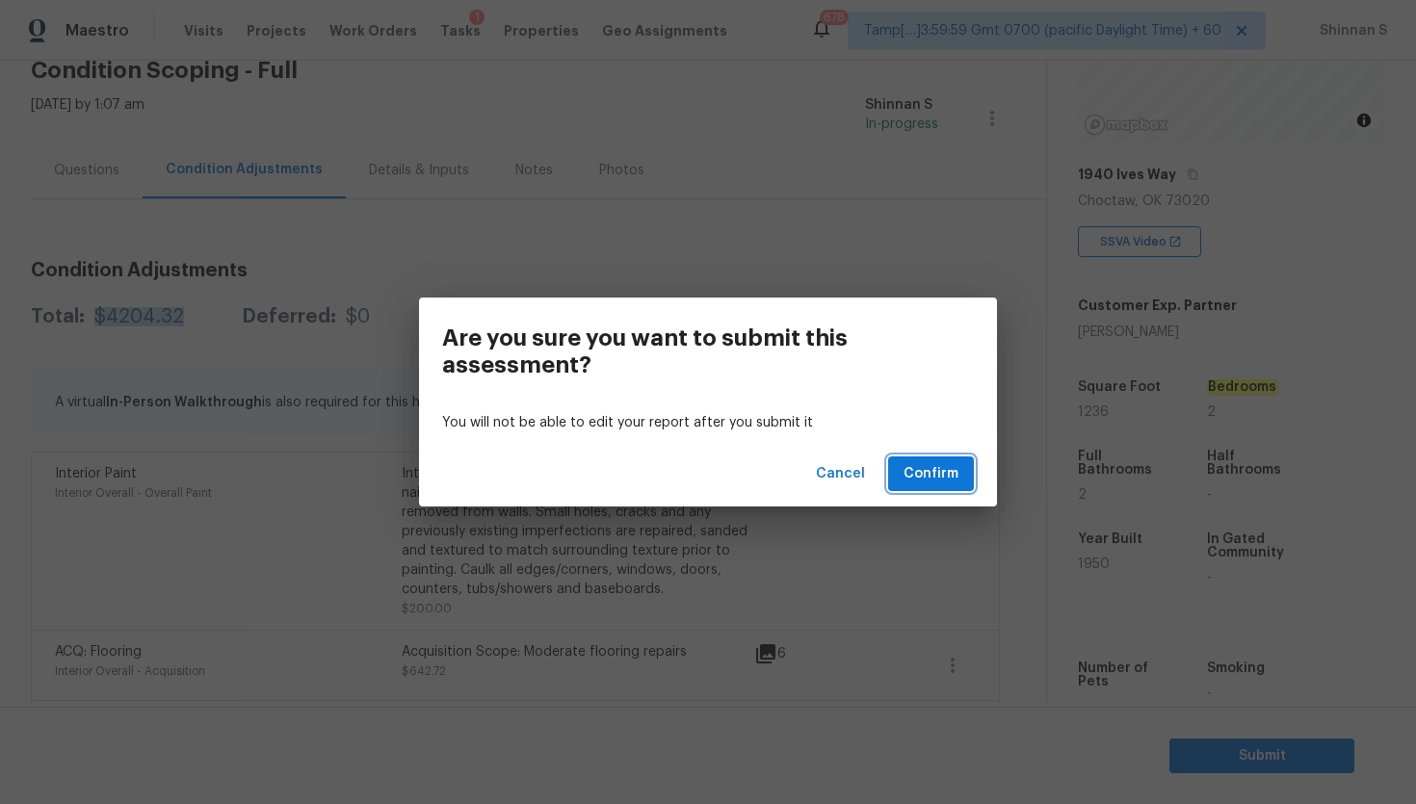
click at [923, 485] on button "Confirm" at bounding box center [931, 474] width 86 height 36
